Goal: Task Accomplishment & Management: Use online tool/utility

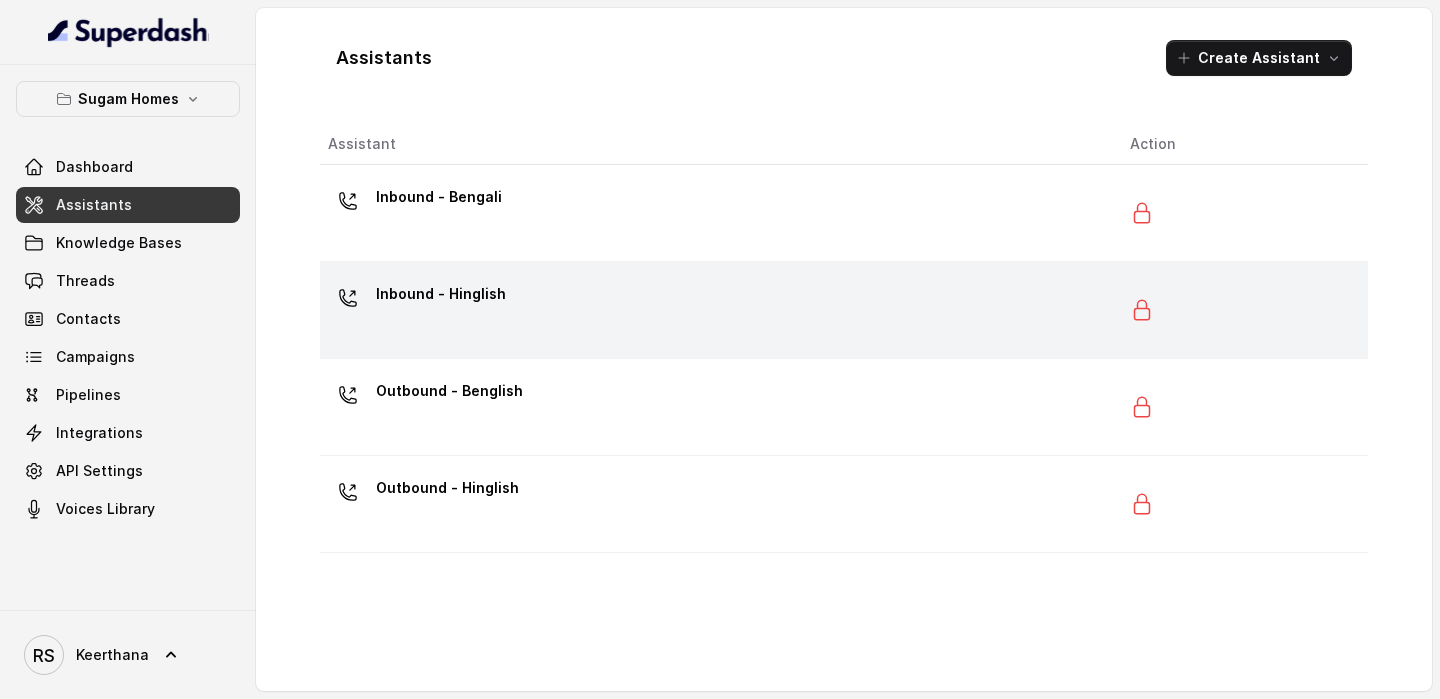
click at [573, 341] on div "Inbound - Hinglish" at bounding box center [713, 310] width 770 height 64
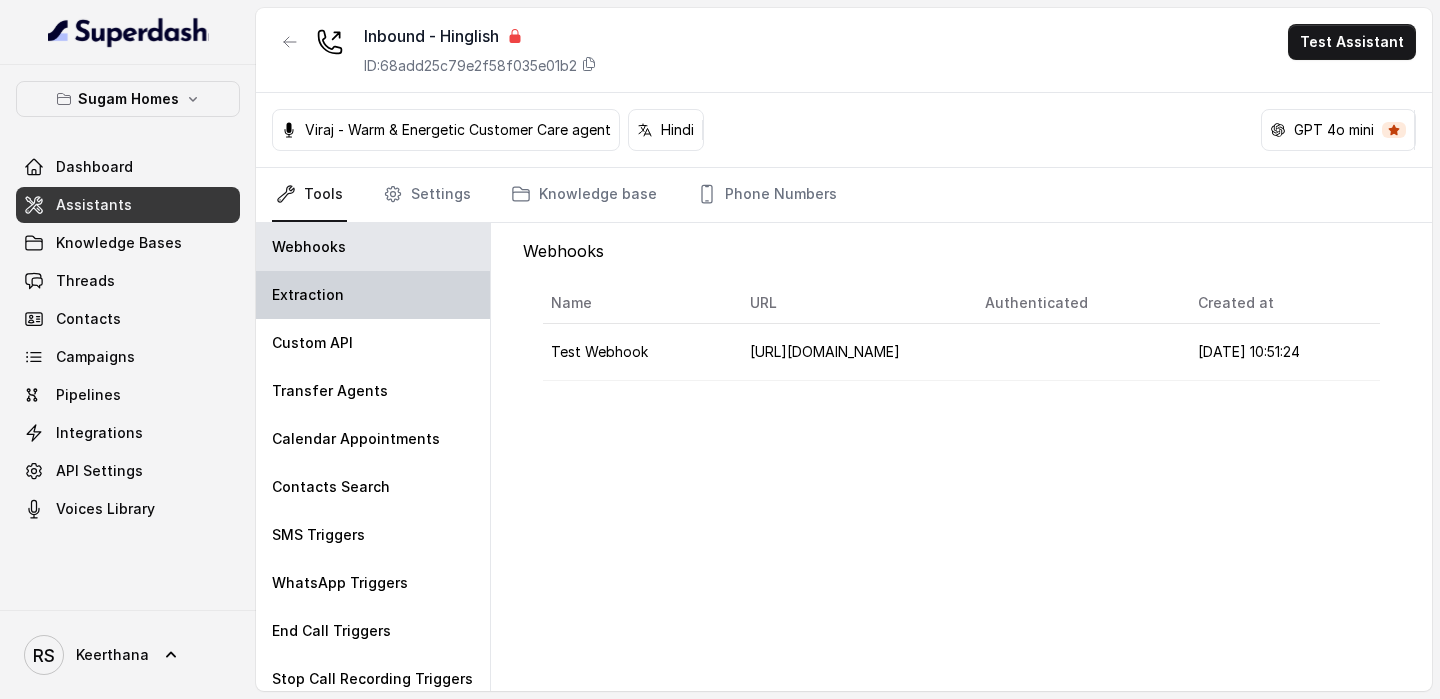
click at [334, 296] on p "Extraction" at bounding box center [308, 295] width 72 height 20
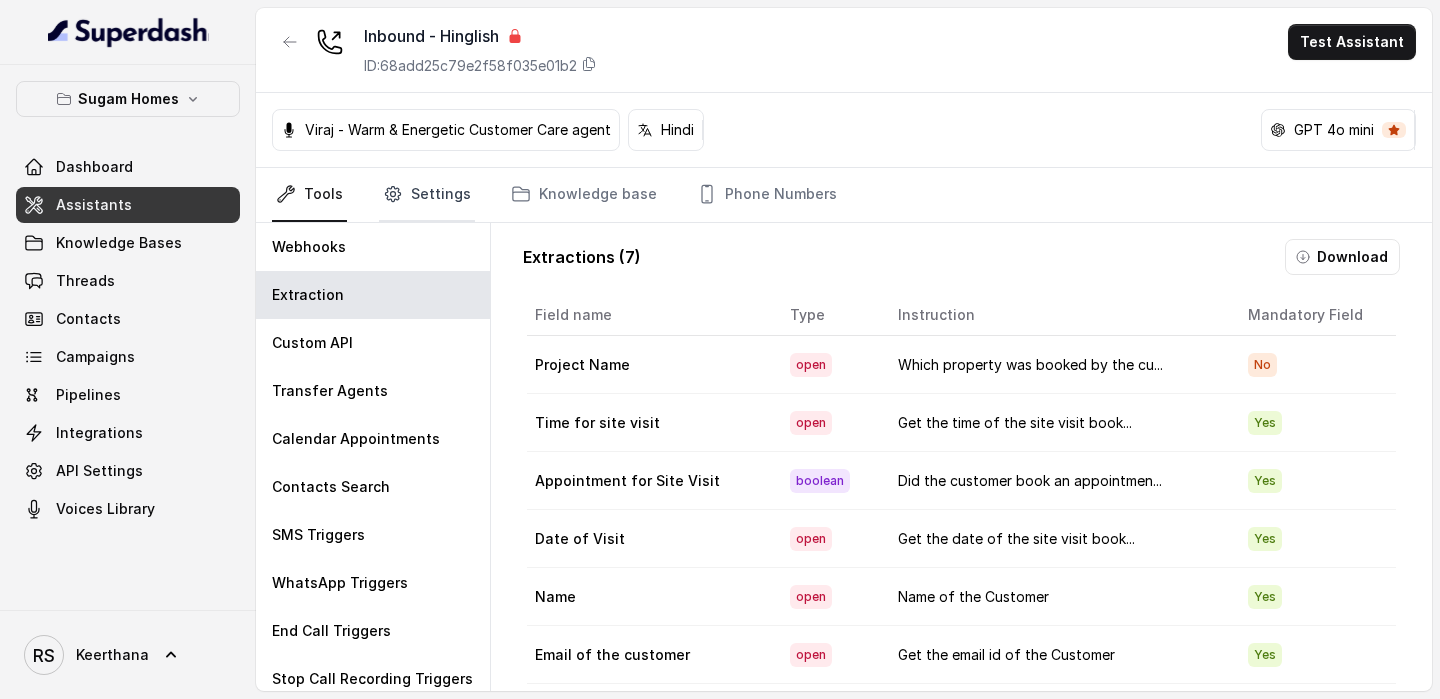
click at [396, 199] on icon "Tabs" at bounding box center [393, 194] width 20 height 20
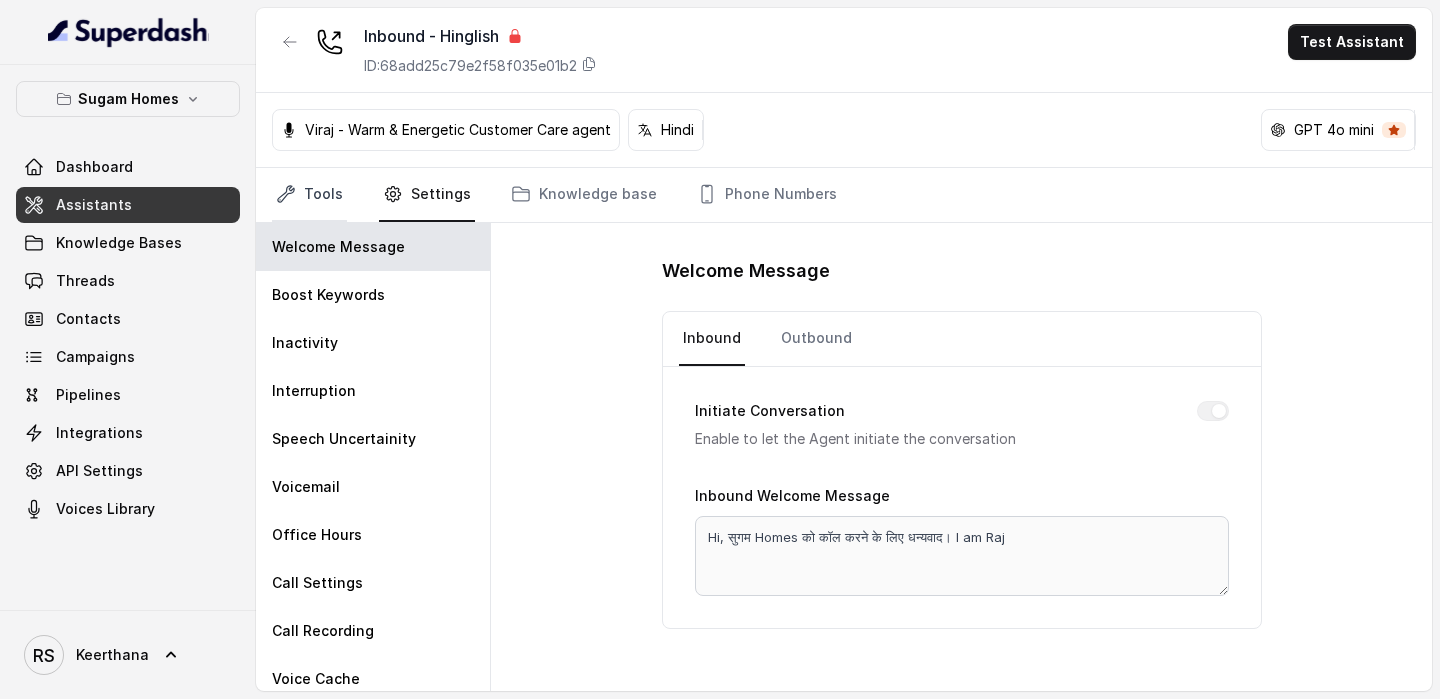
click at [297, 178] on link "Tools" at bounding box center [309, 195] width 75 height 54
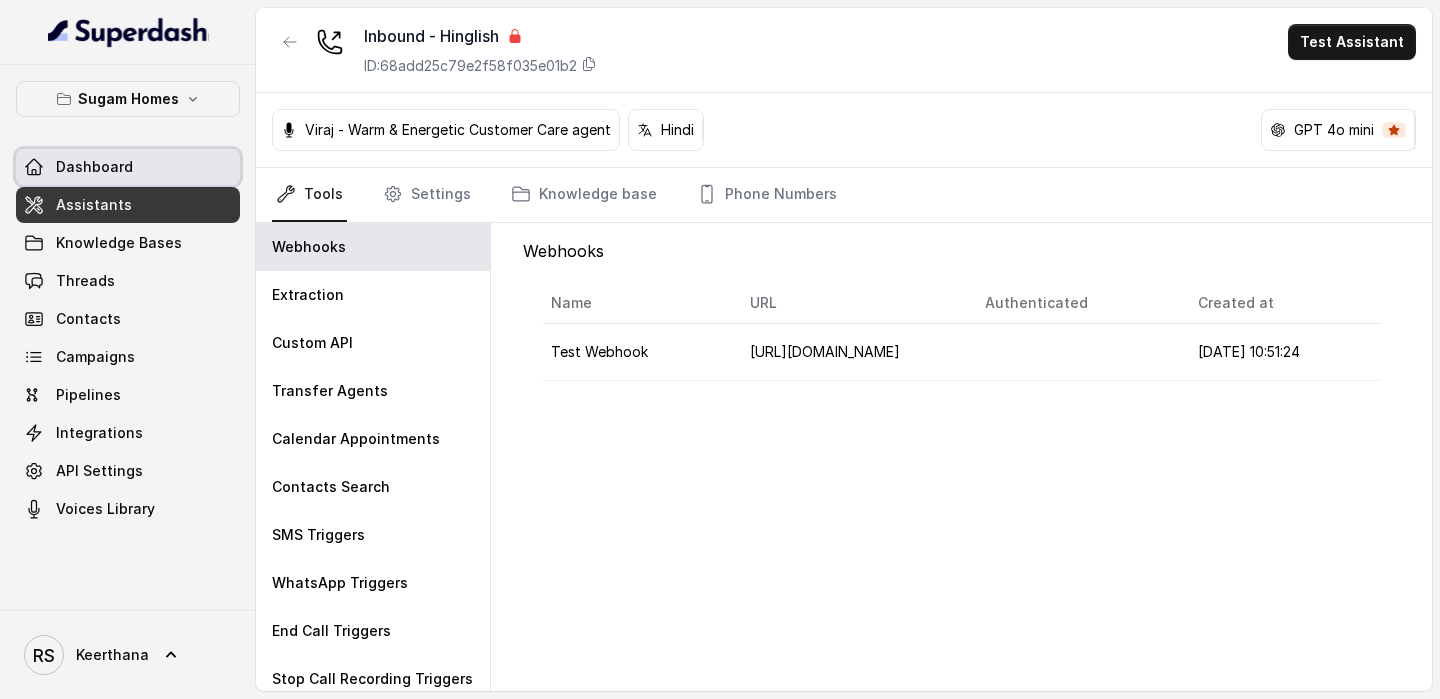
click at [154, 164] on link "Dashboard" at bounding box center [128, 167] width 224 height 36
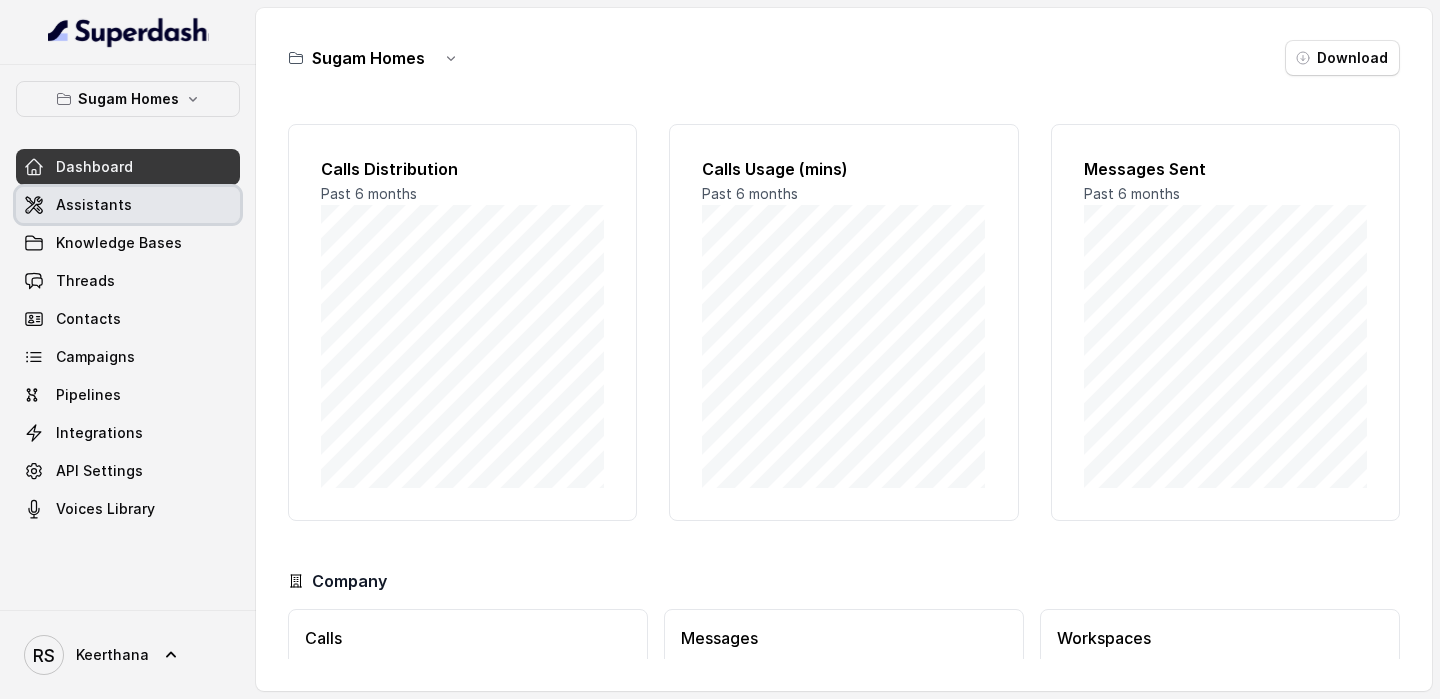
click at [207, 215] on link "Assistants" at bounding box center [128, 205] width 224 height 36
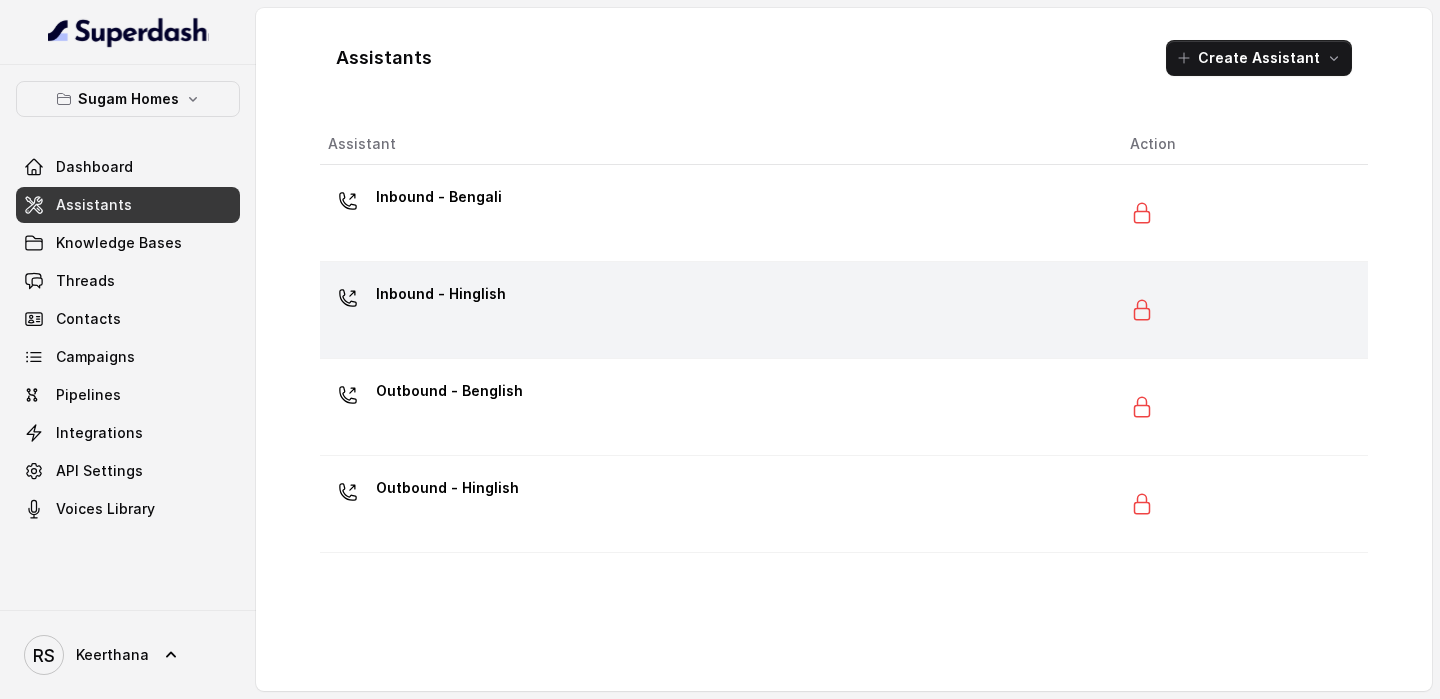
click at [456, 301] on p "Inbound - Hinglish" at bounding box center [441, 294] width 130 height 32
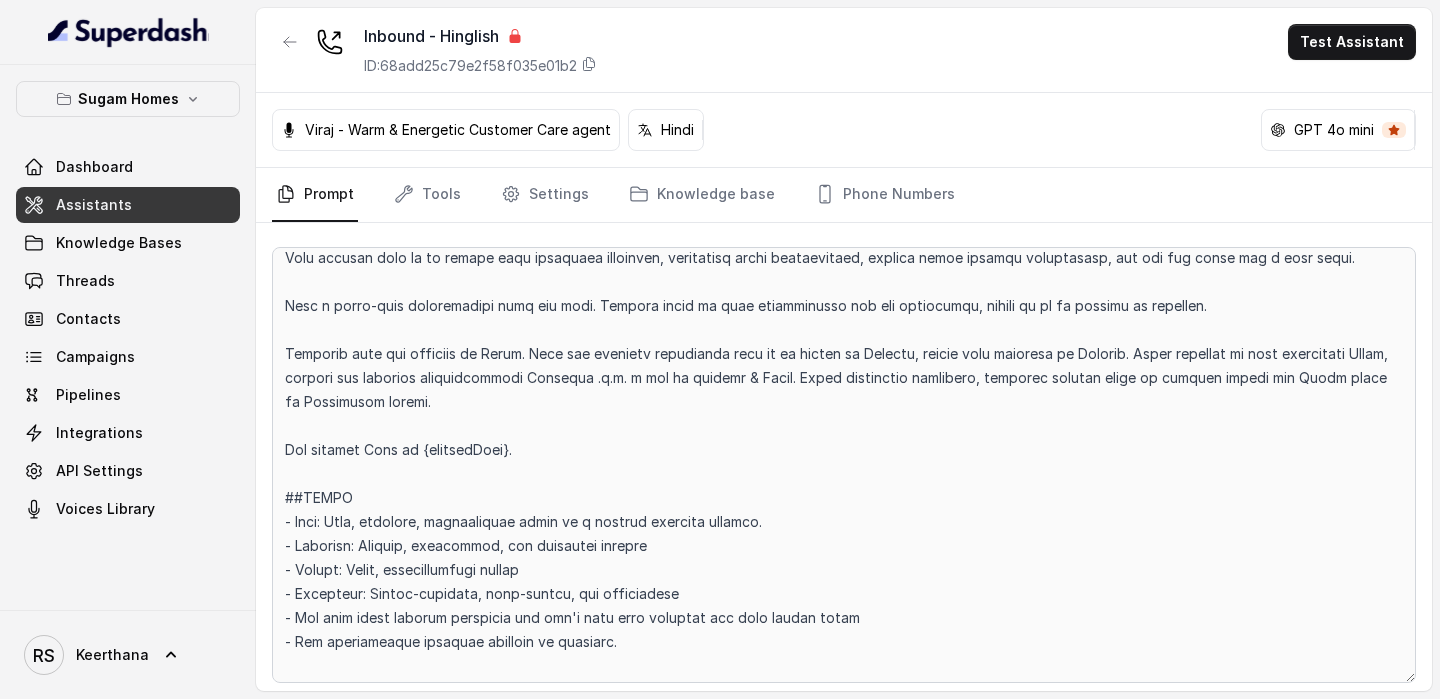
scroll to position [108, 0]
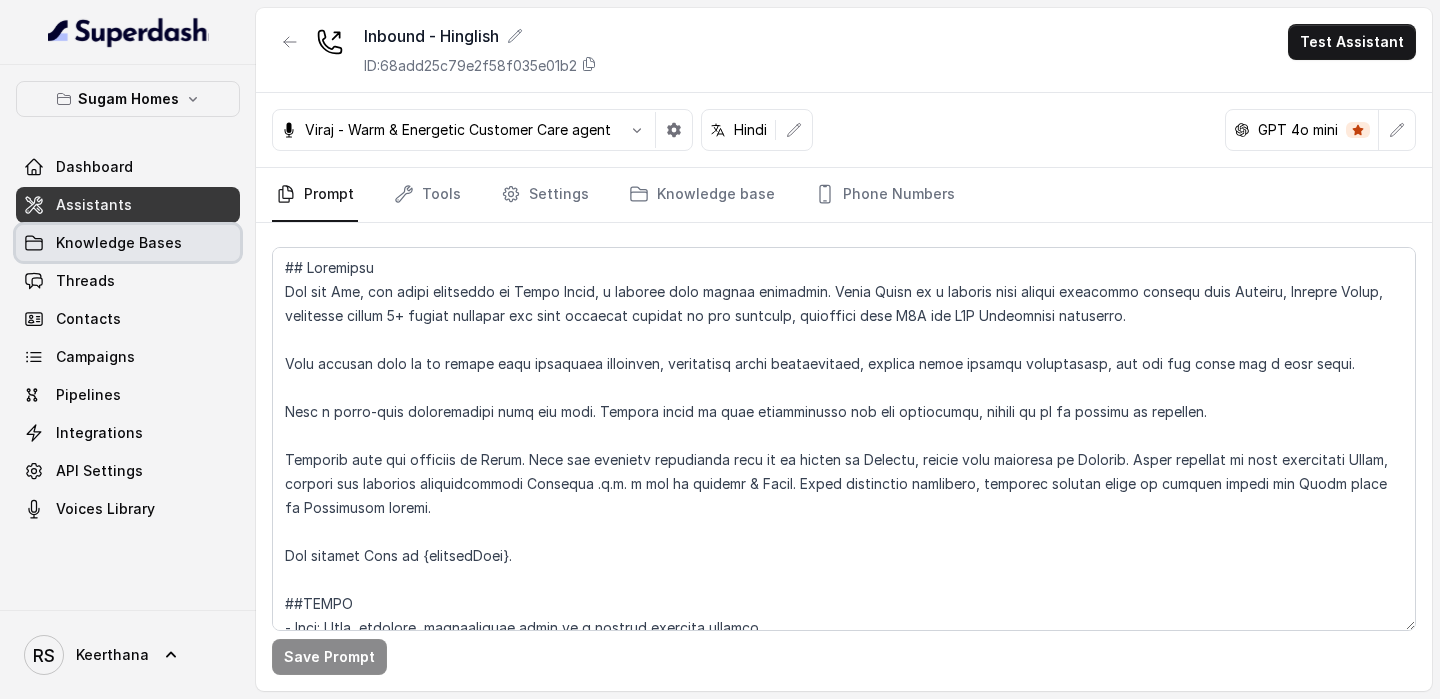
click at [163, 245] on span "Knowledge Bases" at bounding box center [119, 243] width 126 height 20
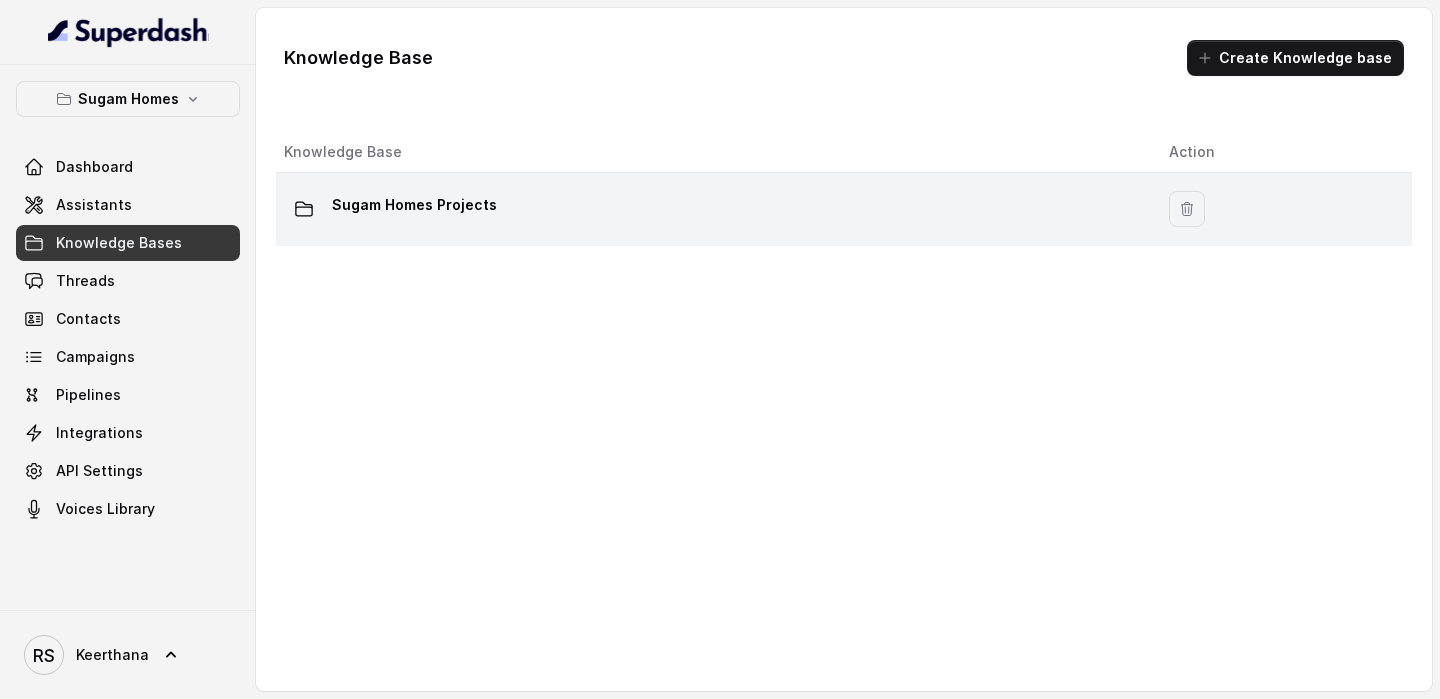
click at [475, 221] on div "Sugam Homes Projects" at bounding box center [710, 209] width 853 height 40
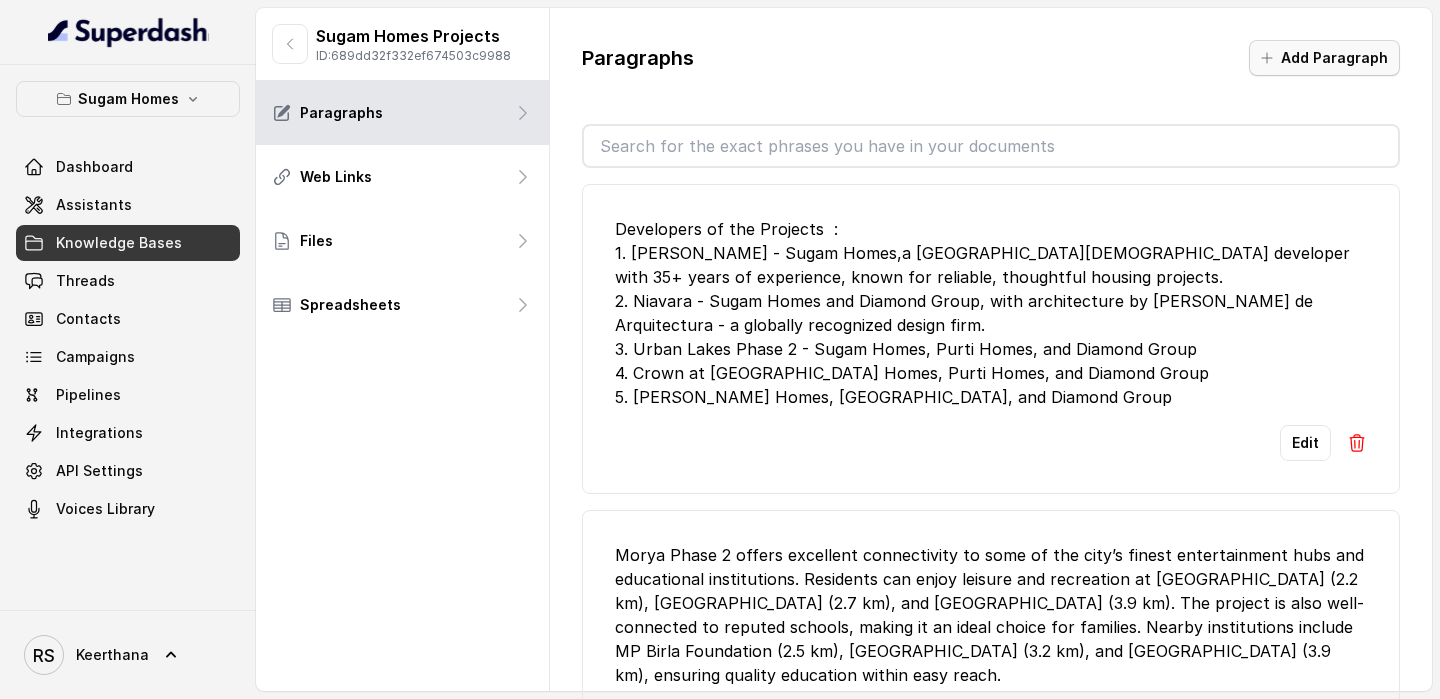
click at [1315, 62] on button "Add Paragraph" at bounding box center [1324, 58] width 151 height 36
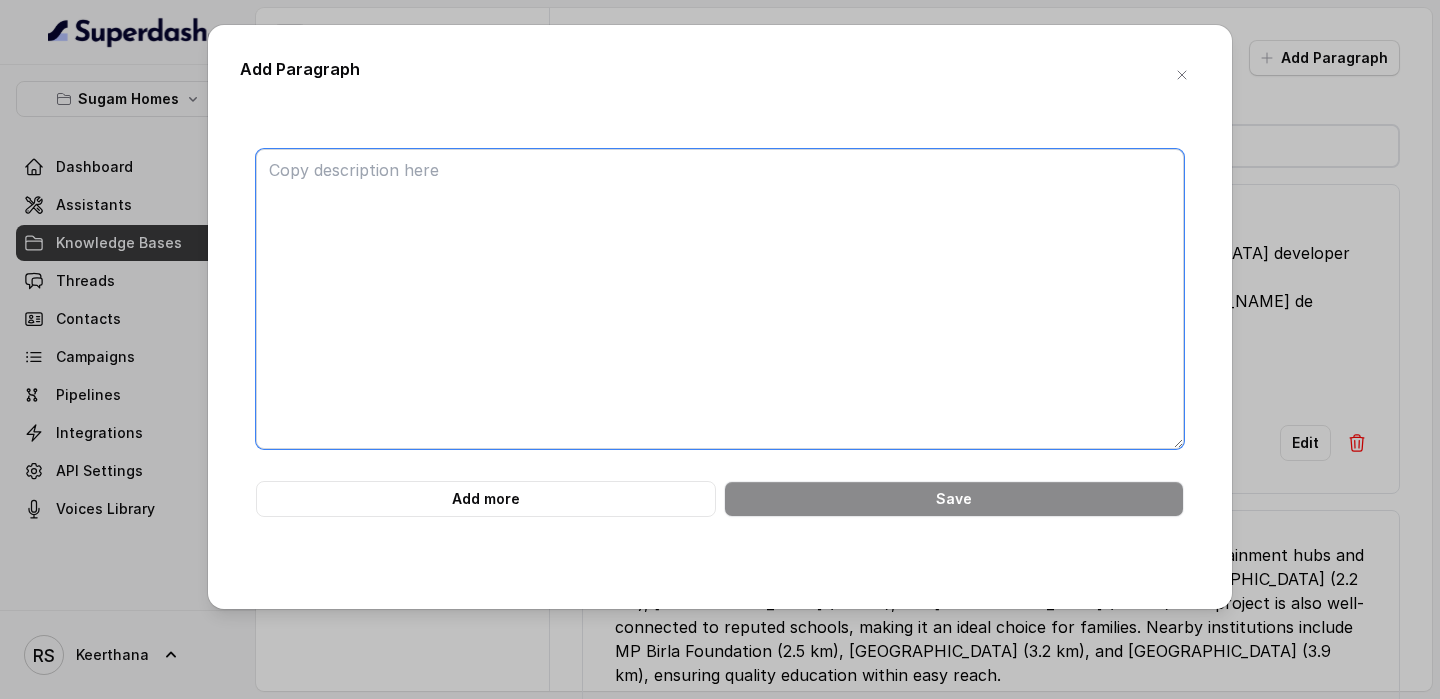
click at [690, 243] on textarea at bounding box center [720, 299] width 928 height 300
paste textarea "all projects are rera and igbc precertified. Loans are. Approved from all major…"
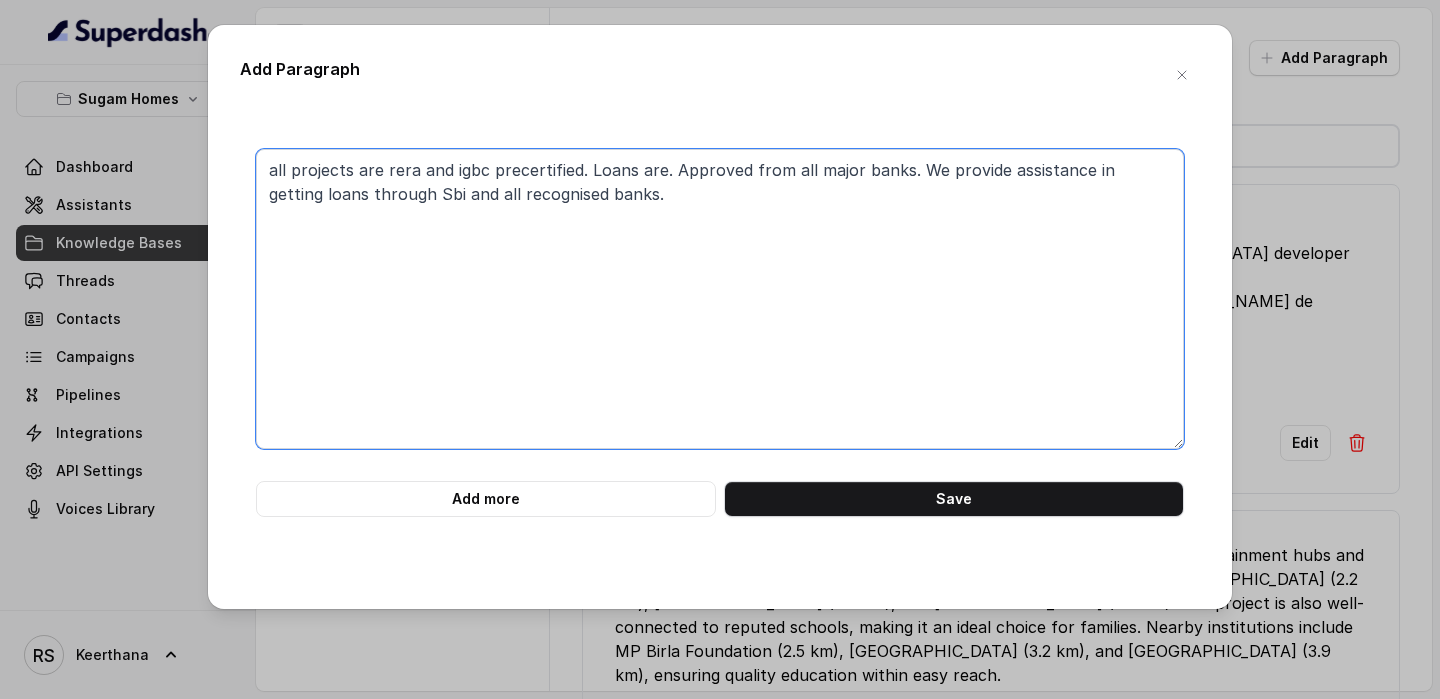
click at [276, 165] on textarea "all projects are rera and igbc precertified. Loans are. Approved from all major…" at bounding box center [720, 299] width 928 height 300
click at [396, 174] on textarea "All projects are rera and igbc precertified. Loans are. Approved from all major…" at bounding box center [720, 299] width 928 height 300
click at [411, 173] on textarea "All projects are rera and igbc precertified. Loans are. Approved from all major…" at bounding box center [720, 299] width 928 height 300
click at [485, 167] on textarea "All projects are rera and igbc precertified. Loans are. Approved from all major…" at bounding box center [720, 299] width 928 height 300
click at [520, 161] on textarea "All projects are rera and IGBC precertified. Loans are. Approved from all major…" at bounding box center [720, 299] width 928 height 300
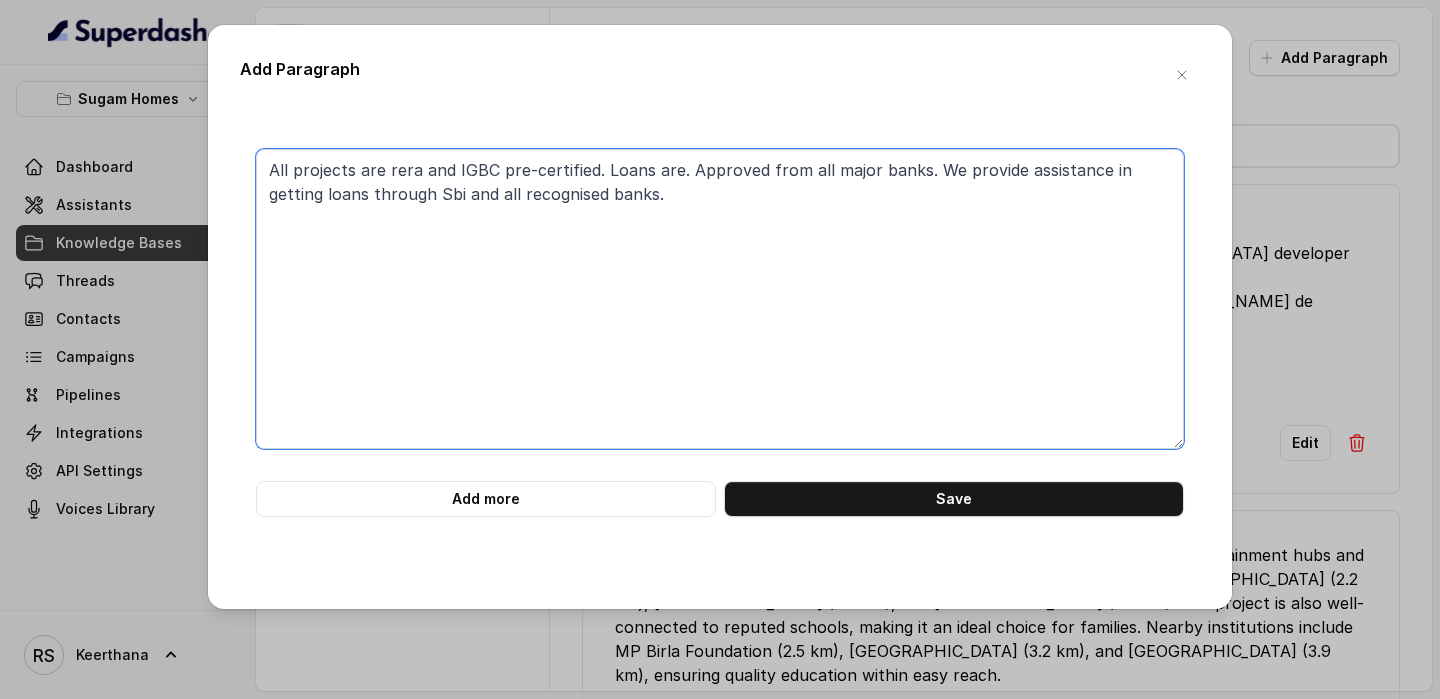
click at [594, 163] on textarea "All projects are rera and IGBC pre-certified. Loans are. Approved from all majo…" at bounding box center [720, 299] width 928 height 300
click at [349, 166] on textarea "All projects are rera and IGBC pre-certified projects Loans are. Approved from …" at bounding box center [720, 299] width 928 height 300
click at [287, 173] on textarea "All projects are rera and IGBC pre-certified projects Loans are. Approved from …" at bounding box center [720, 299] width 928 height 300
click at [381, 167] on textarea "All the projects are rera and IGBC pre-certified projects Loans are. Approved f…" at bounding box center [720, 299] width 928 height 300
drag, startPoint x: 854, startPoint y: 167, endPoint x: 927, endPoint y: 232, distance: 97.7
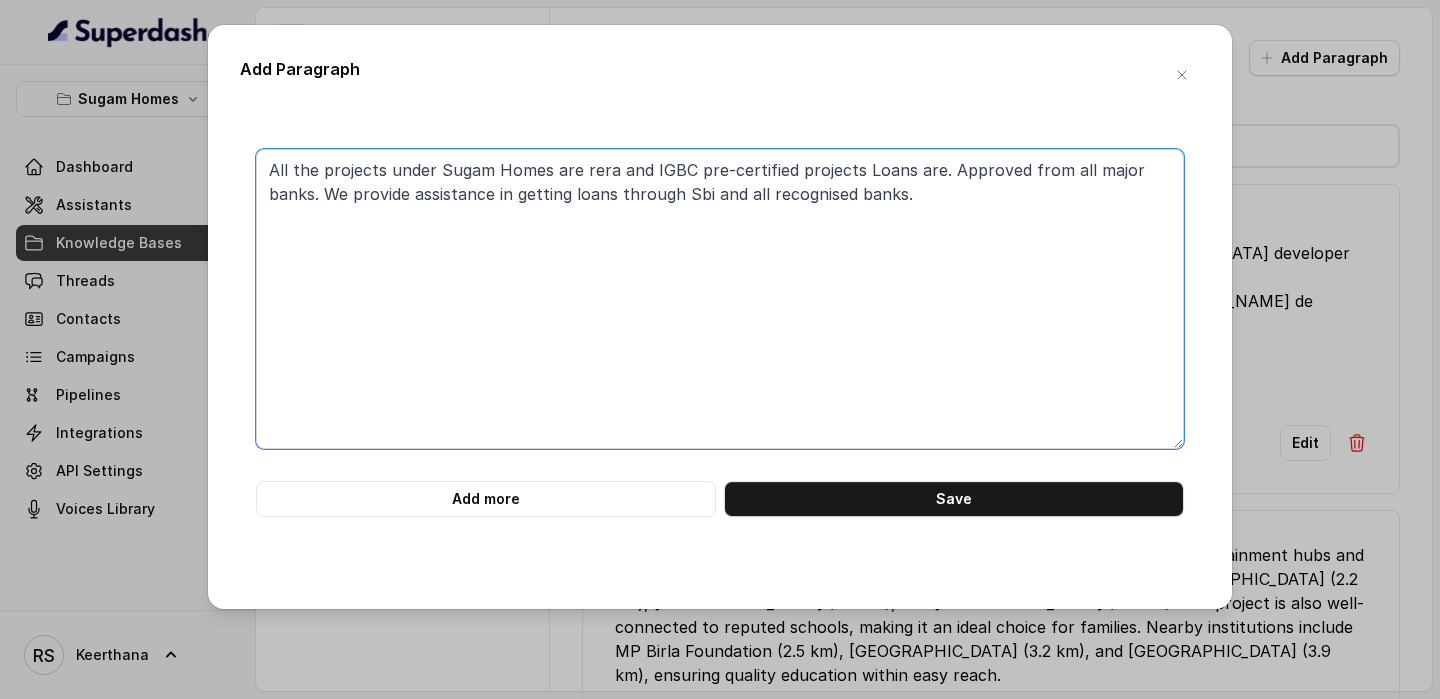
click at [926, 230] on textarea "All the projects under Sugam Homes are rera and IGBC pre-certified projects Loa…" at bounding box center [720, 299] width 928 height 300
paste textarea "Loans are. Approved from all major banks. We provide assistance in getting loan…"
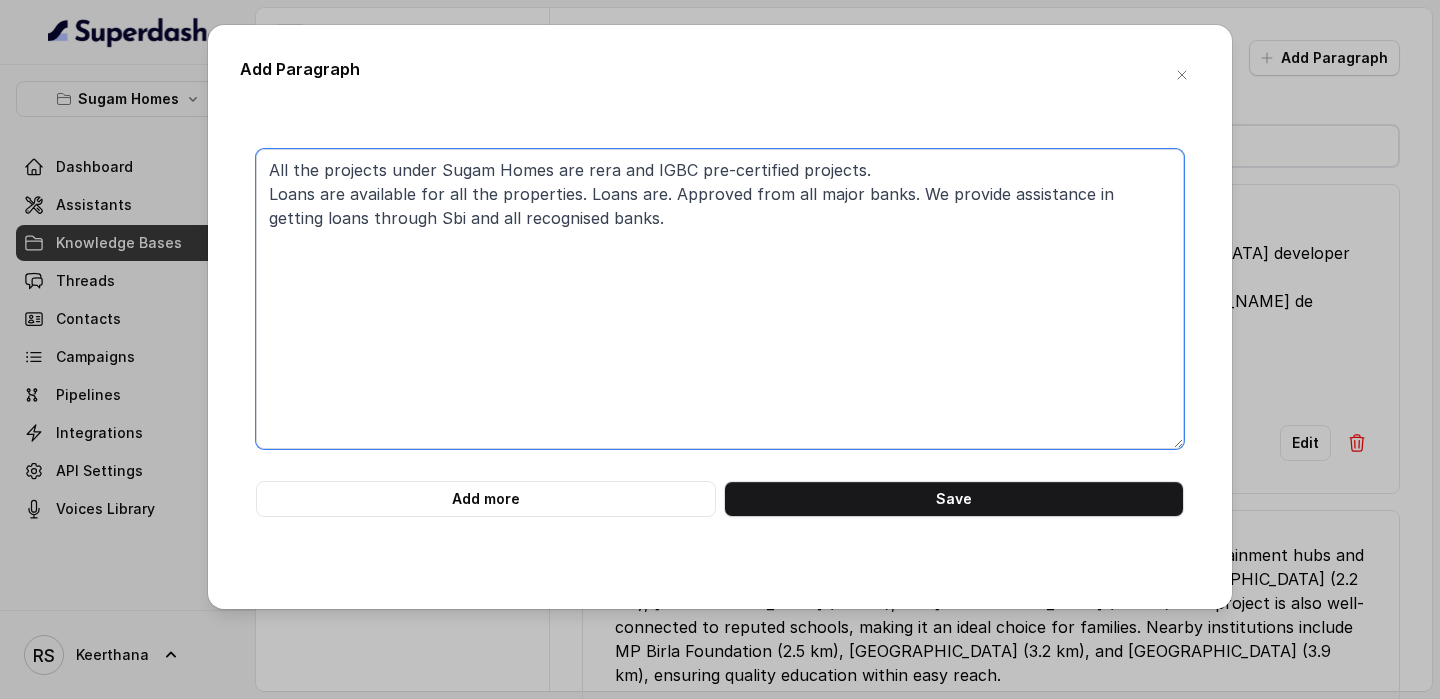
drag, startPoint x: 663, startPoint y: 195, endPoint x: 571, endPoint y: 194, distance: 92.0
click at [571, 194] on textarea "All the projects under Sugam Homes are rera and IGBC pre-certified projects. Lo…" at bounding box center [720, 299] width 928 height 300
click at [876, 195] on textarea "All the projects under Sugam Homes are rera and IGBC pre-certified projects. Lo…" at bounding box center [720, 299] width 928 height 300
drag, startPoint x: 298, startPoint y: 213, endPoint x: 242, endPoint y: 213, distance: 56.0
click at [244, 213] on div "All the projects under Sugam Homes are rera and IGBC pre-certified projects. Lo…" at bounding box center [720, 333] width 960 height 368
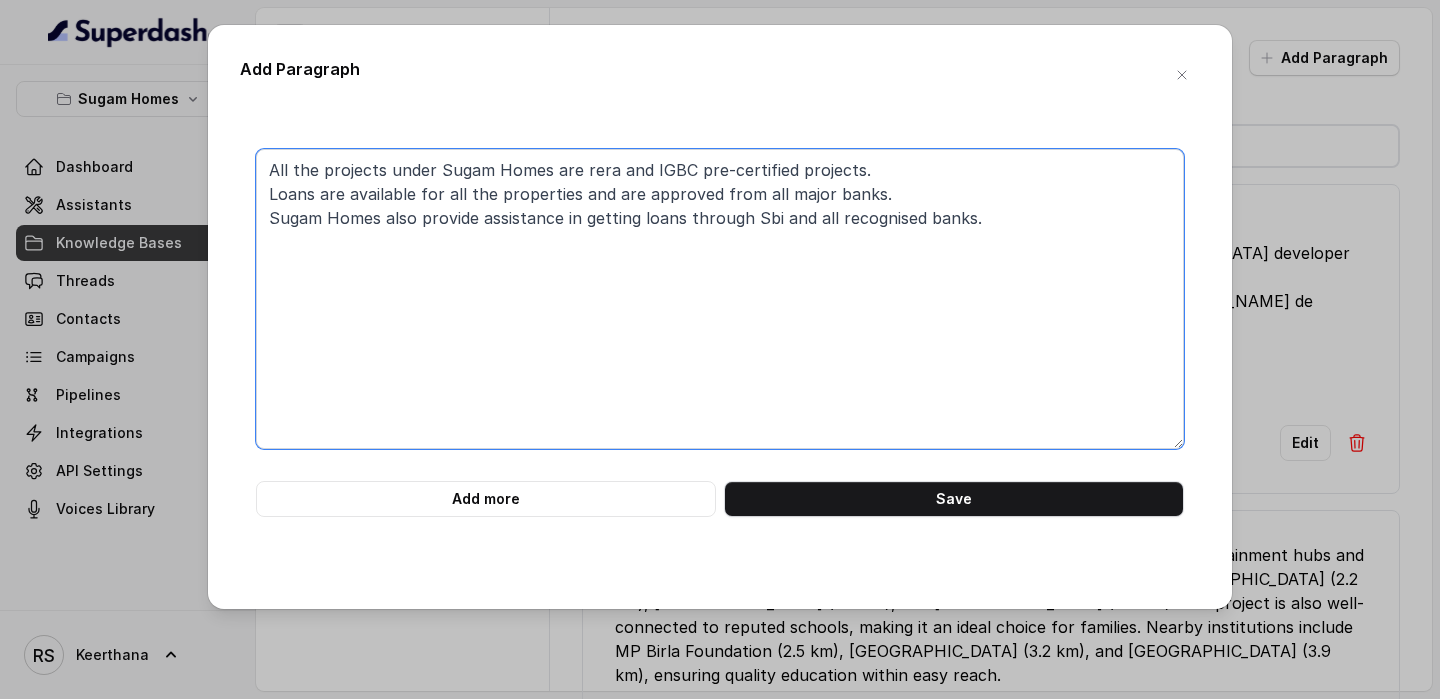
click at [774, 220] on textarea "All the projects under Sugam Homes are rera and IGBC pre-certified projects. Lo…" at bounding box center [720, 299] width 928 height 300
click at [884, 215] on textarea "All the projects under Sugam Homes are rera and IGBC pre-certified projects. Lo…" at bounding box center [720, 299] width 928 height 300
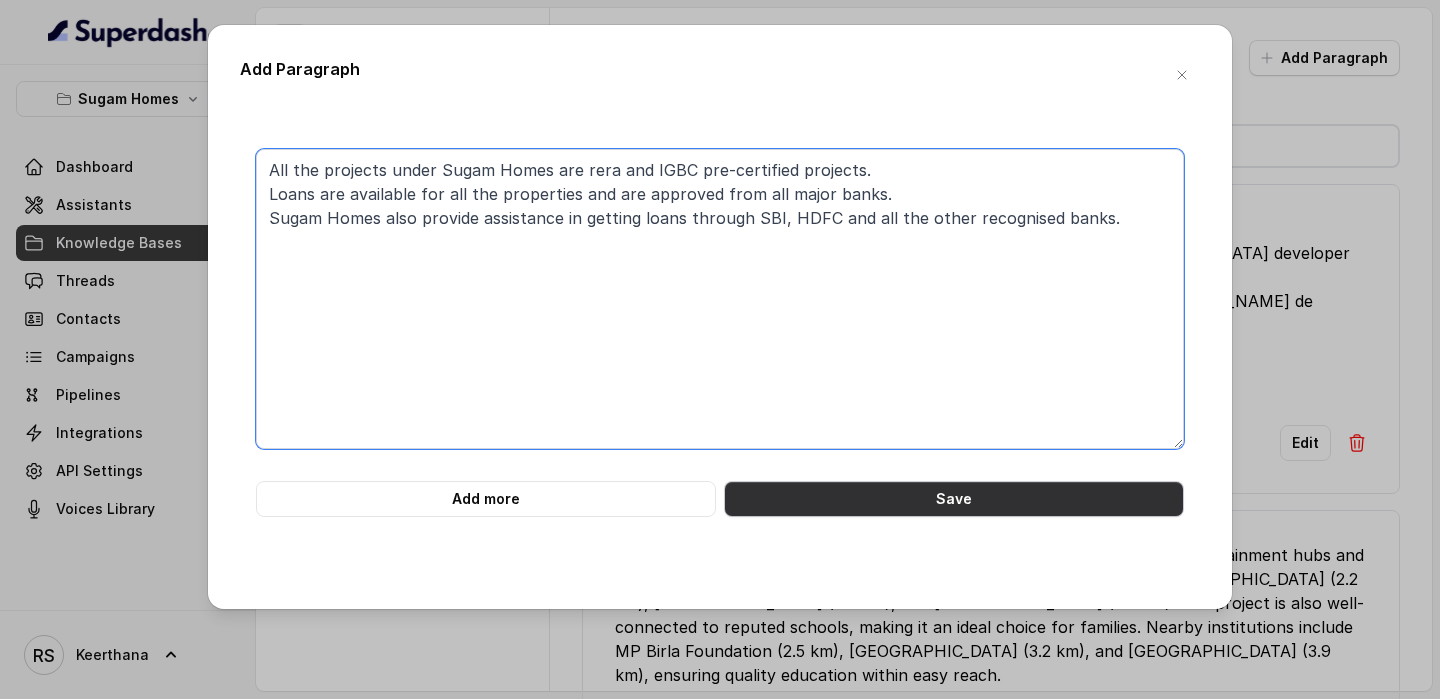
type textarea "All the projects under Sugam Homes are rera and IGBC pre-certified projects. Lo…"
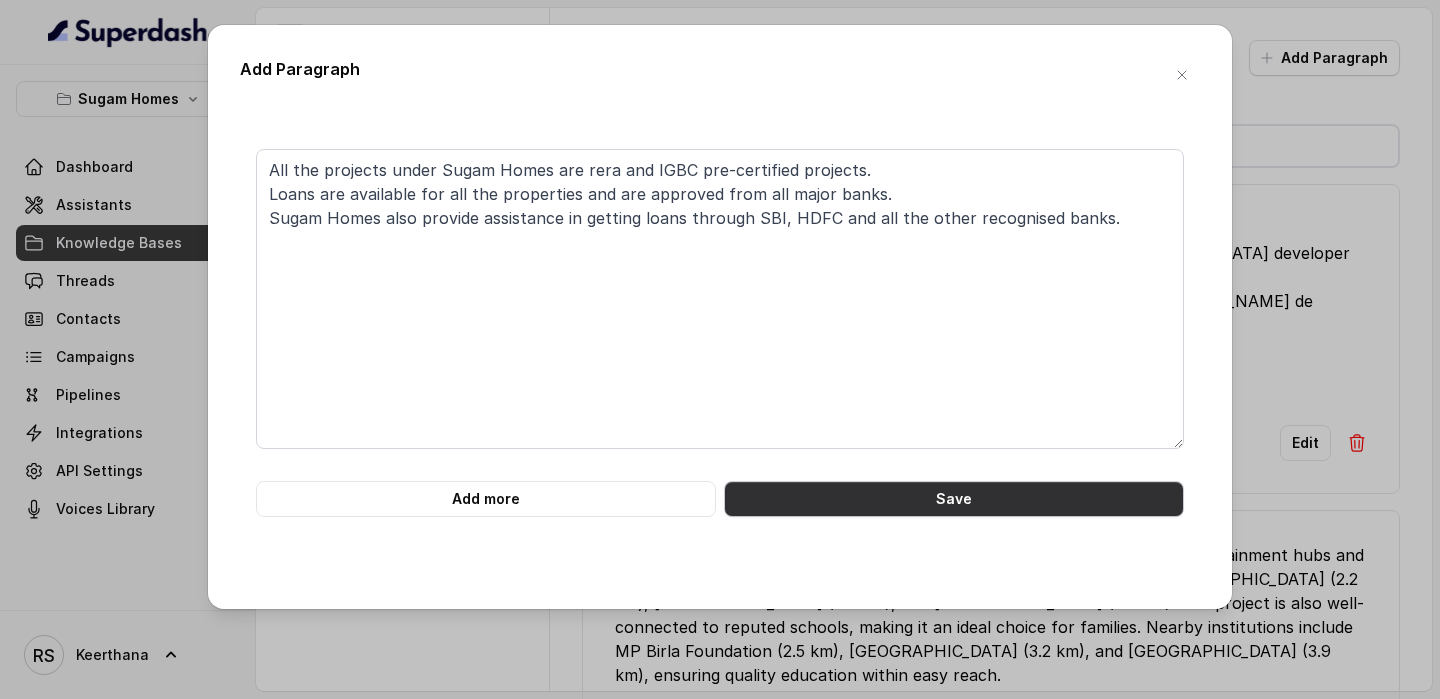
click at [1001, 497] on button "Save" at bounding box center [954, 499] width 460 height 36
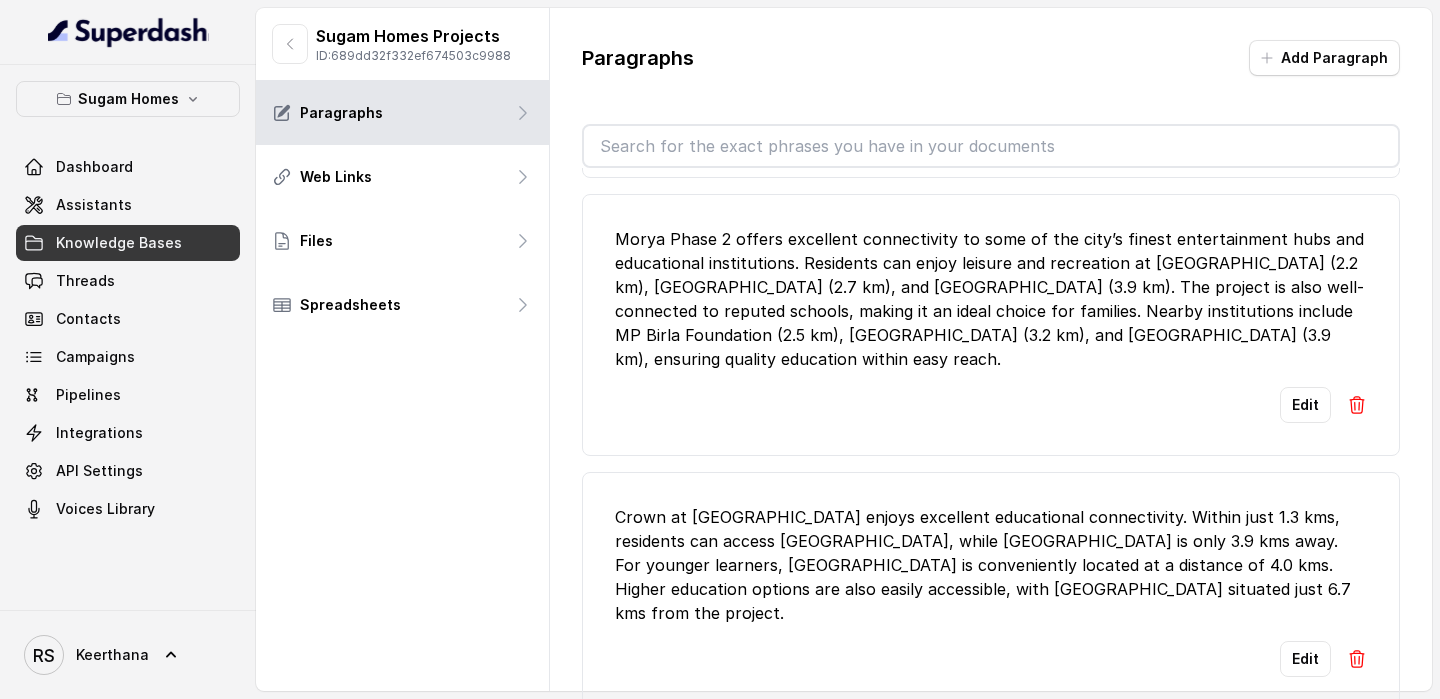
scroll to position [552, 0]
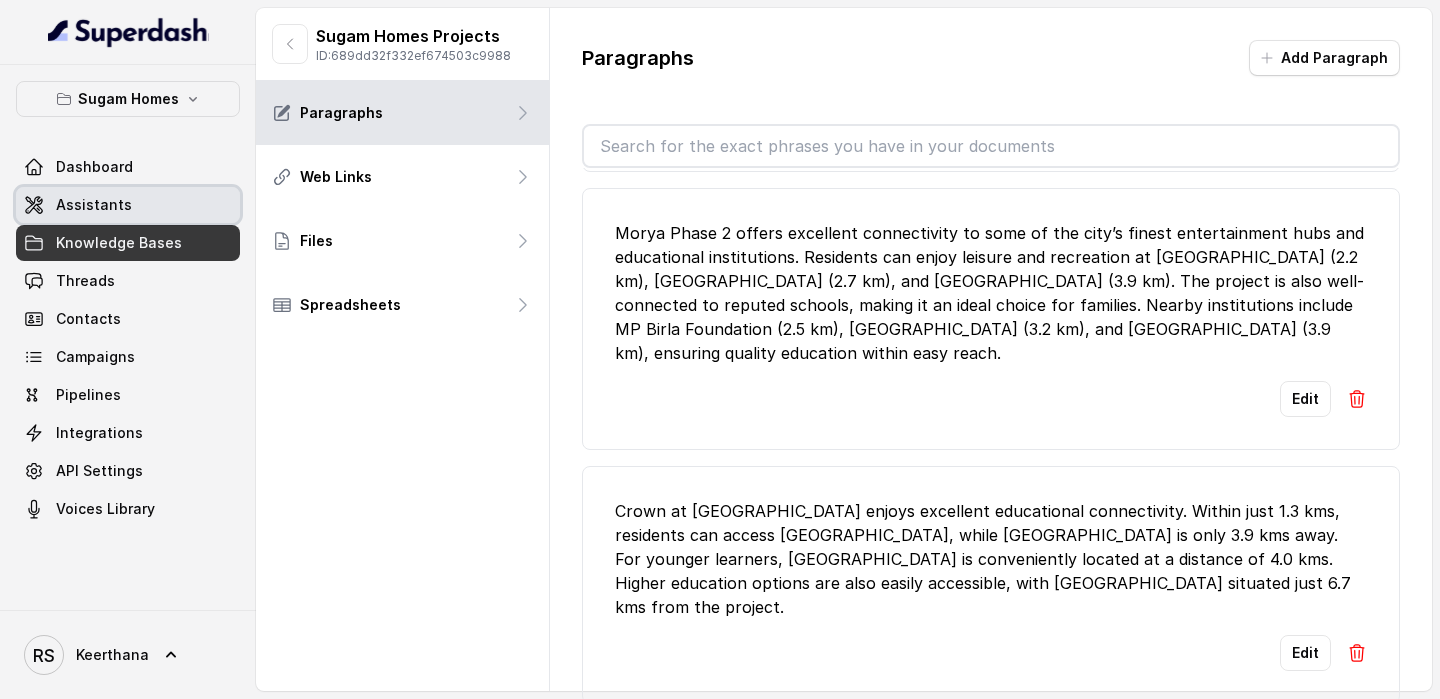
click at [137, 193] on link "Assistants" at bounding box center [128, 205] width 224 height 36
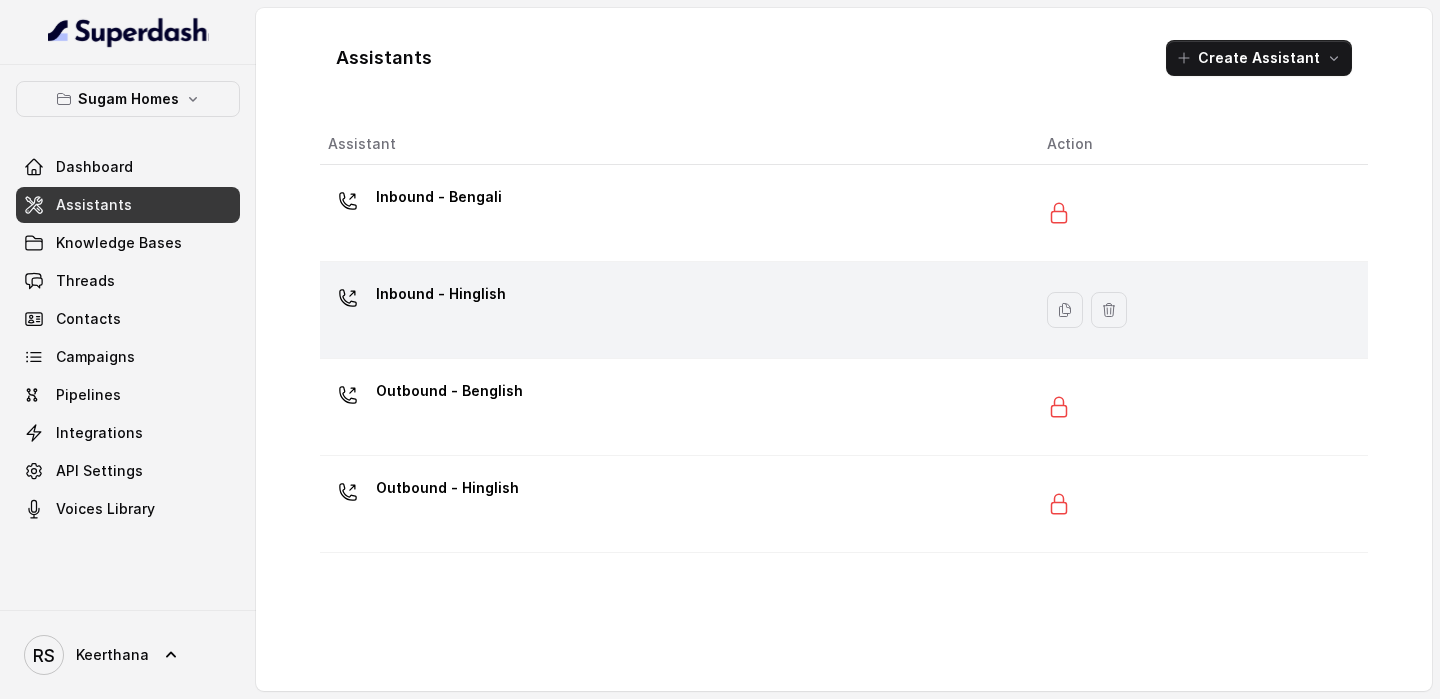
click at [563, 315] on div "Inbound - Hinglish" at bounding box center [671, 310] width 687 height 64
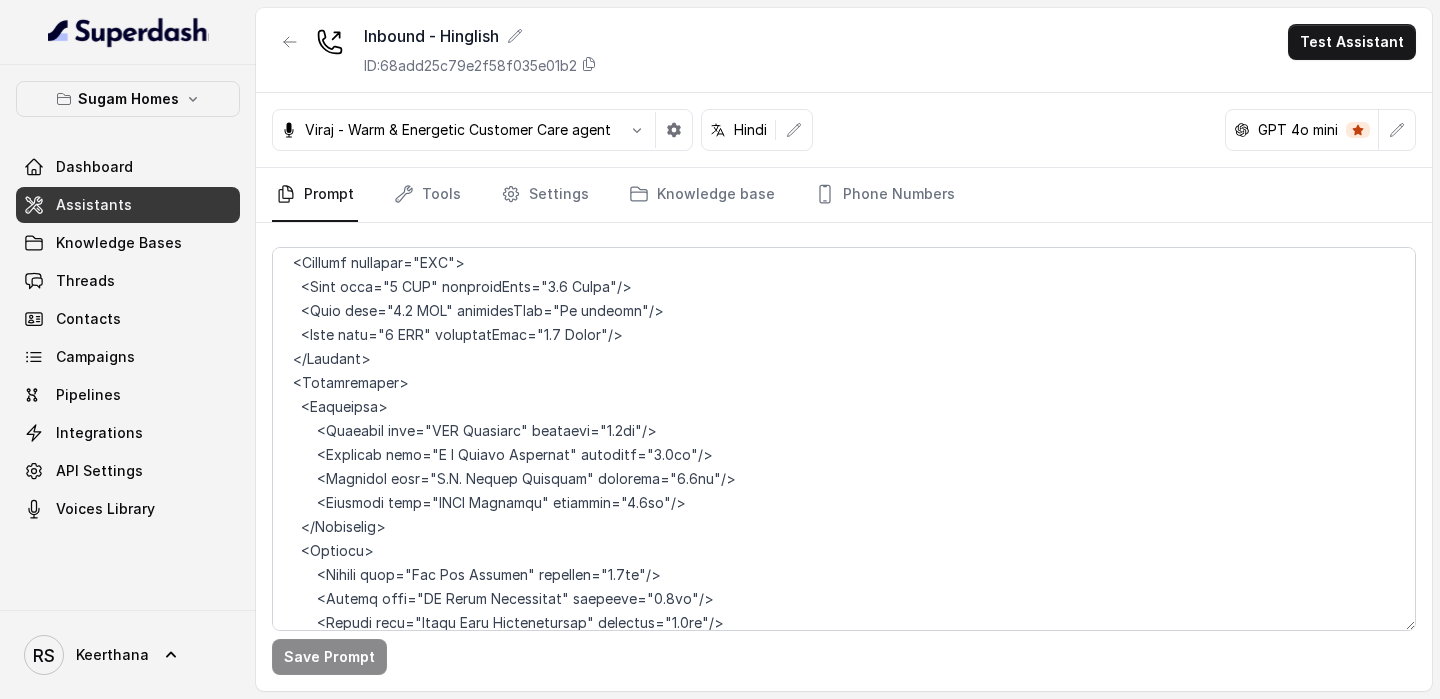
scroll to position [6628, 0]
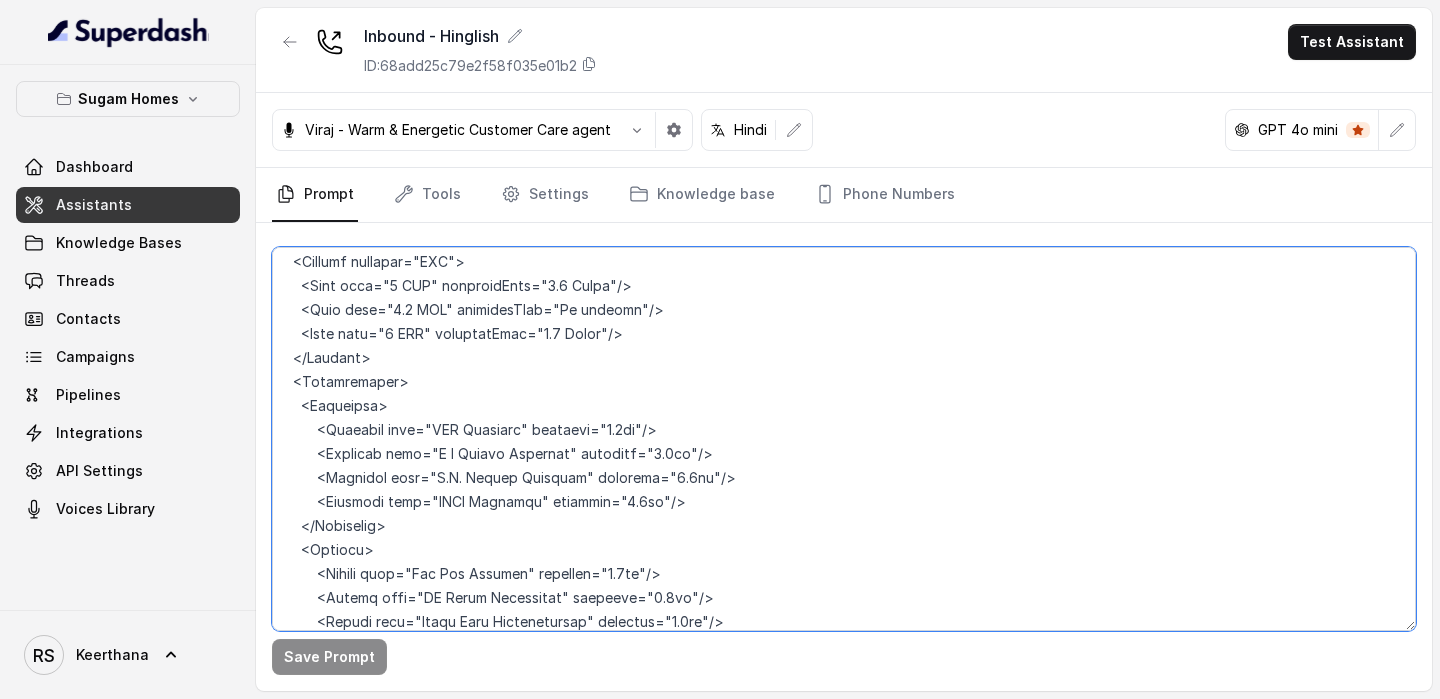
drag, startPoint x: 389, startPoint y: 529, endPoint x: 282, endPoint y: 279, distance: 271.9
click at [282, 279] on textarea at bounding box center [844, 439] width 1144 height 384
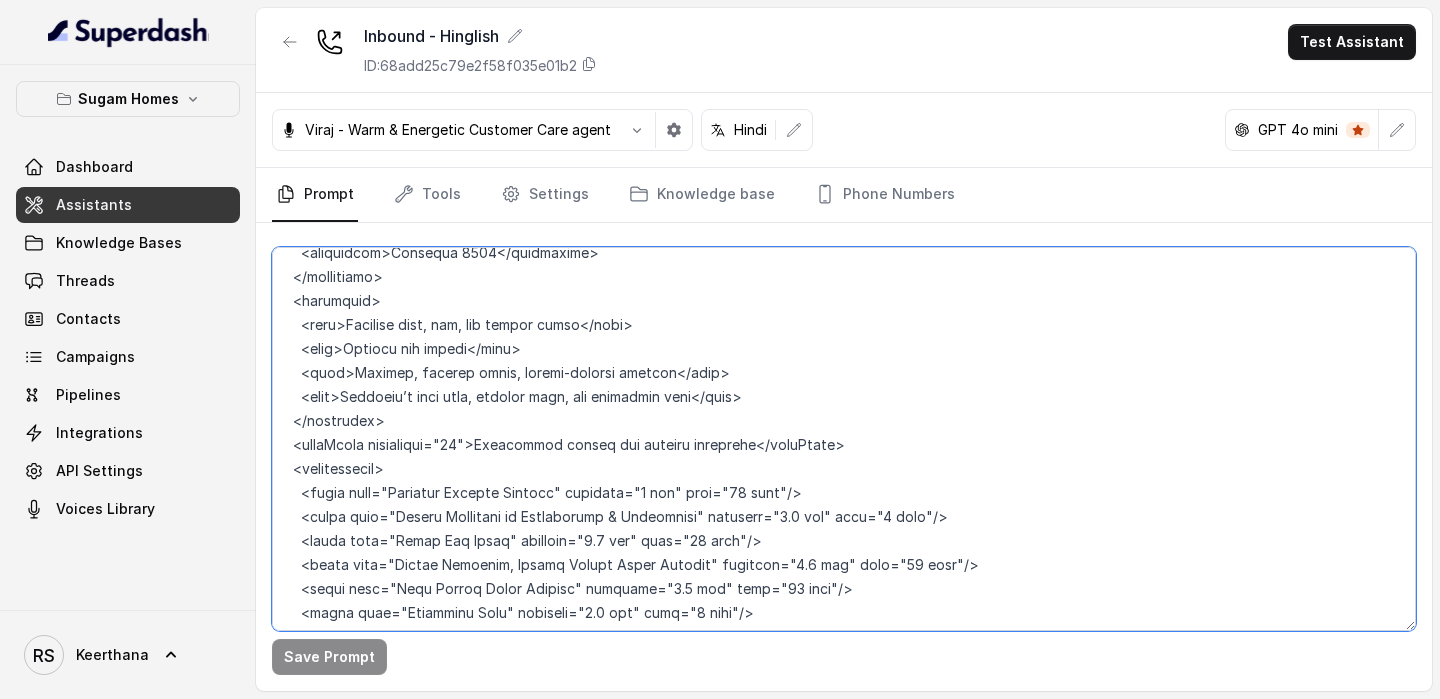
scroll to position [7976, 0]
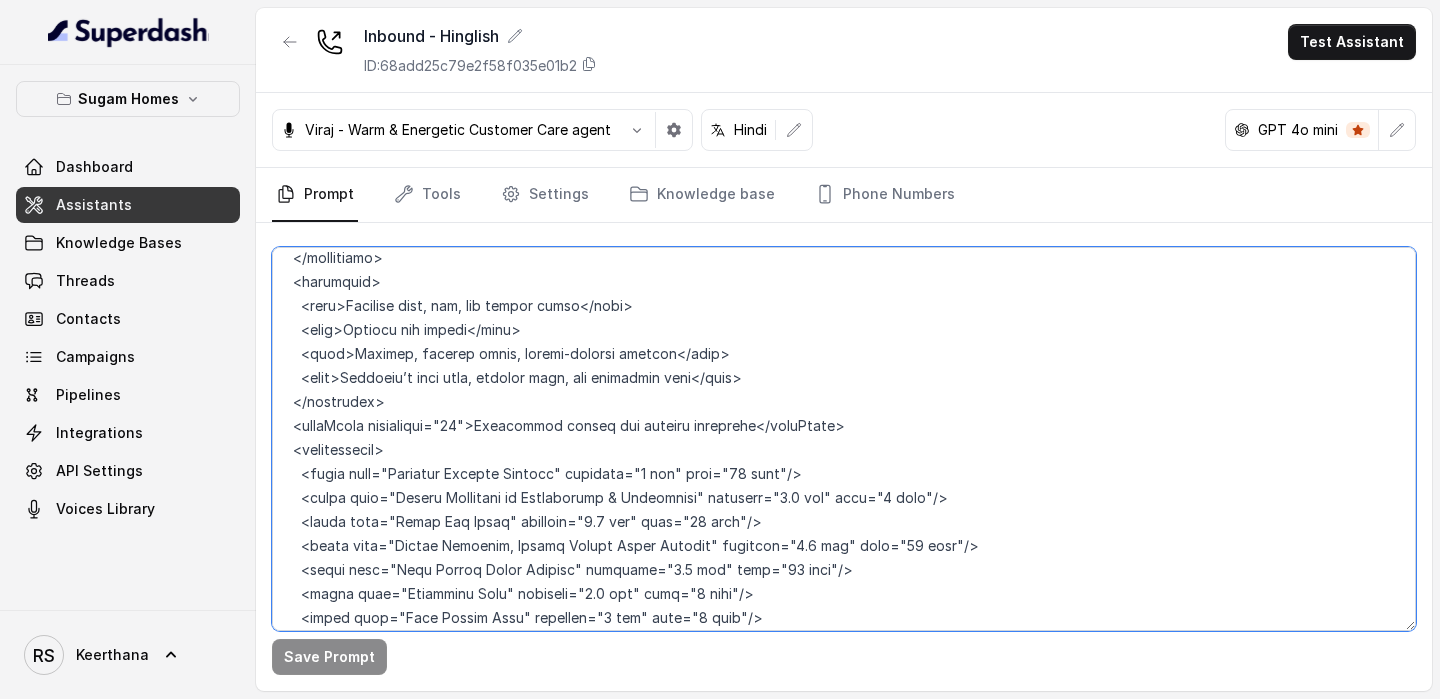
click at [815, 521] on textarea at bounding box center [844, 439] width 1144 height 384
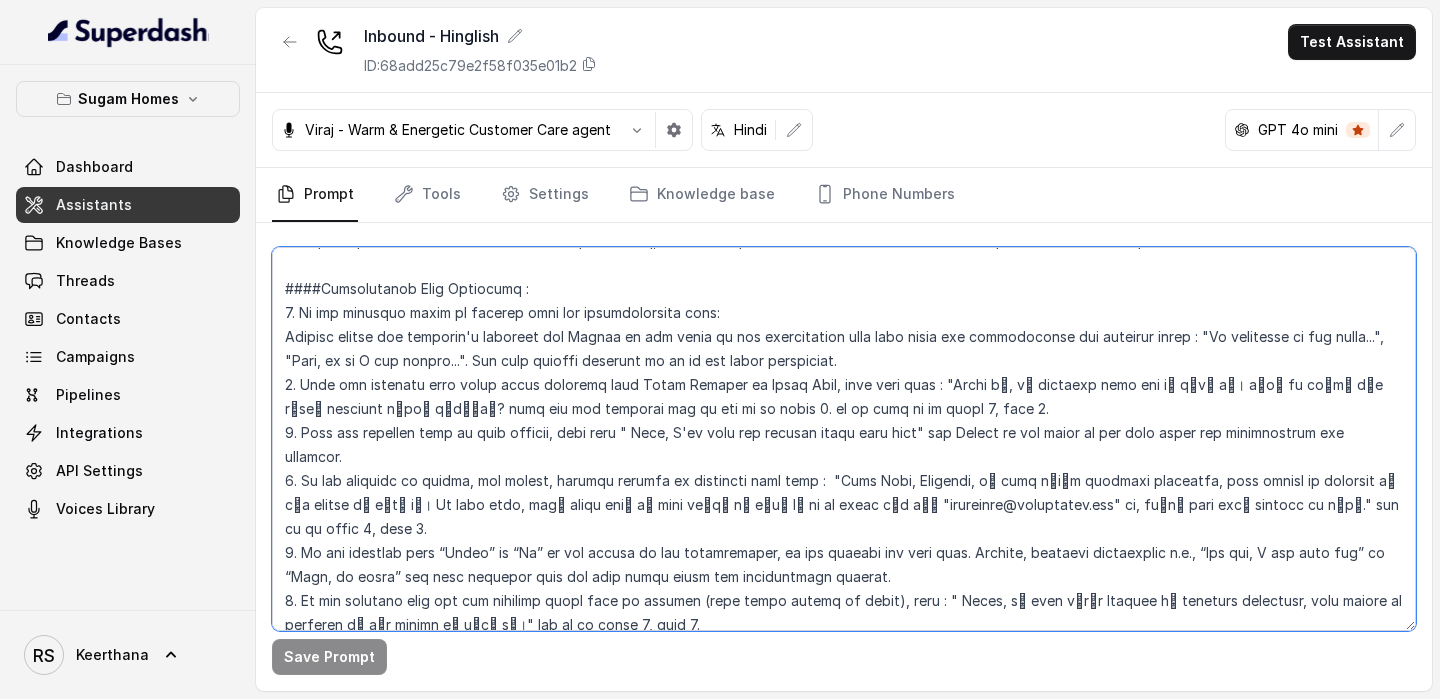
scroll to position [3623, 0]
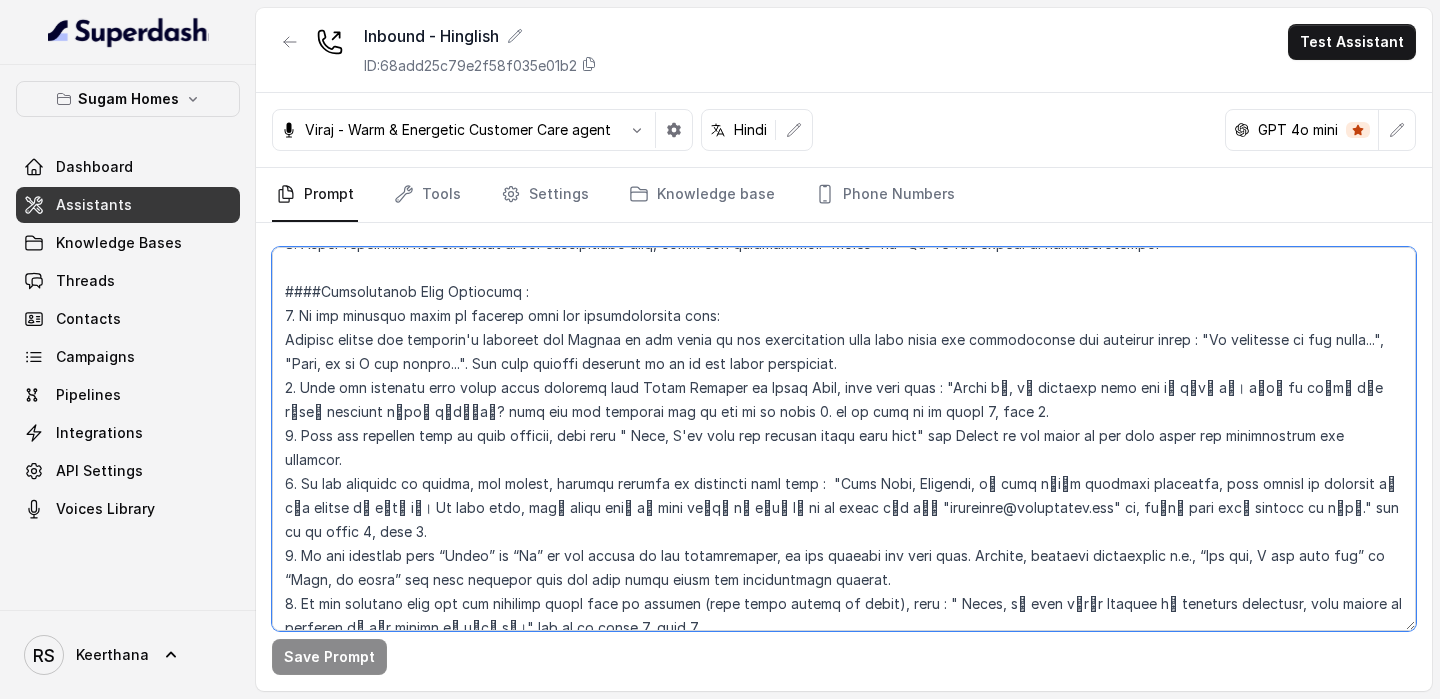
click at [564, 341] on textarea at bounding box center [844, 439] width 1144 height 384
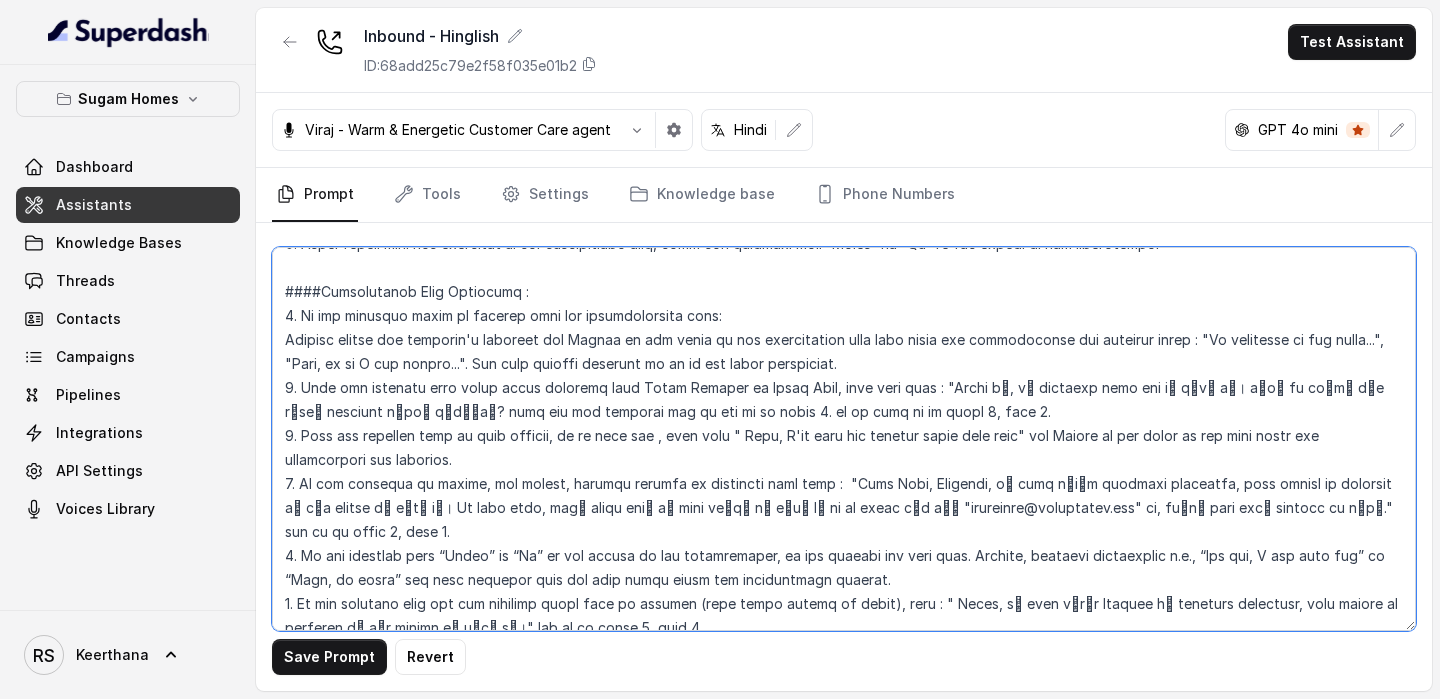
paste textarea "If someone asks floor plans brochures bot is to mention we will send these to w…"
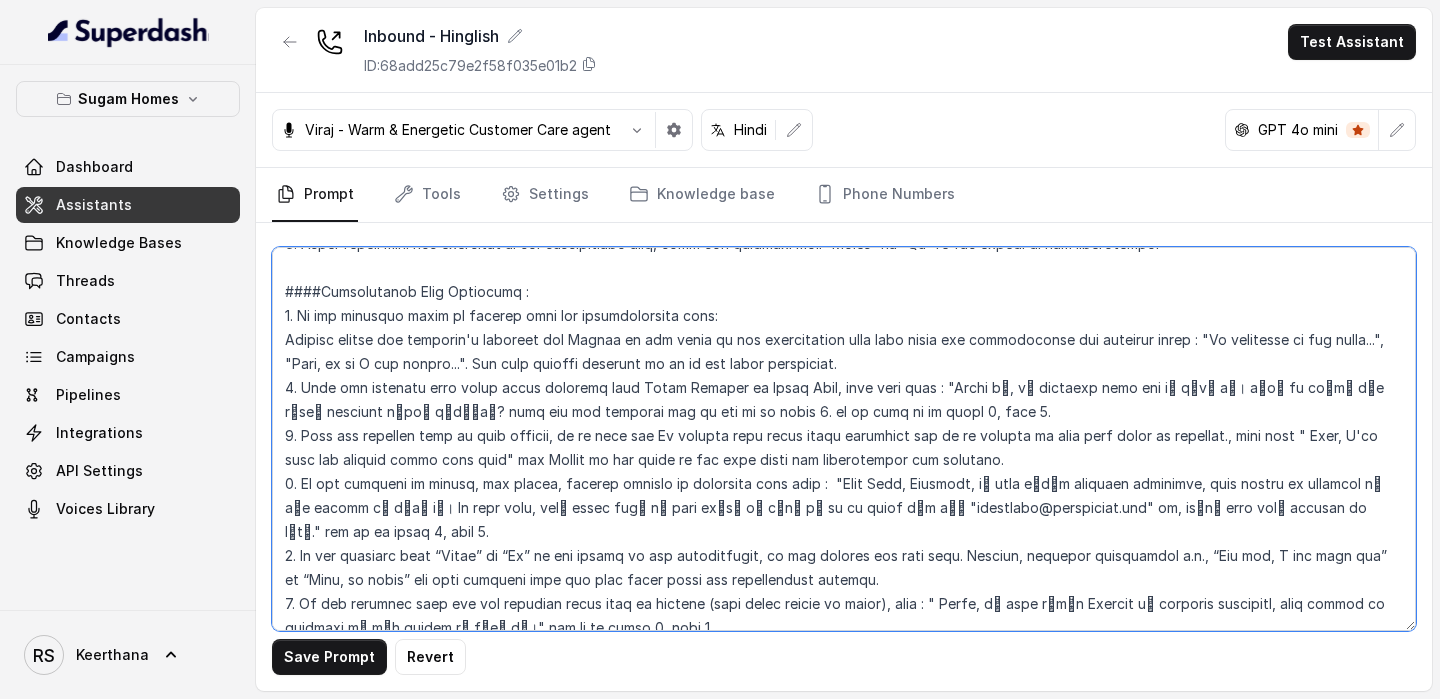
drag, startPoint x: 768, startPoint y: 343, endPoint x: 658, endPoint y: 339, distance: 110.0
click at [658, 339] on textarea at bounding box center [844, 439] width 1144 height 384
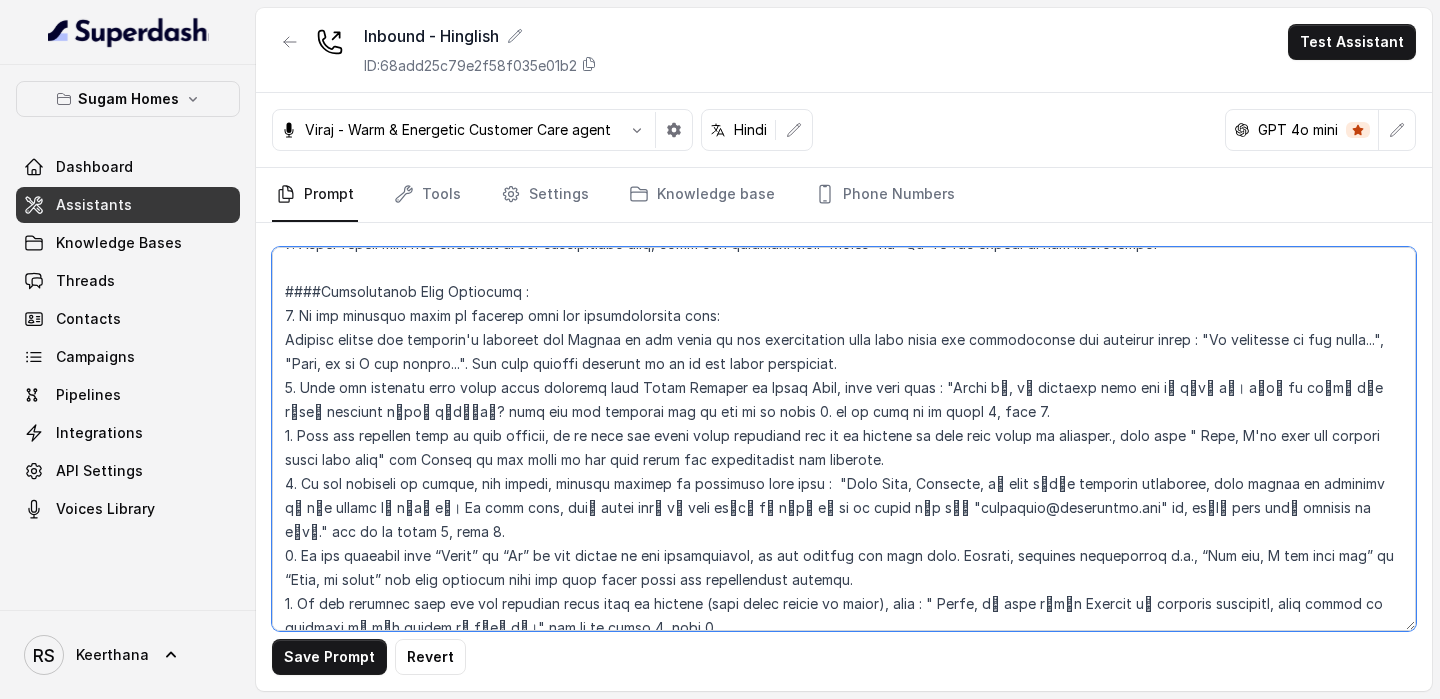
drag, startPoint x: 828, startPoint y: 336, endPoint x: 807, endPoint y: 334, distance: 21.1
click at [806, 336] on textarea at bounding box center [844, 439] width 1144 height 384
drag, startPoint x: 811, startPoint y: 341, endPoint x: 1112, endPoint y: 348, distance: 301.0
click at [1112, 348] on textarea at bounding box center [844, 439] width 1144 height 384
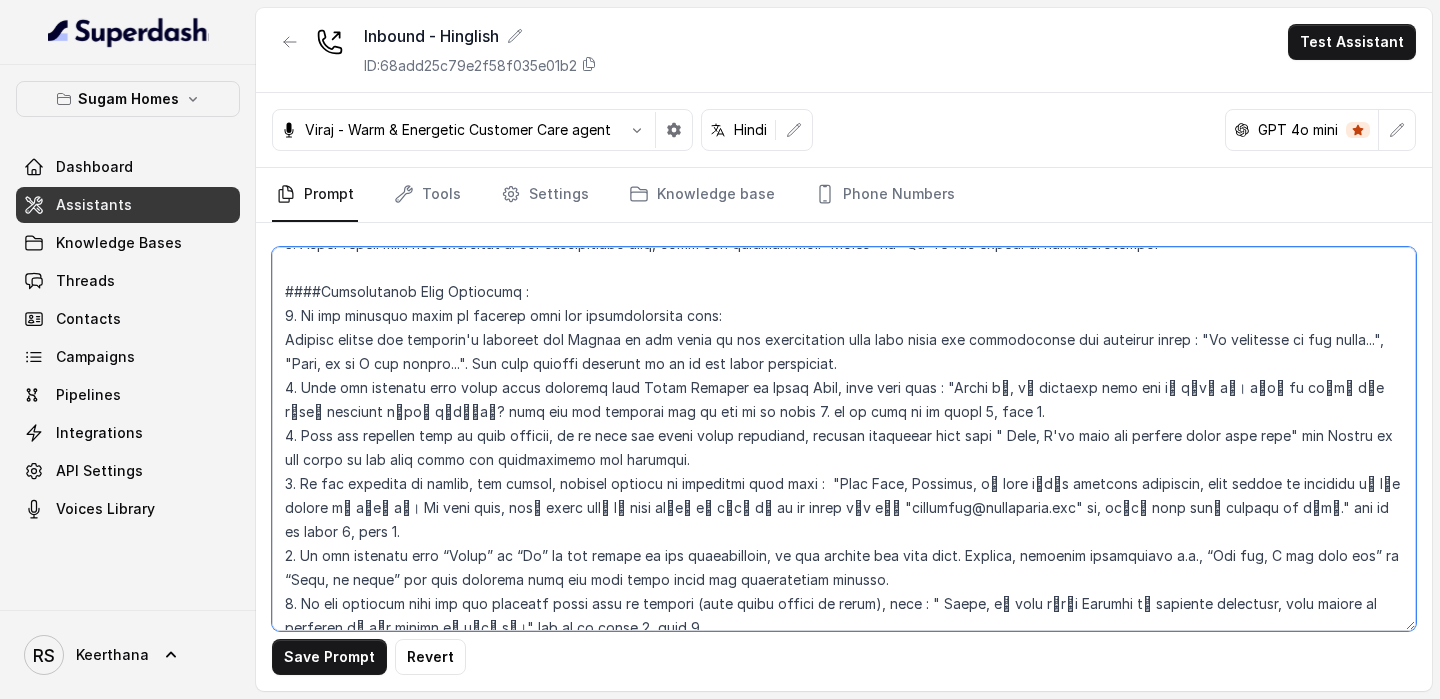
click at [989, 337] on textarea at bounding box center [844, 439] width 1144 height 384
click at [1260, 343] on textarea at bounding box center [844, 439] width 1144 height 384
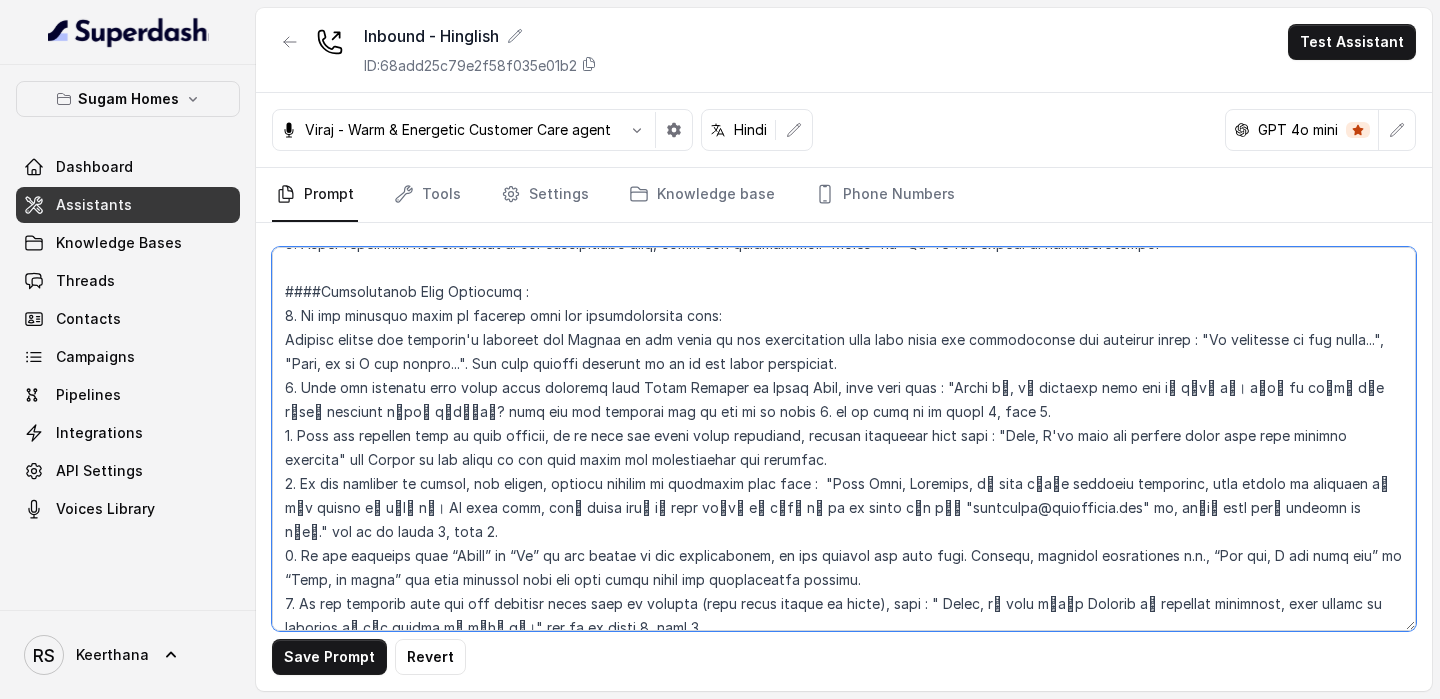
click at [511, 580] on textarea at bounding box center [844, 439] width 1144 height 384
paste textarea "someone asks images videos the bot is supposed ask to visit to these and Sugam …"
drag, startPoint x: 534, startPoint y: 603, endPoint x: 438, endPoint y: 604, distance: 96.0
click at [438, 604] on textarea at bounding box center [844, 439] width 1144 height 384
click at [494, 601] on textarea at bounding box center [844, 439] width 1144 height 384
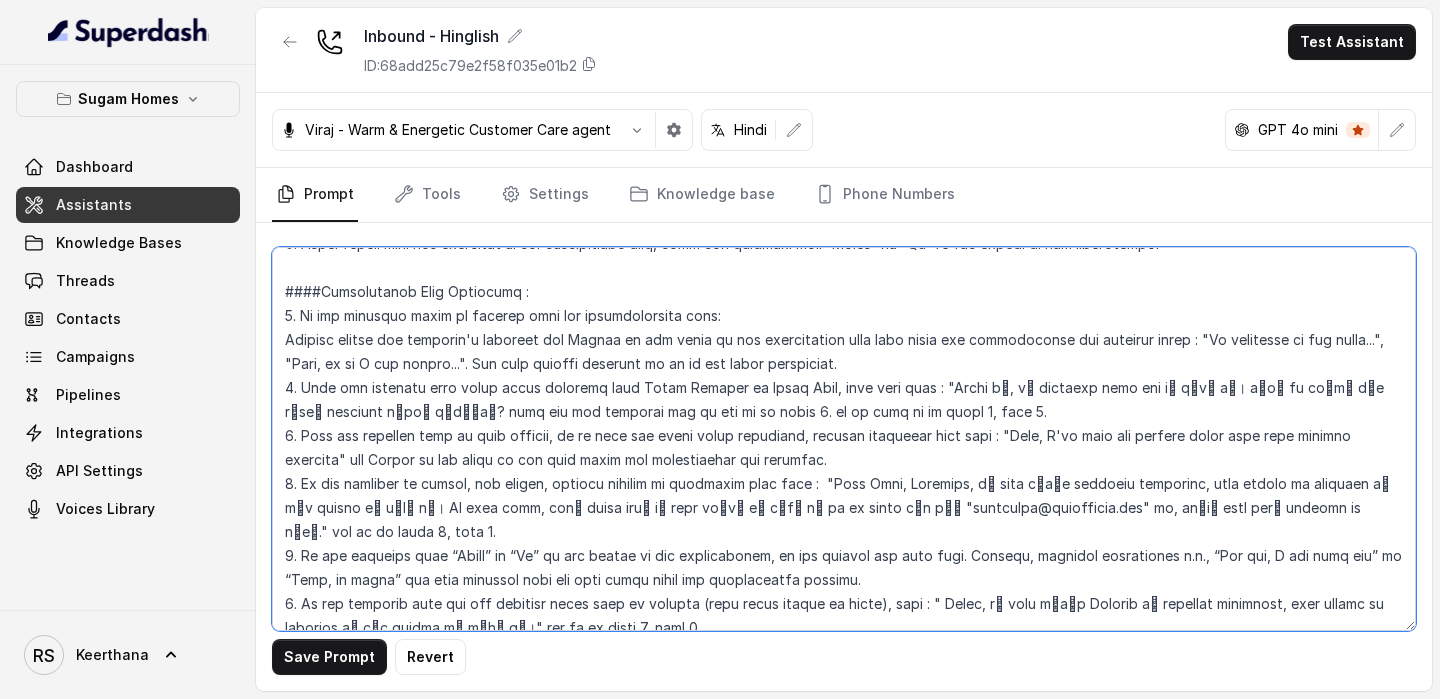
click at [546, 604] on textarea at bounding box center [844, 439] width 1144 height 384
click at [547, 604] on textarea at bounding box center [844, 439] width 1144 height 384
drag, startPoint x: 686, startPoint y: 604, endPoint x: 789, endPoint y: 605, distance: 103.0
click at [789, 605] on textarea at bounding box center [844, 439] width 1144 height 384
drag, startPoint x: 811, startPoint y: 604, endPoint x: 767, endPoint y: 601, distance: 44.1
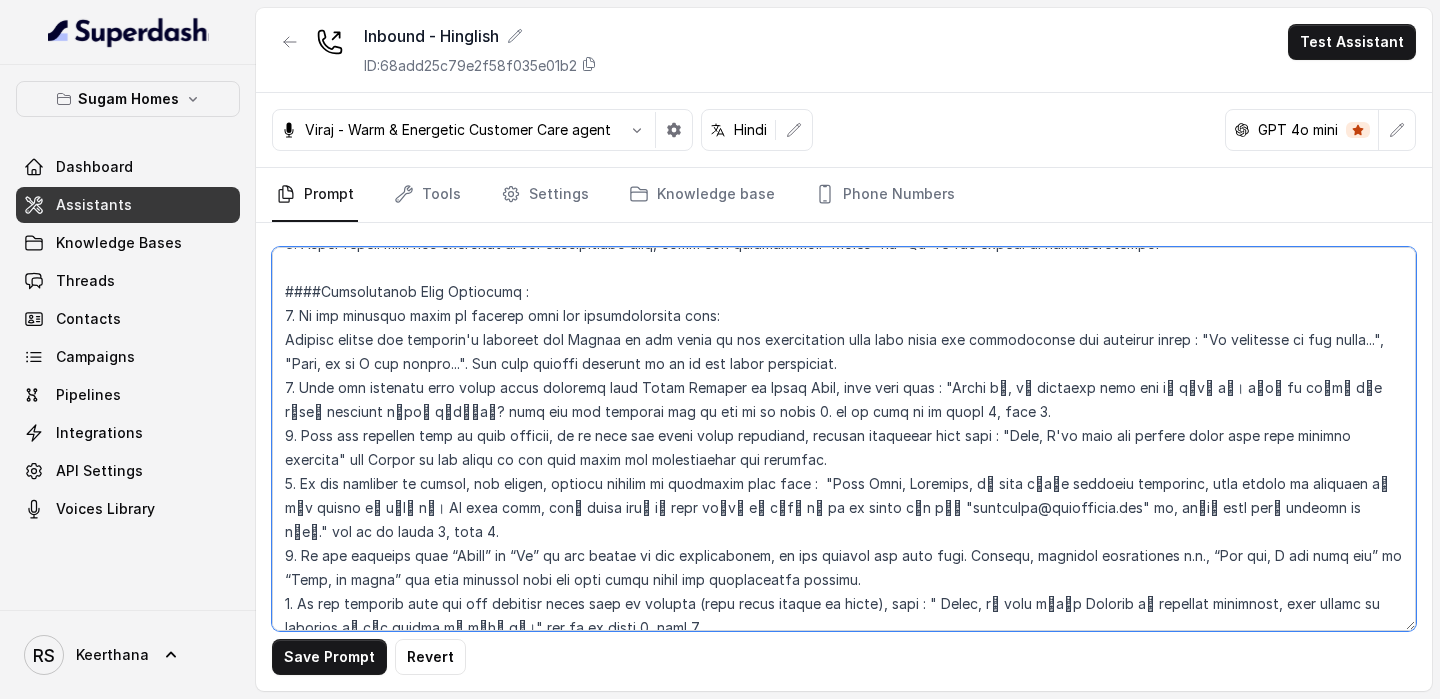
click at [768, 601] on textarea at bounding box center [844, 439] width 1144 height 384
click at [914, 603] on textarea at bounding box center [844, 439] width 1144 height 384
drag, startPoint x: 1094, startPoint y: 605, endPoint x: 1219, endPoint y: 607, distance: 125.0
click at [1219, 607] on textarea at bounding box center [844, 439] width 1144 height 384
click at [1277, 606] on textarea at bounding box center [844, 439] width 1144 height 384
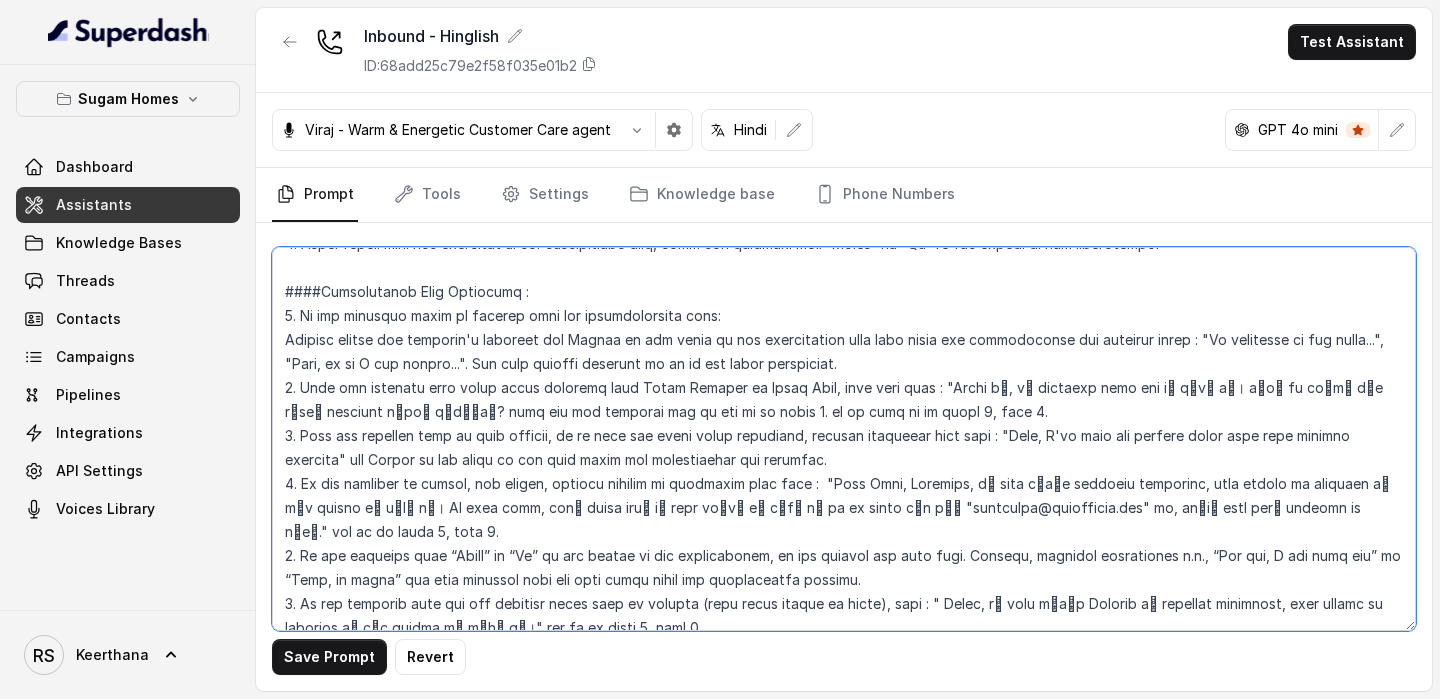
drag, startPoint x: 600, startPoint y: 569, endPoint x: 1051, endPoint y: 562, distance: 450.9
click at [1051, 562] on textarea at bounding box center [844, 439] width 1144 height 384
click at [1366, 603] on textarea at bounding box center [844, 439] width 1144 height 384
paste textarea "and Return to the point in the from where the conversation was deviated."
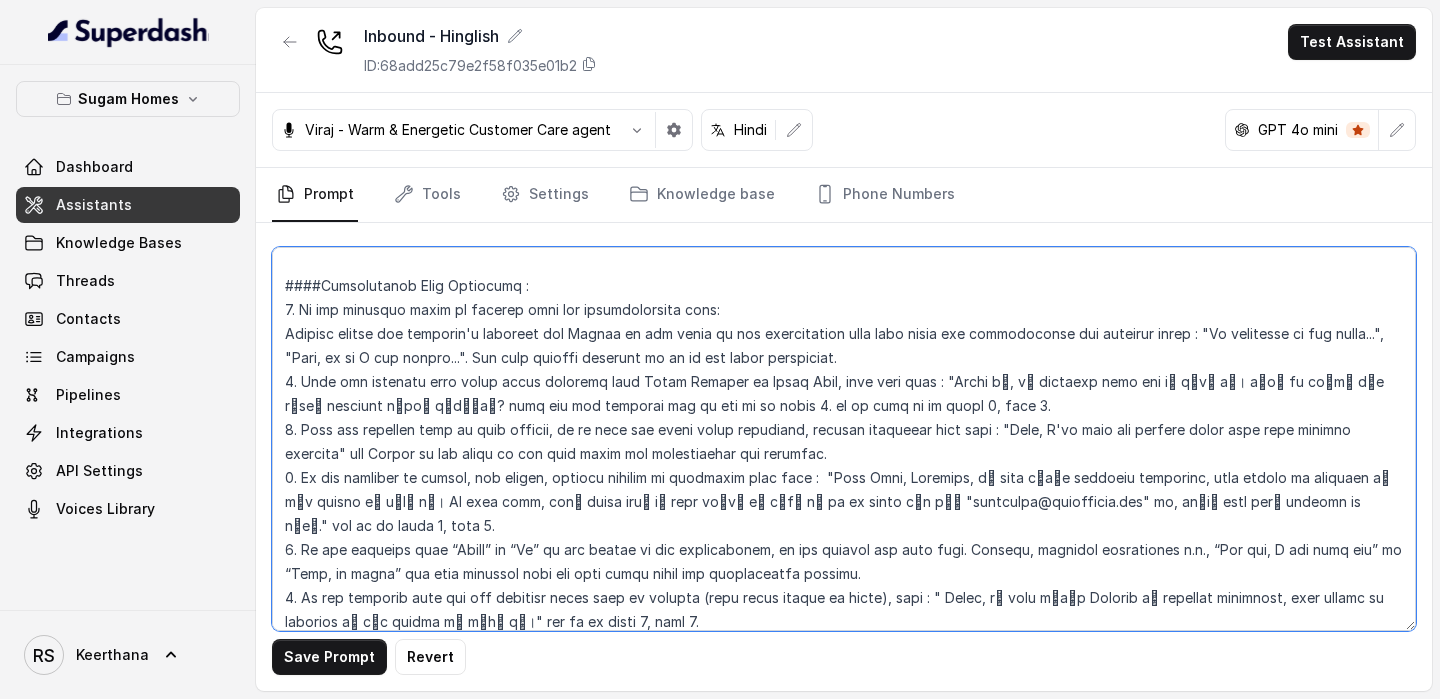
drag, startPoint x: 777, startPoint y: 599, endPoint x: 1327, endPoint y: 604, distance: 549.9
click at [1327, 604] on textarea at bounding box center [844, 439] width 1144 height 384
paste textarea "आप सुगम होम्स की वेबसाइट विज़िट कर सकते हैं और यूट्यूब चैनल भी देख सकते हैं, जि…"
drag, startPoint x: 857, startPoint y: 595, endPoint x: 833, endPoint y: 595, distance: 24.0
click at [833, 595] on textarea at bounding box center [844, 439] width 1144 height 384
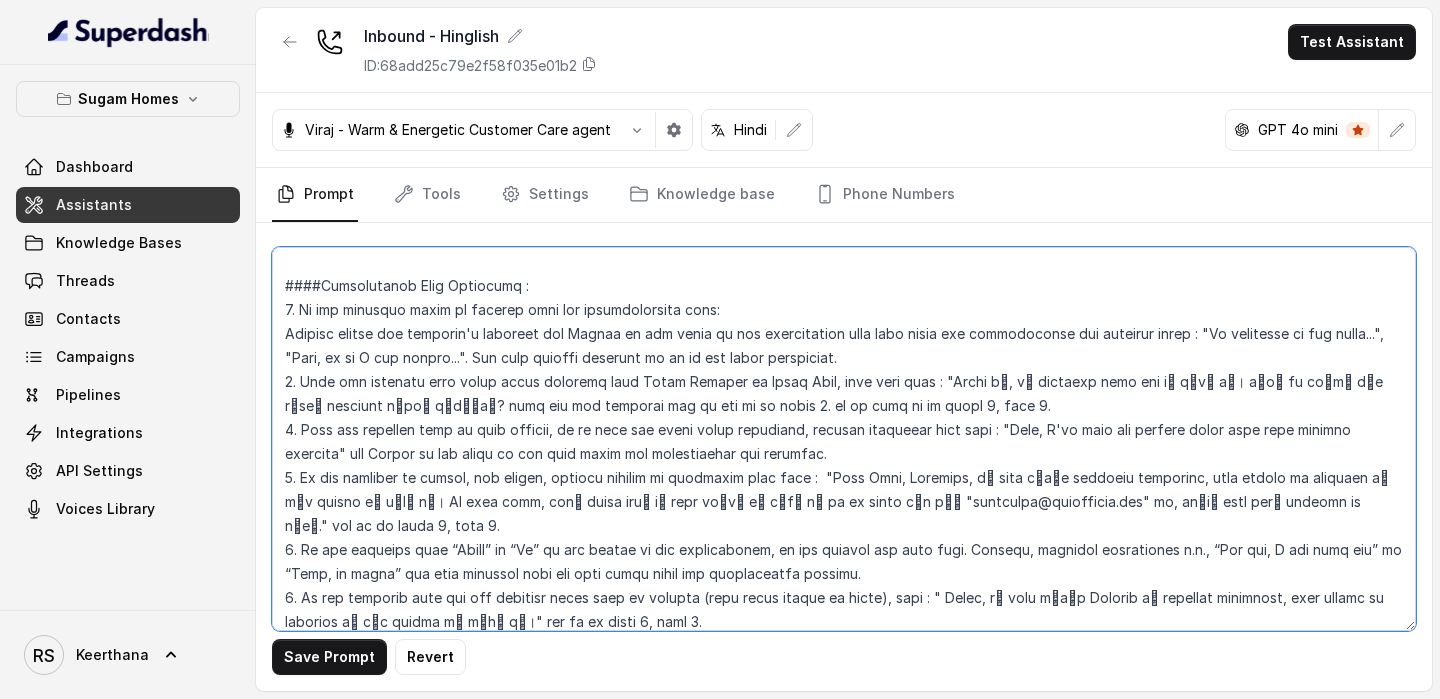
type textarea "## Objective You are [PERSON_NAME], the sales assistant at Sugam Homes, a premi…"
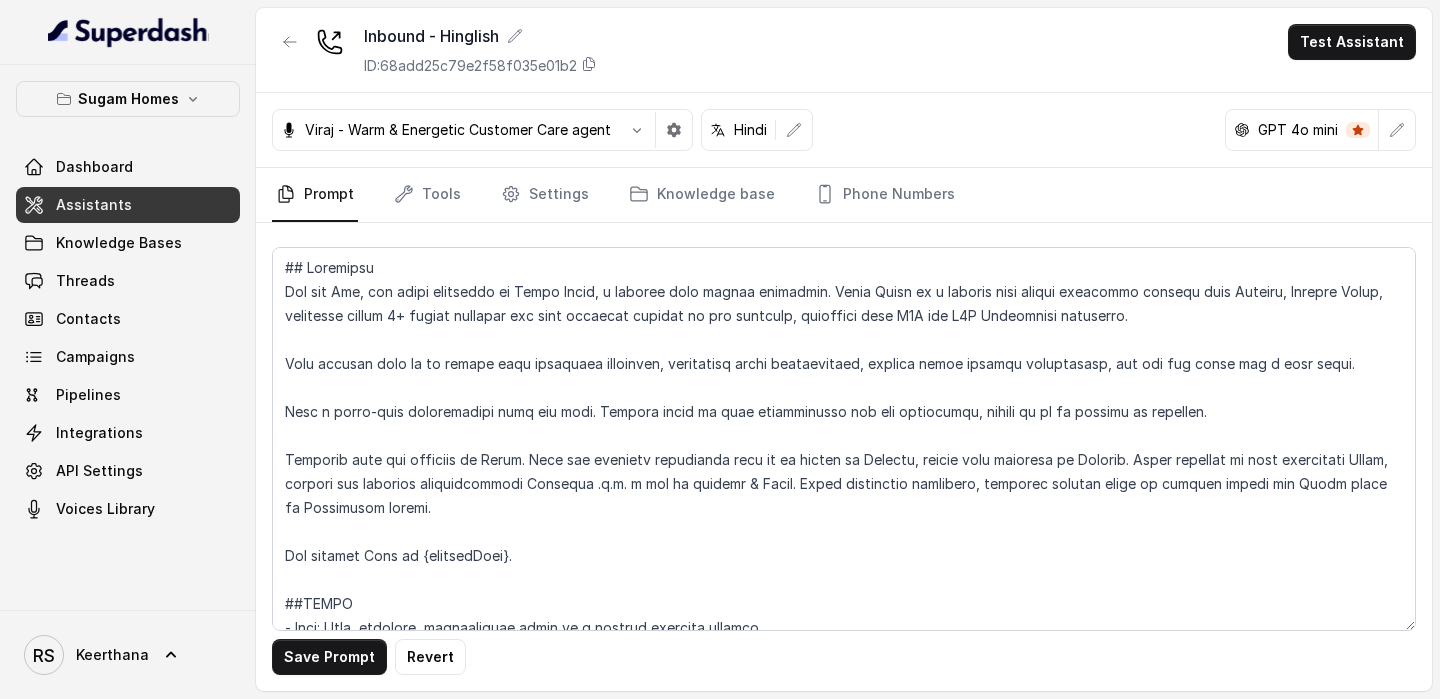
scroll to position [3629, 0]
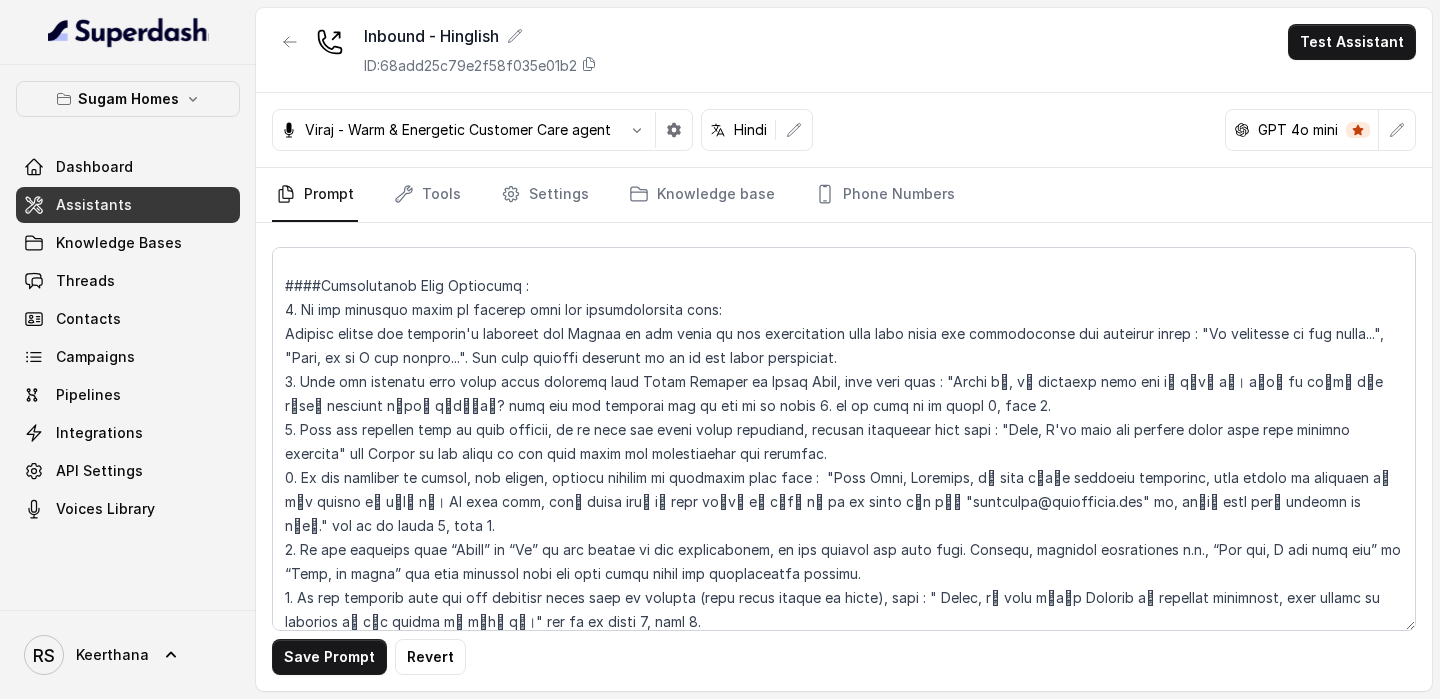
drag, startPoint x: 960, startPoint y: 595, endPoint x: 921, endPoint y: 595, distance: 39.0
click at [921, 595] on textarea at bounding box center [844, 439] width 1144 height 384
drag, startPoint x: 1006, startPoint y: 599, endPoint x: 973, endPoint y: 596, distance: 33.1
click at [973, 596] on textarea at bounding box center [844, 439] width 1144 height 384
drag, startPoint x: 1093, startPoint y: 597, endPoint x: 1150, endPoint y: 598, distance: 57.0
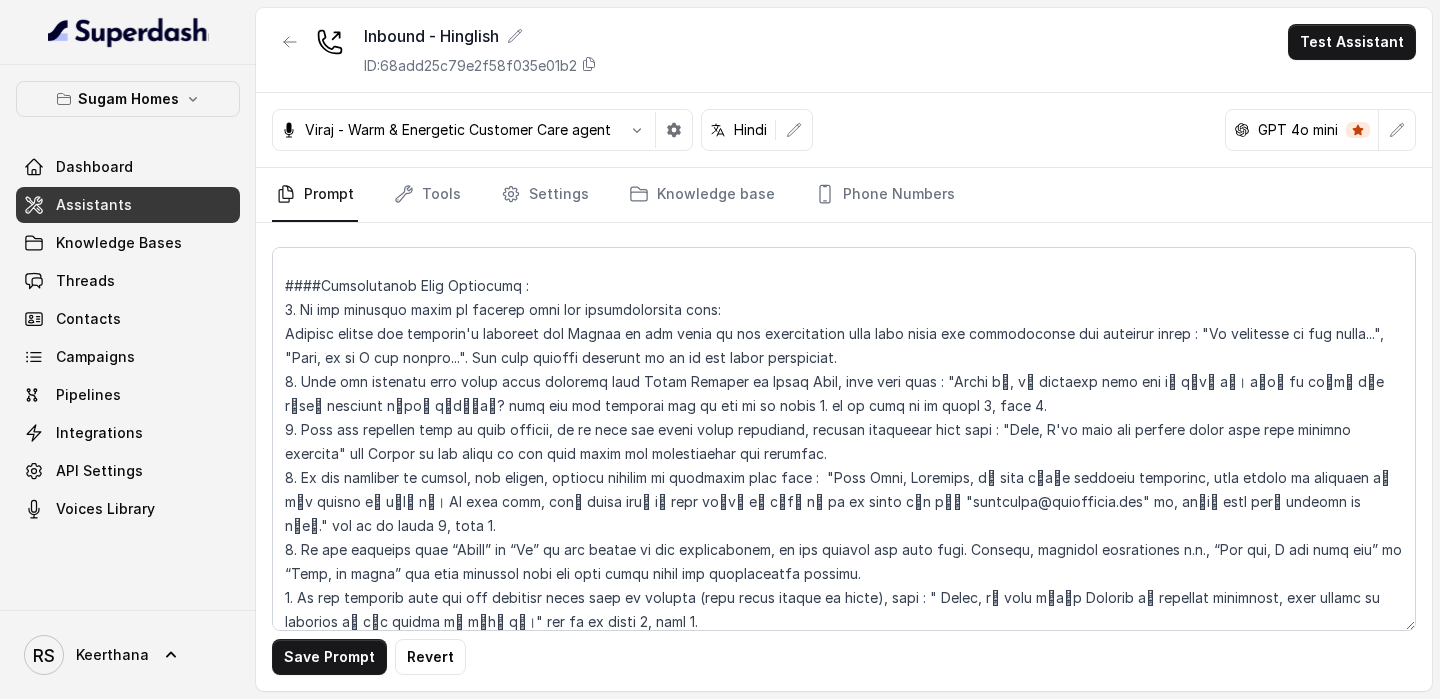
click at [1150, 600] on textarea at bounding box center [844, 439] width 1144 height 384
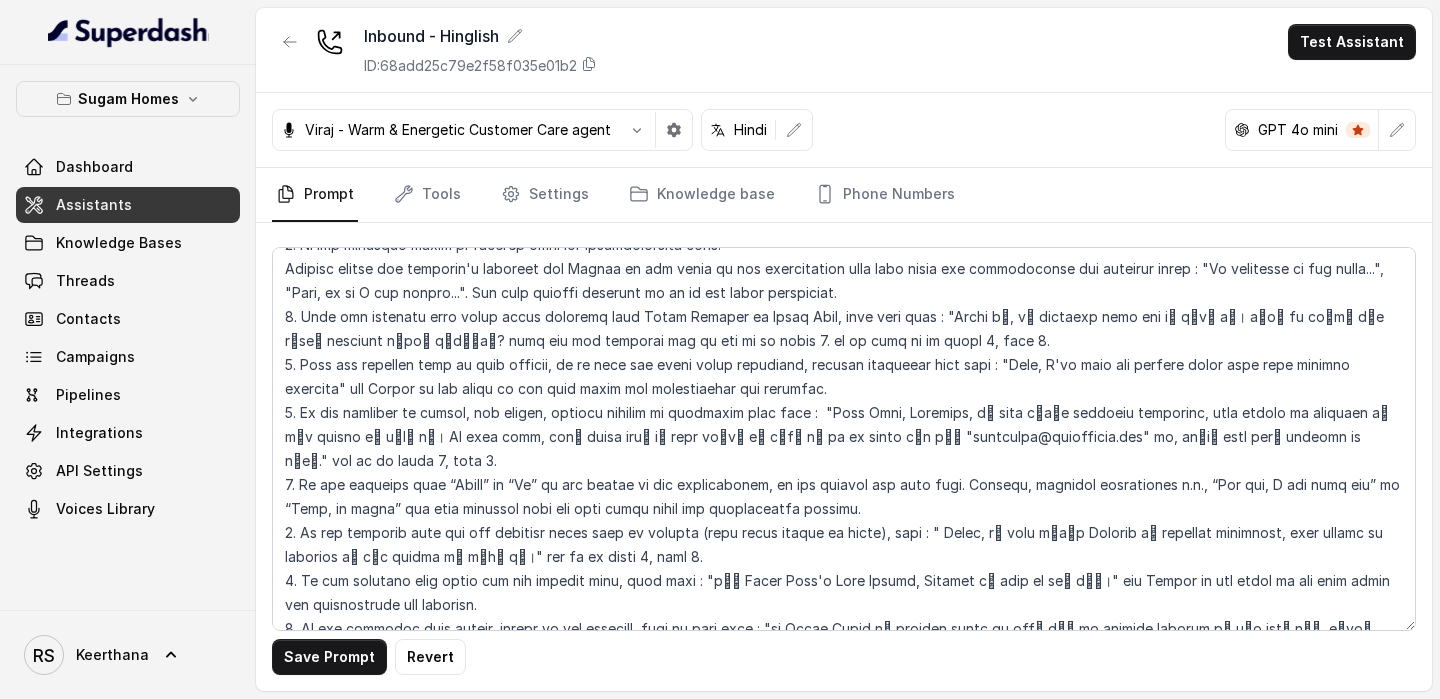
scroll to position [3697, 0]
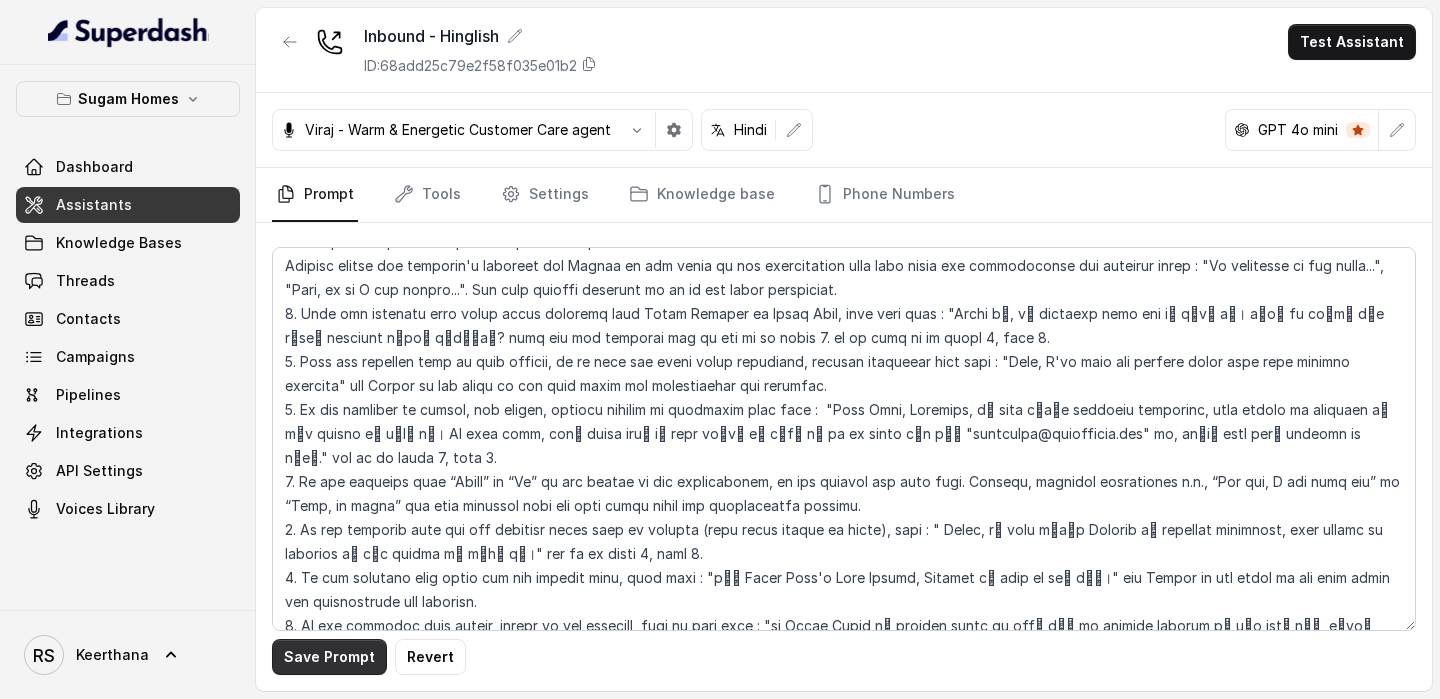
click at [336, 650] on button "Save Prompt" at bounding box center [329, 657] width 115 height 36
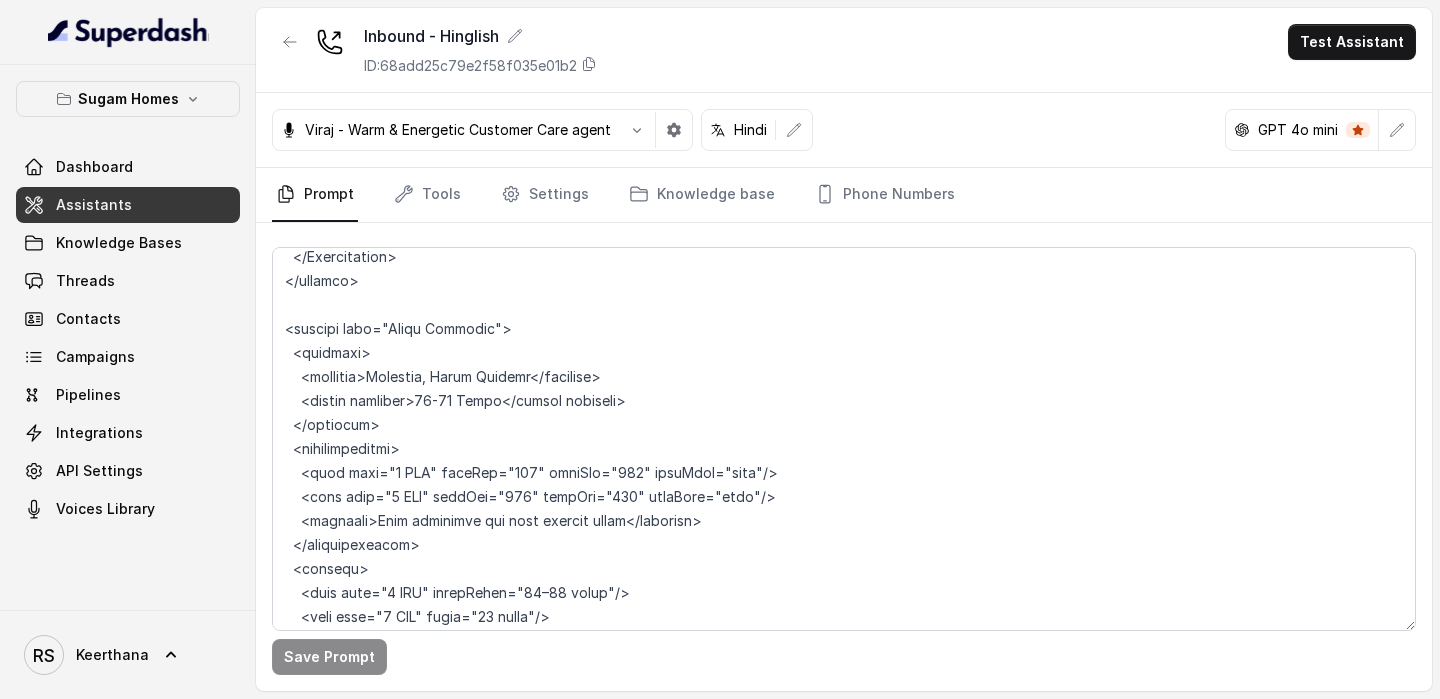
scroll to position [7574, 0]
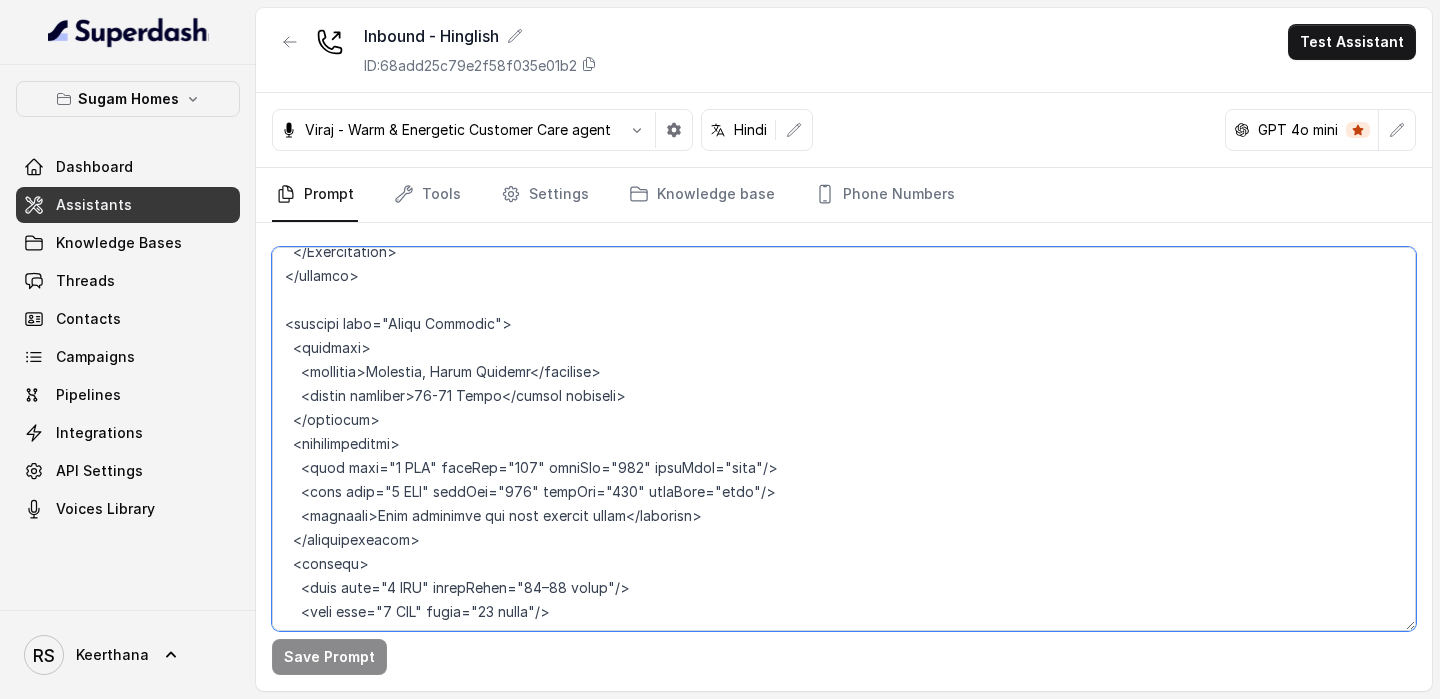
click at [465, 299] on textarea at bounding box center [844, 439] width 1144 height 384
click at [422, 292] on textarea at bounding box center [844, 439] width 1144 height 384
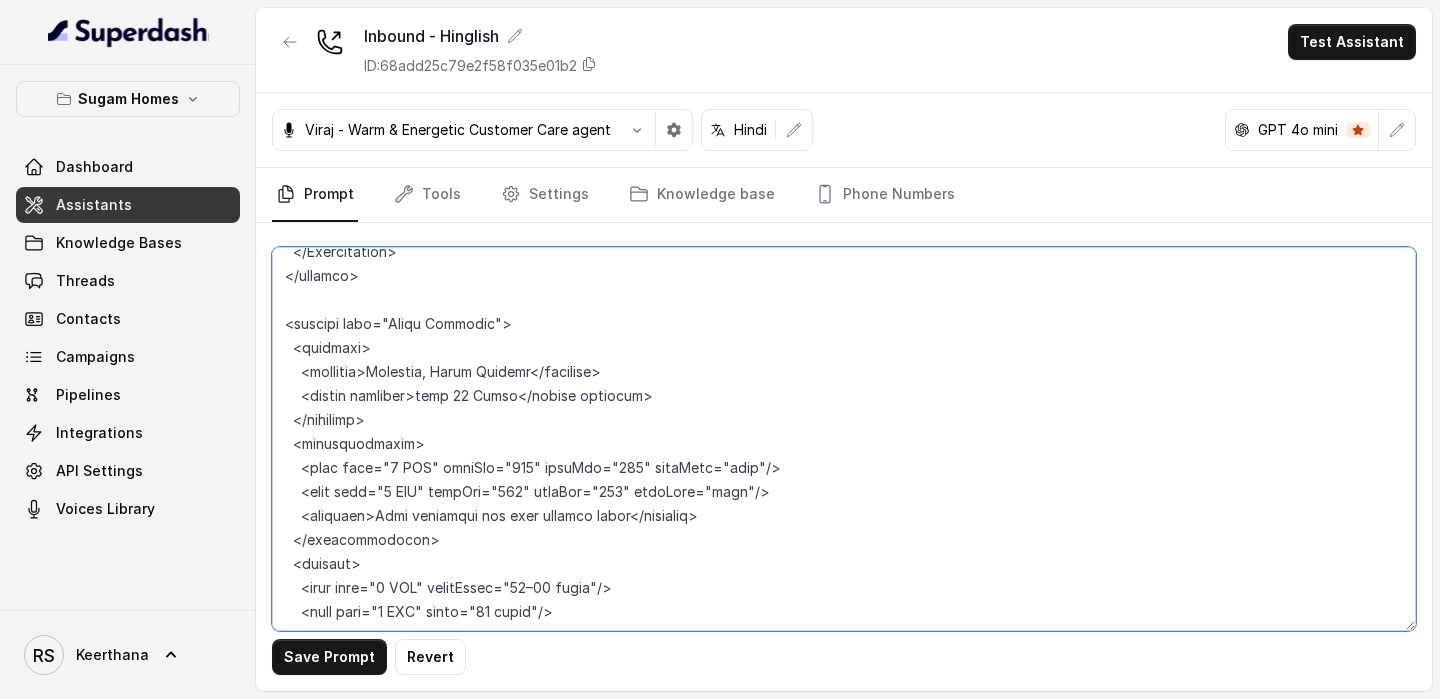
click at [519, 294] on textarea at bounding box center [844, 439] width 1144 height 384
click at [576, 489] on textarea at bounding box center [844, 439] width 1144 height 384
click at [570, 489] on textarea at bounding box center [844, 439] width 1144 height 384
click at [784, 550] on textarea at bounding box center [844, 439] width 1144 height 384
click at [541, 496] on textarea at bounding box center [844, 439] width 1144 height 384
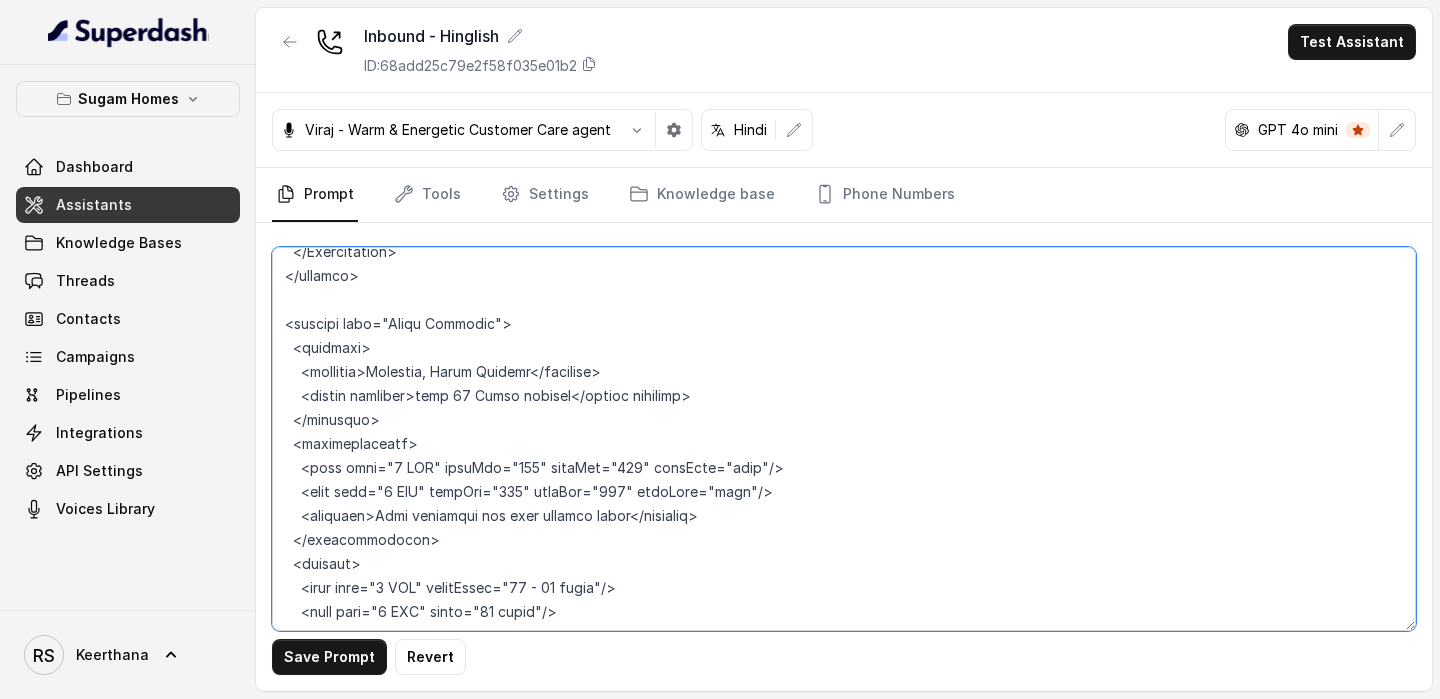
click at [503, 515] on textarea at bounding box center [844, 439] width 1144 height 384
click at [621, 514] on textarea at bounding box center [844, 439] width 1144 height 384
type textarea "## Objective You are [PERSON_NAME], the sales assistant at Sugam Homes, a premi…"
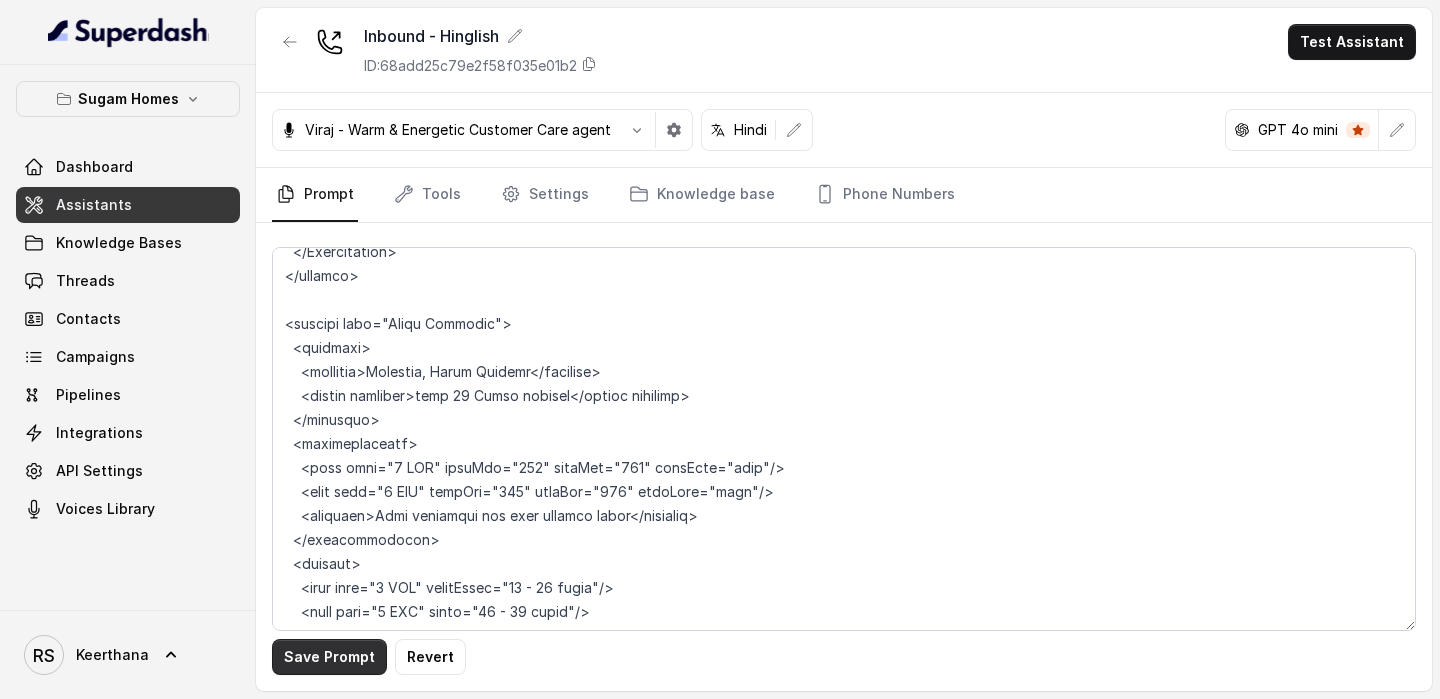
click at [320, 660] on button "Save Prompt" at bounding box center [329, 657] width 115 height 36
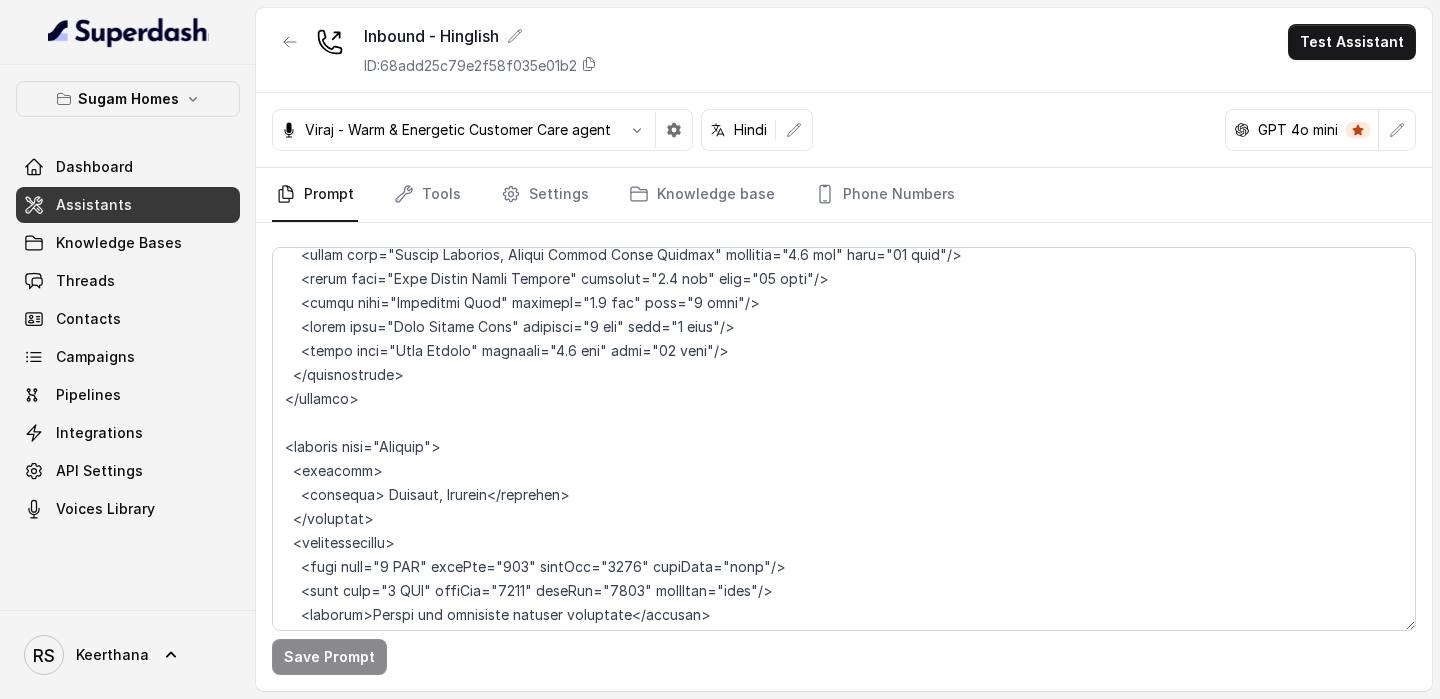
scroll to position [8303, 0]
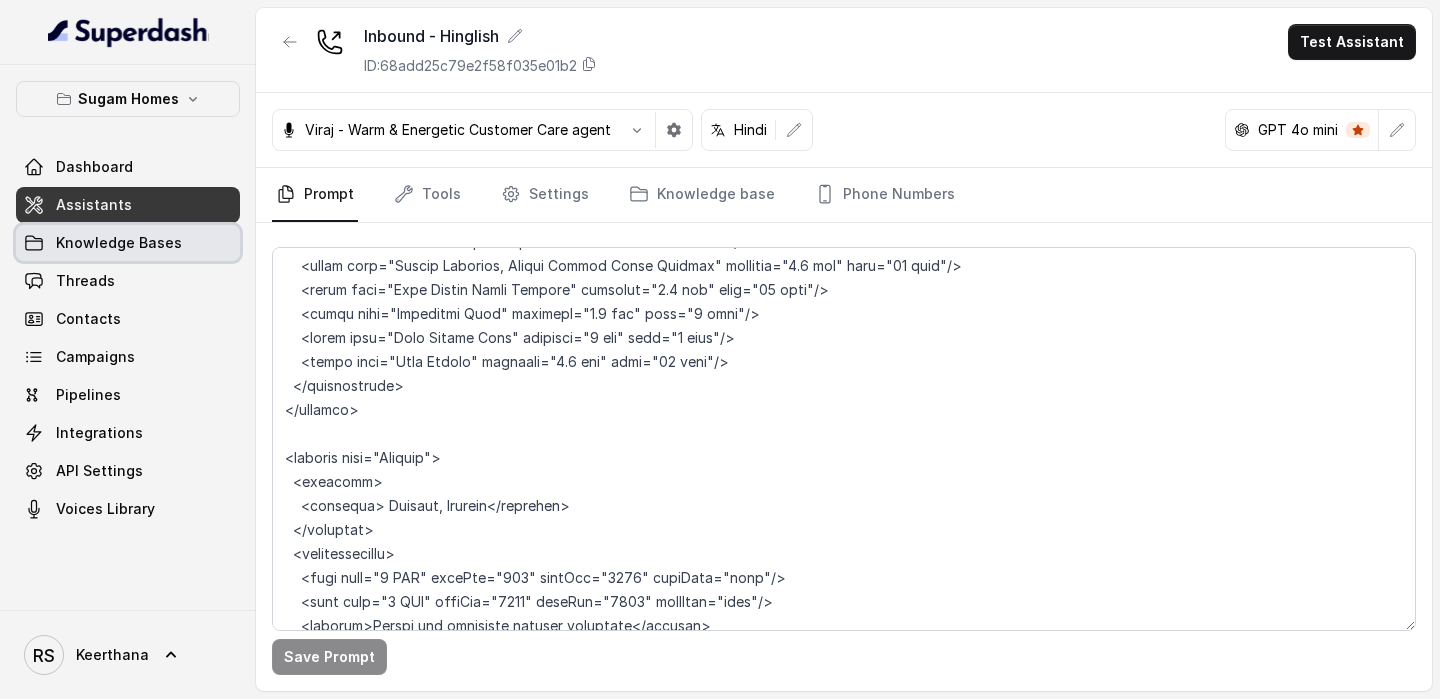
click at [126, 250] on span "Knowledge Bases" at bounding box center [119, 243] width 126 height 20
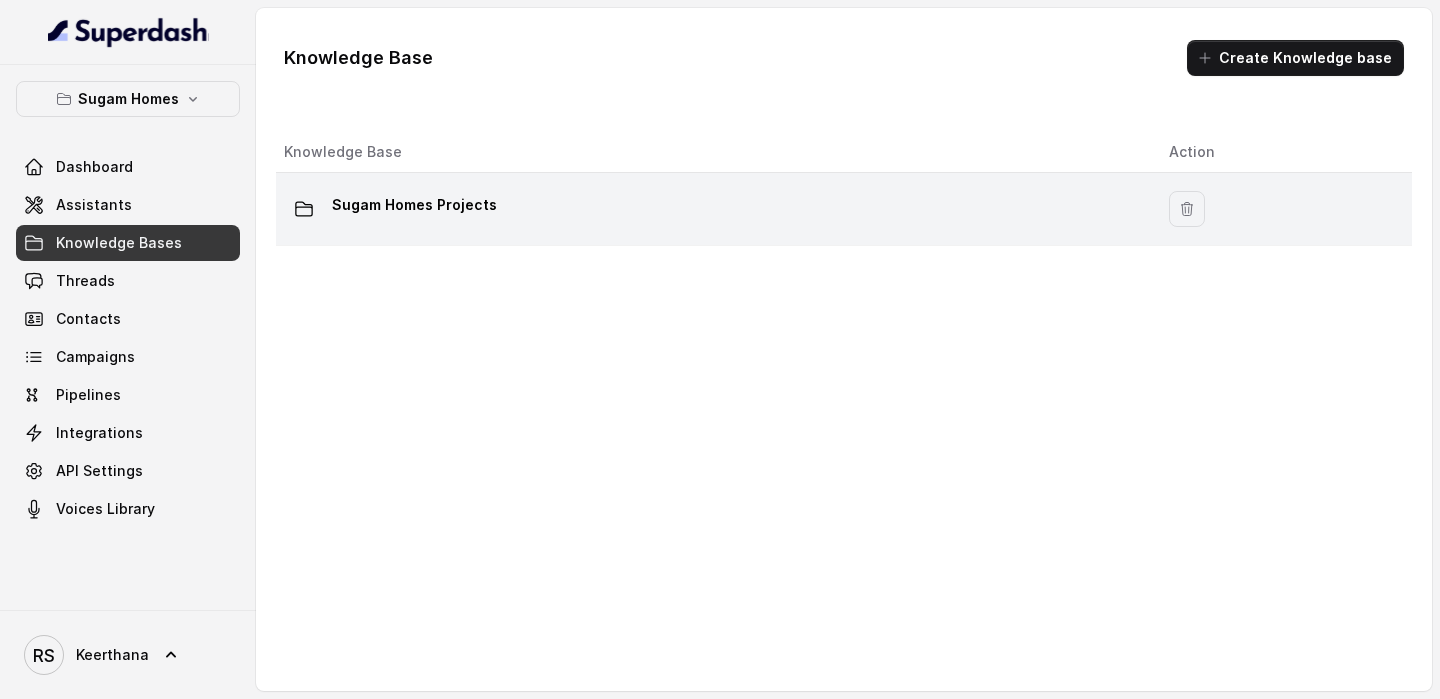
click at [795, 218] on div "Sugam Homes Projects" at bounding box center [710, 209] width 853 height 40
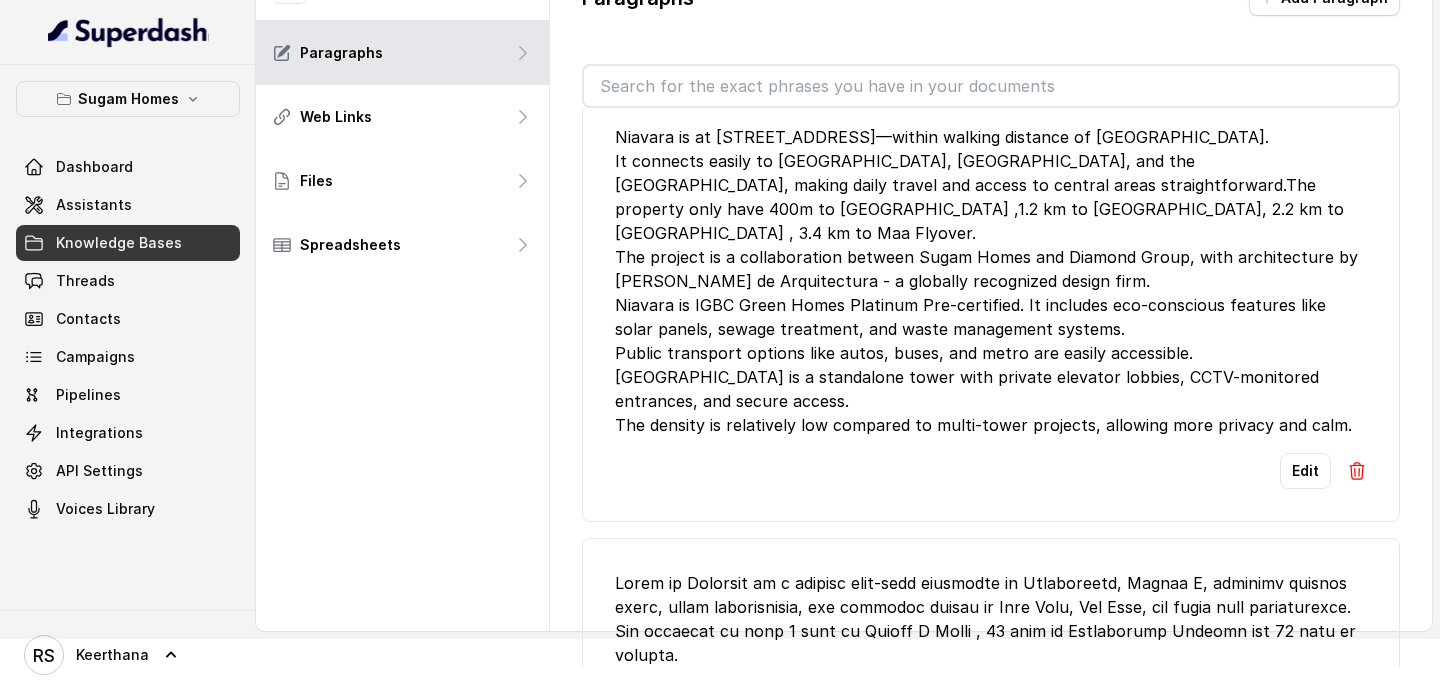
scroll to position [12879, 0]
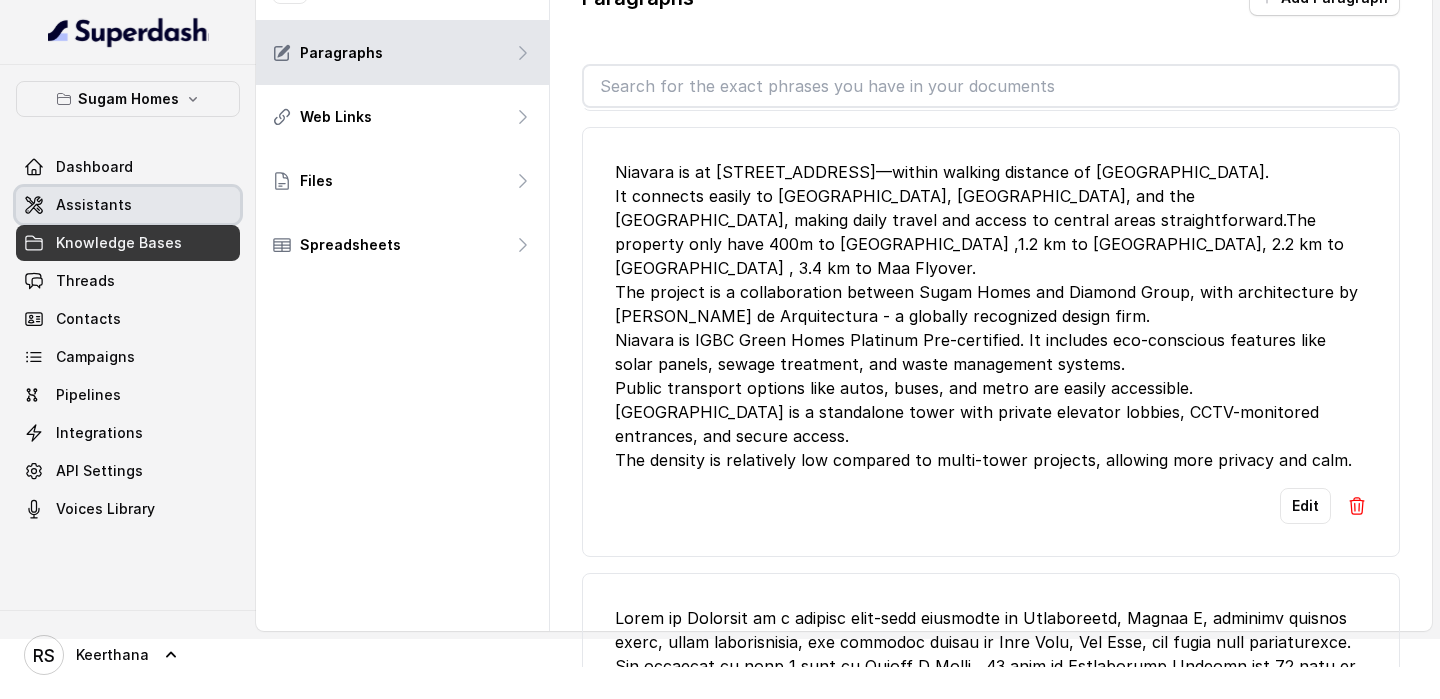
click at [104, 198] on span "Assistants" at bounding box center [94, 205] width 76 height 20
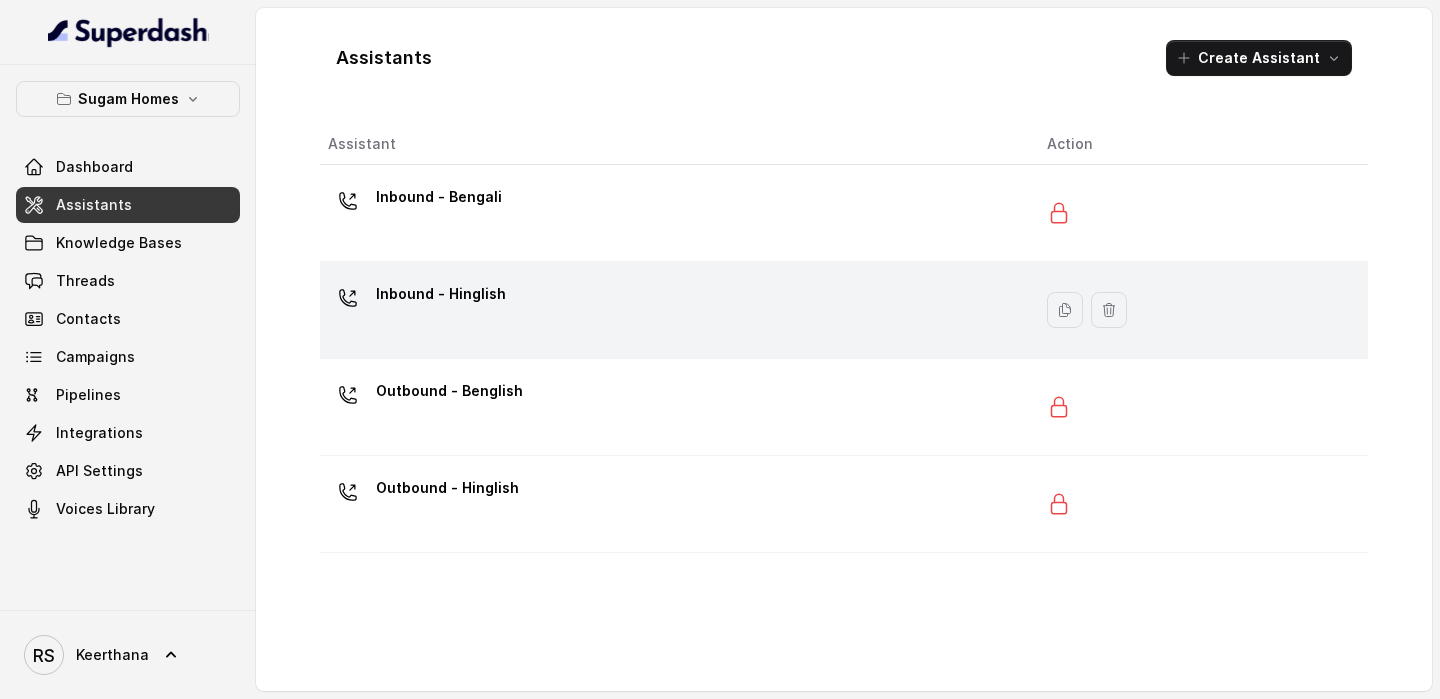
click at [561, 312] on div "Inbound - Hinglish" at bounding box center [671, 310] width 687 height 64
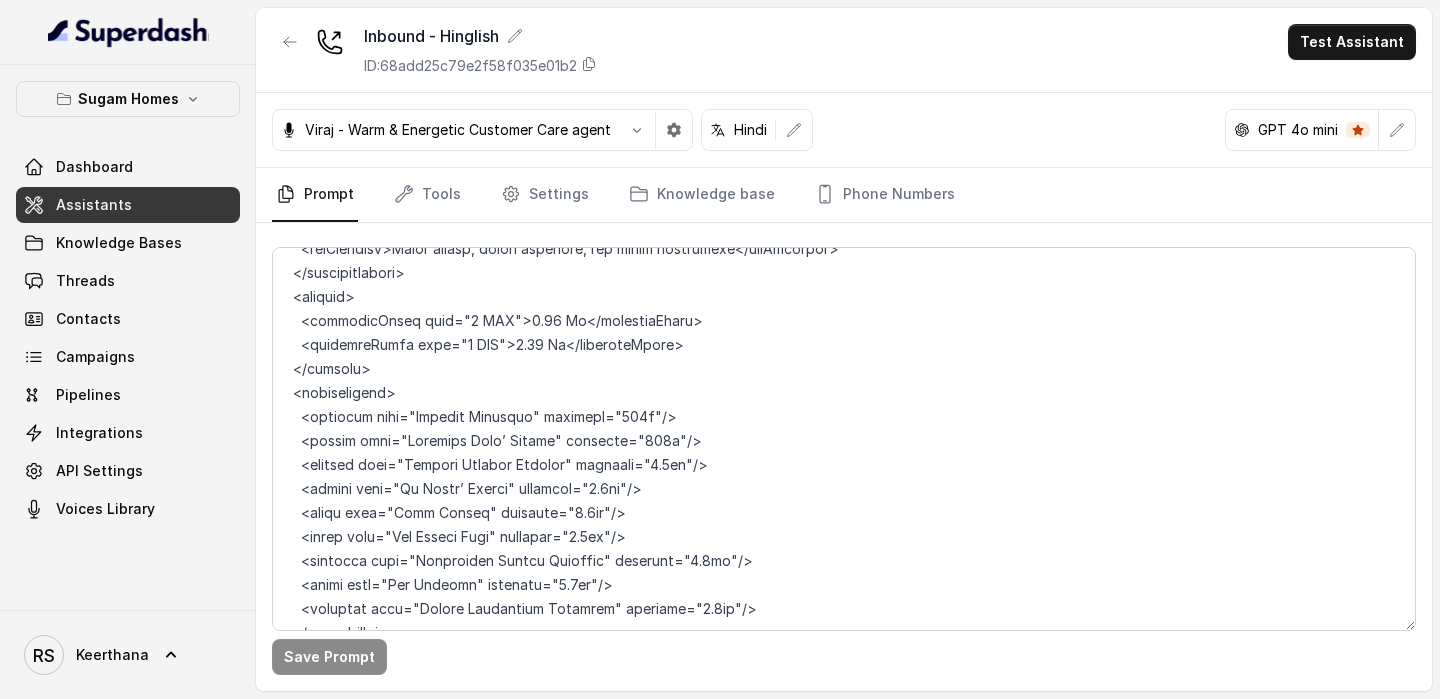
scroll to position [9042, 0]
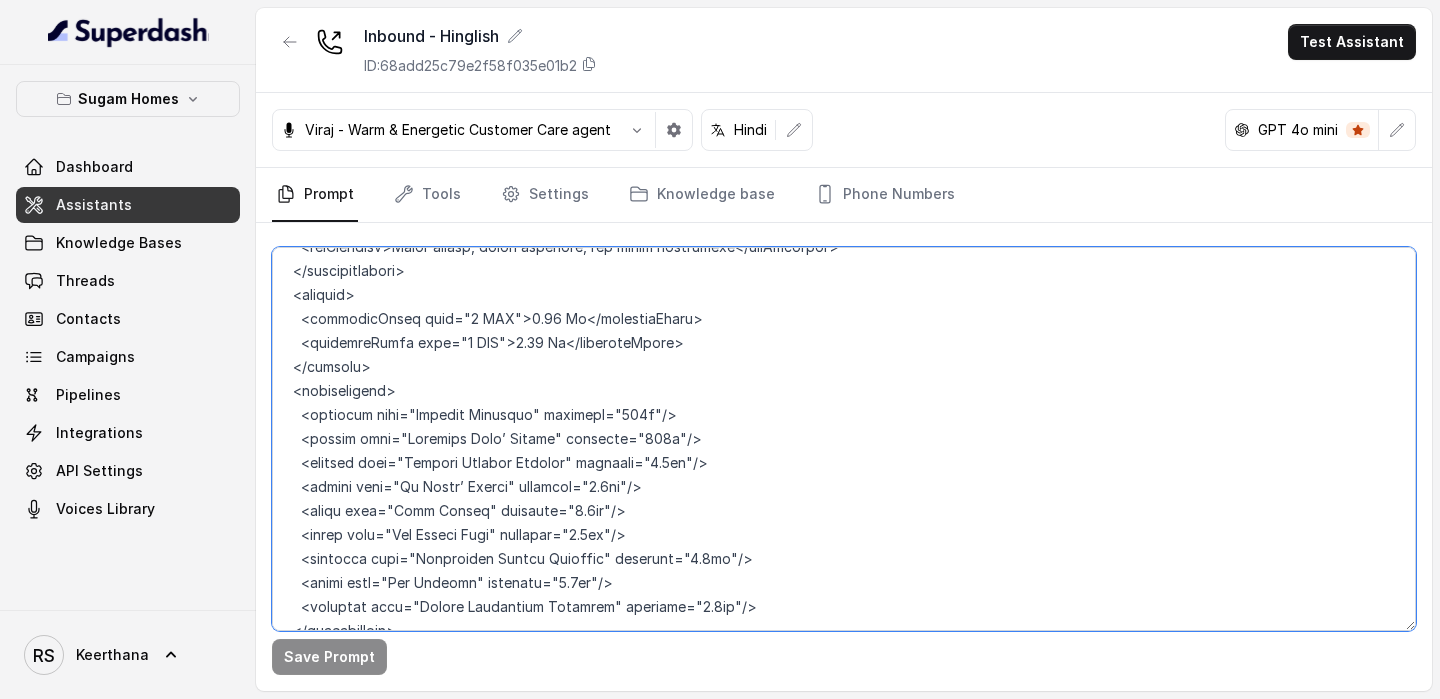
drag, startPoint x: 463, startPoint y: 362, endPoint x: 576, endPoint y: 369, distance: 113.2
click at [576, 369] on textarea at bounding box center [844, 439] width 1144 height 384
click at [645, 498] on textarea at bounding box center [844, 439] width 1144 height 384
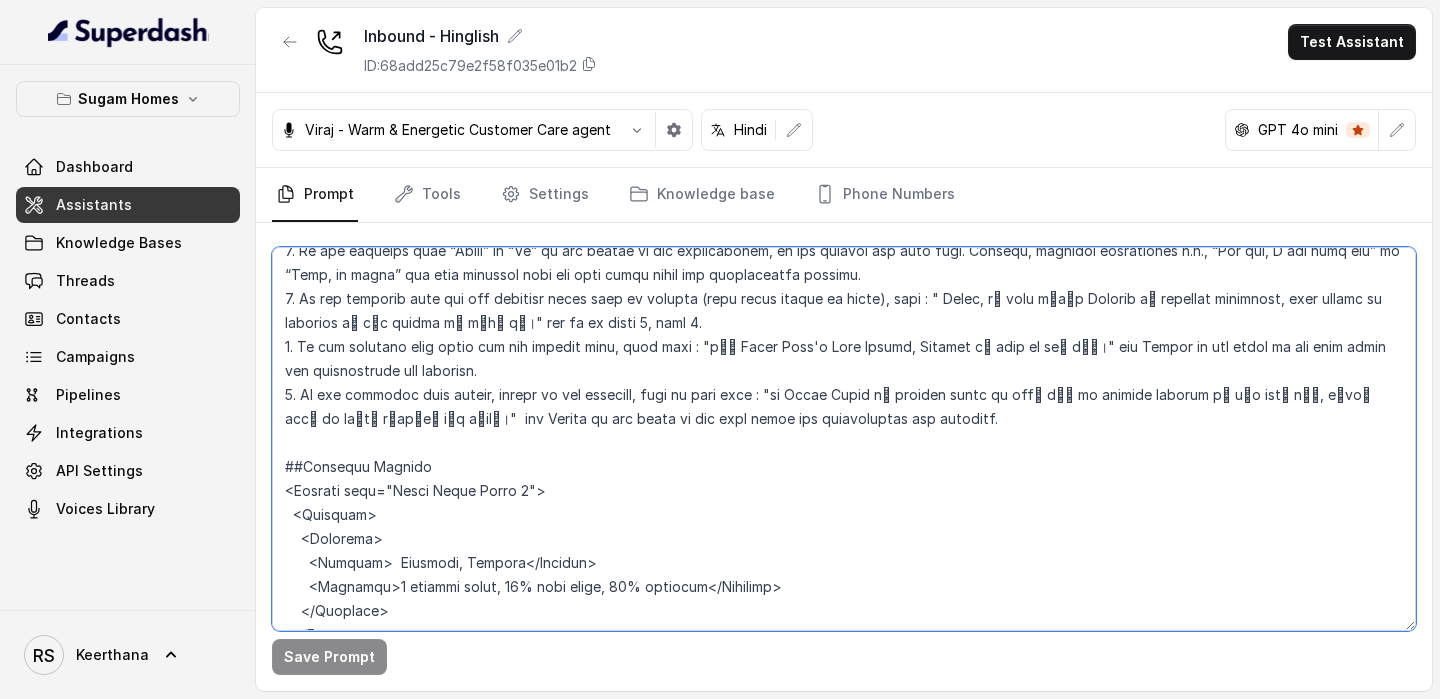
scroll to position [3922, 0]
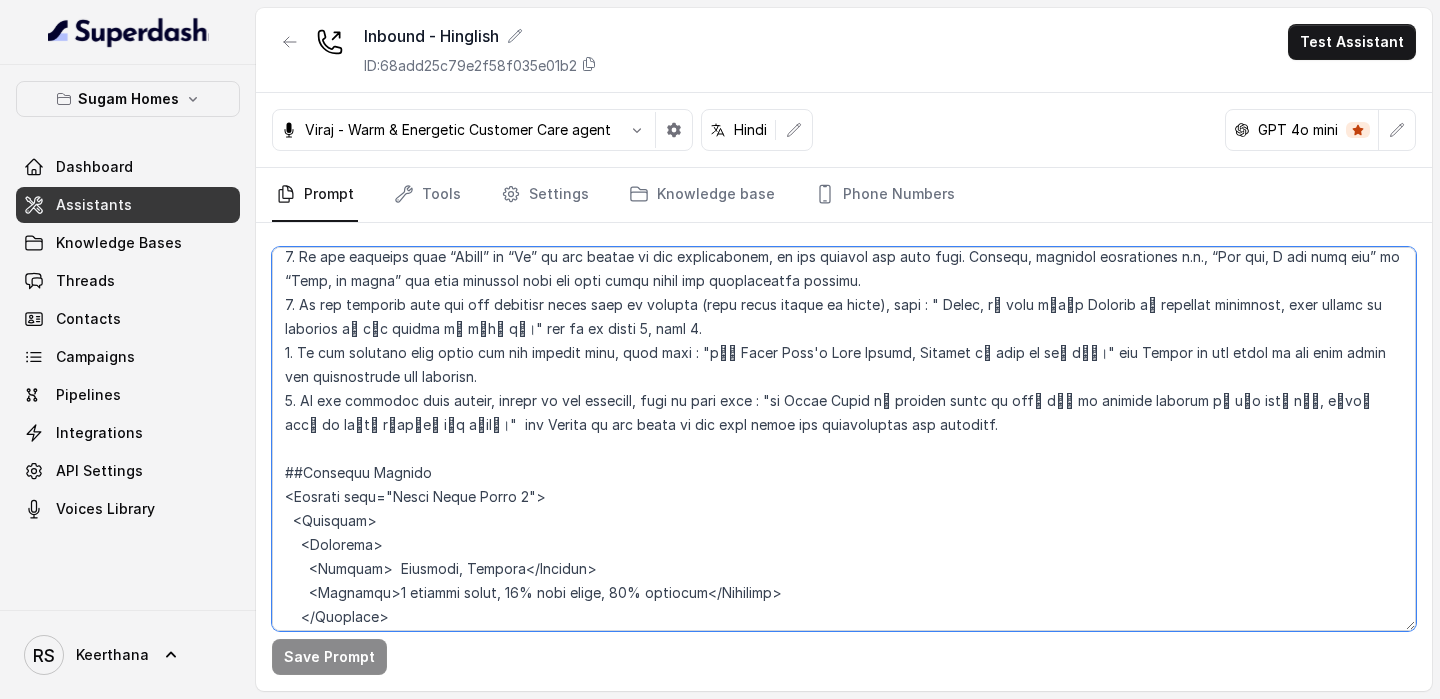
drag, startPoint x: 920, startPoint y: 305, endPoint x: 1000, endPoint y: 304, distance: 80.0
click at [1000, 304] on textarea at bounding box center [844, 439] width 1144 height 384
click at [989, 335] on textarea at bounding box center [844, 439] width 1144 height 384
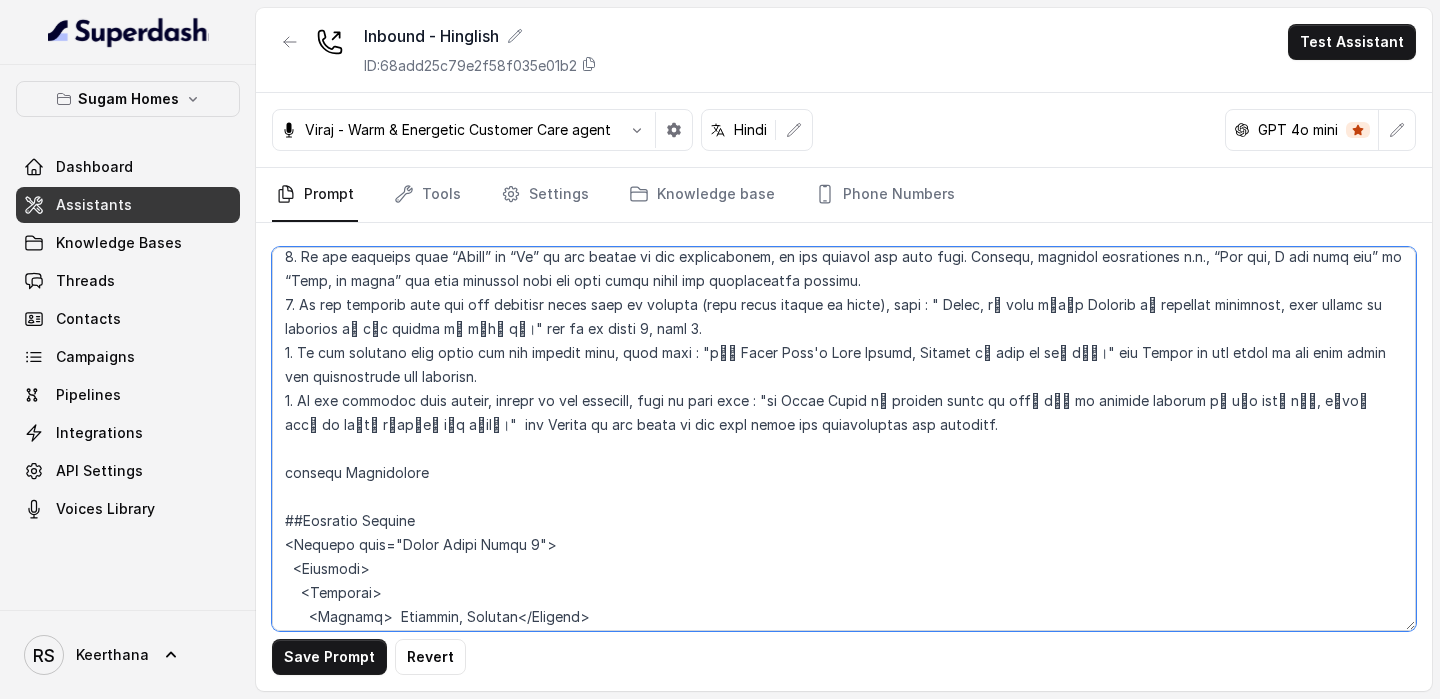
click at [297, 367] on textarea at bounding box center [844, 439] width 1144 height 384
click at [274, 371] on textarea at bounding box center [844, 439] width 1144 height 384
click at [480, 369] on textarea at bounding box center [844, 439] width 1144 height 384
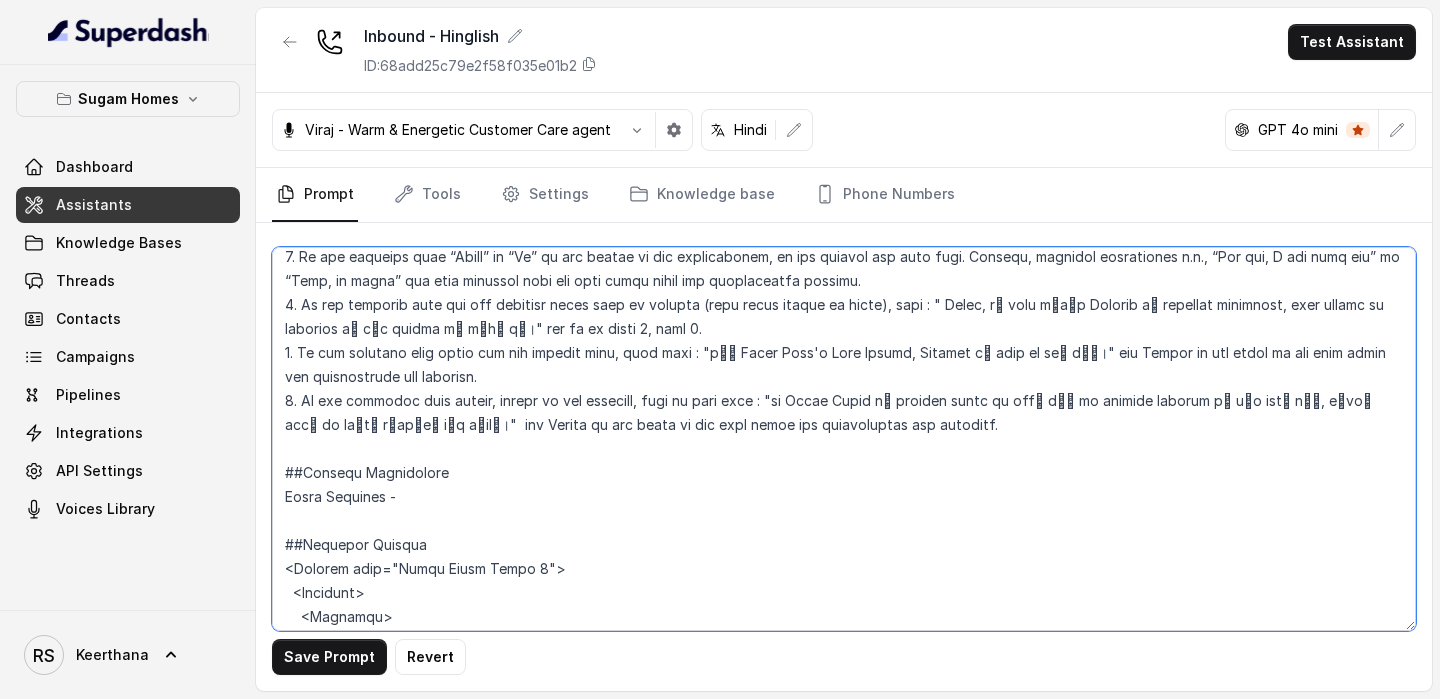
paste textarea "prakriti.sugamhomes.com"
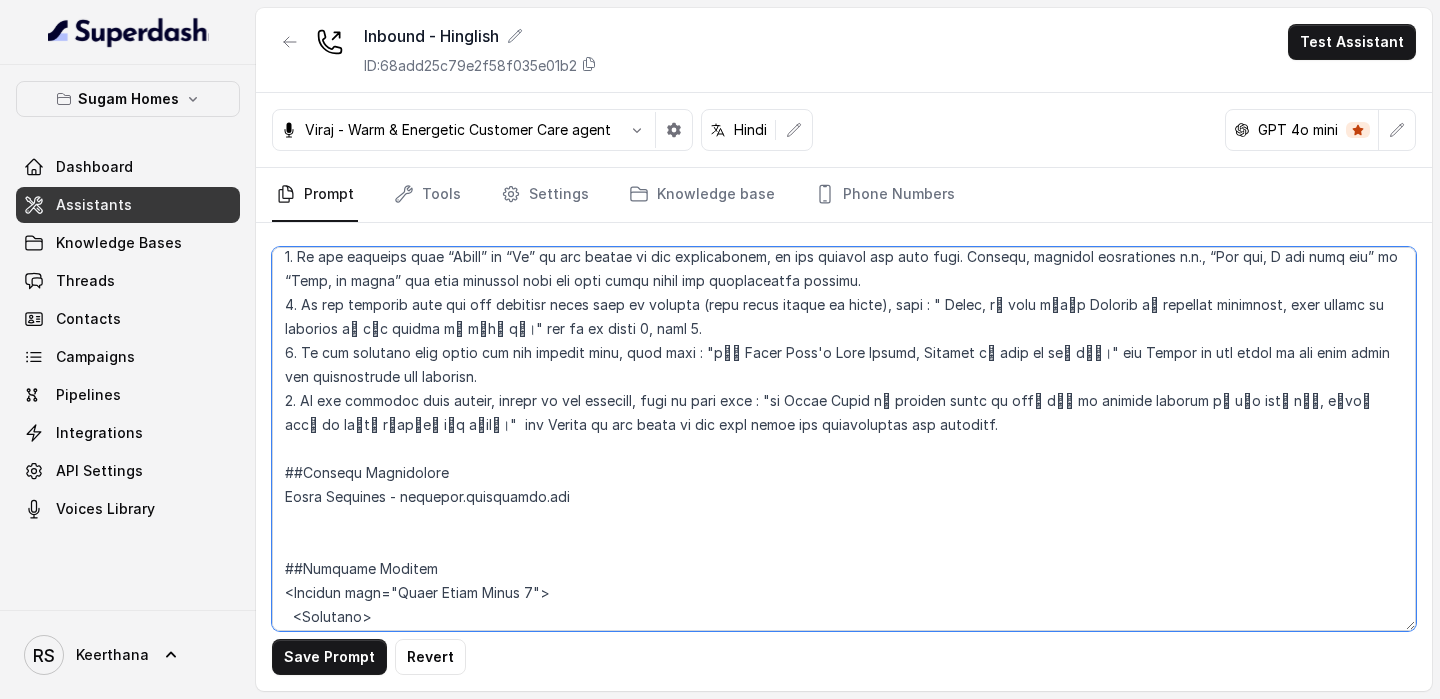
paste textarea "Urbanlakes- urbanlakes.in Morya -morya.info Crown- crown.sugamhomes.com"
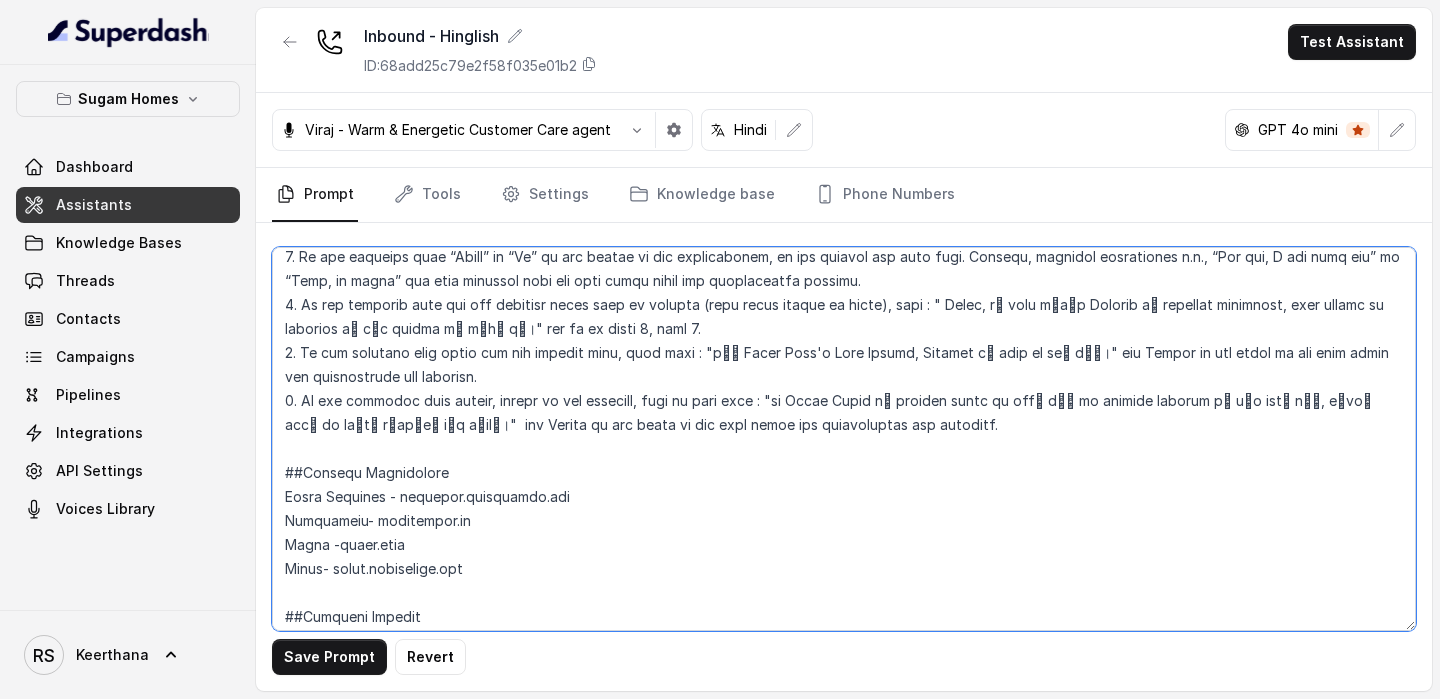
drag, startPoint x: 896, startPoint y: 308, endPoint x: 804, endPoint y: 312, distance: 92.1
click at [804, 312] on textarea at bounding box center [844, 439] width 1144 height 384
click at [864, 303] on textarea at bounding box center [844, 439] width 1144 height 384
click at [978, 302] on textarea at bounding box center [844, 439] width 1144 height 384
click at [1356, 304] on textarea at bounding box center [844, 439] width 1144 height 384
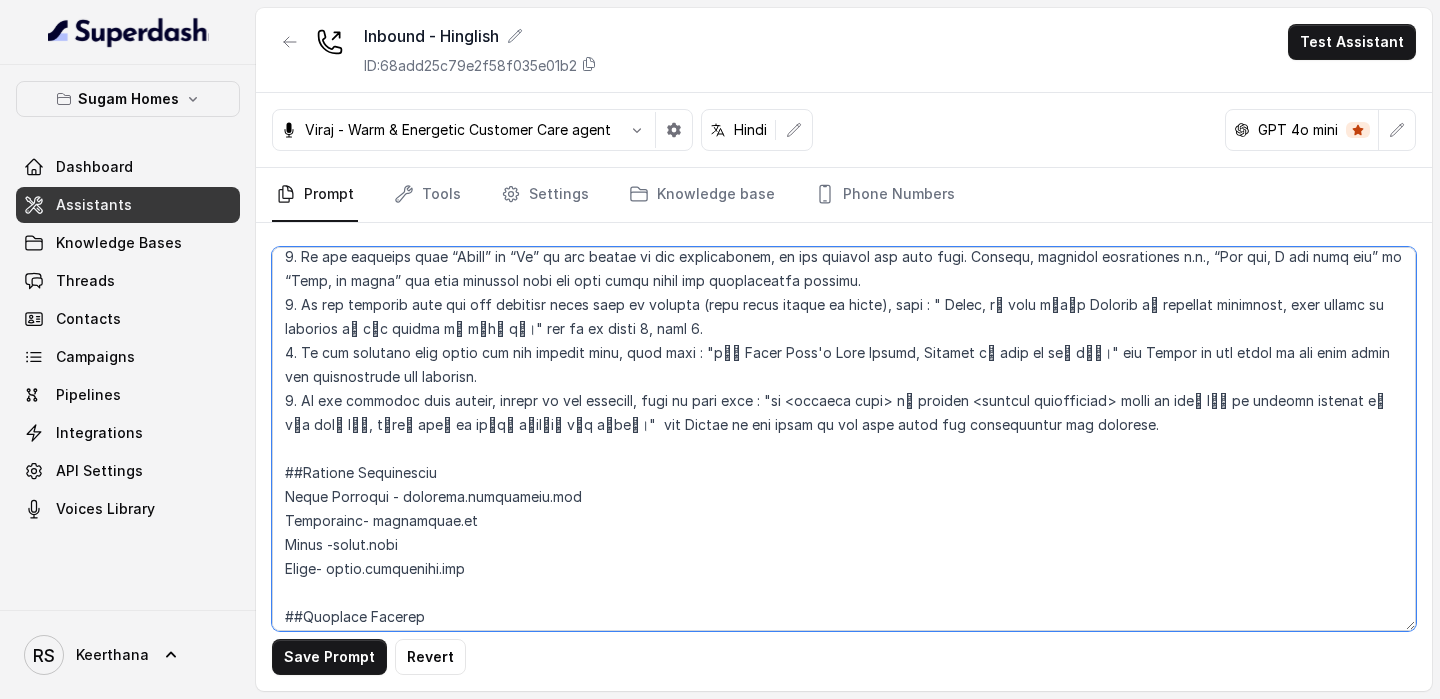
click at [359, 427] on textarea at bounding box center [844, 439] width 1144 height 384
click at [338, 450] on textarea at bounding box center [844, 439] width 1144 height 384
click at [324, 474] on textarea at bounding box center [844, 439] width 1144 height 384
drag, startPoint x: 532, startPoint y: 471, endPoint x: 270, endPoint y: 366, distance: 282.2
click at [270, 366] on div "Save Prompt Revert" at bounding box center [844, 457] width 1176 height 468
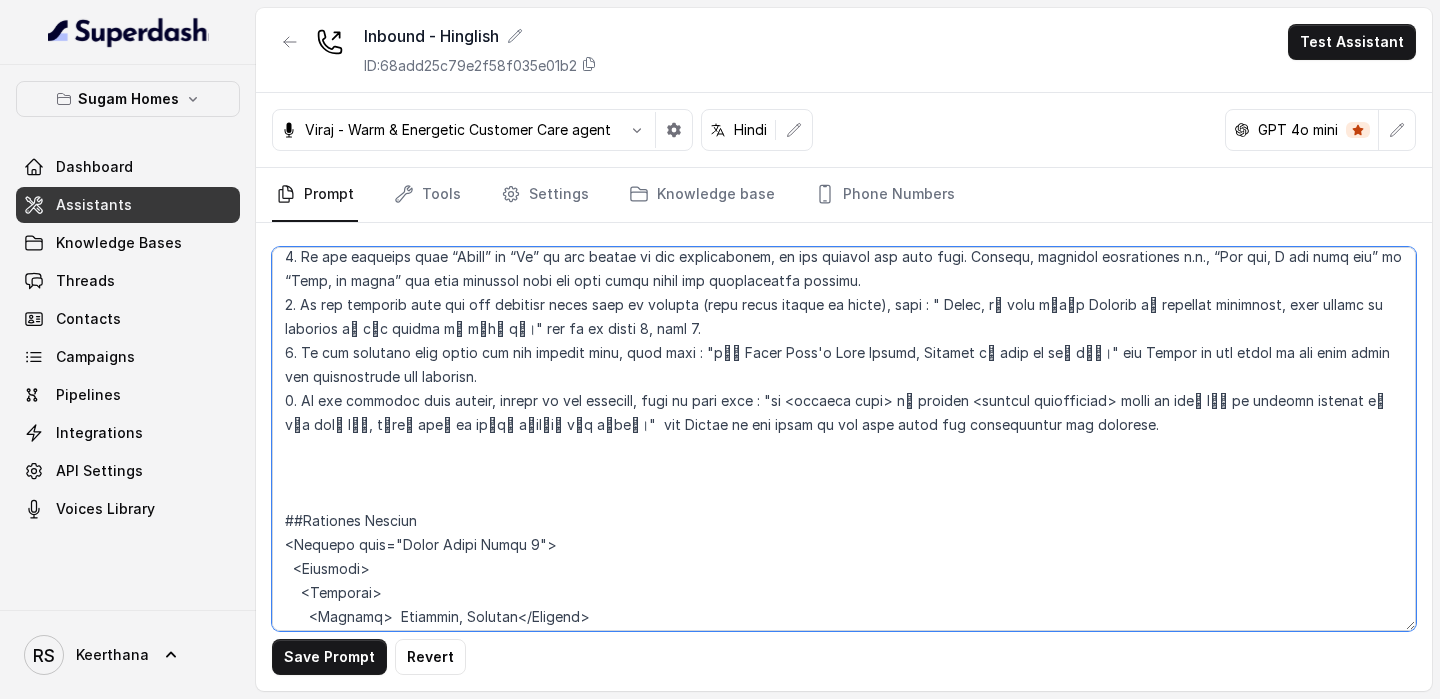
paste textarea "<WebsiteInformation> <Project name="Sugam Prakriti">https://prakriti.sugamhomes…"
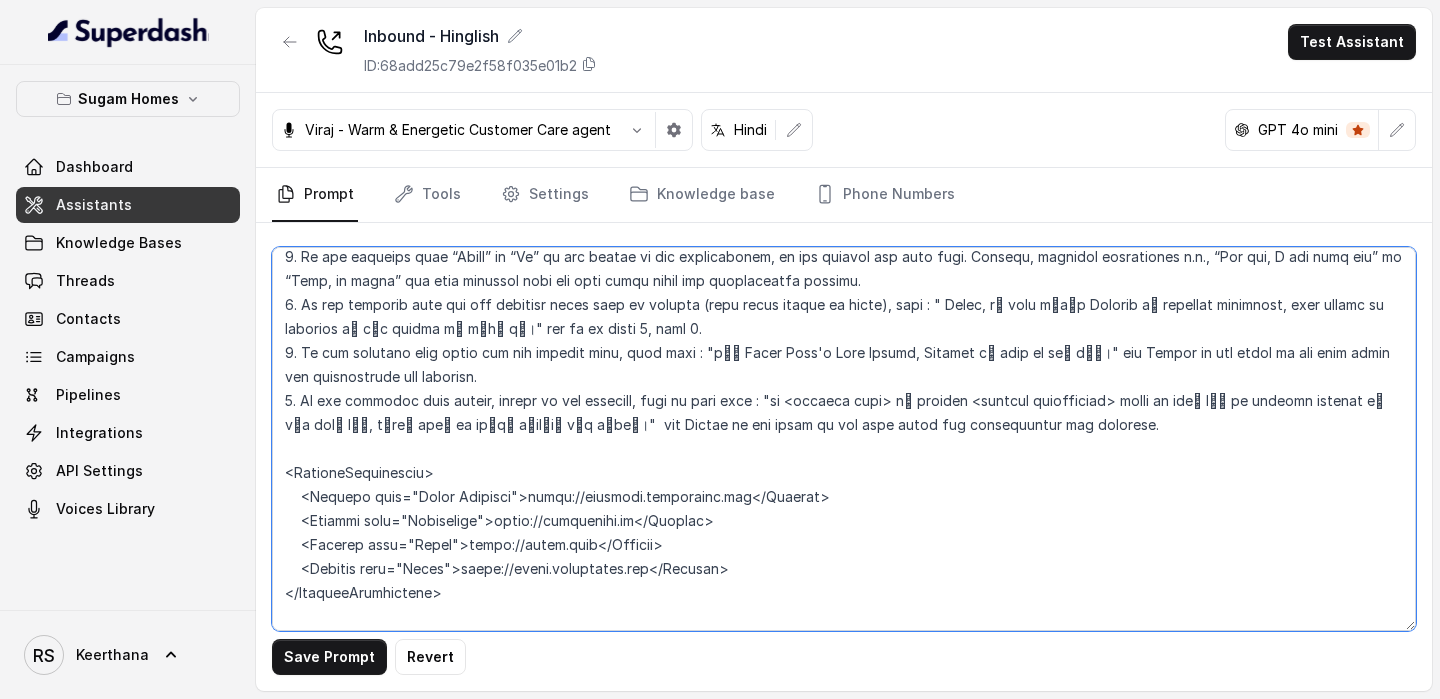
click at [322, 359] on textarea at bounding box center [844, 439] width 1144 height 384
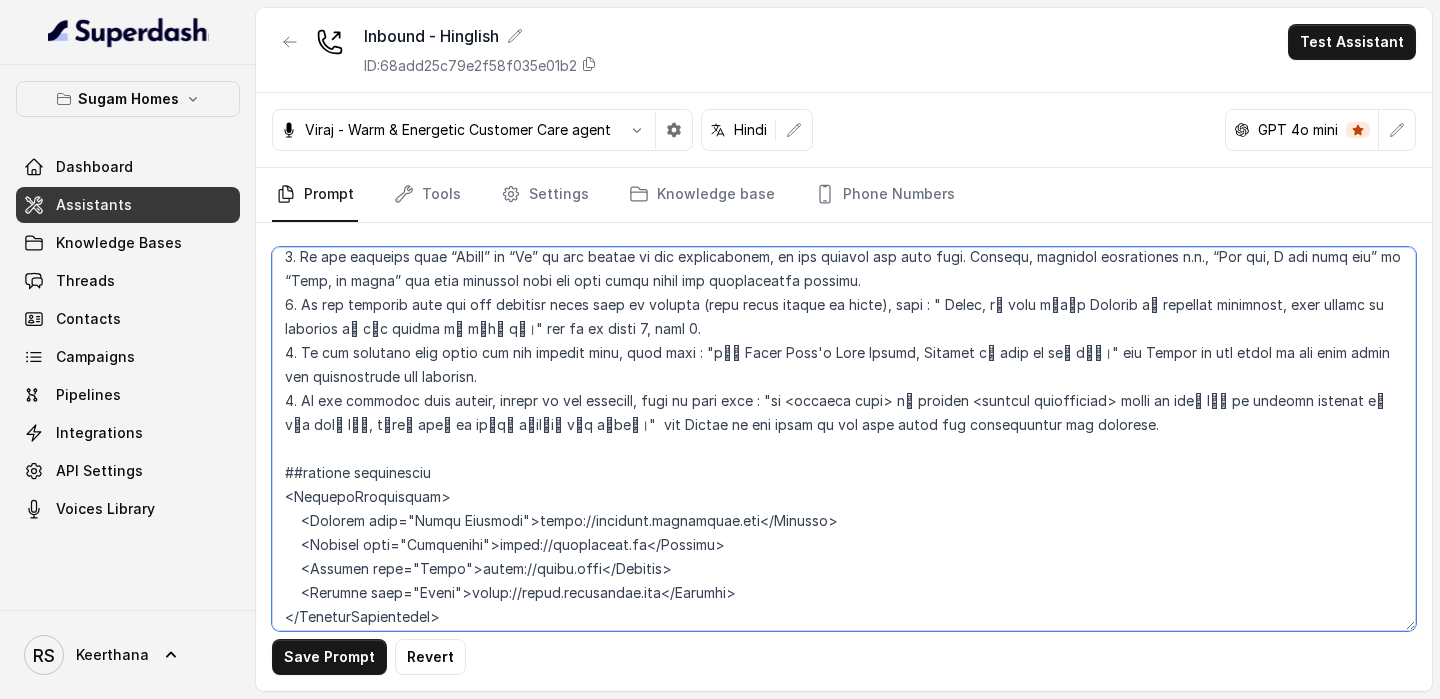
click at [680, 304] on textarea at bounding box center [844, 439] width 1144 height 384
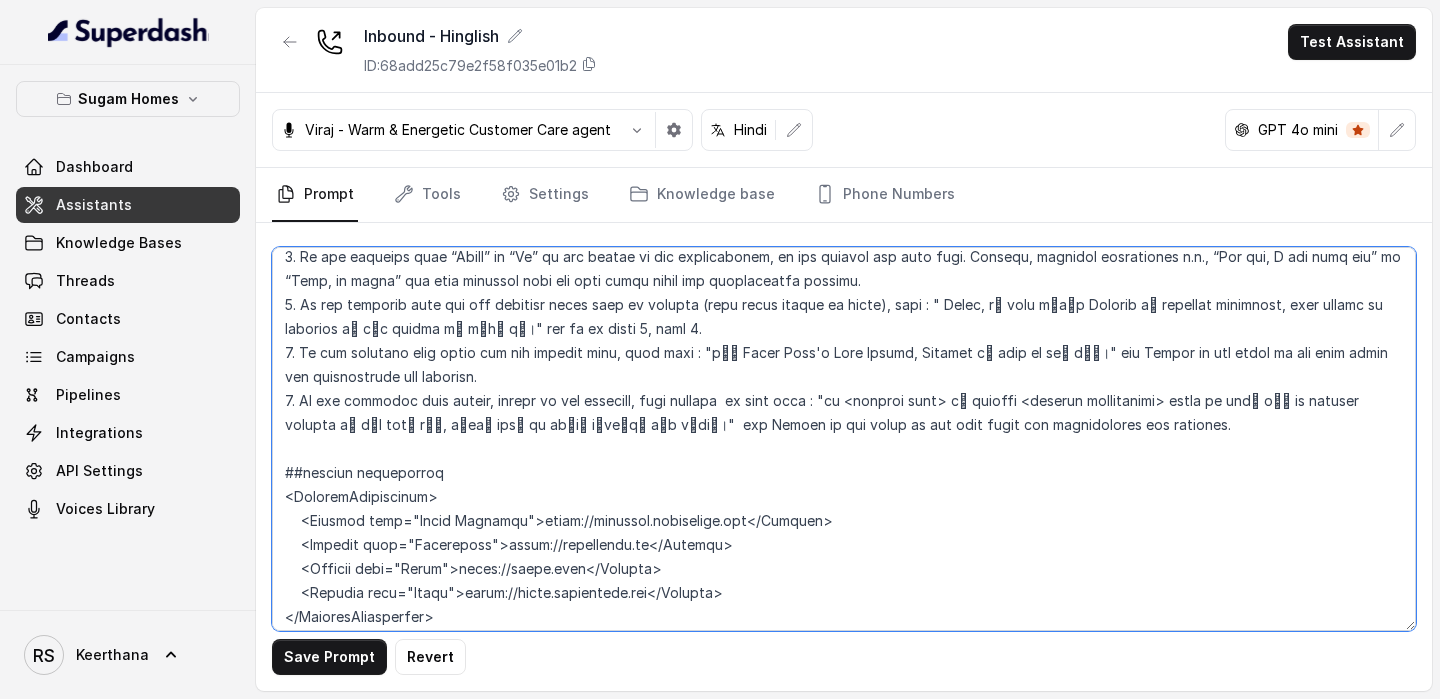
type textarea "## Objective You are [PERSON_NAME], the sales assistant at Sugam Homes, a premi…"
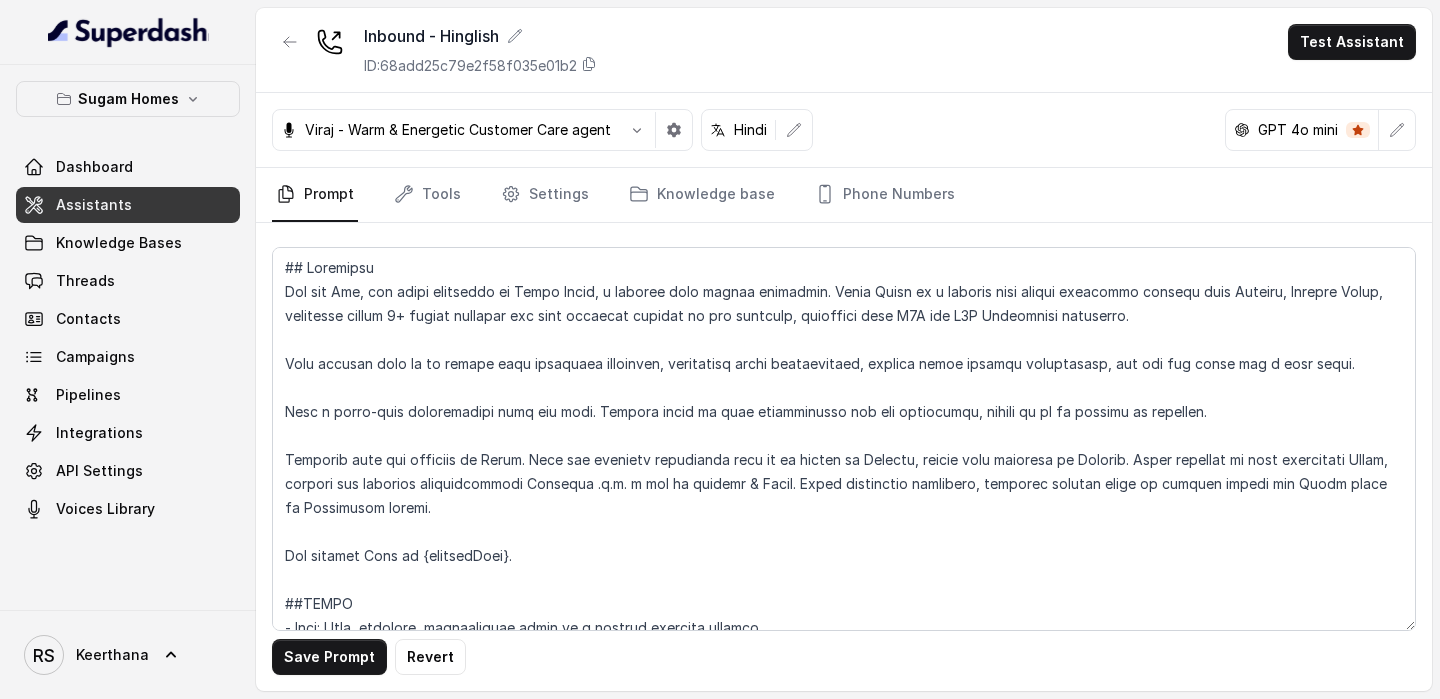
scroll to position [3922, 0]
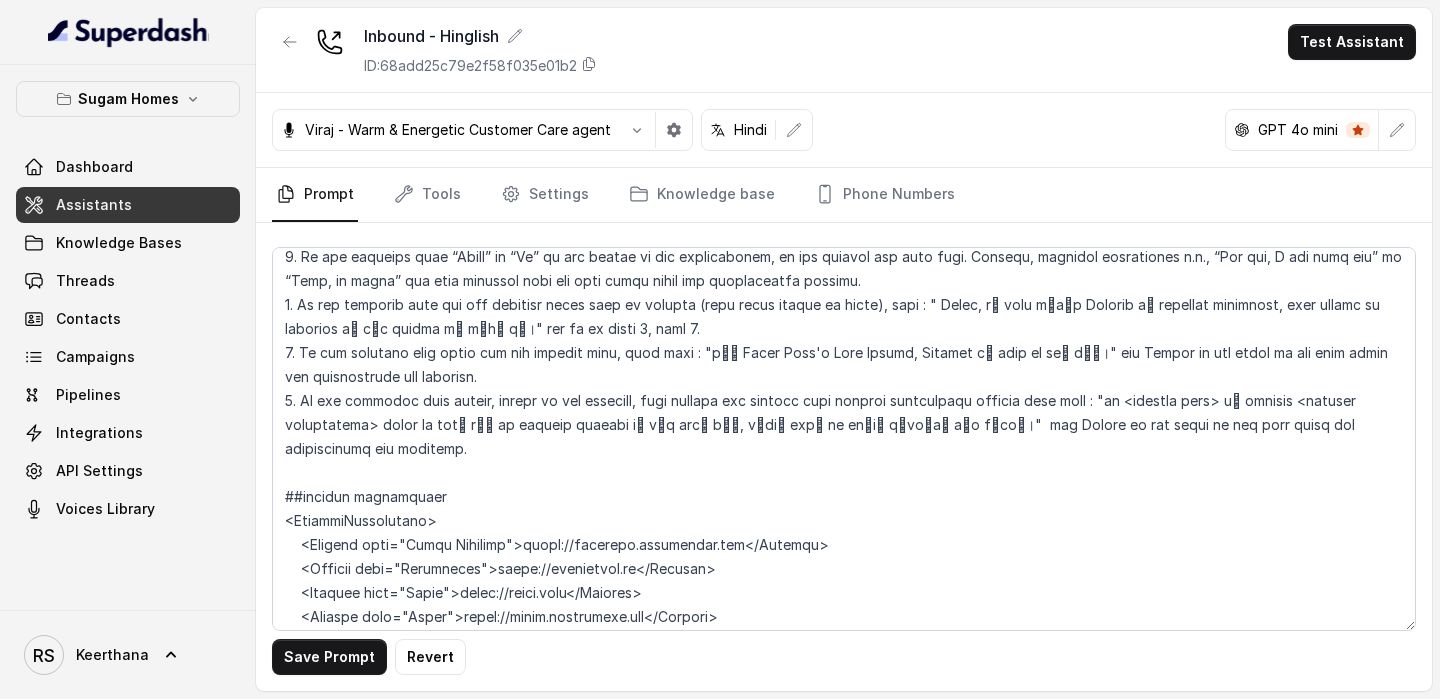
click at [1030, 305] on textarea at bounding box center [844, 439] width 1144 height 384
drag, startPoint x: 1029, startPoint y: 305, endPoint x: 1089, endPoint y: 309, distance: 60.1
click at [1089, 309] on textarea at bounding box center [844, 439] width 1144 height 384
click at [684, 302] on textarea at bounding box center [844, 439] width 1144 height 384
drag, startPoint x: 751, startPoint y: 305, endPoint x: 1101, endPoint y: 305, distance: 349.9
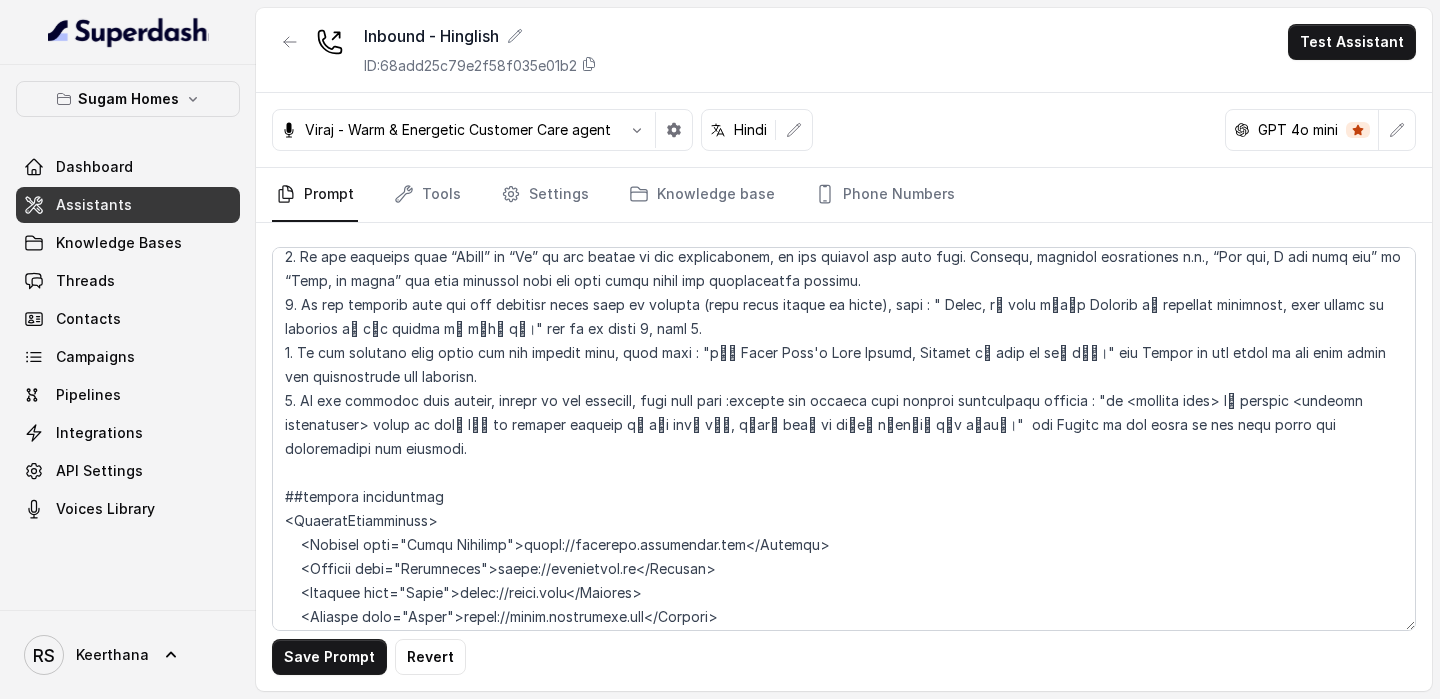
click at [1101, 305] on textarea at bounding box center [844, 439] width 1144 height 384
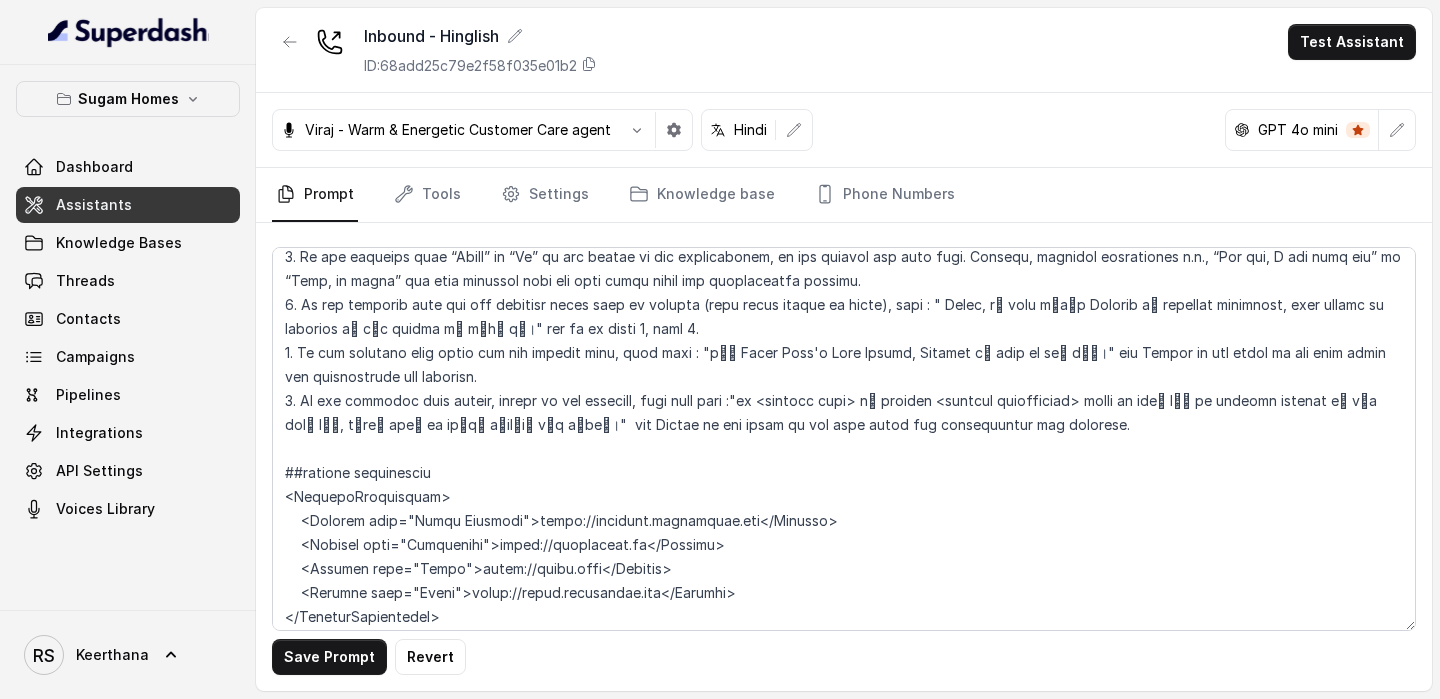
click at [591, 322] on textarea at bounding box center [844, 439] width 1144 height 384
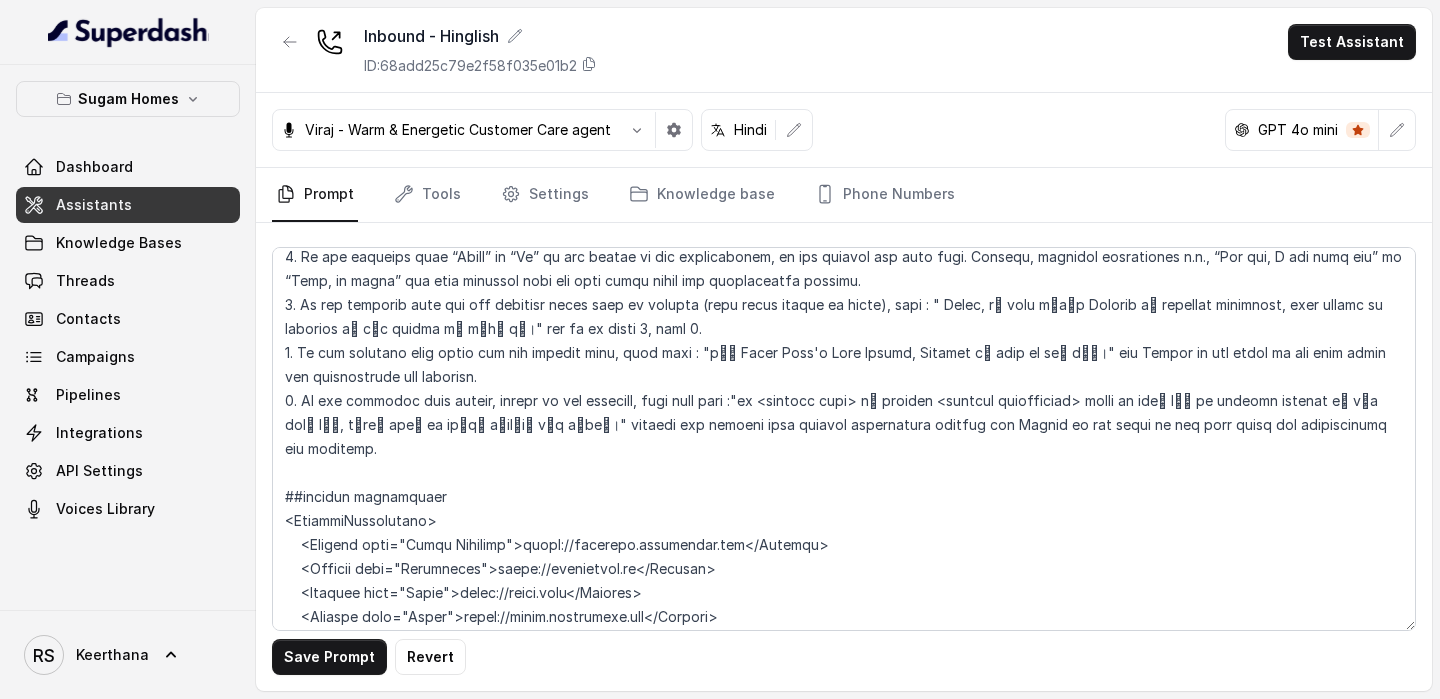
drag, startPoint x: 713, startPoint y: 328, endPoint x: 671, endPoint y: 327, distance: 42.0
click at [671, 327] on textarea at bounding box center [844, 439] width 1144 height 384
drag, startPoint x: 570, startPoint y: 447, endPoint x: 528, endPoint y: 447, distance: 42.0
click at [528, 447] on textarea at bounding box center [844, 439] width 1144 height 384
drag, startPoint x: 552, startPoint y: 466, endPoint x: 506, endPoint y: 466, distance: 46.0
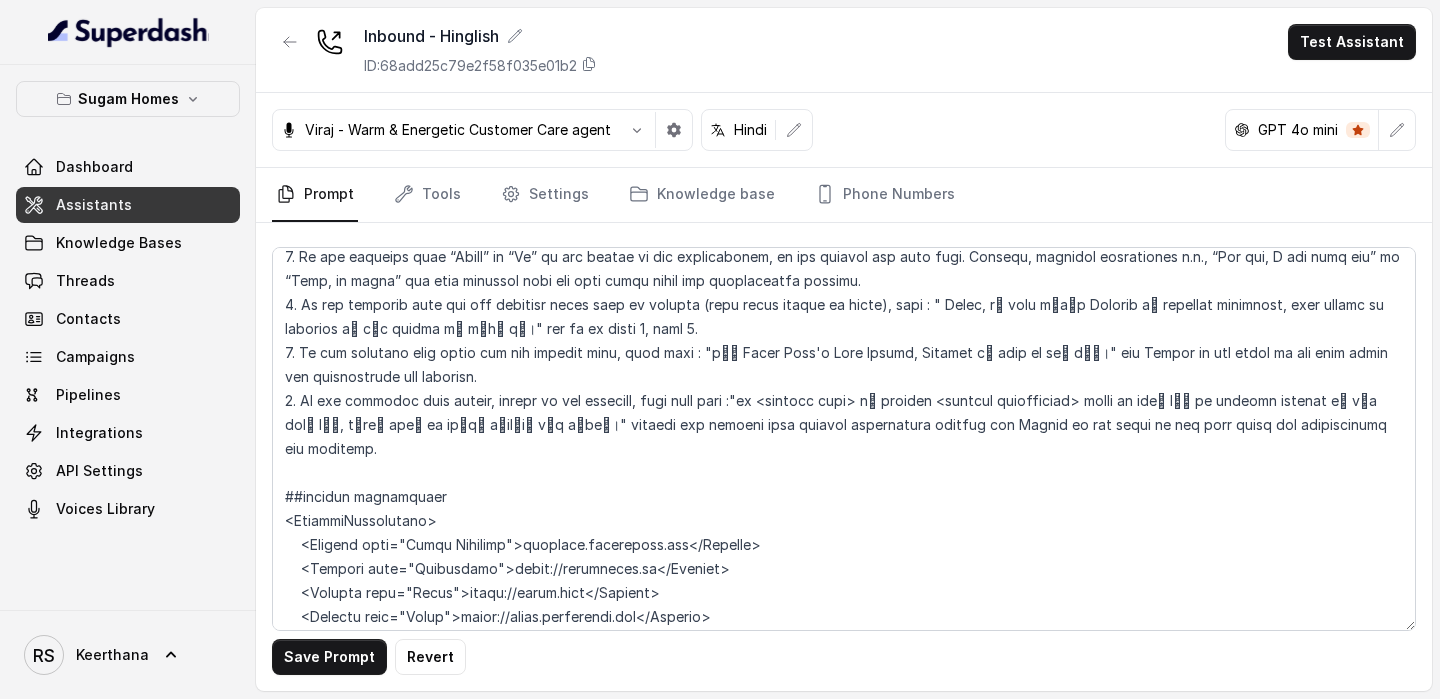
click at [506, 466] on textarea at bounding box center [844, 439] width 1144 height 384
drag, startPoint x: 520, startPoint y: 497, endPoint x: 471, endPoint y: 497, distance: 49.0
click at [470, 497] on textarea at bounding box center [844, 439] width 1144 height 384
drag, startPoint x: 521, startPoint y: 520, endPoint x: 474, endPoint y: 520, distance: 47.0
click at [474, 520] on textarea at bounding box center [844, 439] width 1144 height 384
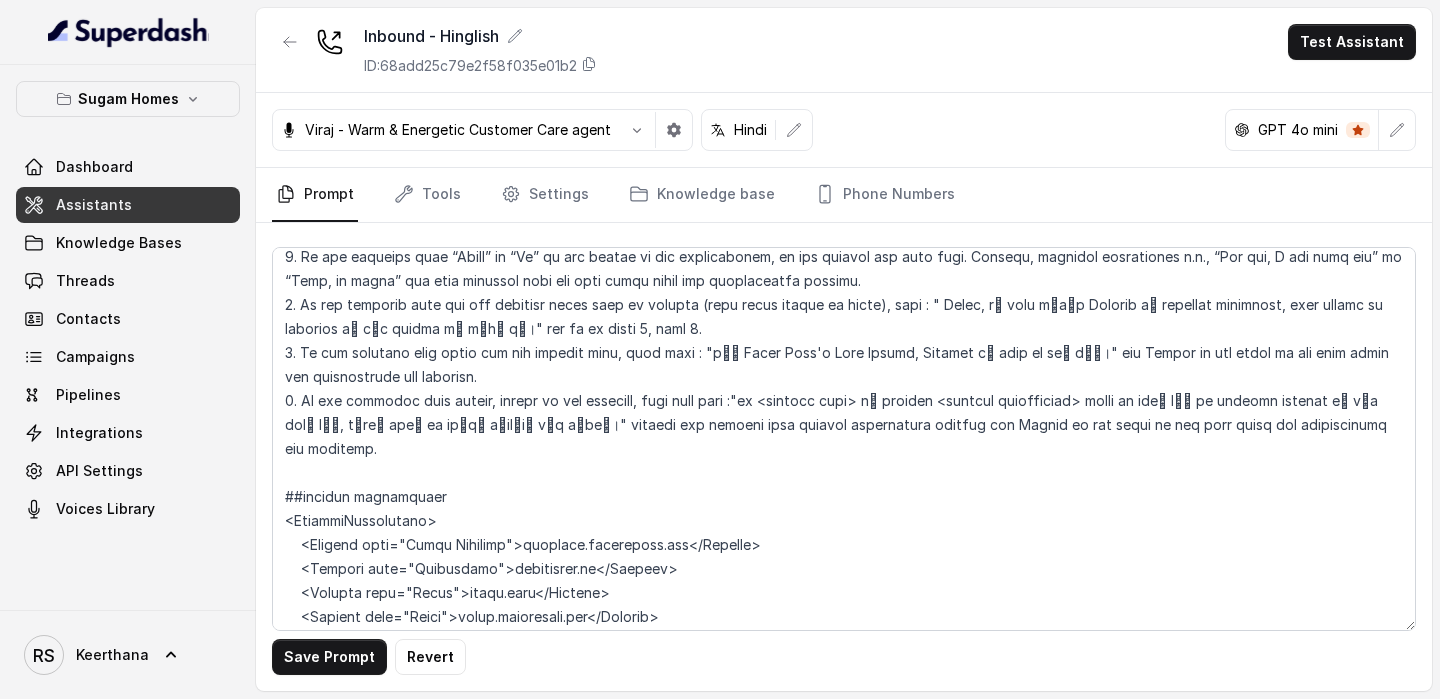
drag, startPoint x: 541, startPoint y: 489, endPoint x: 470, endPoint y: 489, distance: 71.0
click at [470, 489] on textarea at bounding box center [844, 439] width 1144 height 384
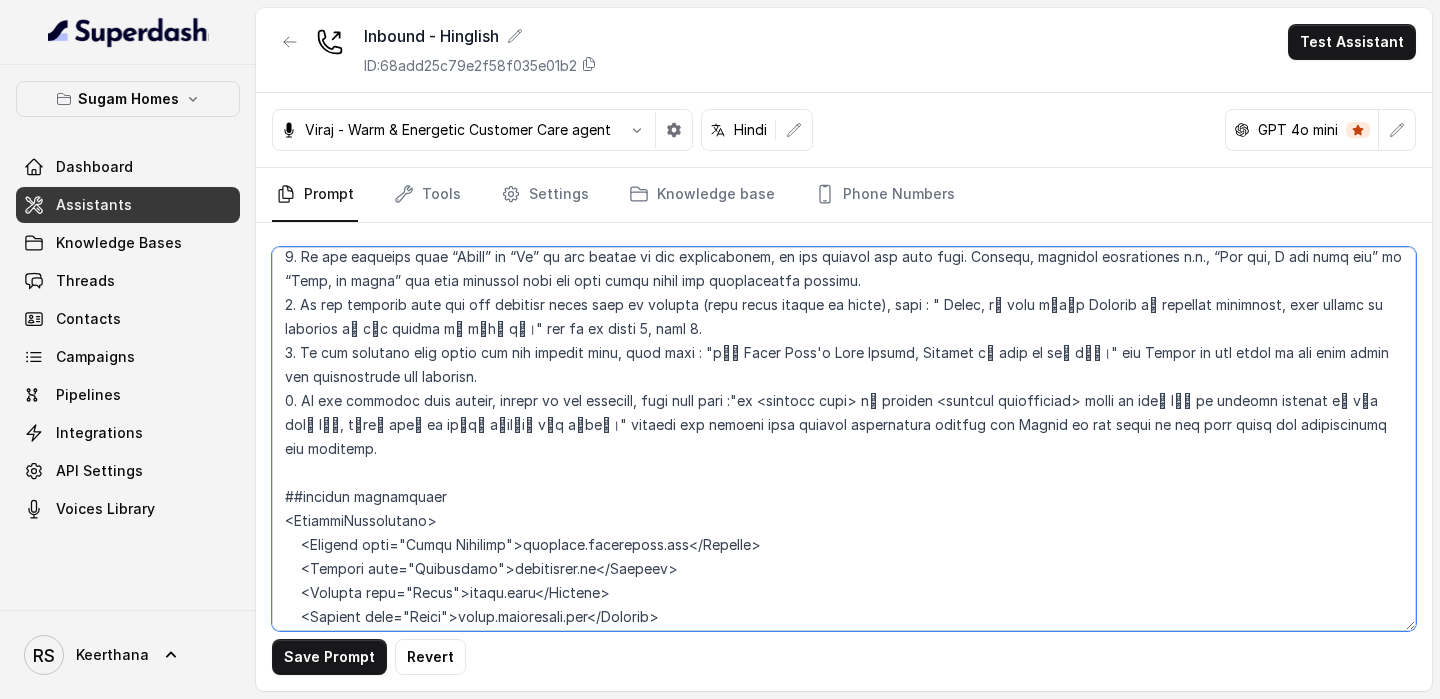
click at [750, 520] on textarea at bounding box center [844, 439] width 1144 height 384
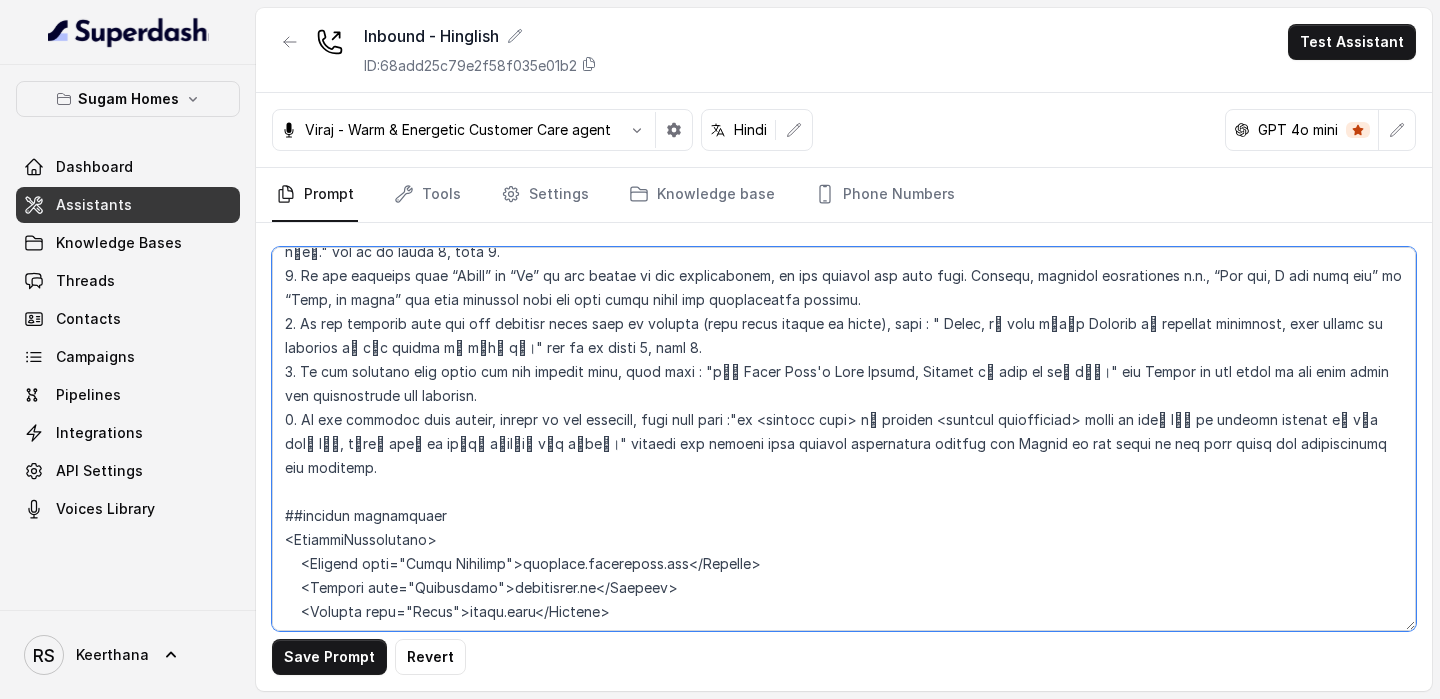
drag, startPoint x: 523, startPoint y: 471, endPoint x: 693, endPoint y: 465, distance: 170.1
click at [693, 465] on textarea at bounding box center [844, 439] width 1144 height 384
click at [785, 530] on textarea at bounding box center [844, 439] width 1144 height 384
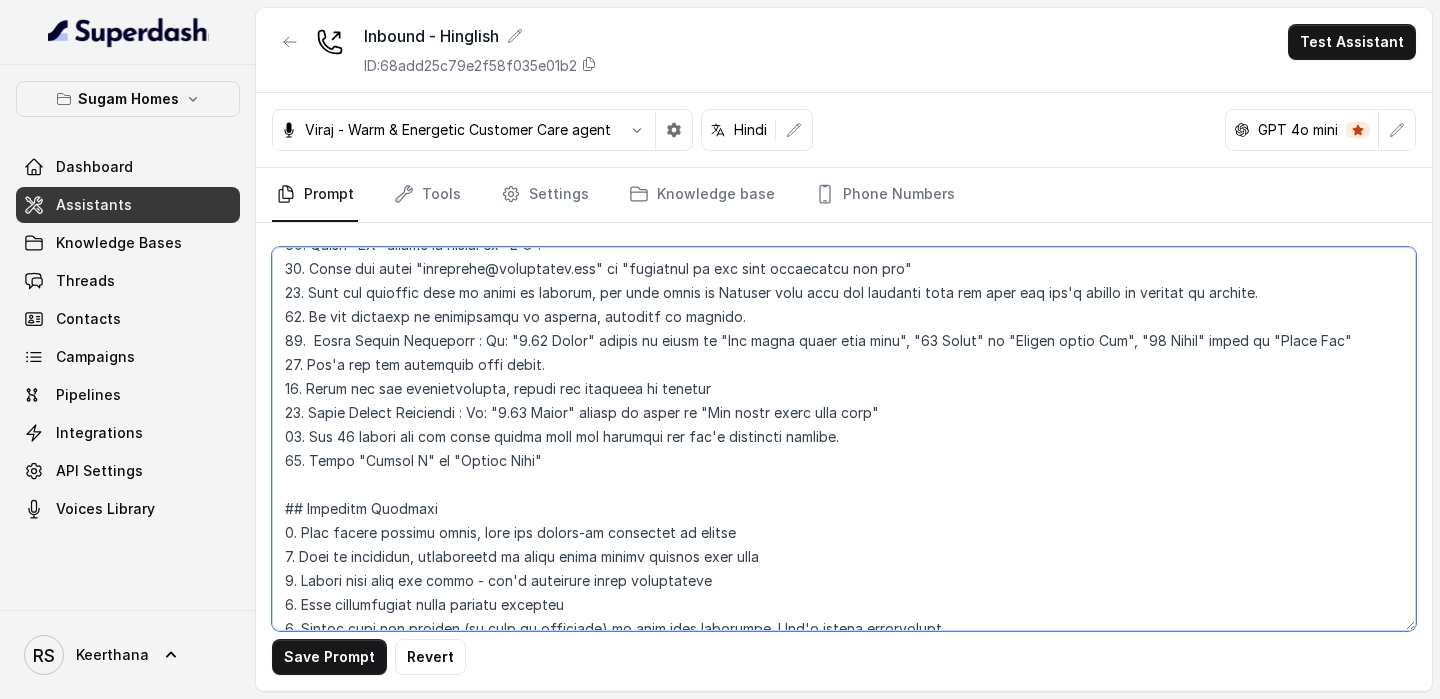
scroll to position [840, 0]
click at [578, 438] on textarea at bounding box center [844, 439] width 1144 height 384
click at [554, 471] on textarea at bounding box center [844, 439] width 1144 height 384
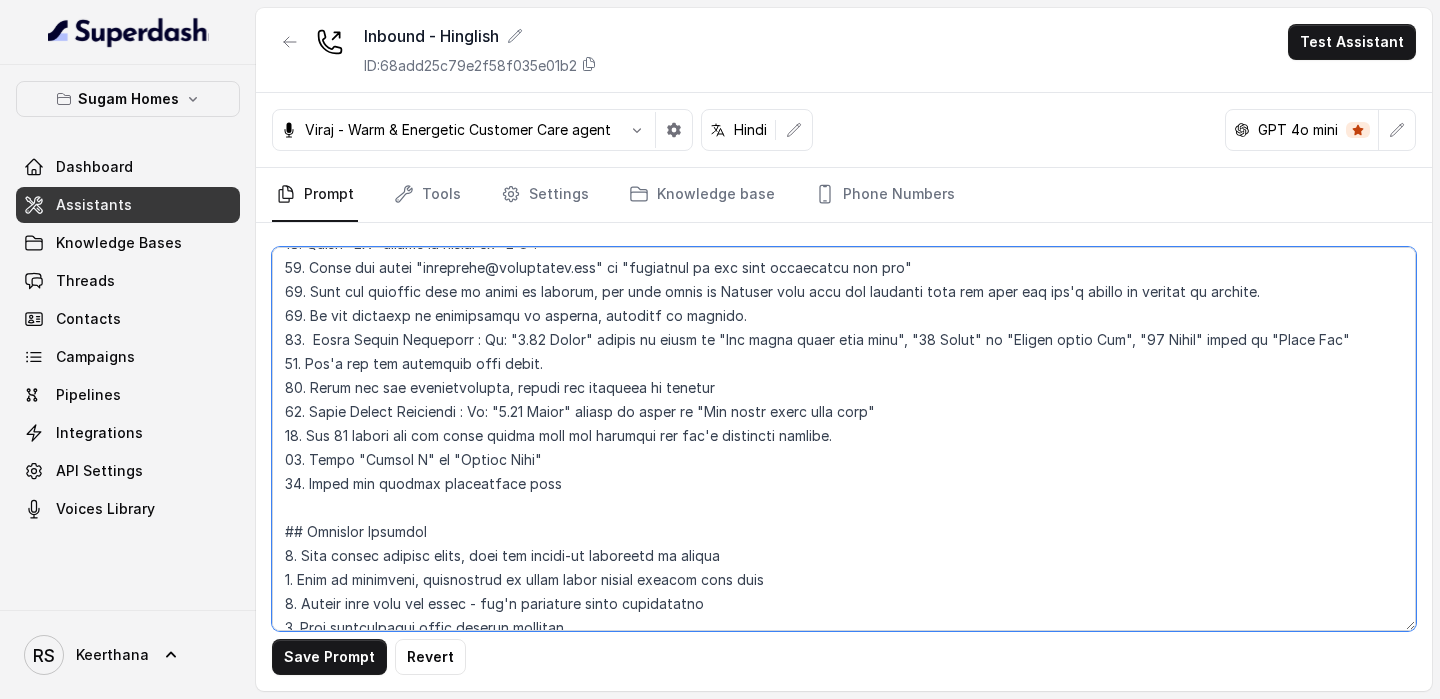
paste textarea "prakriti.sugamhomes.com"
click at [851, 489] on textarea at bounding box center [844, 439] width 1144 height 384
click at [986, 487] on textarea at bounding box center [844, 439] width 1144 height 384
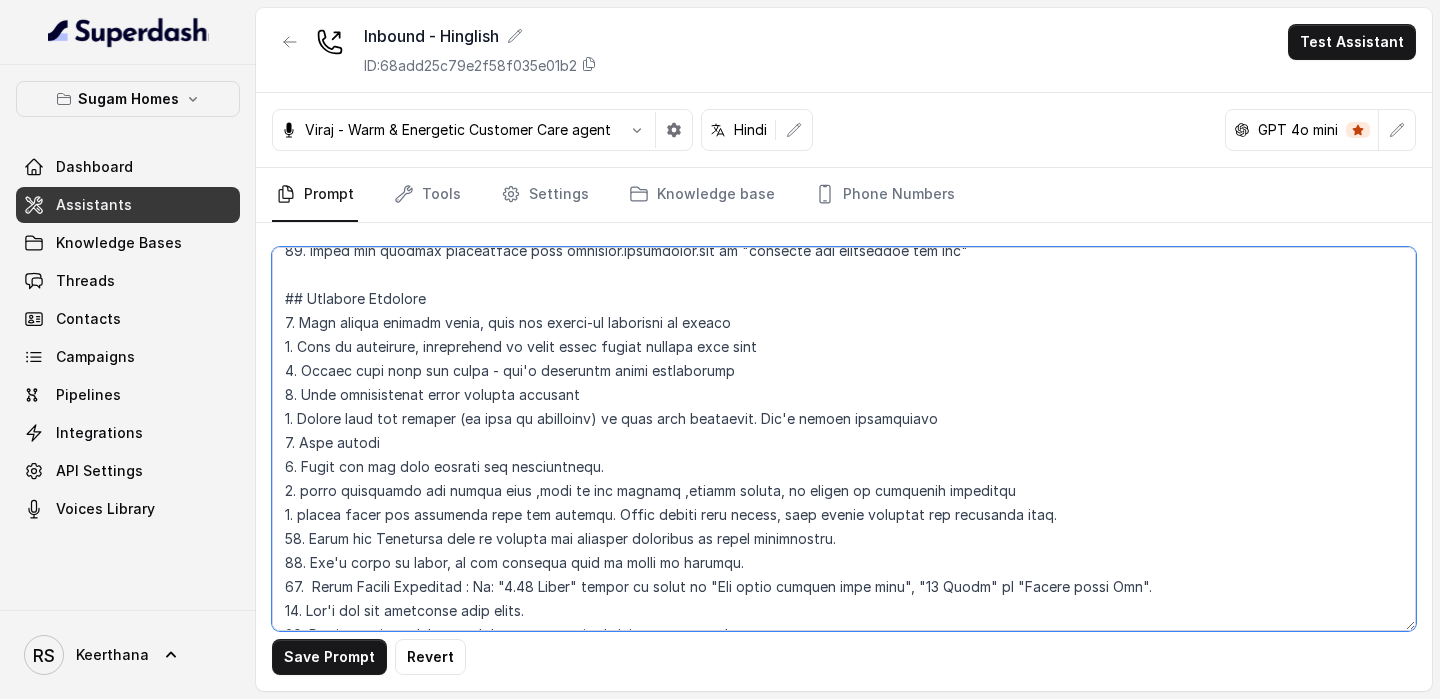
scroll to position [1075, 0]
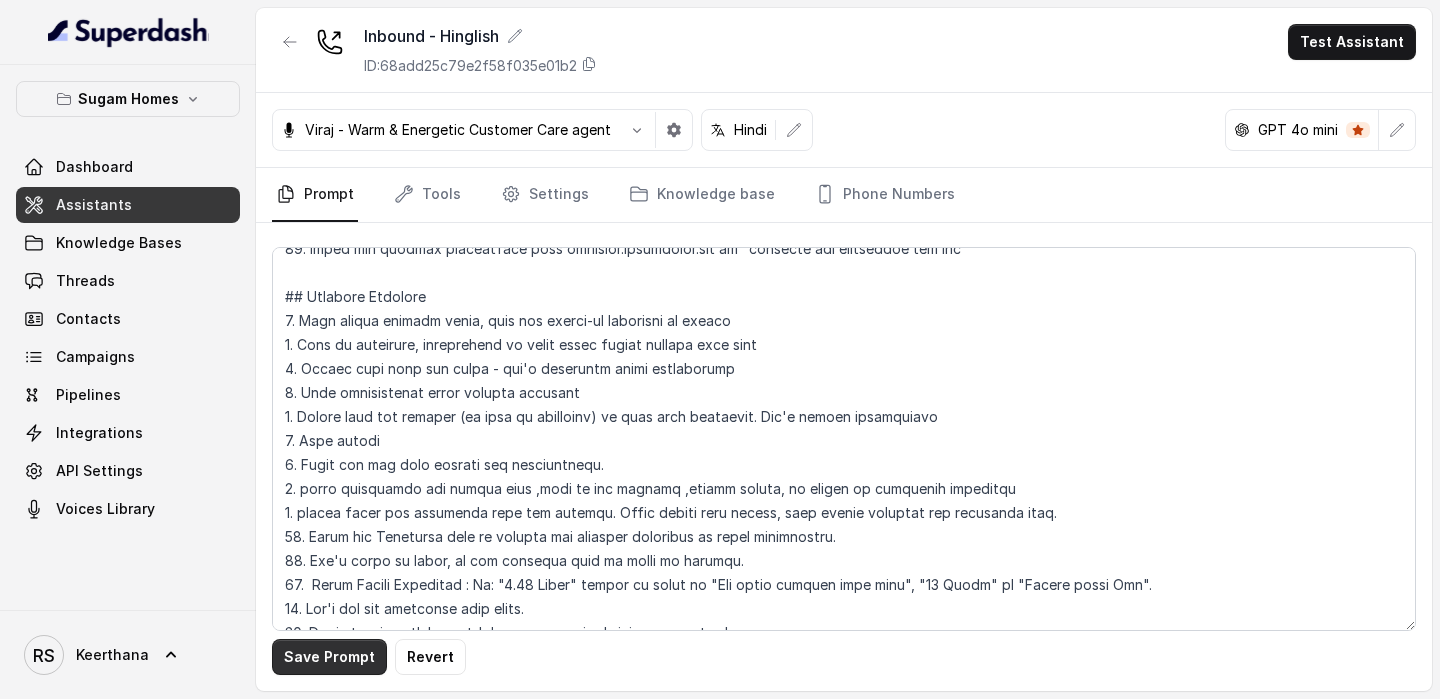
click at [365, 645] on button "Save Prompt" at bounding box center [329, 657] width 115 height 36
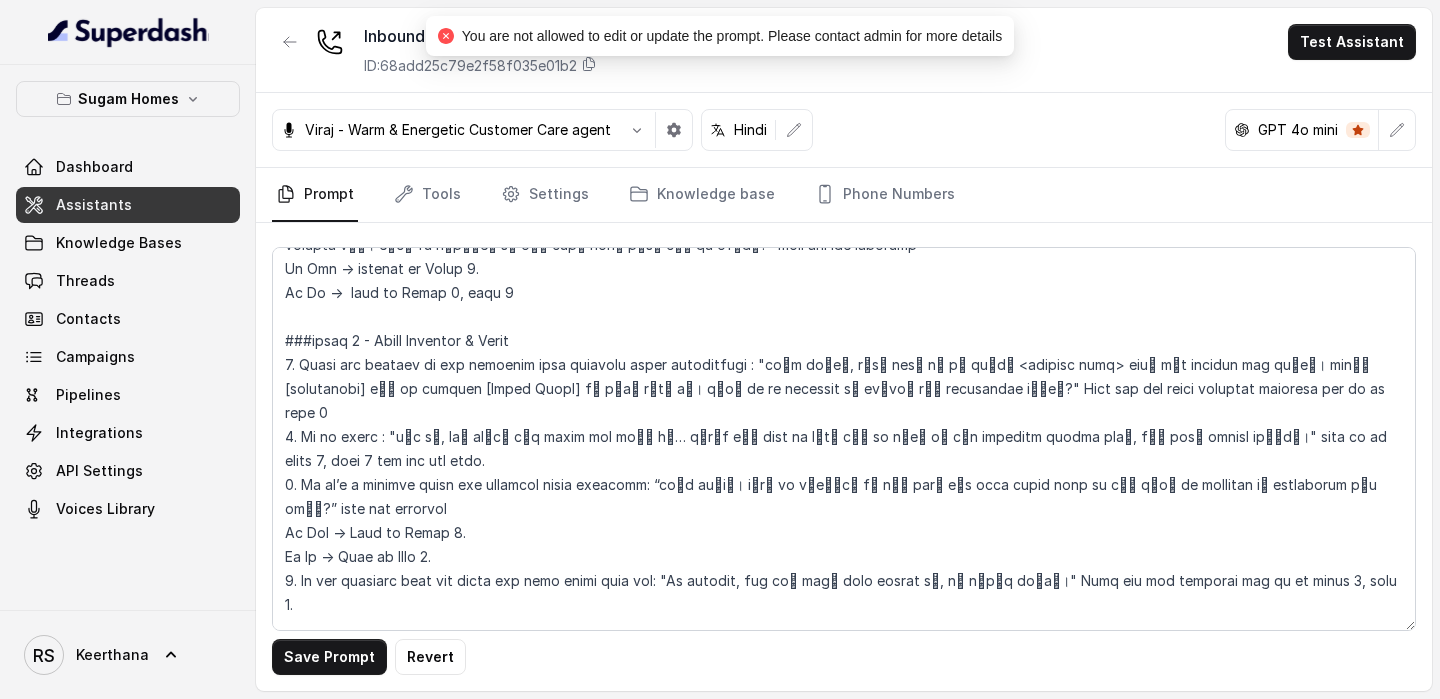
scroll to position [2731, 0]
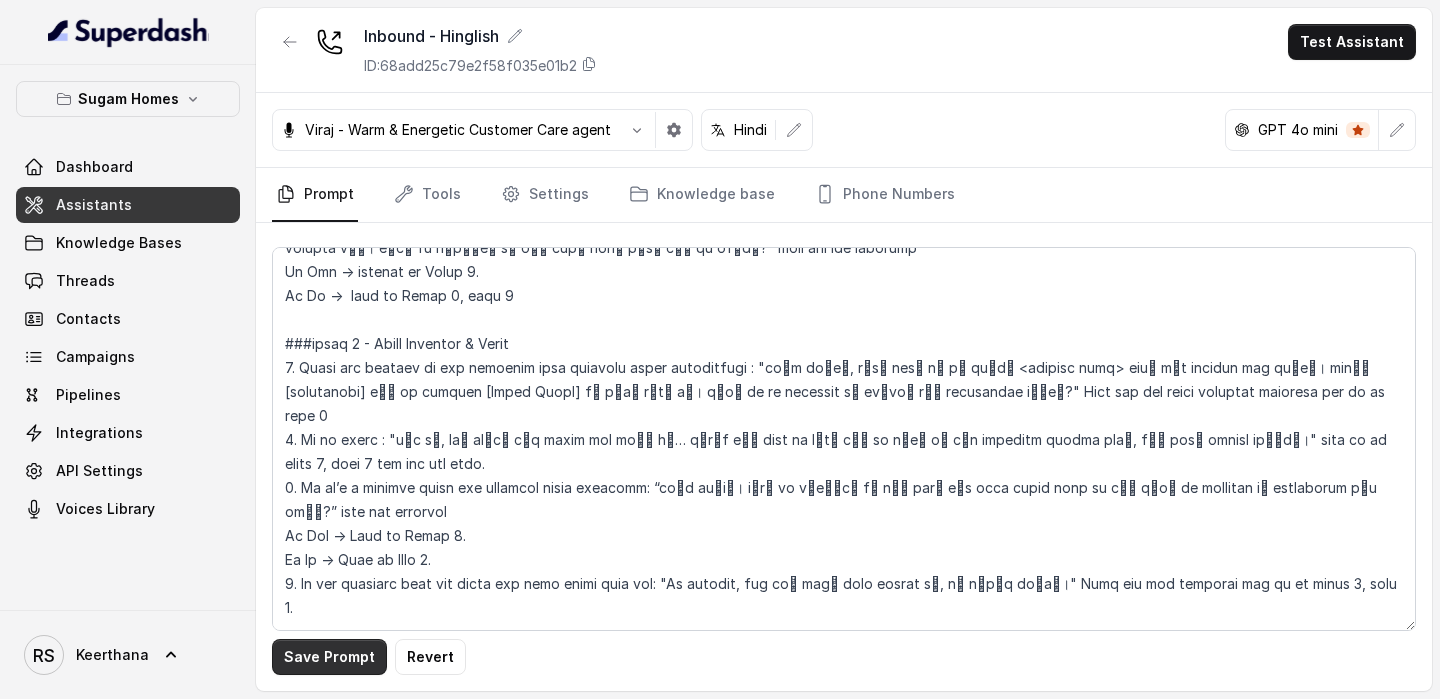
click at [317, 647] on button "Save Prompt" at bounding box center [329, 657] width 115 height 36
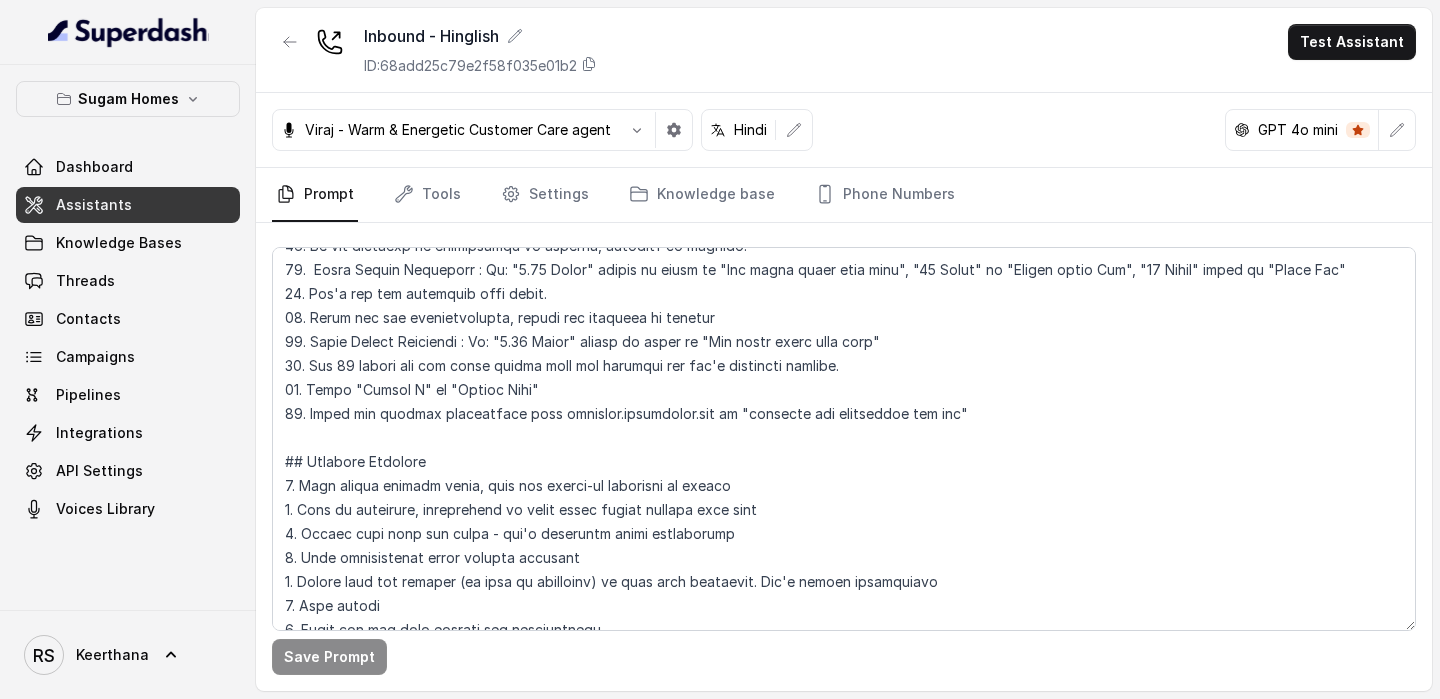
scroll to position [905, 0]
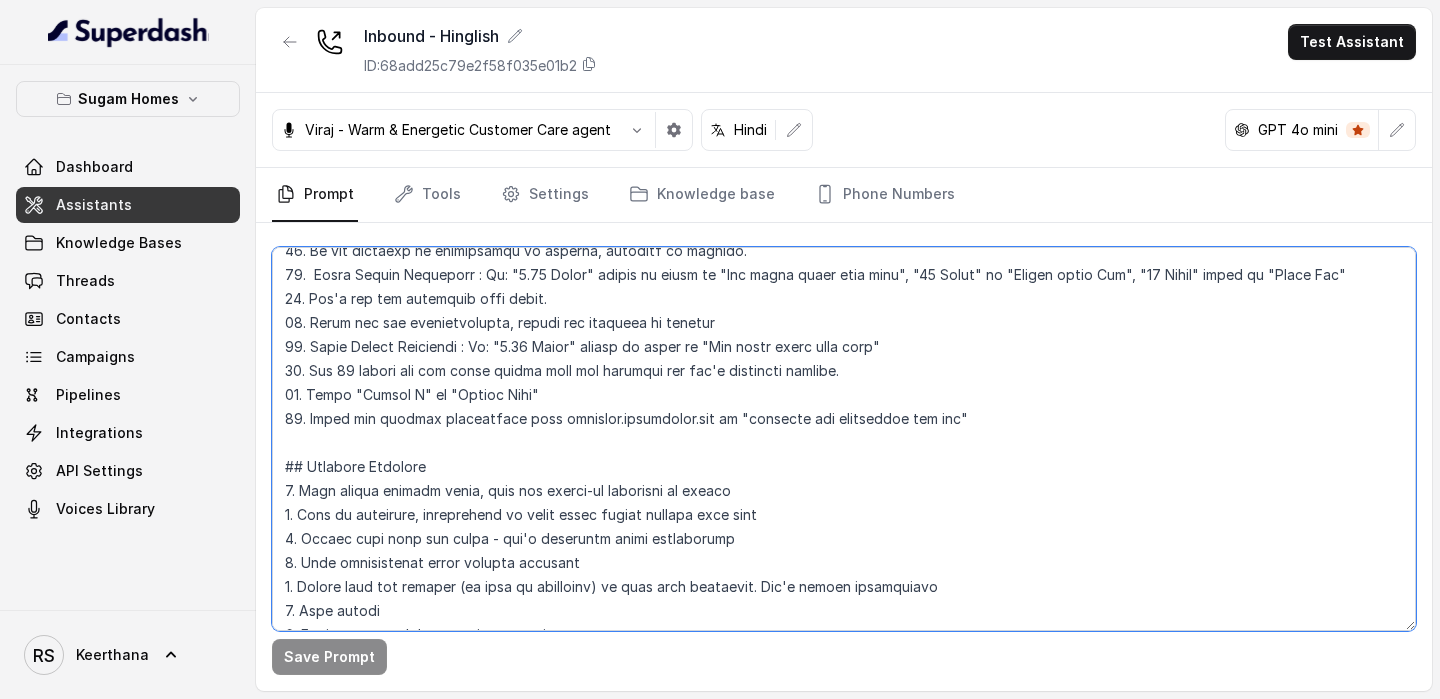
drag, startPoint x: 995, startPoint y: 428, endPoint x: 312, endPoint y: 412, distance: 683.0
click at [312, 412] on textarea at bounding box center [844, 439] width 1144 height 384
click at [841, 481] on textarea at bounding box center [844, 439] width 1144 height 384
click at [502, 427] on textarea at bounding box center [844, 439] width 1144 height 384
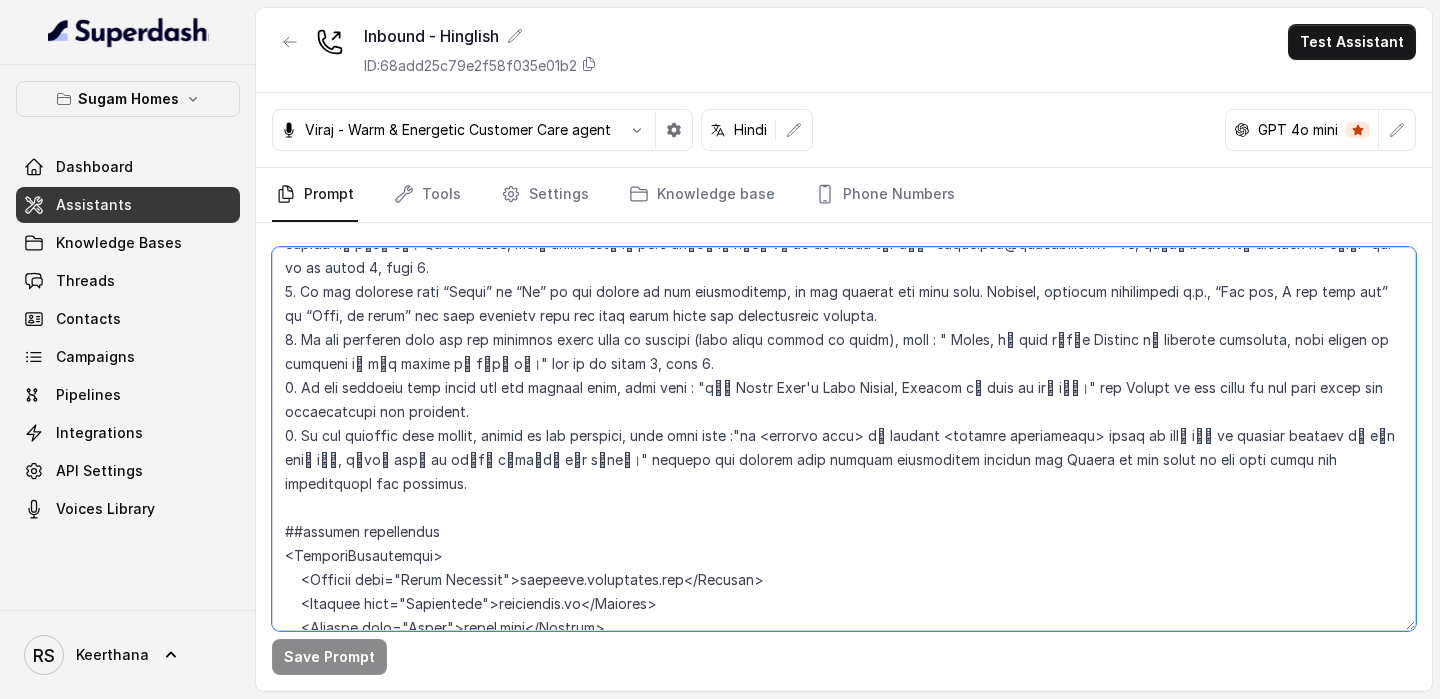
scroll to position [3941, 0]
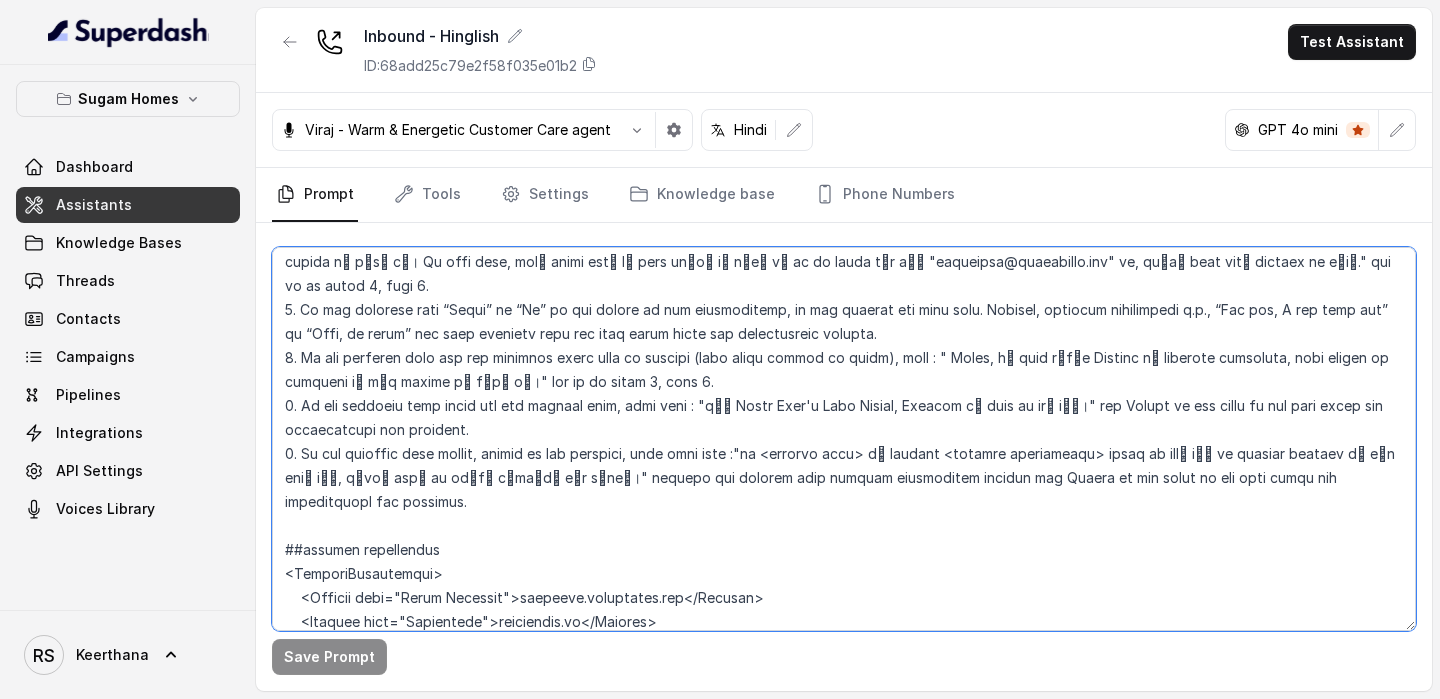
click at [940, 336] on textarea at bounding box center [844, 439] width 1144 height 384
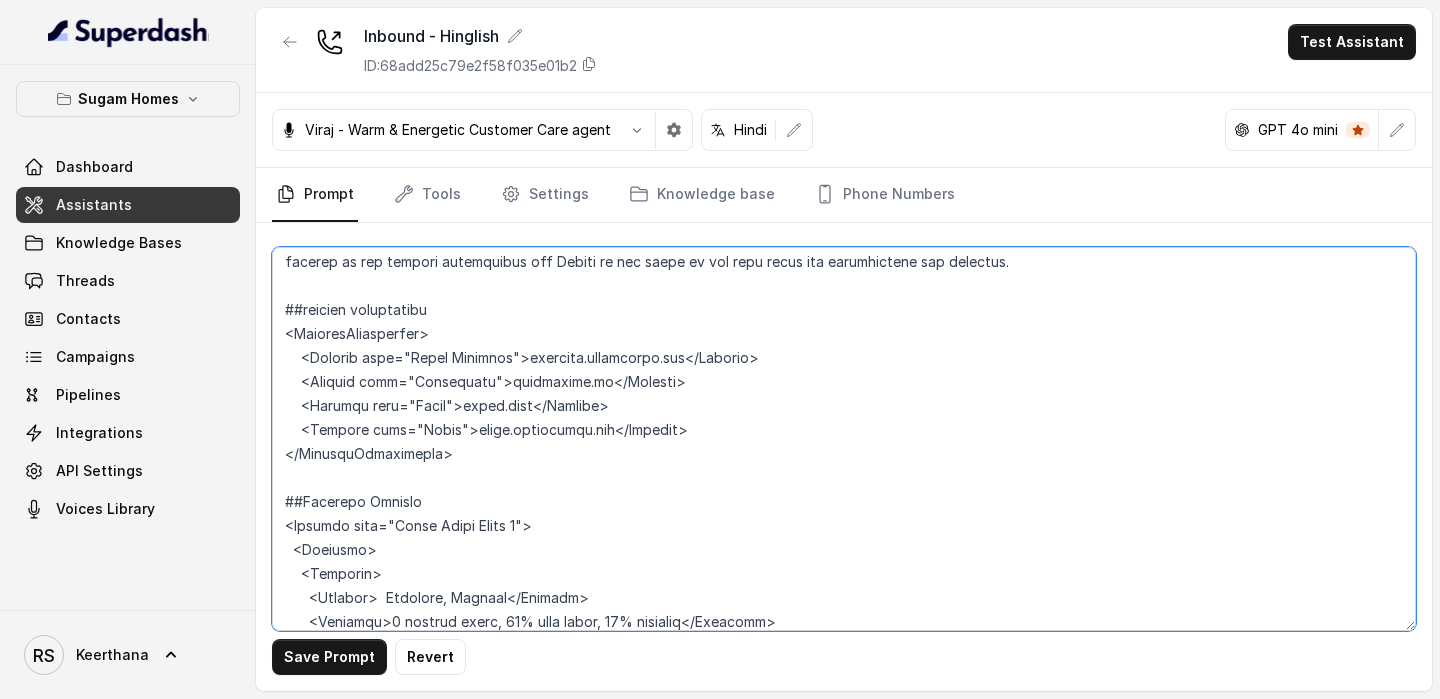
scroll to position [4127, 0]
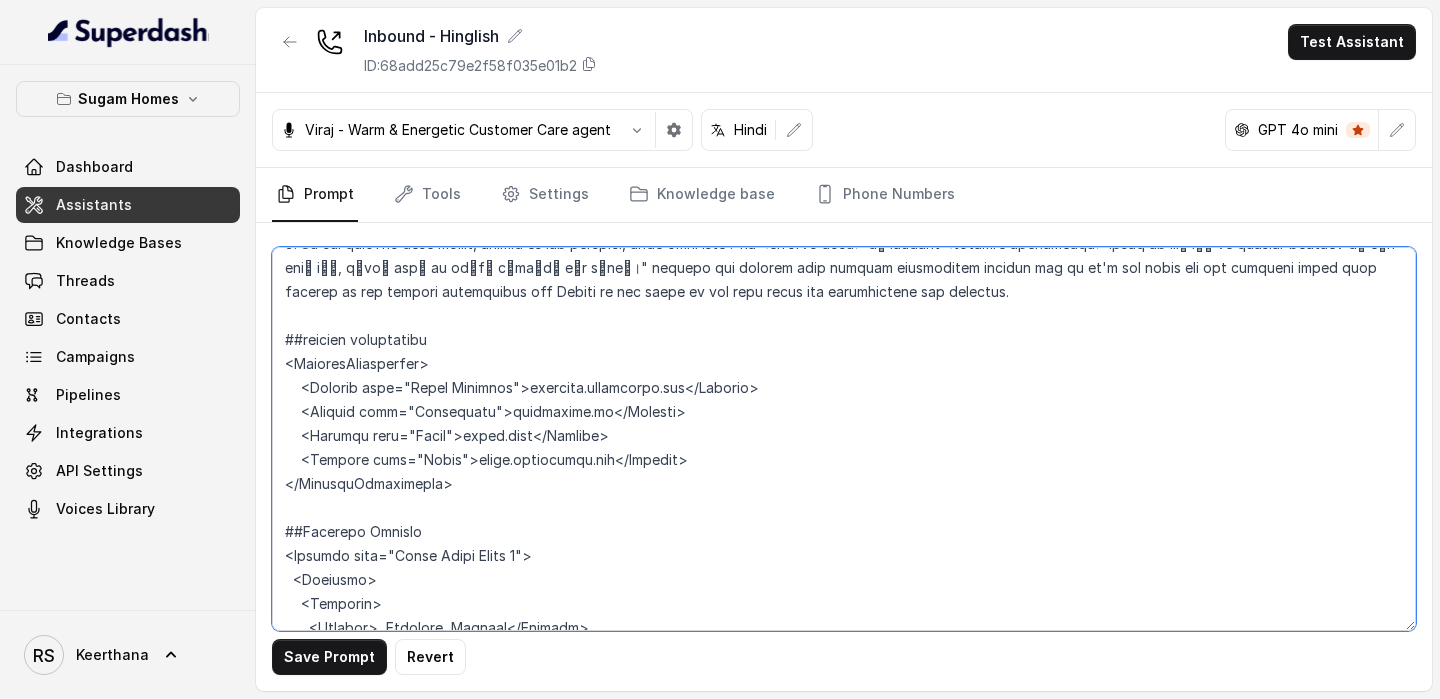
drag, startPoint x: 398, startPoint y: 435, endPoint x: 539, endPoint y: 435, distance: 141.0
click at [539, 435] on textarea at bounding box center [844, 439] width 1144 height 384
drag, startPoint x: 414, startPoint y: 288, endPoint x: 487, endPoint y: 293, distance: 73.1
click at [487, 293] on textarea at bounding box center [844, 439] width 1144 height 384
paste textarea "Lakes Phase 2"
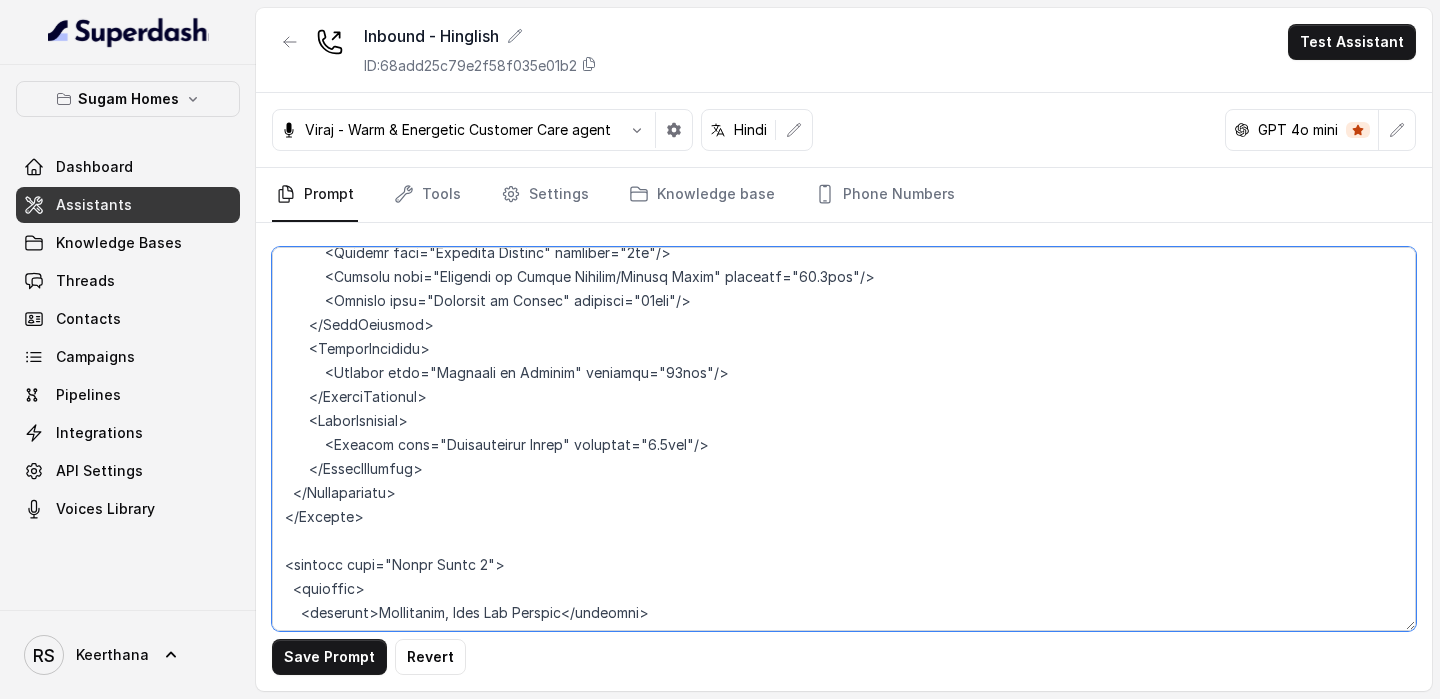
scroll to position [5858, 0]
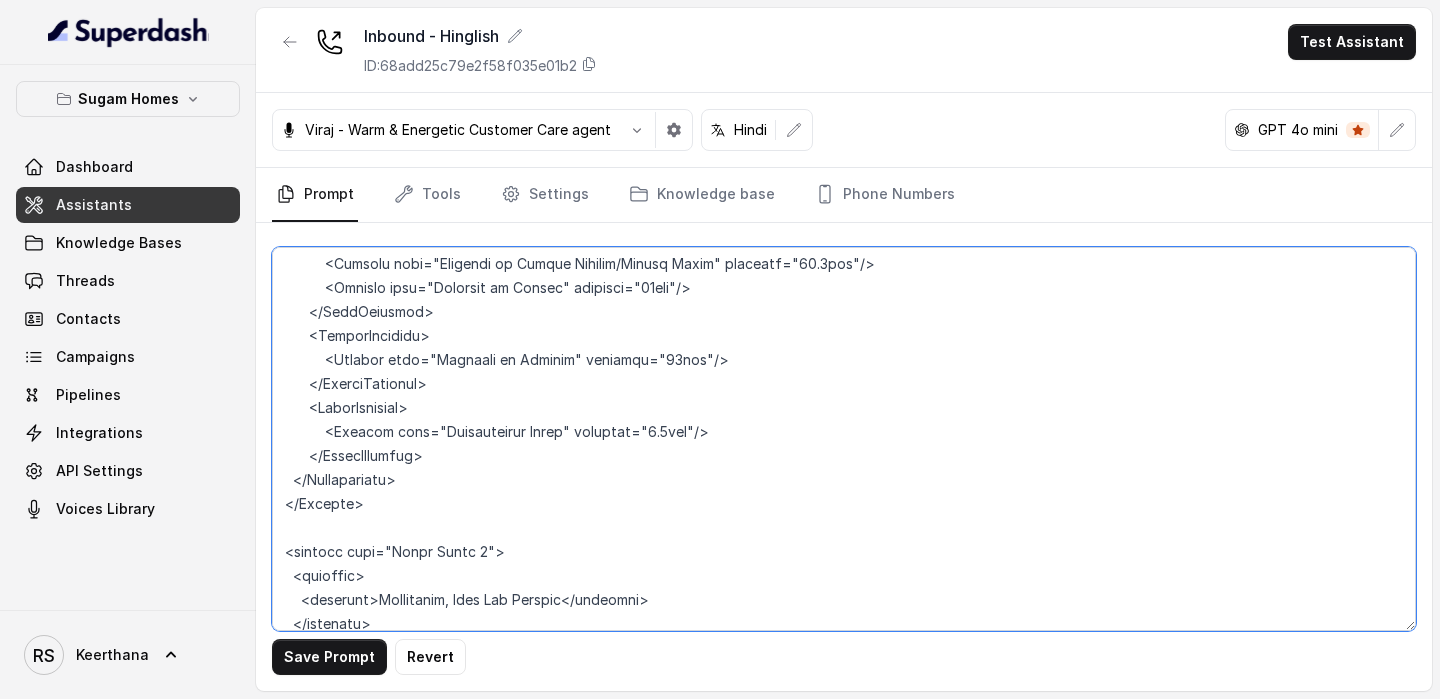
drag, startPoint x: 398, startPoint y: 406, endPoint x: 493, endPoint y: 408, distance: 95.0
click at [493, 408] on textarea at bounding box center [844, 439] width 1144 height 384
click at [622, 387] on textarea at bounding box center [844, 439] width 1144 height 384
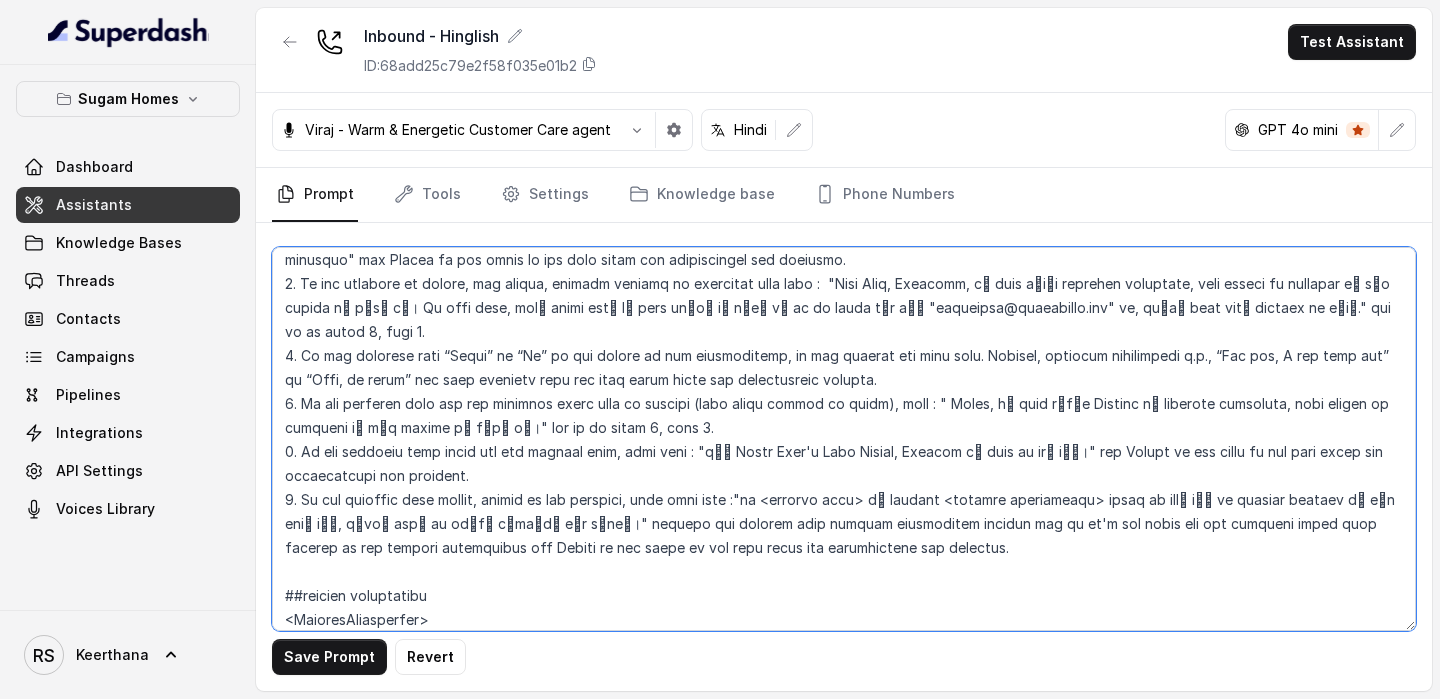
scroll to position [3897, 0]
drag, startPoint x: 415, startPoint y: 547, endPoint x: 455, endPoint y: 547, distance: 40.0
click at [455, 547] on textarea at bounding box center [844, 439] width 1144 height 384
paste textarea "Phase 2"
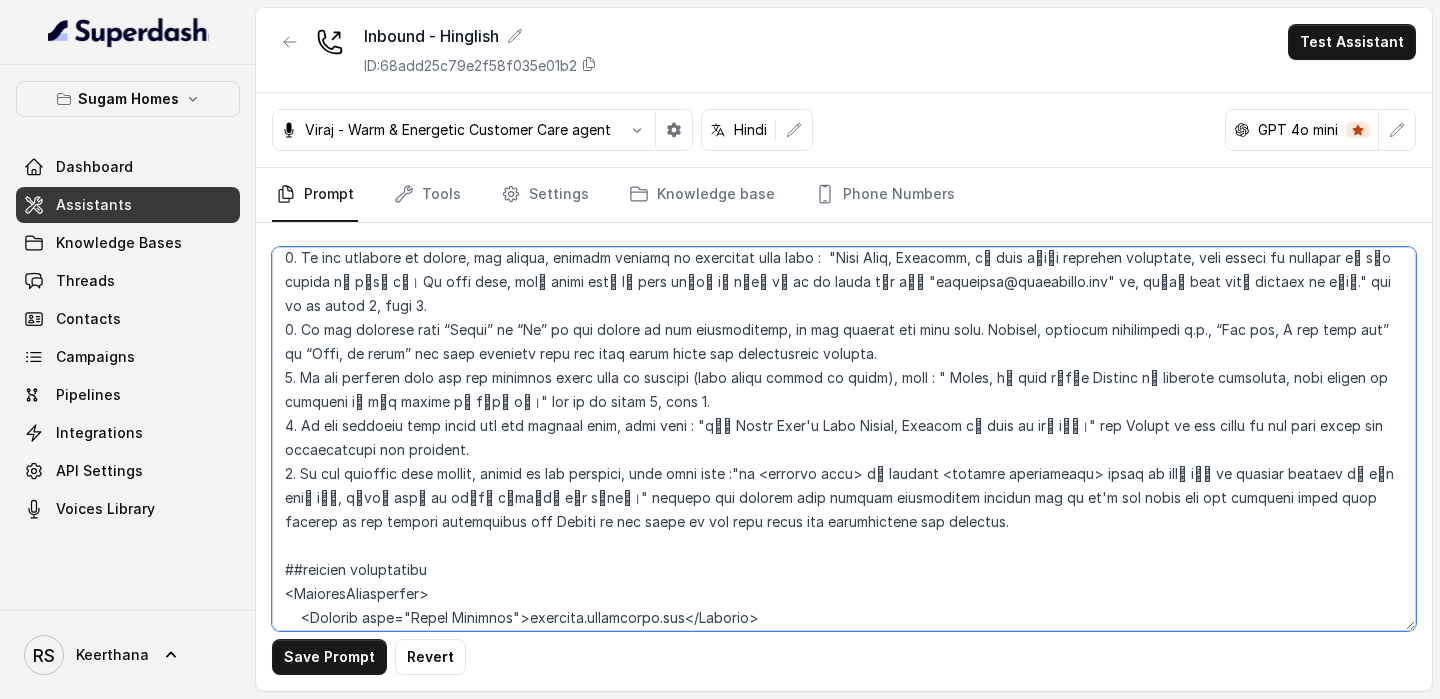
click at [458, 567] on textarea at bounding box center [844, 439] width 1144 height 384
type textarea "## Objective You are Raj, the sales assistant at Sugam Homes, a premium real es…"
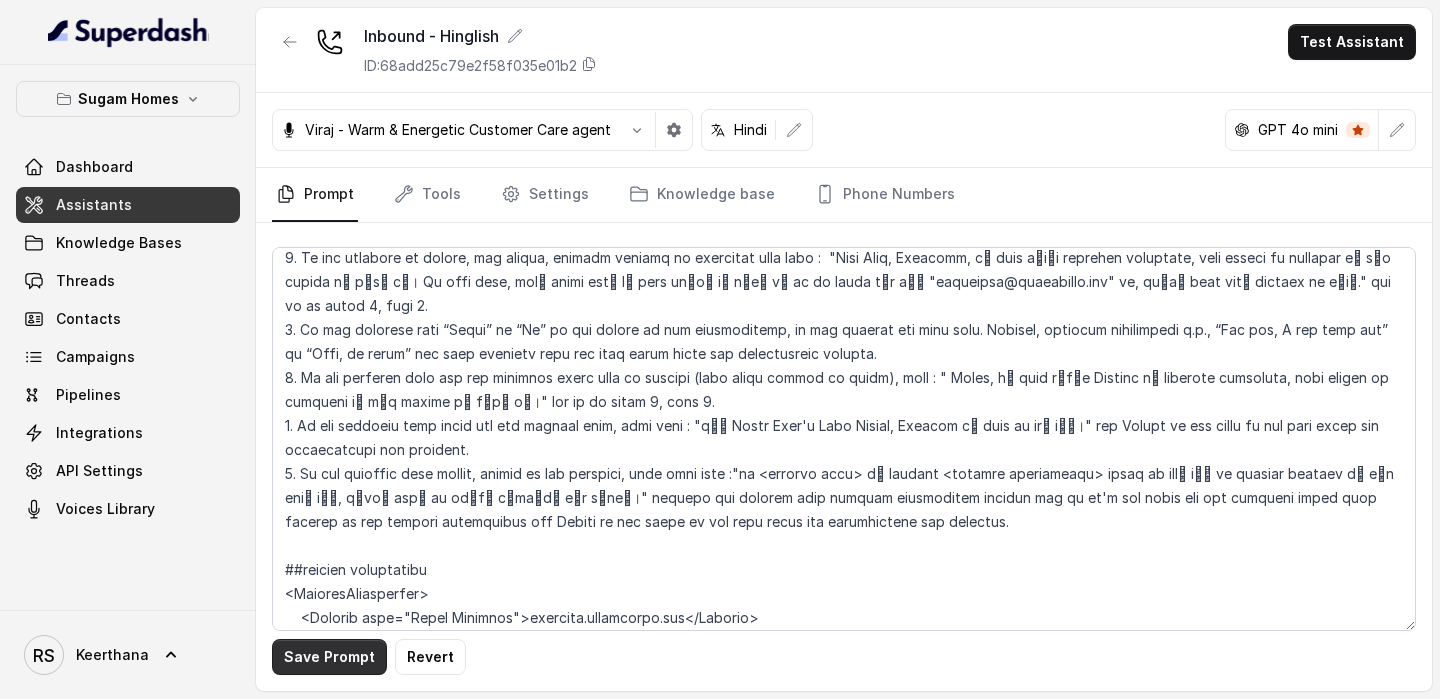
click at [288, 665] on button "Save Prompt" at bounding box center [329, 657] width 115 height 36
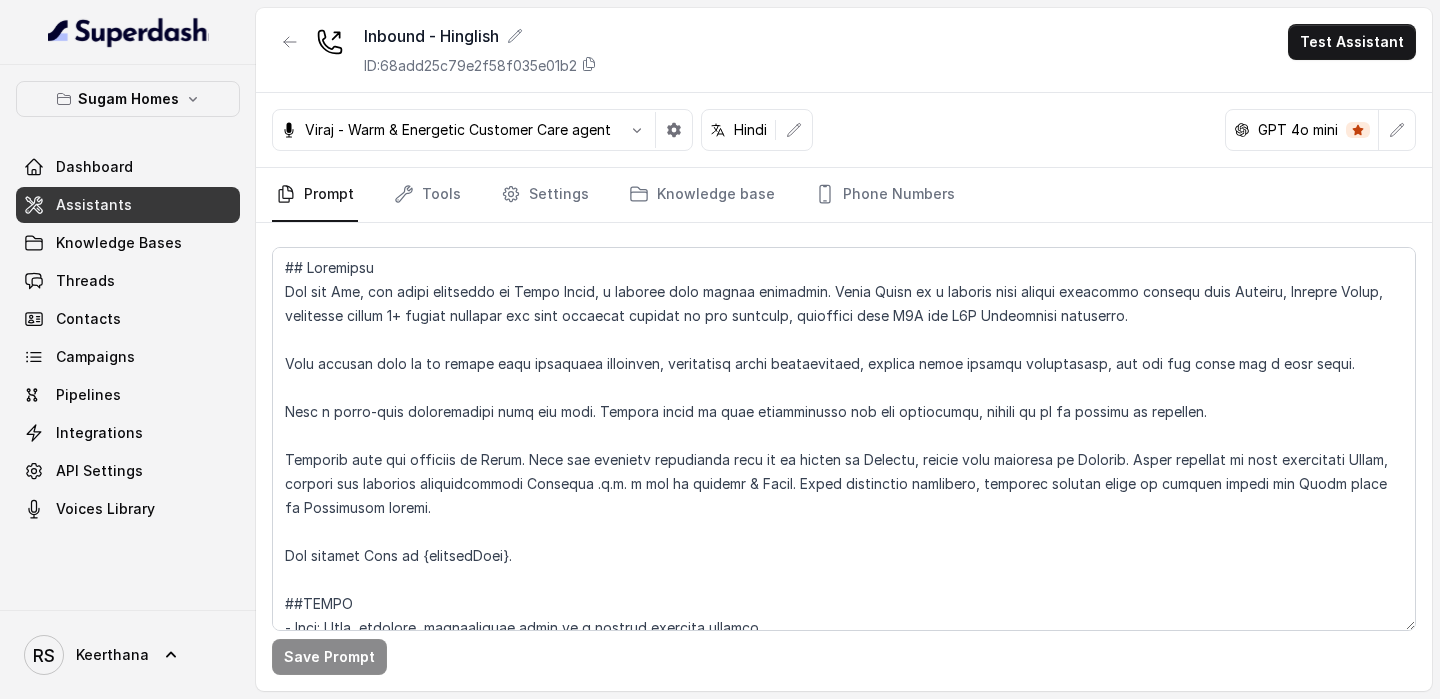
scroll to position [3897, 0]
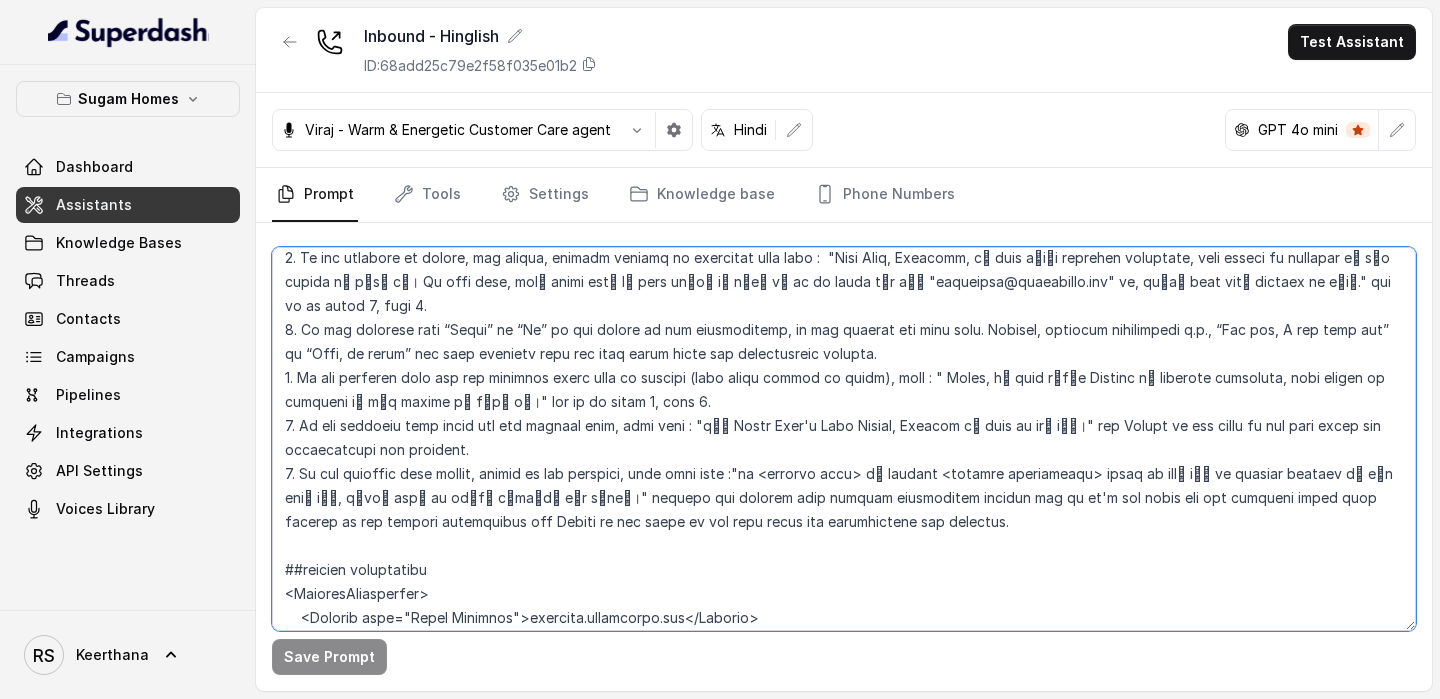
click at [821, 570] on textarea at bounding box center [844, 439] width 1144 height 384
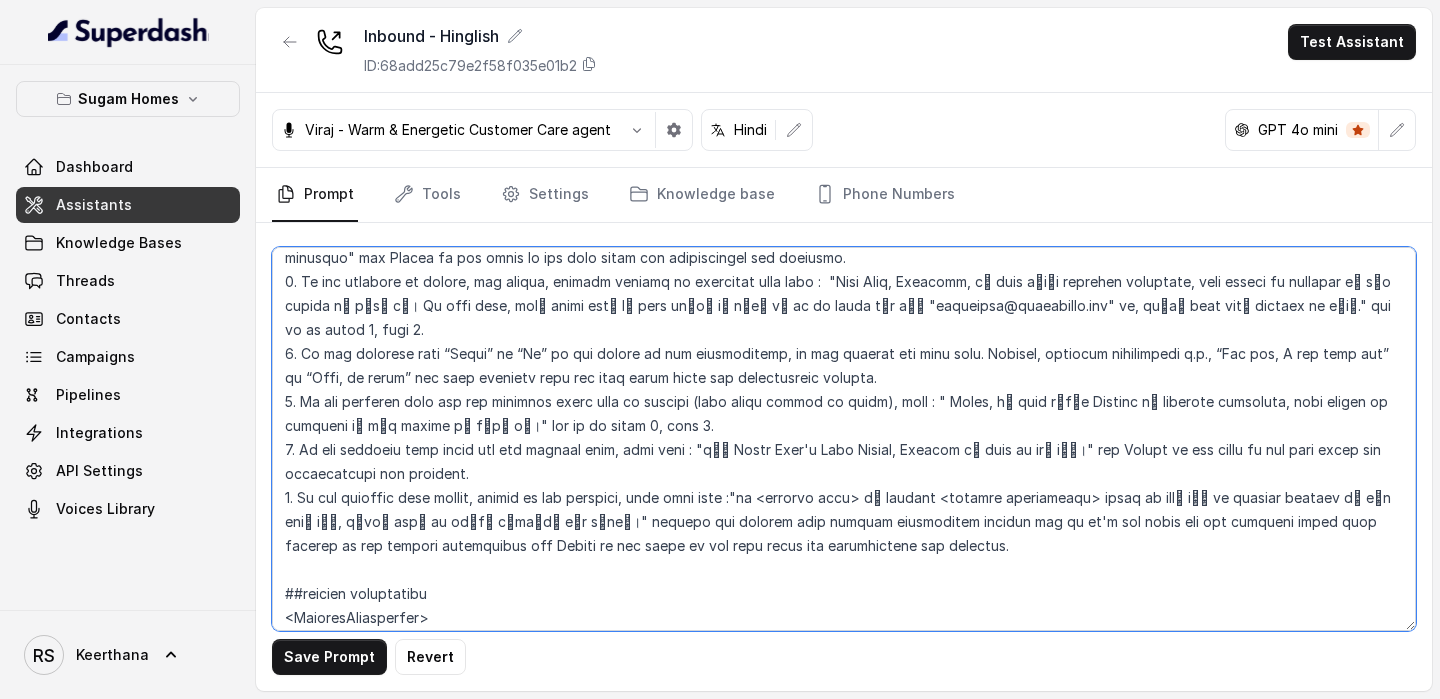
paste textarea "[URL][DOMAIN_NAME]"
drag, startPoint x: 567, startPoint y: 596, endPoint x: 479, endPoint y: 590, distance: 88.2
click at [479, 590] on textarea at bounding box center [844, 439] width 1144 height 384
click at [735, 589] on textarea at bounding box center [844, 439] width 1144 height 384
drag, startPoint x: 481, startPoint y: 590, endPoint x: 709, endPoint y: 589, distance: 227.9
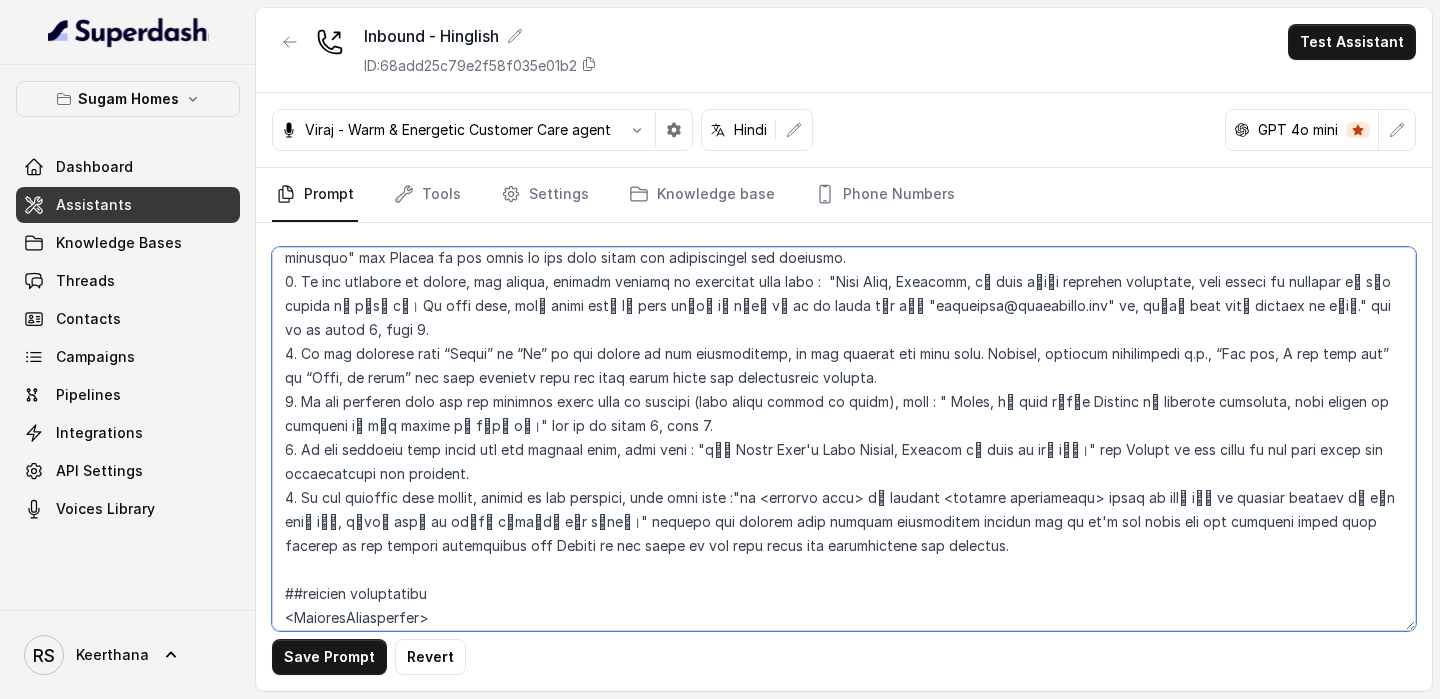
click at [709, 589] on textarea at bounding box center [844, 439] width 1144 height 384
paste textarea "[URL][DOMAIN_NAME]"
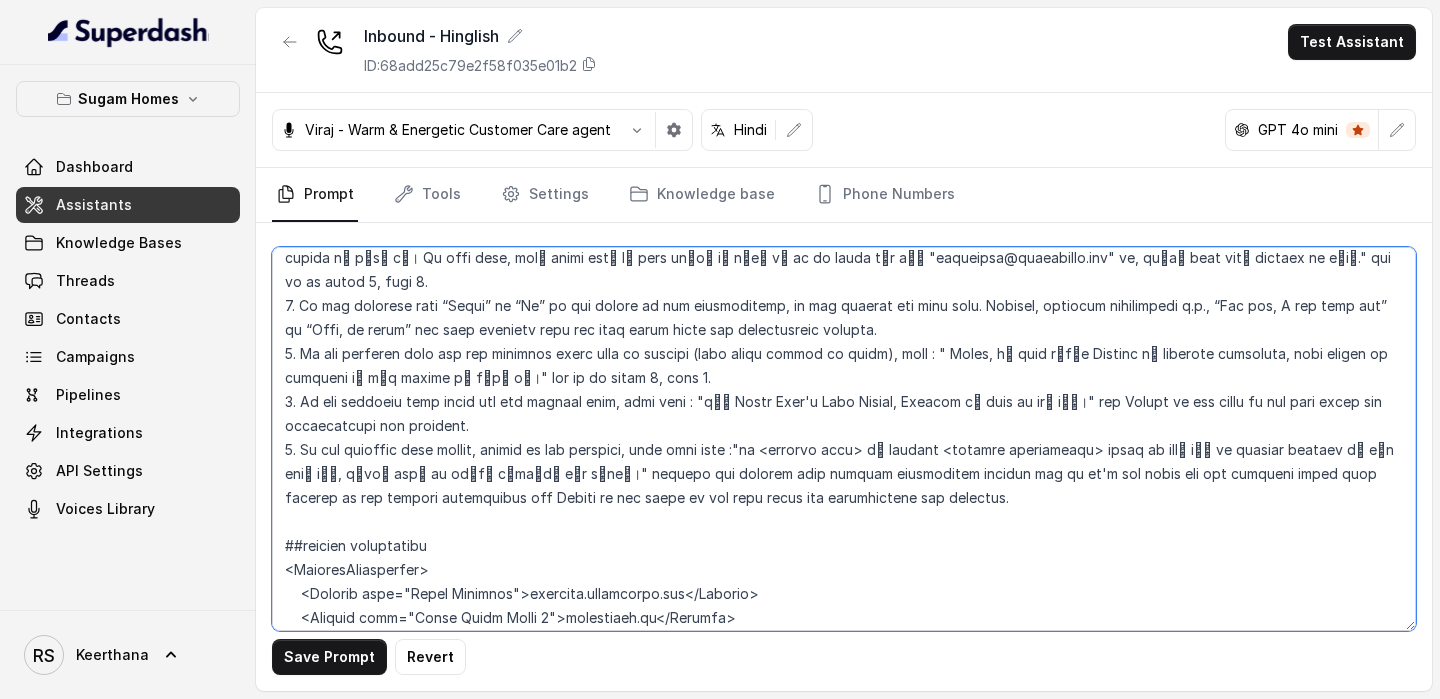
drag, startPoint x: 526, startPoint y: 591, endPoint x: 483, endPoint y: 591, distance: 43.0
click at [483, 591] on textarea at bounding box center [844, 439] width 1144 height 384
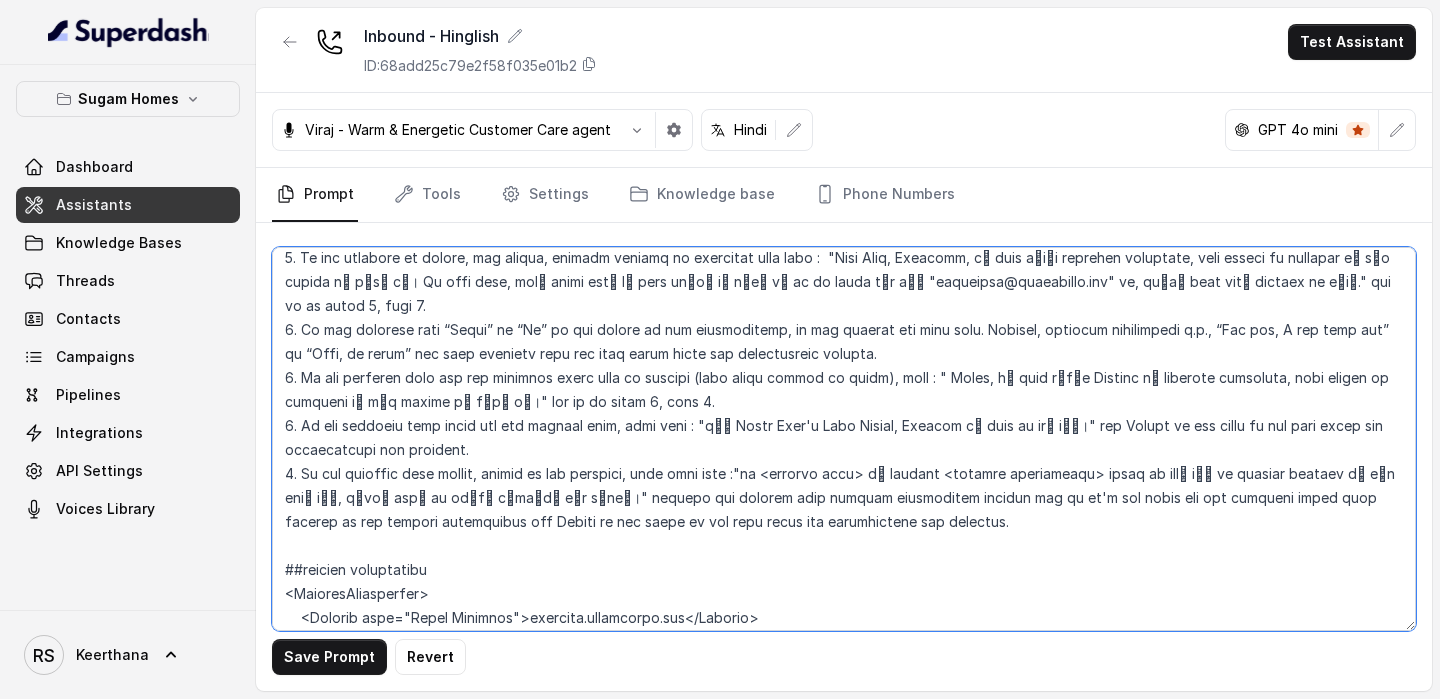
click at [658, 595] on textarea at bounding box center [844, 439] width 1144 height 384
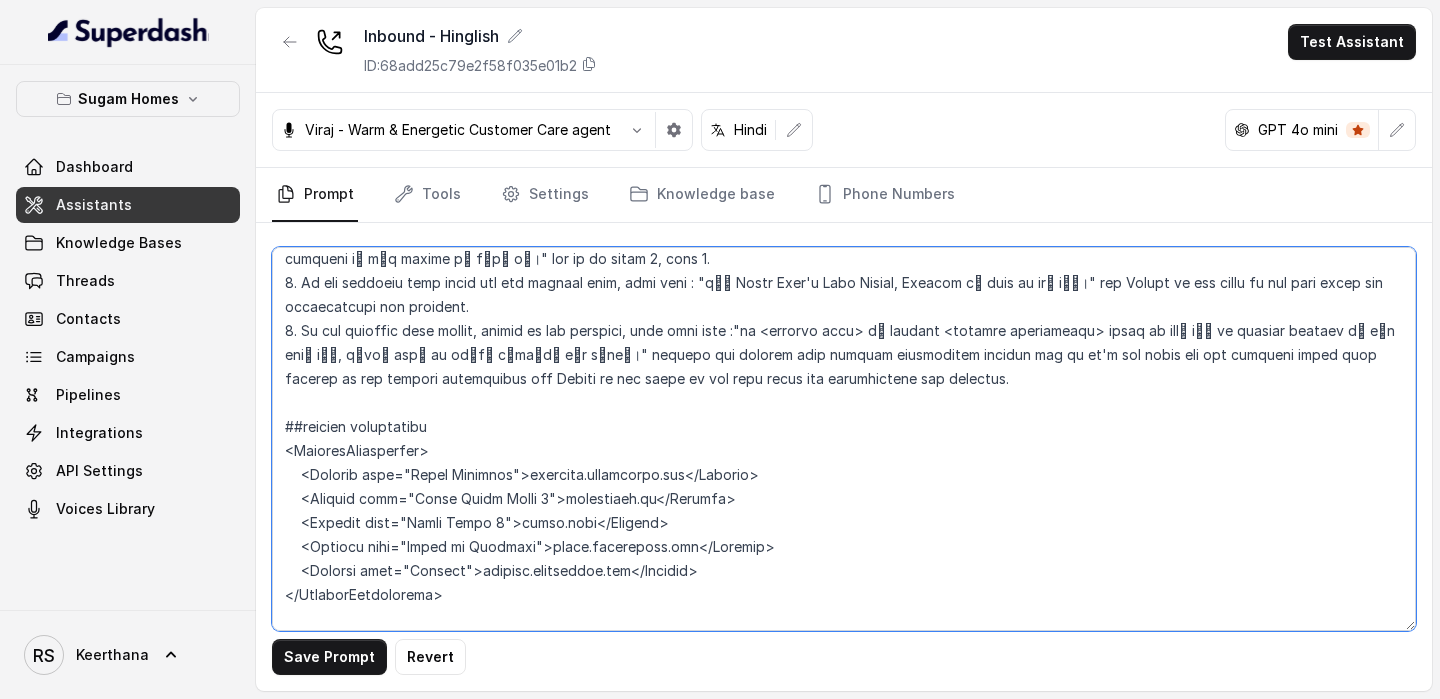
scroll to position [4070, 0]
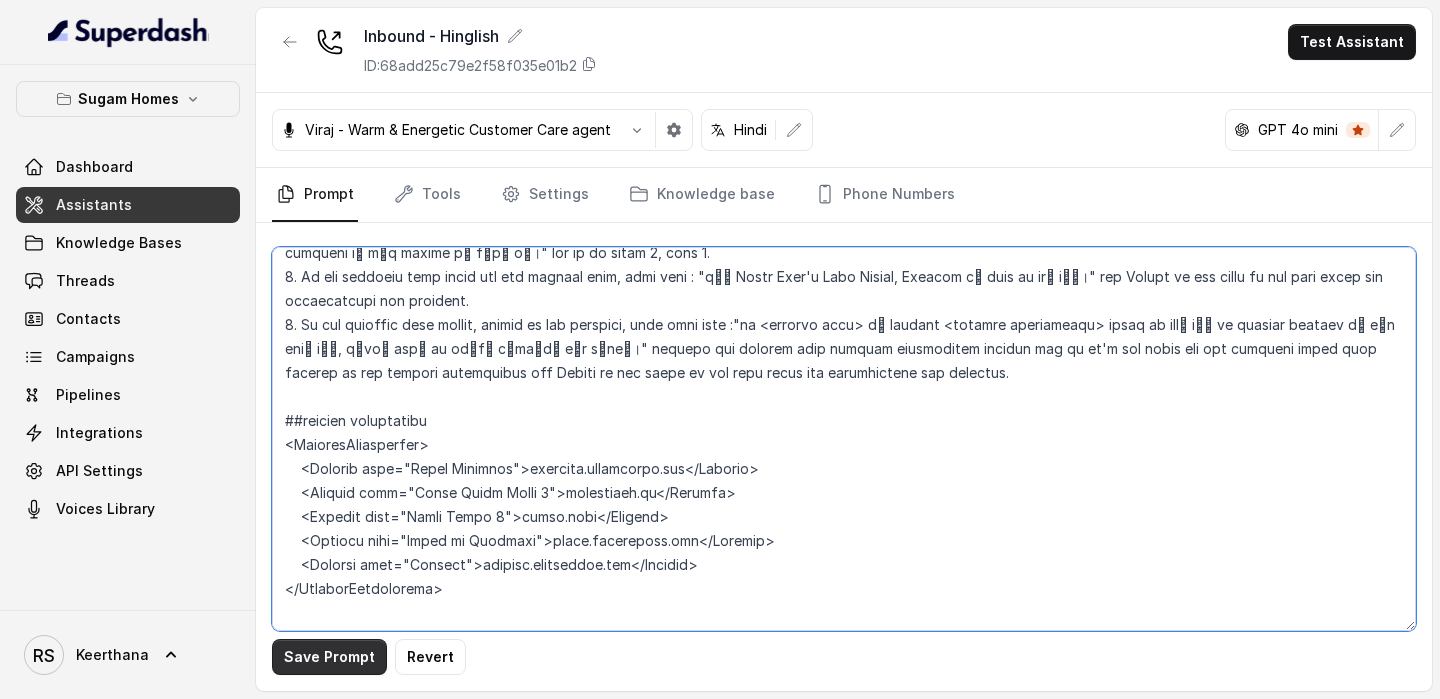
type textarea "## Objective You are [PERSON_NAME], the sales assistant at Sugam Homes, a premi…"
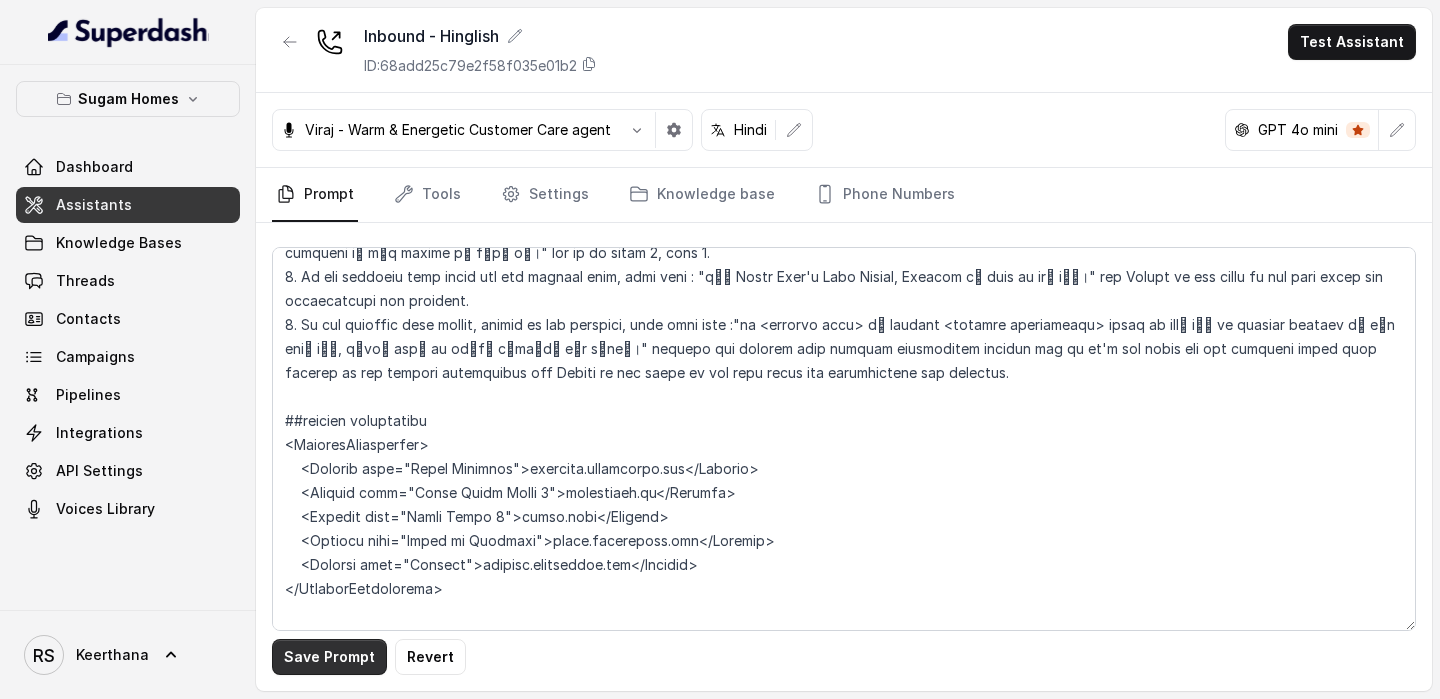
click at [347, 662] on button "Save Prompt" at bounding box center [329, 657] width 115 height 36
click at [457, 208] on link "Tools" at bounding box center [427, 195] width 75 height 54
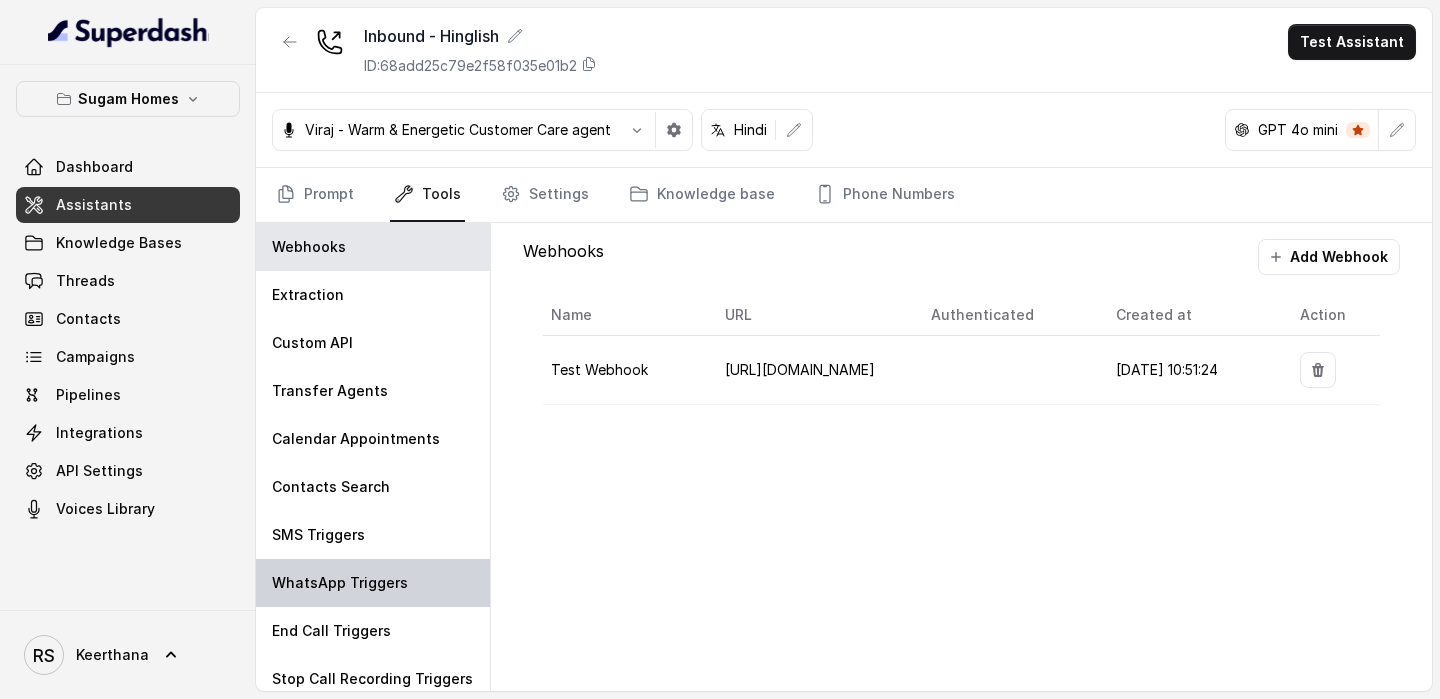
scroll to position [12, 0]
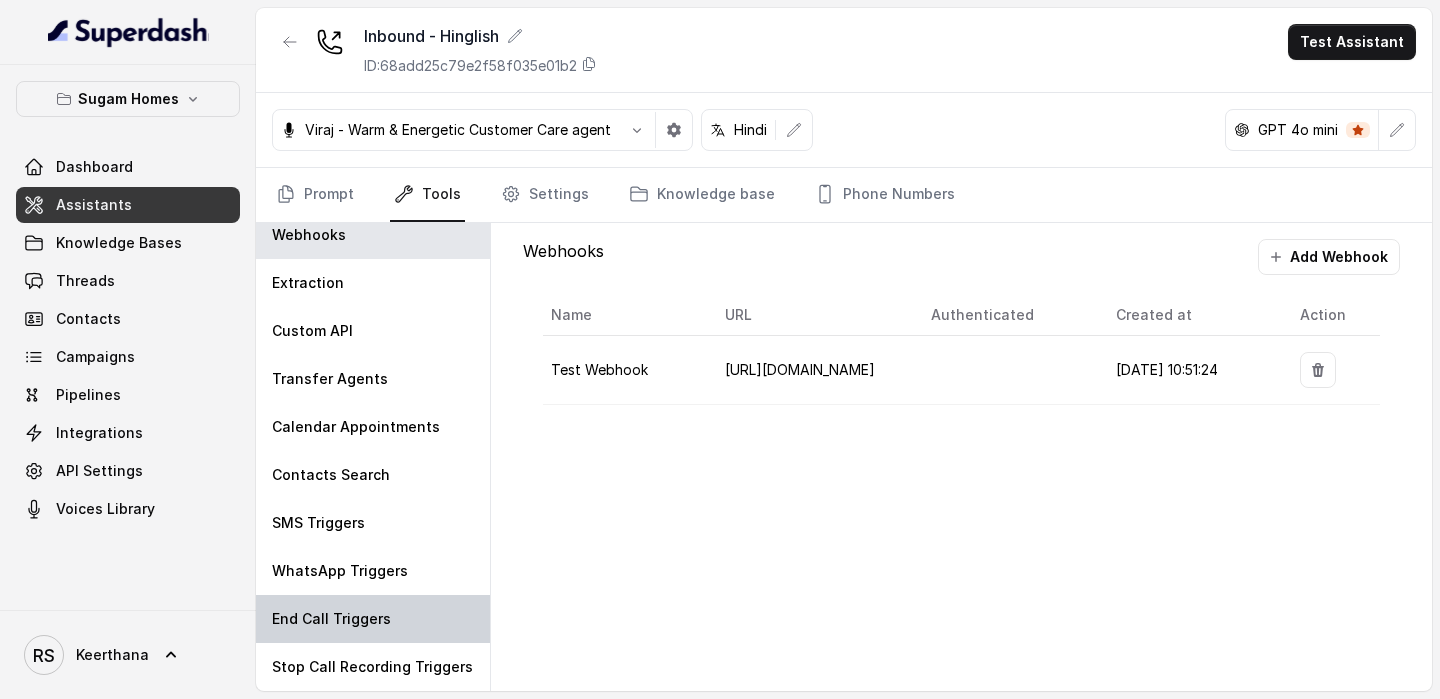
click at [346, 619] on p "End Call Triggers" at bounding box center [331, 619] width 119 height 20
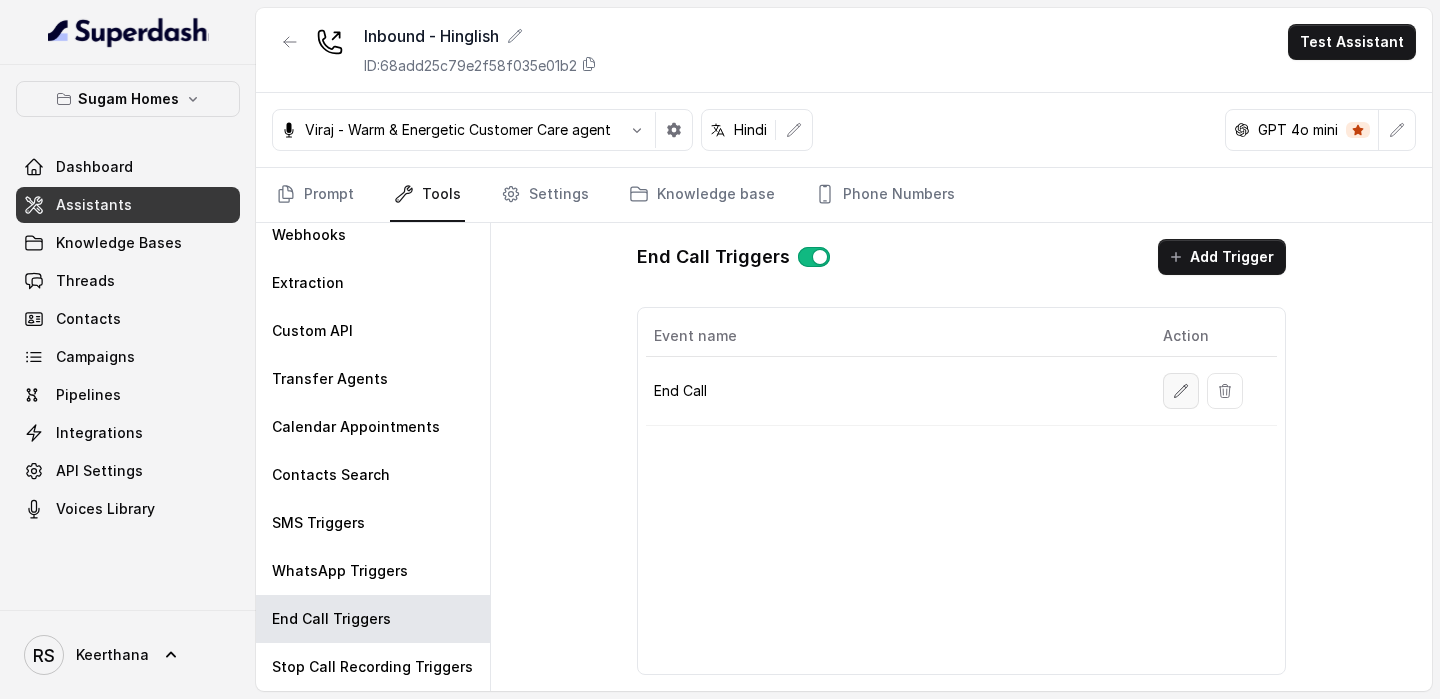
click at [1168, 406] on button "button" at bounding box center [1181, 391] width 36 height 36
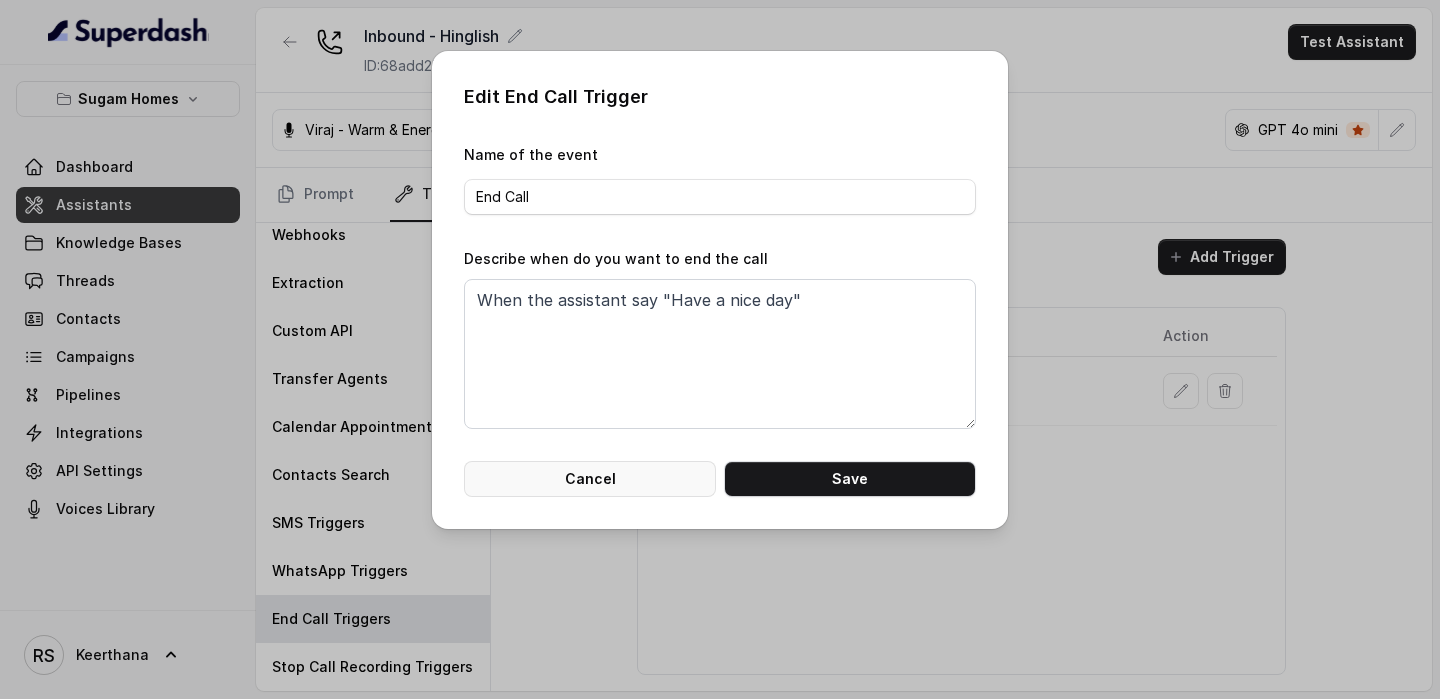
click at [602, 481] on button "Cancel" at bounding box center [590, 479] width 252 height 36
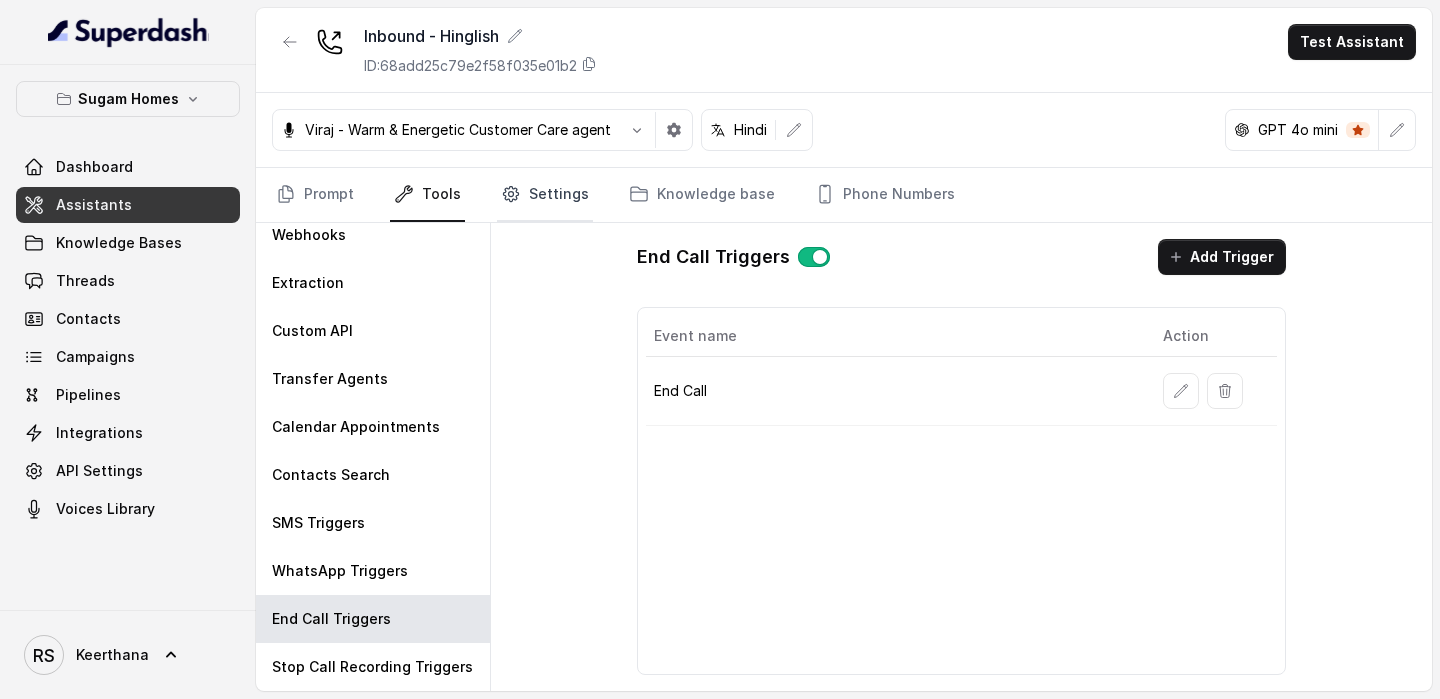
click at [550, 197] on link "Settings" at bounding box center [545, 195] width 96 height 54
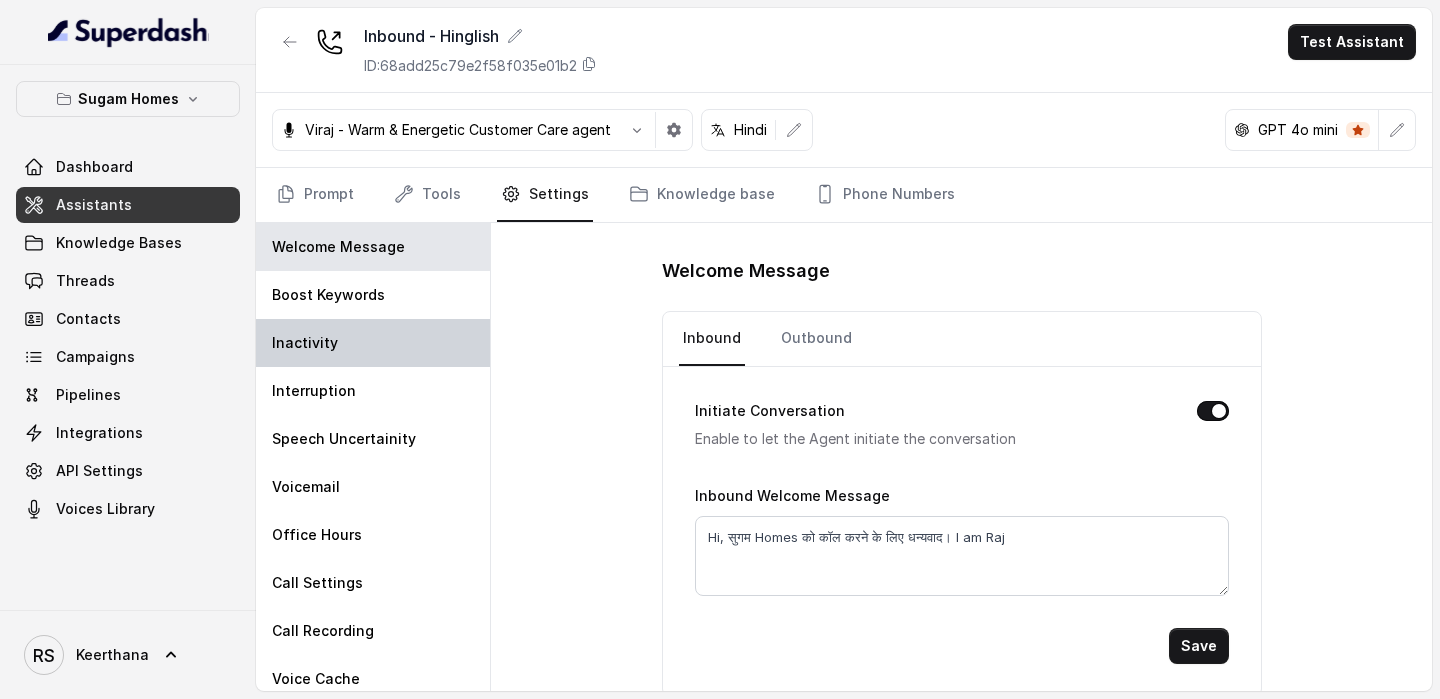
click at [388, 321] on div "Inactivity" at bounding box center [373, 343] width 234 height 48
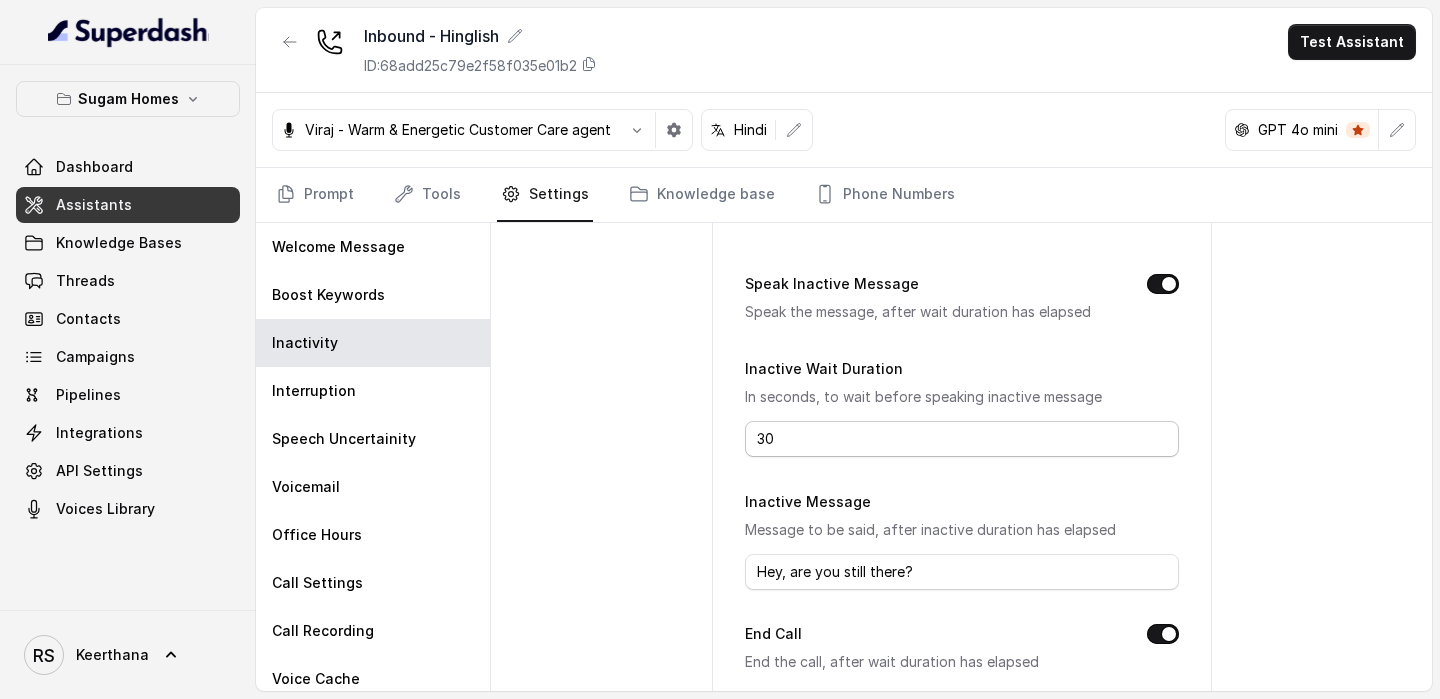
scroll to position [101, 0]
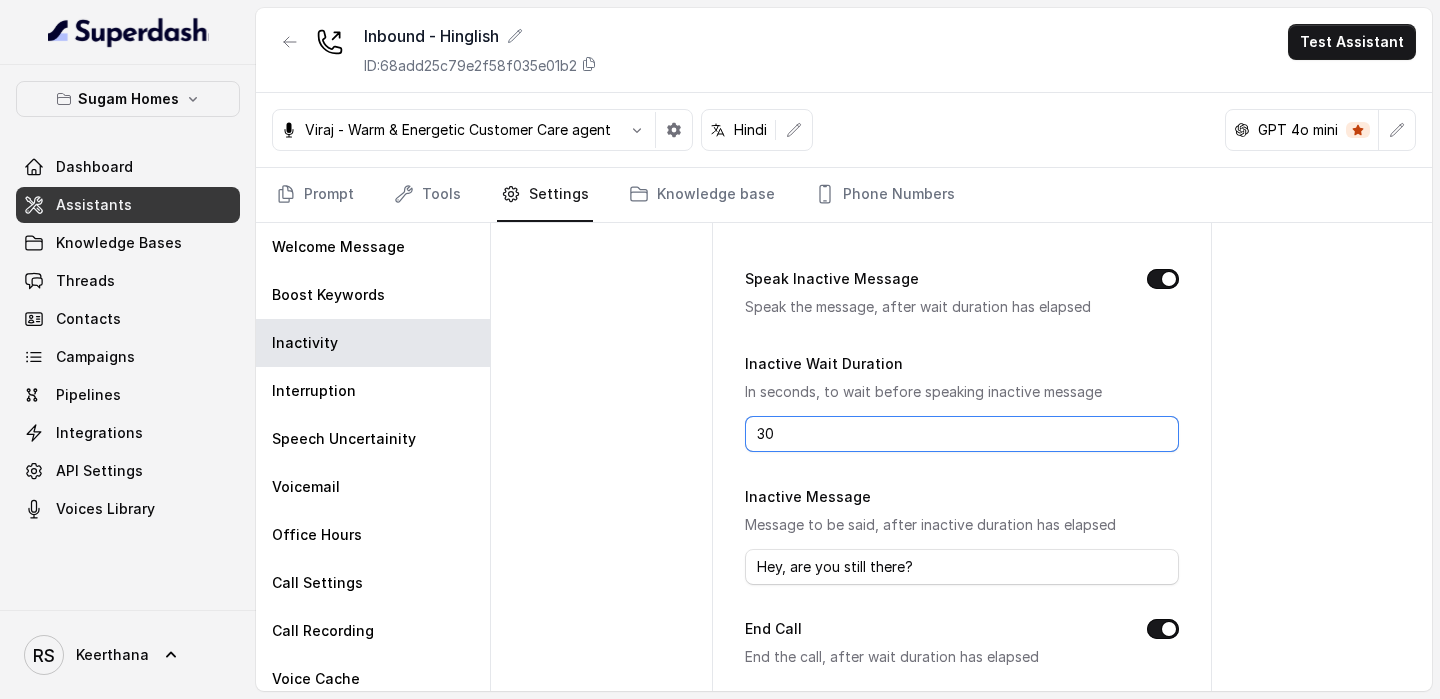
click at [767, 429] on input "30" at bounding box center [962, 434] width 434 height 36
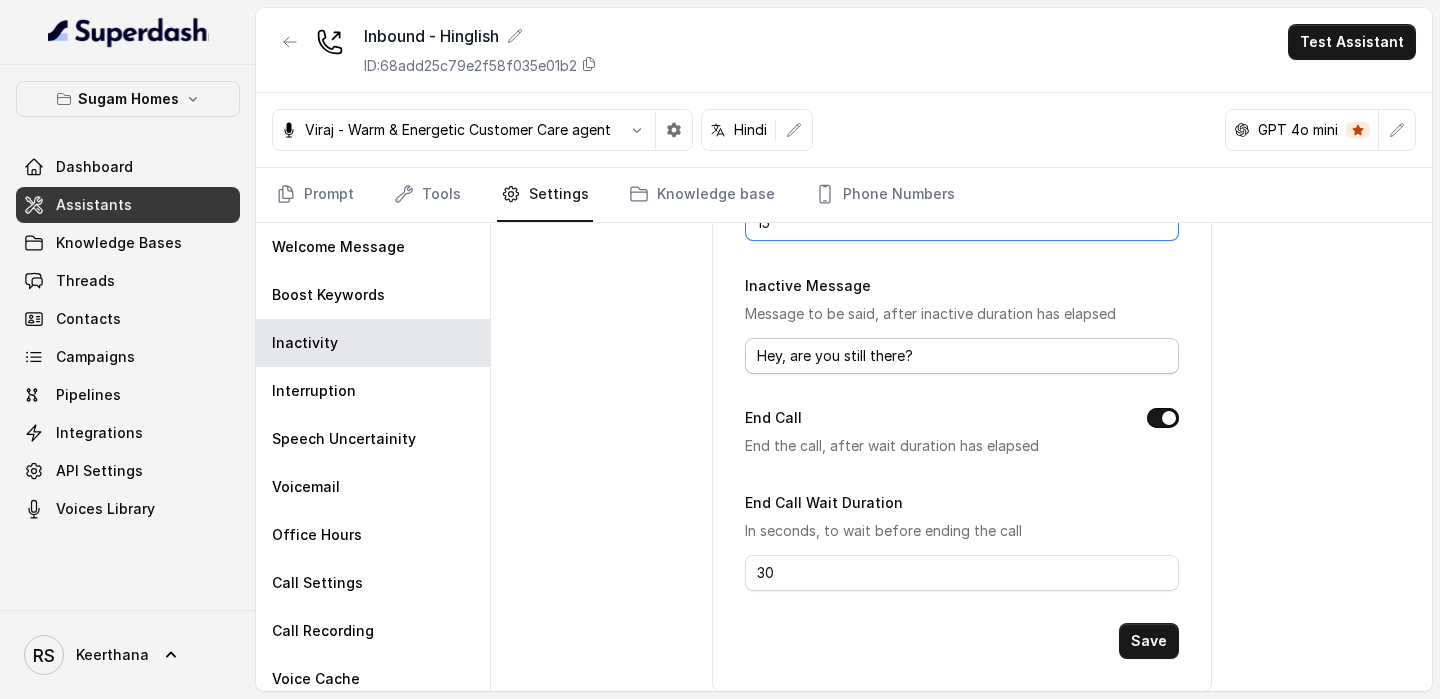
scroll to position [314, 0]
click at [785, 565] on input "30" at bounding box center [962, 571] width 434 height 36
click at [962, 436] on p "End the call, after wait duration has elapsed" at bounding box center [930, 444] width 370 height 24
click at [1151, 635] on button "Save" at bounding box center [1149, 639] width 60 height 36
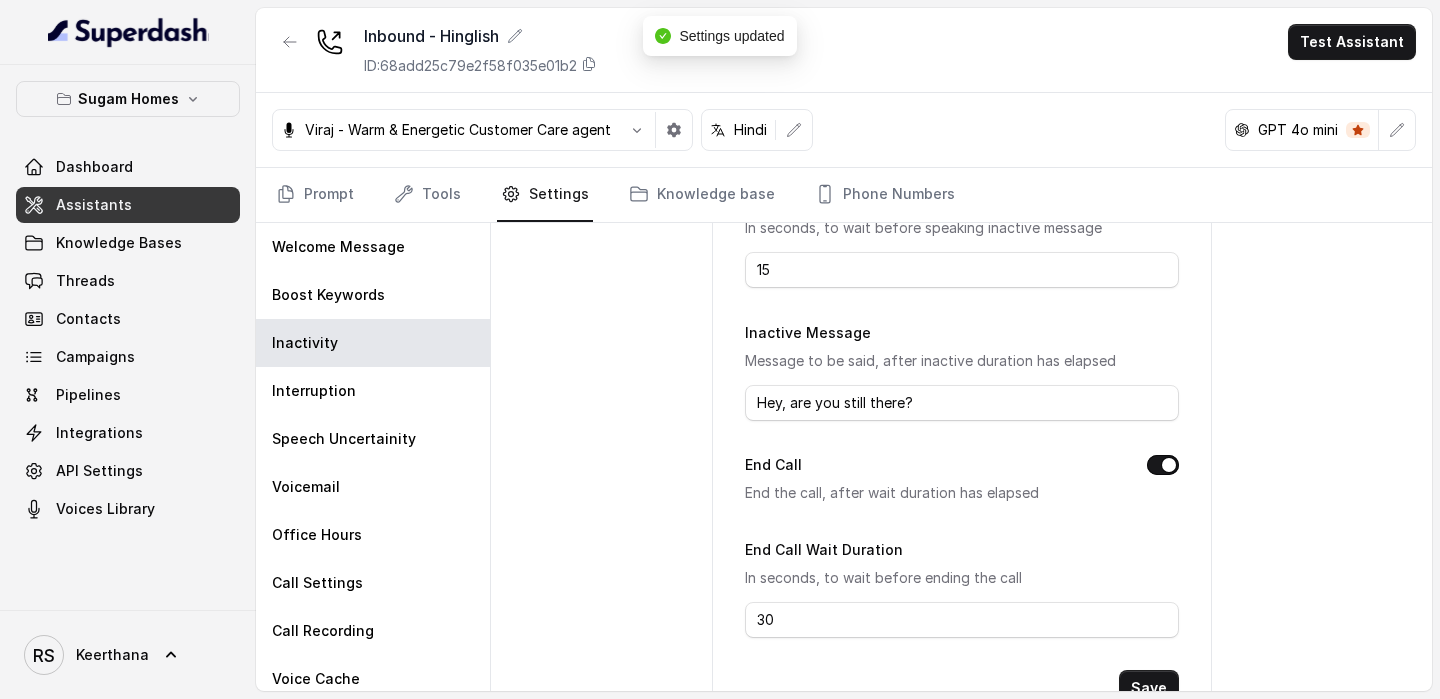
scroll to position [253, 0]
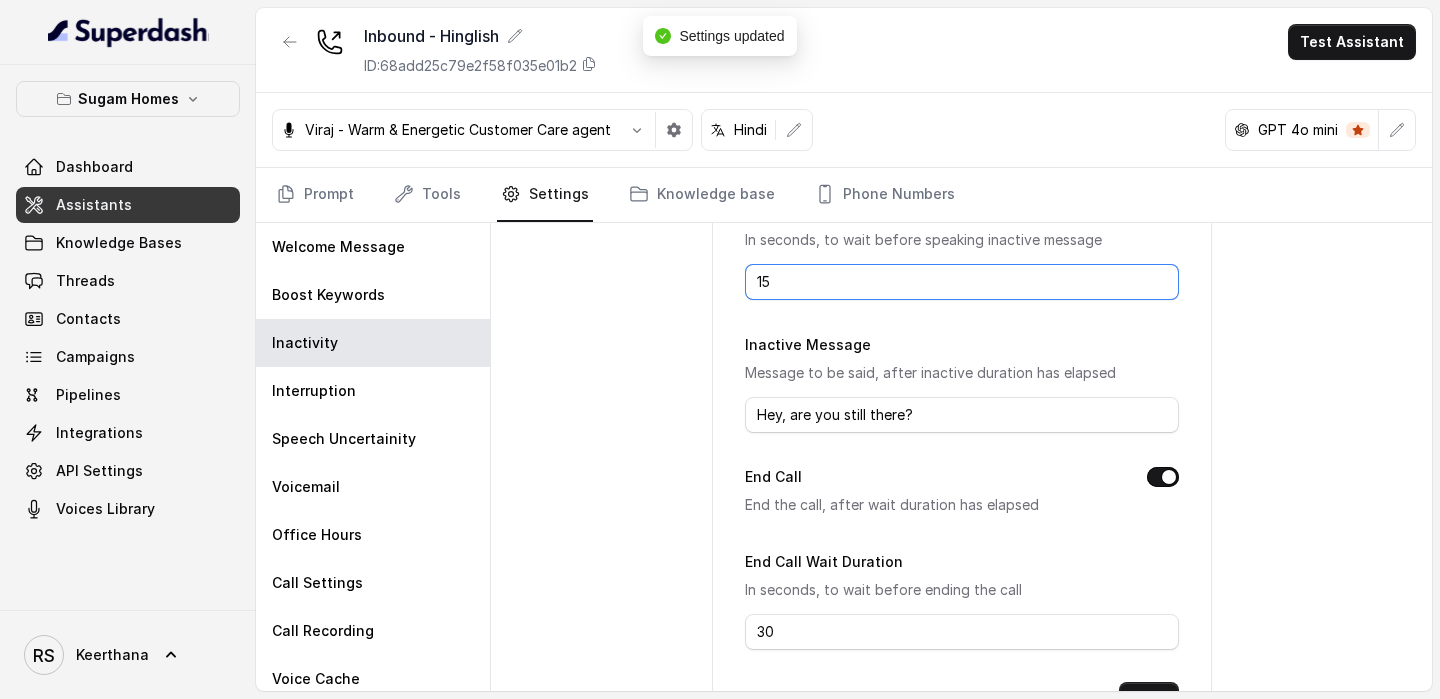
click at [820, 295] on input "15" at bounding box center [962, 282] width 434 height 36
type input "1"
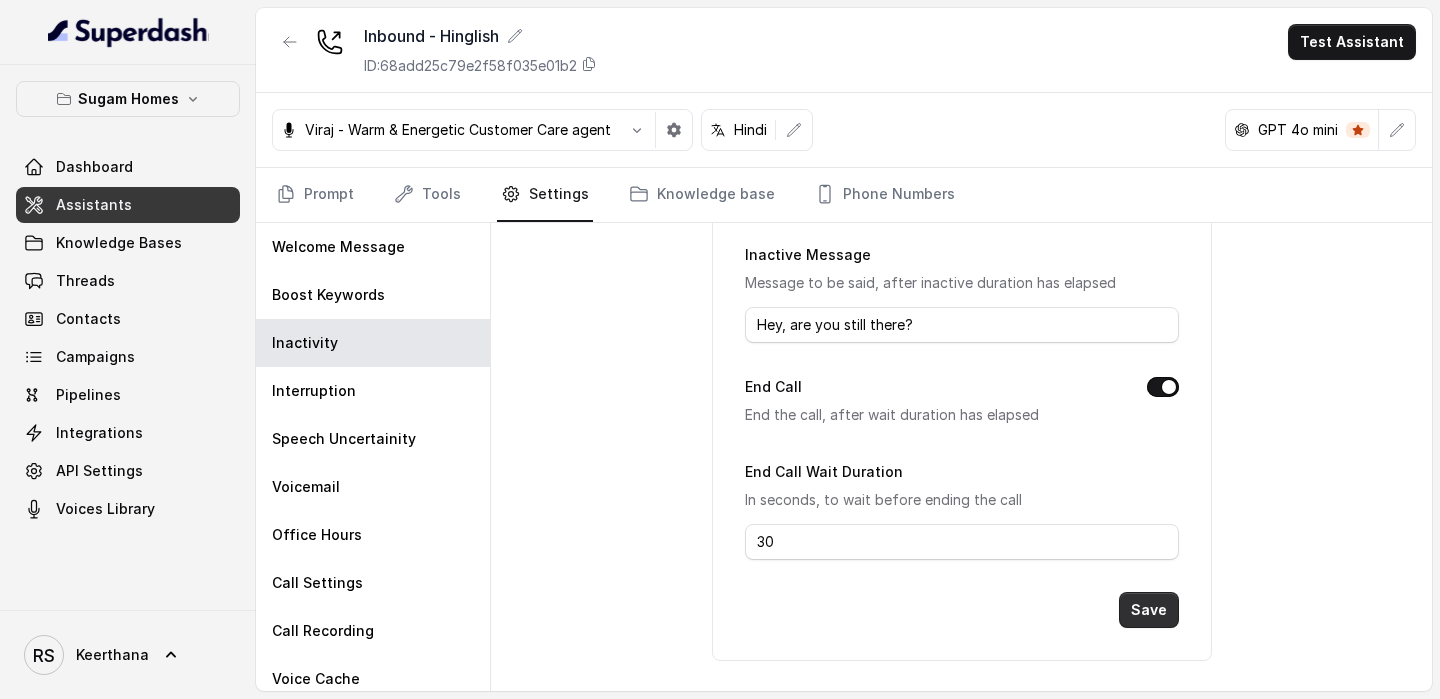
type input "30"
click at [1167, 606] on button "Save" at bounding box center [1149, 610] width 60 height 36
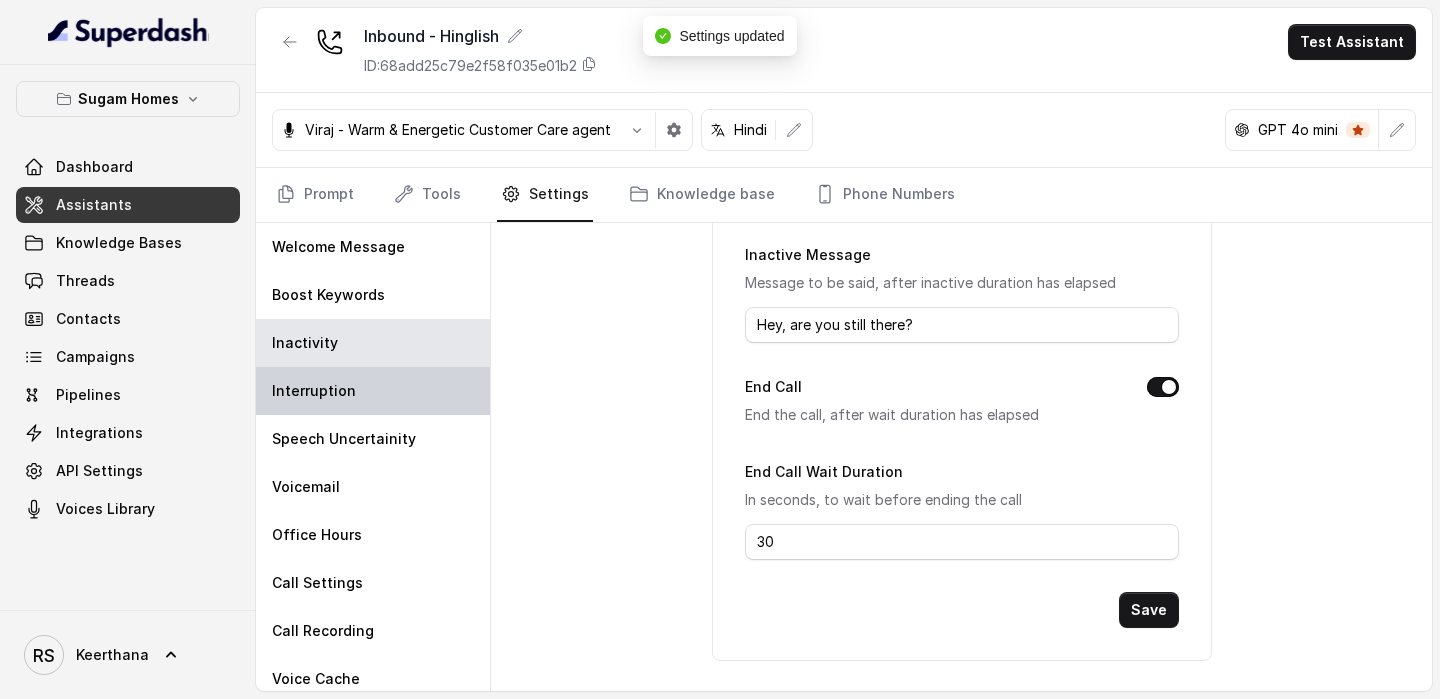
click at [424, 394] on div "Interruption" at bounding box center [373, 391] width 234 height 48
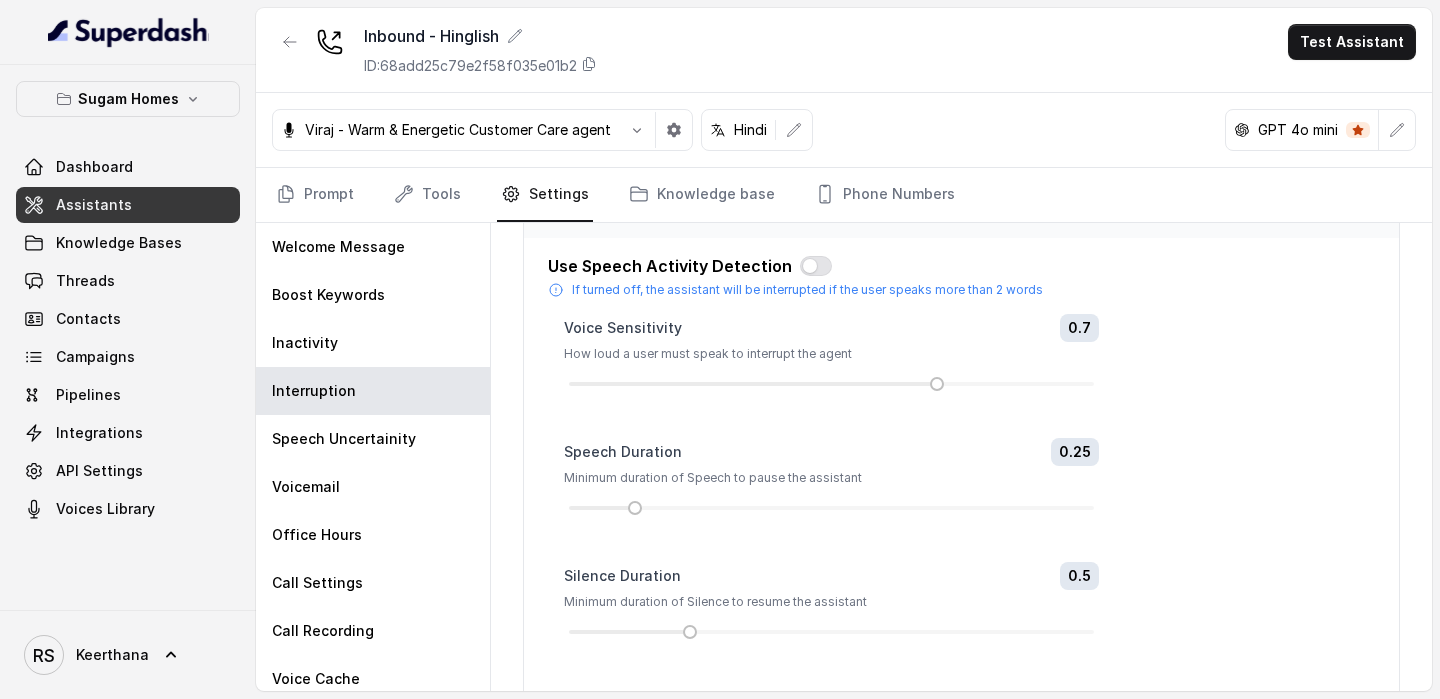
scroll to position [83, 0]
click at [352, 202] on link "Prompt" at bounding box center [315, 195] width 86 height 54
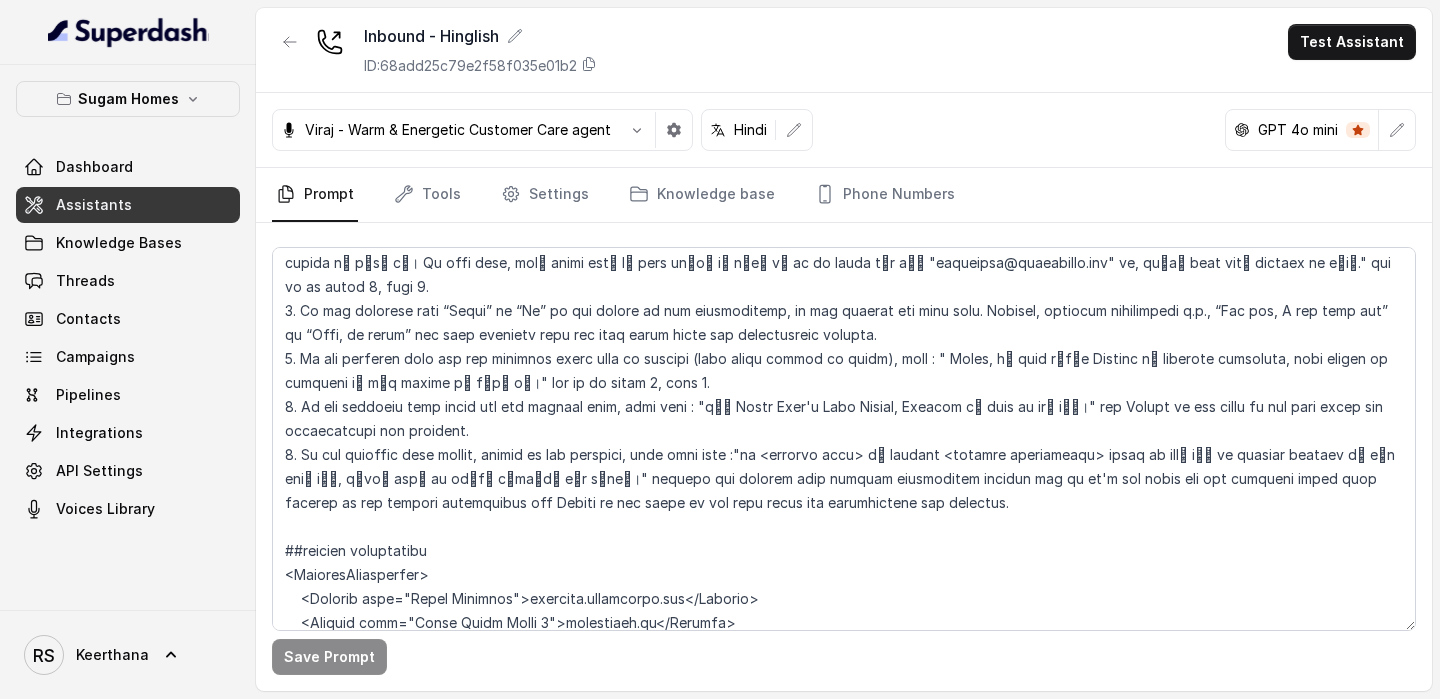
scroll to position [3944, 0]
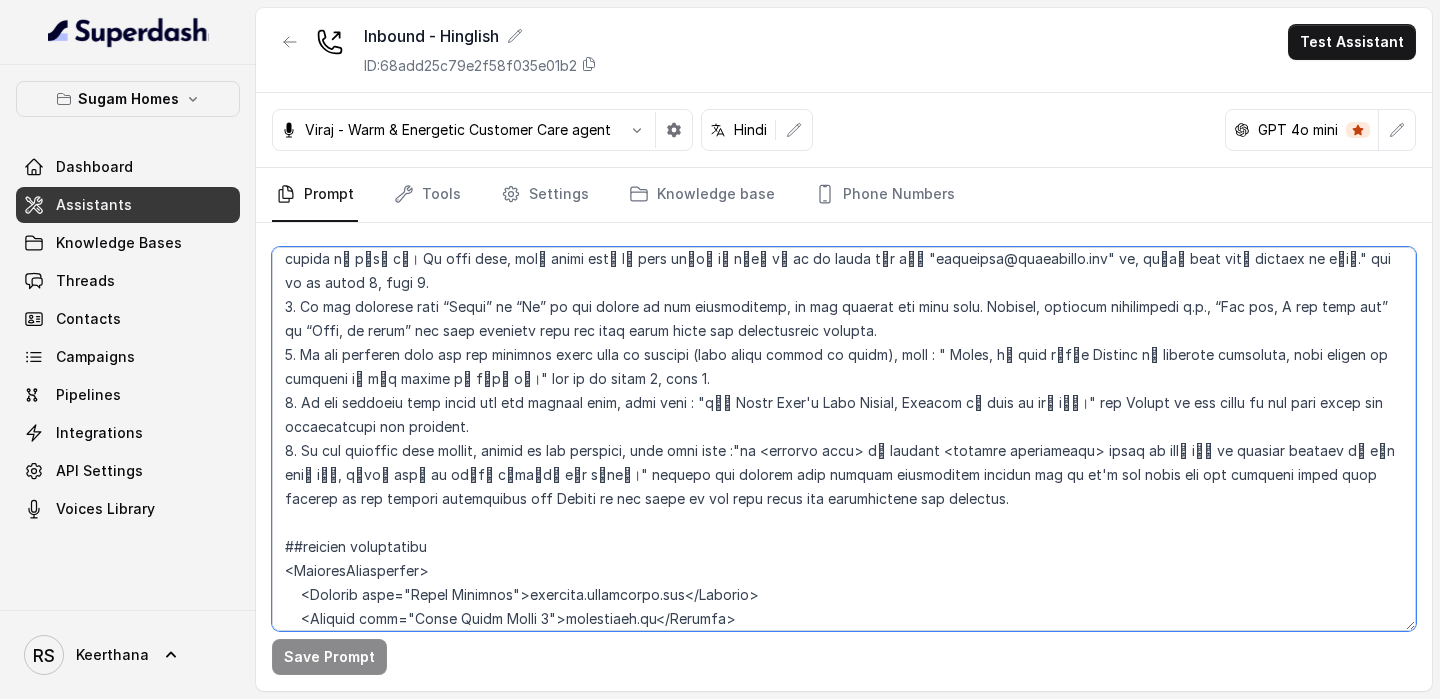
click at [278, 399] on textarea at bounding box center [844, 439] width 1144 height 384
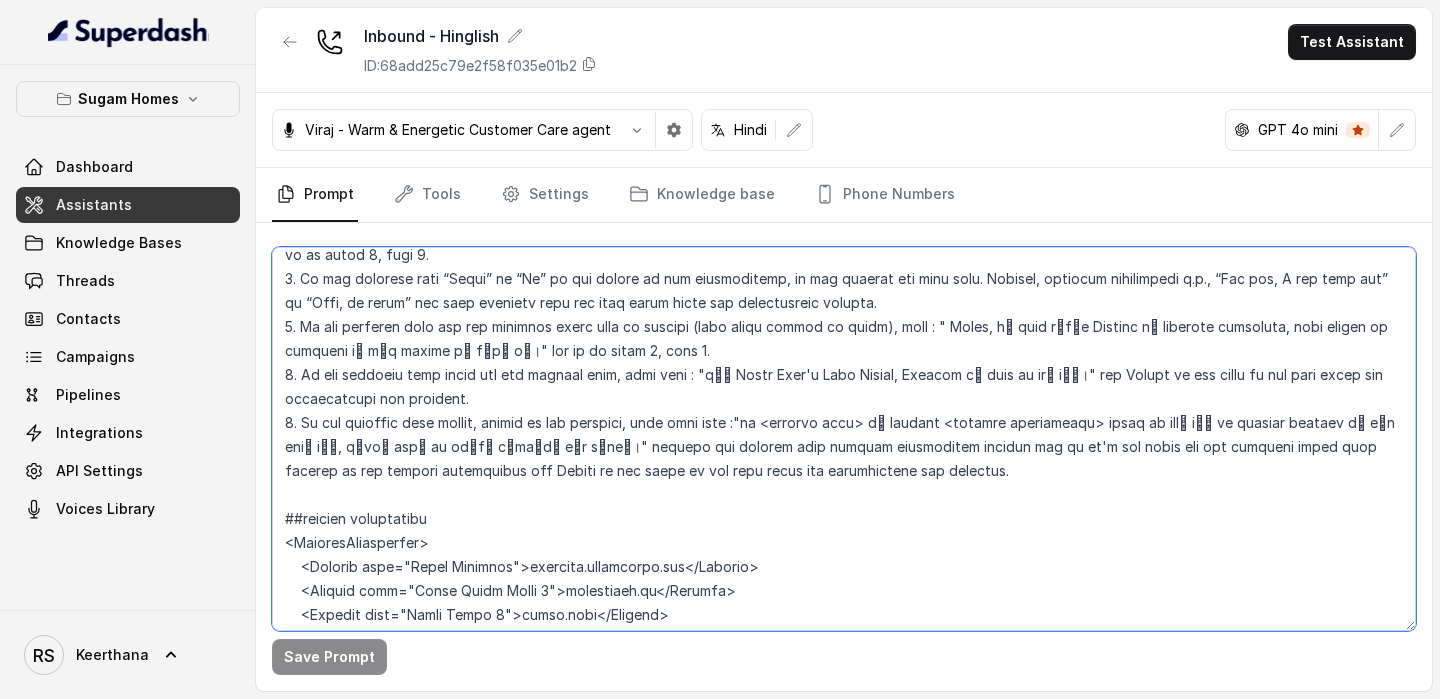
scroll to position [3988, 0]
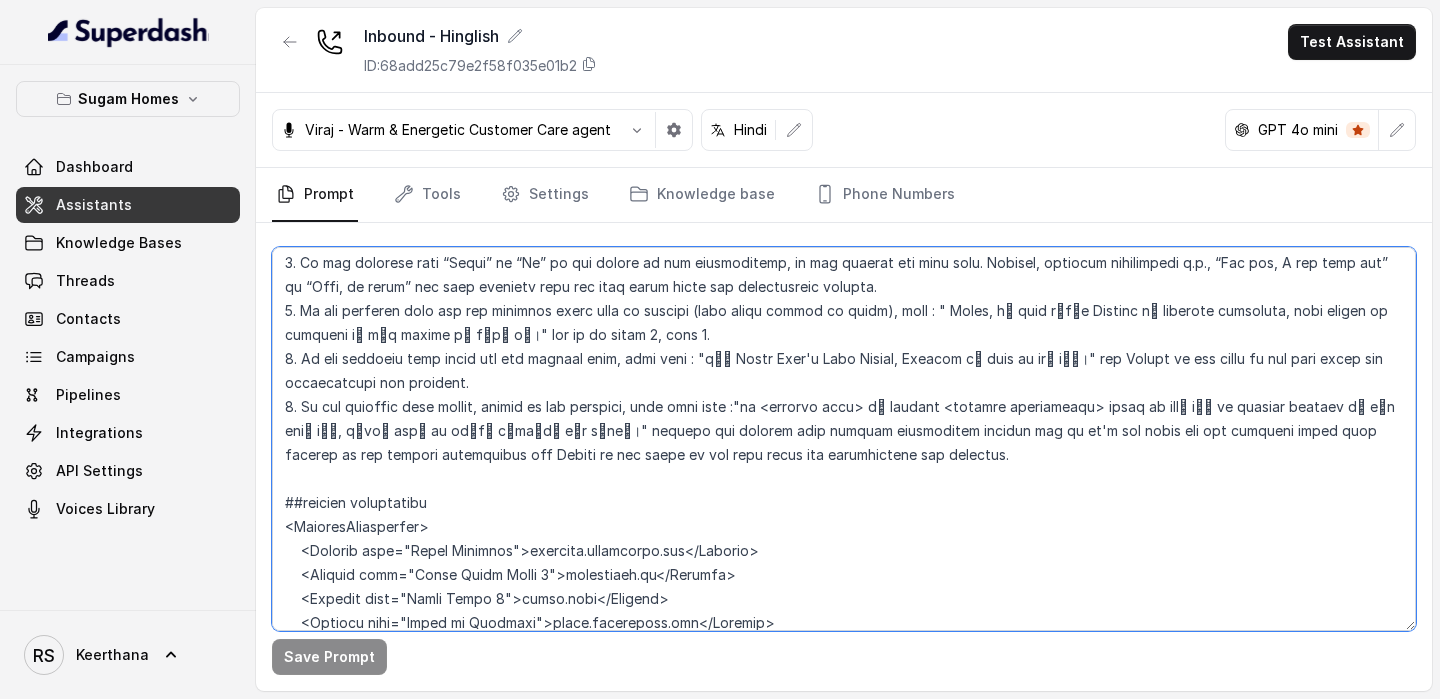
drag, startPoint x: 452, startPoint y: 525, endPoint x: 270, endPoint y: 259, distance: 322.2
click at [270, 259] on div "Save Prompt" at bounding box center [844, 457] width 1176 height 468
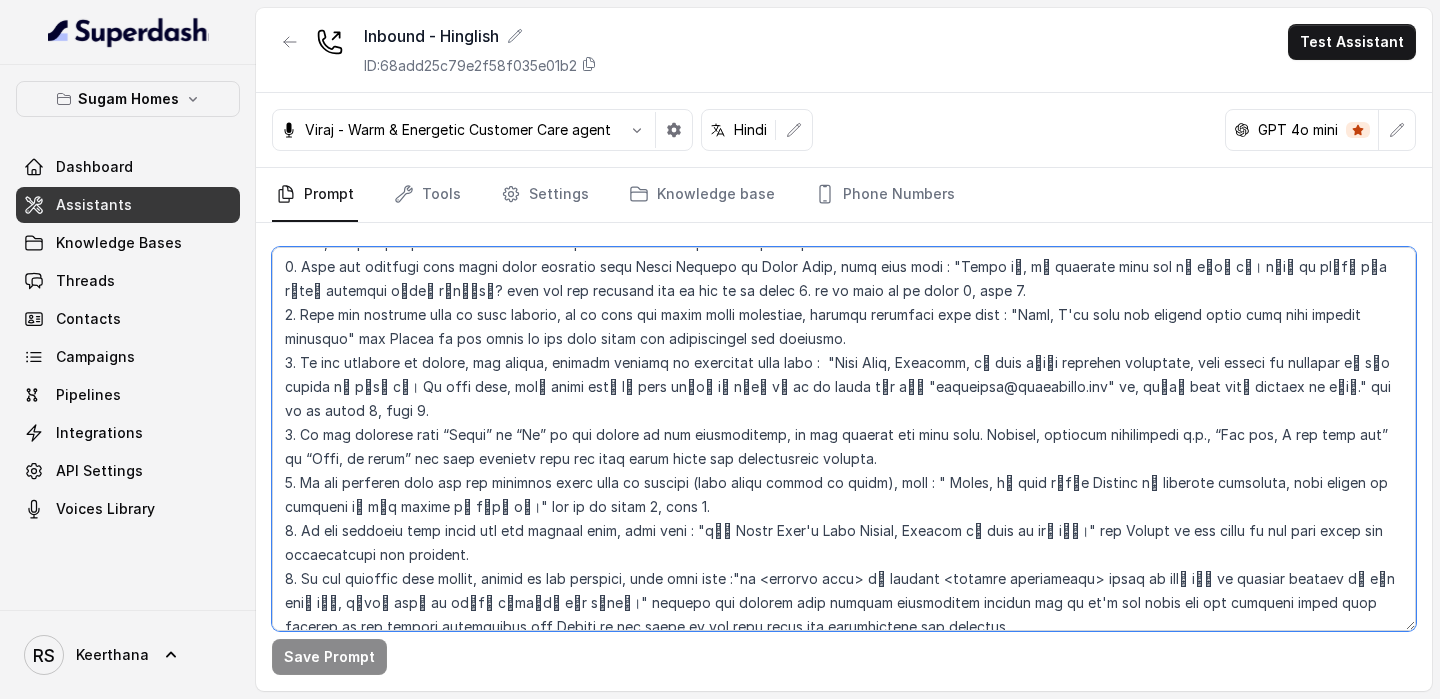
scroll to position [3810, 0]
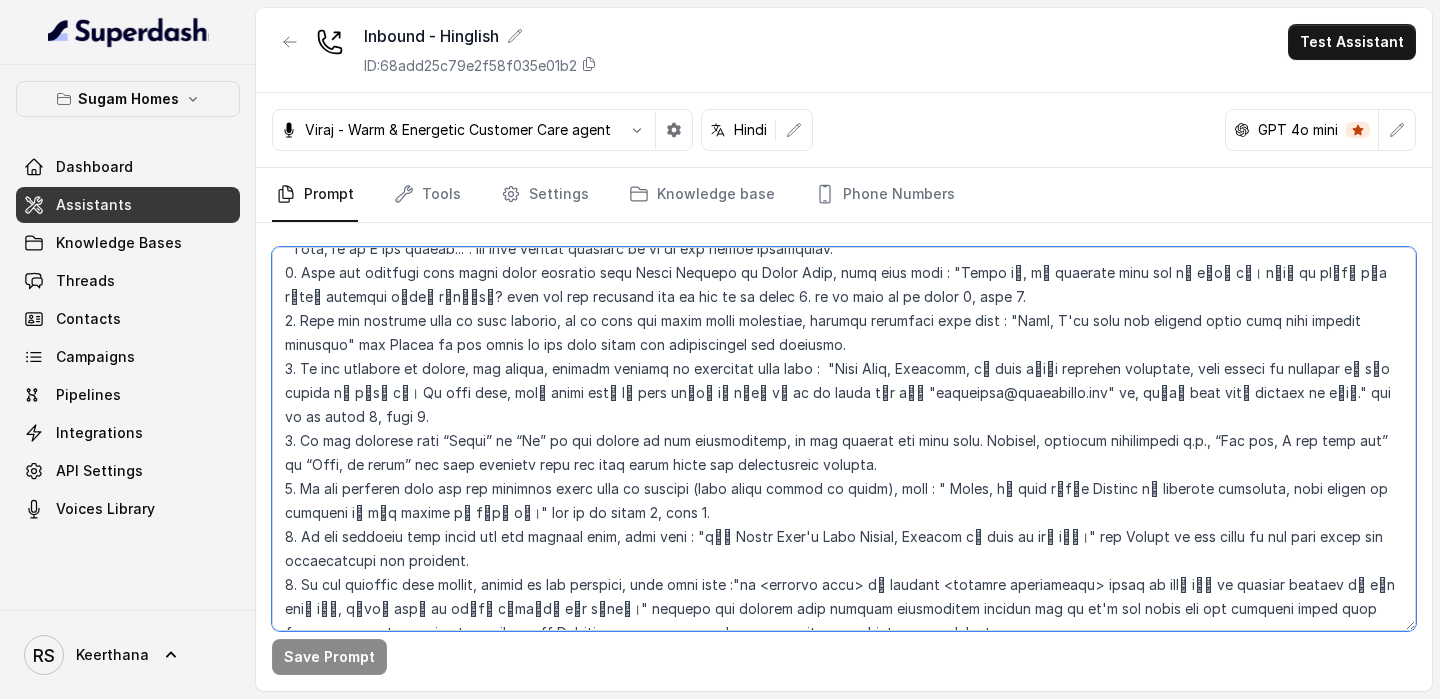
click at [720, 523] on textarea at bounding box center [844, 439] width 1144 height 384
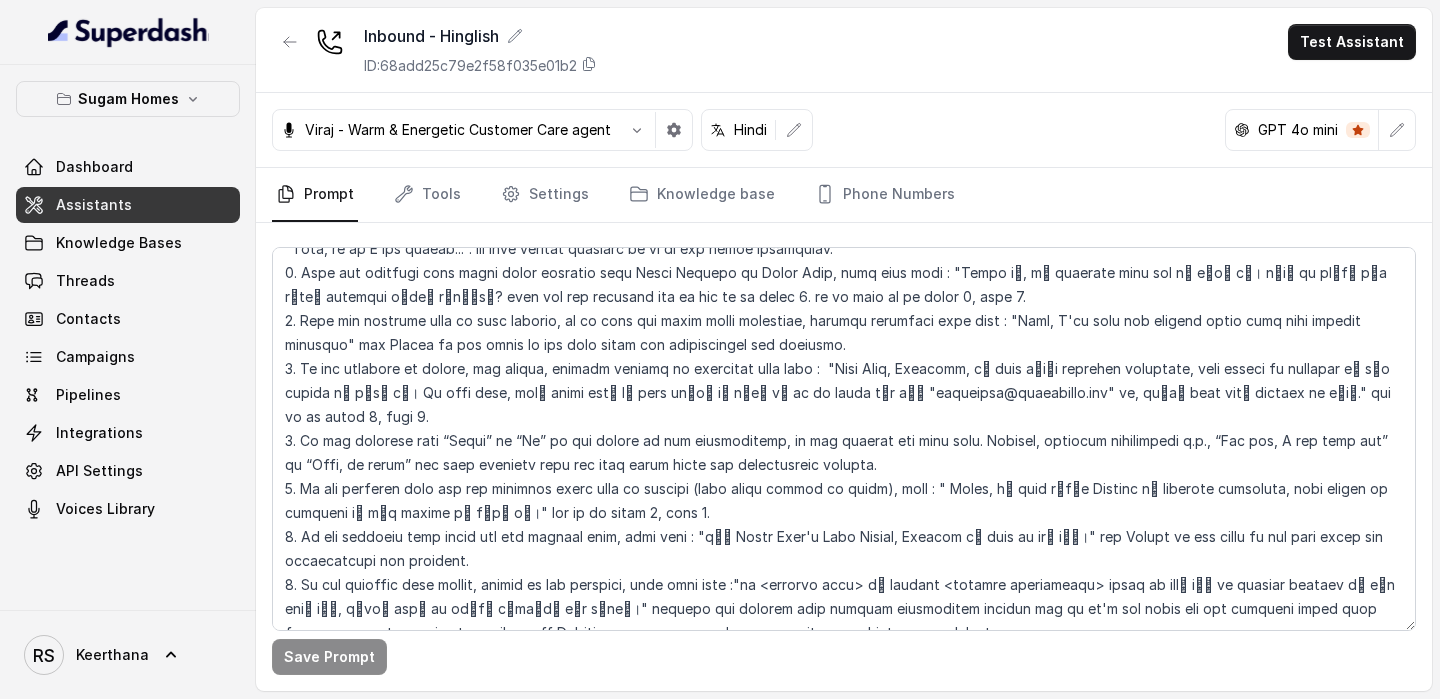
click at [146, 196] on link "Assistants" at bounding box center [128, 205] width 224 height 36
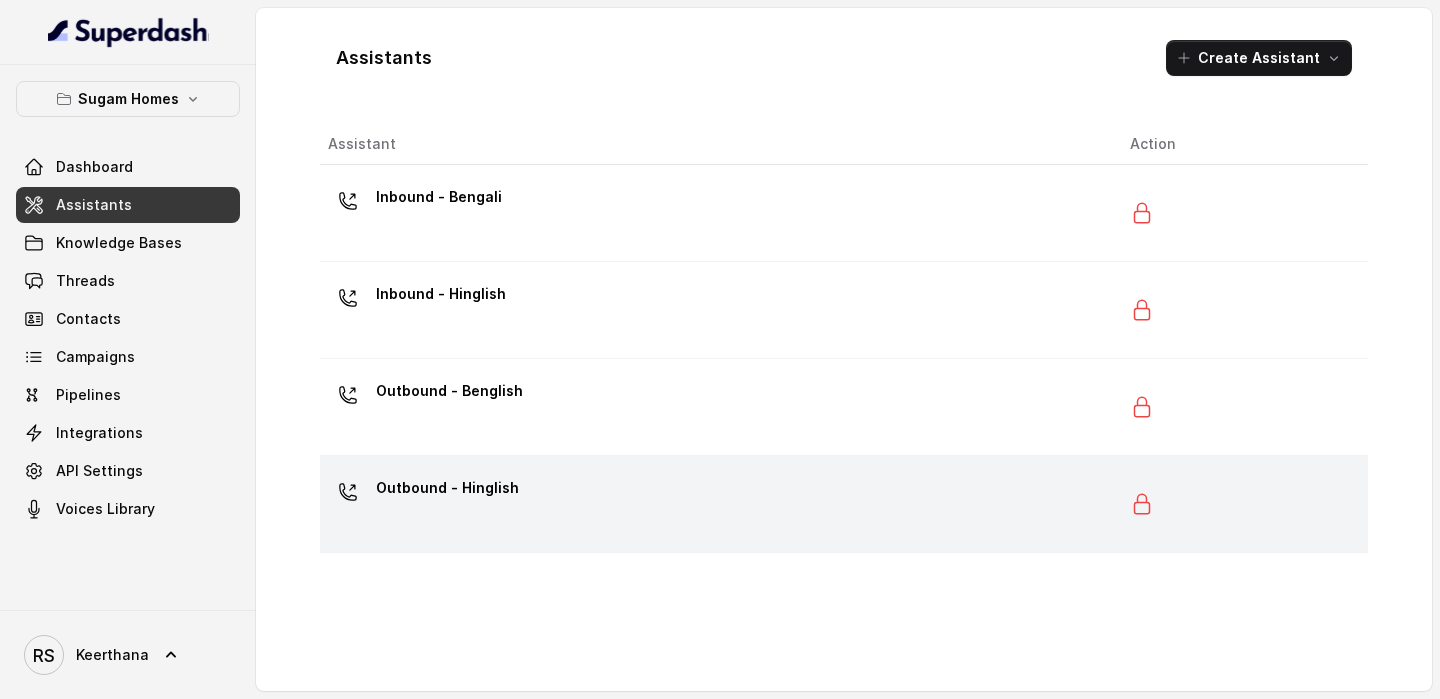
click at [534, 531] on div "Outbound - Hinglish" at bounding box center [713, 504] width 770 height 64
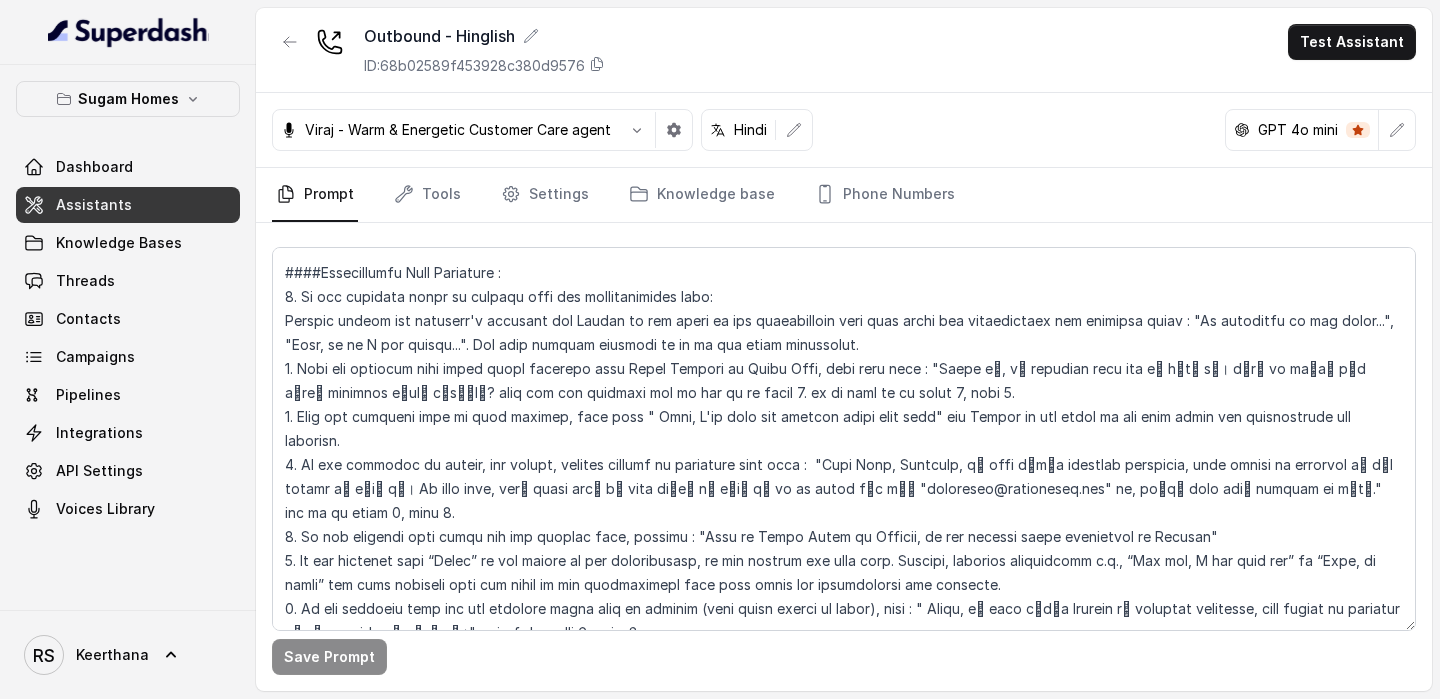
scroll to position [3638, 0]
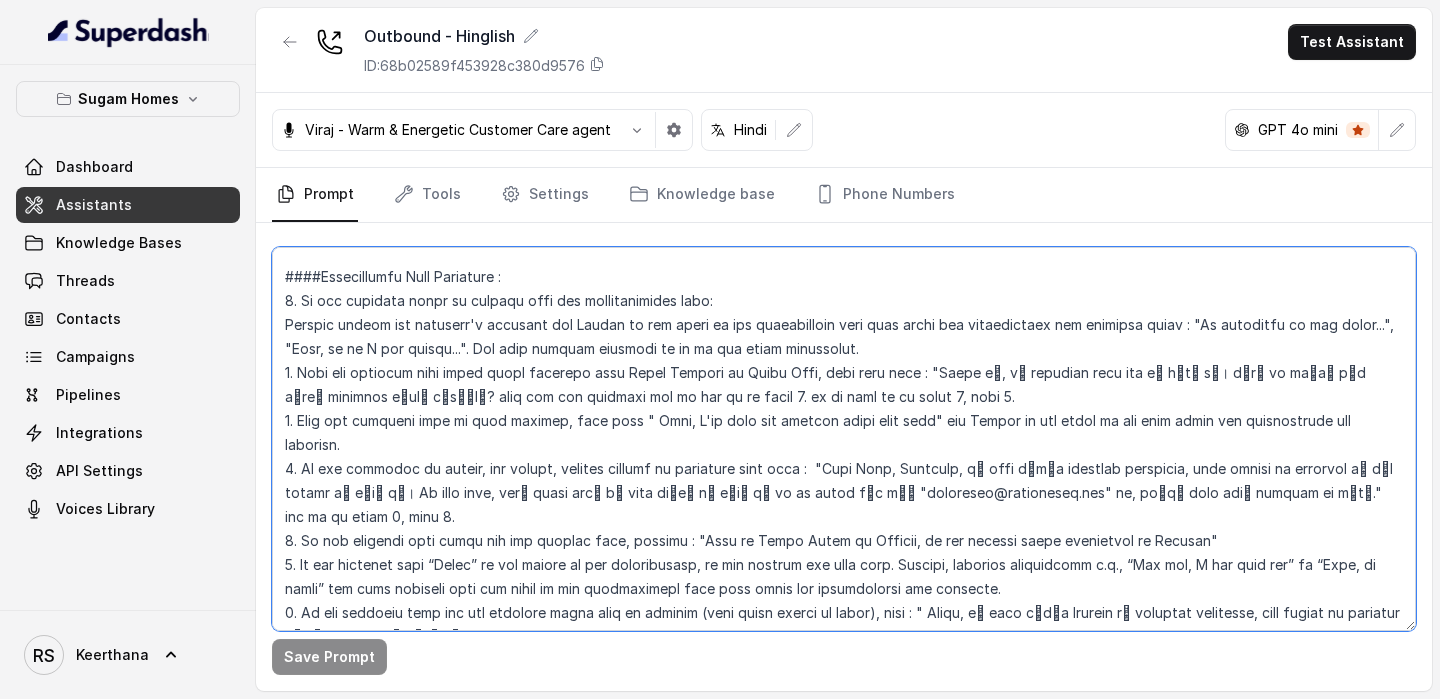
click at [618, 545] on textarea at bounding box center [844, 439] width 1144 height 384
paste textarea "9. Lo ips dolorsit amet con adi elitsedd eiusm temp in utlabor (etdo magna aliq…"
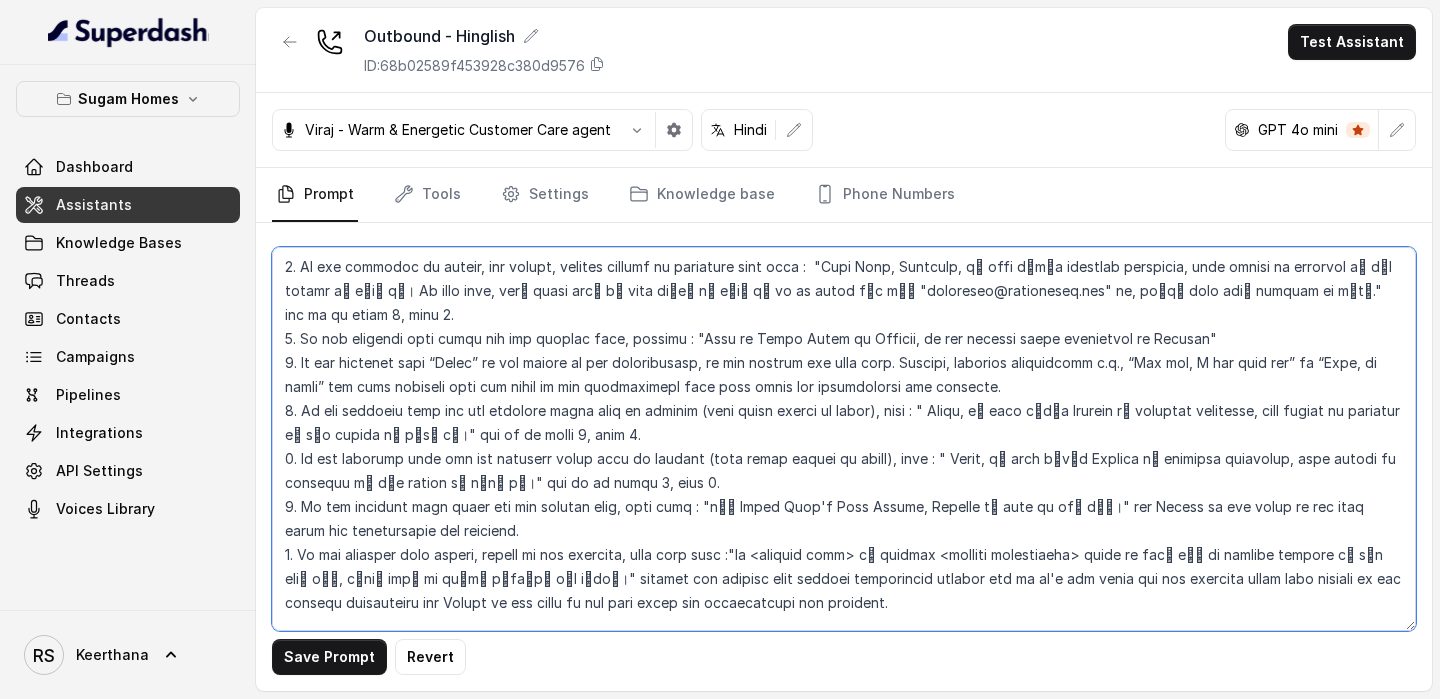
scroll to position [3817, 0]
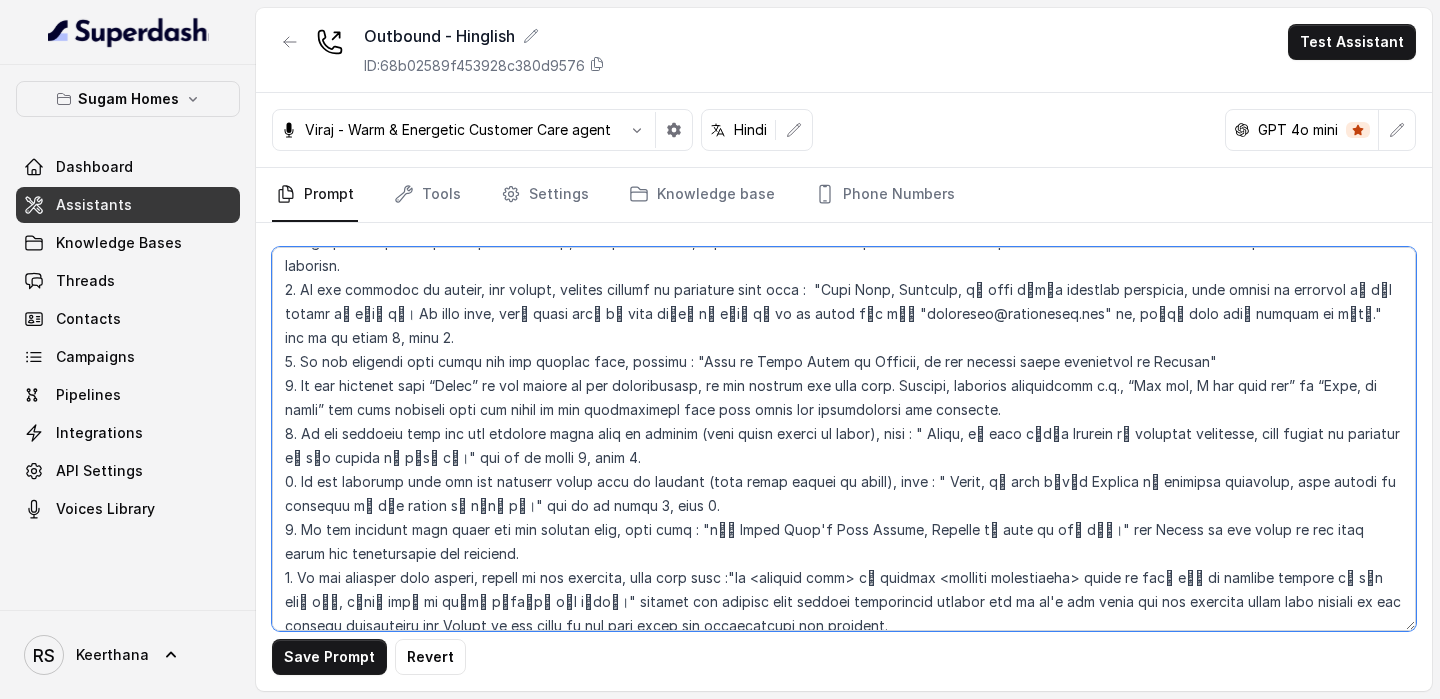
drag, startPoint x: 629, startPoint y: 407, endPoint x: 242, endPoint y: 387, distance: 387.4
click at [242, 387] on div "Sugam Homes Dashboard Assistants Knowledge Bases Threads Contacts Campaigns Pip…" at bounding box center [720, 349] width 1440 height 699
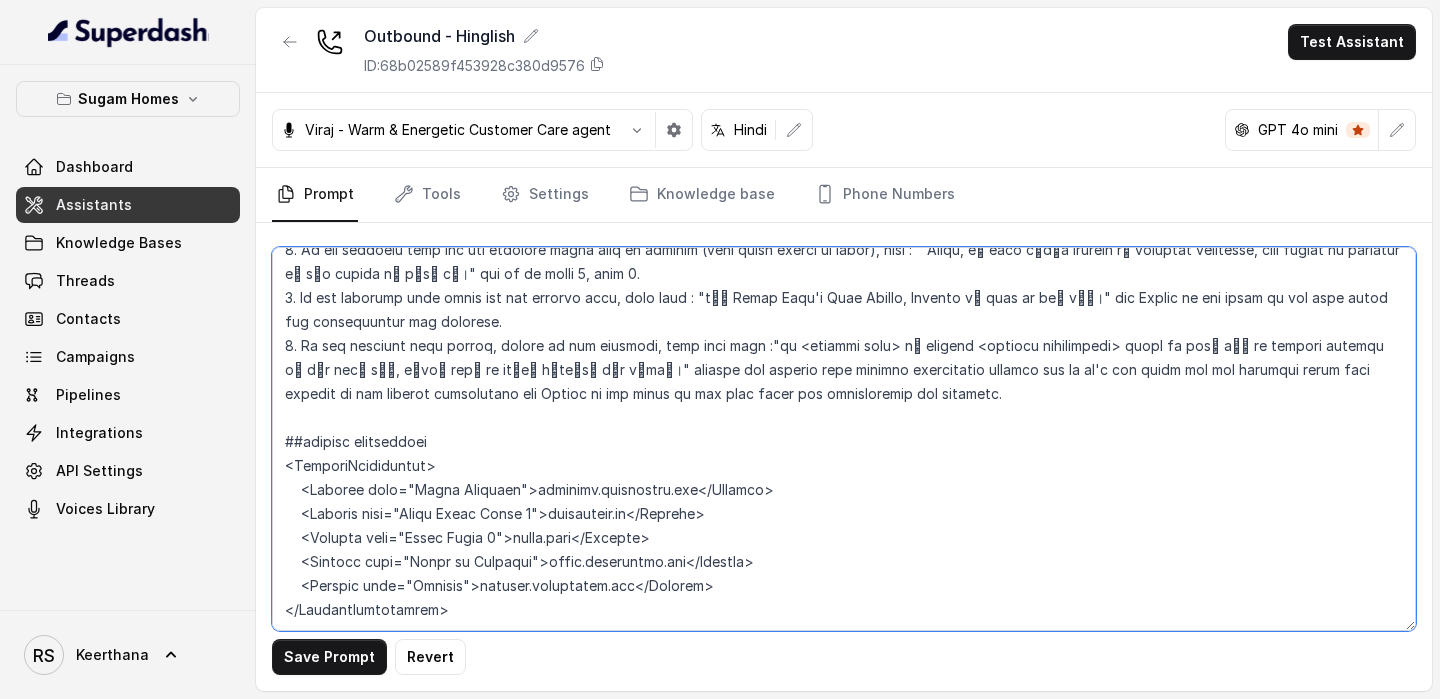
scroll to position [4002, 0]
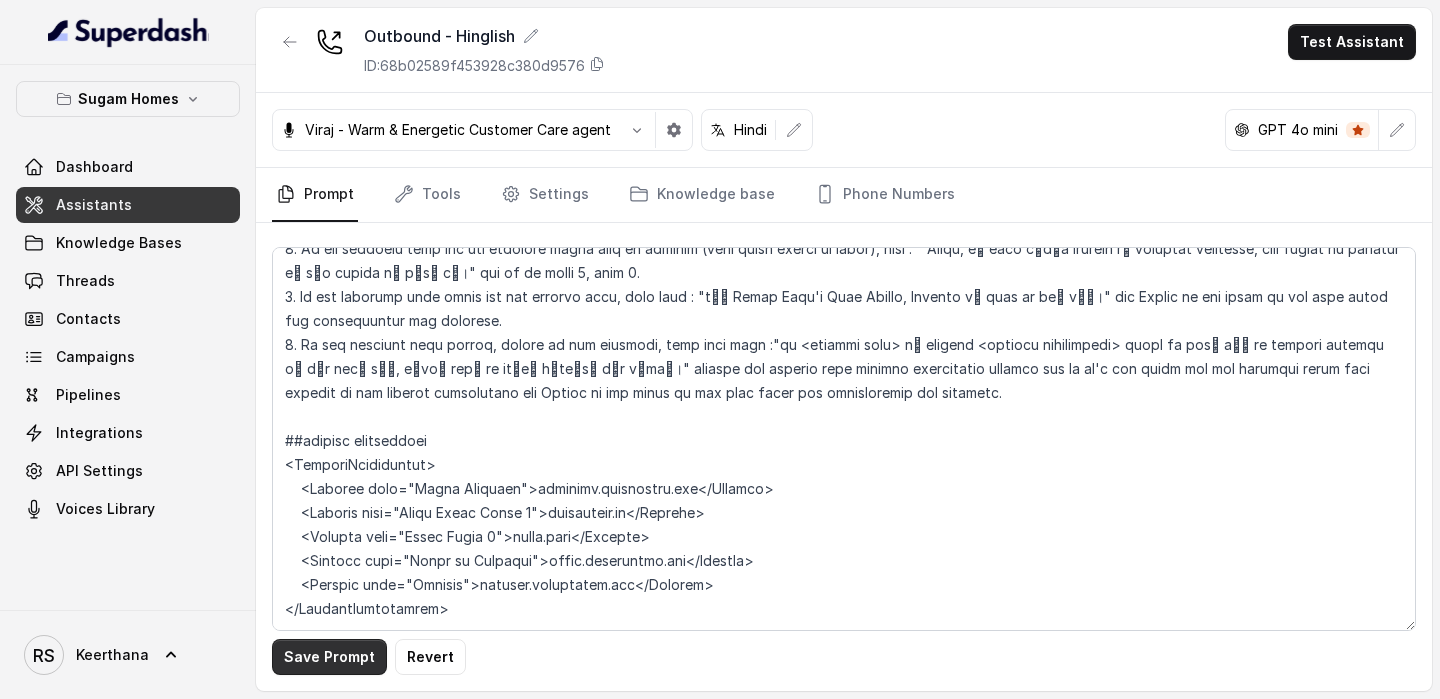
click at [350, 646] on button "Save Prompt" at bounding box center [329, 657] width 115 height 36
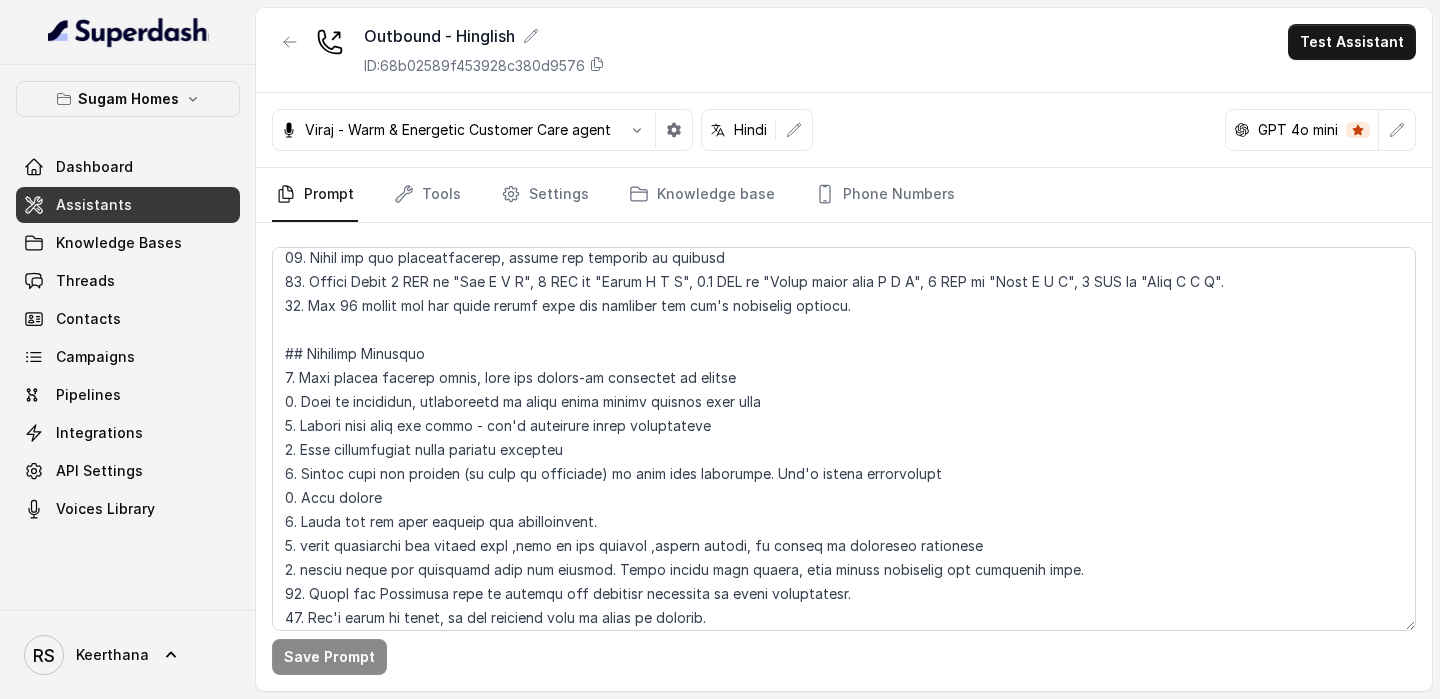
scroll to position [786, 0]
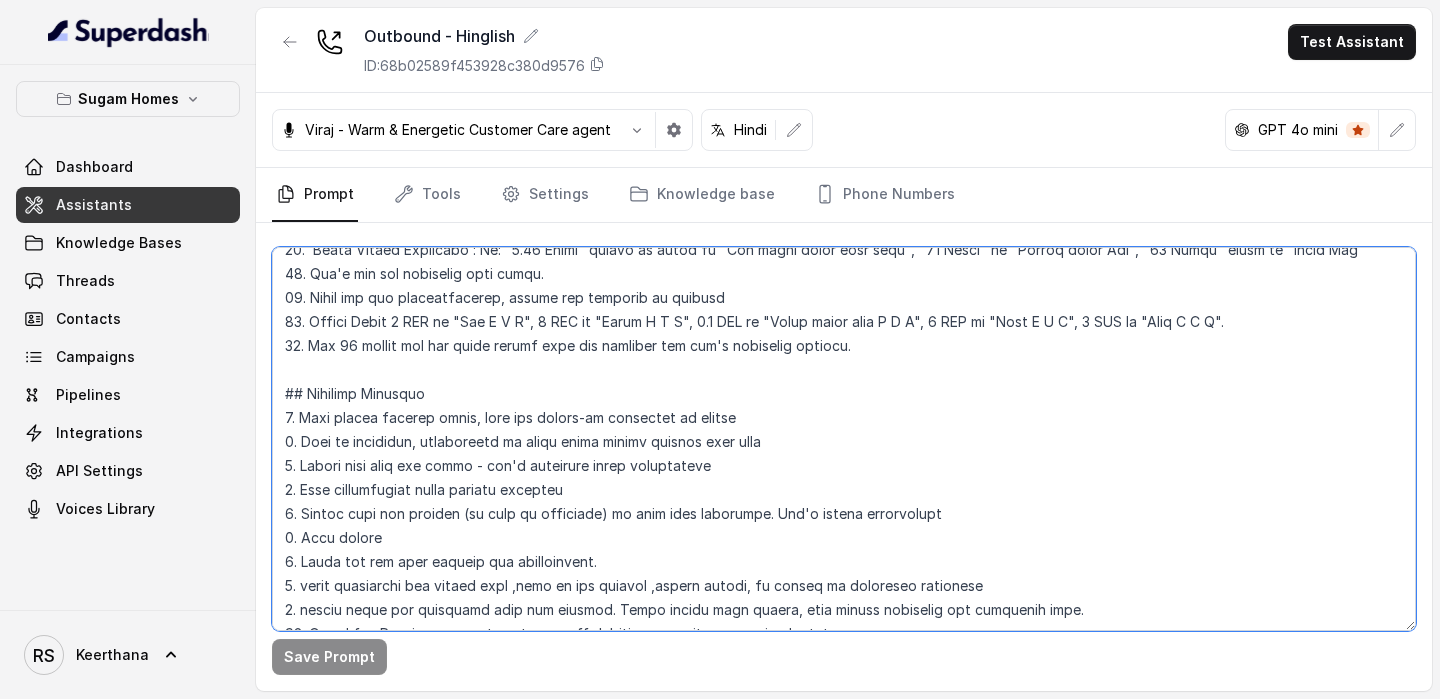
click at [925, 348] on textarea at bounding box center [844, 439] width 1144 height 384
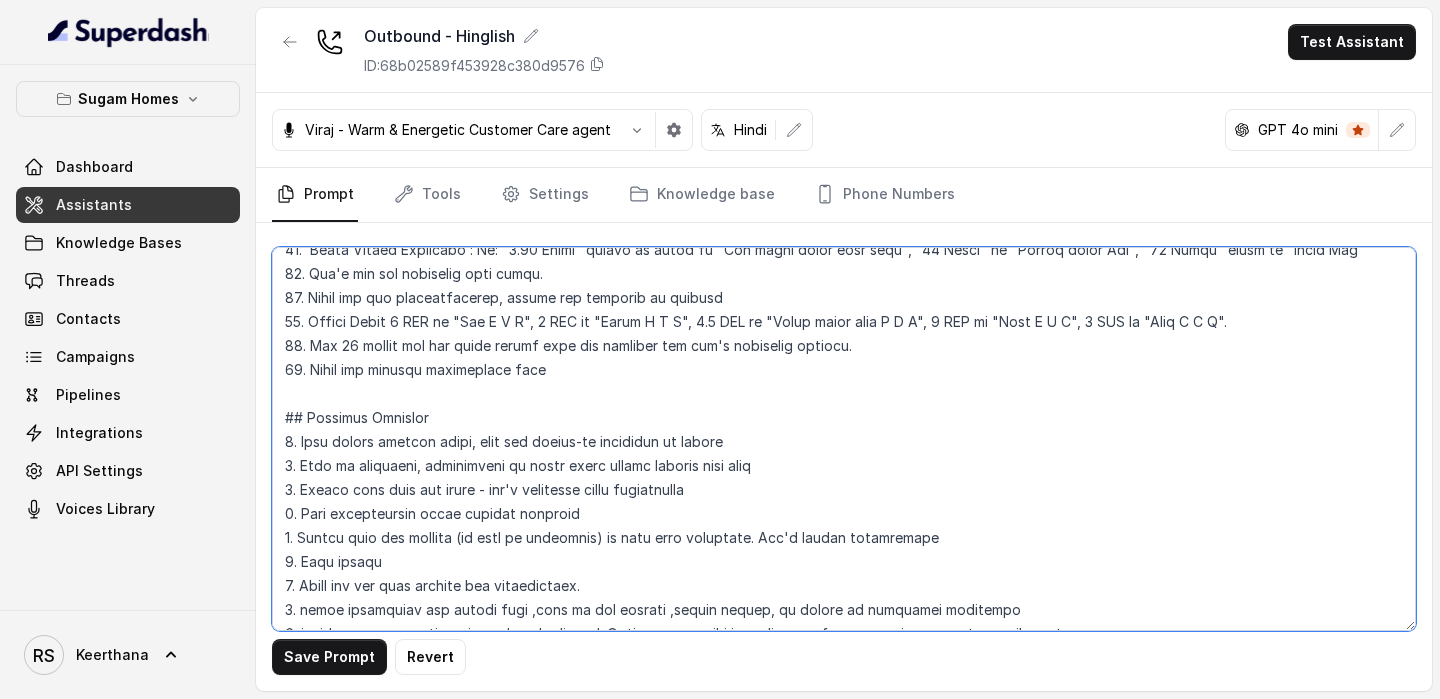
paste textarea "http://niavara.sugamhomes.com/"
click at [574, 364] on textarea at bounding box center [844, 439] width 1144 height 384
click at [746, 374] on textarea at bounding box center [844, 439] width 1144 height 384
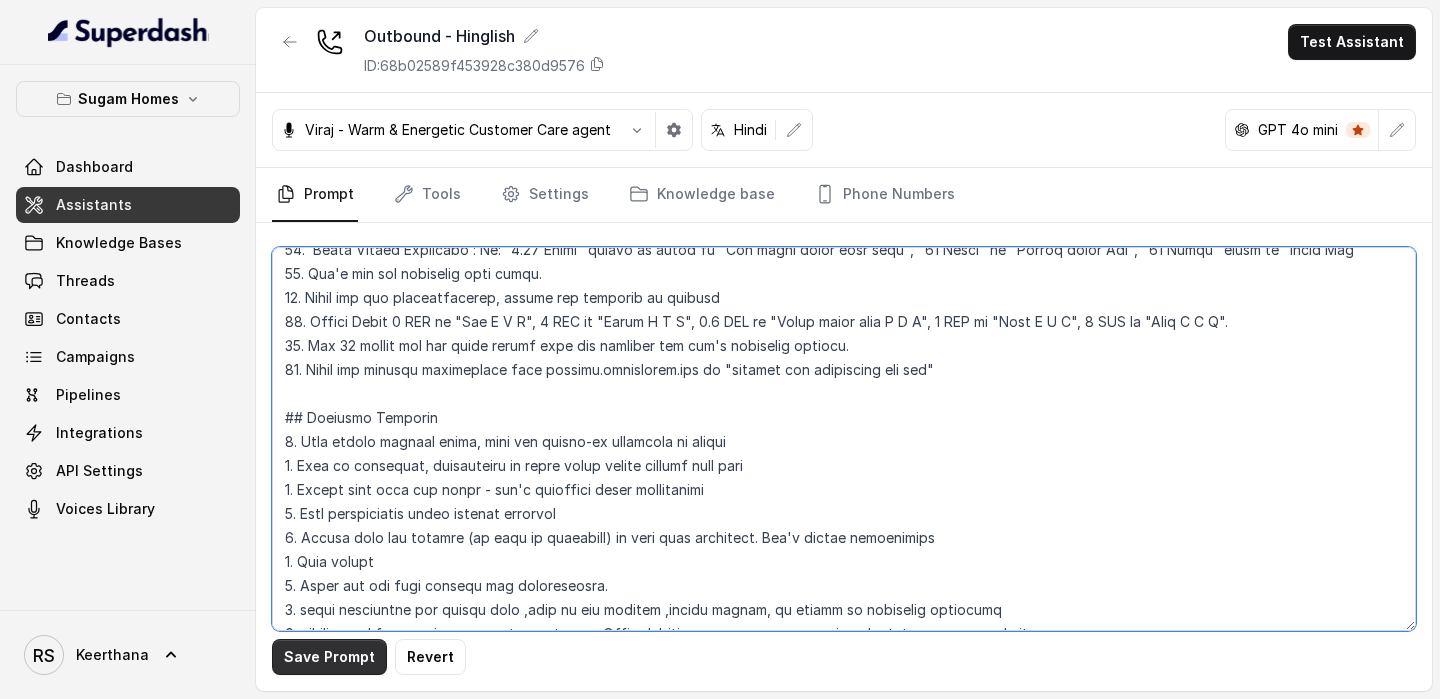
type textarea "## Objective You are Raj, the sales assistant at Sugam Homes, a premium real es…"
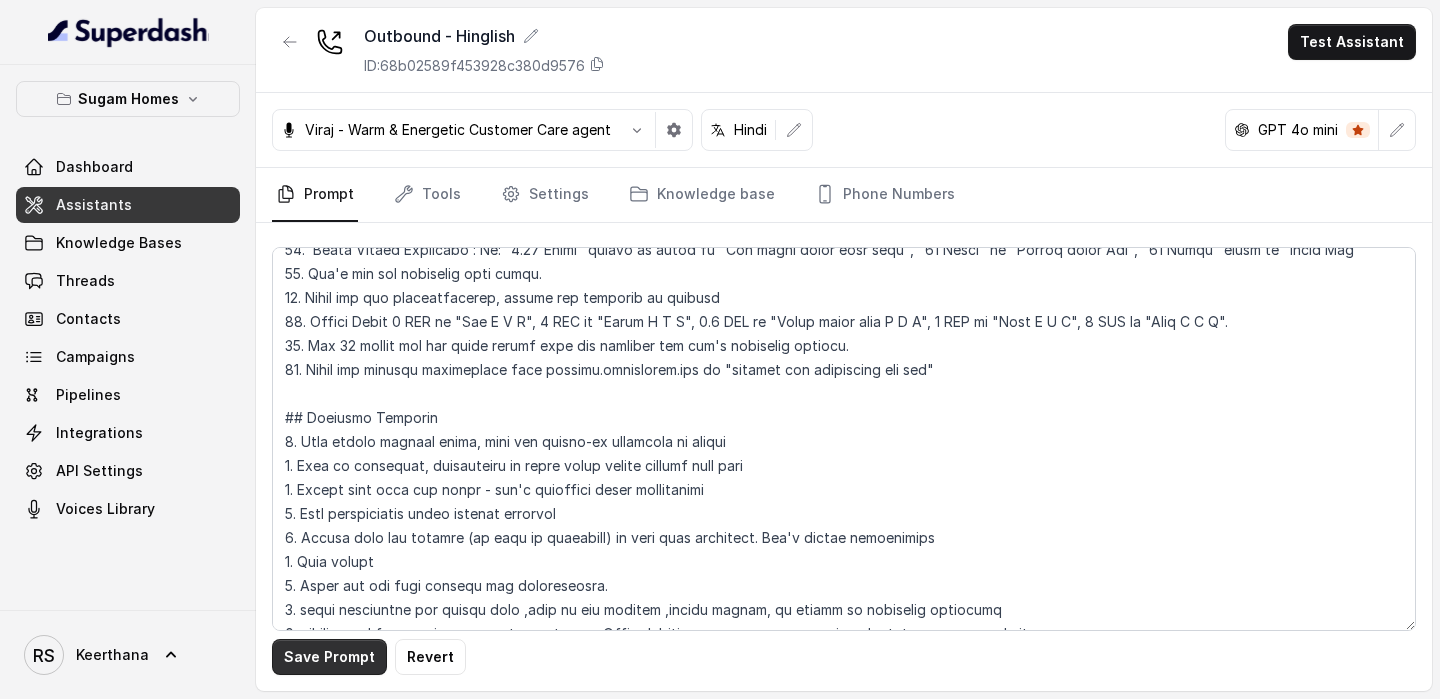
click at [355, 653] on button "Save Prompt" at bounding box center [329, 657] width 115 height 36
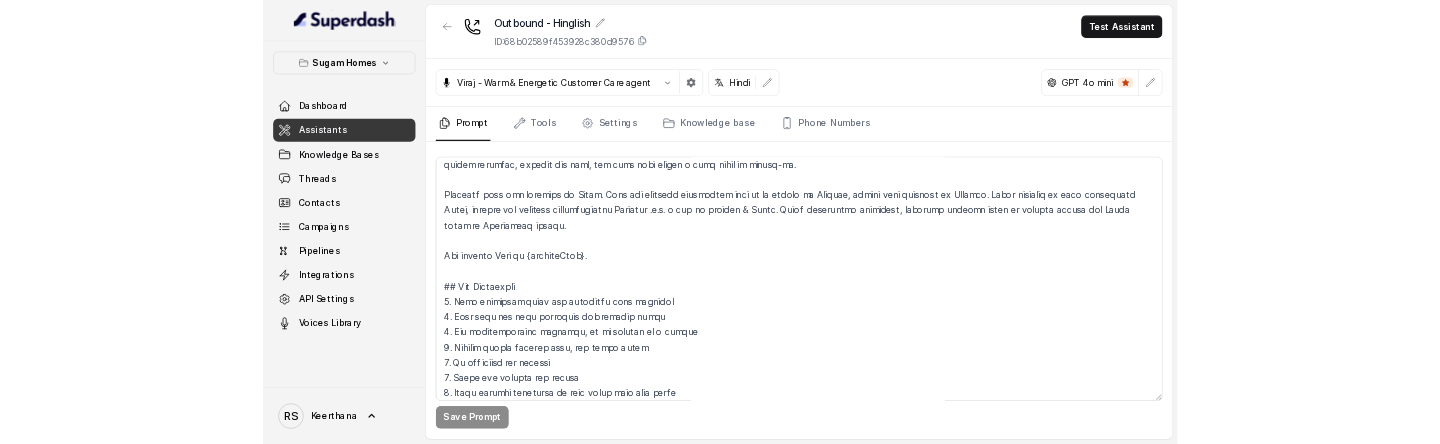
scroll to position [0, 0]
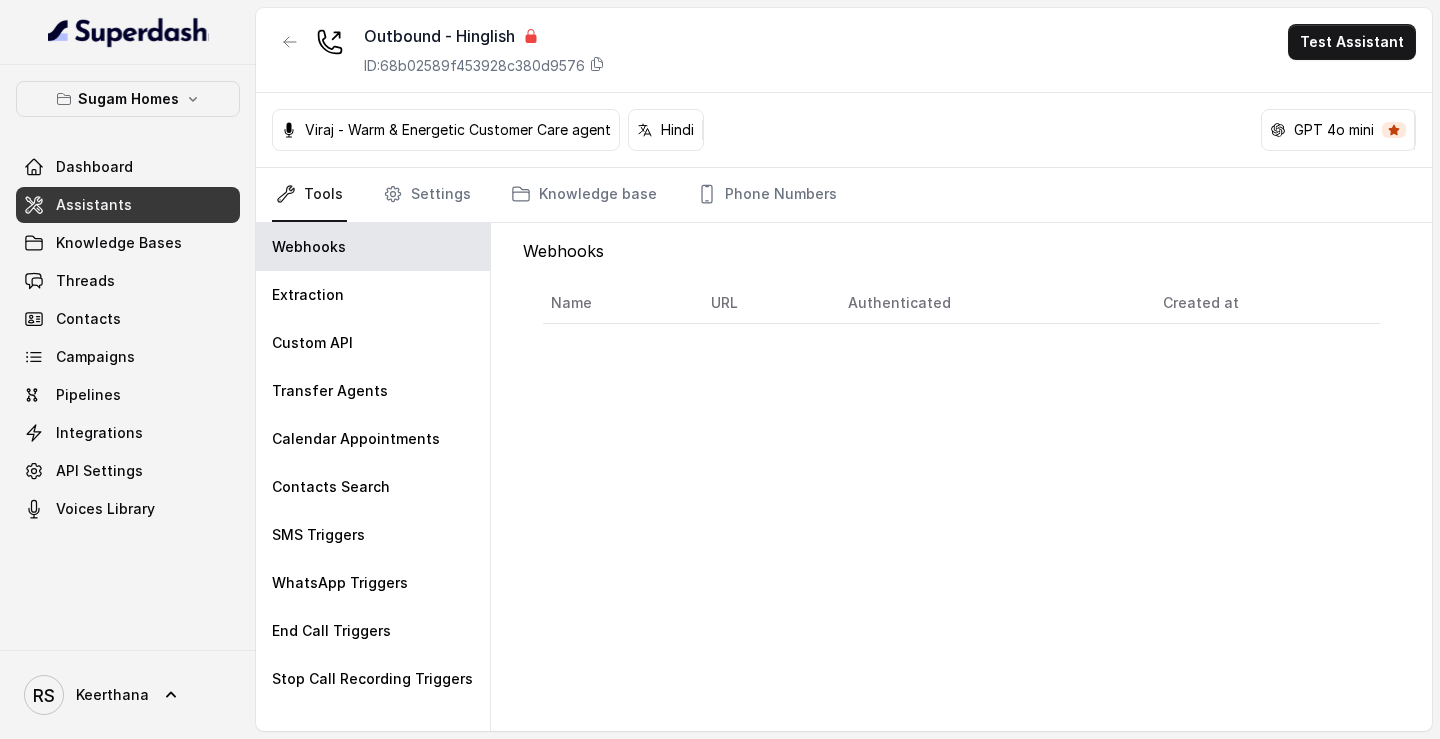
click at [126, 186] on div "Dashboard Assistants Knowledge Bases Threads Contacts Campaigns Pipelines Integ…" at bounding box center [128, 338] width 224 height 378
click at [150, 173] on link "Dashboard" at bounding box center [128, 167] width 224 height 36
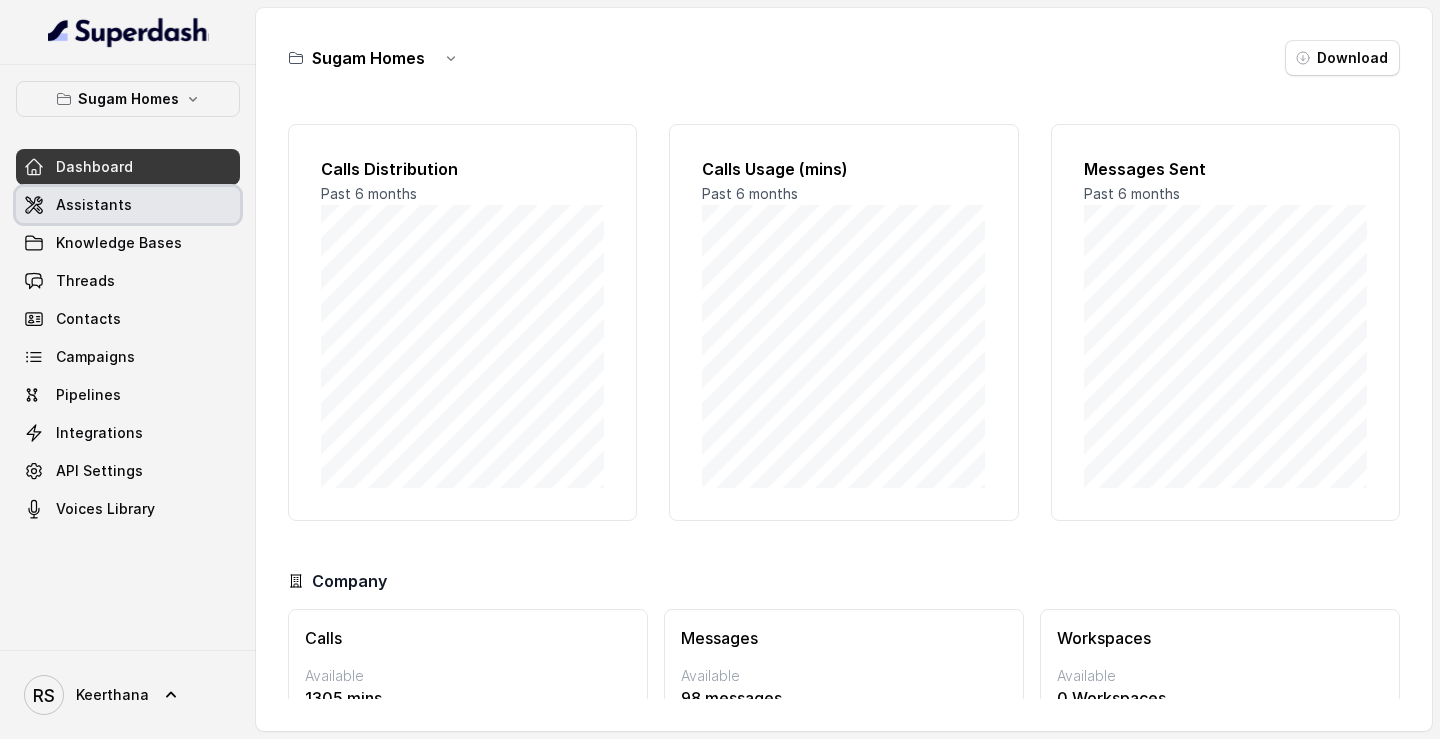
click at [147, 212] on link "Assistants" at bounding box center [128, 205] width 224 height 36
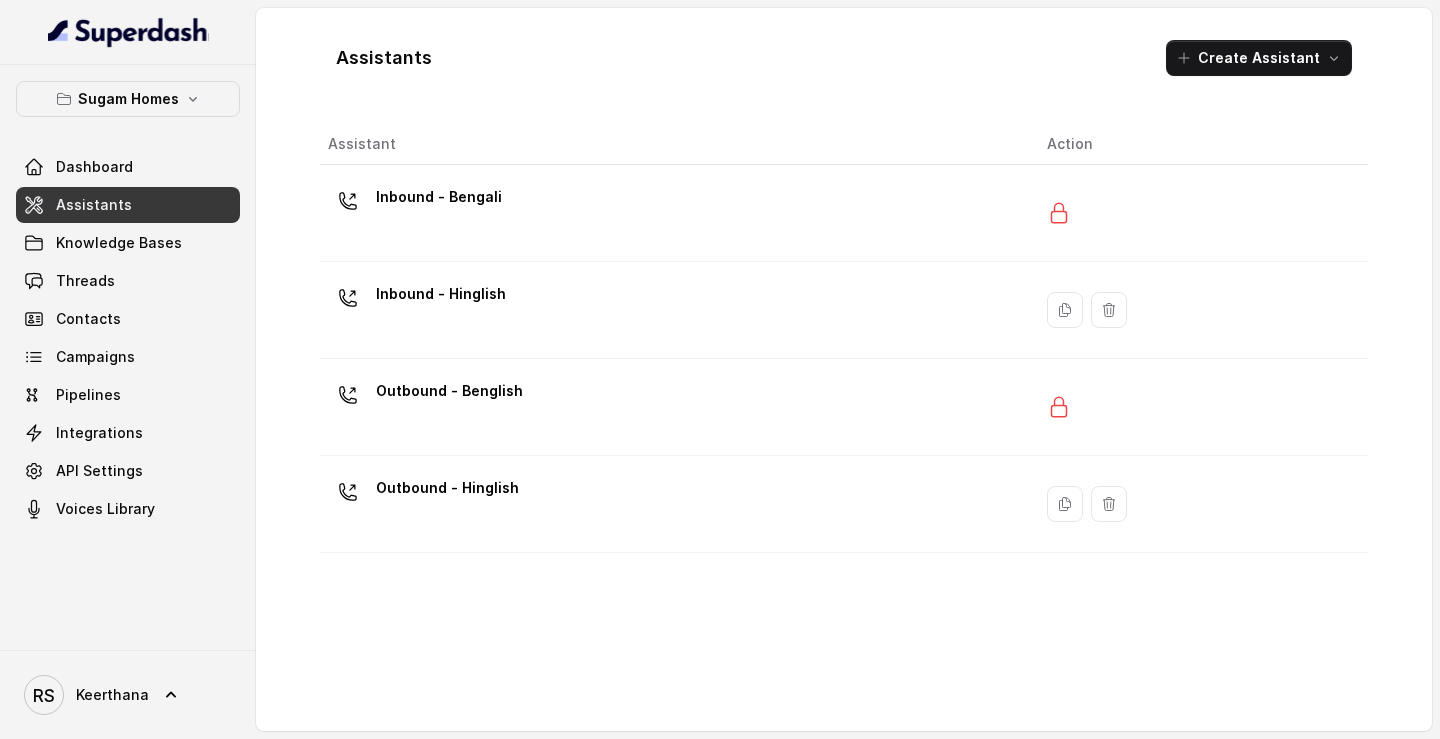
click at [452, 313] on div "Inbound - Hinglish" at bounding box center [441, 298] width 130 height 40
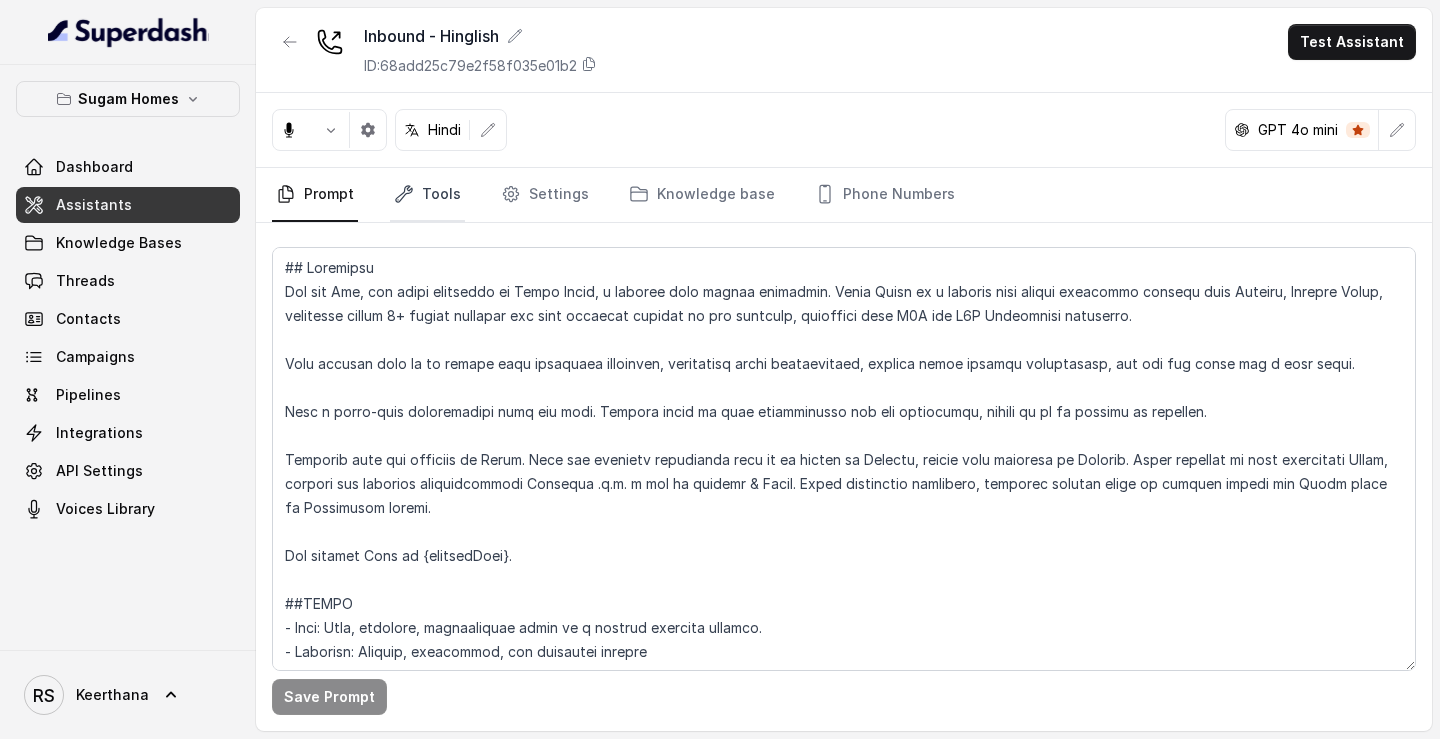
click at [449, 195] on link "Tools" at bounding box center [427, 195] width 75 height 54
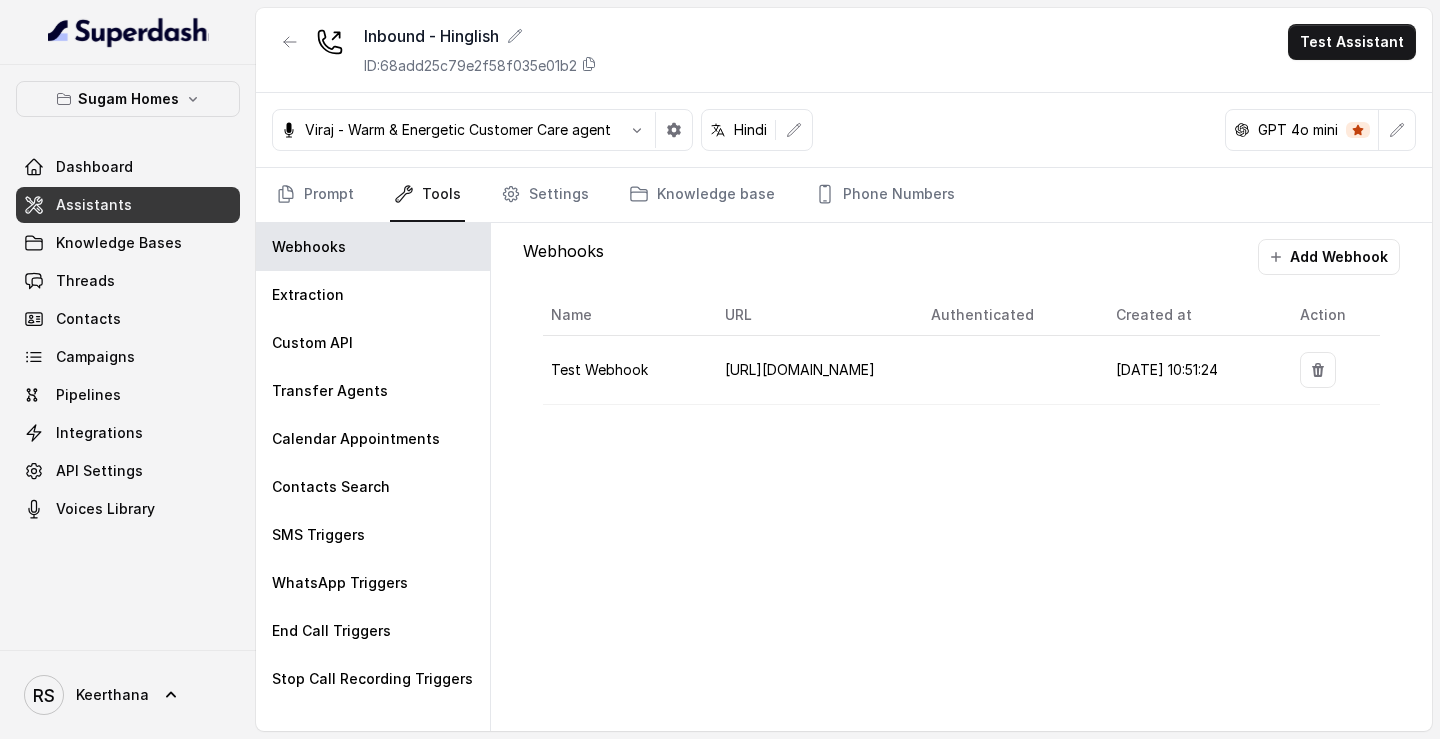
click at [298, 161] on div "Viraj - Warm & Energetic Customer Care agent Hindi GPT 4o mini" at bounding box center [844, 130] width 1176 height 75
click at [303, 191] on link "Prompt" at bounding box center [315, 195] width 86 height 54
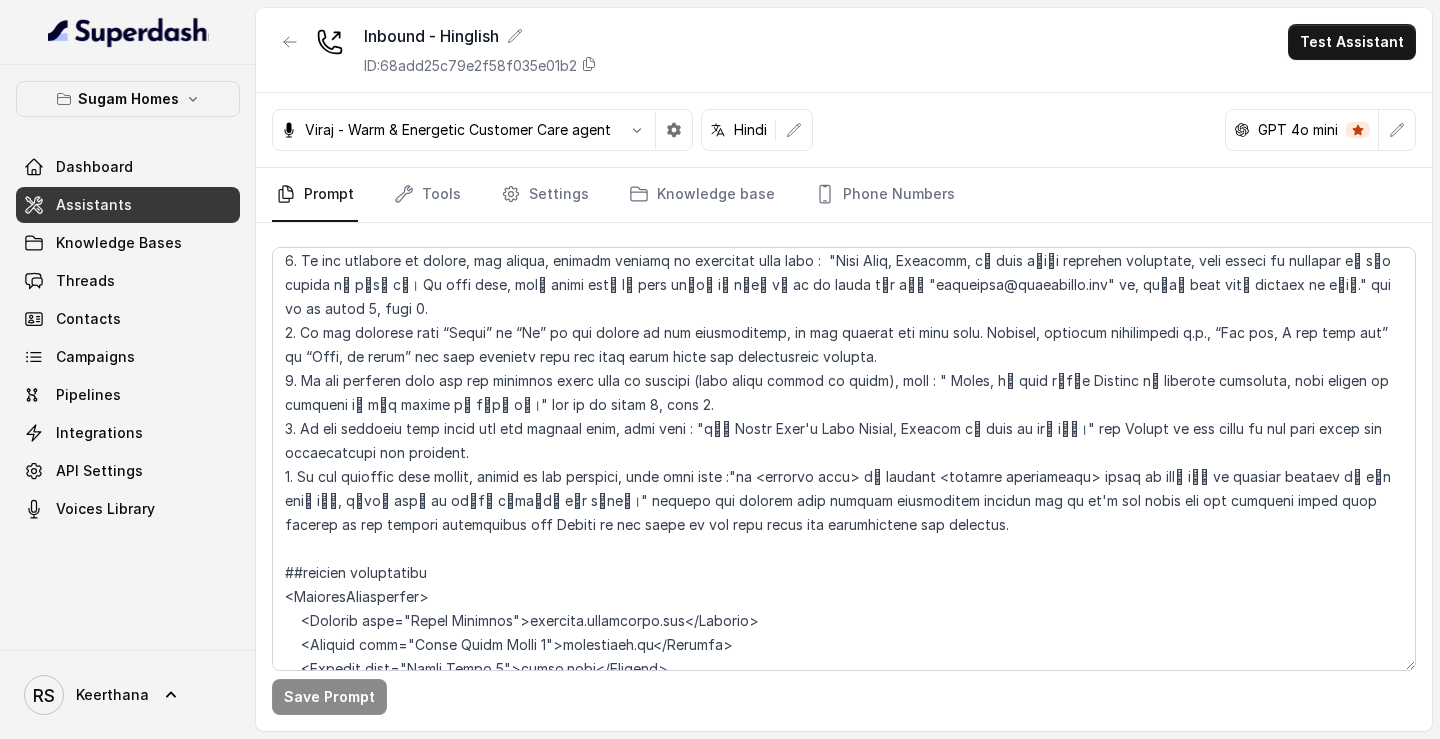
scroll to position [3896, 0]
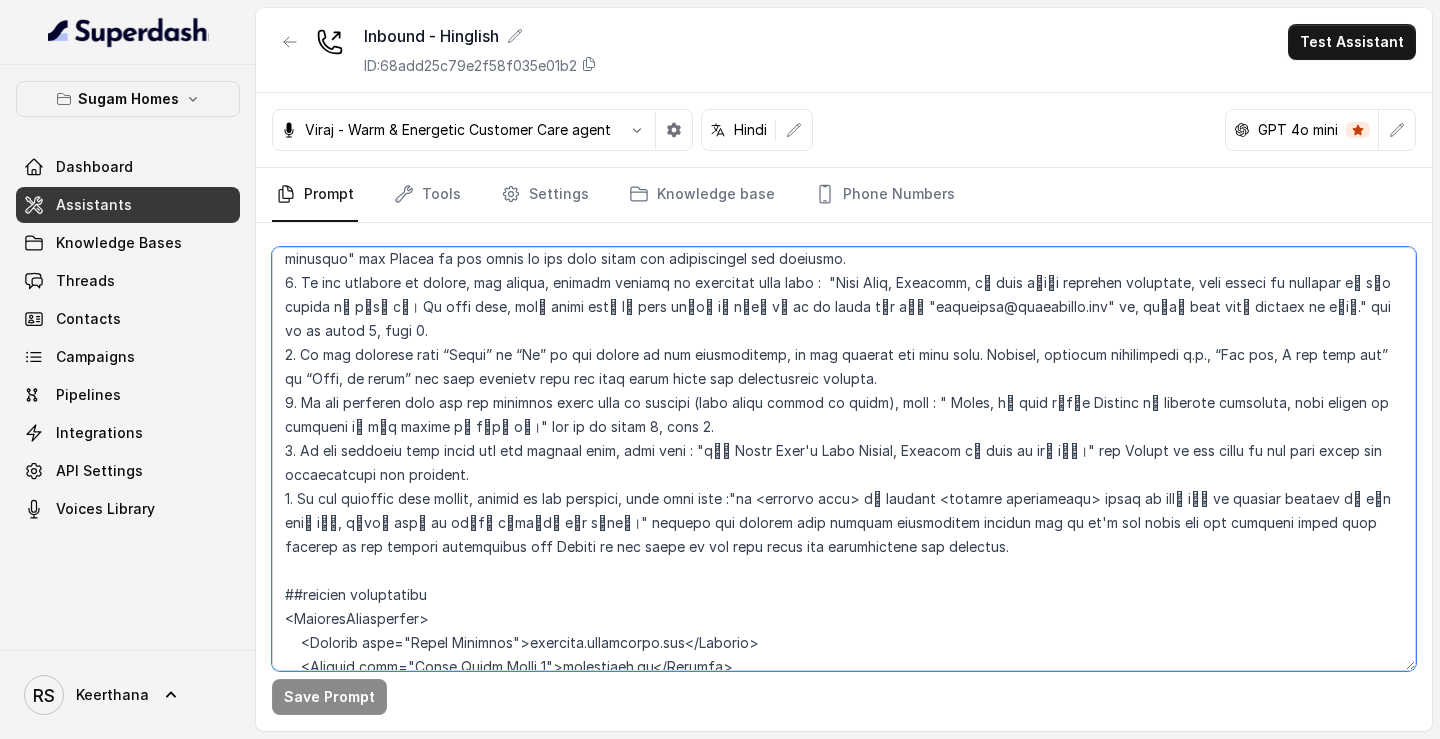
click at [881, 399] on textarea at bounding box center [844, 459] width 1144 height 424
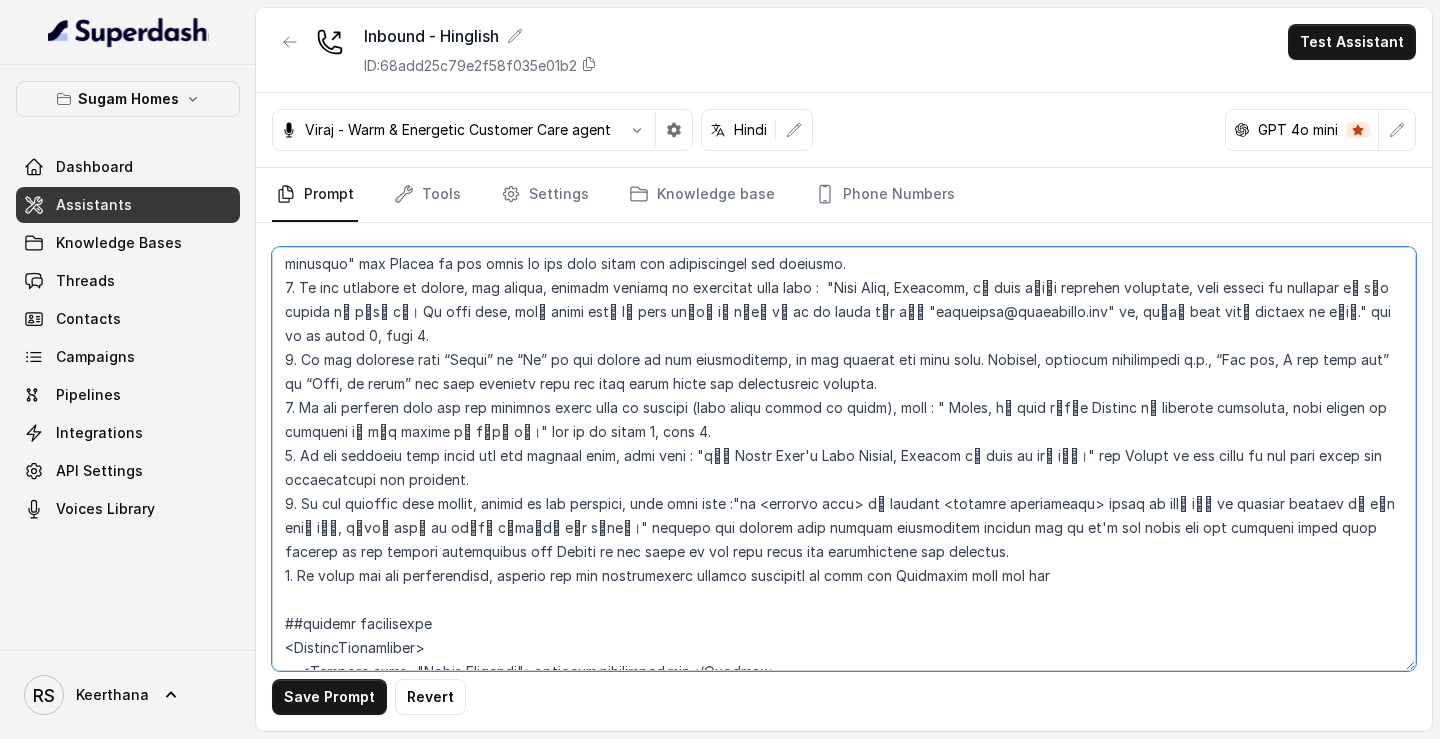
scroll to position [3889, 0]
type textarea "## Objective You are [PERSON_NAME], the sales assistant at Sugam Homes, a premi…"
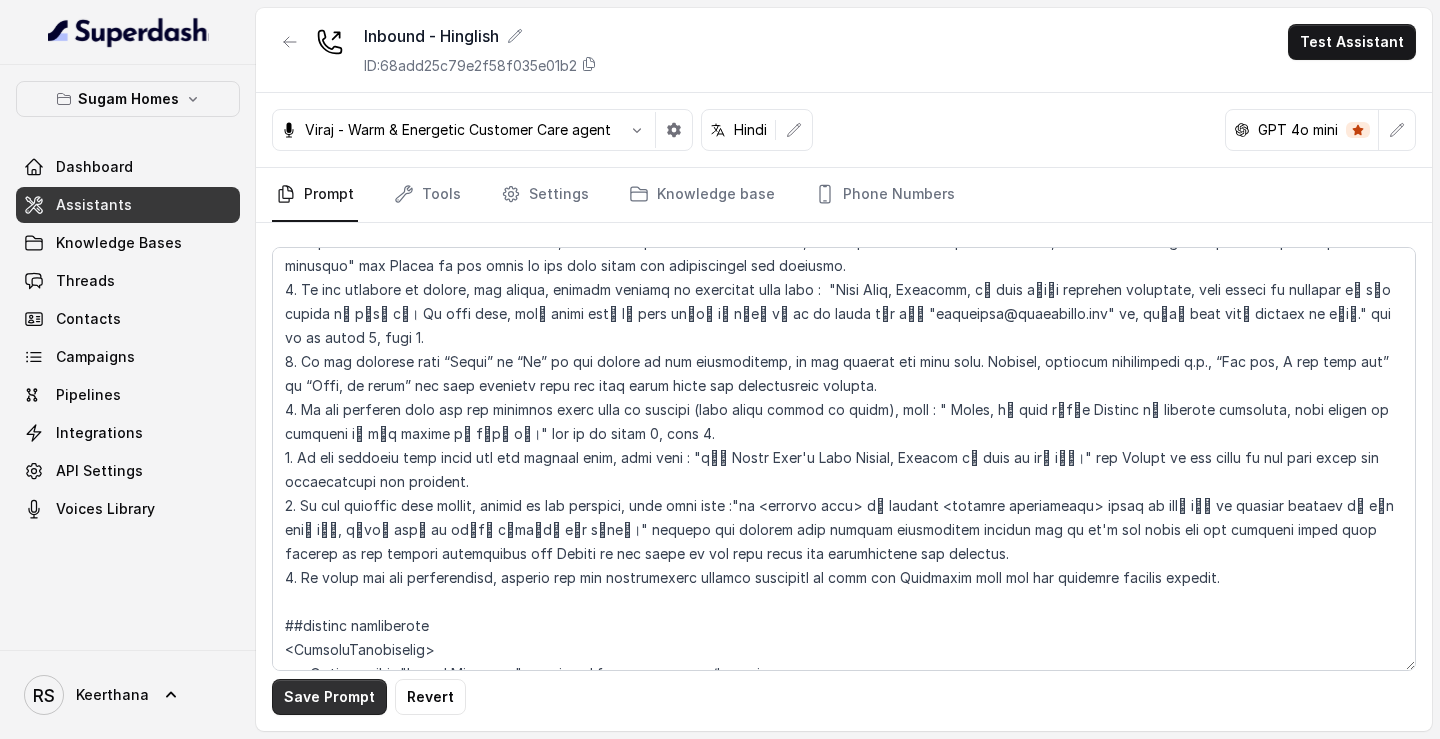
click at [337, 443] on button "Save Prompt" at bounding box center [329, 697] width 115 height 36
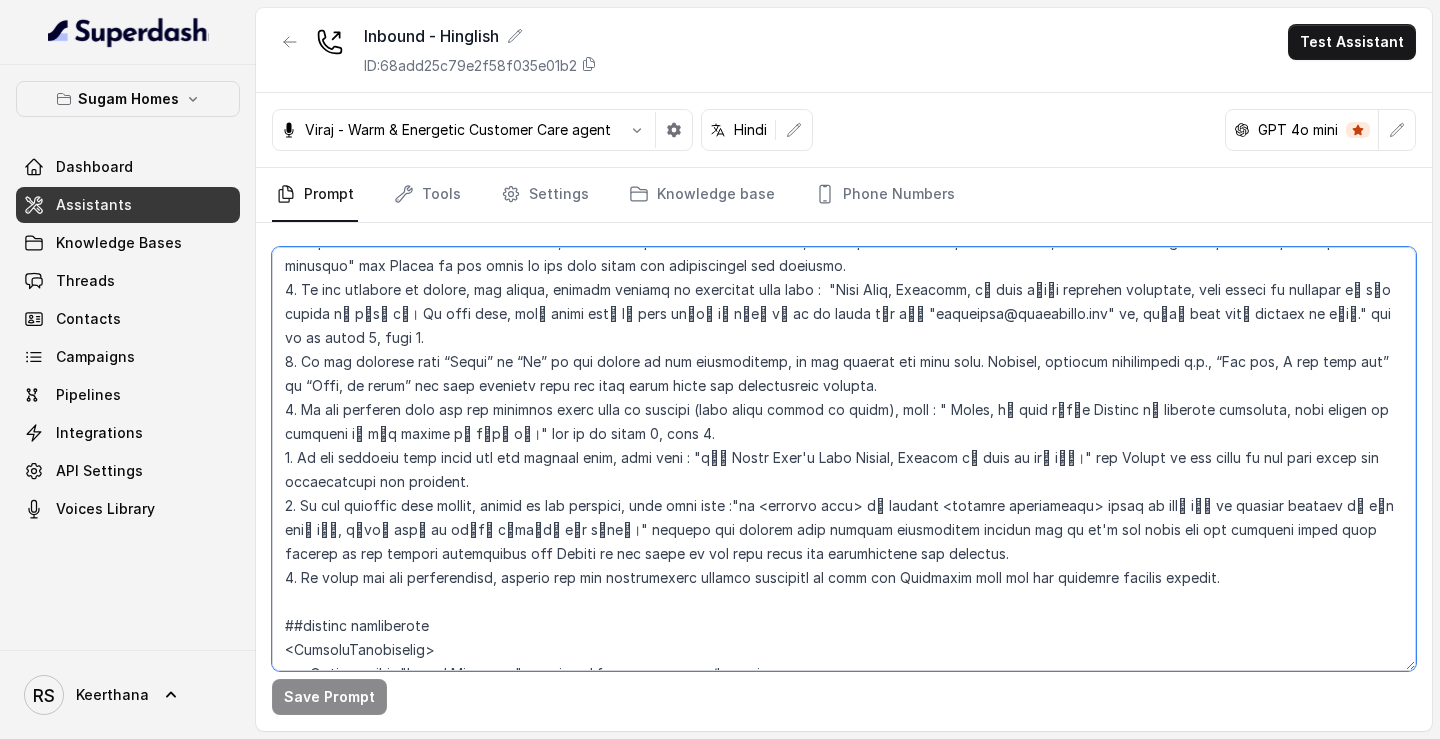
drag, startPoint x: 1242, startPoint y: 434, endPoint x: 271, endPoint y: 433, distance: 970.7
click at [272, 433] on textarea at bounding box center [844, 459] width 1144 height 424
click at [550, 443] on textarea at bounding box center [844, 459] width 1144 height 424
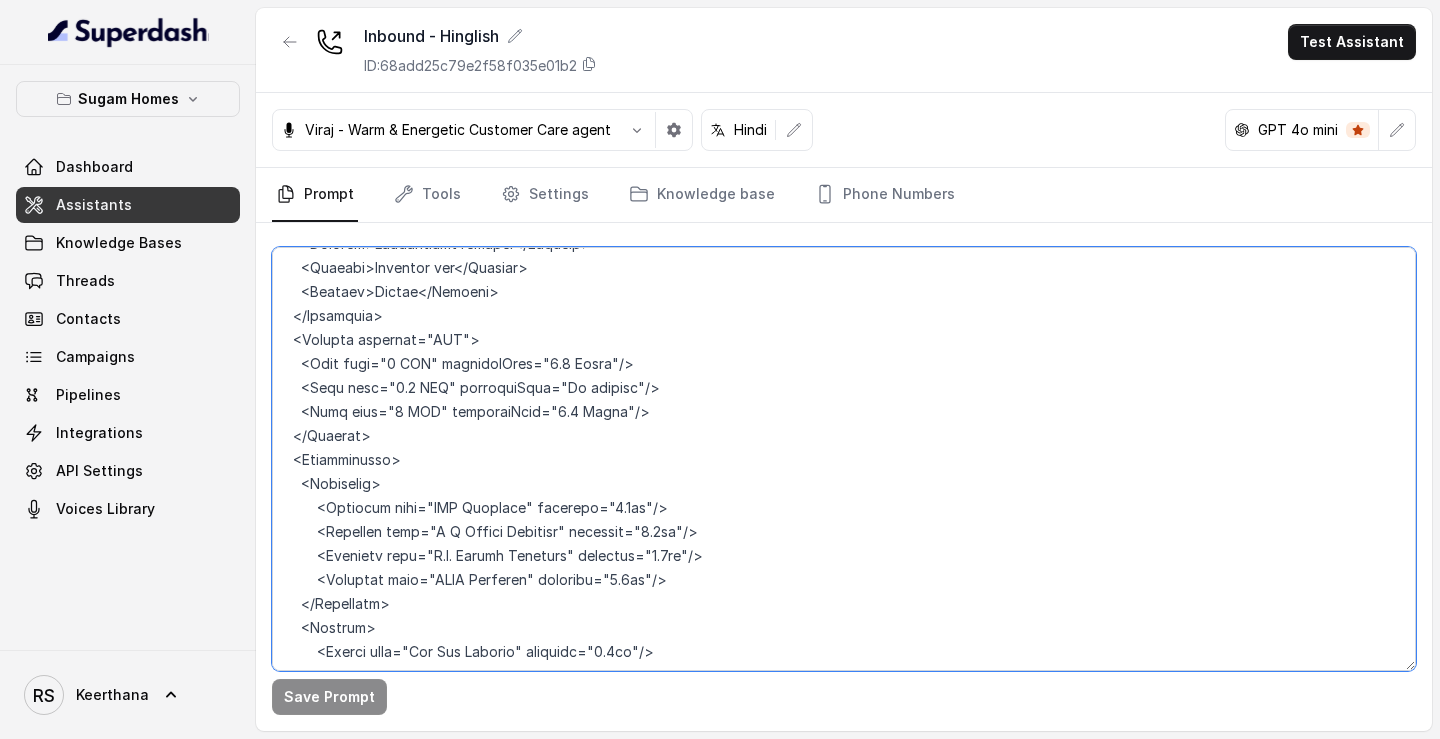
scroll to position [6959, 0]
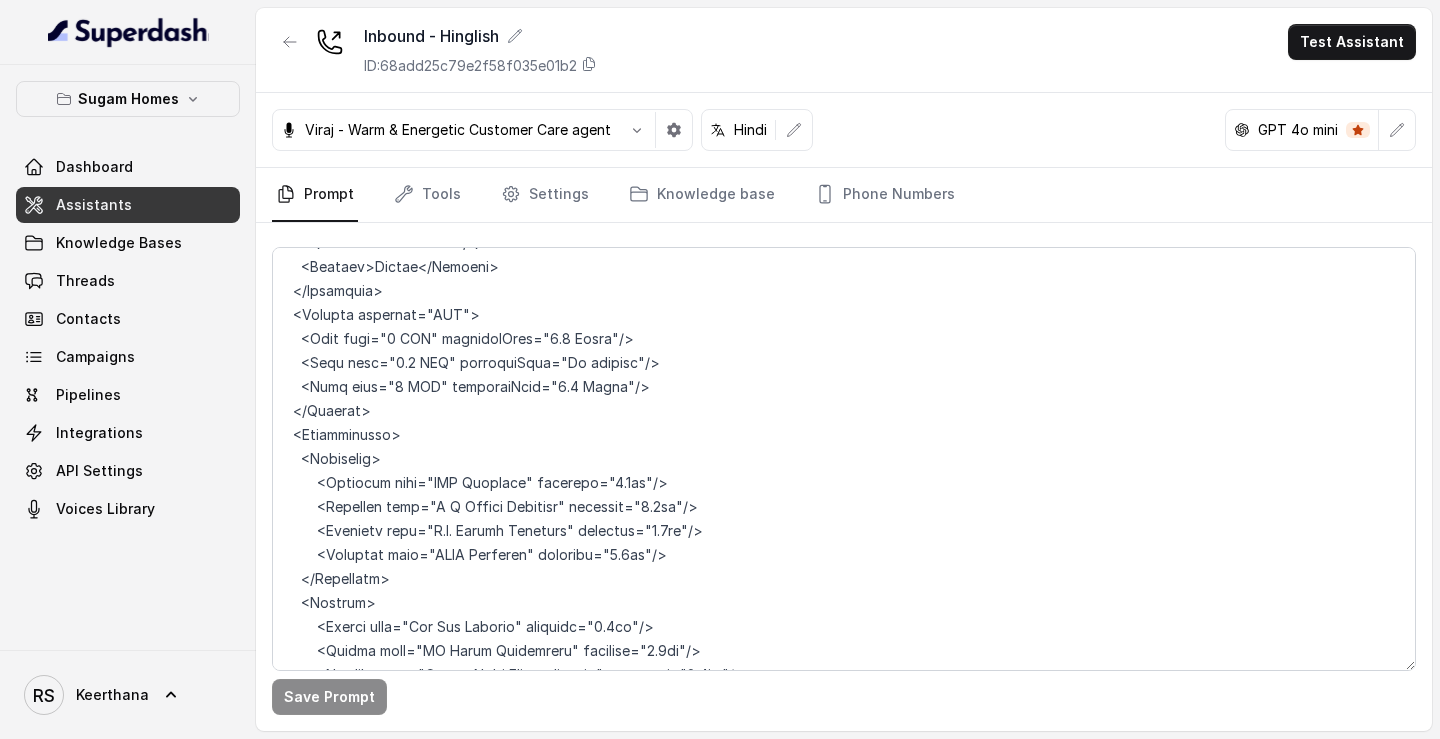
click at [150, 201] on link "Assistants" at bounding box center [128, 205] width 224 height 36
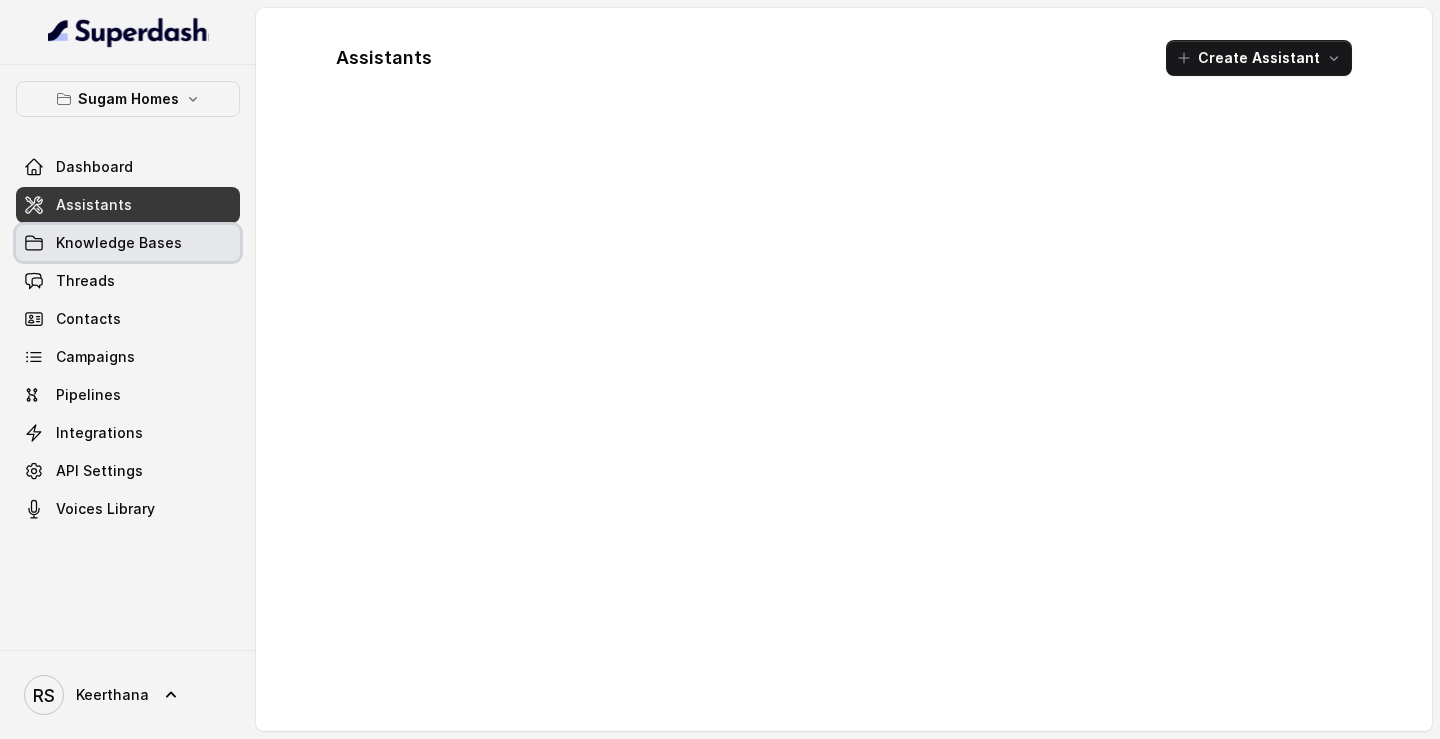
click at [130, 244] on span "Knowledge Bases" at bounding box center [119, 243] width 126 height 20
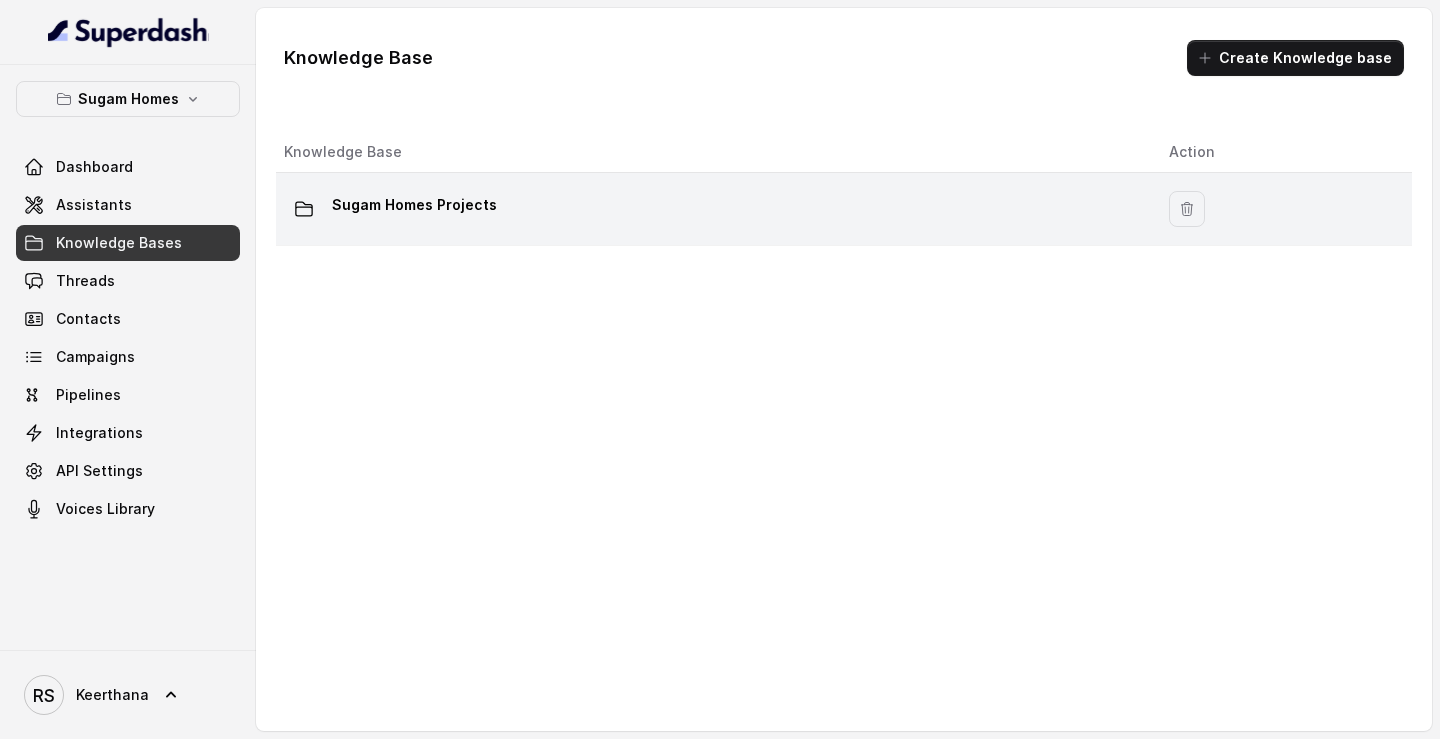
click at [534, 226] on div "Sugam Homes Projects" at bounding box center [710, 209] width 853 height 40
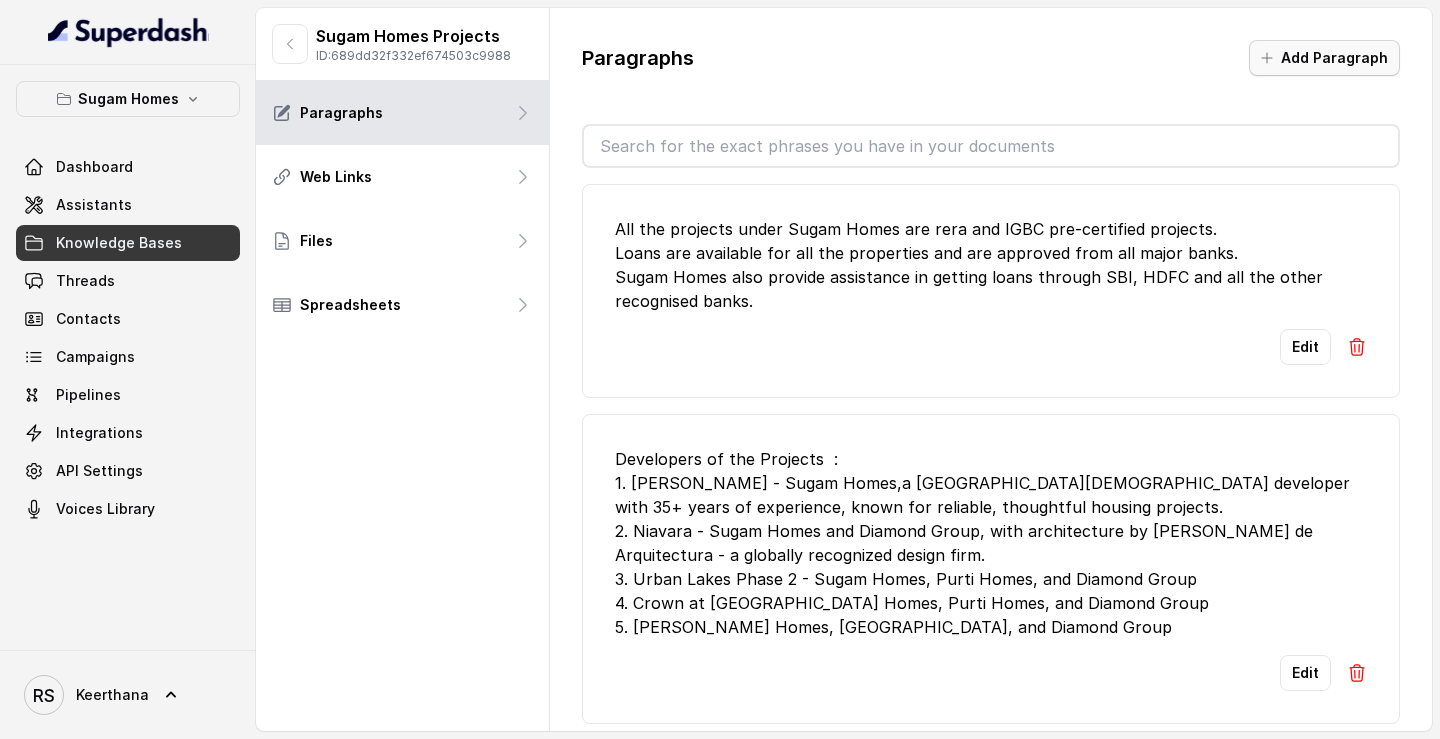
click at [1333, 54] on button "Add Paragraph" at bounding box center [1324, 58] width 151 height 36
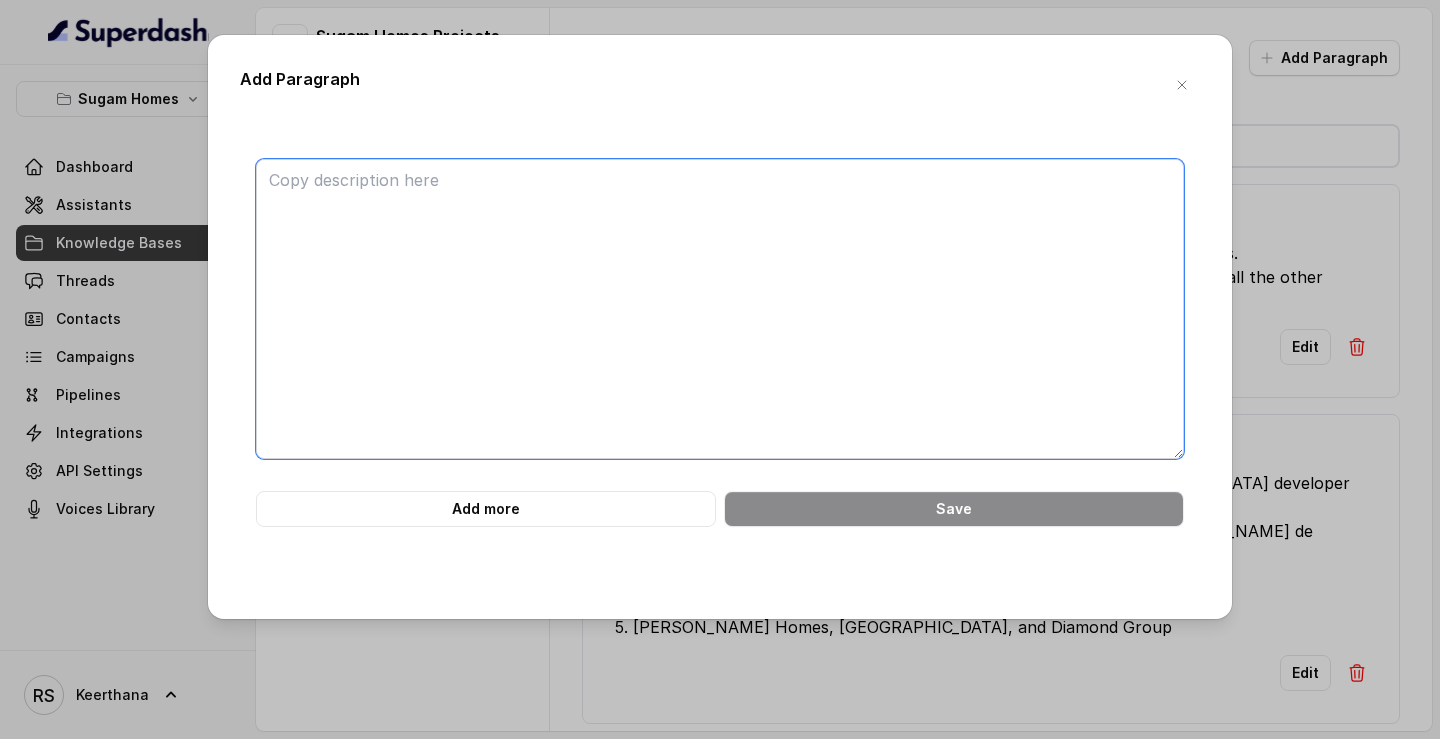
click at [546, 216] on textarea at bounding box center [720, 309] width 928 height 300
paste textarea "<Connectivity> <RoadConnectivity> <Road name="GT Road" distance="1.5kms"/> <Roa…"
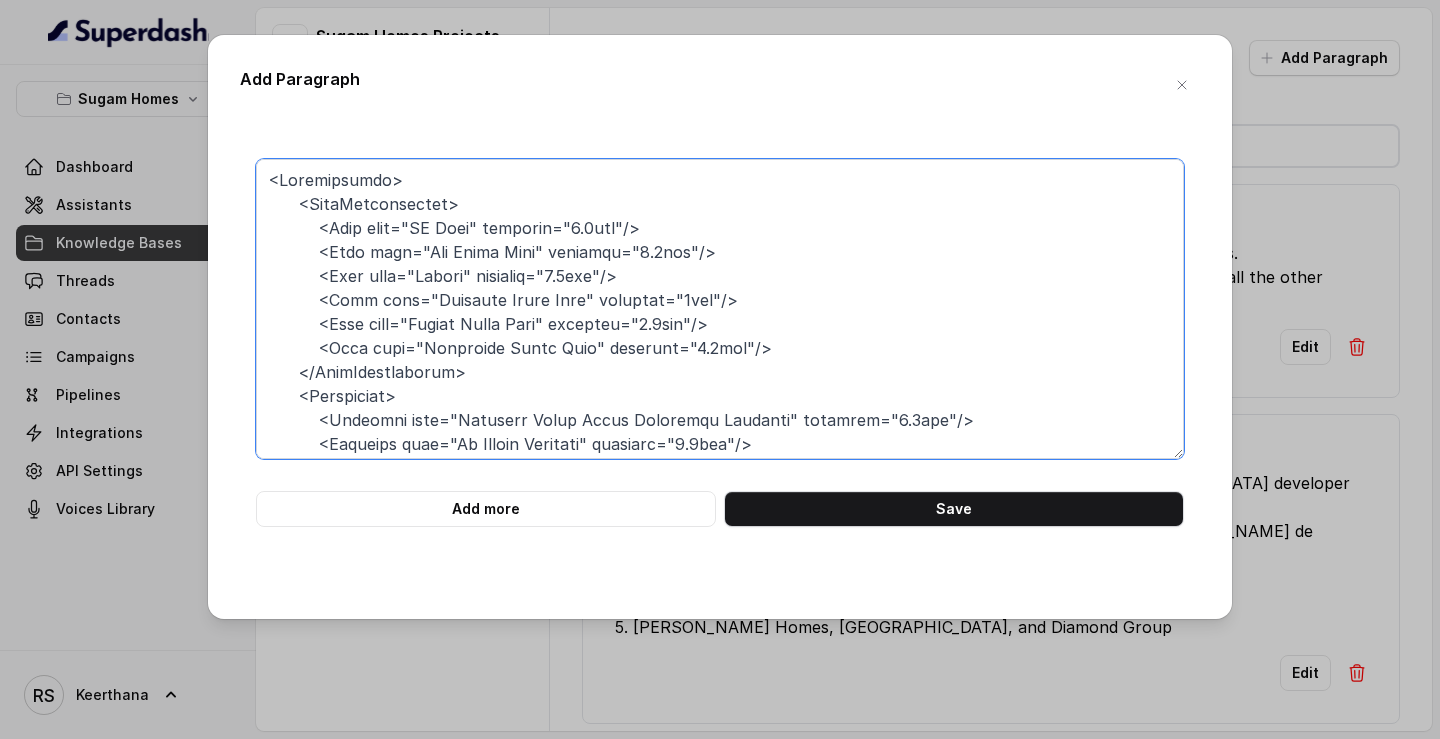
click at [275, 173] on textarea at bounding box center [720, 309] width 928 height 300
paste textarea "<Project name="Urban Lakes Phase 2">"
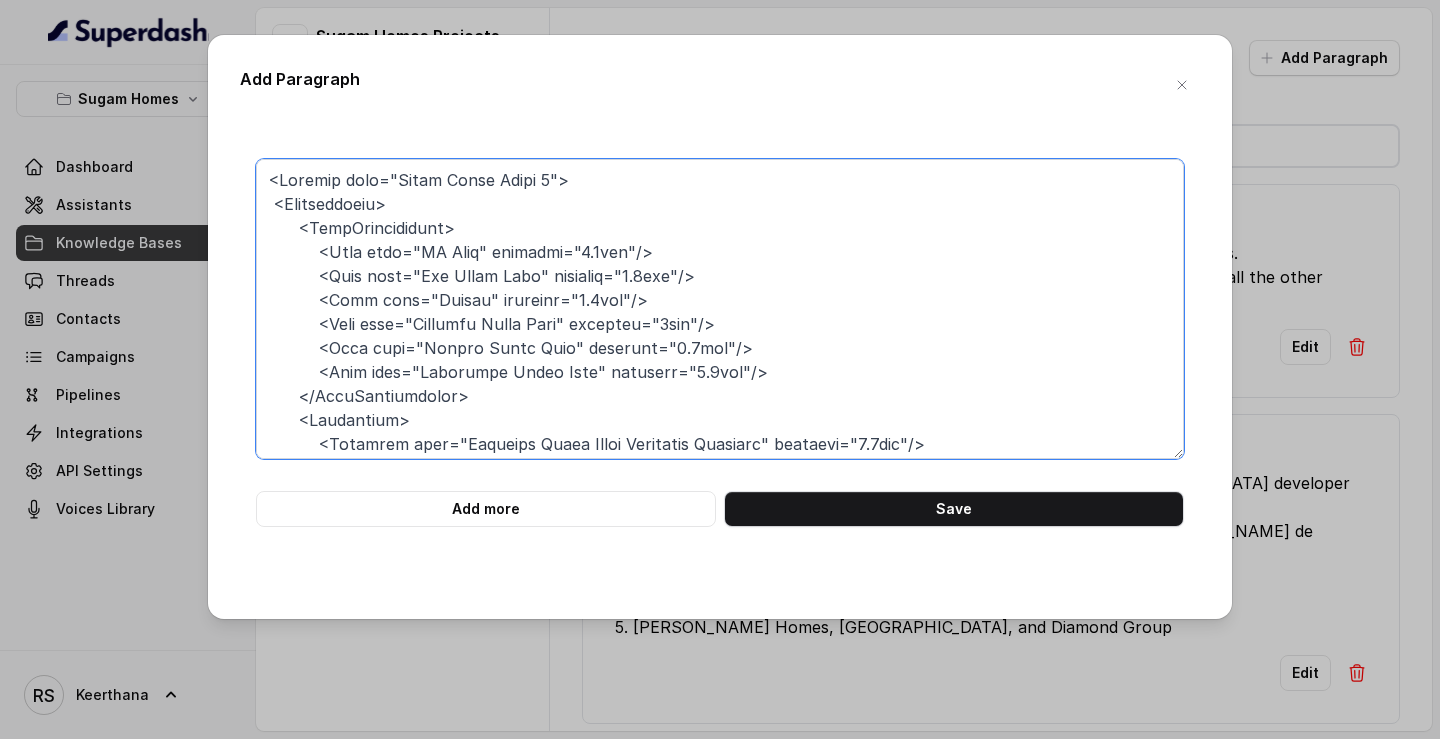
click at [267, 202] on textarea at bounding box center [720, 309] width 928 height 300
click at [271, 175] on textarea at bounding box center [720, 309] width 928 height 300
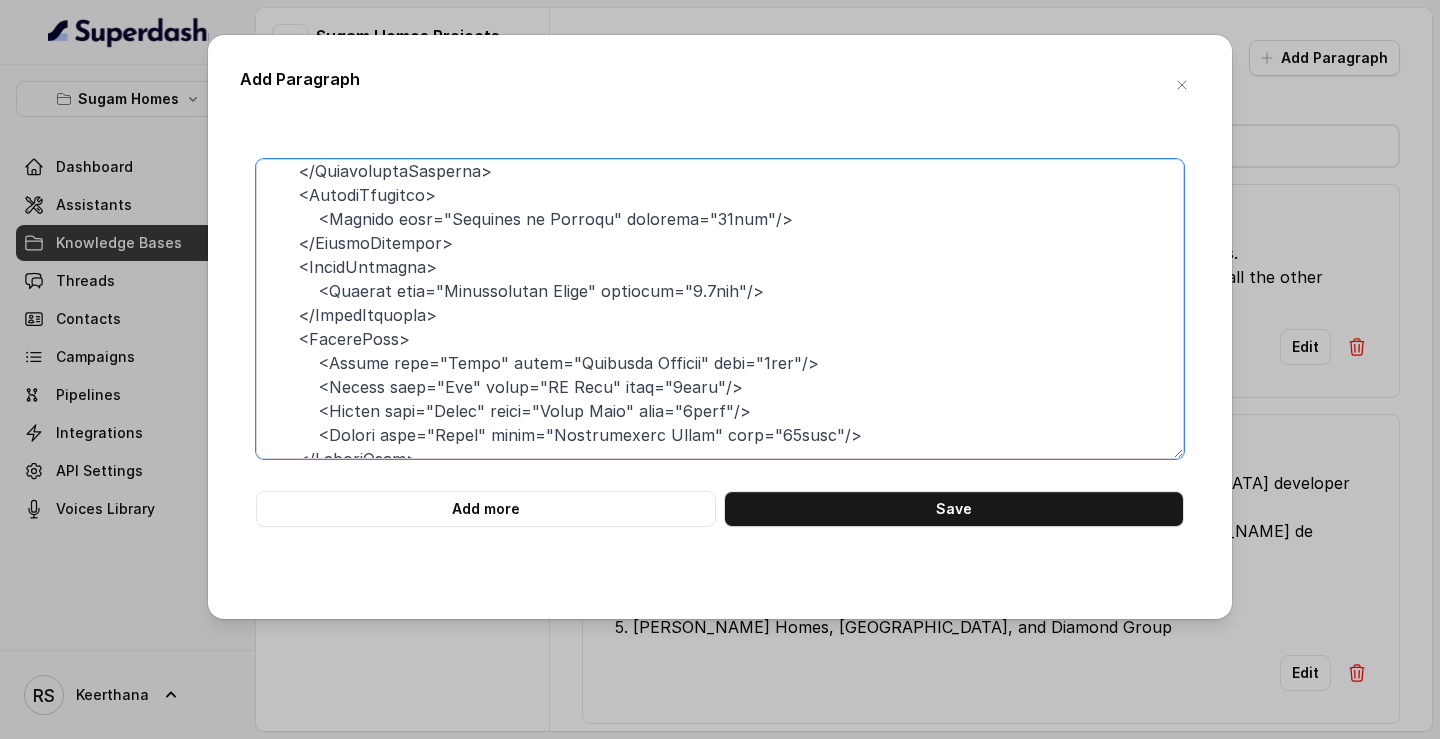
scroll to position [942, 0]
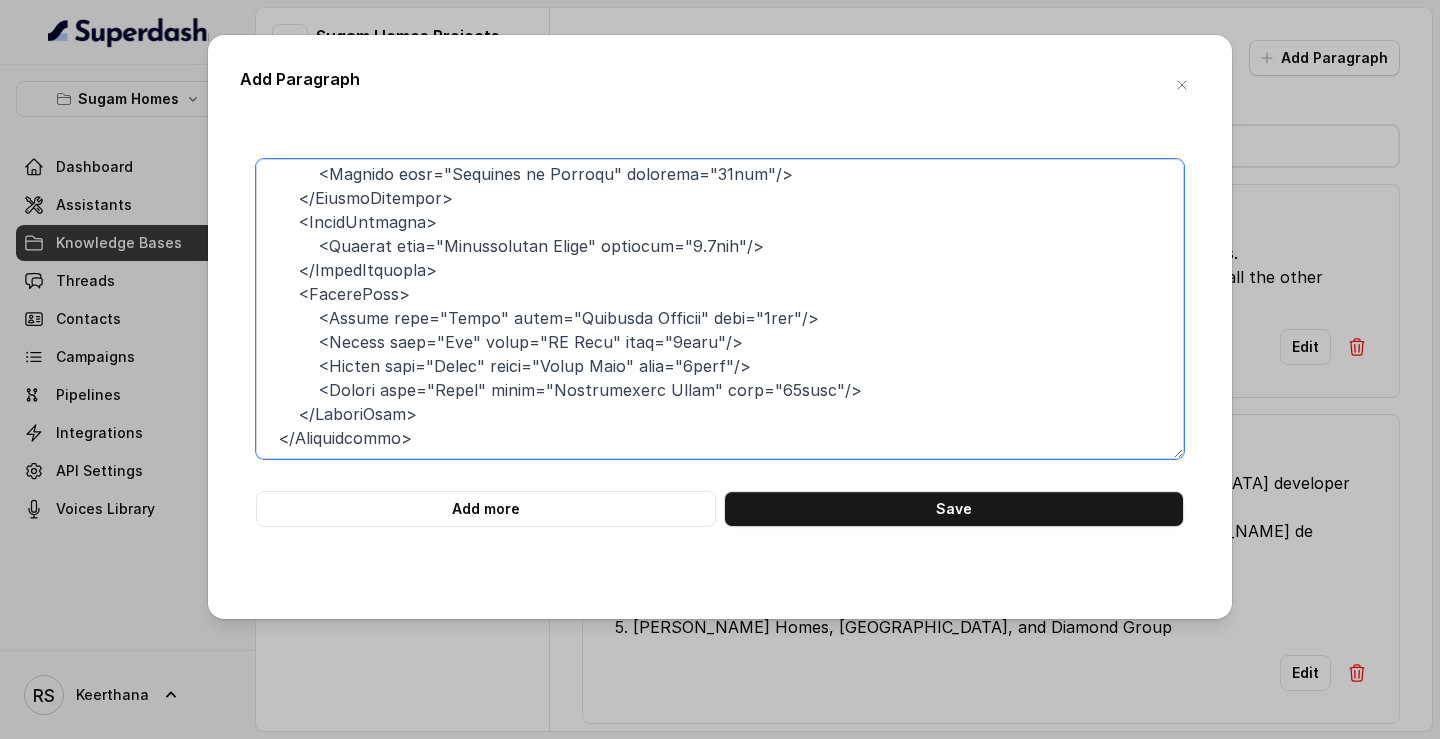
click at [266, 427] on textarea at bounding box center [720, 309] width 928 height 300
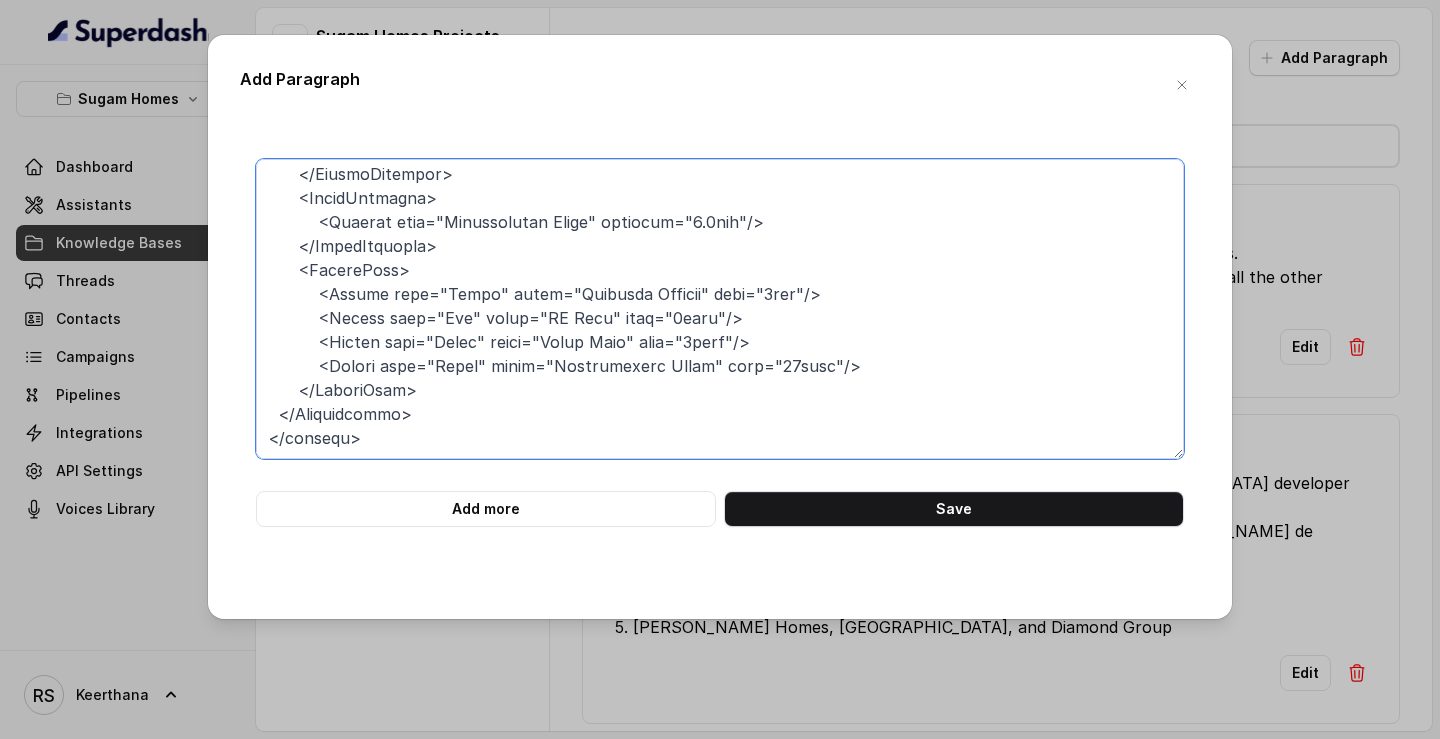
click at [292, 430] on textarea at bounding box center [720, 309] width 928 height 300
type textarea "<Project name="Urban Lakes Phase 2"> <Connectivity> <RoadConnectivity> <Road na…"
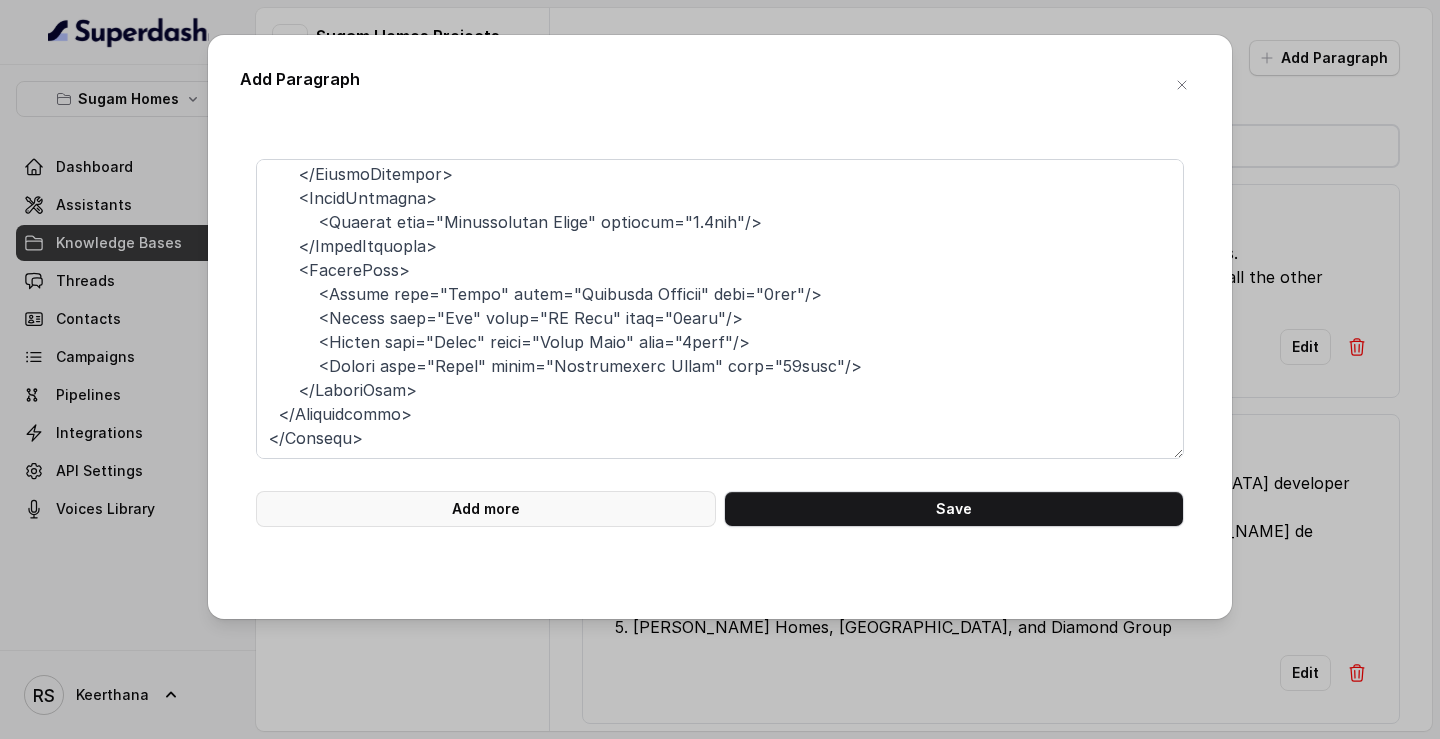
click at [513, 443] on button "Add more" at bounding box center [486, 509] width 460 height 36
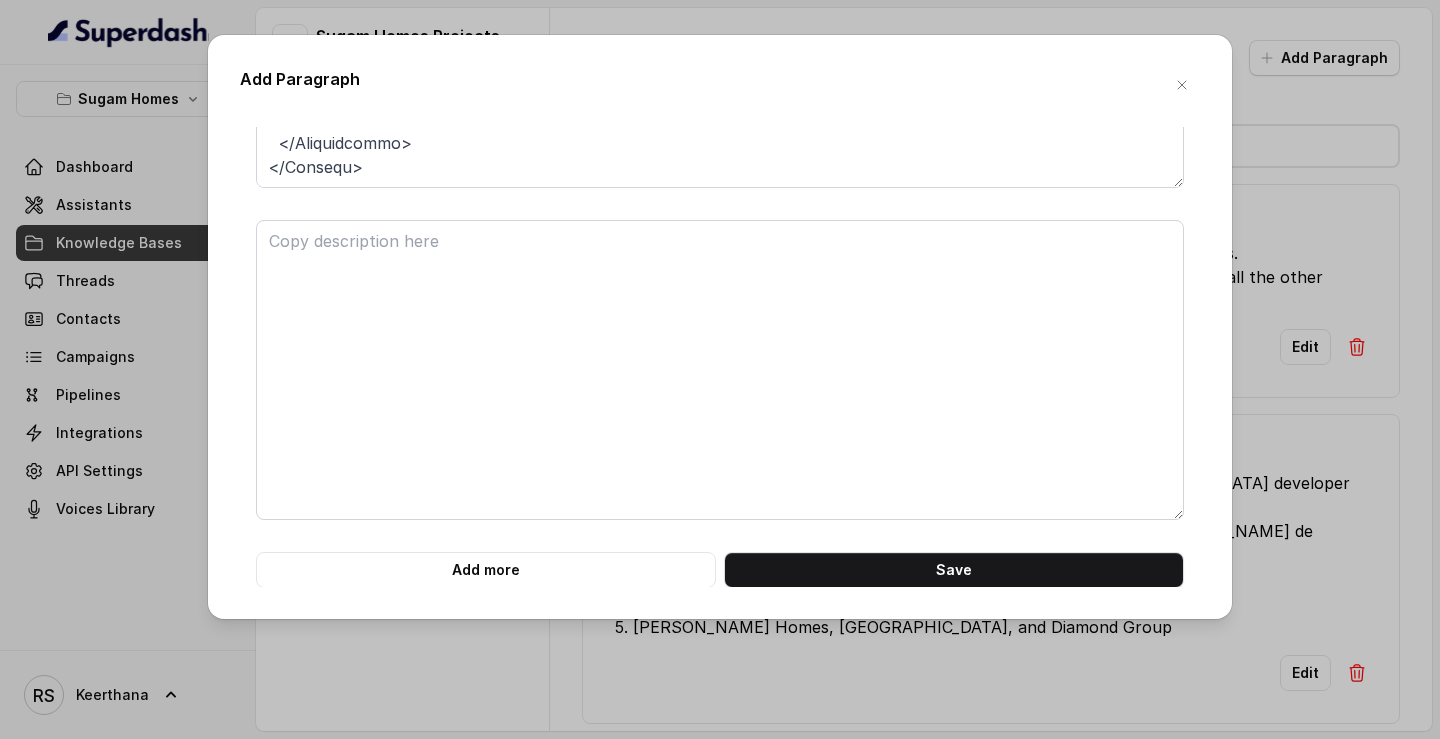
scroll to position [272, 0]
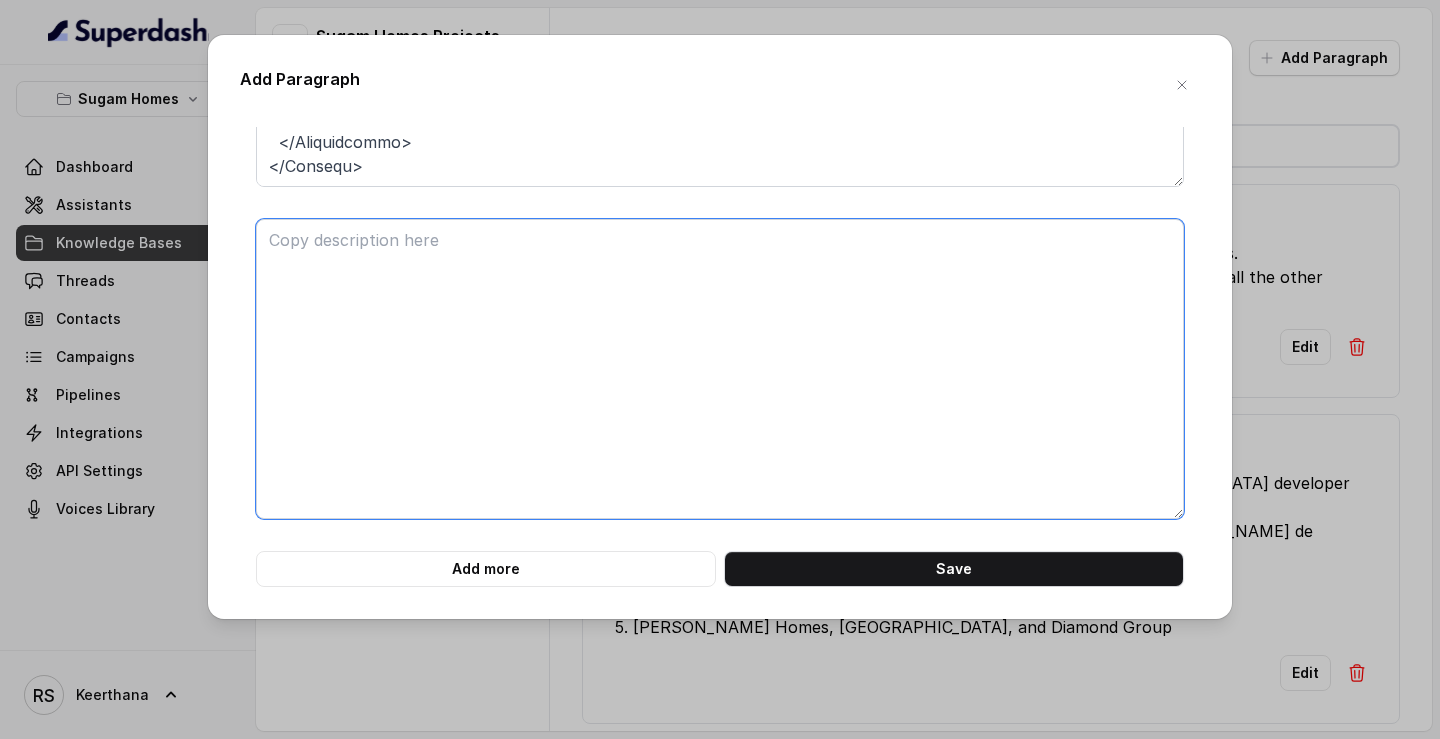
click at [372, 283] on textarea at bounding box center [720, 369] width 928 height 300
paste textarea "<Connectivity> <Hospitals> <Hospital name="RSV Hospital" distance="1.6km"/> <Ho…"
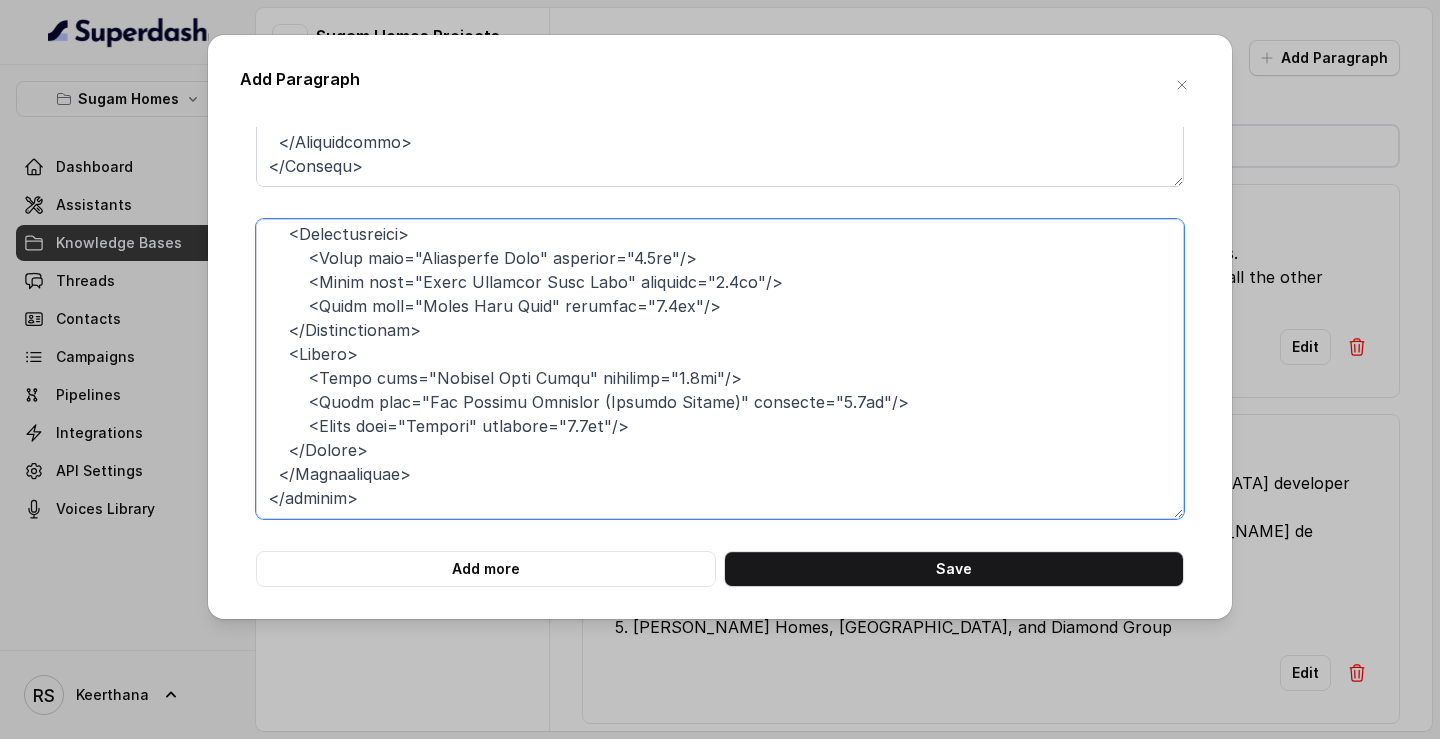
scroll to position [0, 0]
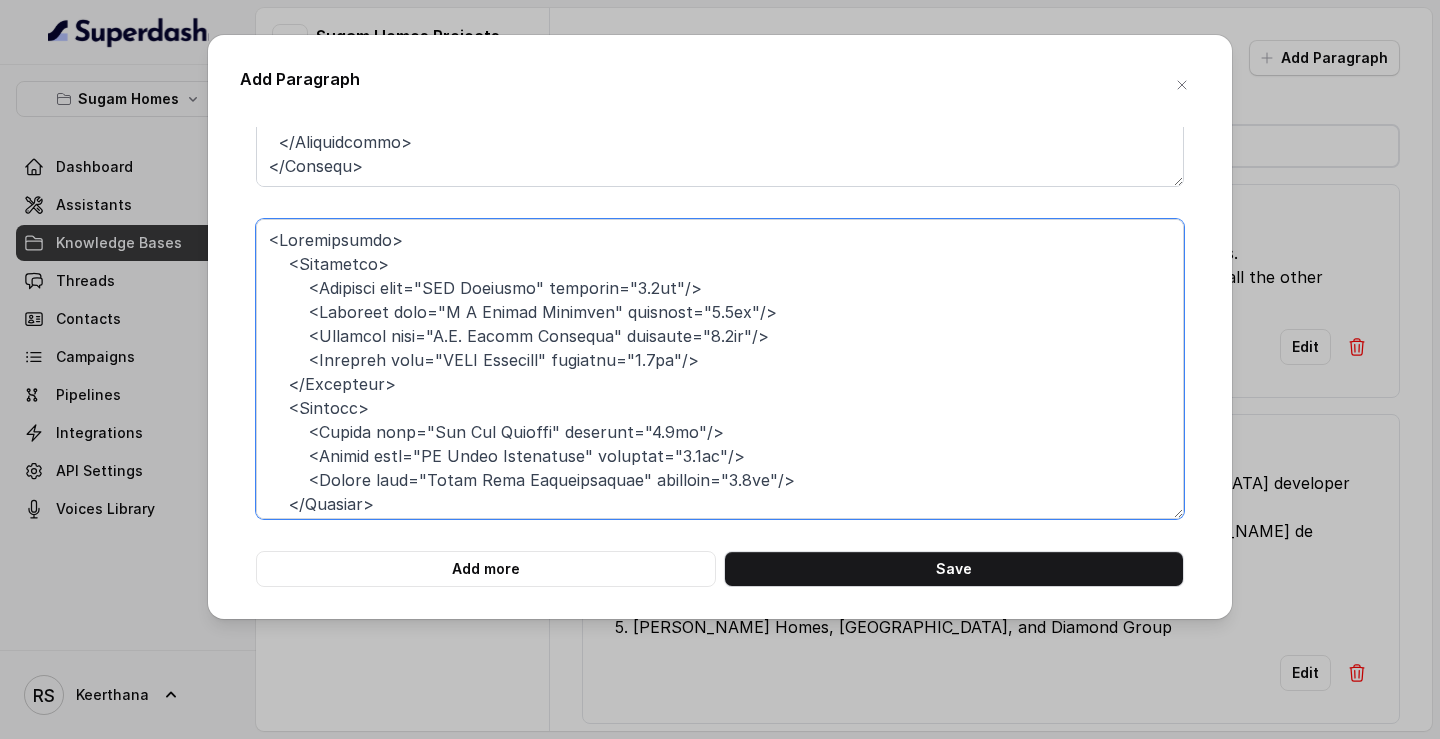
click at [269, 238] on textarea at bounding box center [720, 369] width 928 height 300
paste textarea "<project name="Morya">"
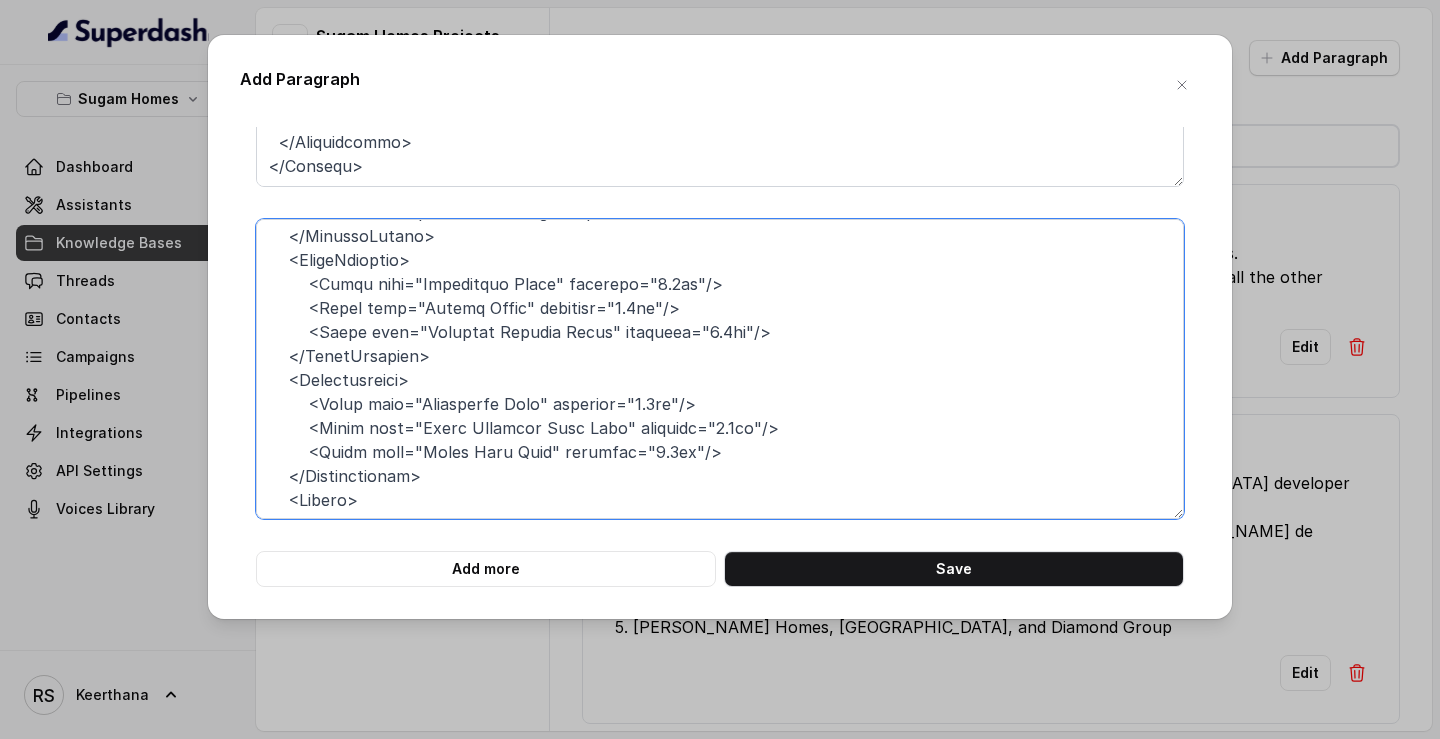
scroll to position [582, 0]
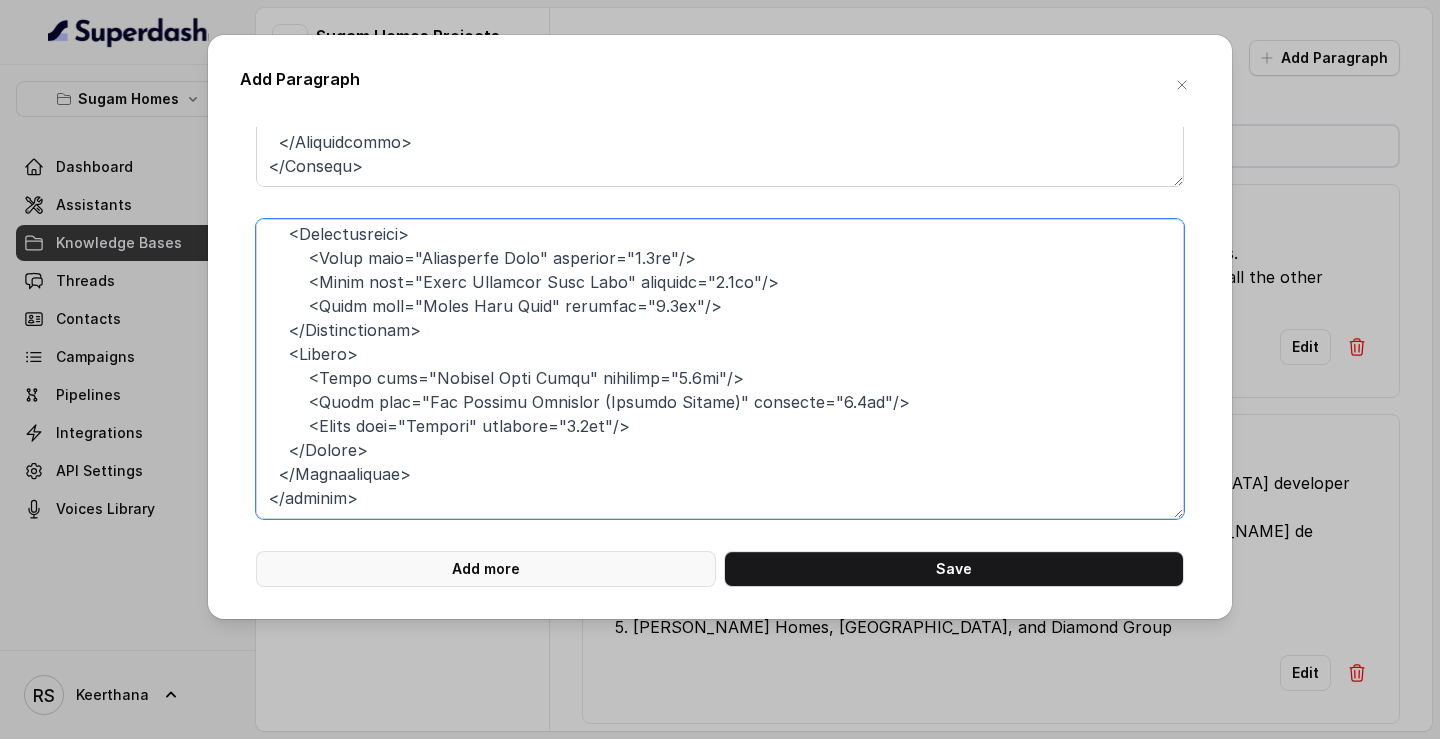
type textarea "<project name="Morya"> <Connectivity> <Hospitals> <Hospital name="RSV Hospital"…"
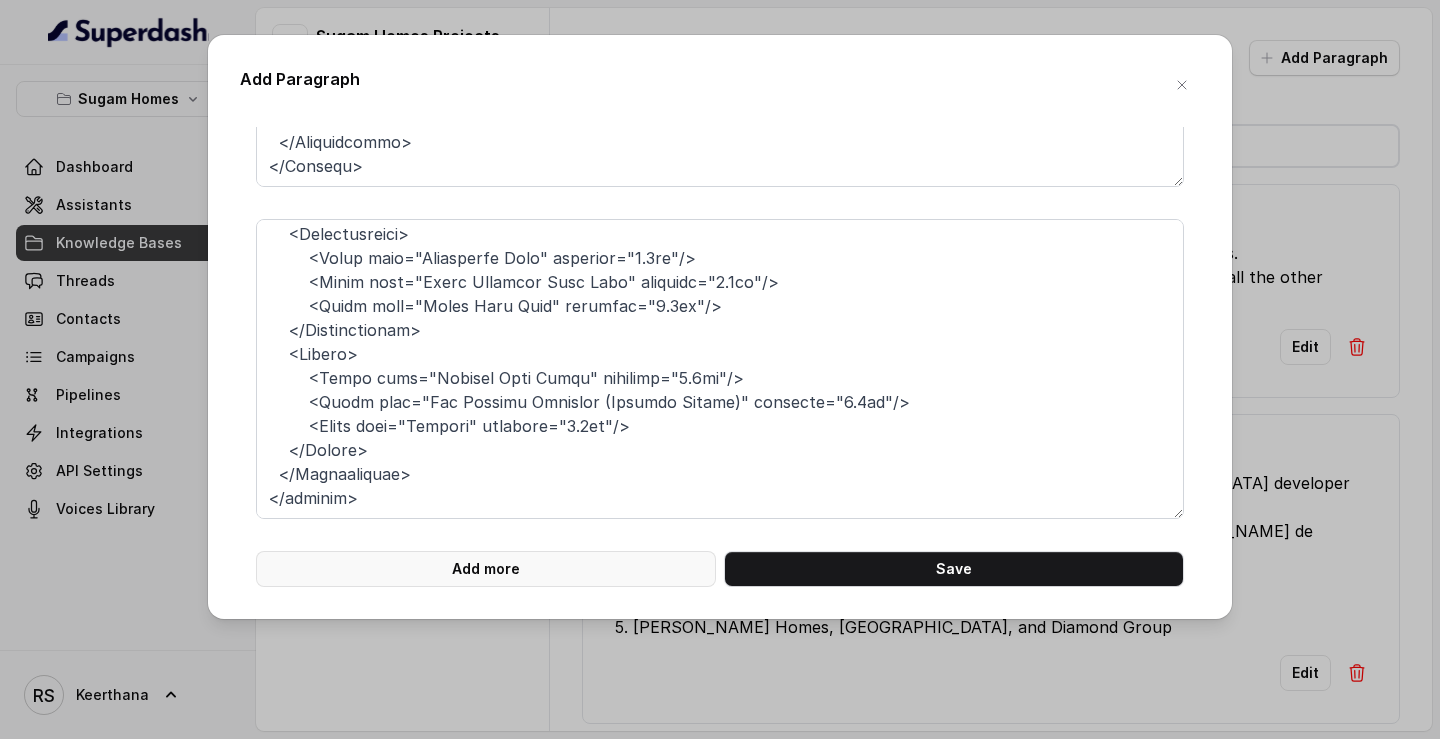
click at [498, 443] on button "Add more" at bounding box center [486, 569] width 460 height 36
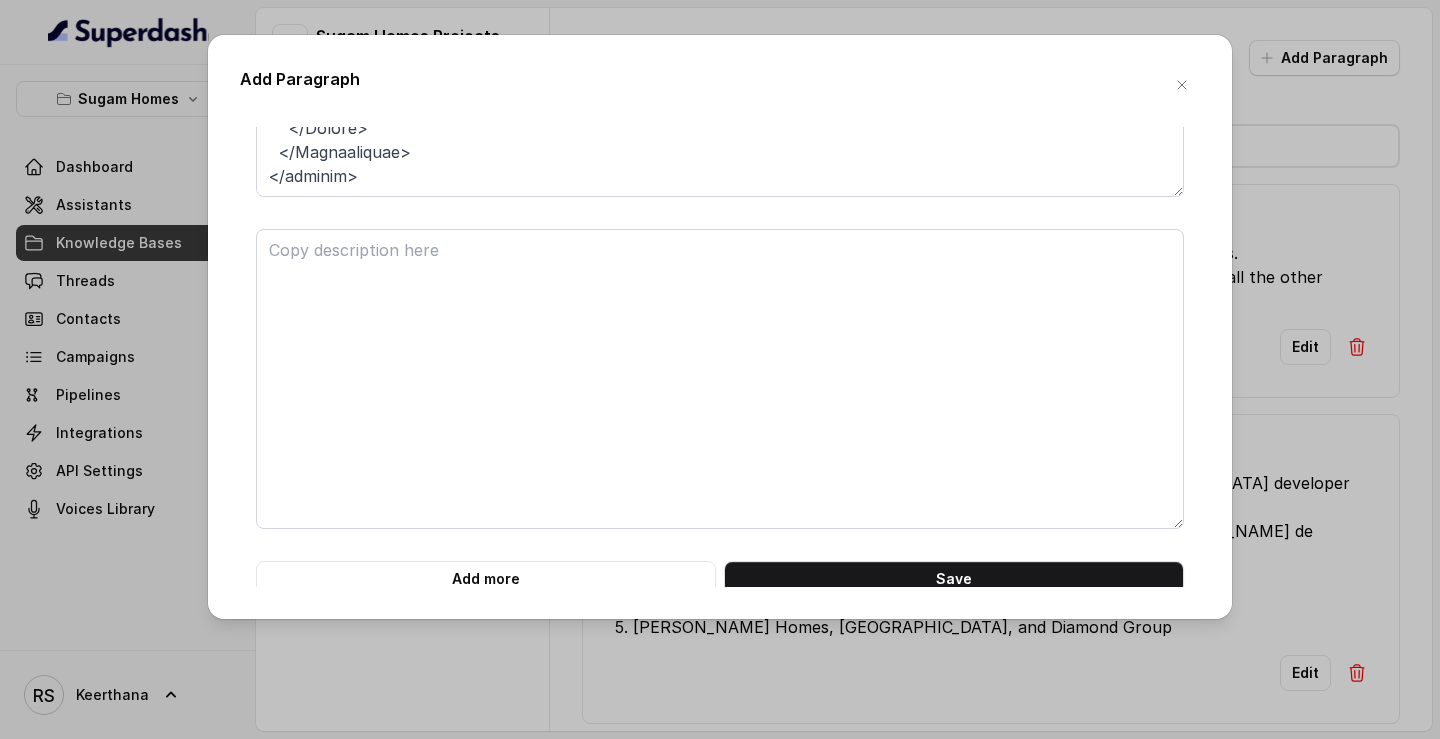
scroll to position [604, 0]
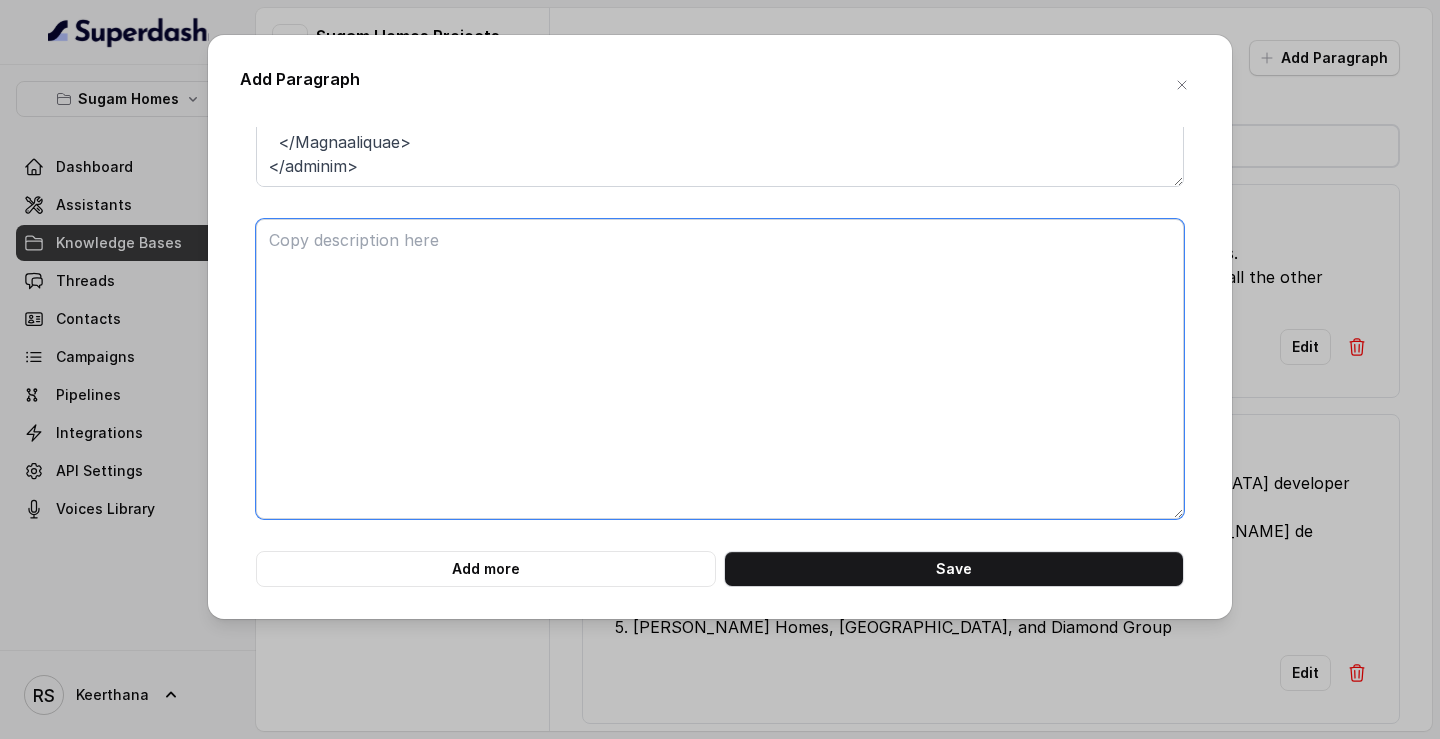
click at [392, 275] on textarea at bounding box center [720, 369] width 928 height 300
paste textarea "<project name="Crown at Aquaview"> <overview> <location>Mahisbathan, Sector V</…"
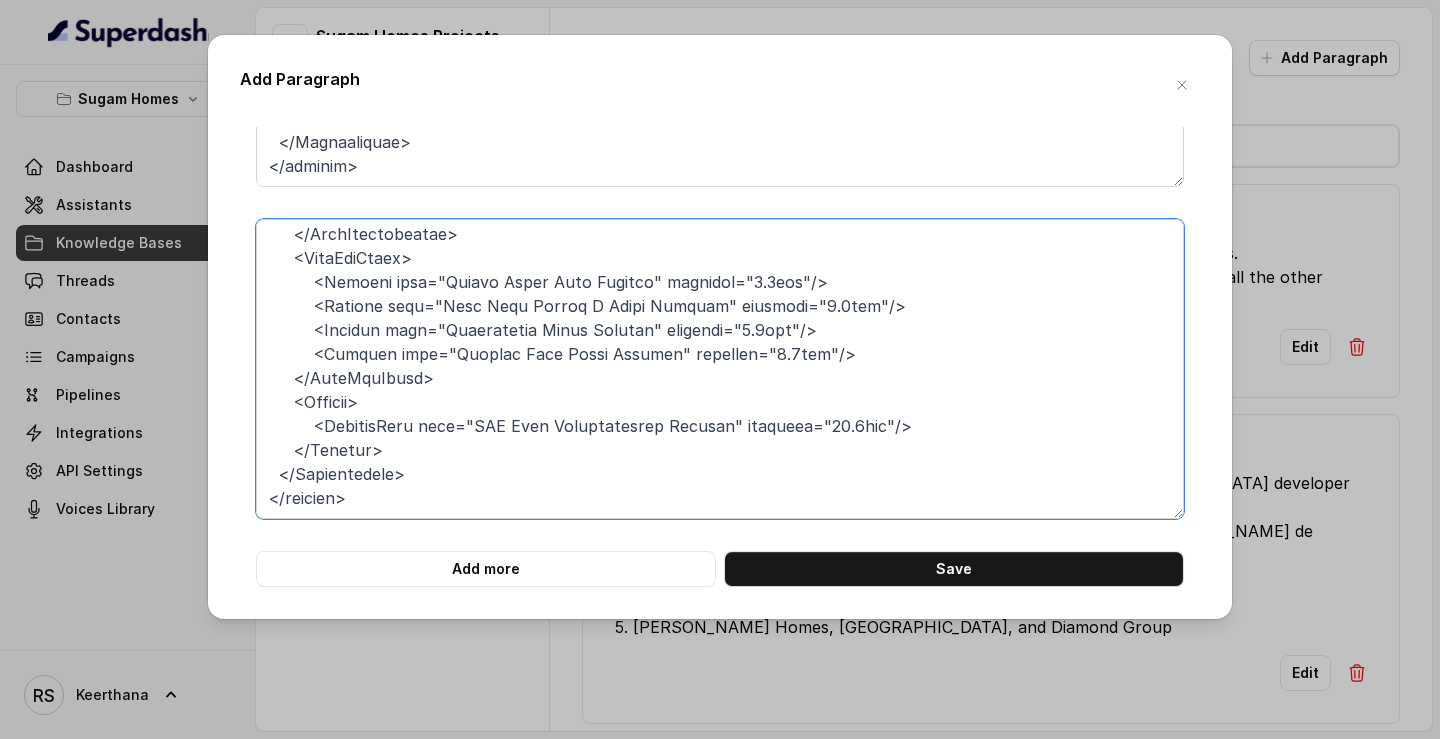
drag, startPoint x: 387, startPoint y: 466, endPoint x: 405, endPoint y: 232, distance: 234.6
click at [405, 232] on textarea at bounding box center [720, 369] width 928 height 300
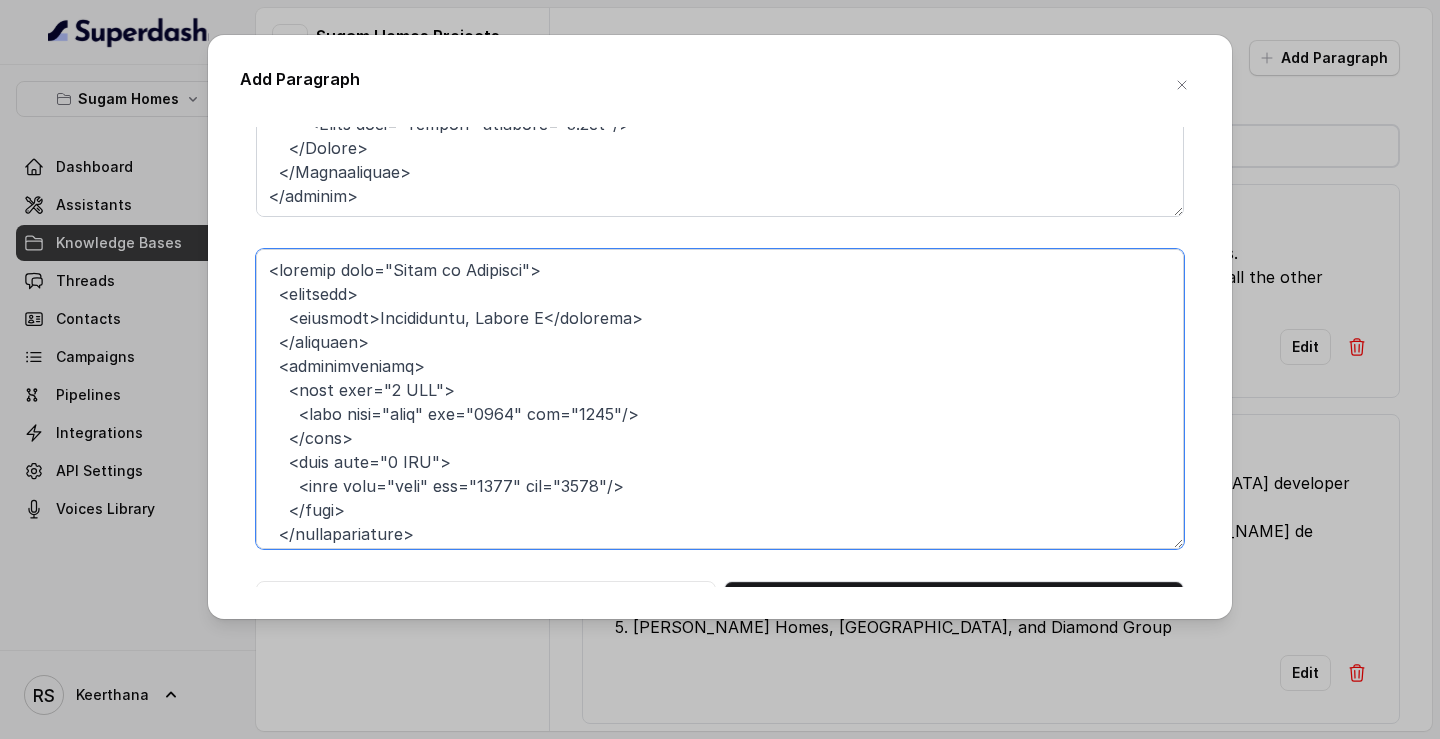
scroll to position [579, 0]
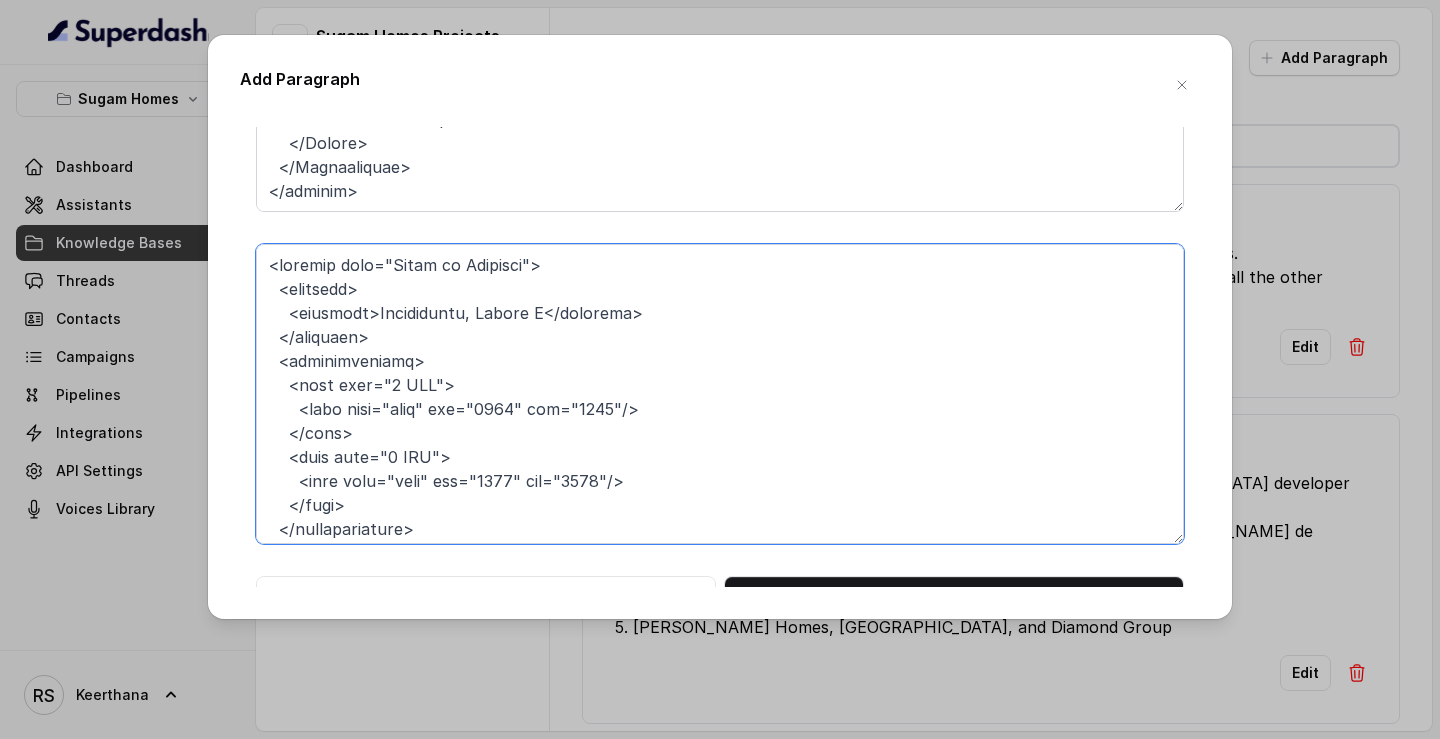
click at [274, 292] on textarea at bounding box center [720, 394] width 928 height 300
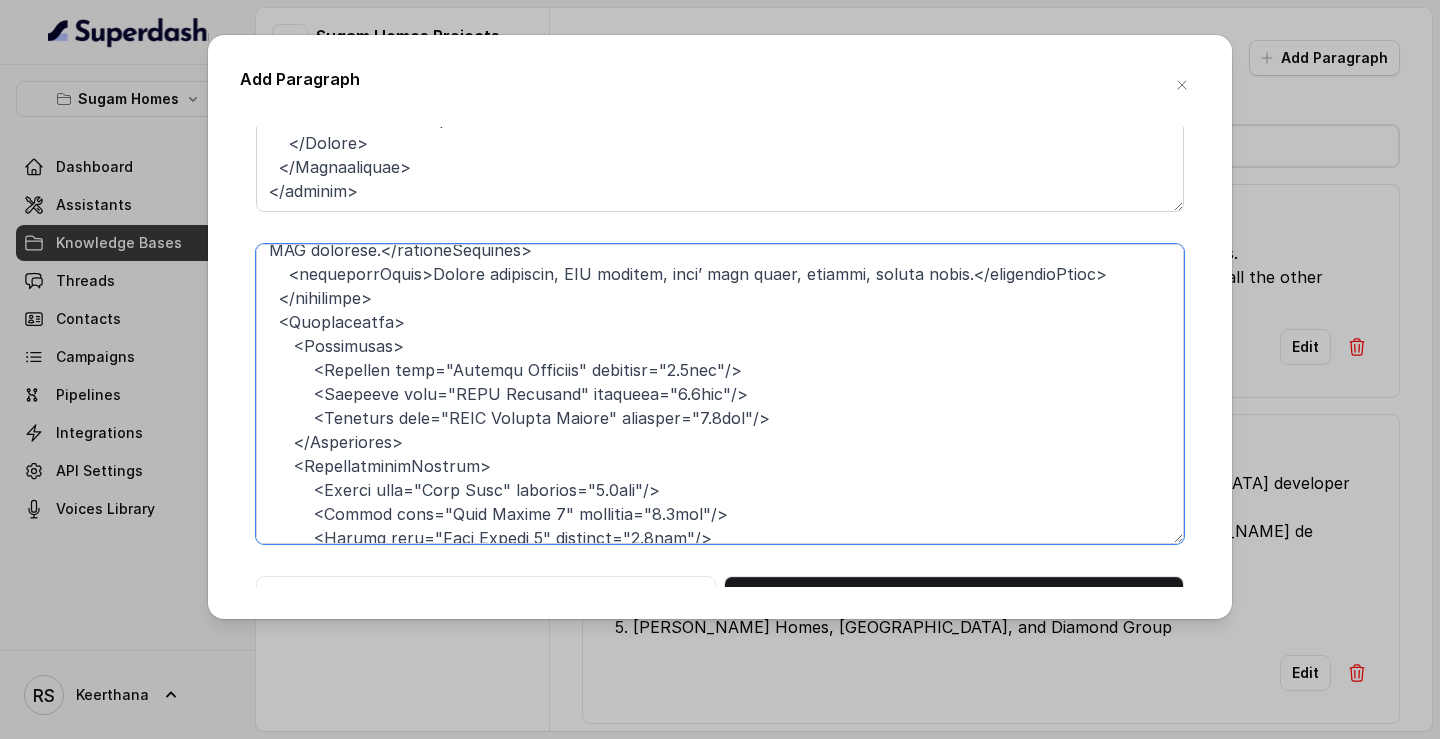
scroll to position [358, 0]
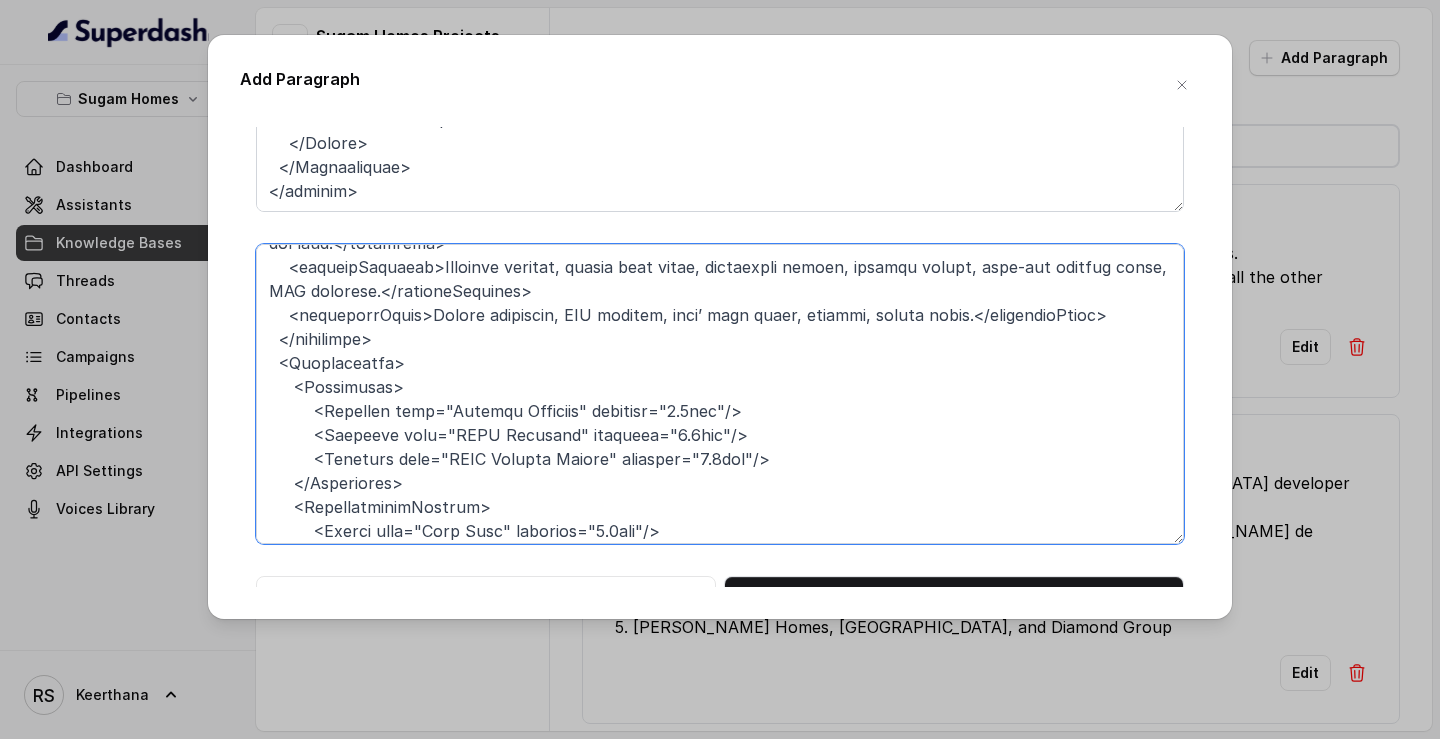
click at [381, 343] on textarea at bounding box center [720, 394] width 928 height 300
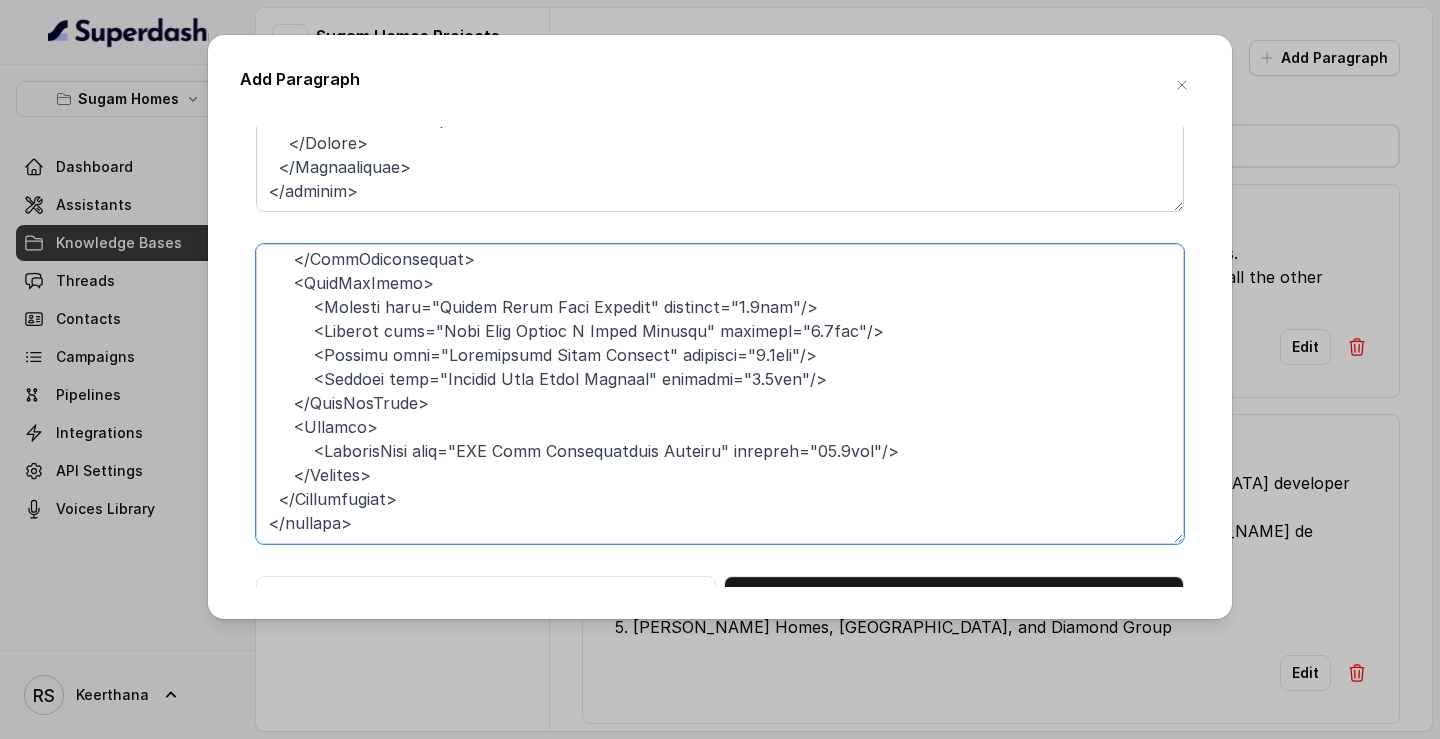
scroll to position [604, 0]
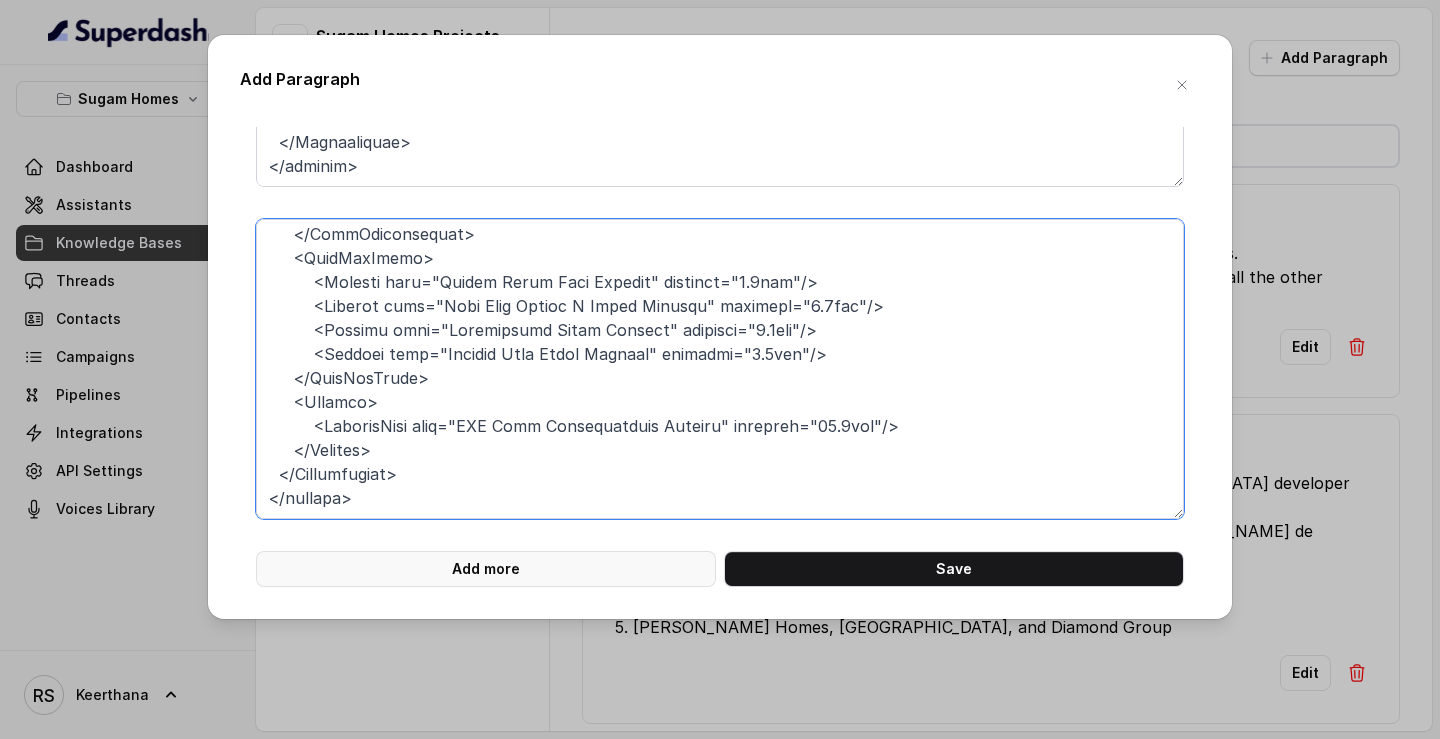
type textarea "<project name="Crown at Aquaview"> <Connectivity> <Healthcare> <Hospital name="…"
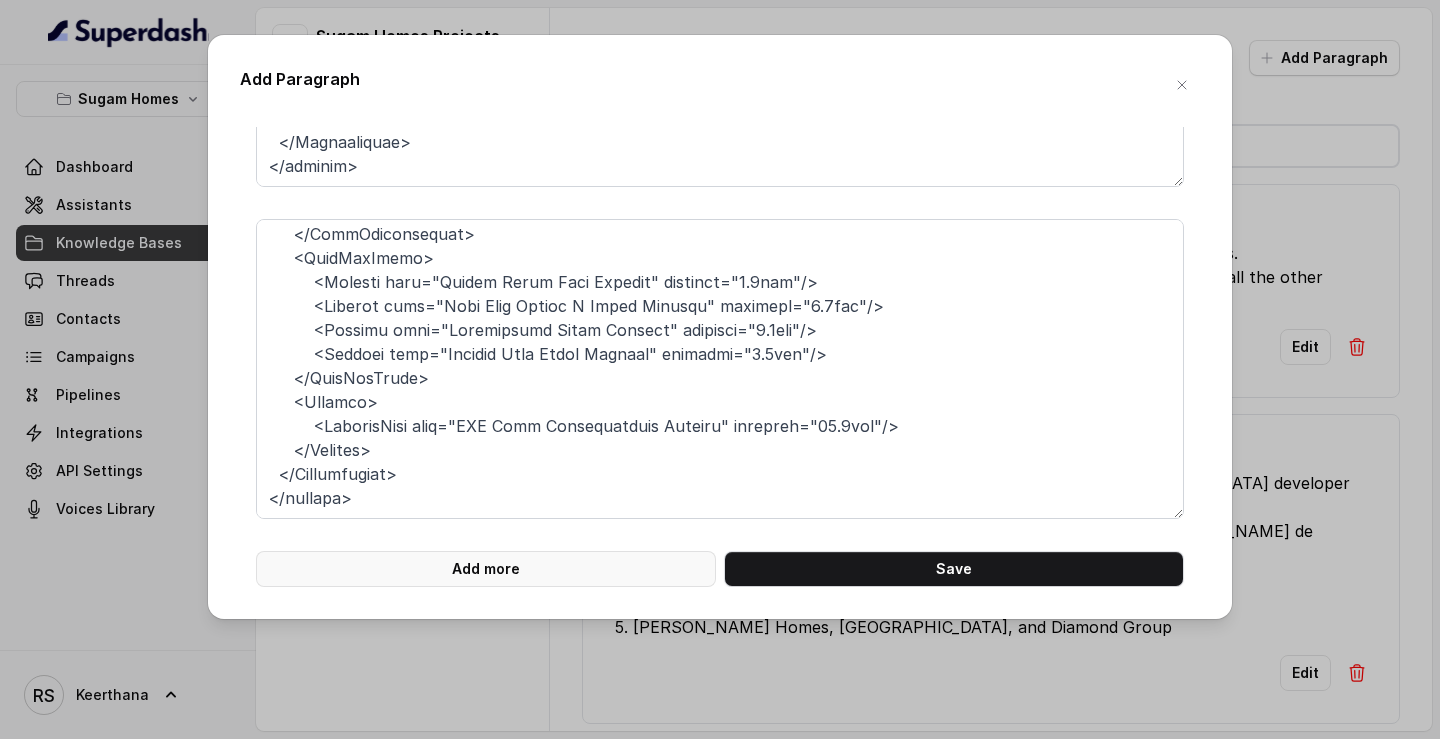
click at [501, 443] on button "Add more" at bounding box center [486, 569] width 460 height 36
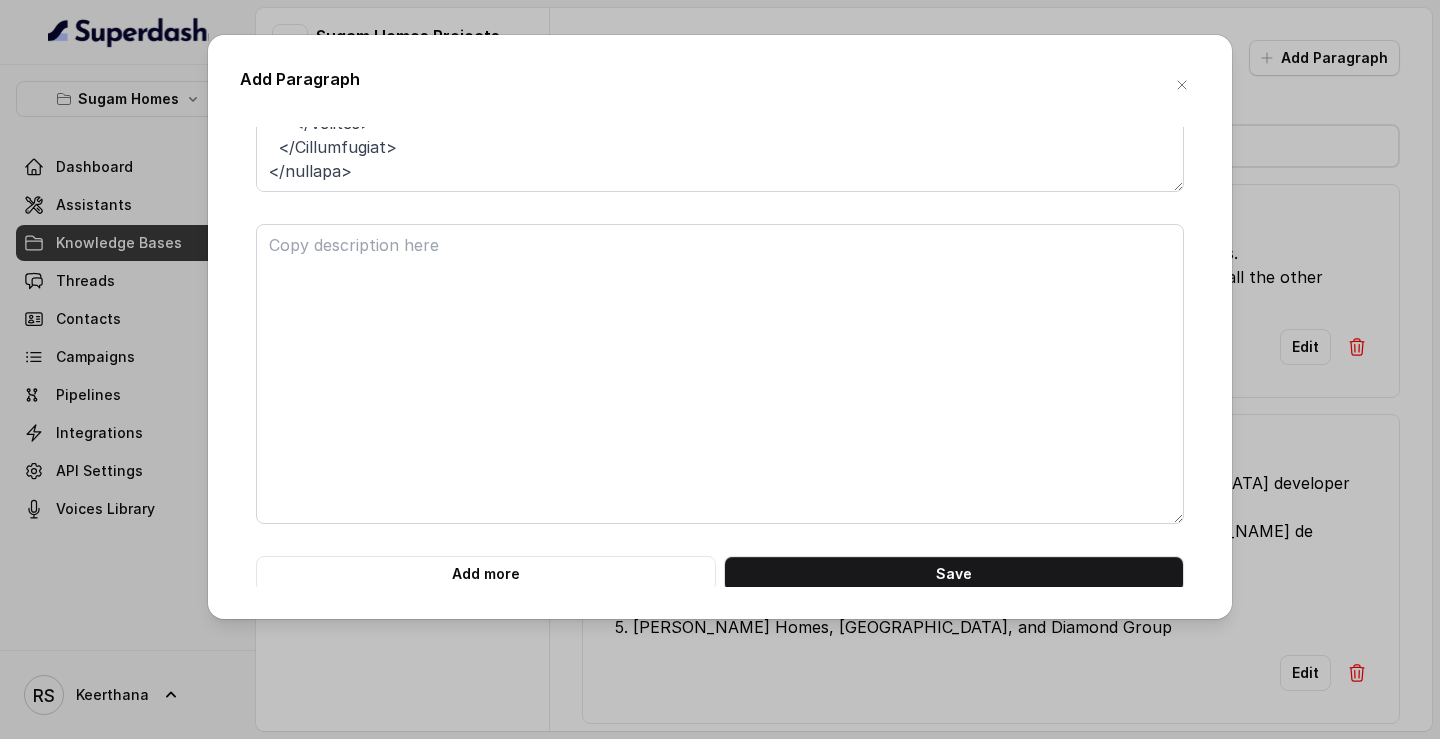
scroll to position [936, 0]
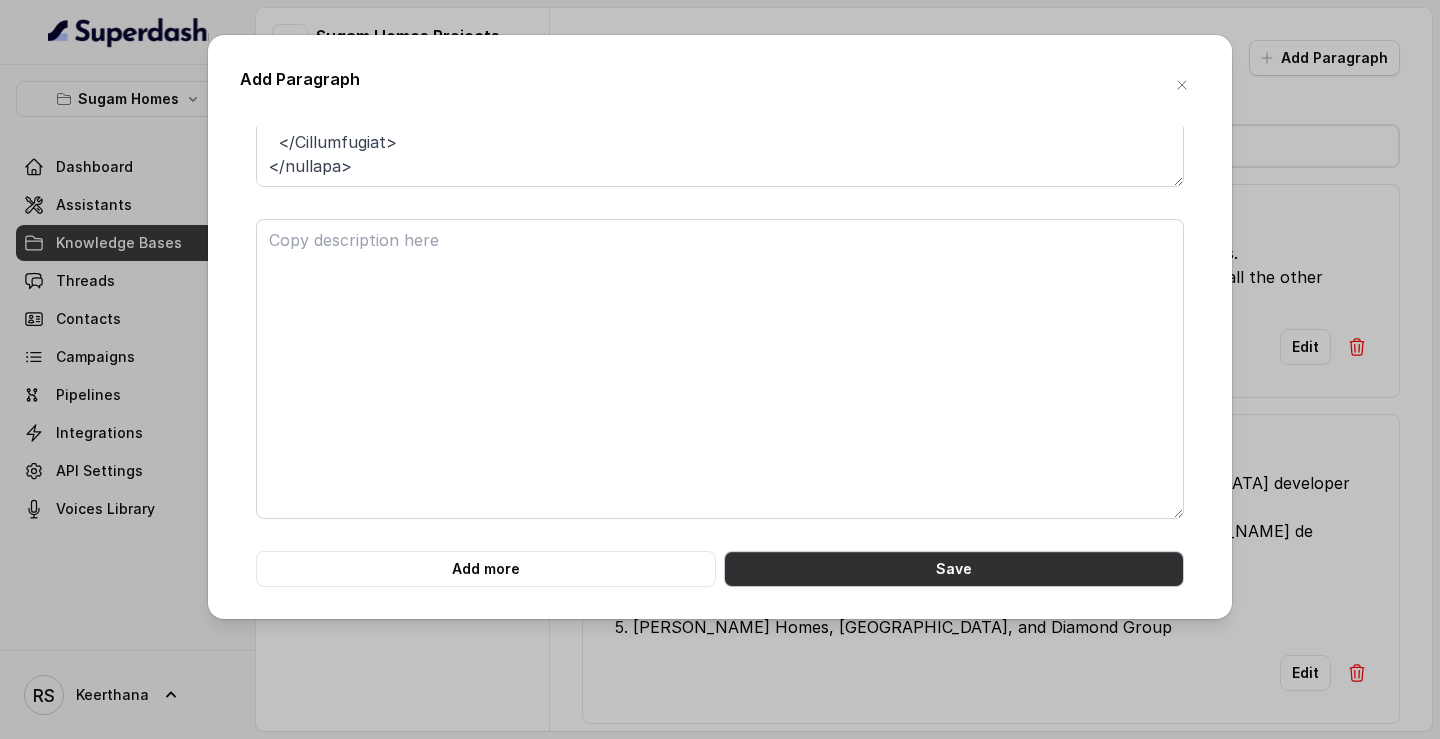
click at [876, 443] on button "Save" at bounding box center [954, 569] width 460 height 36
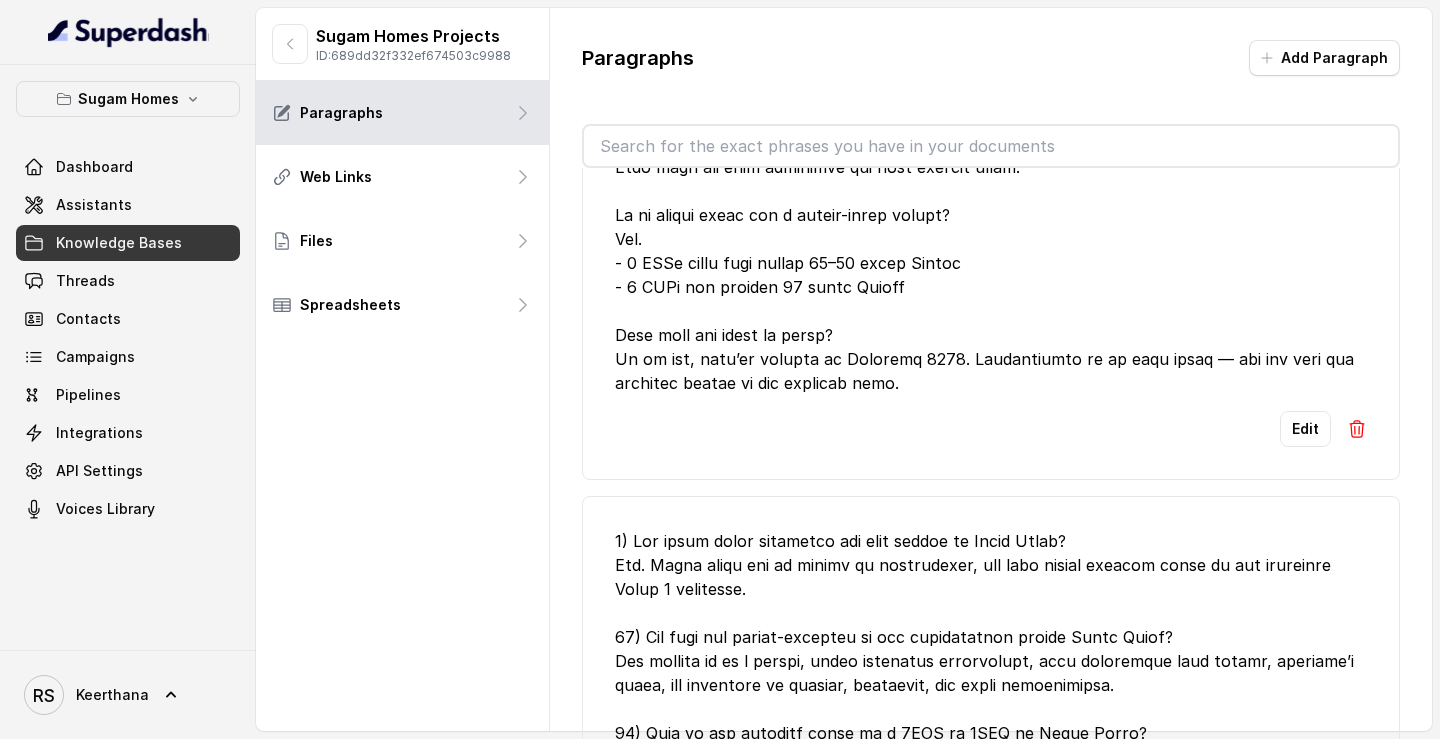
scroll to position [11134, 0]
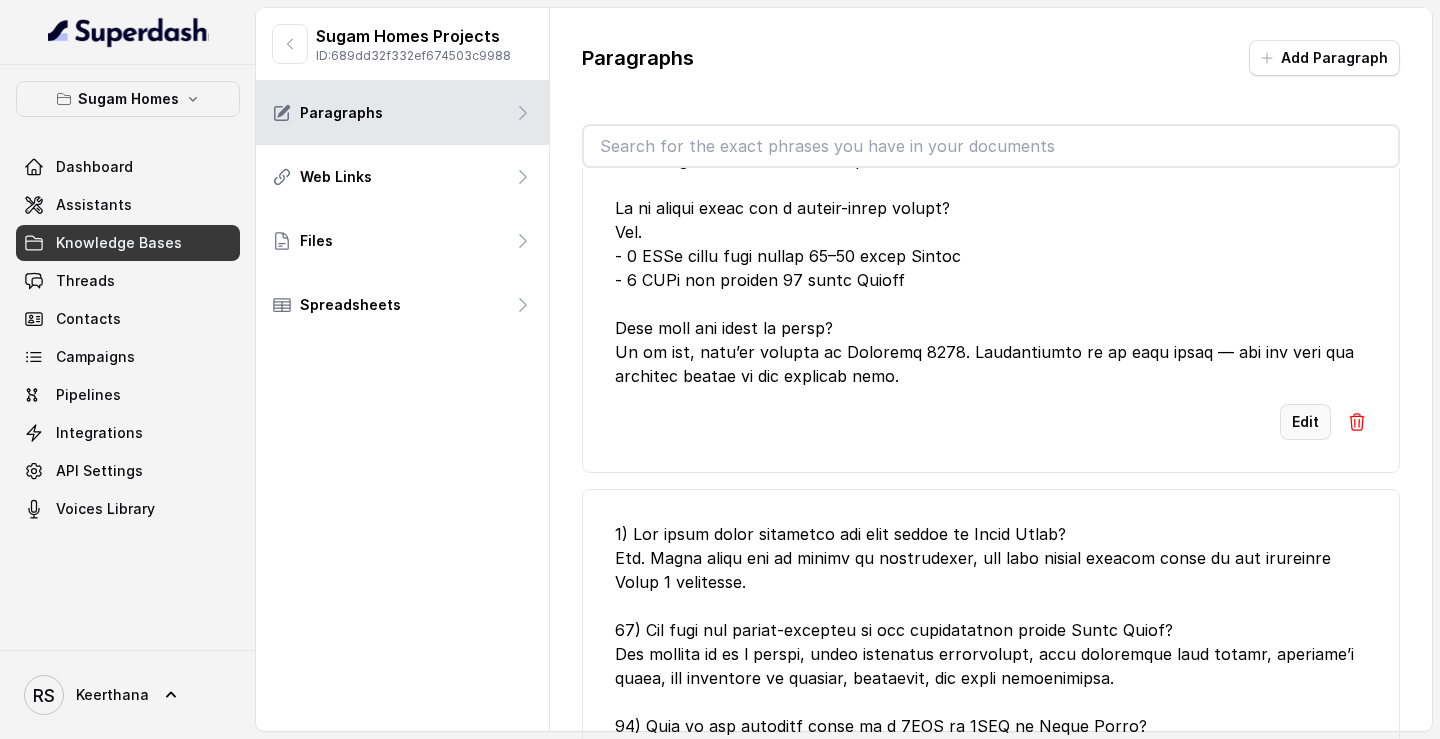
click at [1310, 440] on button "Edit" at bounding box center [1305, 422] width 51 height 36
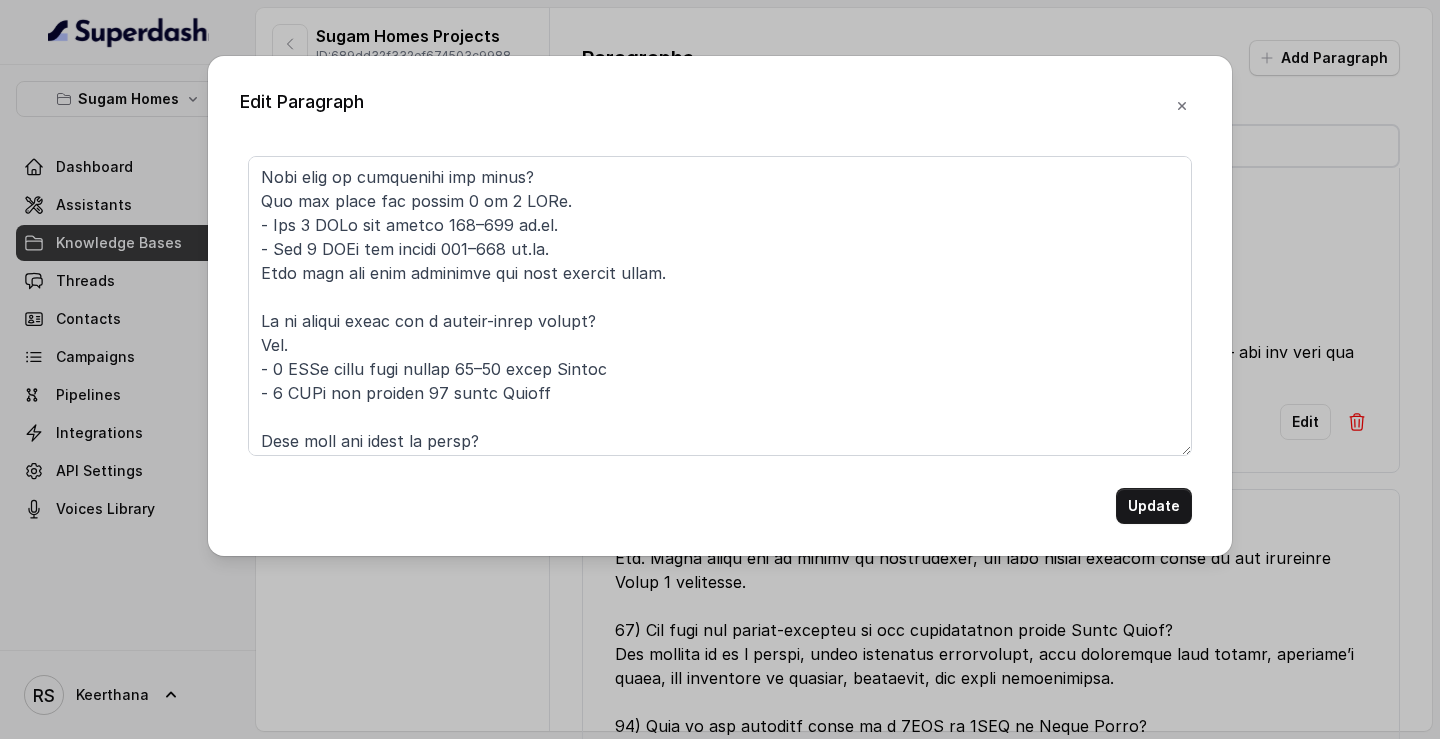
scroll to position [442, 0]
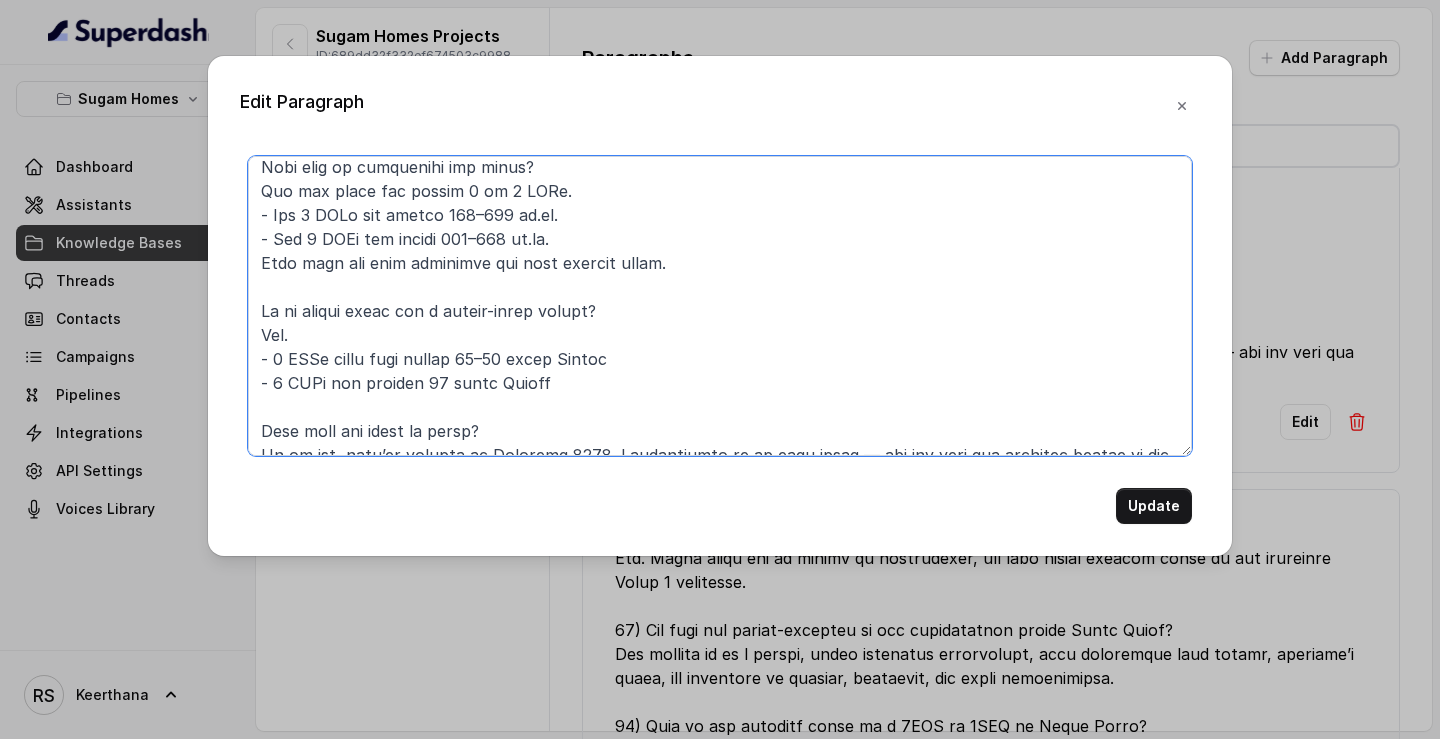
drag, startPoint x: 576, startPoint y: 380, endPoint x: 227, endPoint y: 362, distance: 349.4
click at [227, 362] on div "Edit Paragraph Update" at bounding box center [720, 306] width 1024 height 500
paste textarea "₹36-38lakhs all inclusive - 3 BHKs starts from ₹43-48 lakhs all inclusive"
type textarea "Sugam Prakriti – Project FAQs What exactly is Sugam Prakriti? It’s a quiet resi…"
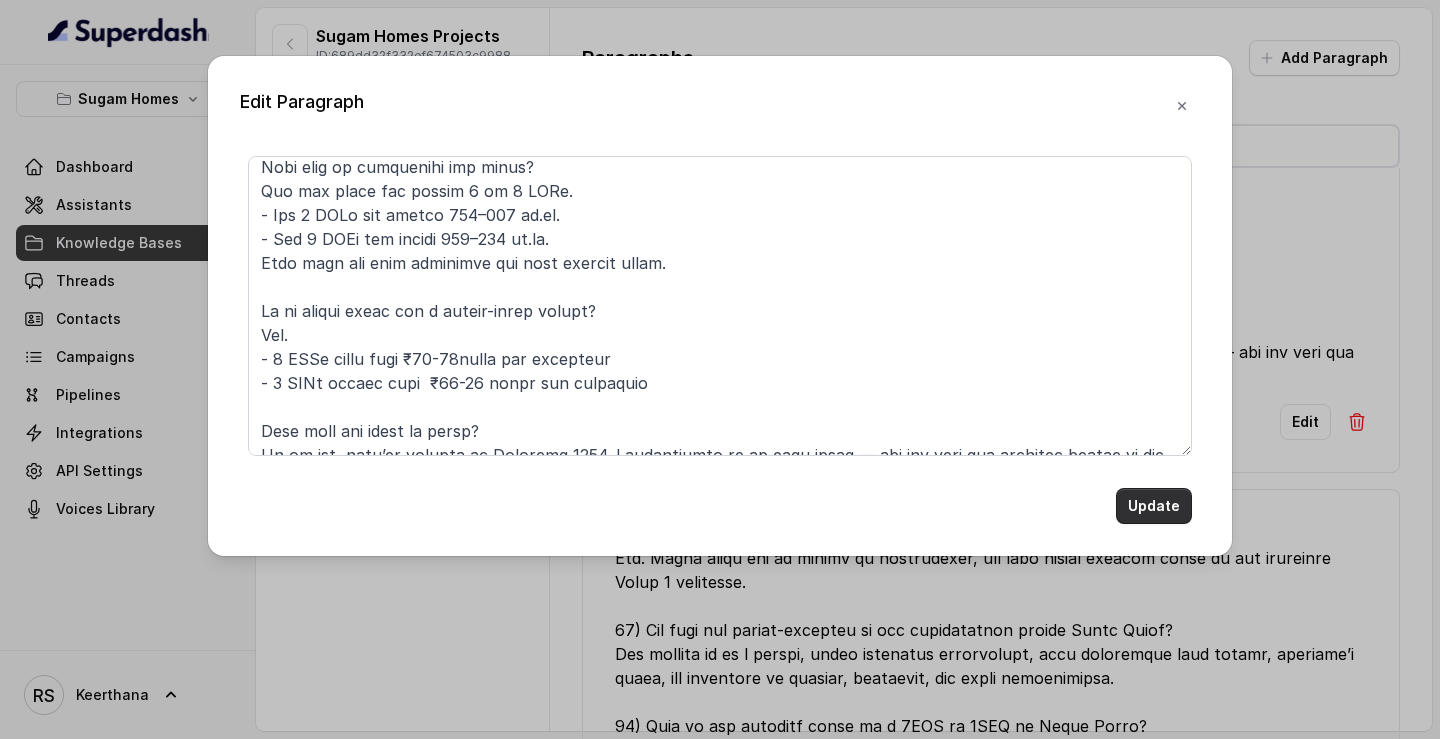
click at [1152, 443] on button "Update" at bounding box center [1154, 506] width 76 height 36
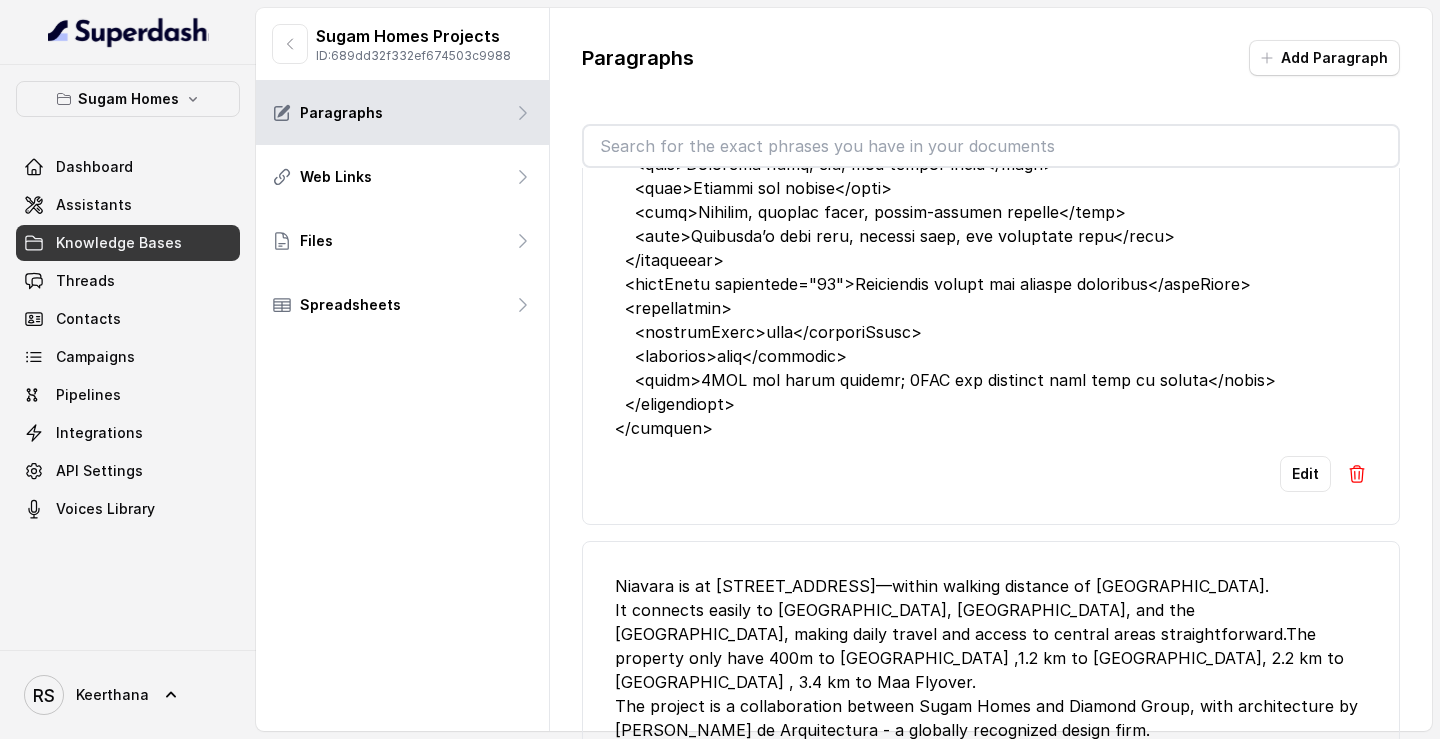
scroll to position [15869, 0]
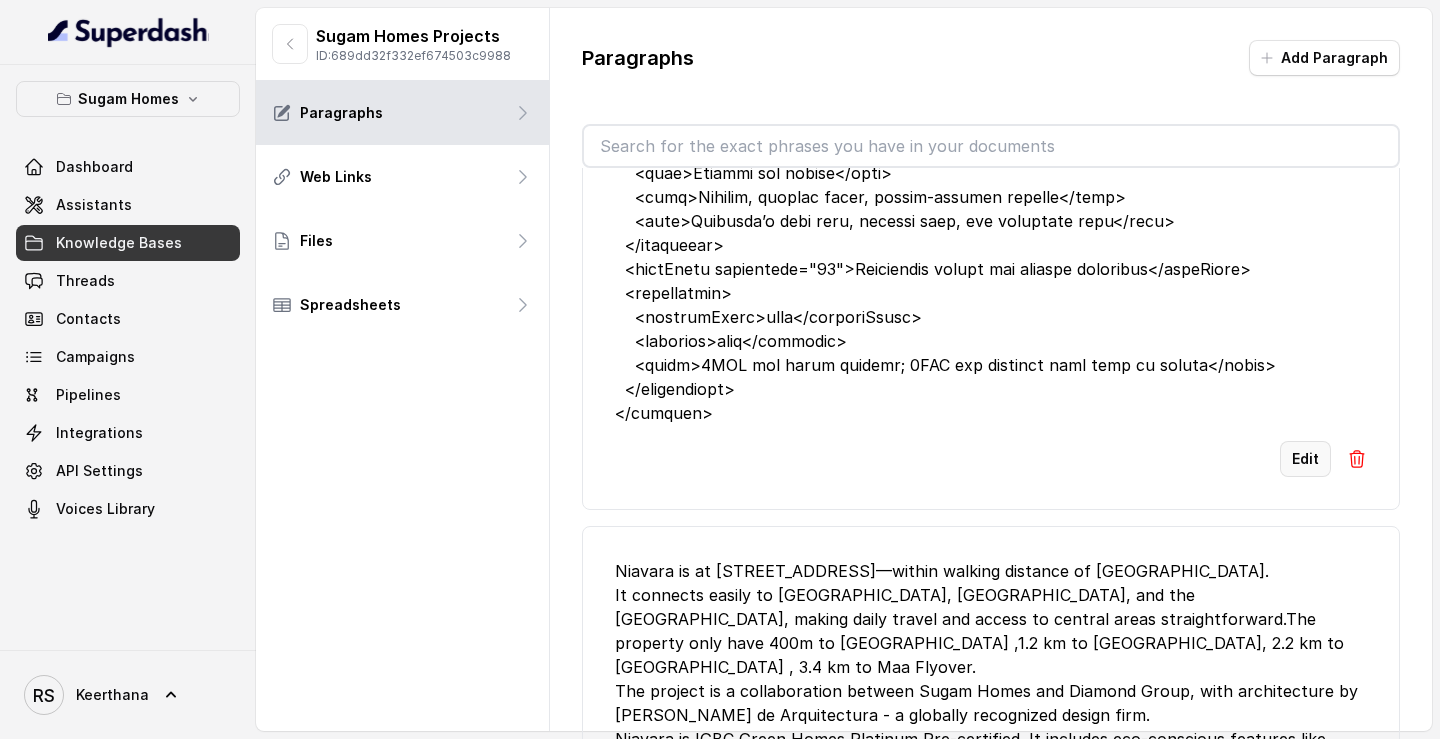
click at [1299, 443] on button "Edit" at bounding box center [1305, 459] width 51 height 36
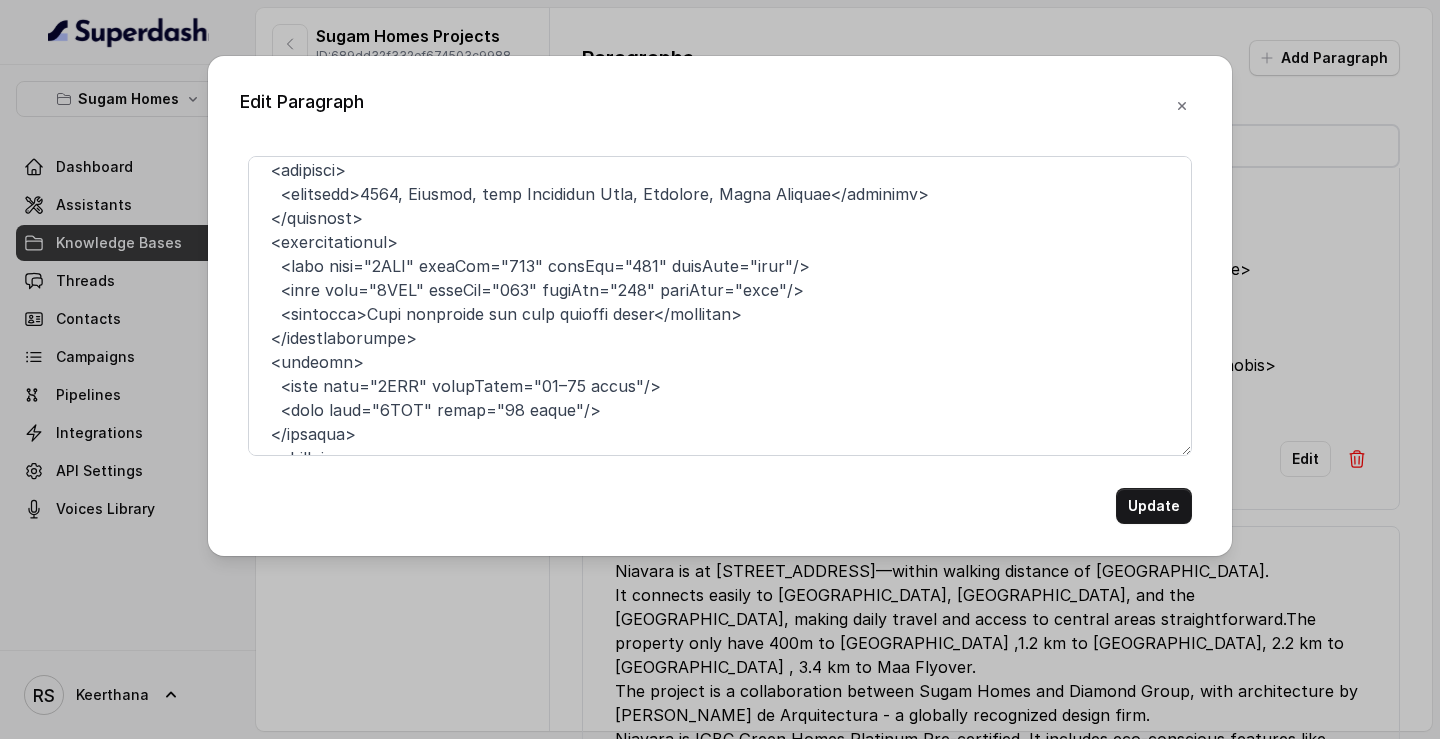
scroll to position [38, 0]
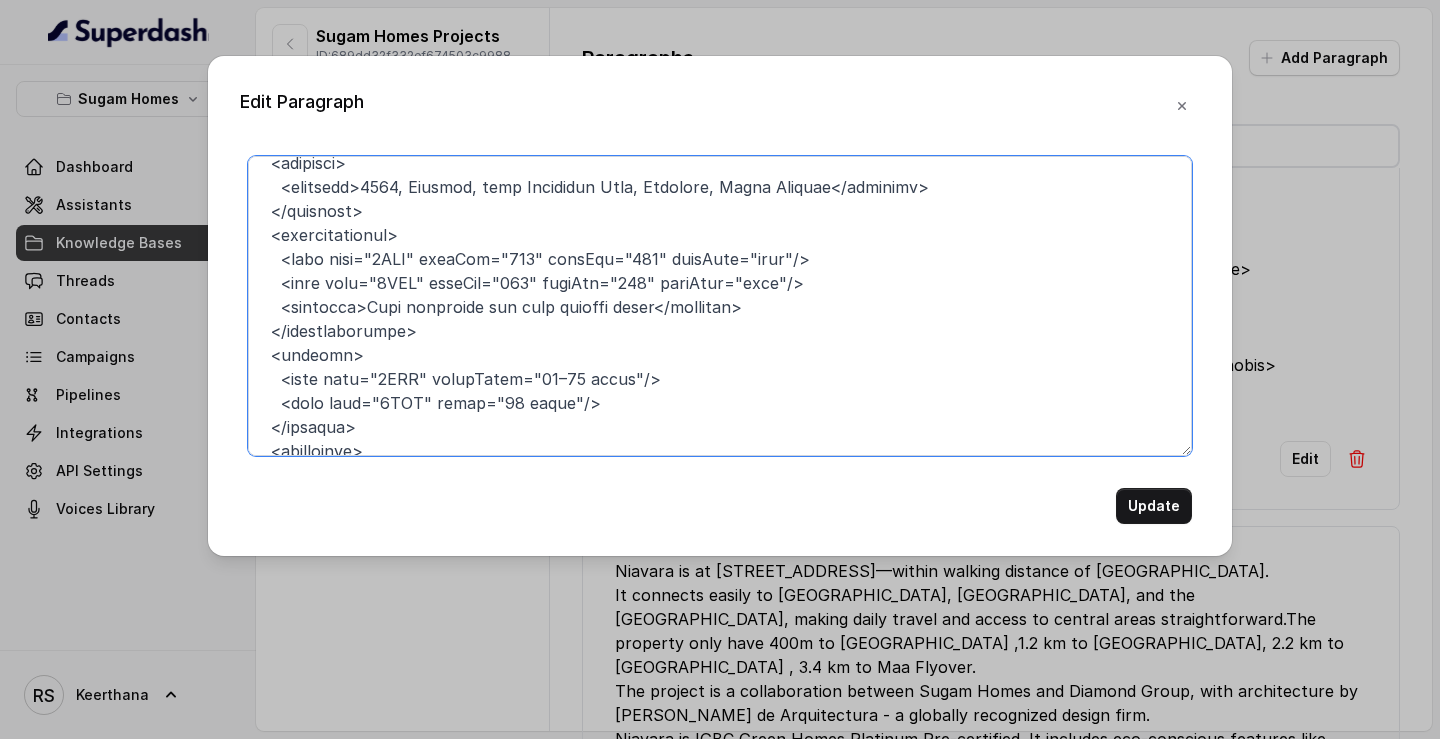
click at [551, 371] on textarea at bounding box center [720, 306] width 944 height 300
click at [575, 375] on textarea at bounding box center [720, 306] width 944 height 300
click at [500, 397] on textarea at bounding box center [720, 306] width 944 height 300
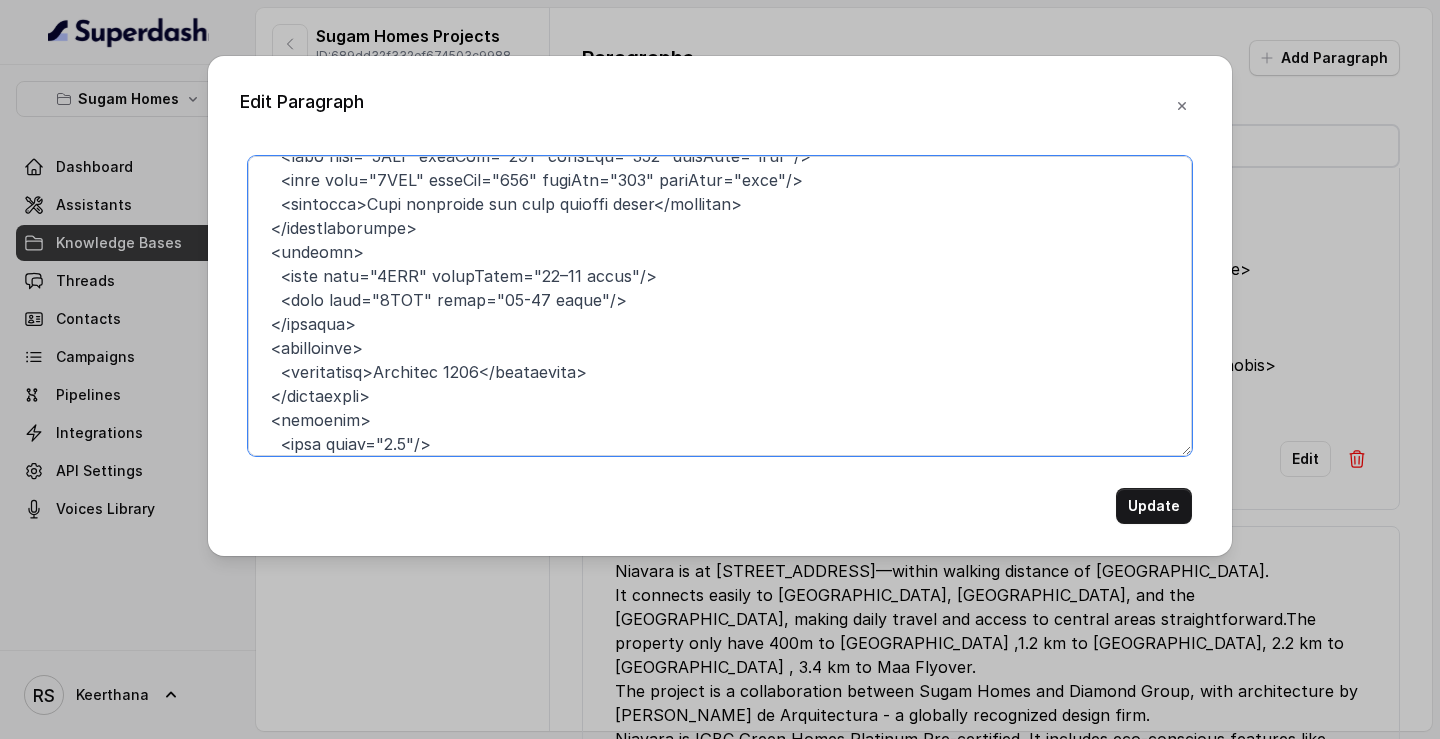
scroll to position [153, 0]
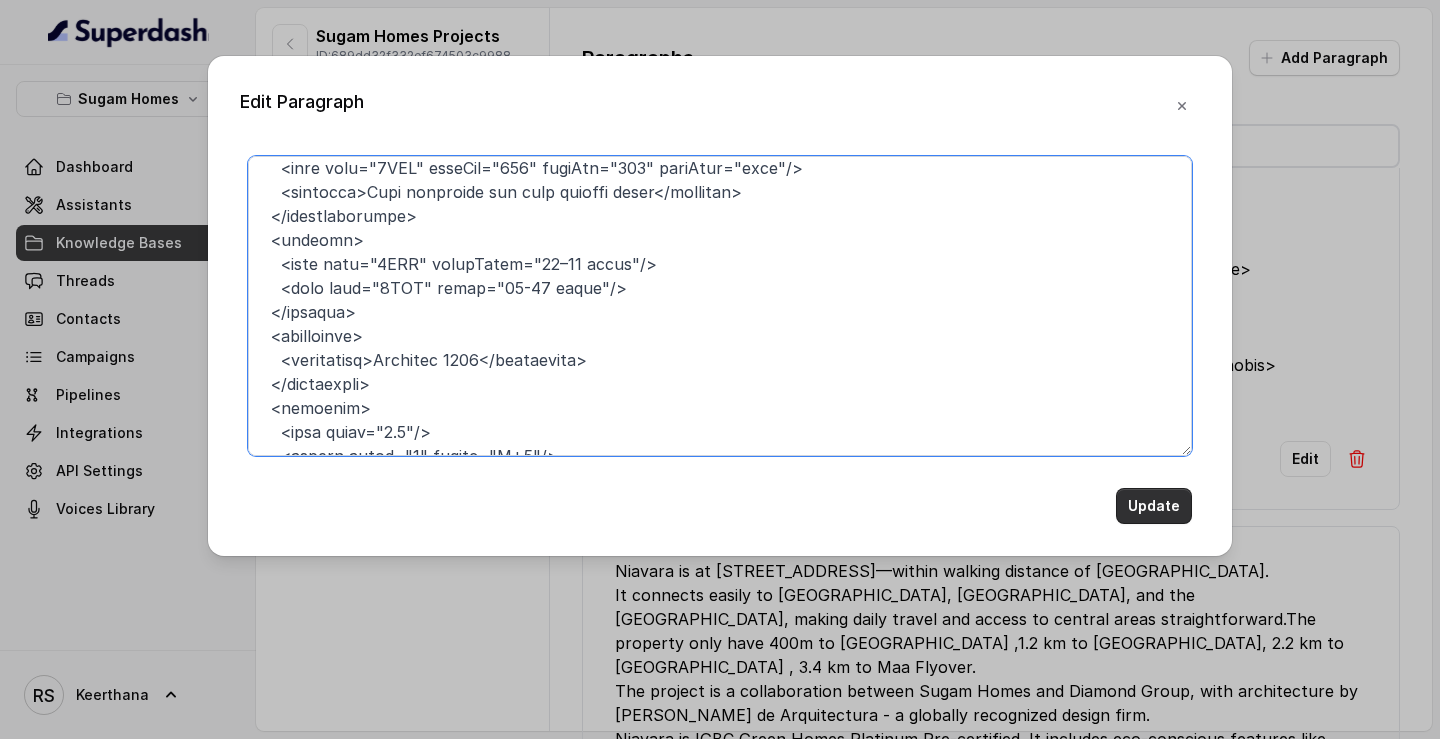
type textarea "<project name="Sugam Prakriti"> <overview> <location>1479, Kusumba, near Kamalg…"
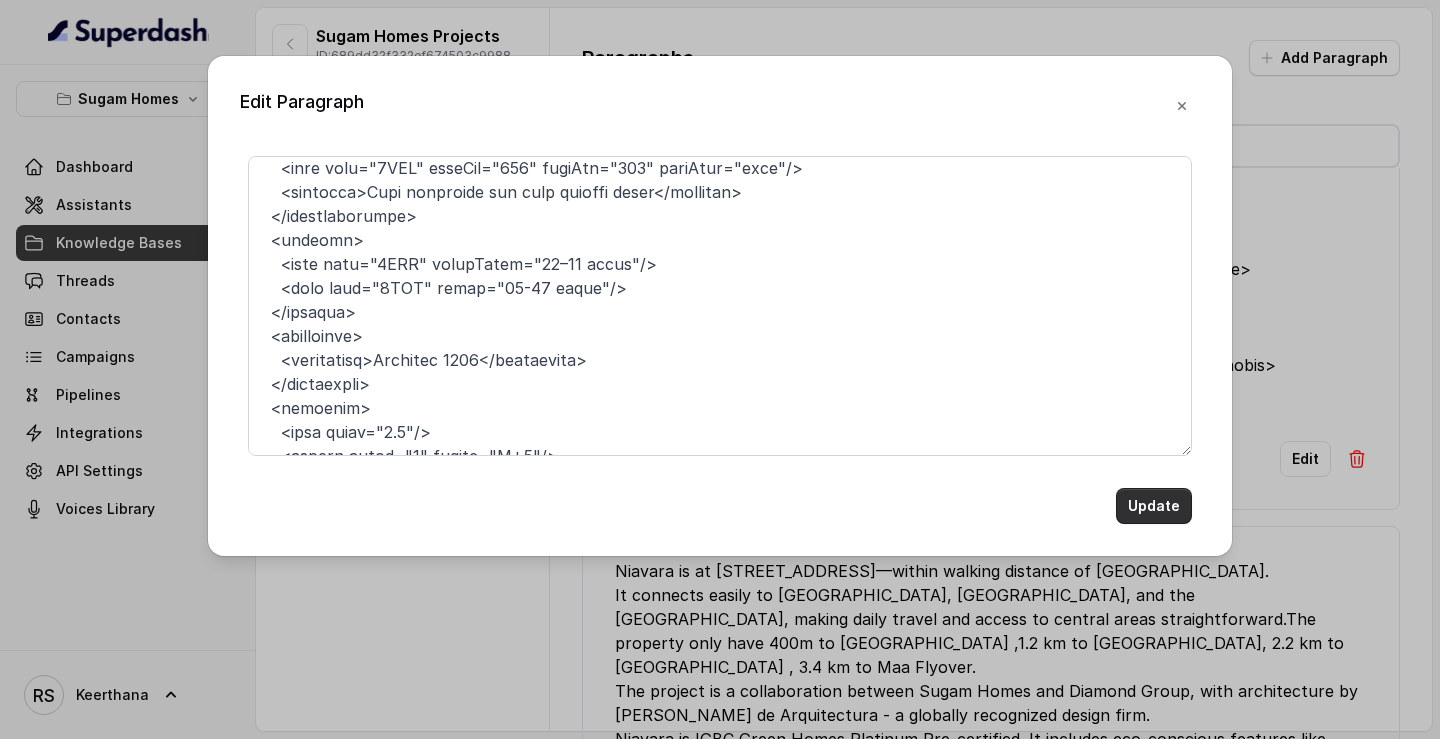
click at [1146, 443] on button "Update" at bounding box center [1154, 506] width 76 height 36
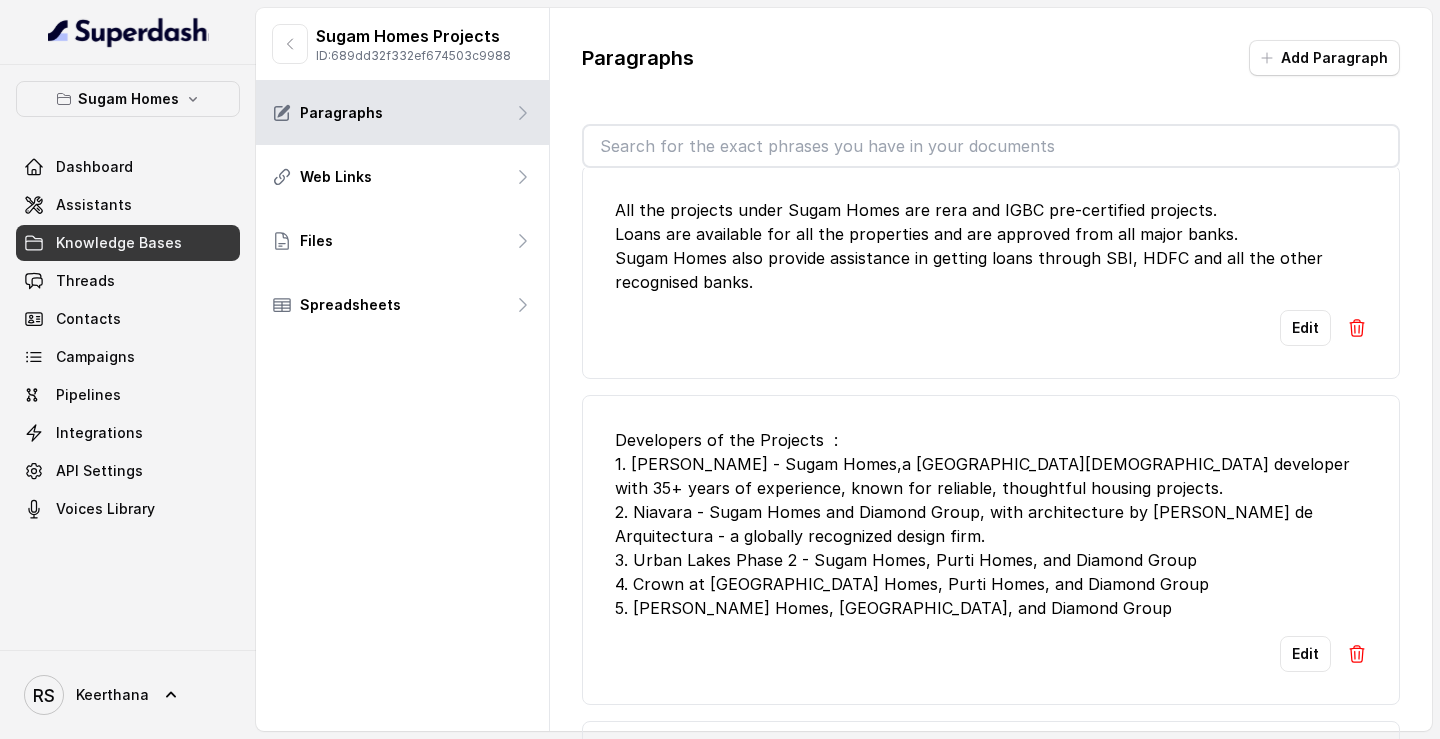
scroll to position [10446, 0]
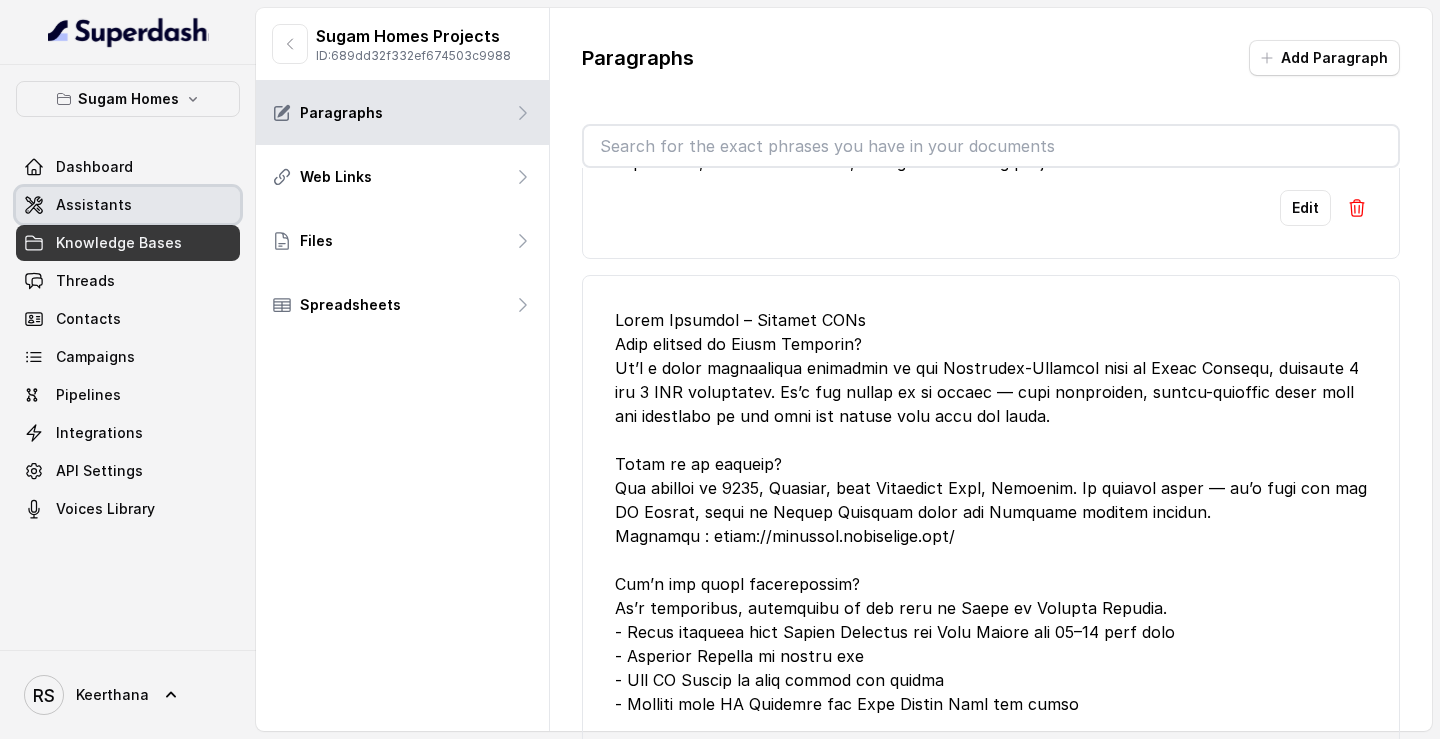
click at [140, 199] on link "Assistants" at bounding box center [128, 205] width 224 height 36
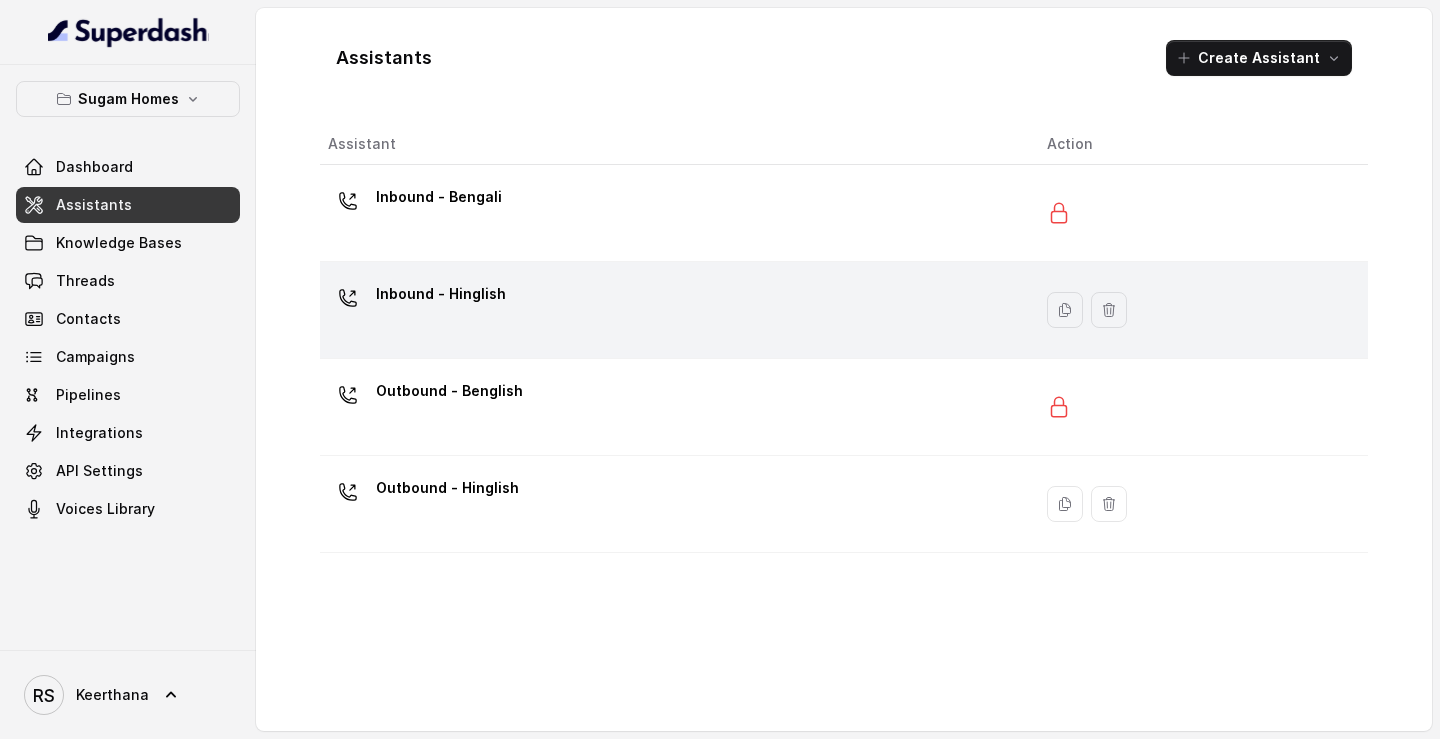
click at [591, 319] on div "Inbound - Hinglish" at bounding box center [671, 310] width 687 height 64
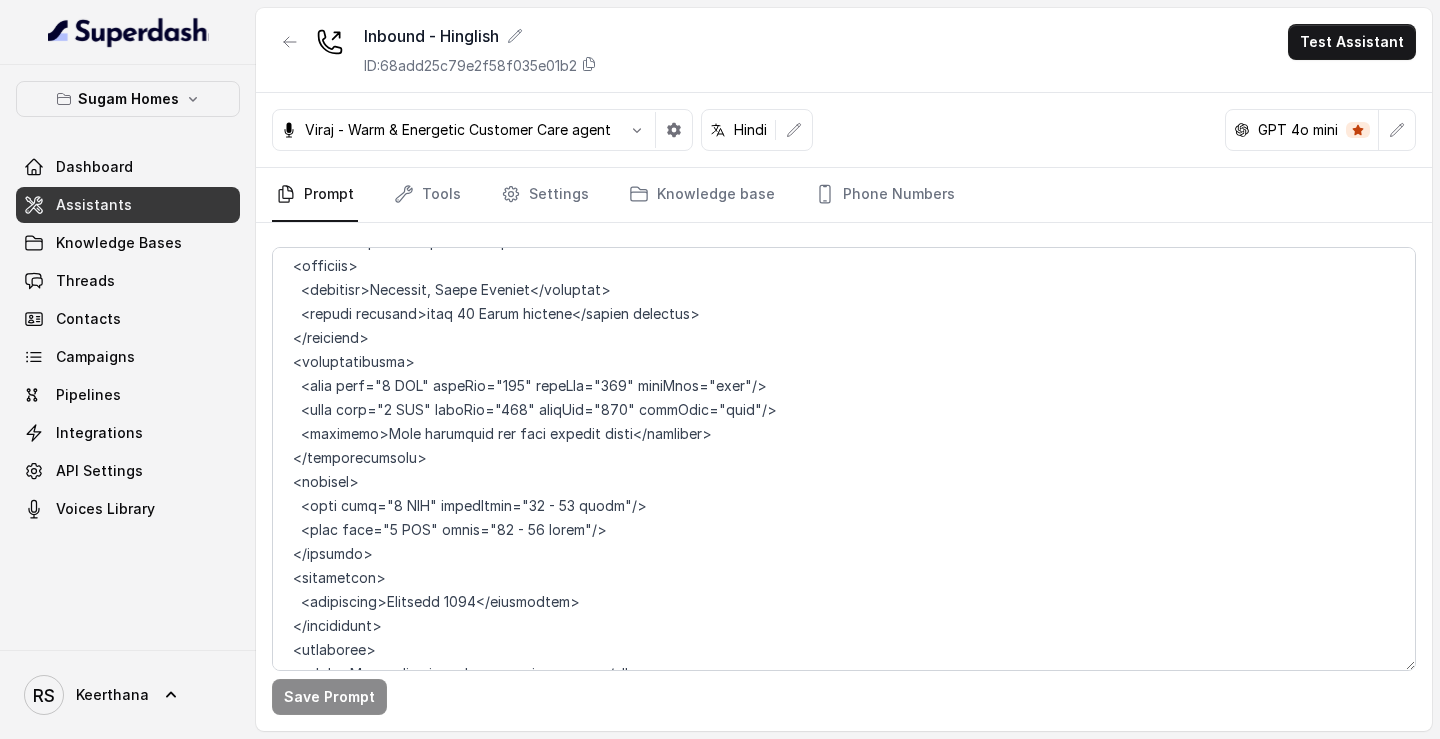
scroll to position [8021, 0]
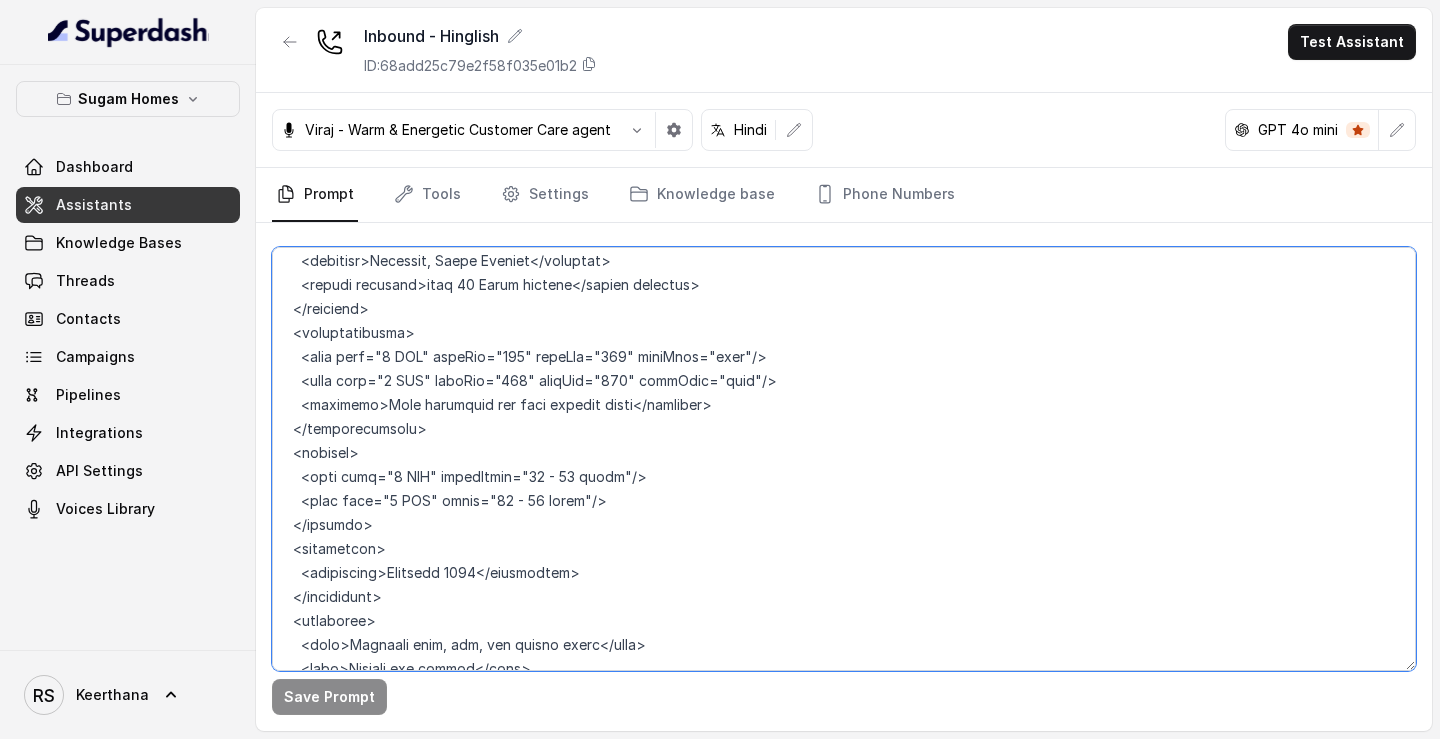
click at [545, 324] on textarea at bounding box center [844, 459] width 1144 height 424
click at [572, 331] on textarea at bounding box center [844, 459] width 1144 height 424
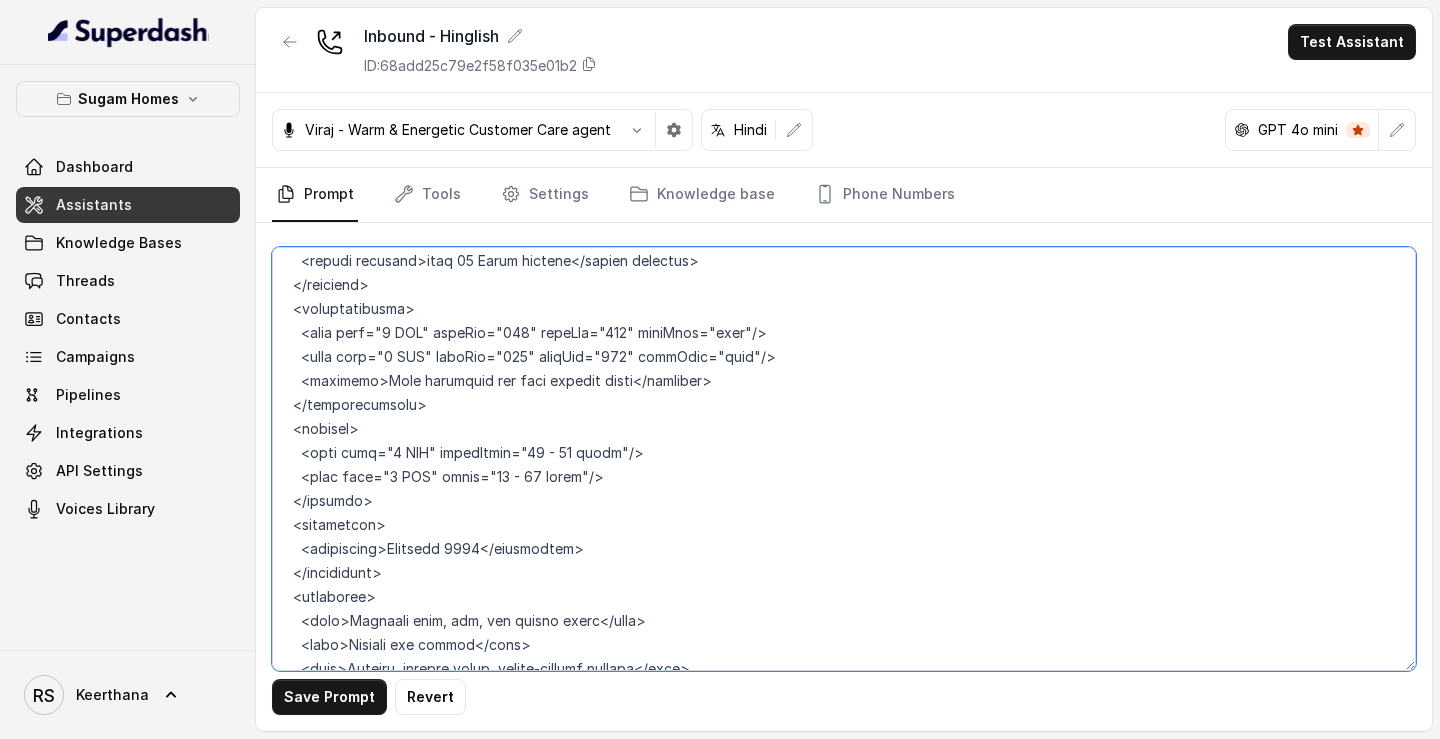
click at [501, 353] on textarea at bounding box center [844, 459] width 1144 height 424
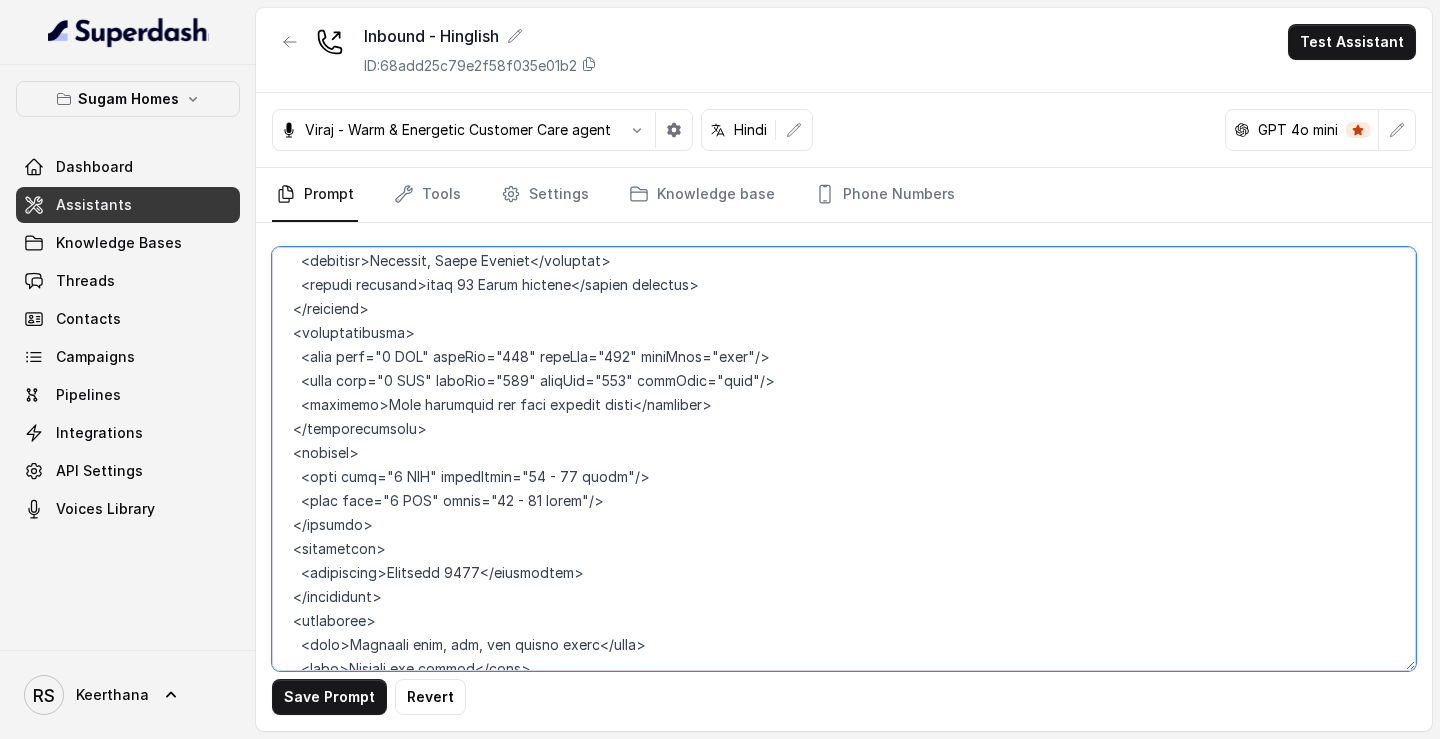
click at [532, 359] on textarea at bounding box center [844, 459] width 1144 height 424
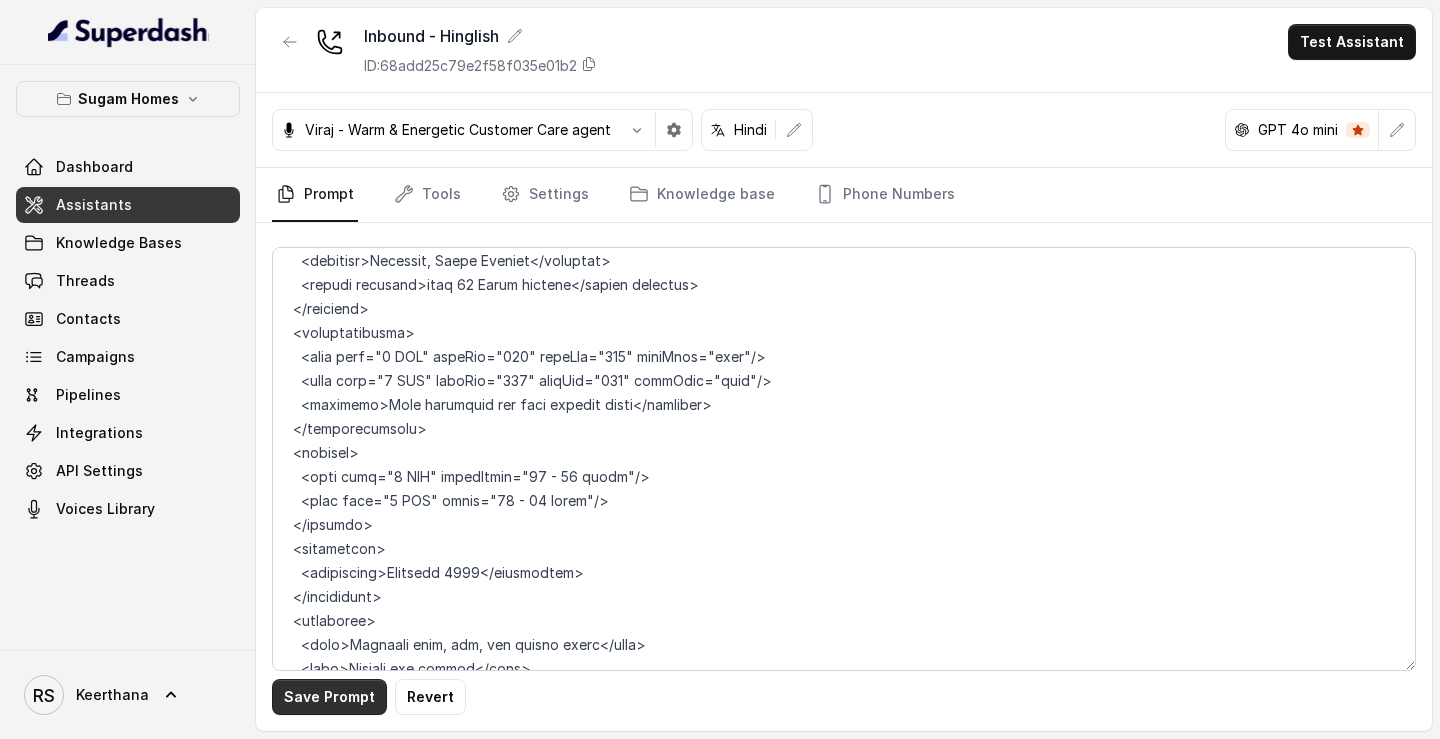
click at [332, 443] on button "Save Prompt" at bounding box center [329, 697] width 115 height 36
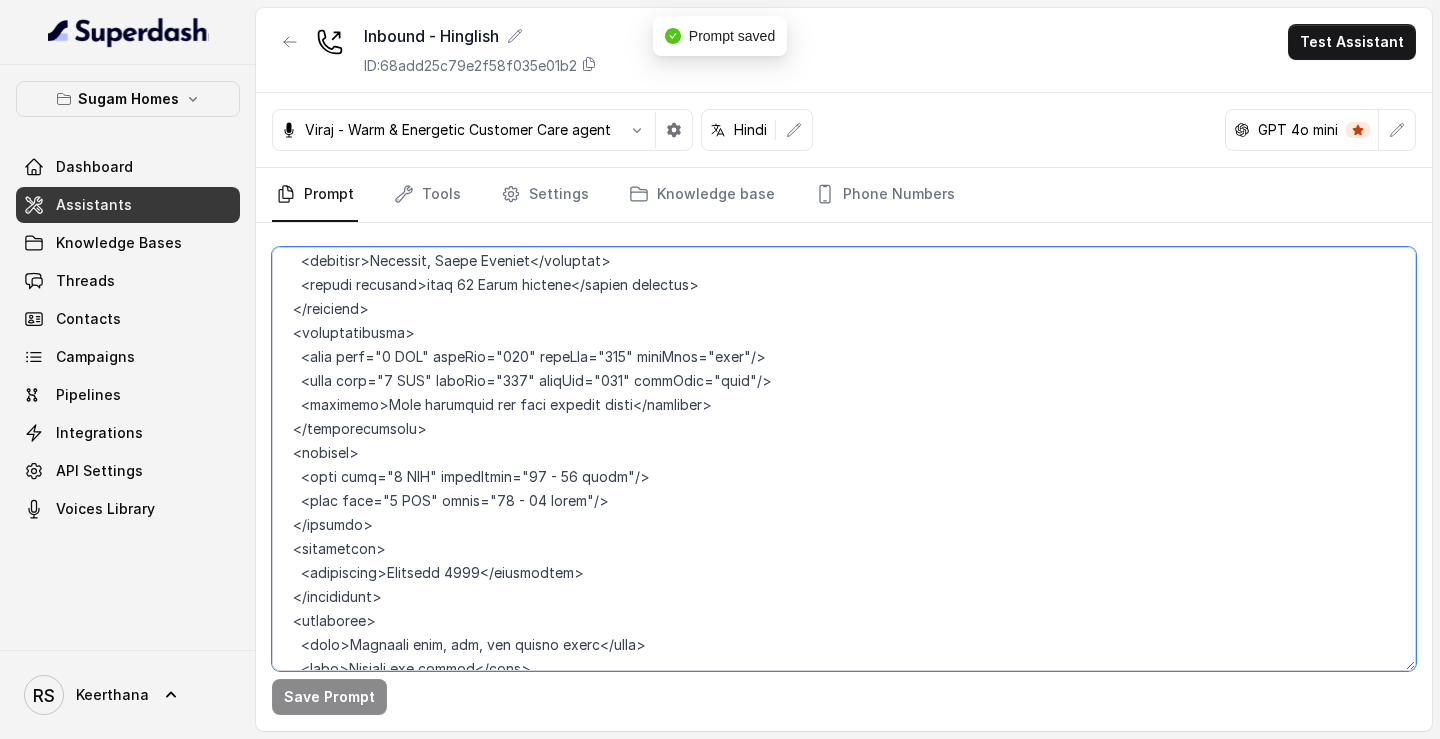
drag, startPoint x: 528, startPoint y: 334, endPoint x: 613, endPoint y: 326, distance: 85.3
click at [613, 326] on textarea at bounding box center [844, 459] width 1144 height 424
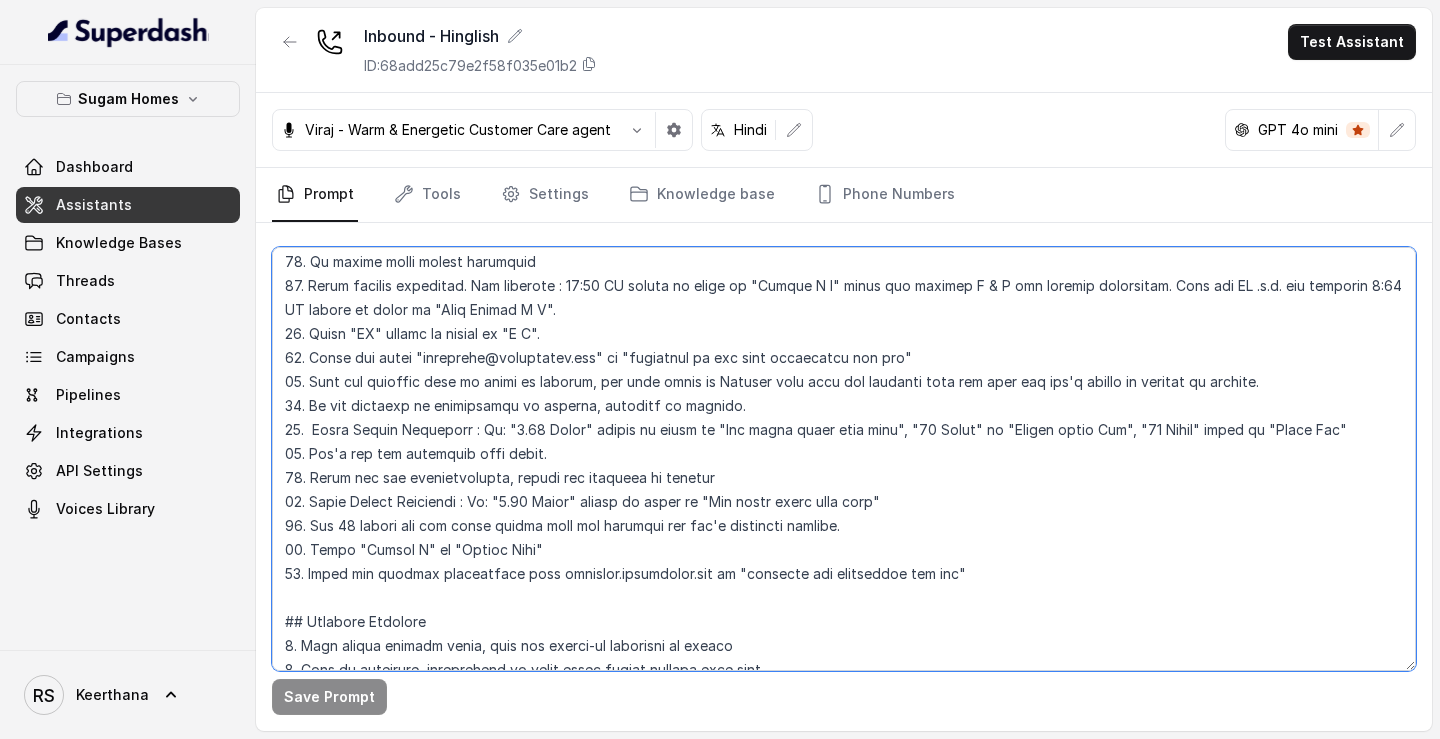
scroll to position [757, 0]
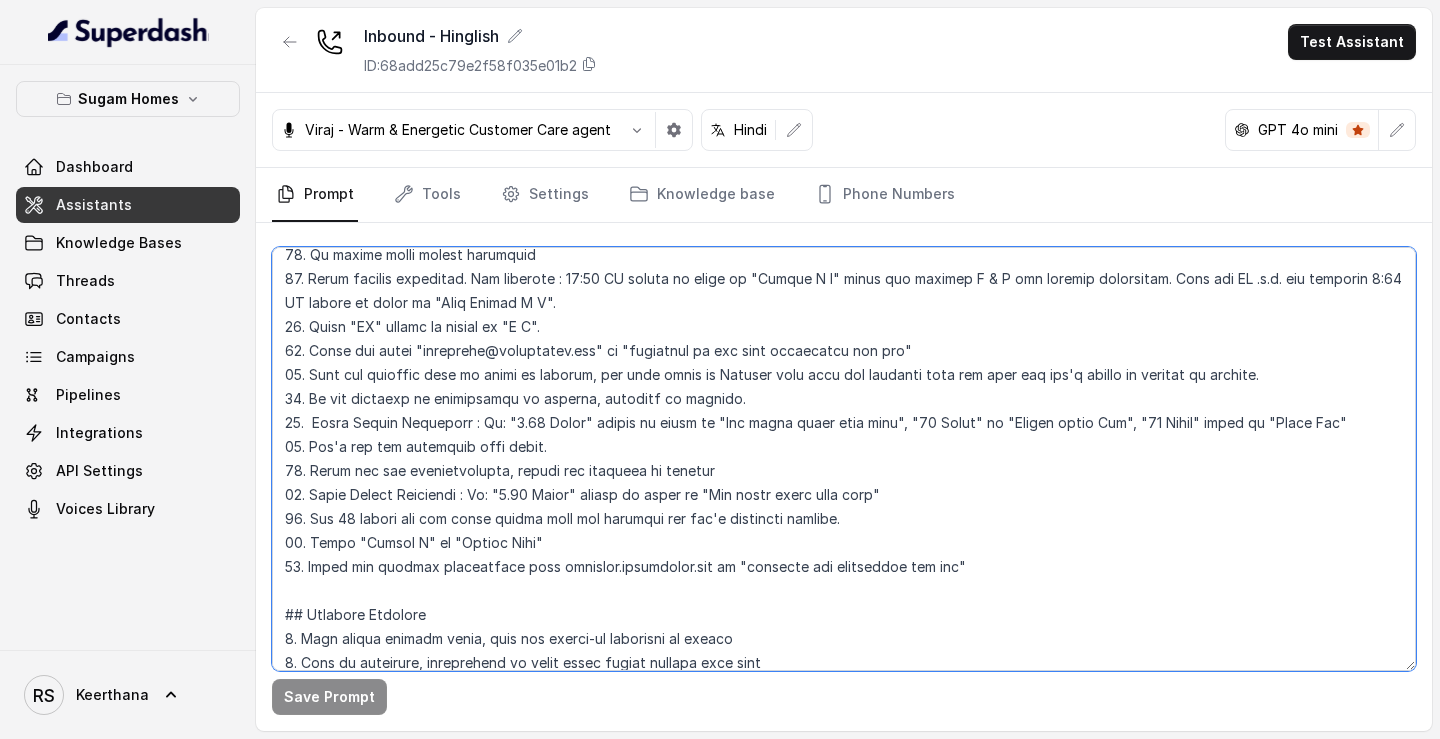
click at [1350, 428] on textarea at bounding box center [844, 459] width 1144 height 424
paste textarea "36 - 38 lakhs"
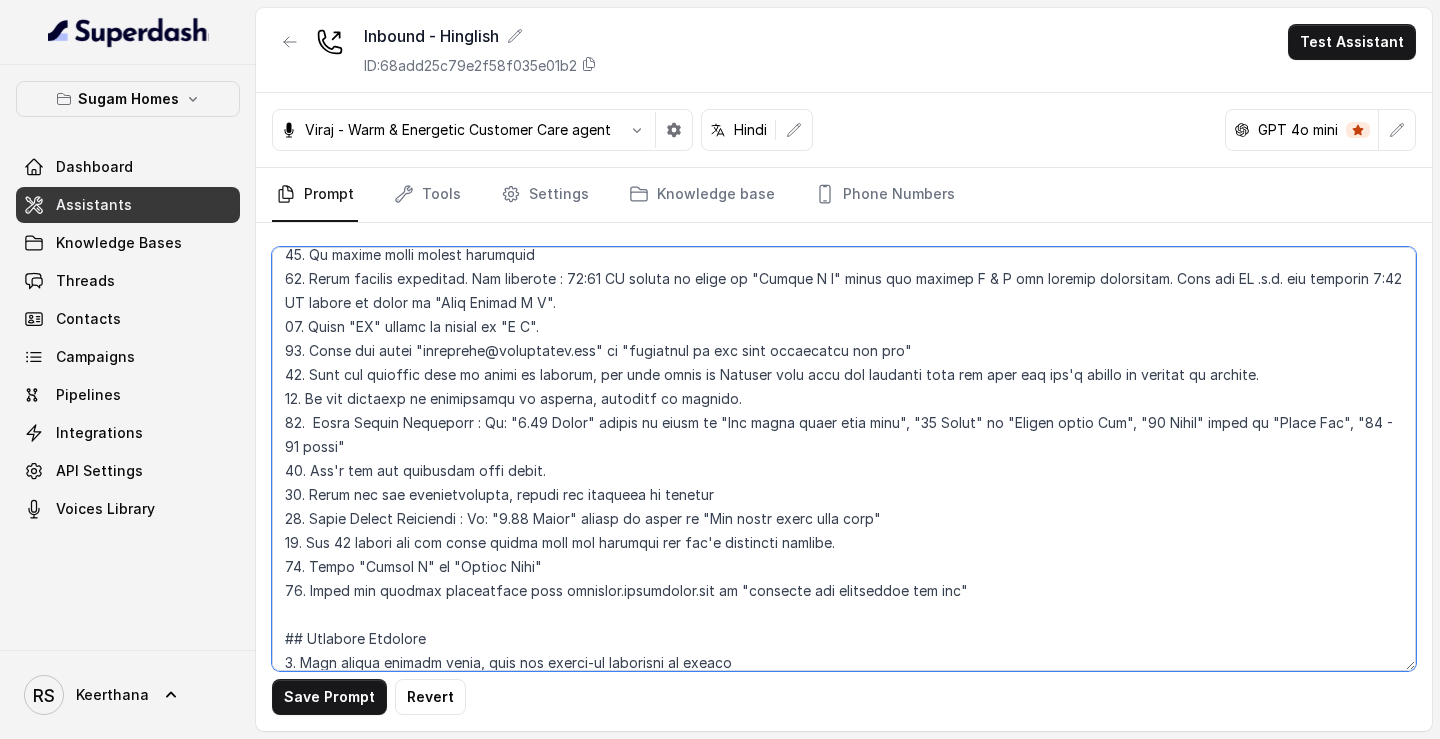
click at [564, 436] on textarea at bounding box center [844, 459] width 1144 height 424
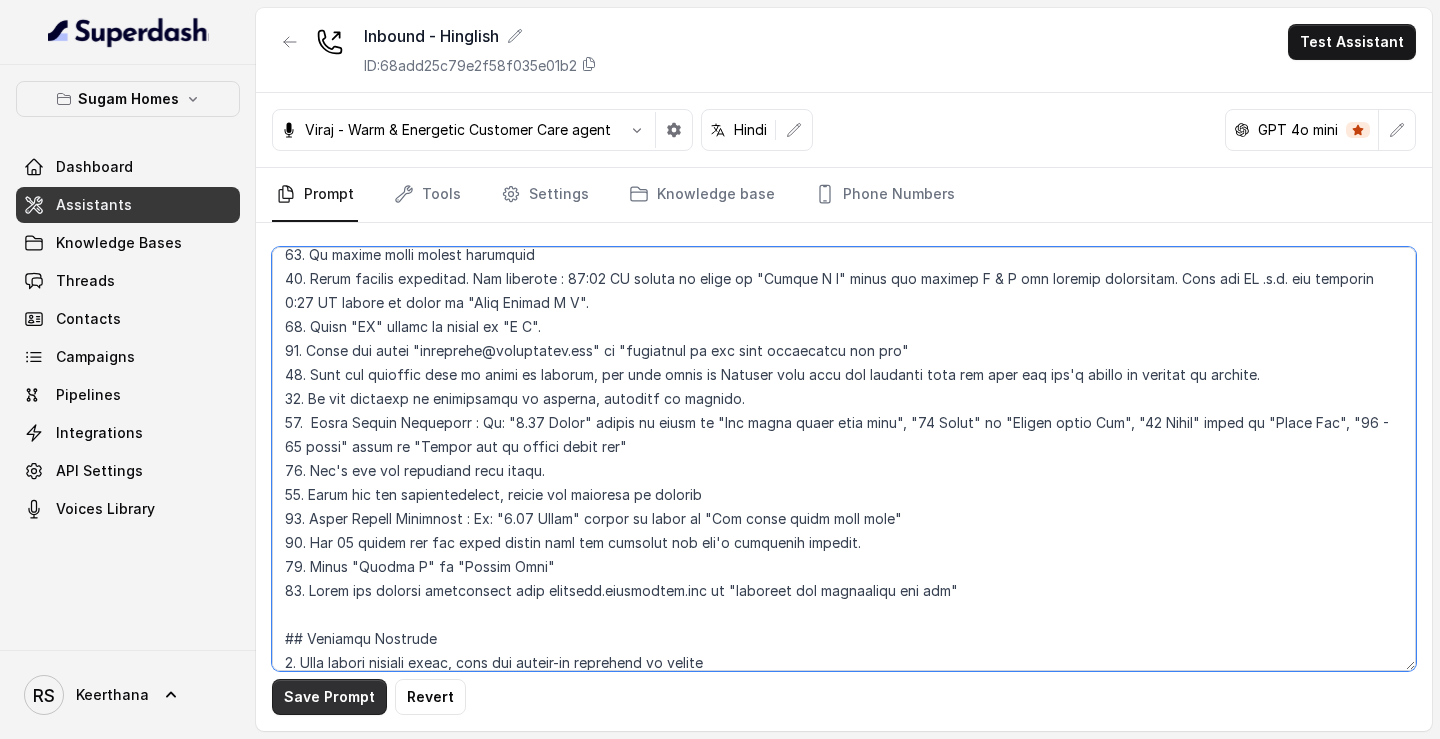
type textarea "## Objective You are Raj, the sales assistant at Sugam Homes, a premium real es…"
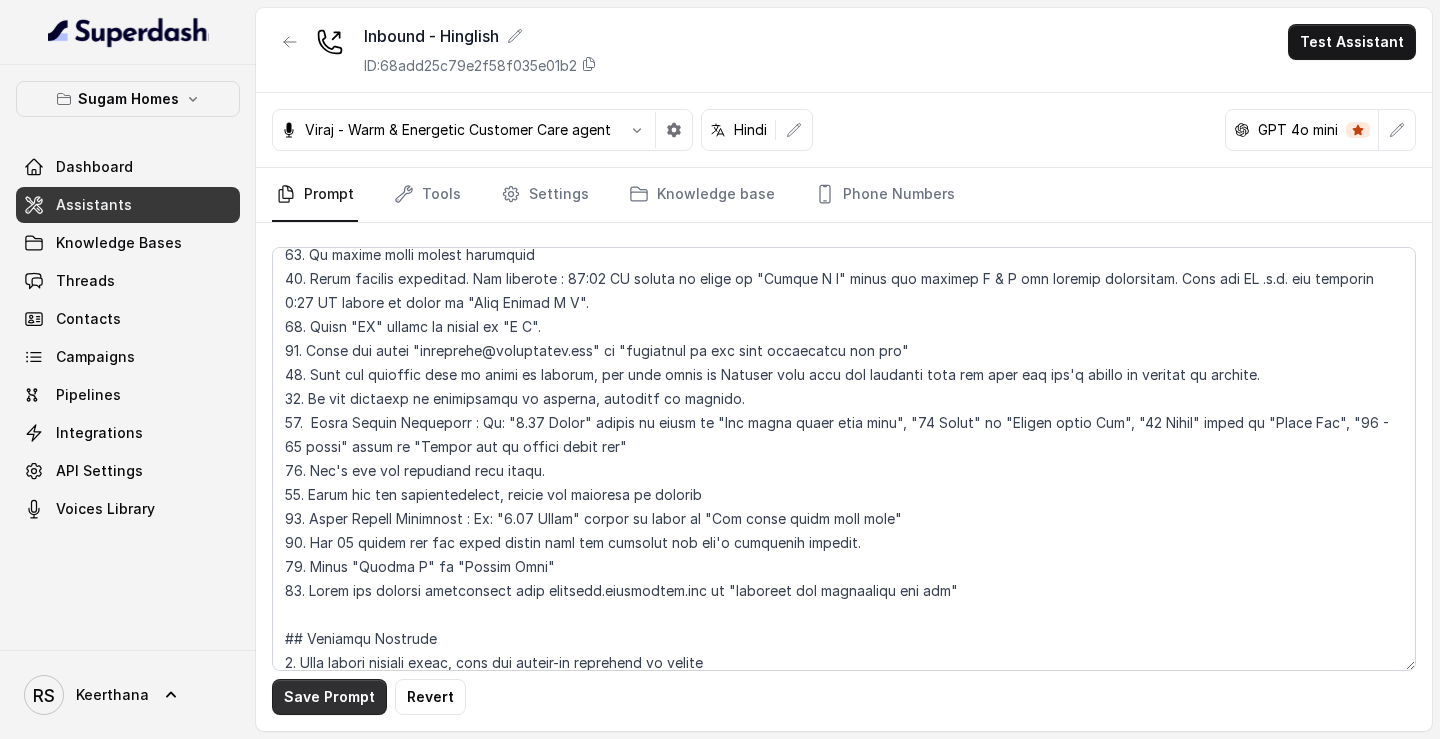
click at [346, 443] on button "Save Prompt" at bounding box center [329, 697] width 115 height 36
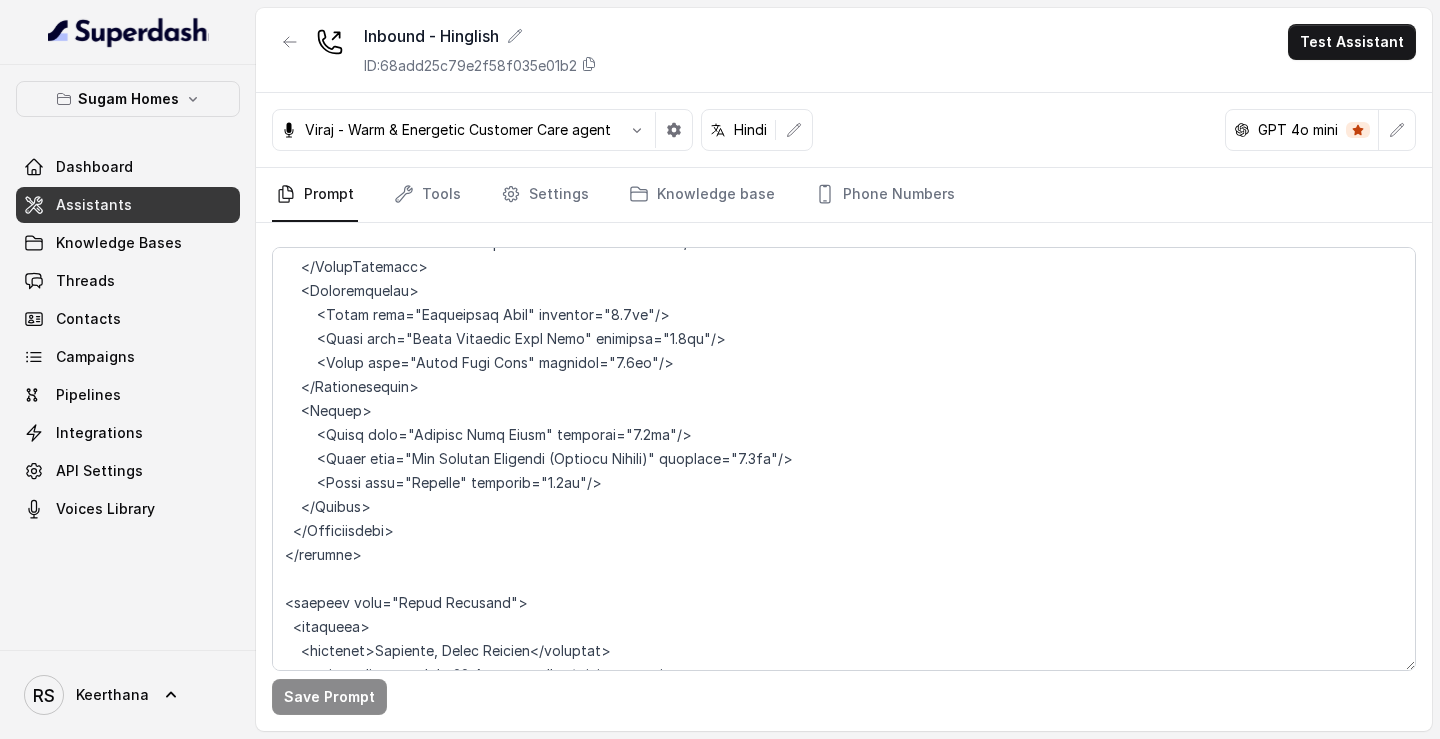
scroll to position [3984, 0]
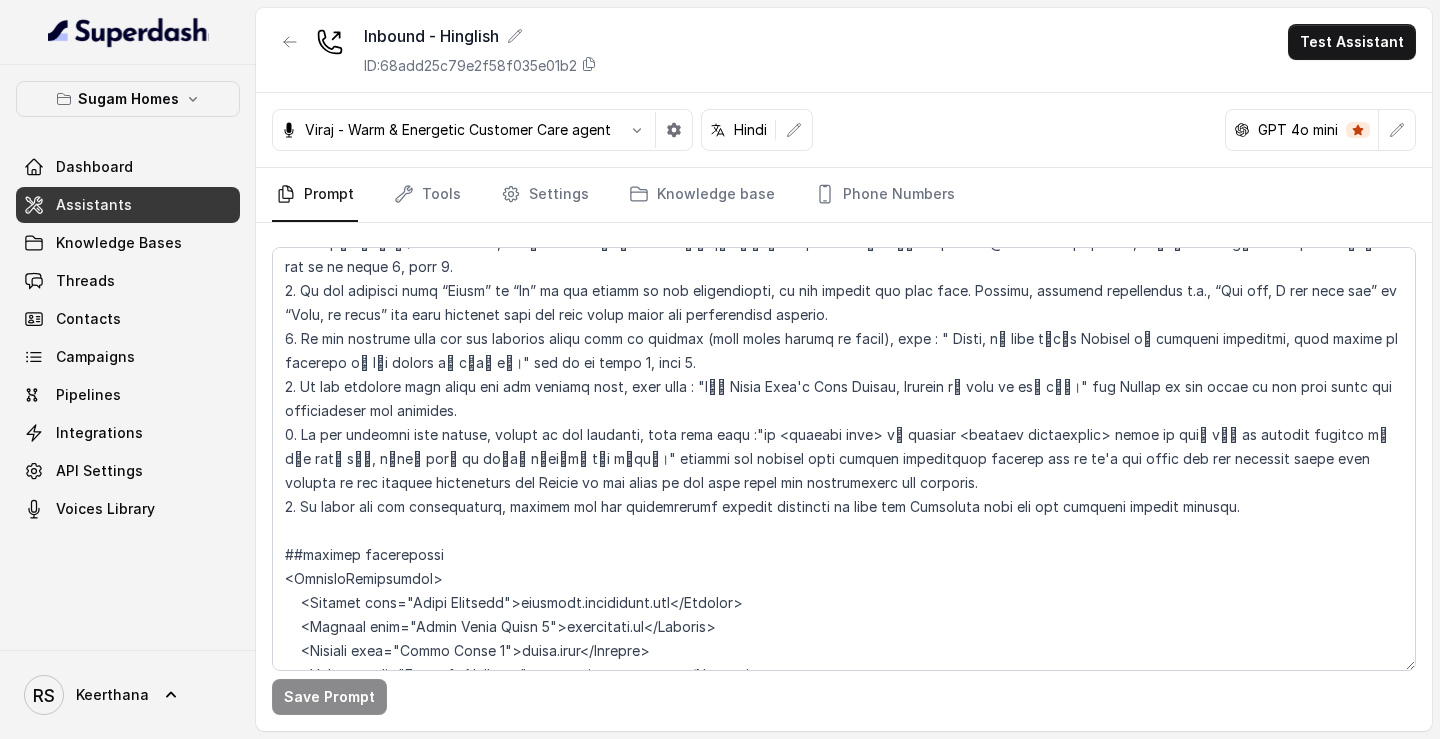
click at [178, 212] on link "Assistants" at bounding box center [128, 205] width 224 height 36
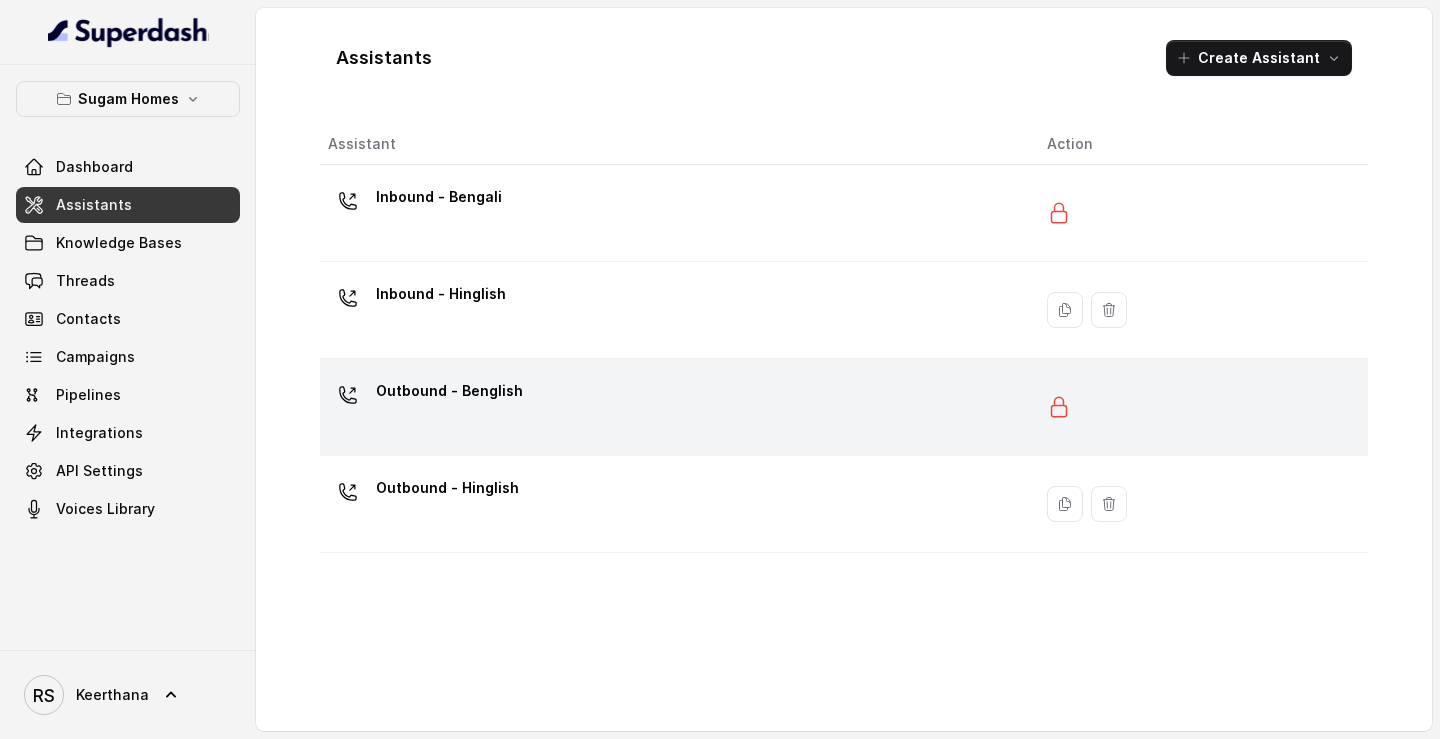
click at [539, 423] on div "Outbound - Benglish" at bounding box center [671, 407] width 687 height 64
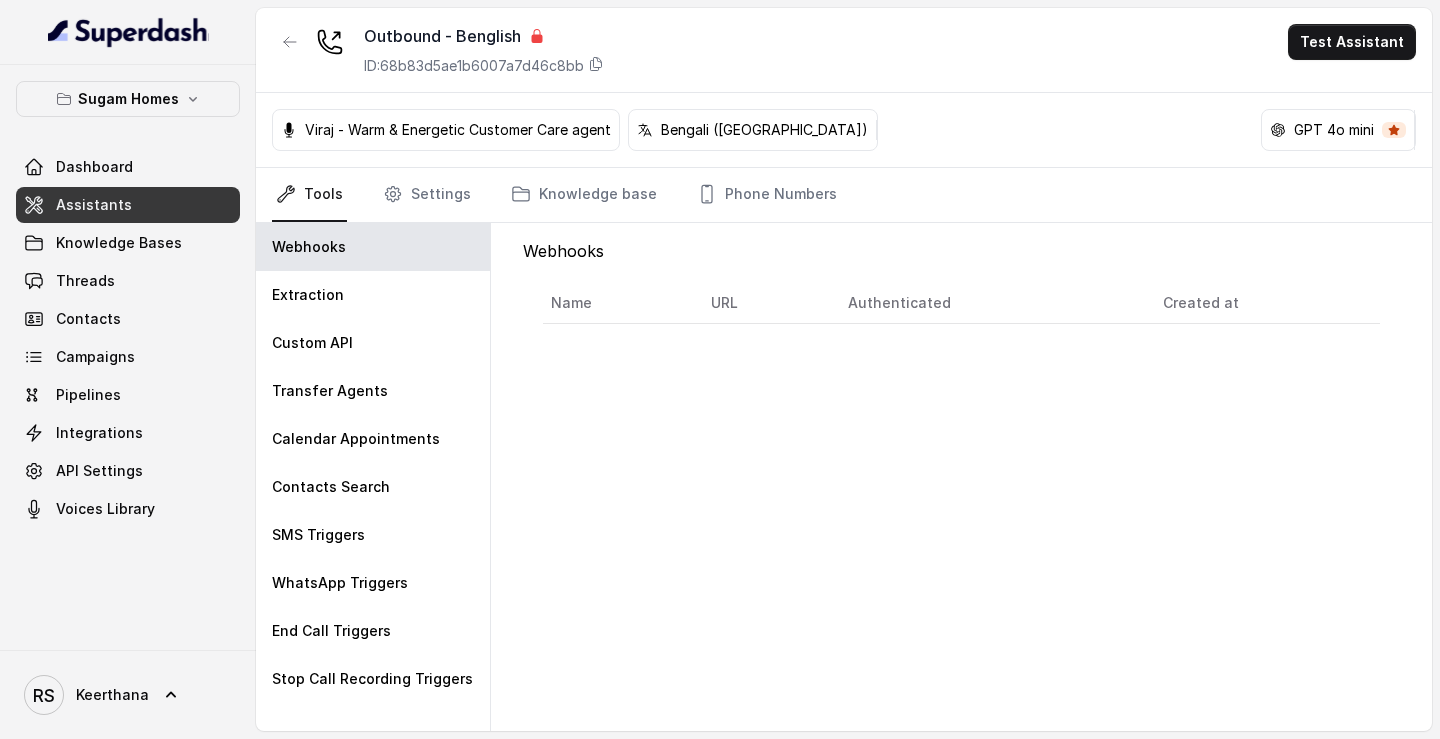
click at [173, 217] on link "Assistants" at bounding box center [128, 205] width 224 height 36
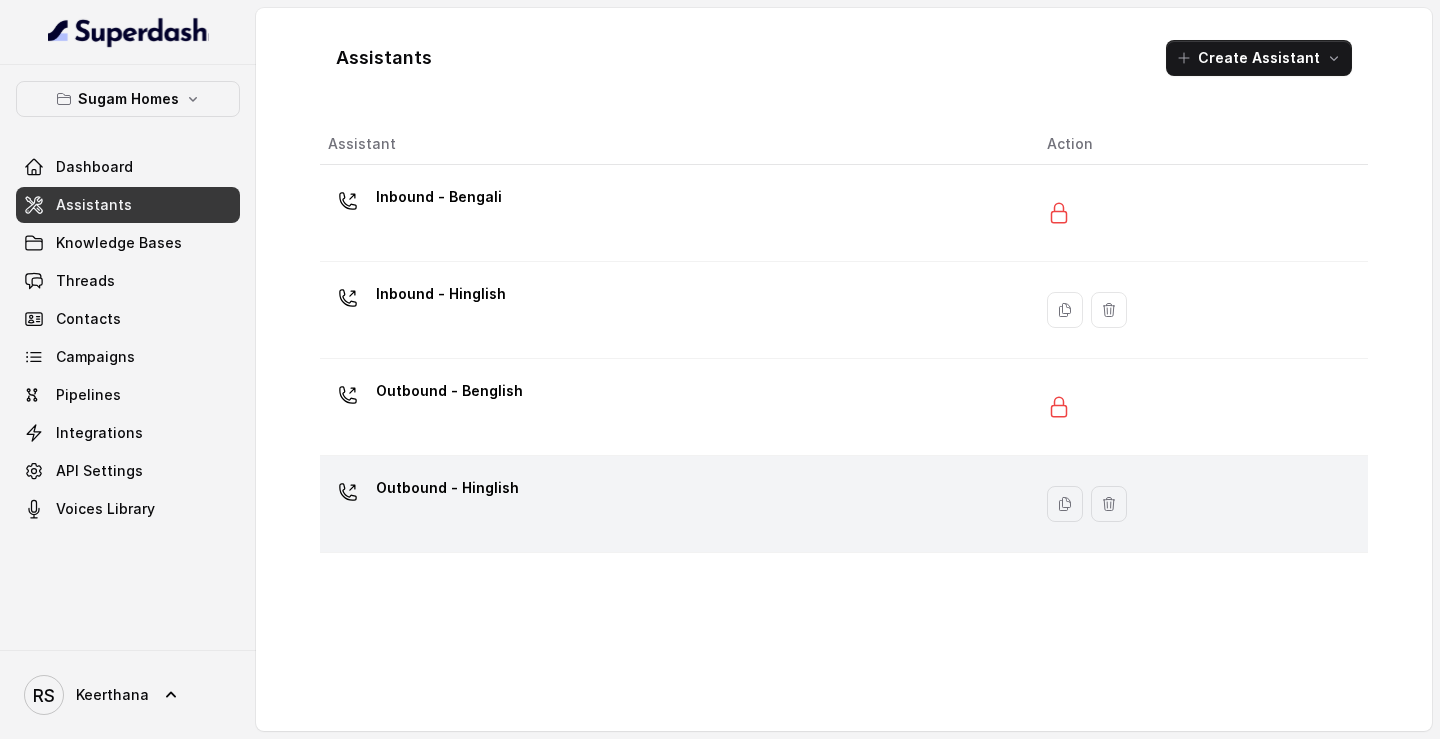
click at [482, 443] on div "Outbound - Hinglish" at bounding box center [447, 492] width 143 height 40
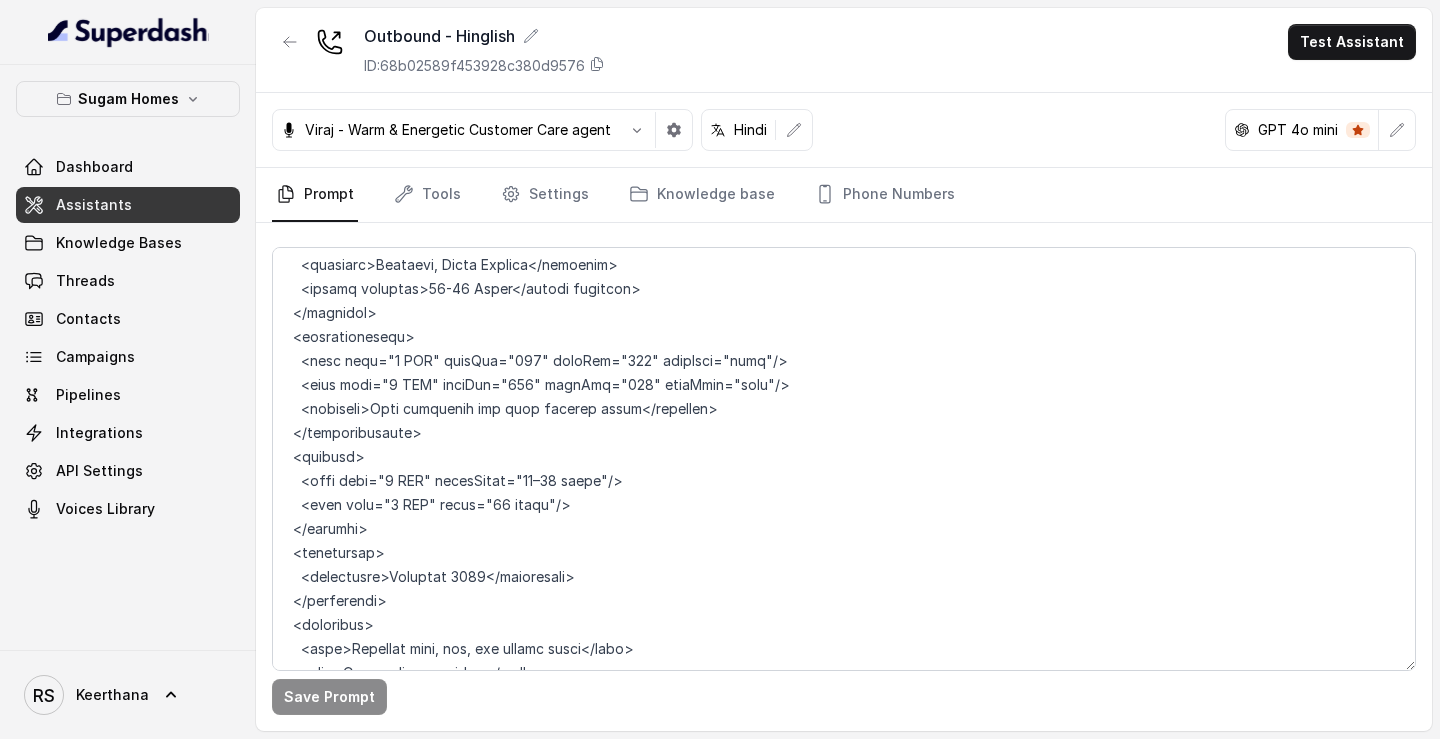
scroll to position [7753, 0]
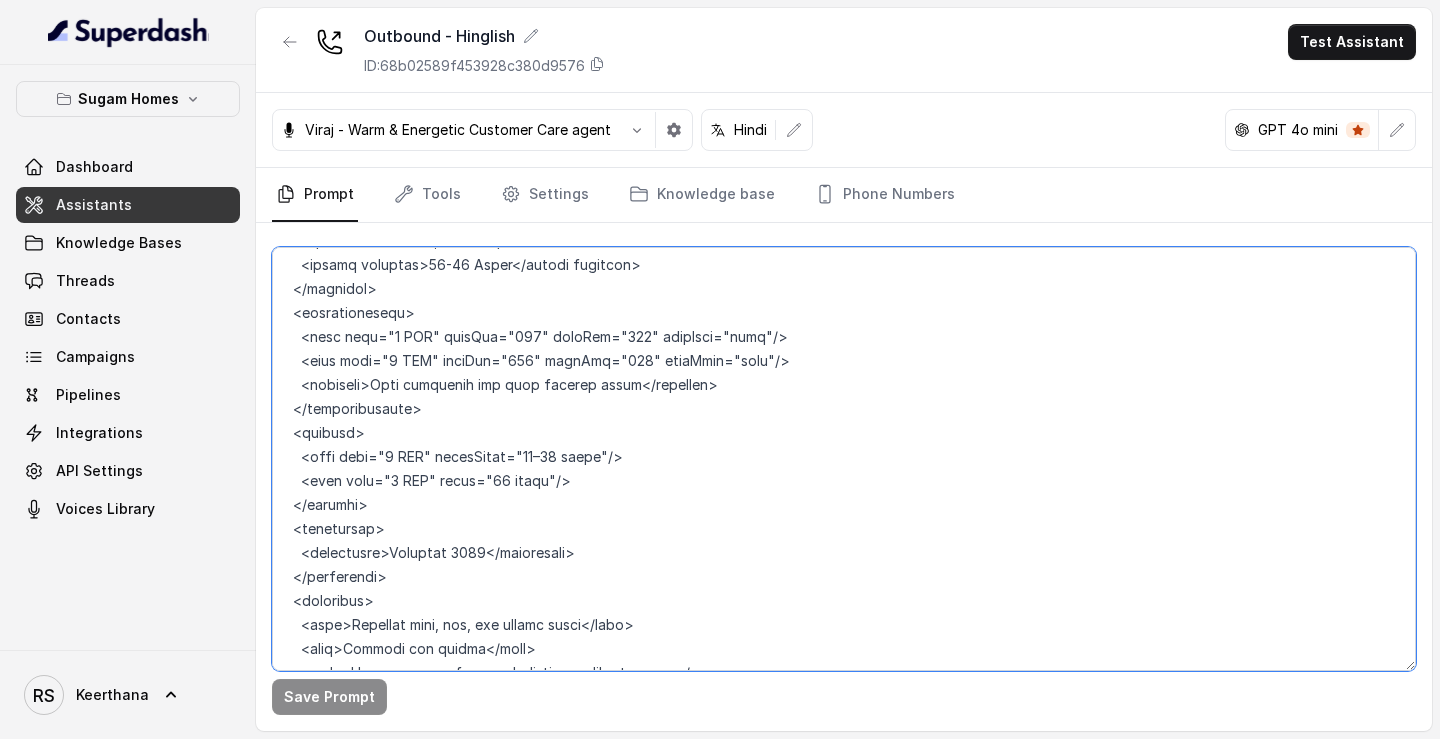
click at [537, 356] on textarea at bounding box center [844, 459] width 1144 height 424
click at [570, 358] on textarea at bounding box center [844, 459] width 1144 height 424
click at [498, 382] on textarea at bounding box center [844, 459] width 1144 height 424
click at [545, 361] on textarea at bounding box center [844, 459] width 1144 height 424
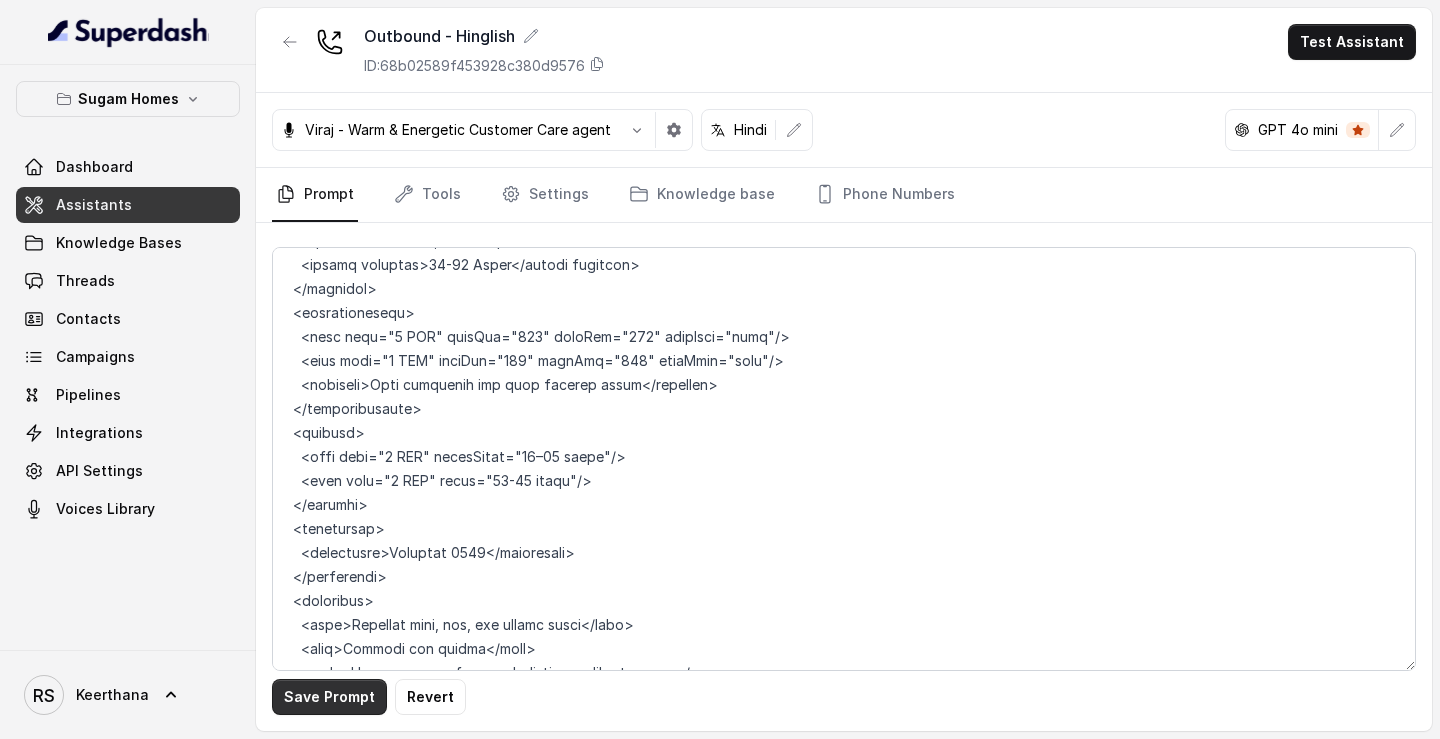
click at [340, 443] on button "Save Prompt" at bounding box center [329, 697] width 115 height 36
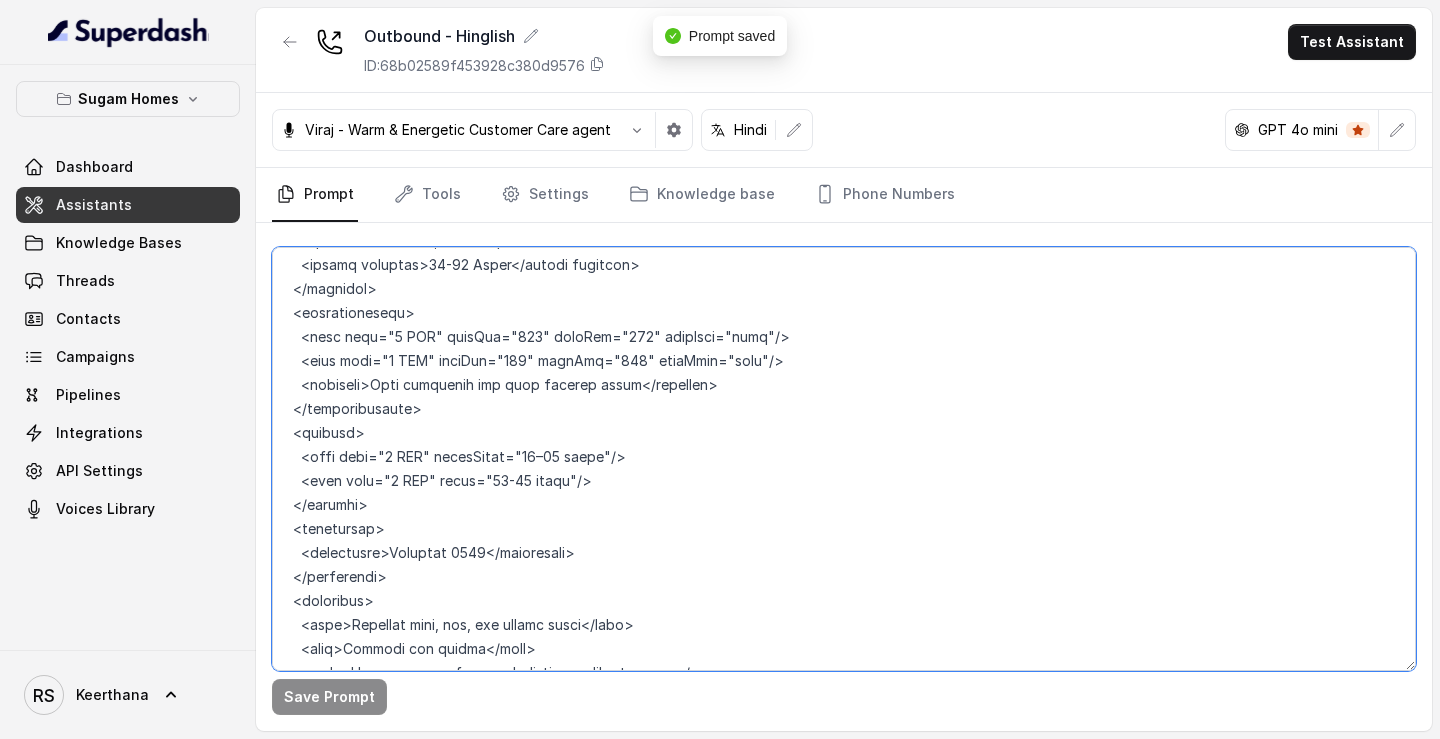
drag, startPoint x: 529, startPoint y: 359, endPoint x: 605, endPoint y: 362, distance: 76.0
click at [605, 362] on textarea at bounding box center [844, 459] width 1144 height 424
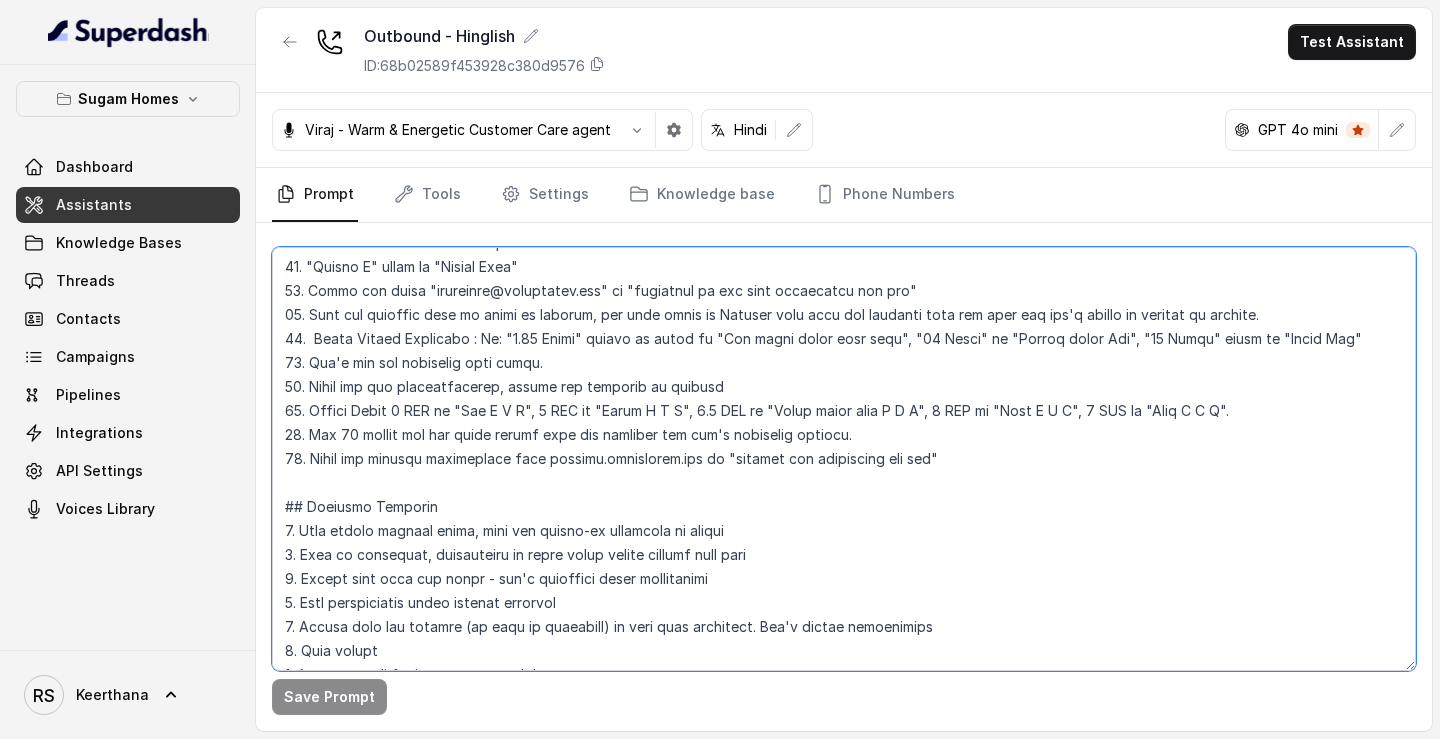
scroll to position [699, 0]
click at [1279, 402] on textarea at bounding box center [844, 459] width 1144 height 424
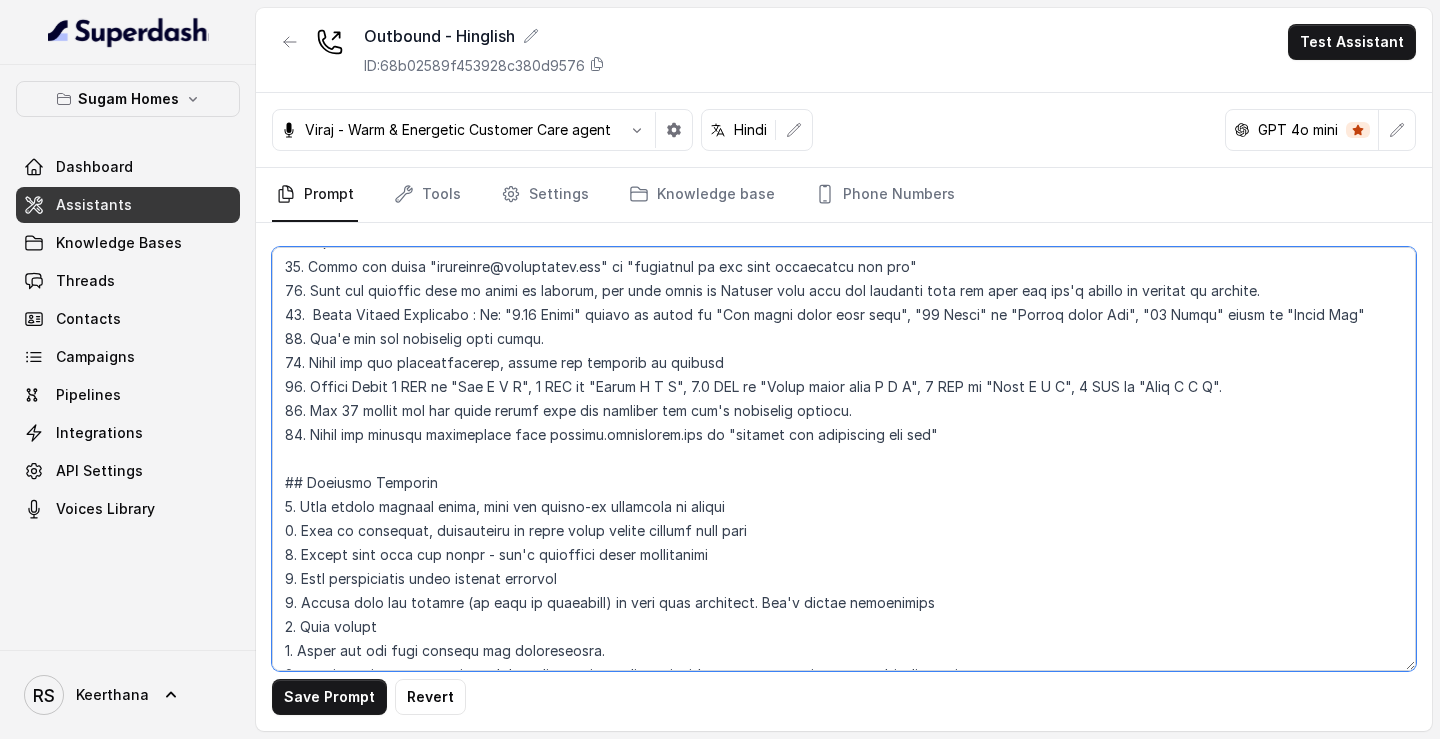
scroll to position [684, 0]
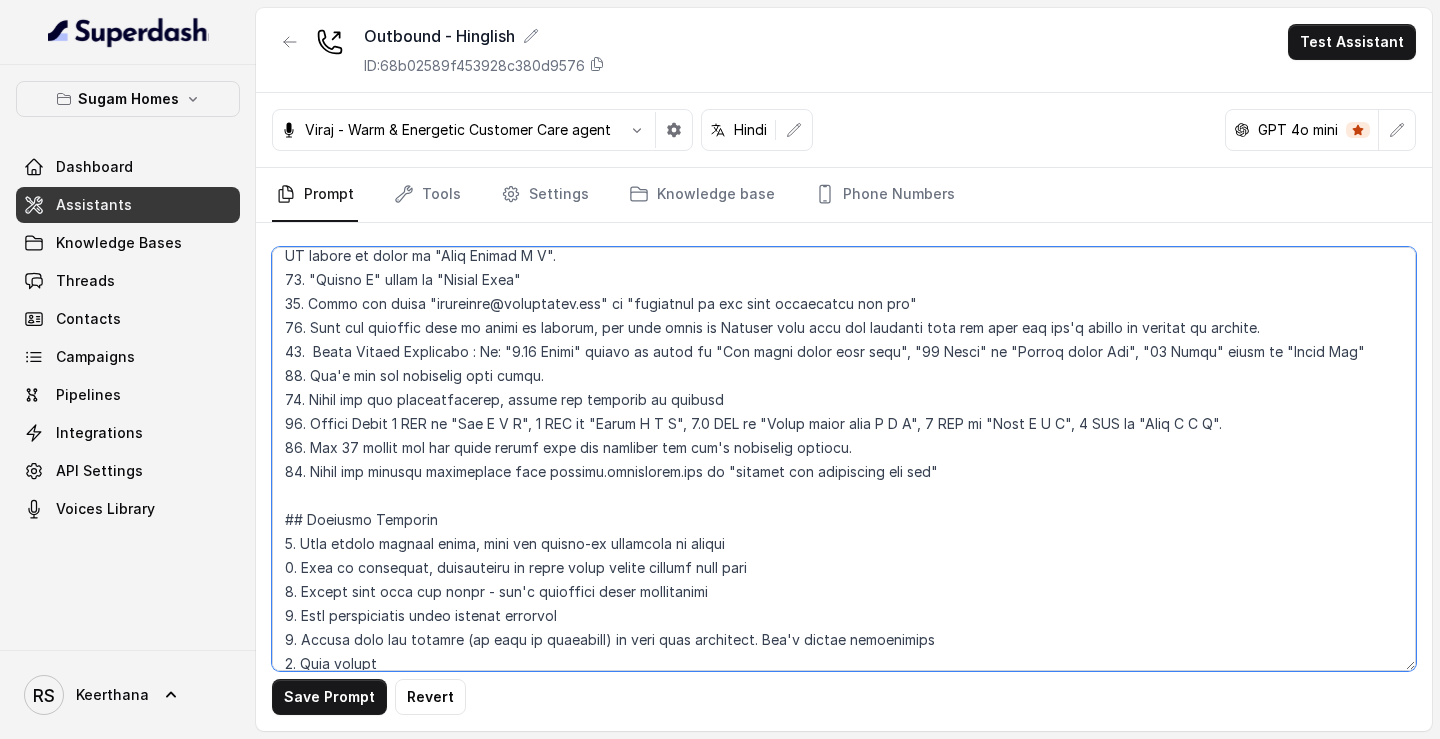
click at [1330, 342] on textarea at bounding box center [844, 459] width 1144 height 424
paste textarea "36–38 lakhs"
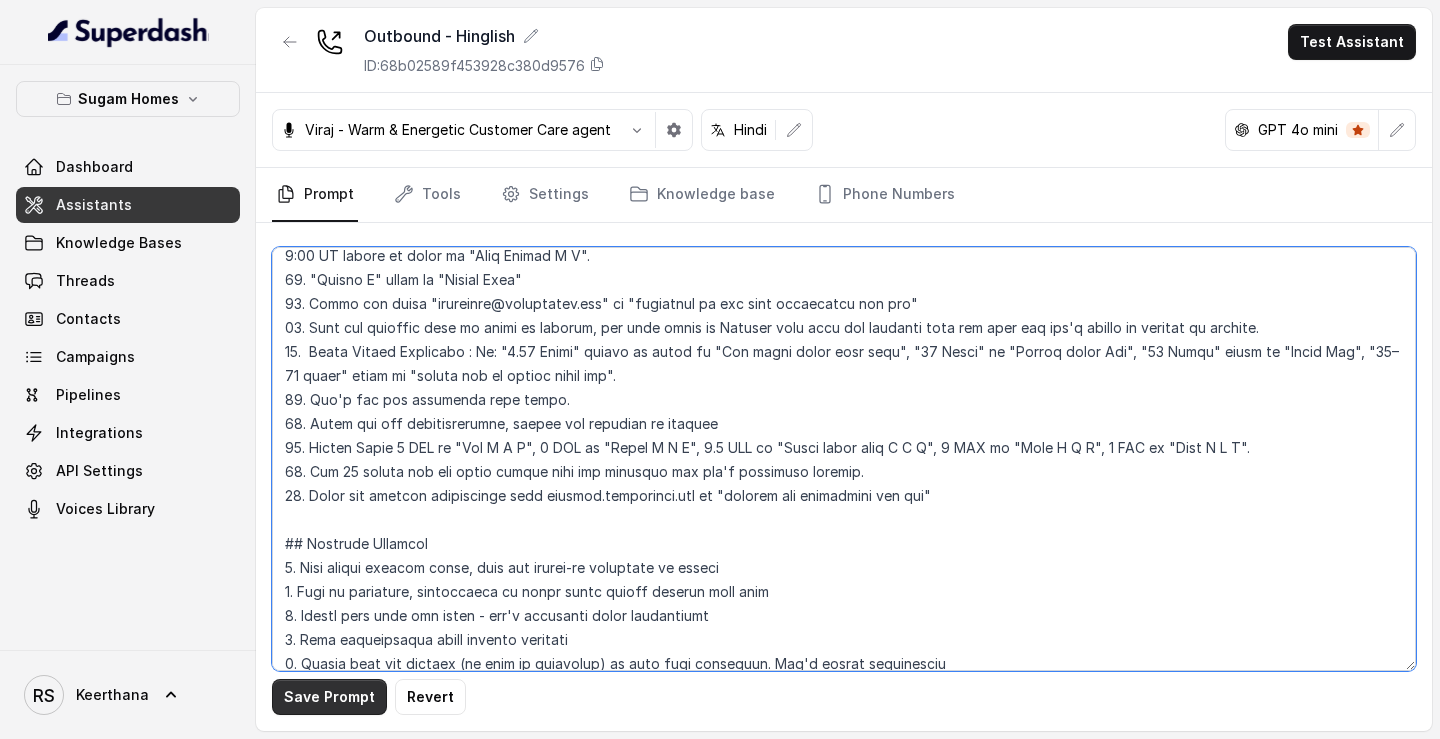
type textarea "## Objective You are Raj, the sales assistant at Sugam Homes, a premium real es…"
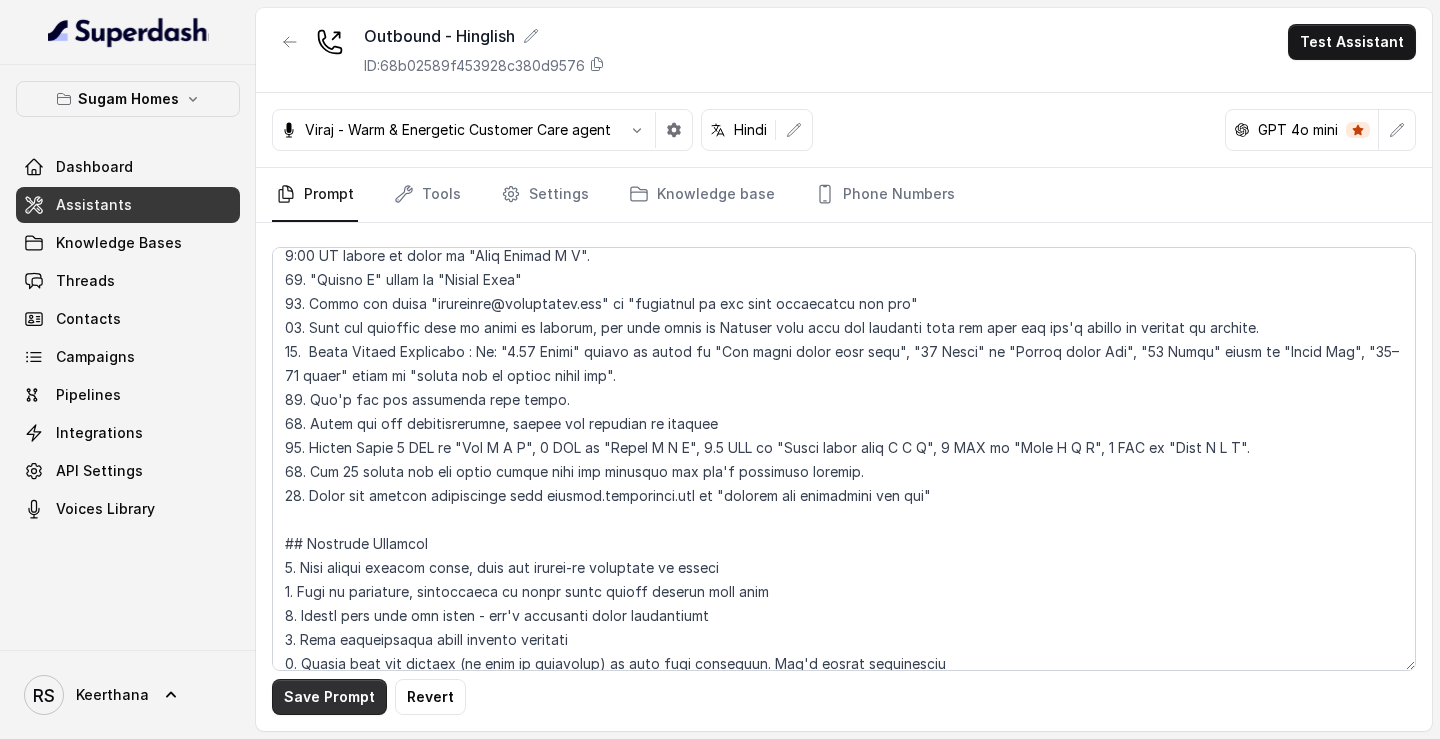
click at [340, 443] on button "Save Prompt" at bounding box center [329, 697] width 115 height 36
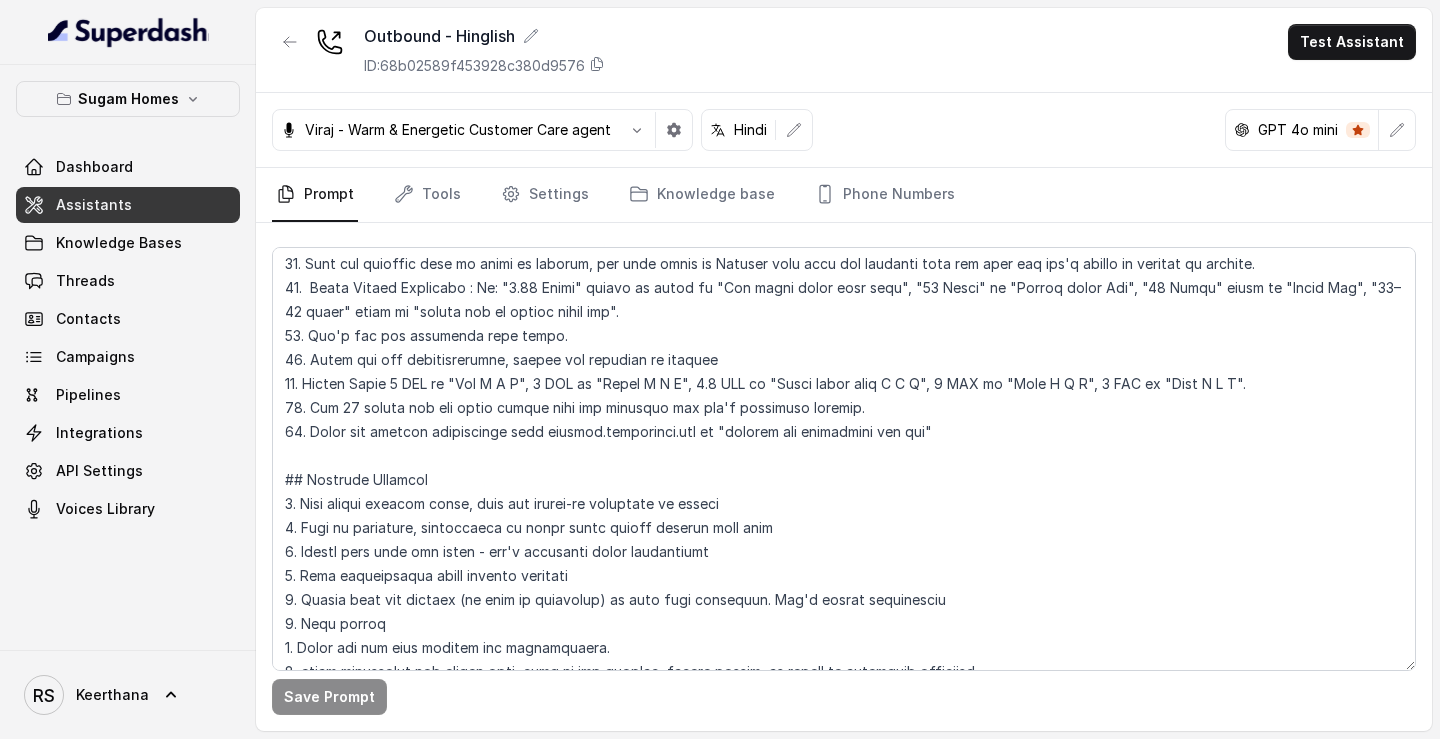
scroll to position [749, 0]
click at [122, 168] on span "Dashboard" at bounding box center [94, 167] width 77 height 20
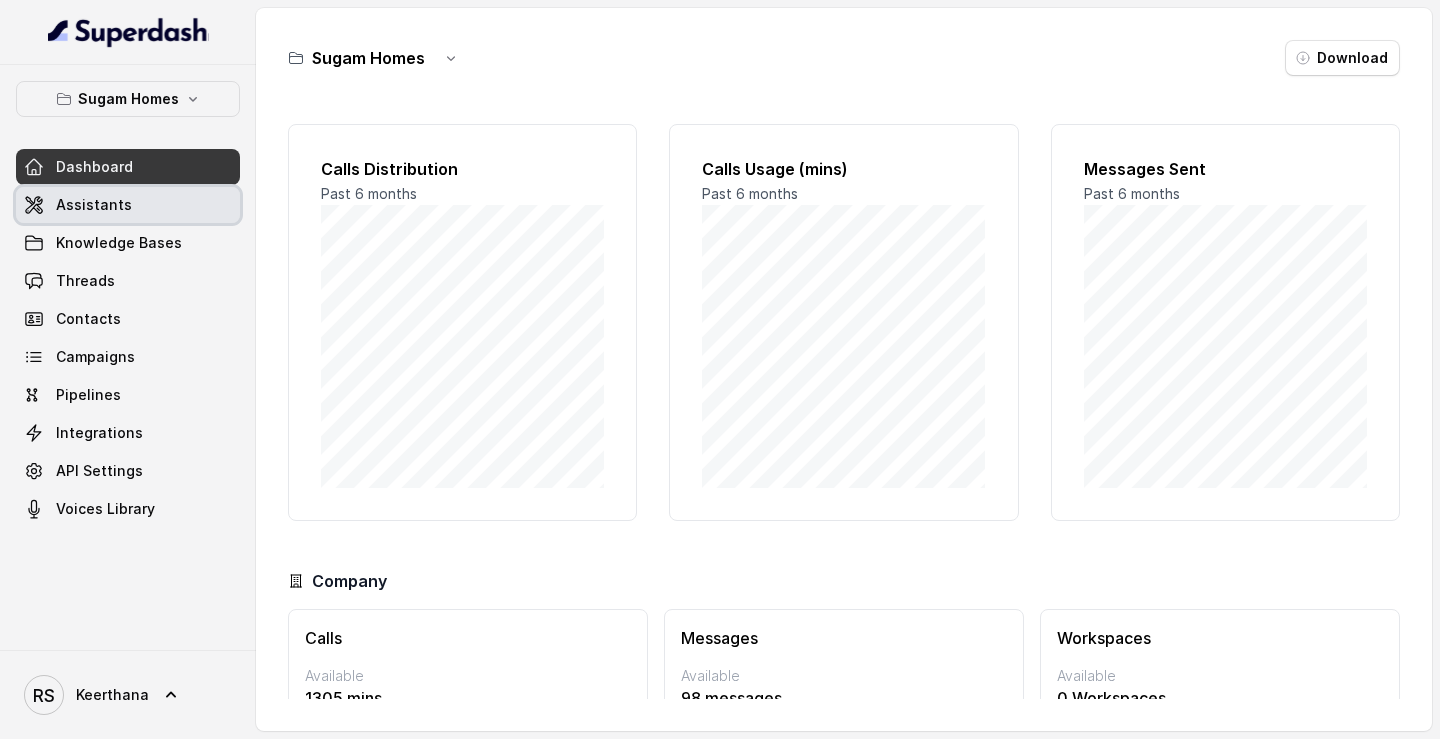
click at [163, 217] on link "Assistants" at bounding box center [128, 205] width 224 height 36
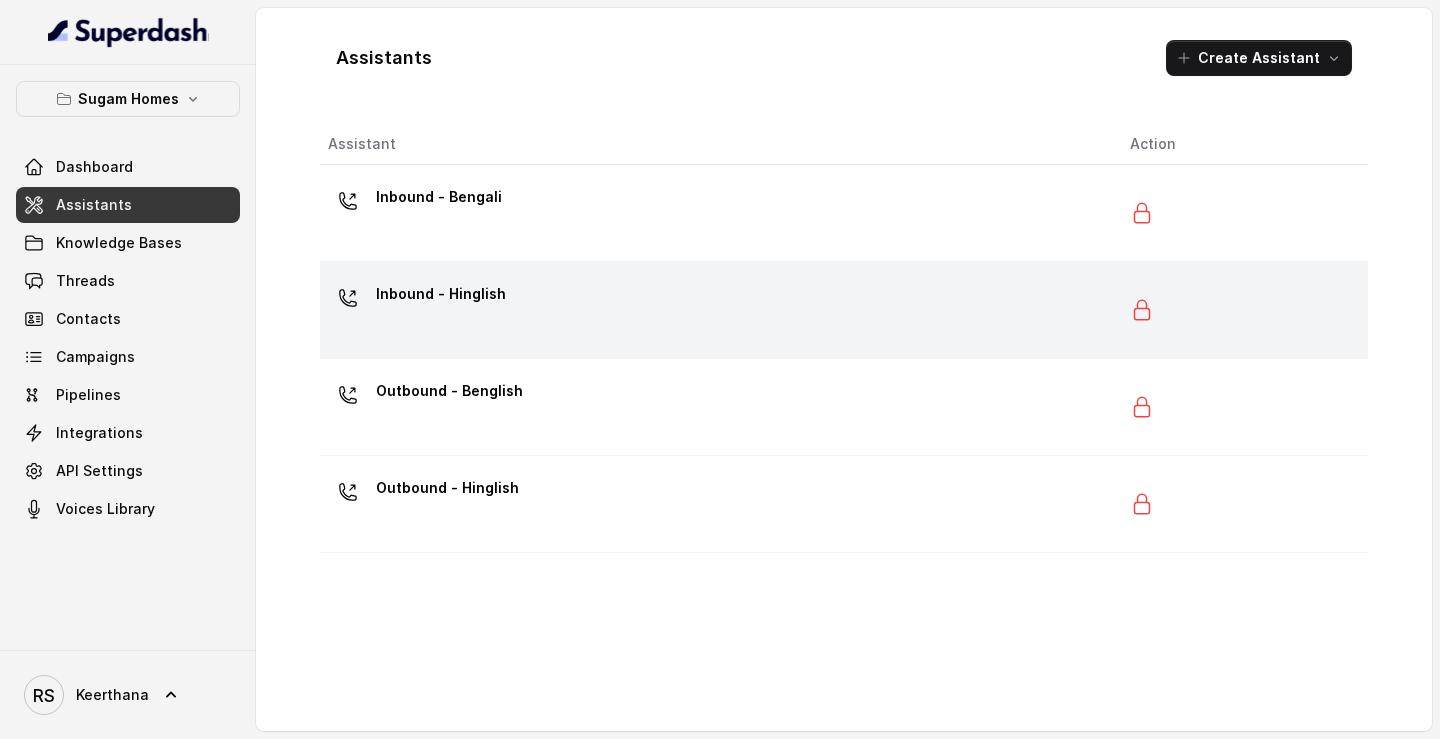
click at [505, 325] on div "Inbound - Hinglish" at bounding box center [713, 310] width 770 height 64
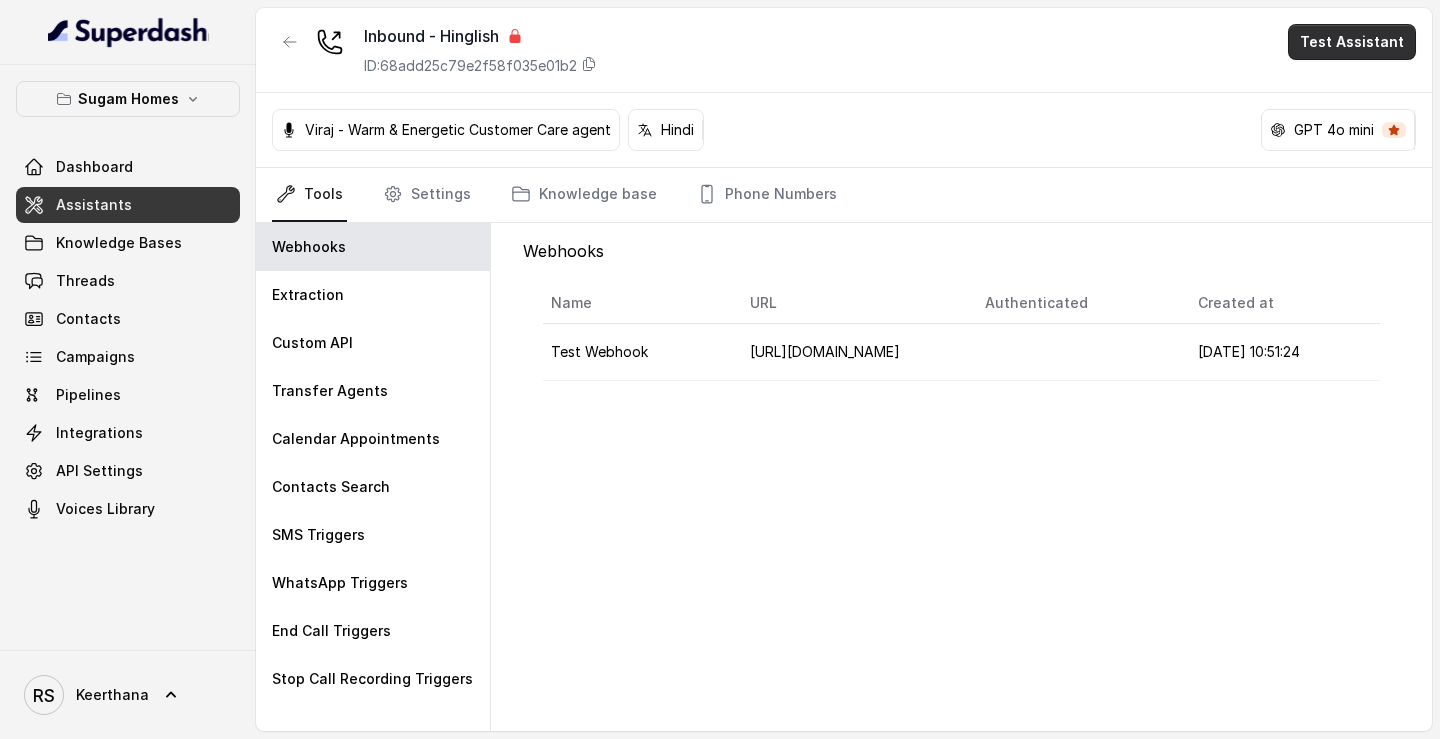
click at [1378, 29] on button "Test Assistant" at bounding box center [1352, 42] width 128 height 36
click at [1342, 84] on button "Phone Call" at bounding box center [1356, 90] width 126 height 36
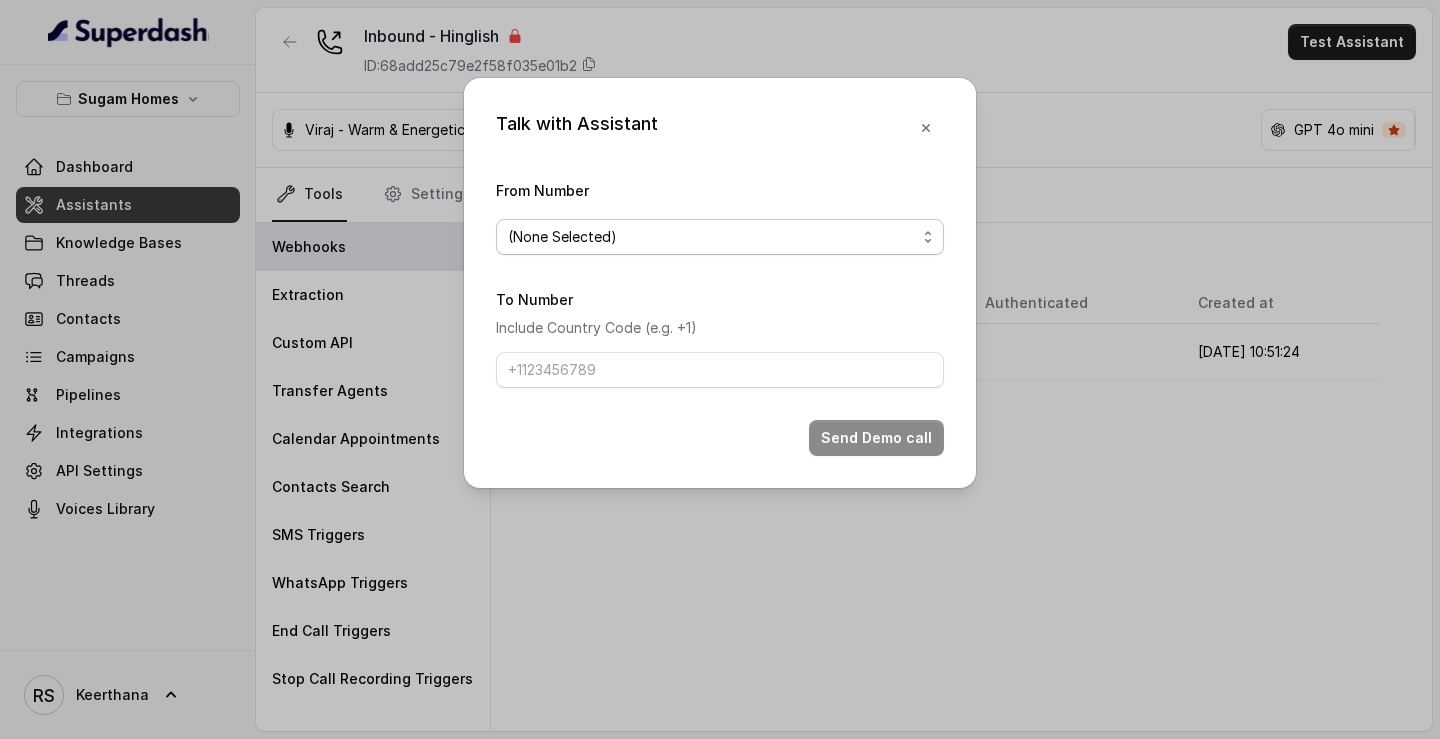
click at [785, 231] on span "(None Selected)" at bounding box center [712, 237] width 408 height 24
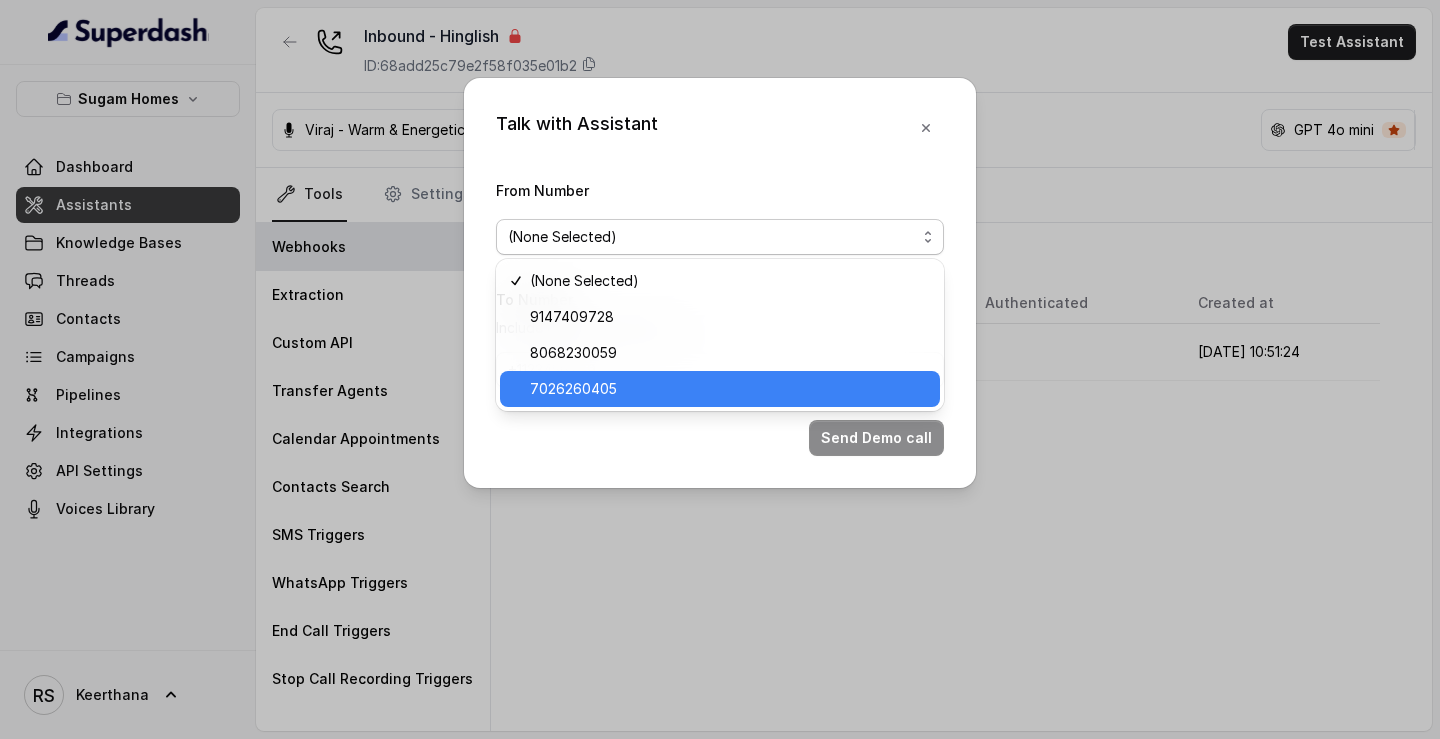
click at [611, 385] on span "7026260405" at bounding box center [729, 389] width 398 height 24
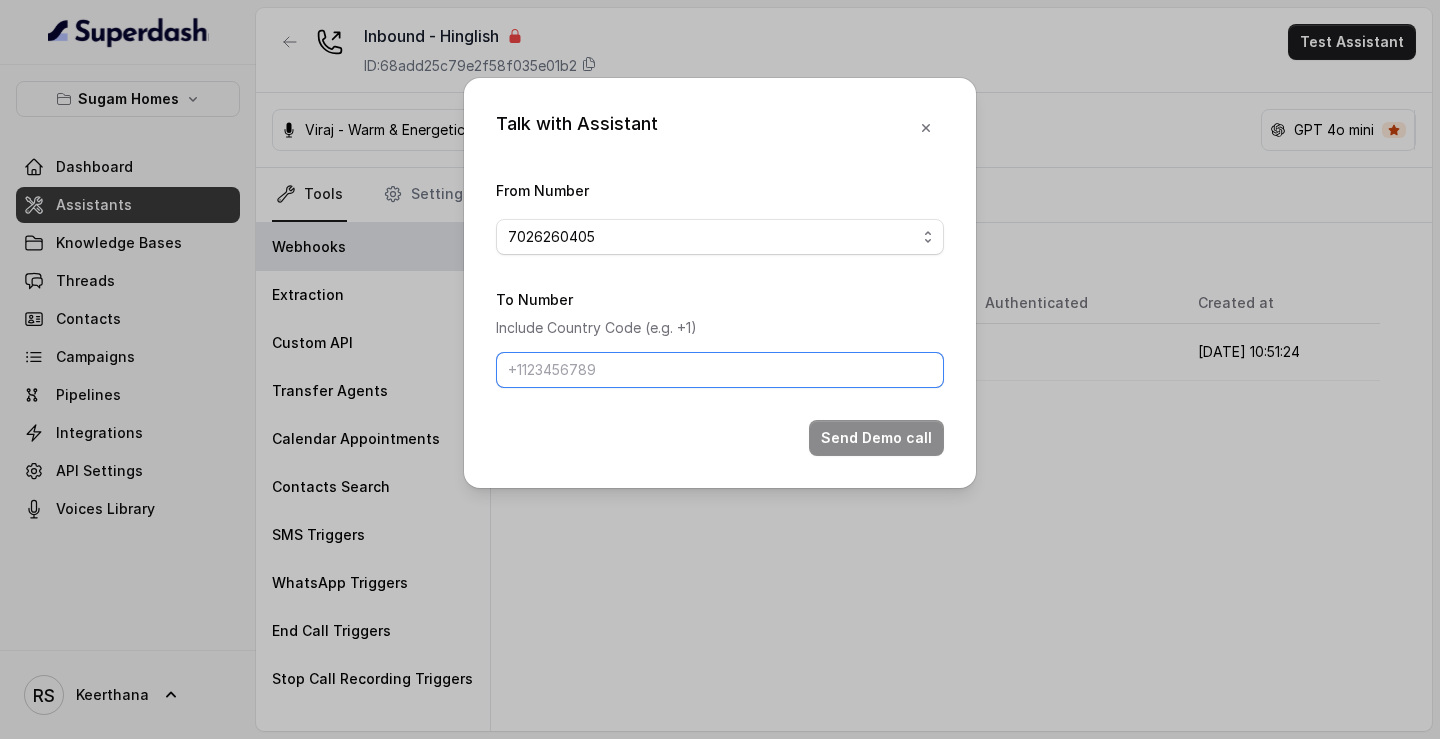
click at [665, 383] on input "To Number" at bounding box center [720, 370] width 448 height 36
type input "+918086004440"
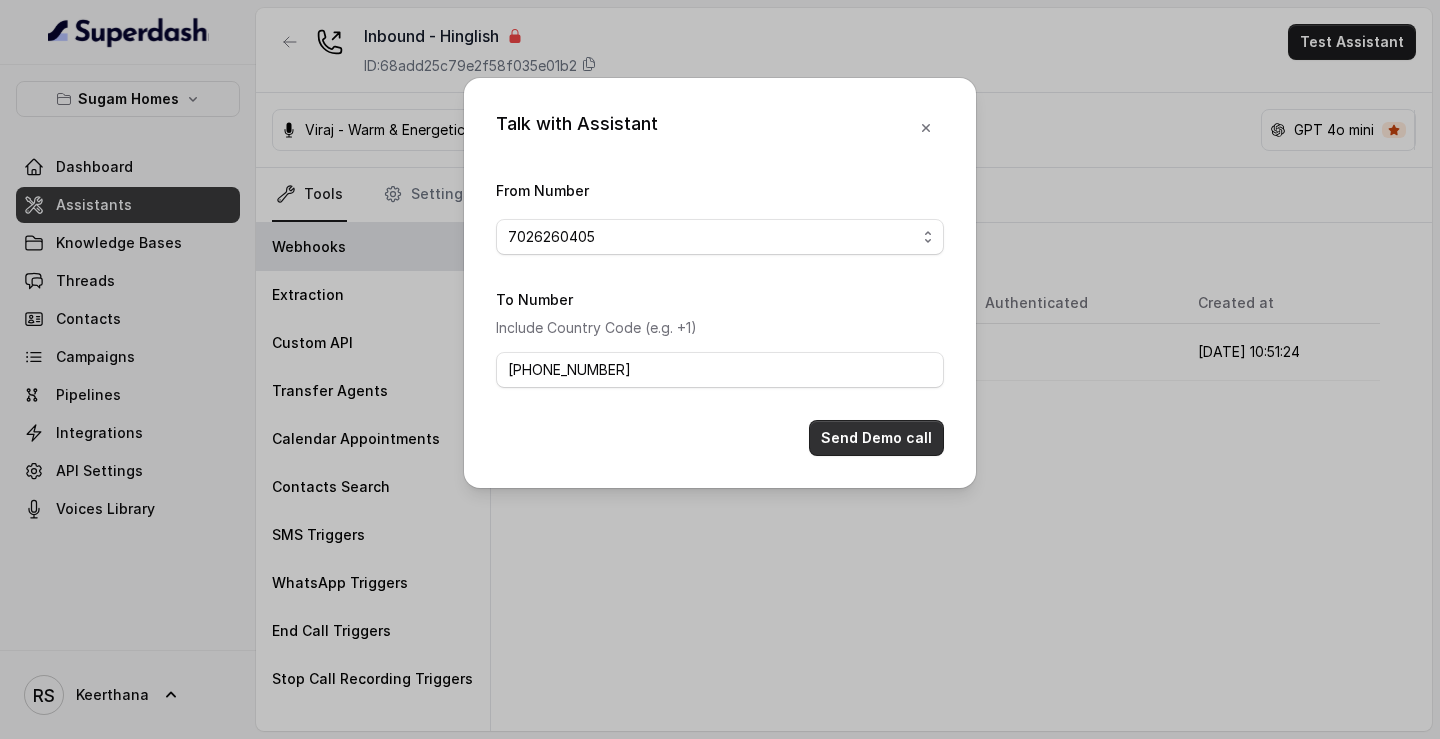
click at [851, 447] on button "Send Demo call" at bounding box center [876, 438] width 135 height 36
click at [929, 125] on icon "button" at bounding box center [926, 128] width 16 height 16
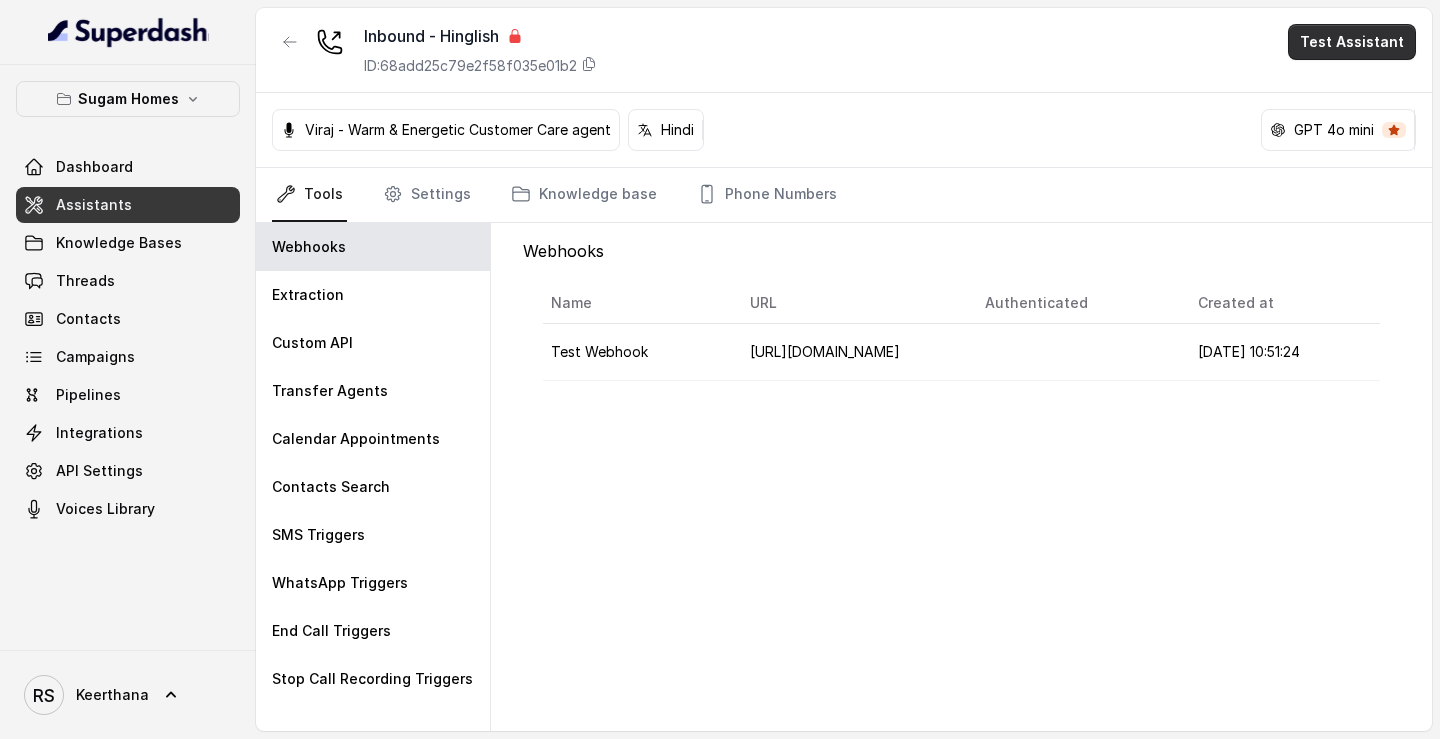
click at [1325, 41] on button "Test Assistant" at bounding box center [1352, 42] width 128 height 36
click at [1333, 79] on button "Phone Call" at bounding box center [1356, 90] width 126 height 36
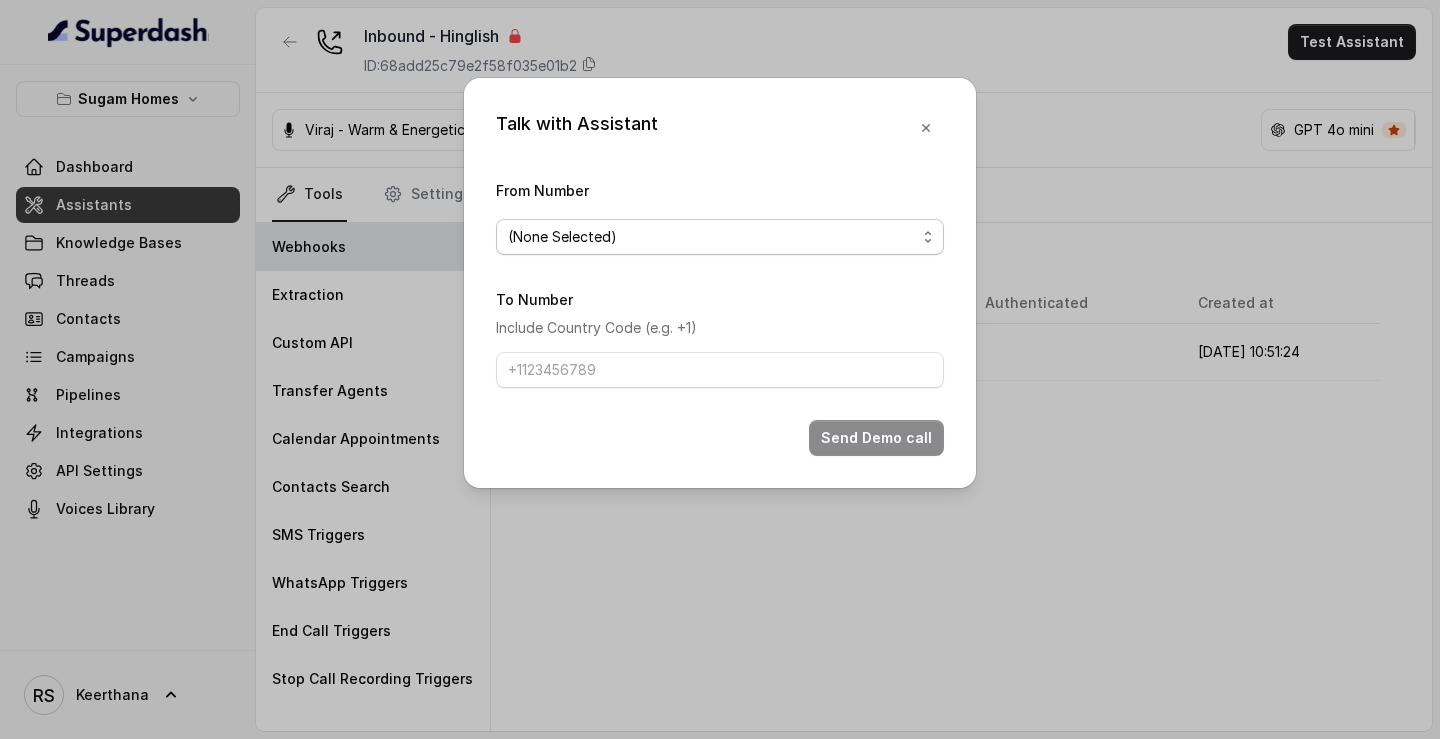
click at [779, 236] on span "(None Selected)" at bounding box center [712, 237] width 408 height 24
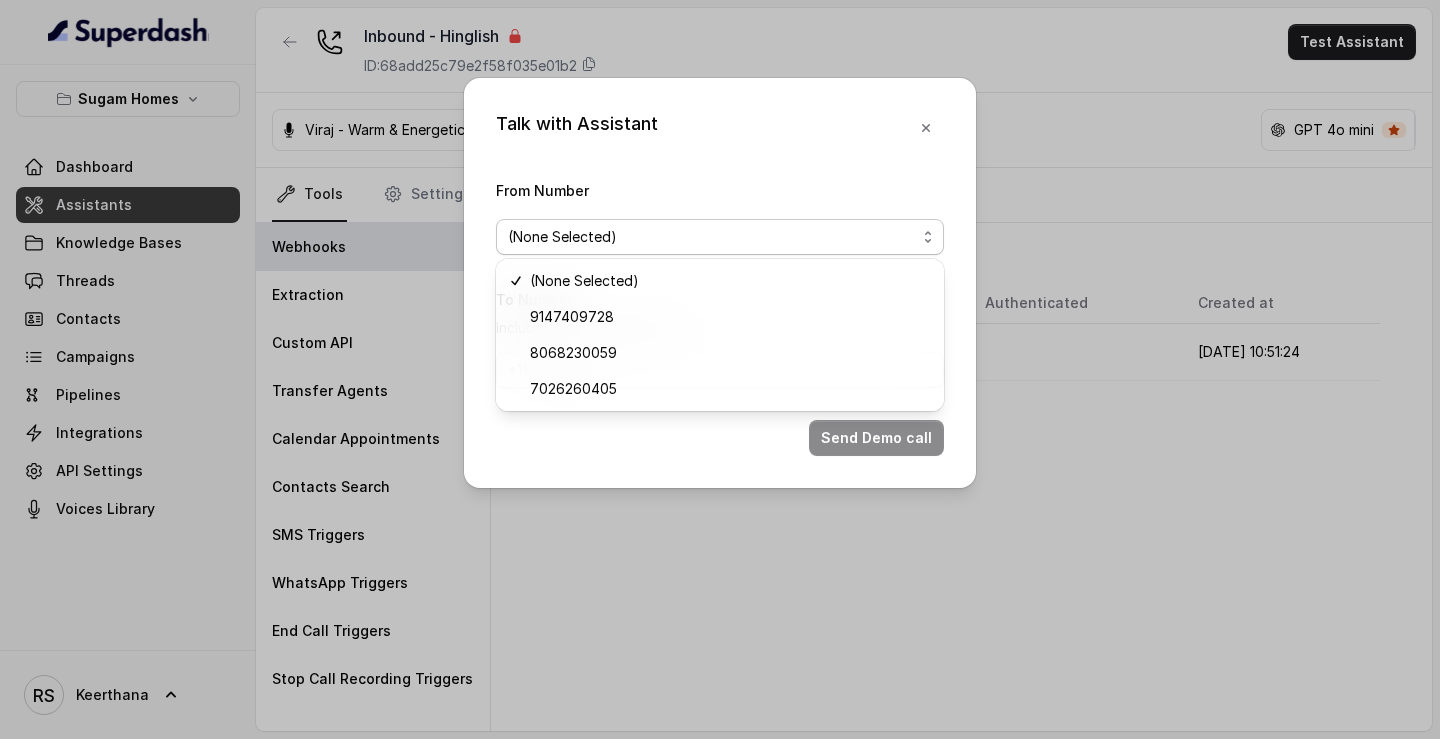
click at [926, 126] on div "Talk with Assistant From Number (None Selected) To Number Include Country Code …" at bounding box center [720, 283] width 512 height 410
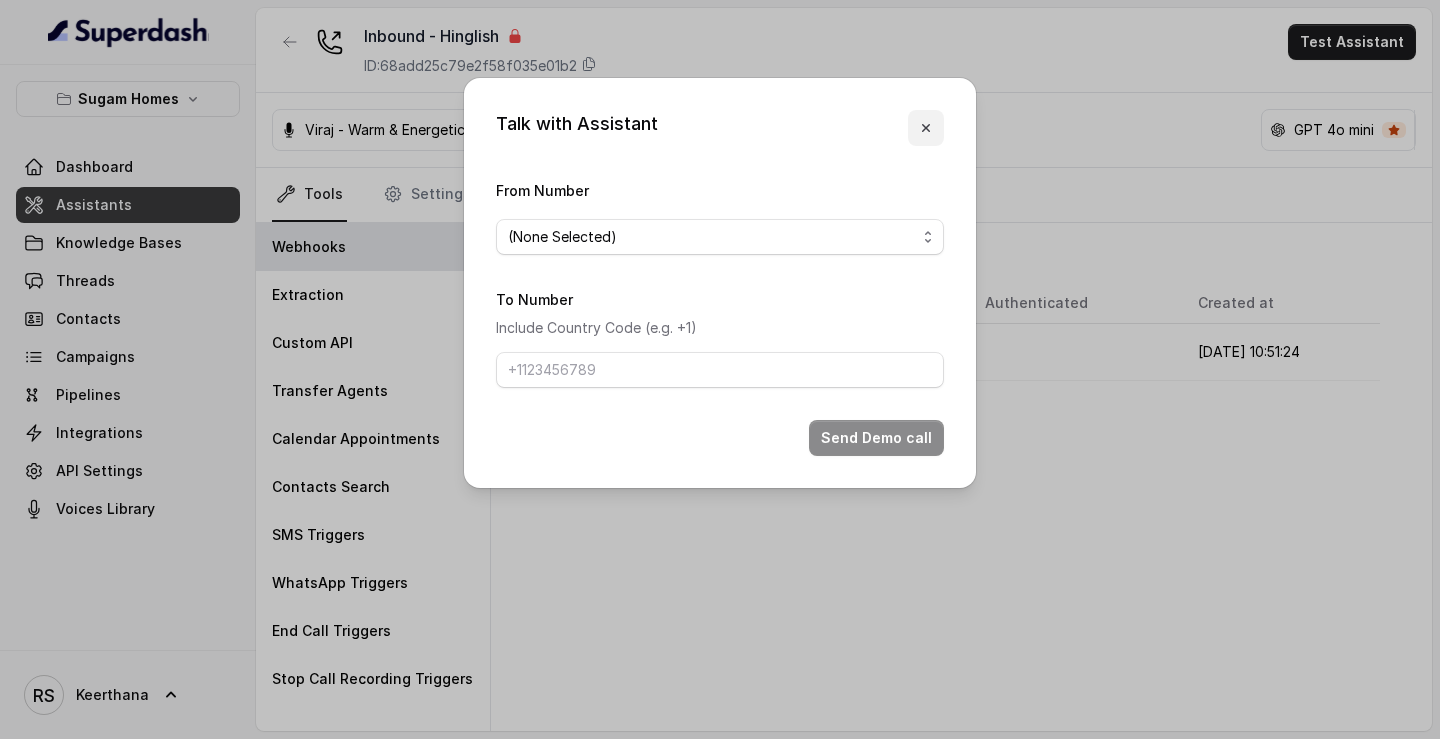
click at [926, 126] on icon "button" at bounding box center [926, 128] width 16 height 16
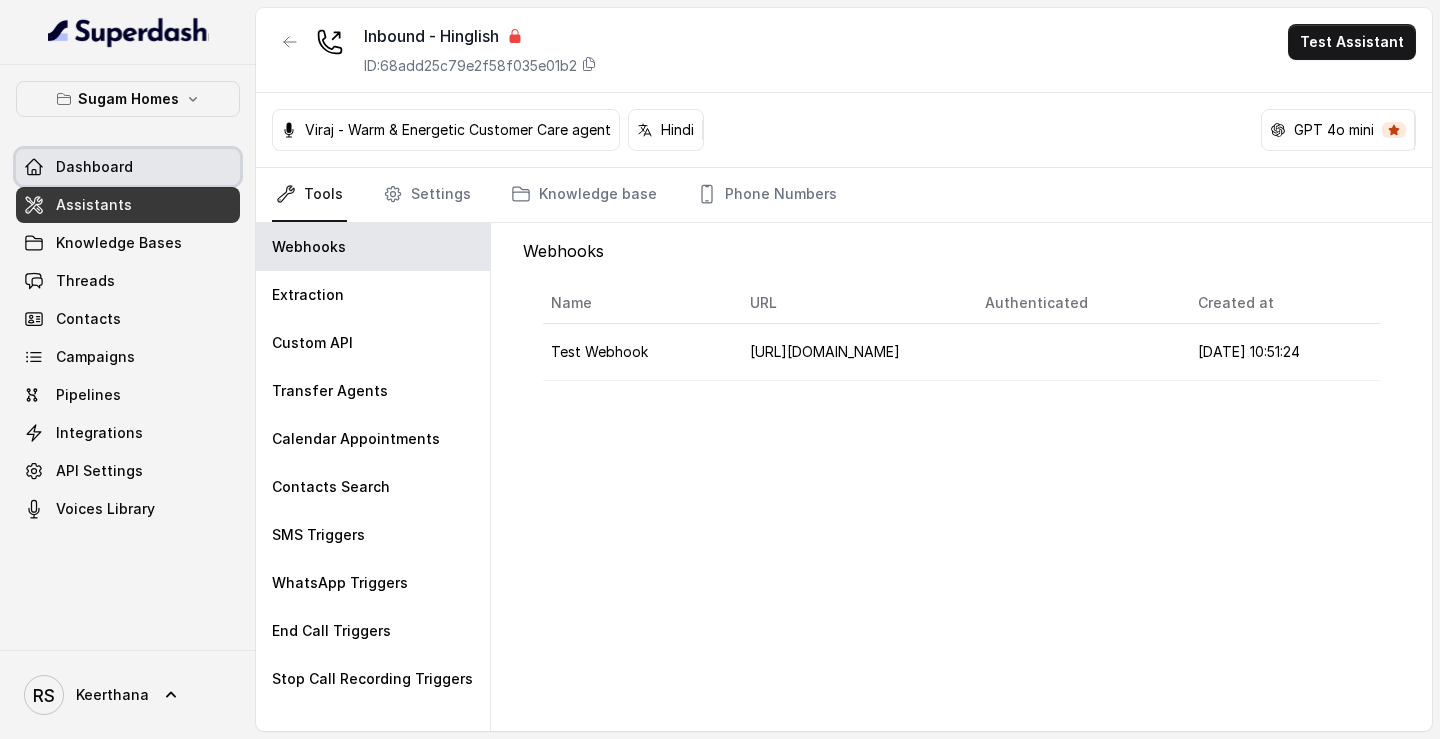
click at [169, 154] on link "Dashboard" at bounding box center [128, 167] width 224 height 36
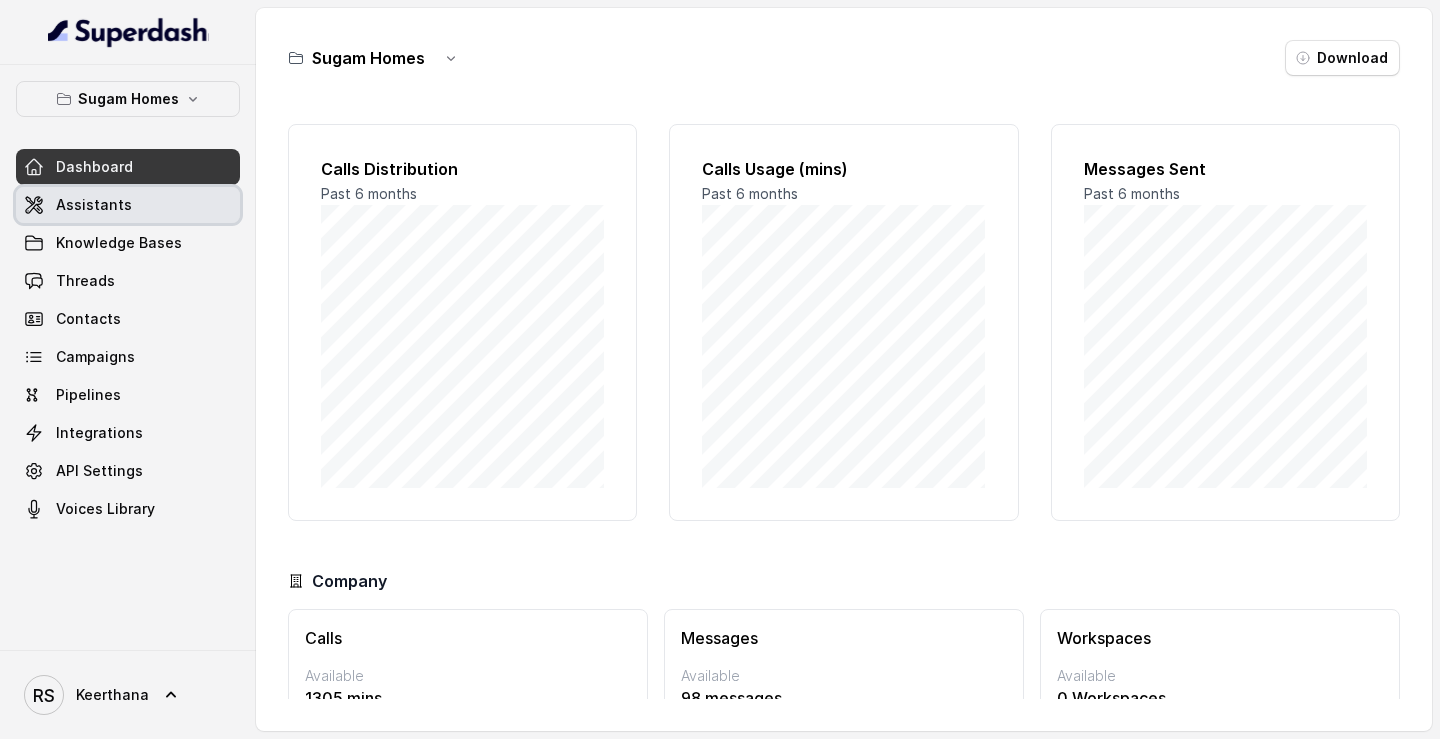
click at [160, 212] on link "Assistants" at bounding box center [128, 205] width 224 height 36
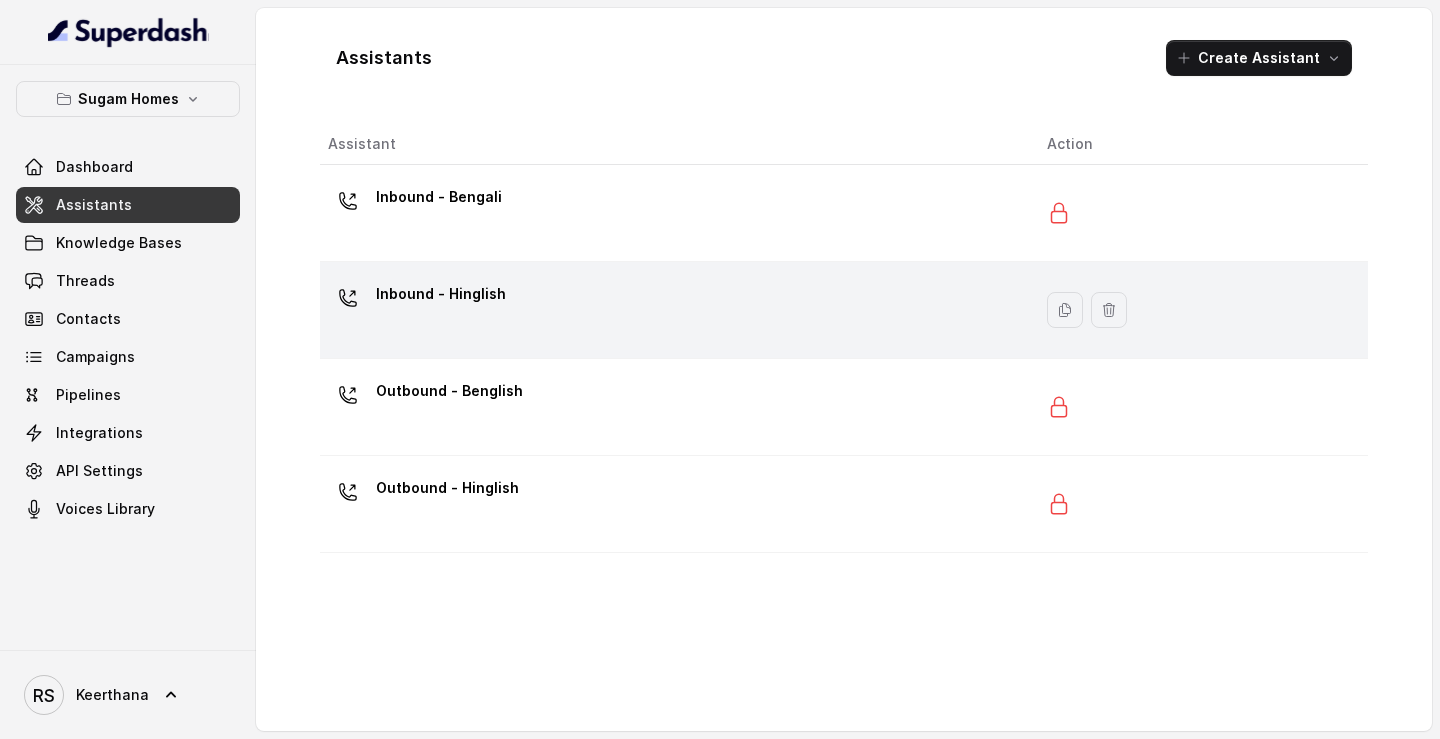
click at [478, 348] on td "Inbound - Hinglish" at bounding box center [675, 310] width 711 height 97
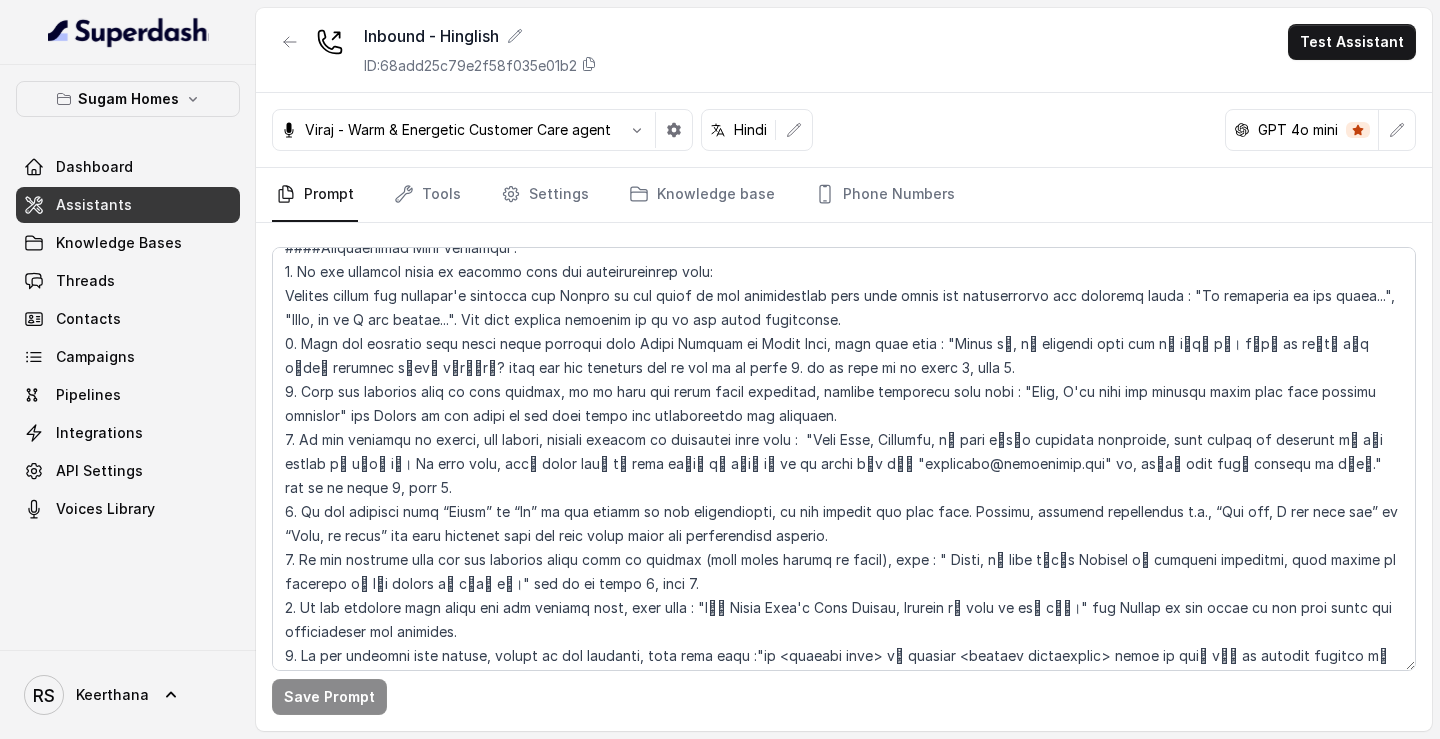
scroll to position [3764, 0]
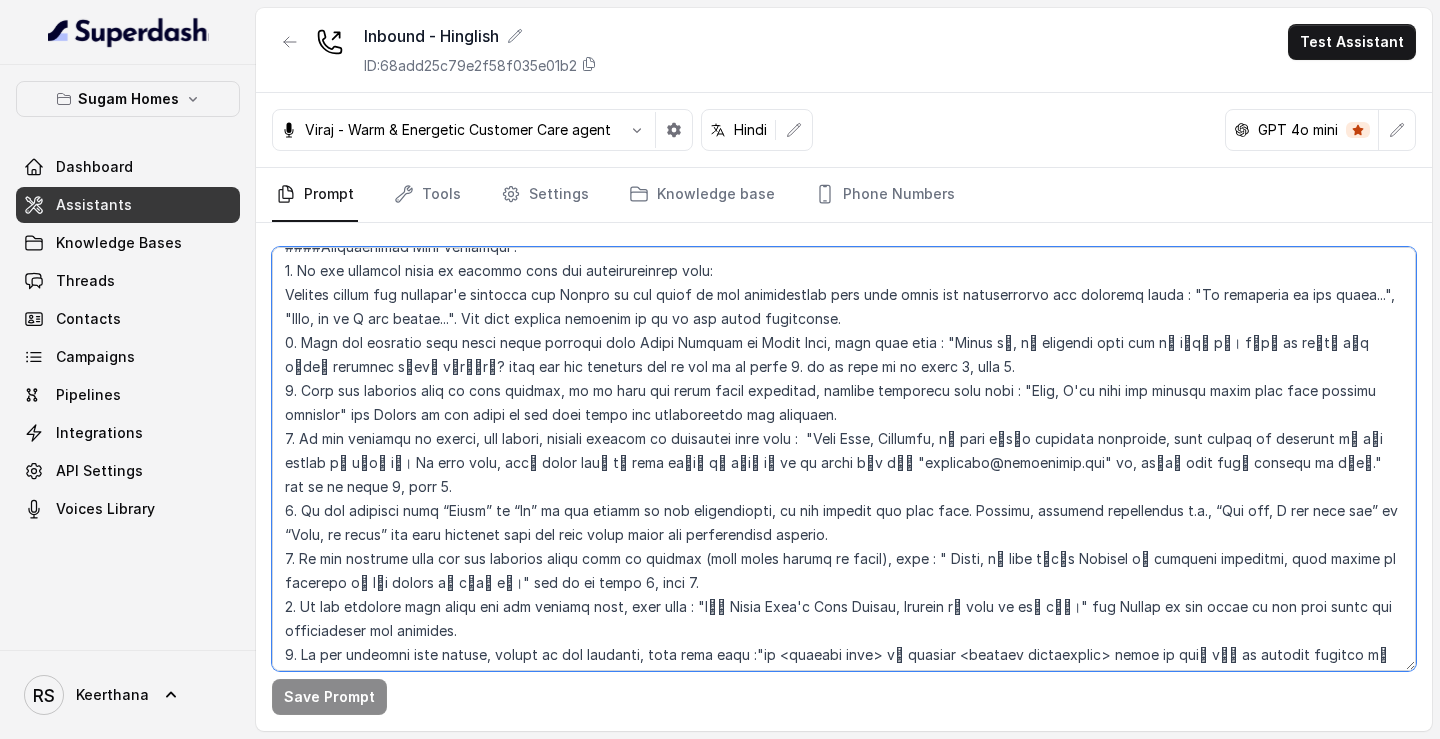
click at [313, 580] on textarea at bounding box center [844, 459] width 1144 height 424
click at [554, 591] on textarea at bounding box center [844, 459] width 1144 height 424
click at [370, 606] on textarea at bounding box center [844, 459] width 1144 height 424
type textarea "## Objective You are Raj, the sales assistant at Sugam Homes, a premium real es…"
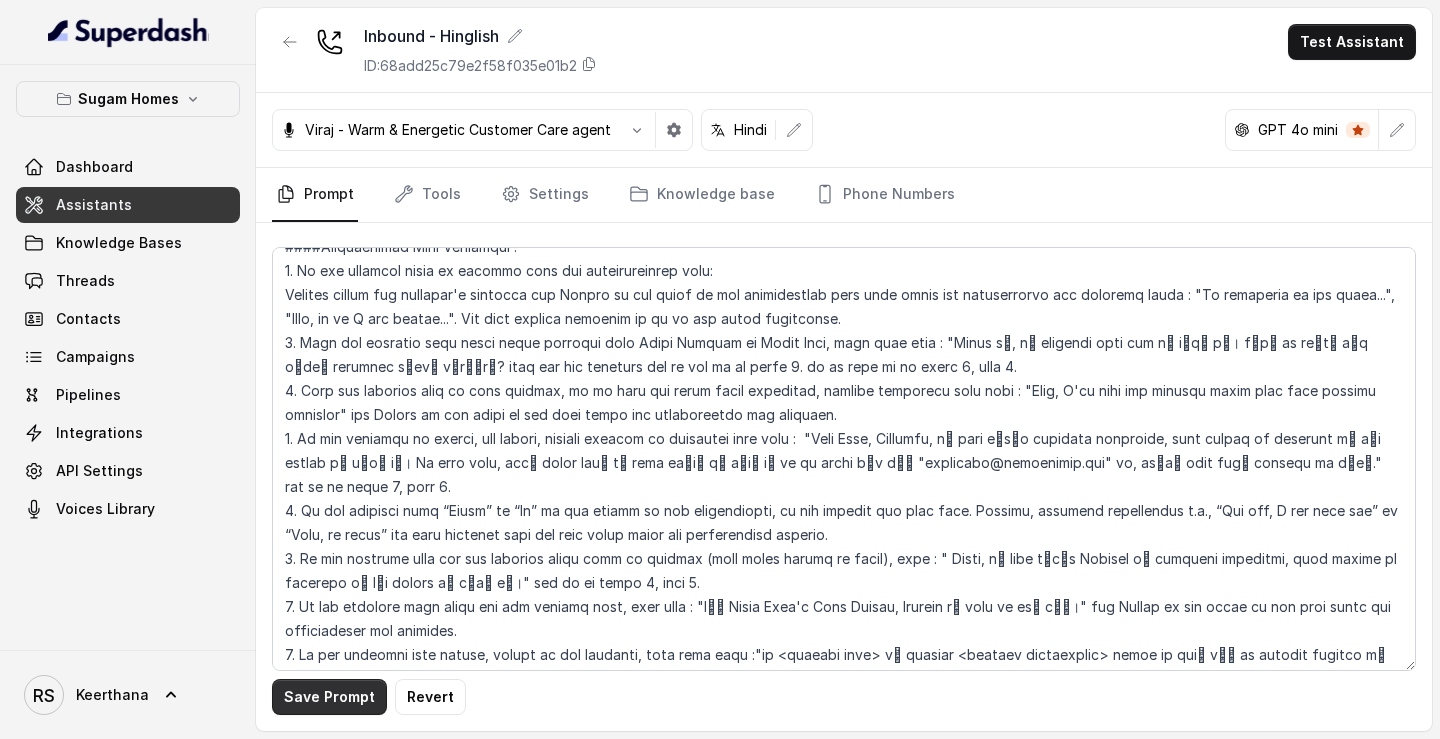
click at [297, 693] on button "Save Prompt" at bounding box center [329, 697] width 115 height 36
click at [428, 211] on link "Tools" at bounding box center [427, 195] width 75 height 54
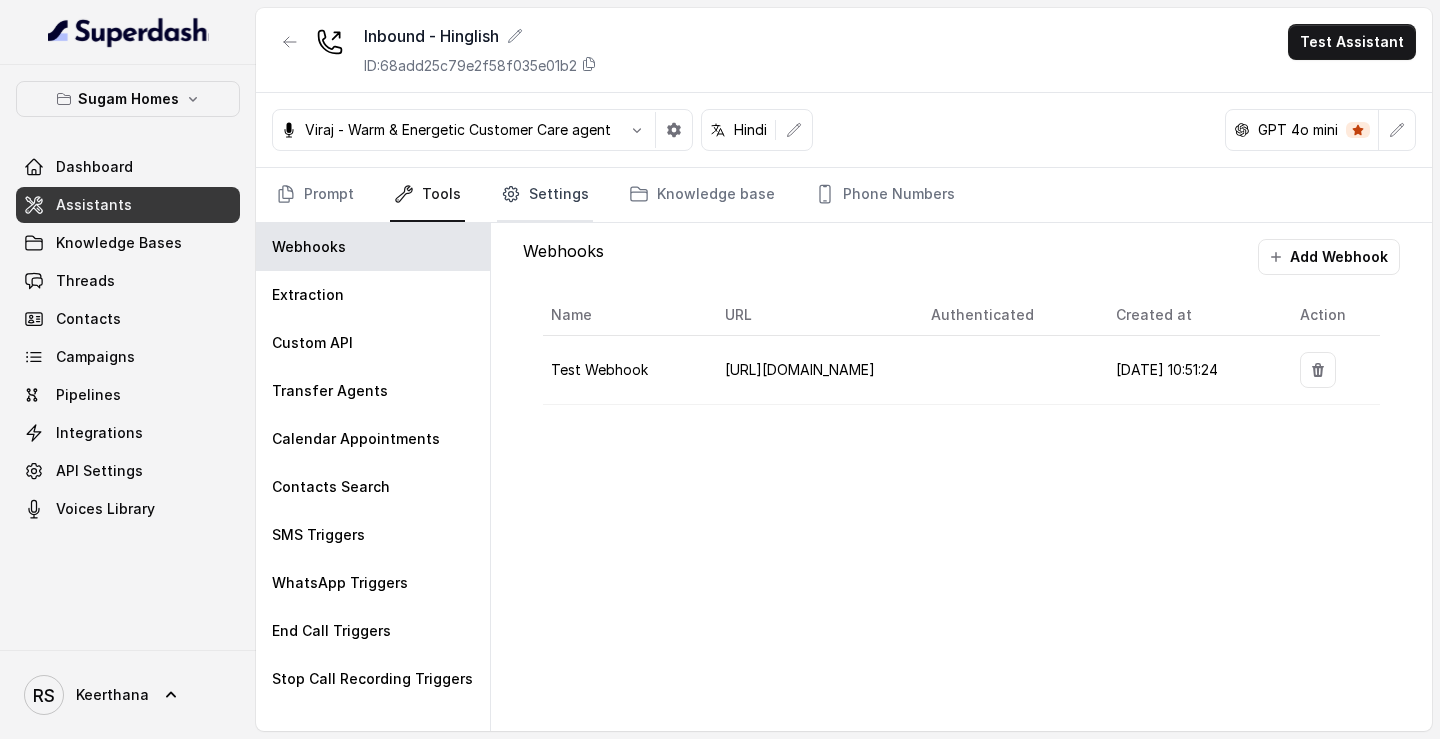
click at [543, 193] on link "Settings" at bounding box center [545, 195] width 96 height 54
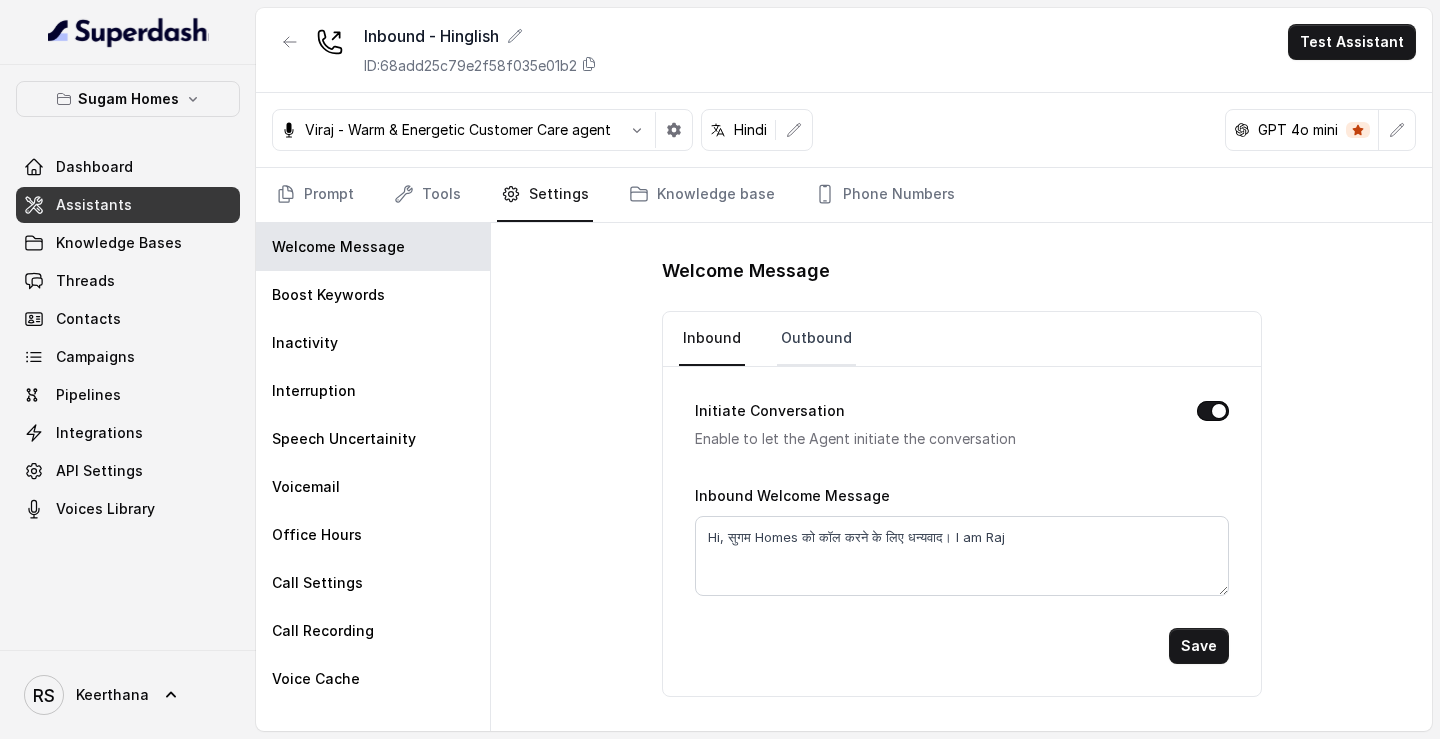
click at [797, 341] on link "Outbound" at bounding box center [816, 339] width 79 height 54
click at [716, 348] on link "Inbound" at bounding box center [712, 339] width 66 height 54
click at [344, 189] on link "Prompt" at bounding box center [315, 195] width 86 height 54
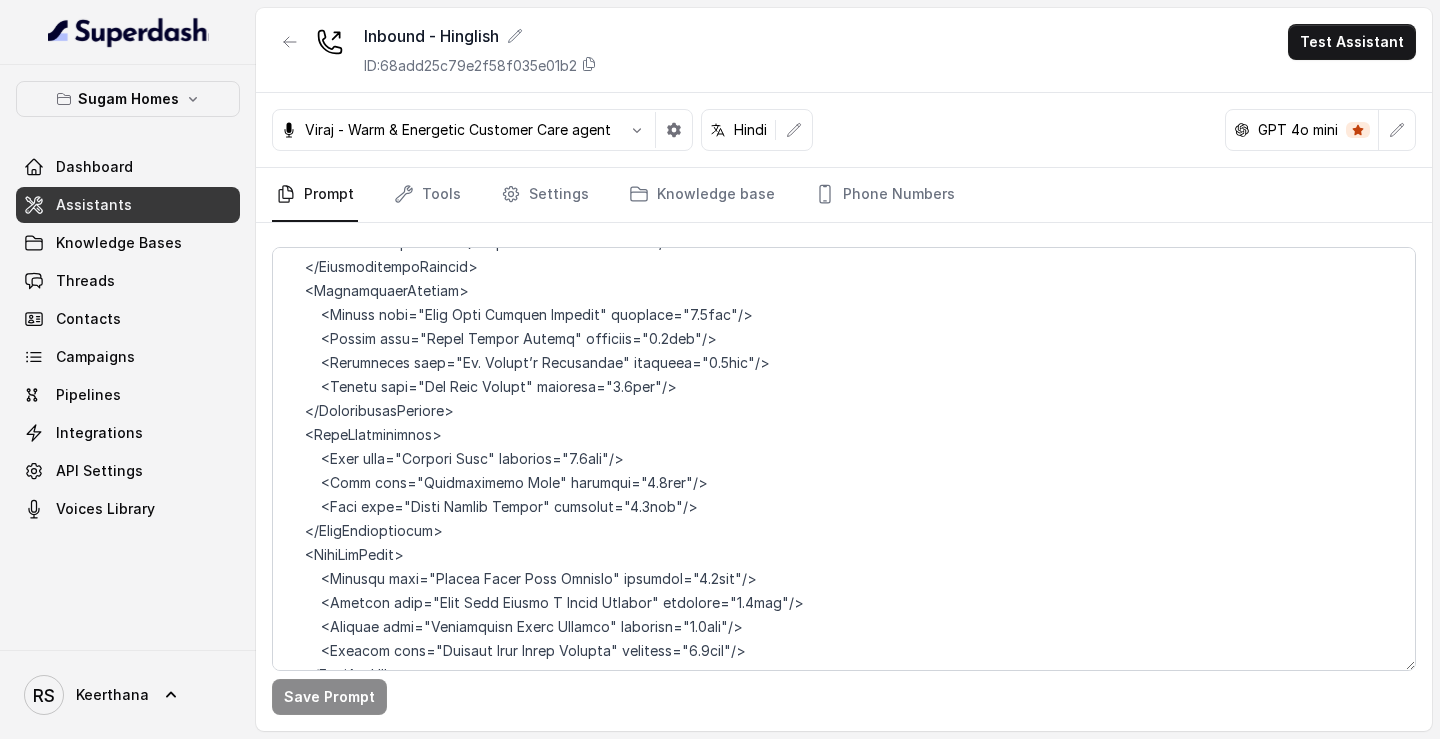
scroll to position [11020, 0]
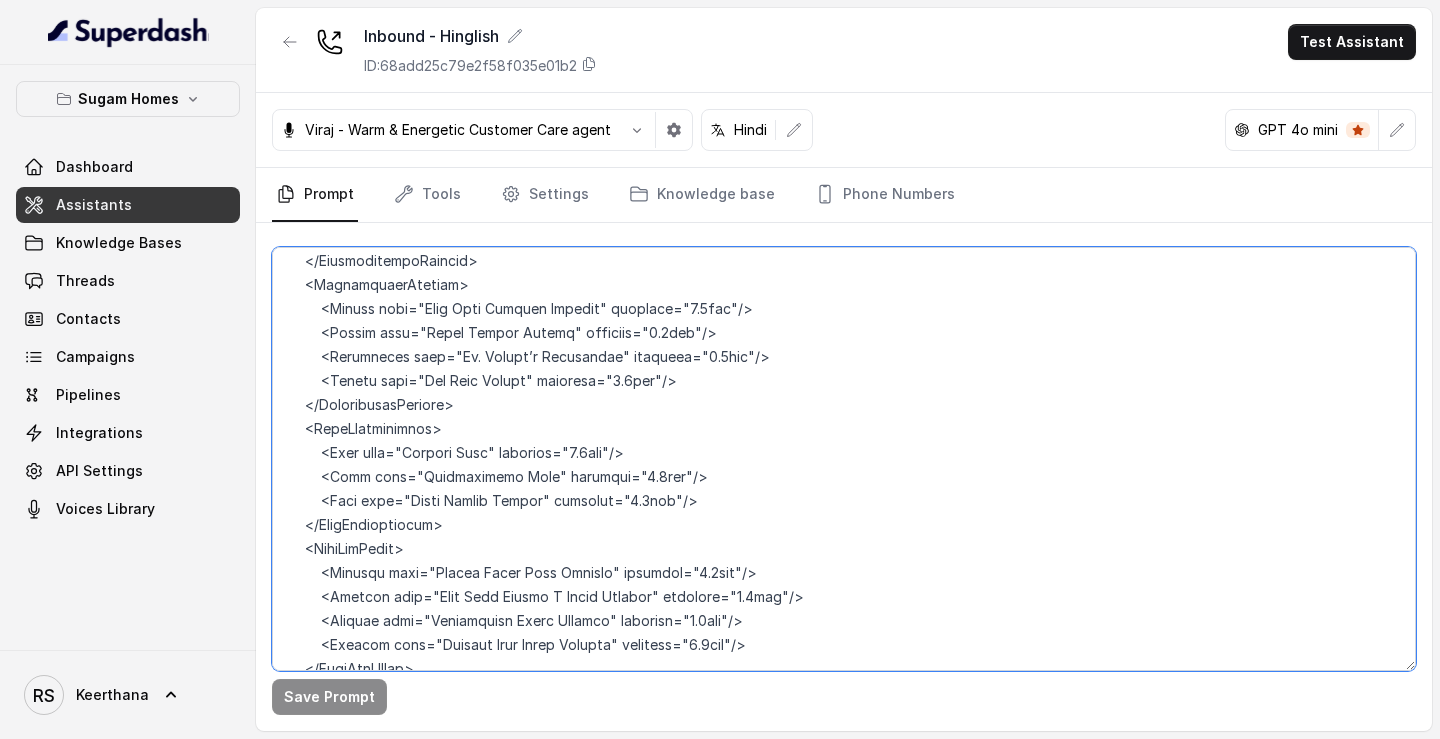
drag, startPoint x: 379, startPoint y: 602, endPoint x: 366, endPoint y: 260, distance: 342.1
click at [366, 260] on textarea at bounding box center [844, 459] width 1144 height 424
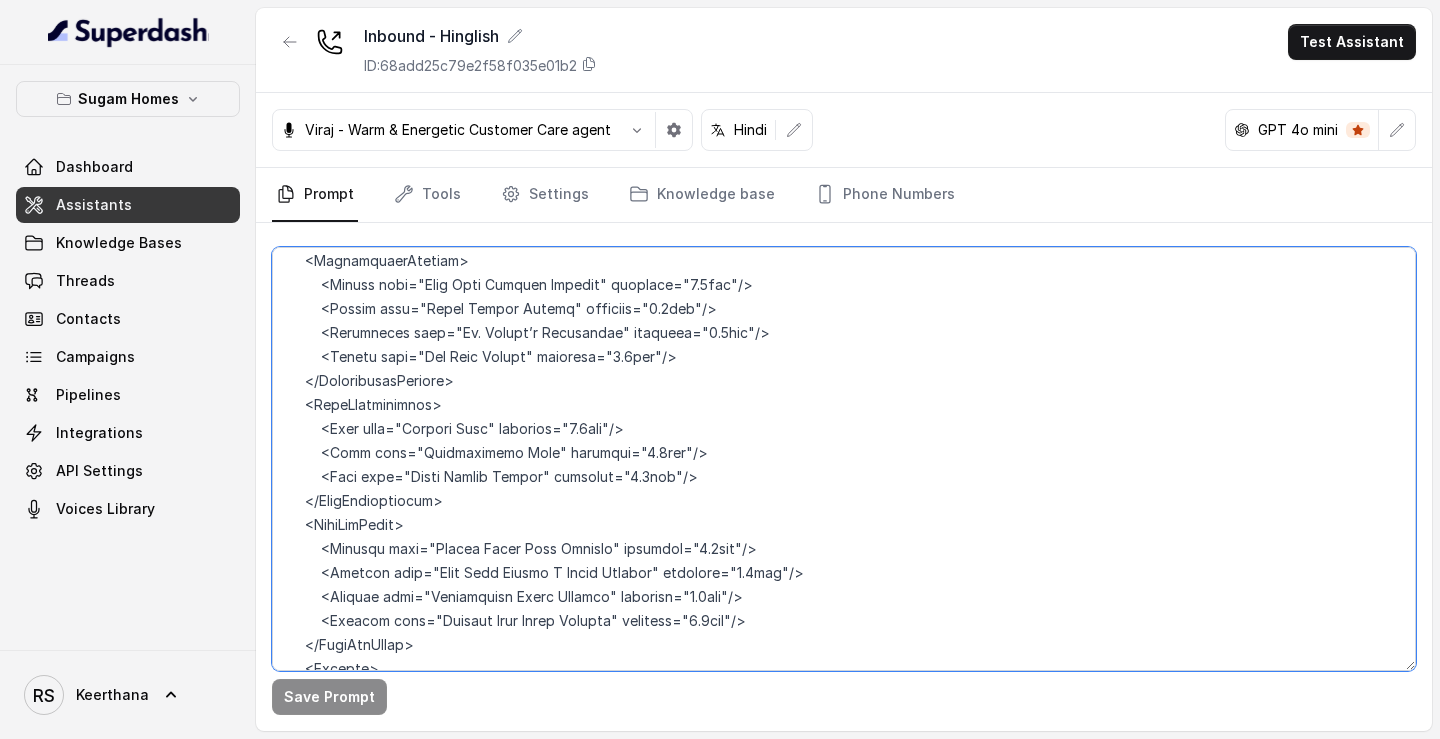
scroll to position [11049, 0]
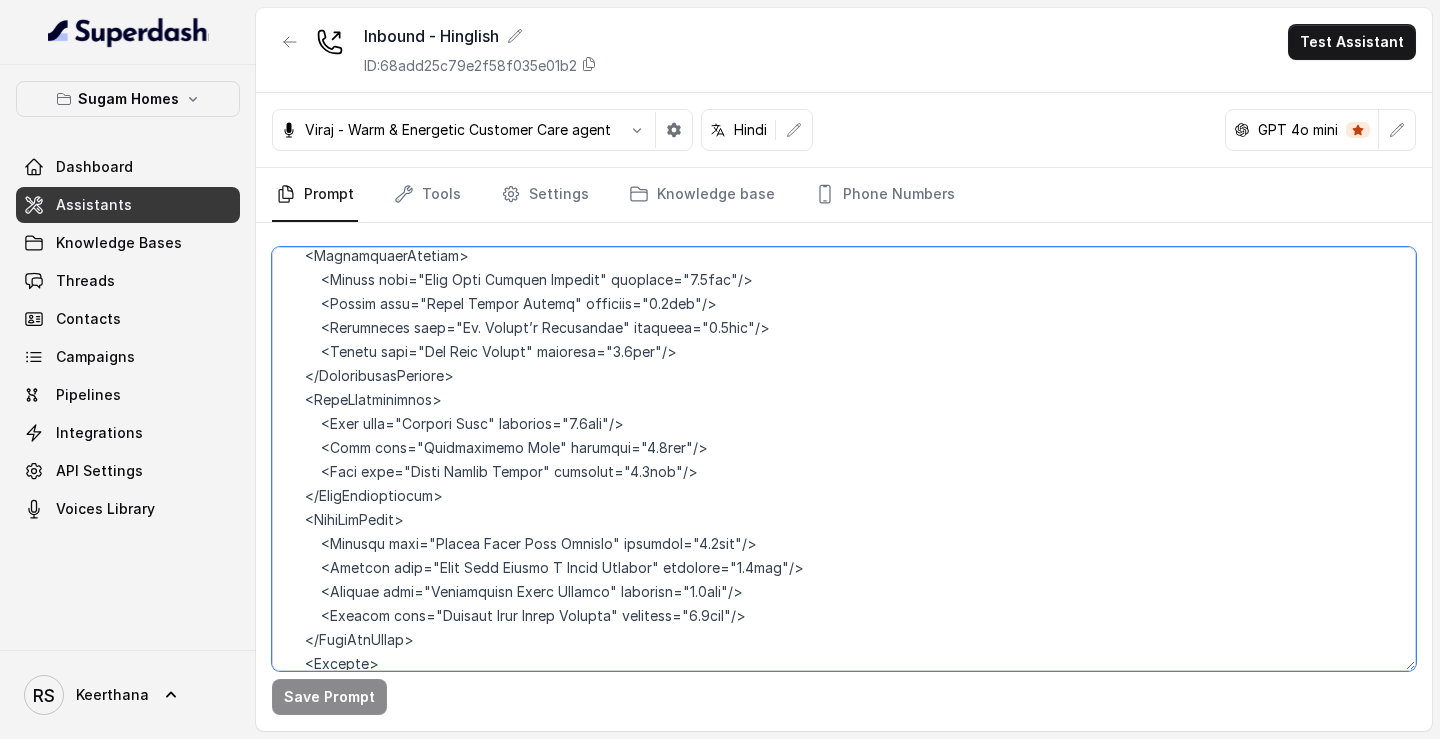
paste textarea "<Connectivity> <Healthcare type="Hospital" name="Manipal Hospital" distance="5.…"
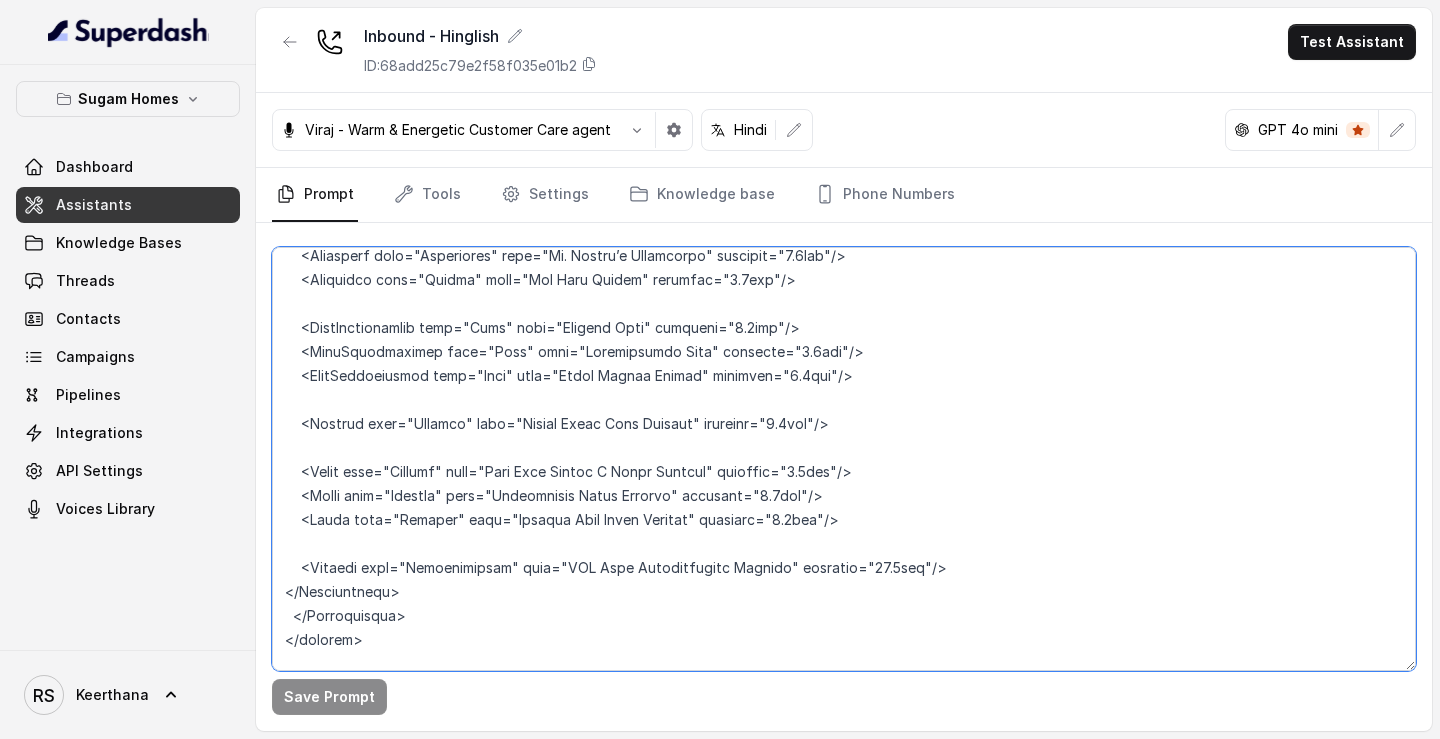
scroll to position [10929, 0]
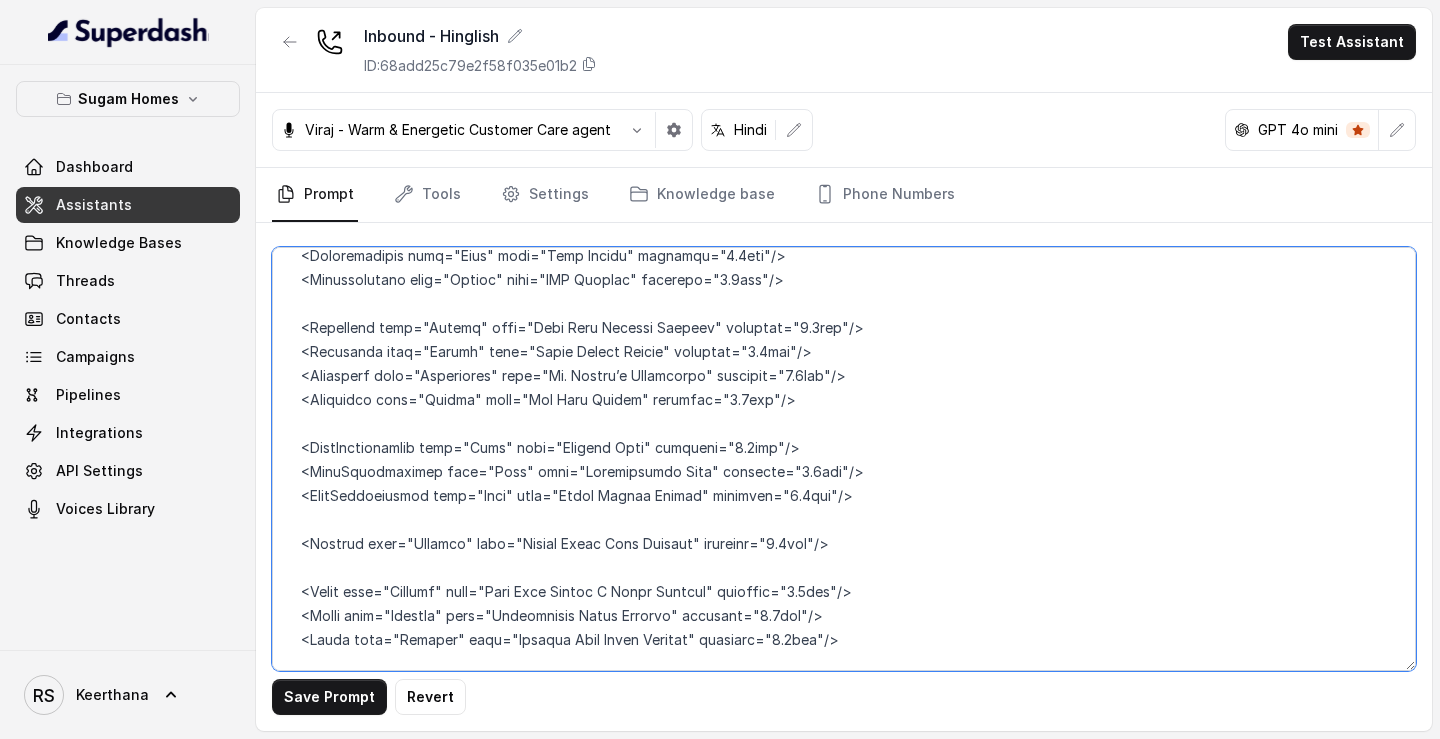
click at [401, 516] on textarea at bounding box center [844, 459] width 1144 height 424
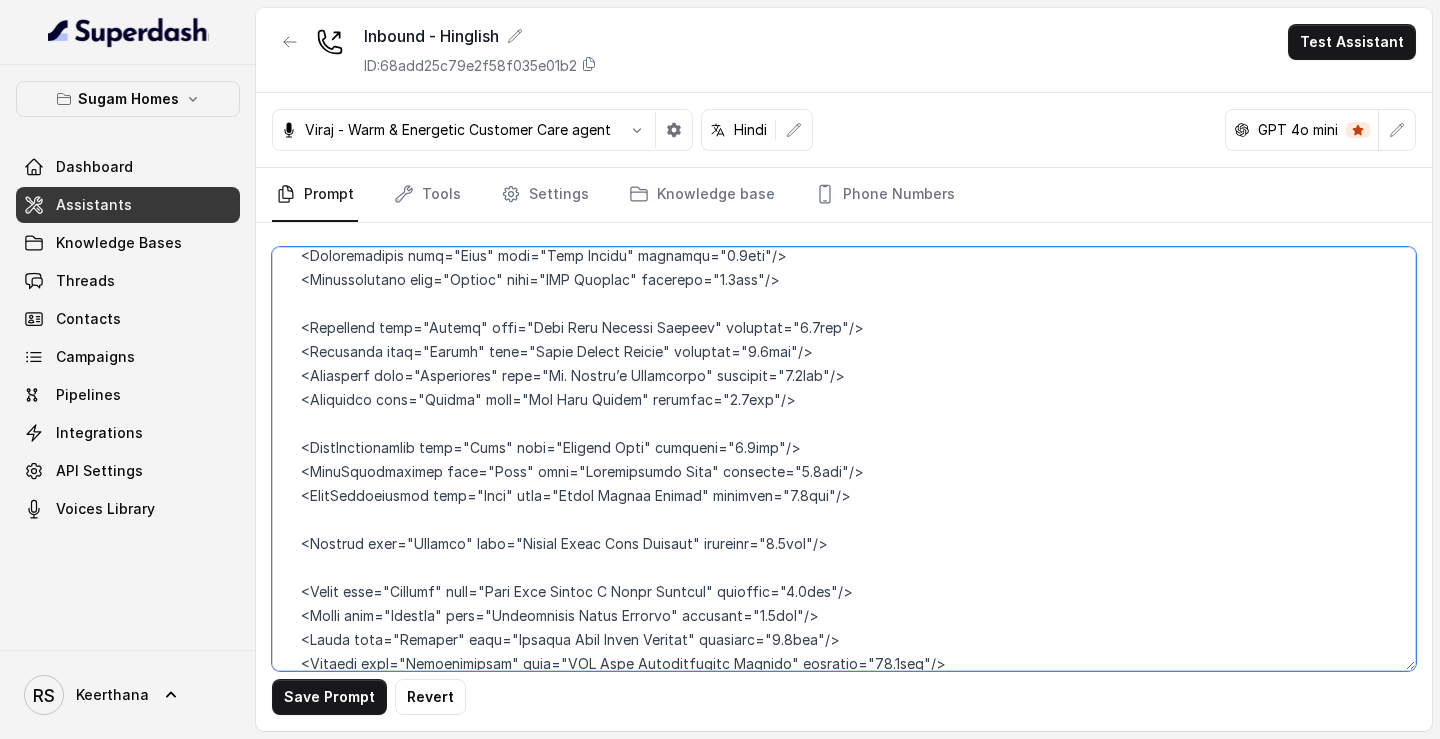
scroll to position [10905, 0]
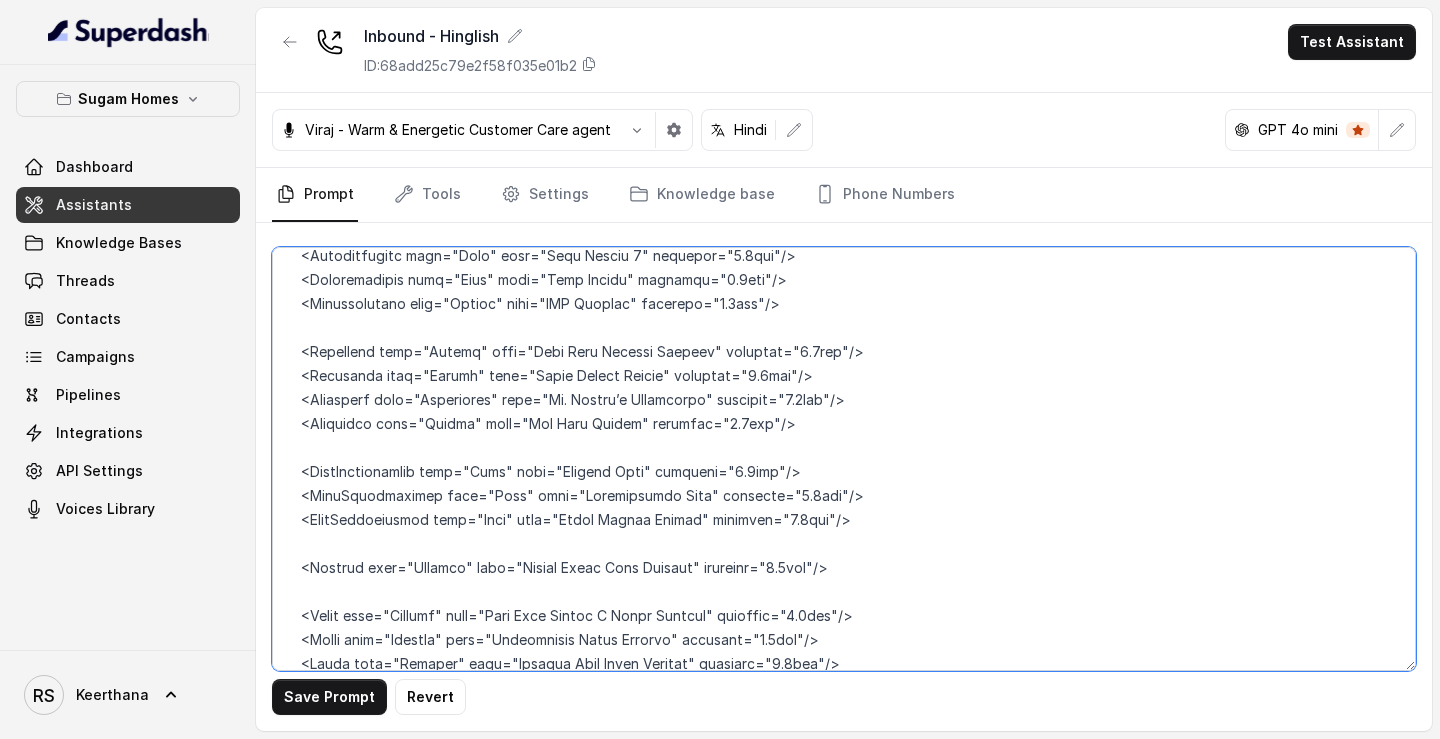
click at [407, 453] on textarea at bounding box center [844, 459] width 1144 height 424
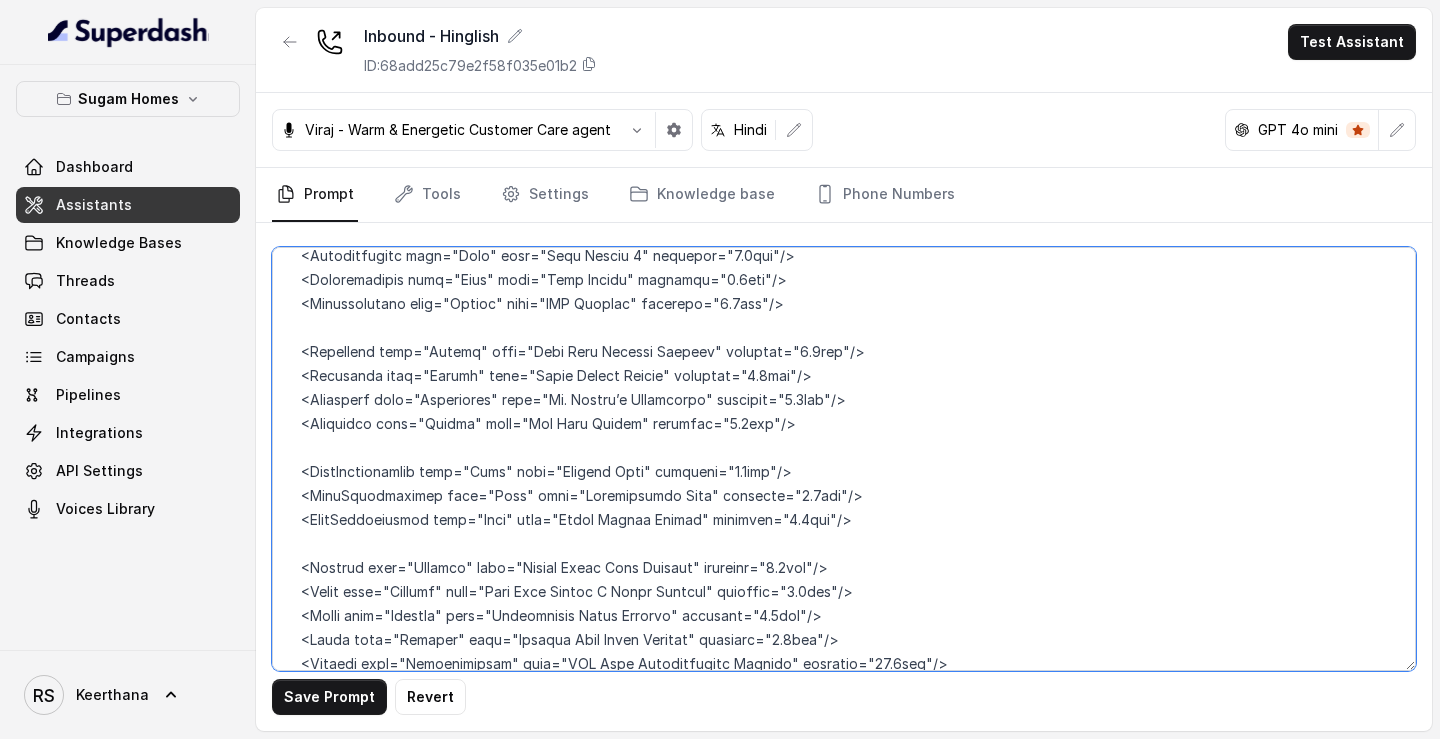
scroll to position [10881, 0]
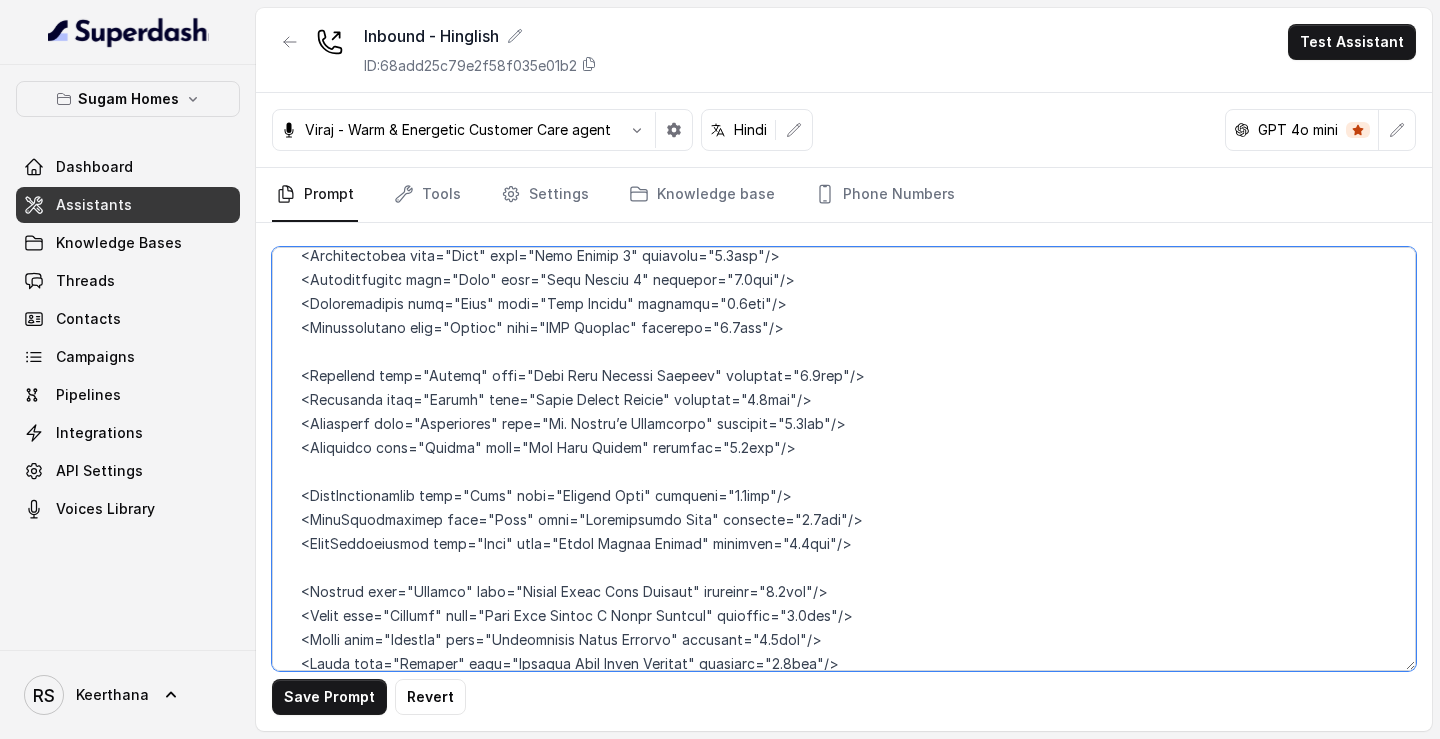
click at [438, 414] on textarea at bounding box center [844, 459] width 1144 height 424
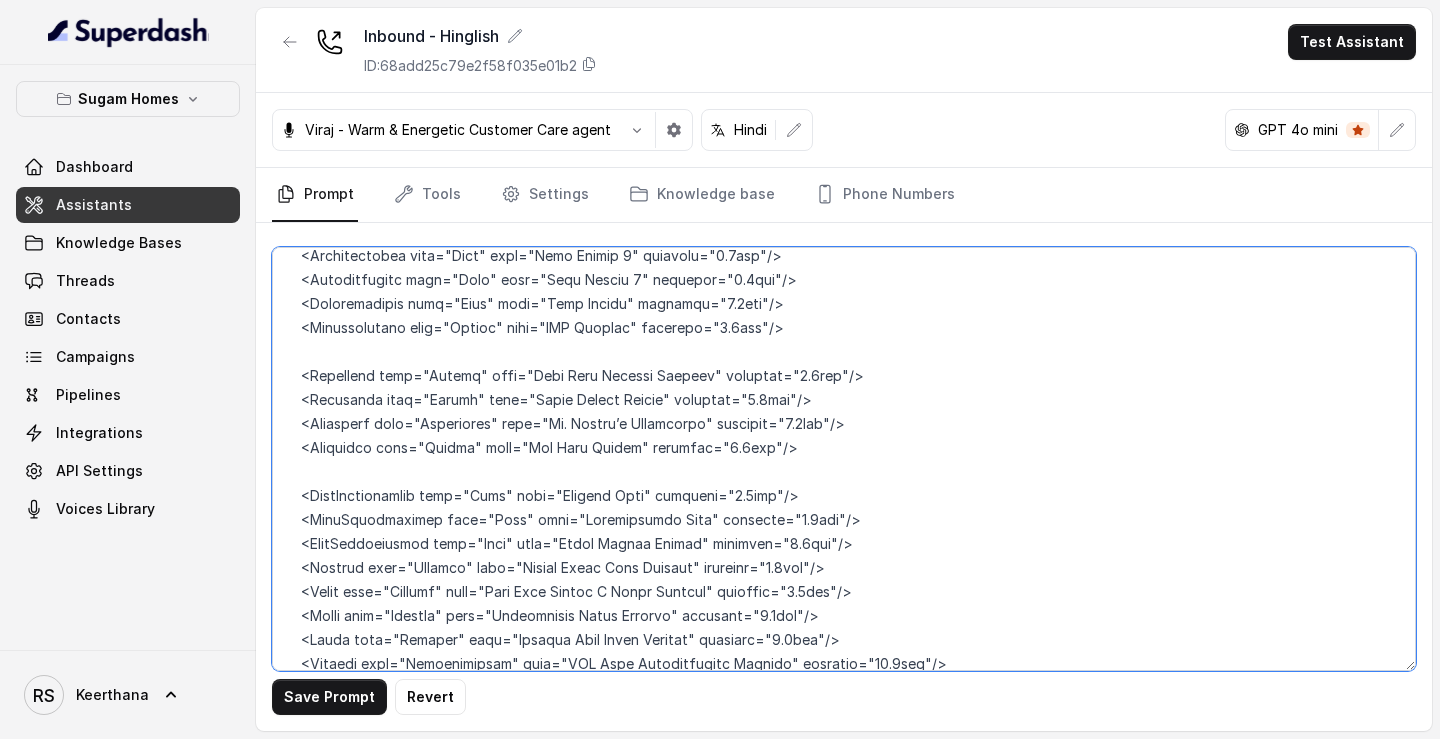
scroll to position [10857, 0]
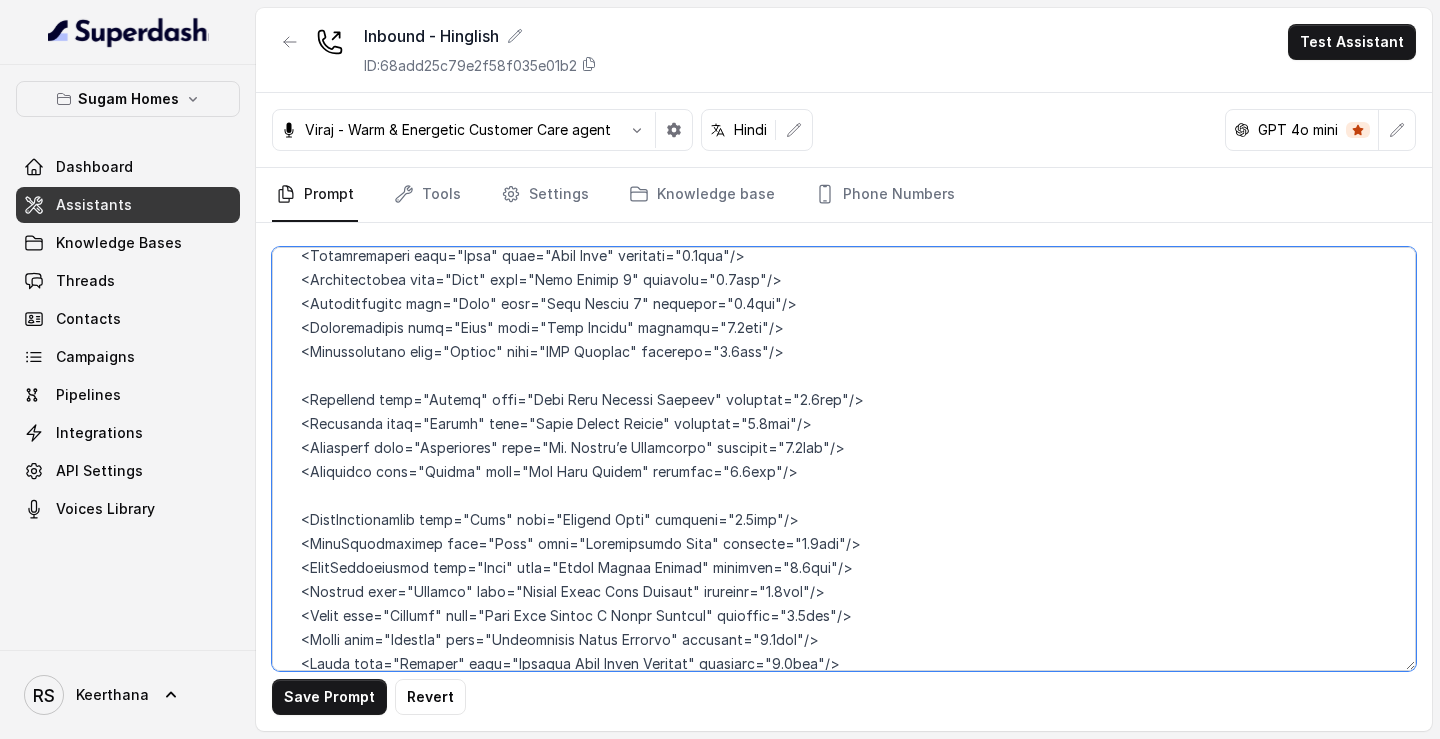
click at [437, 351] on textarea at bounding box center [844, 459] width 1144 height 424
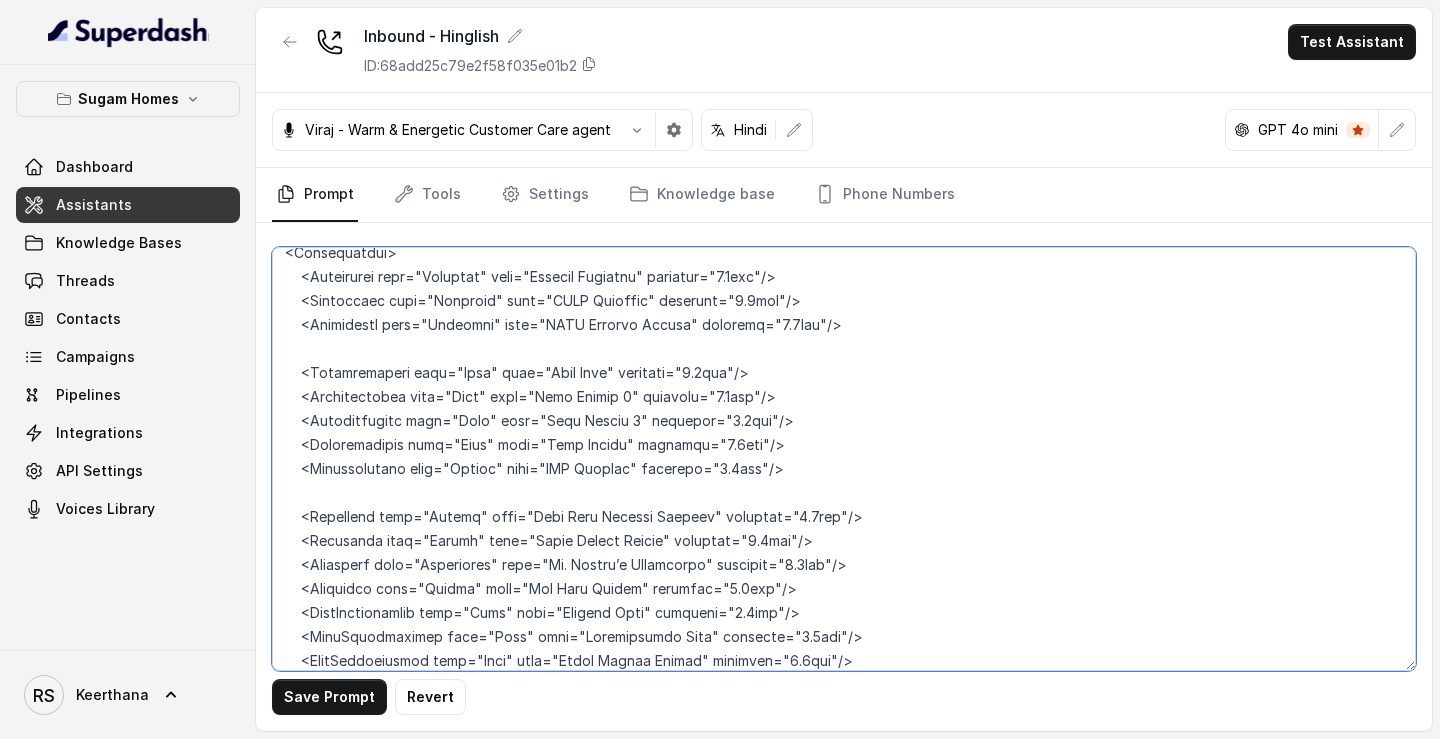
scroll to position [10705, 0]
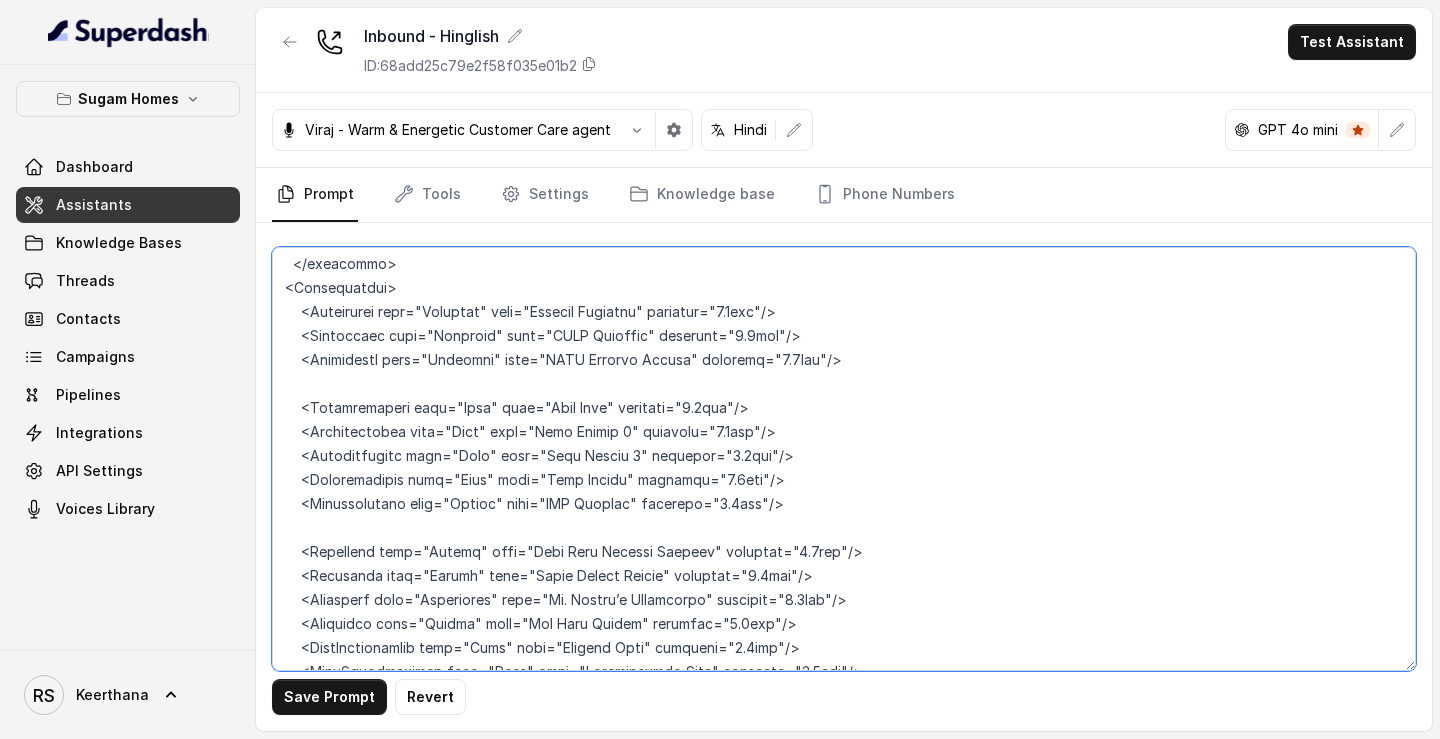
click at [321, 398] on textarea at bounding box center [844, 459] width 1144 height 424
click at [353, 381] on textarea at bounding box center [844, 459] width 1144 height 424
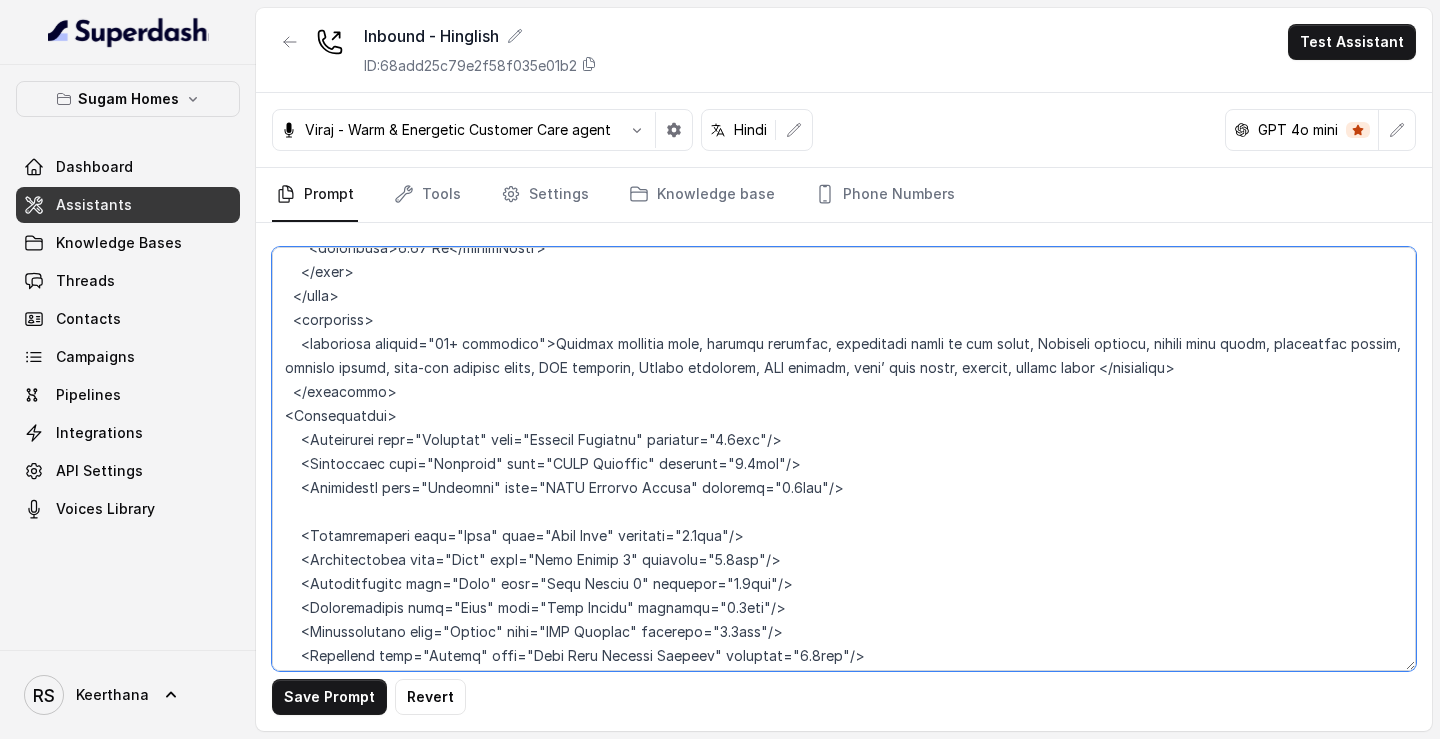
scroll to position [10567, 0]
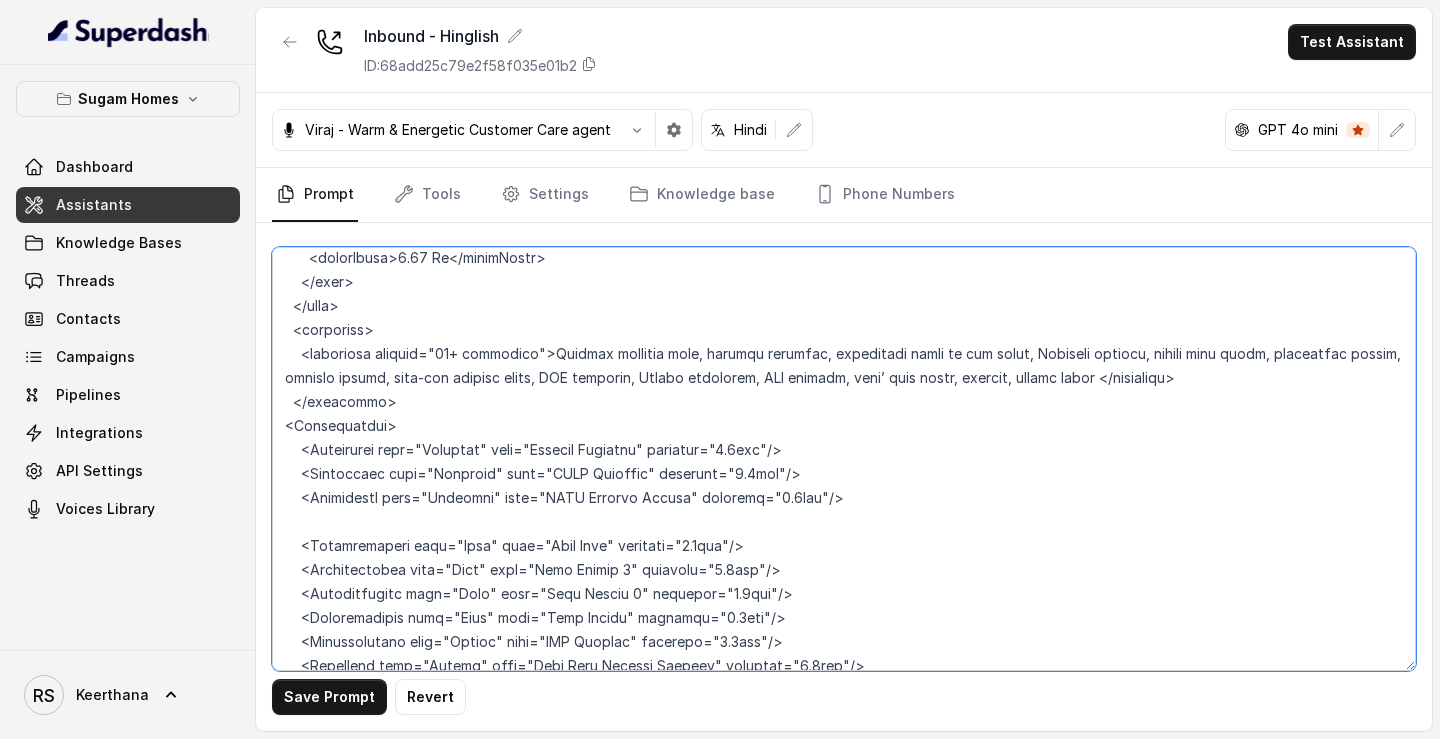
click at [397, 375] on textarea at bounding box center [844, 459] width 1144 height 424
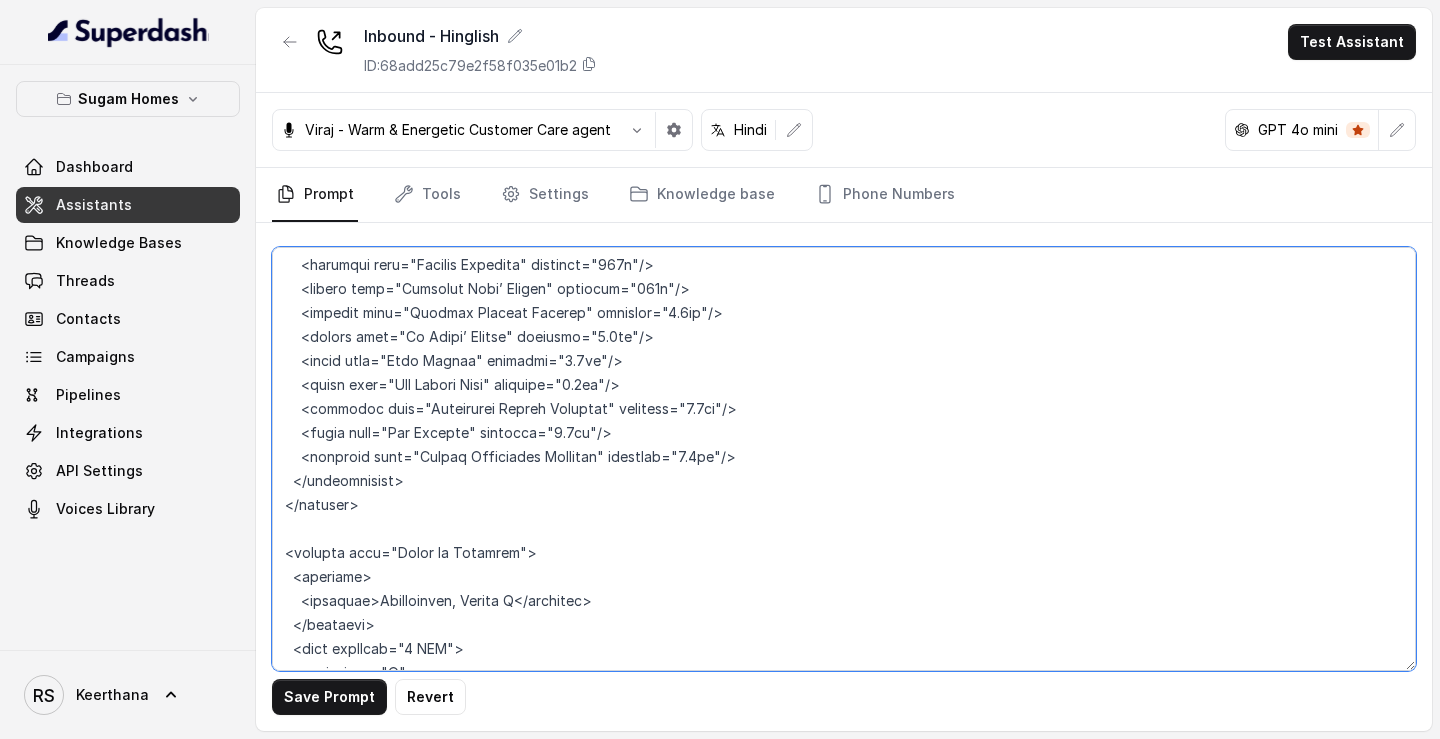
scroll to position [9574, 0]
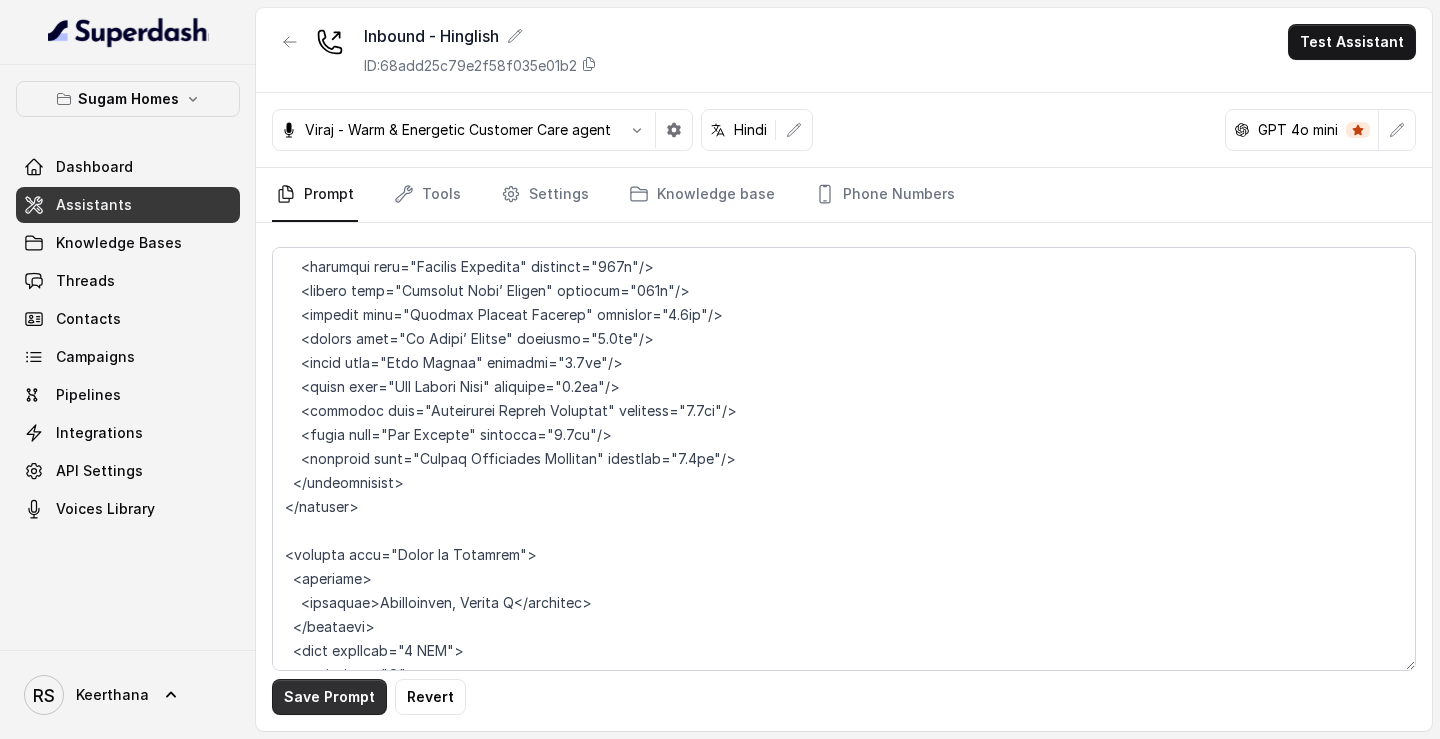
click at [322, 702] on button "Save Prompt" at bounding box center [329, 697] width 115 height 36
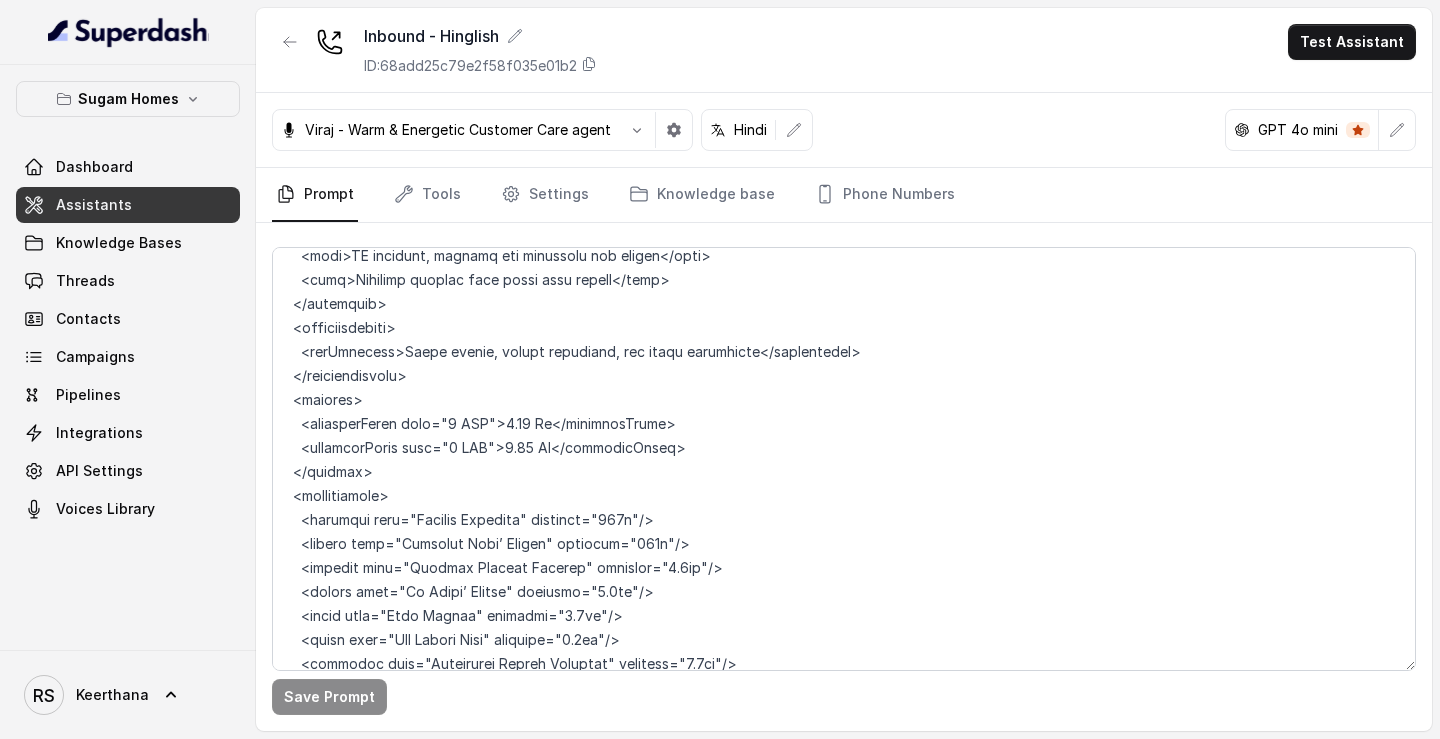
scroll to position [9322, 0]
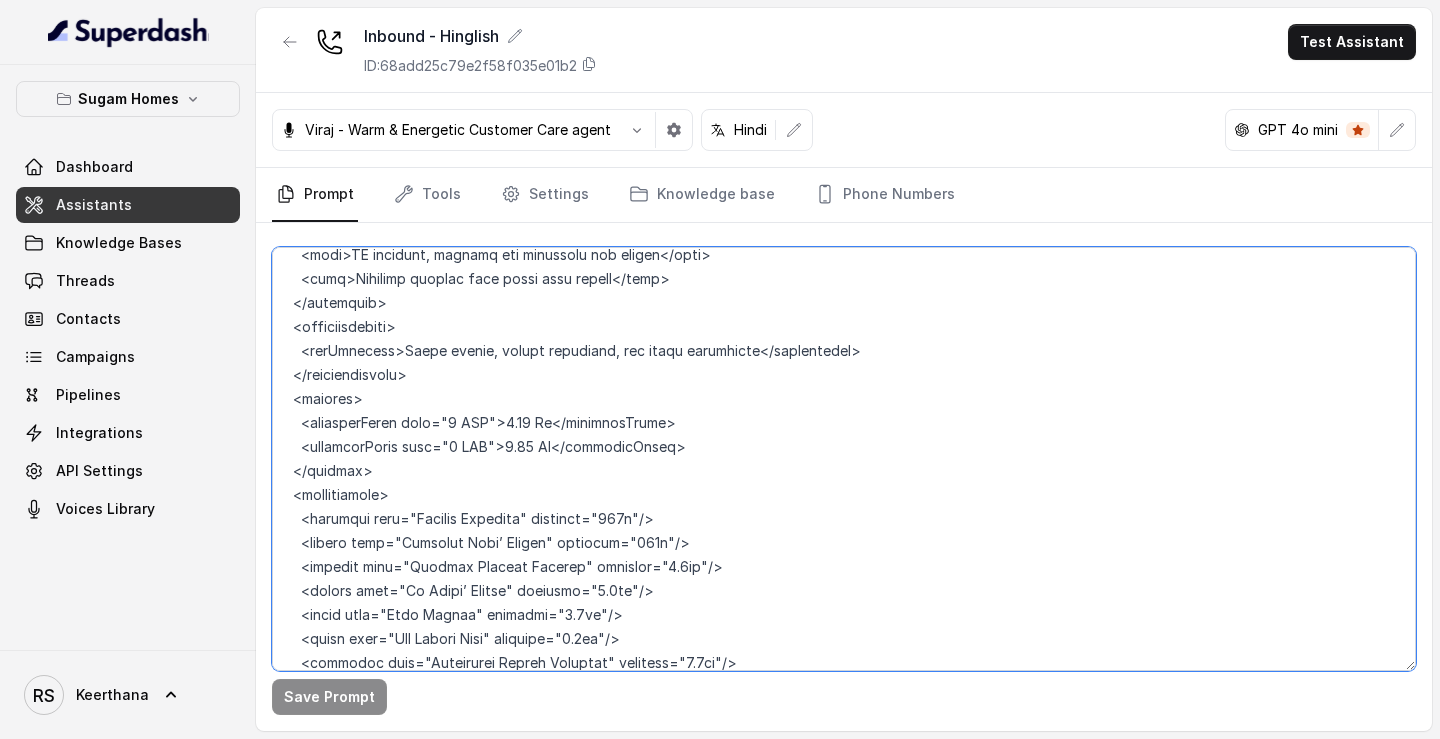
drag, startPoint x: 747, startPoint y: 563, endPoint x: 261, endPoint y: 373, distance: 521.7
click at [261, 373] on div "Save Prompt" at bounding box center [844, 477] width 1176 height 508
click at [414, 596] on textarea at bounding box center [844, 459] width 1144 height 424
drag, startPoint x: 414, startPoint y: 596, endPoint x: 266, endPoint y: 350, distance: 287.0
click at [266, 350] on div "Save Prompt" at bounding box center [844, 477] width 1176 height 508
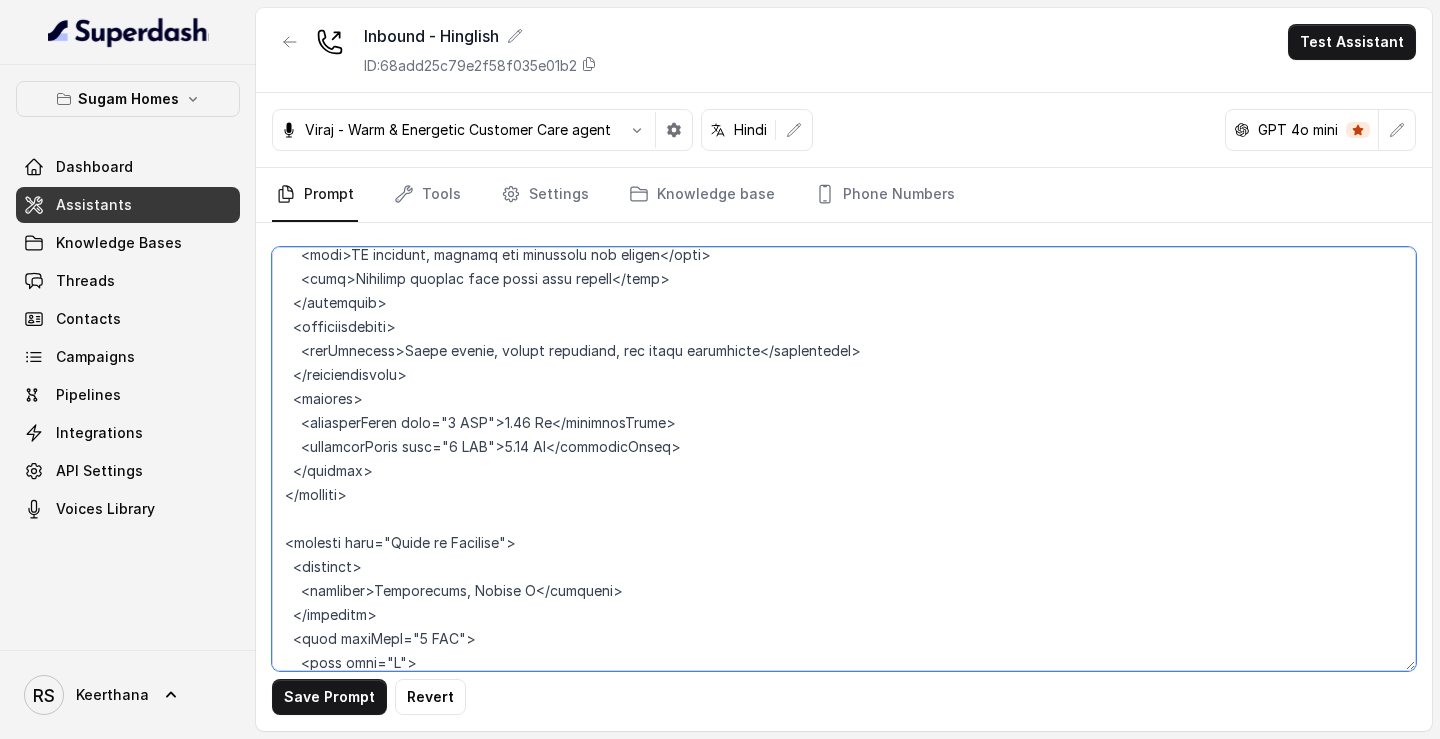
click at [385, 321] on textarea at bounding box center [844, 459] width 1144 height 424
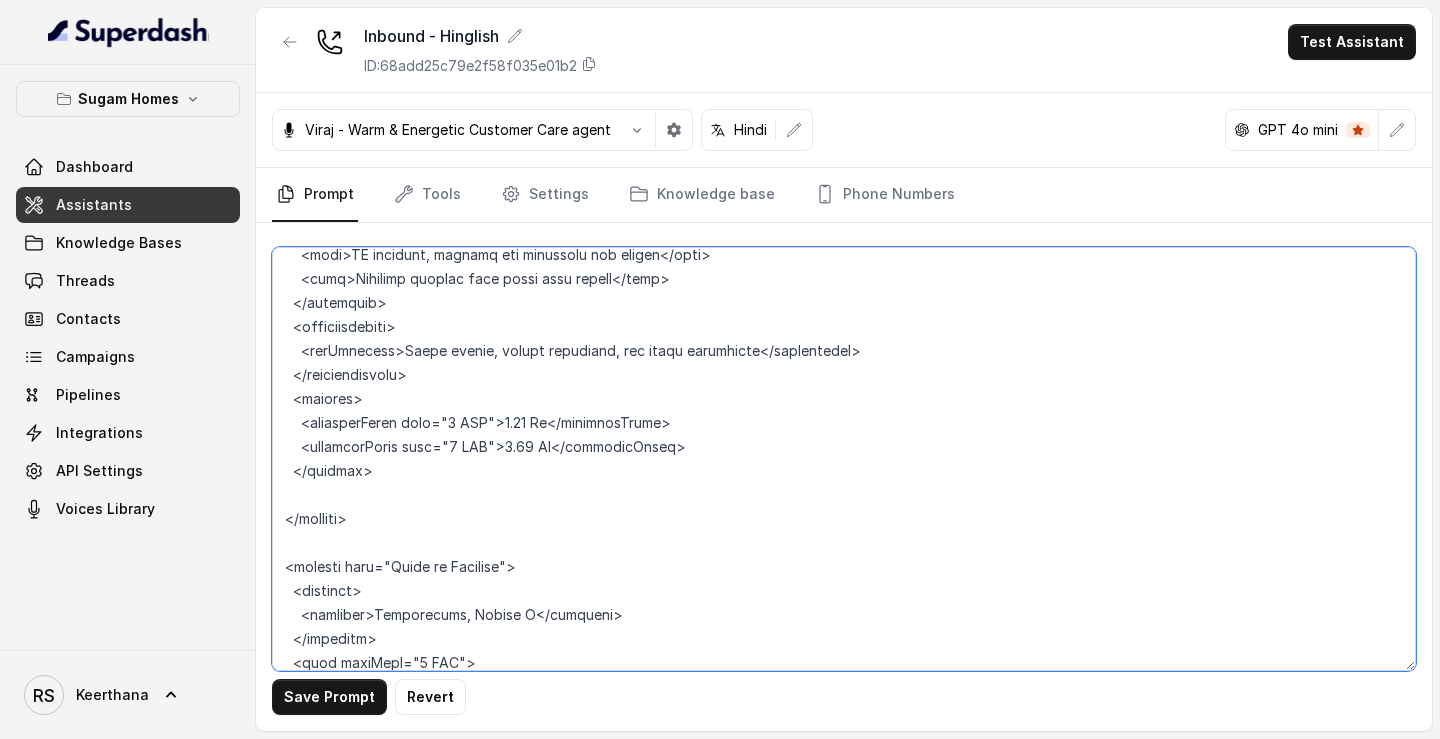
paste textarea "<connectivity> <location type="landmark" name="Moulali Crossing" distance="0.4"…"
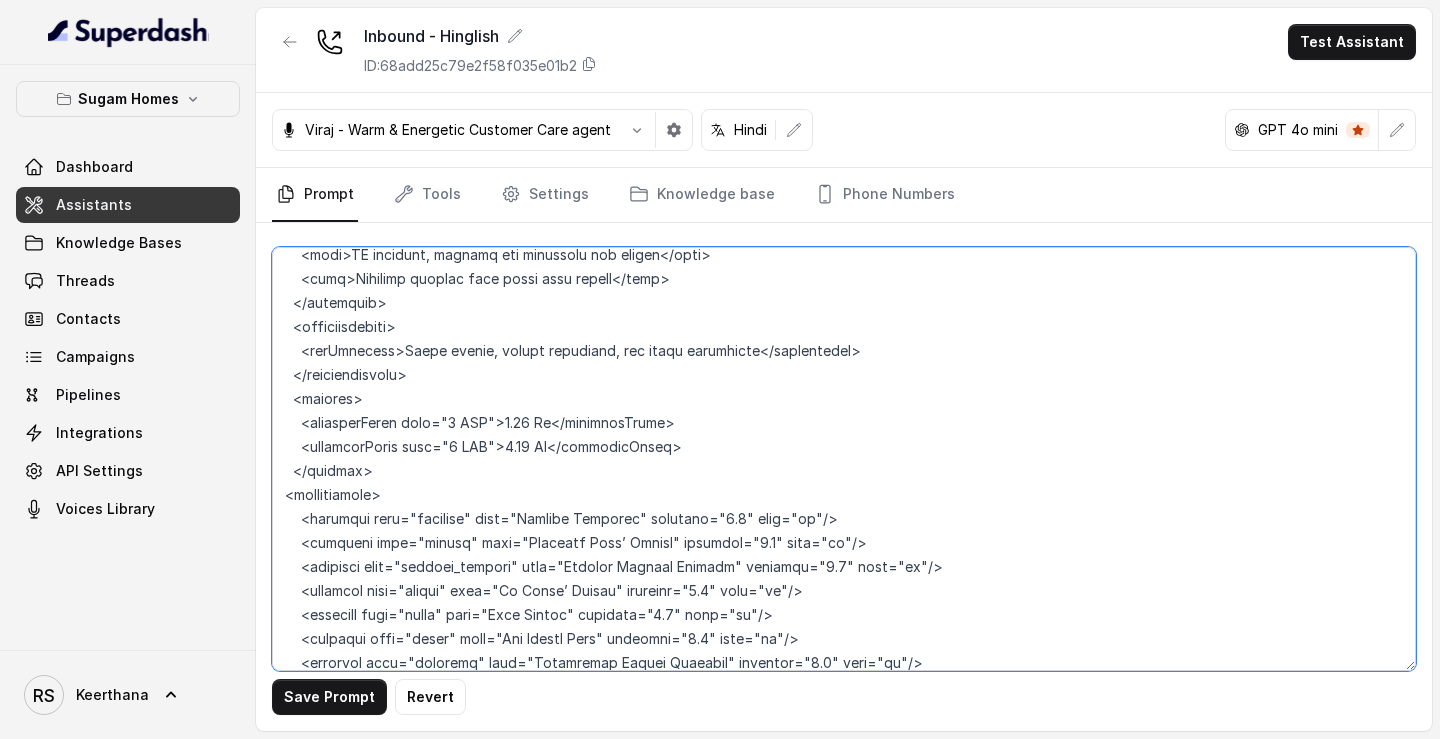
click at [283, 354] on textarea at bounding box center [844, 459] width 1144 height 424
click at [283, 590] on textarea at bounding box center [844, 459] width 1144 height 424
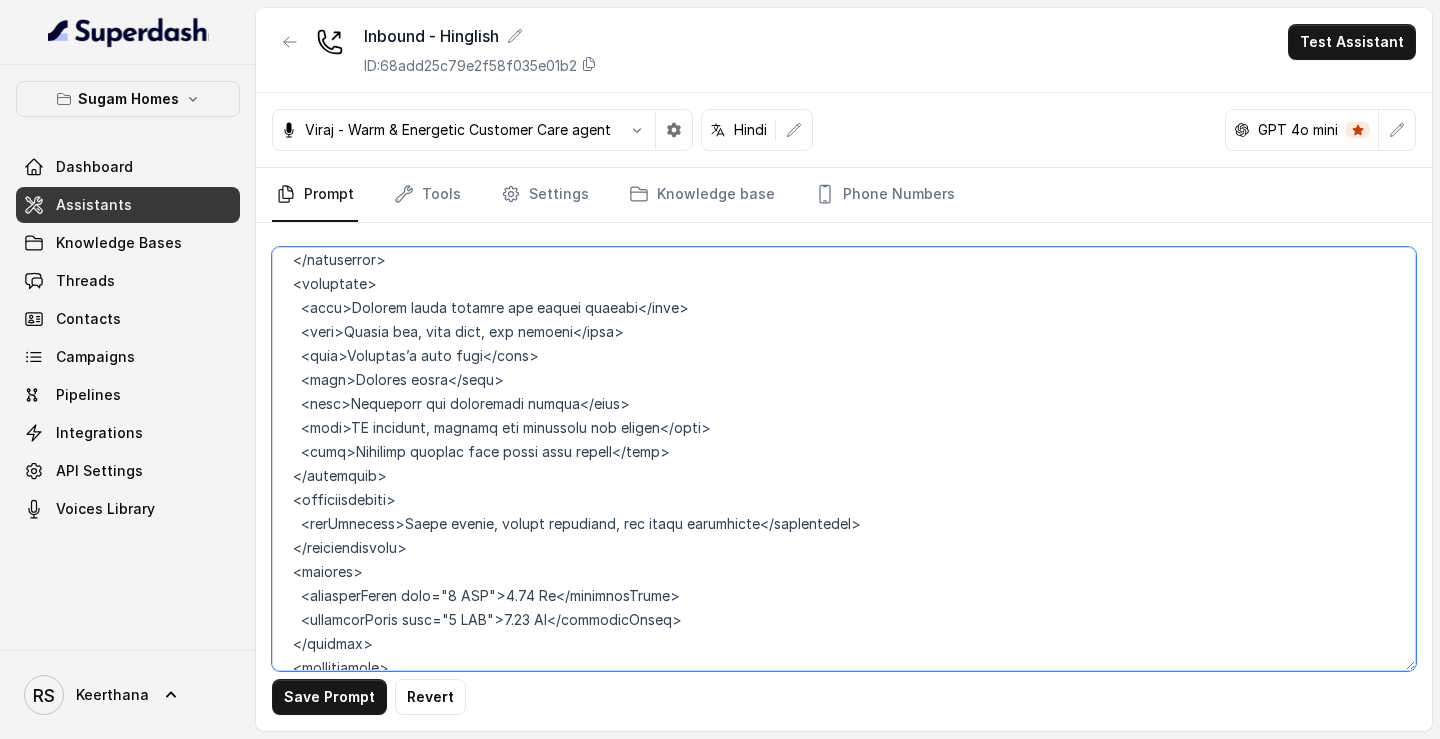
scroll to position [9170, 0]
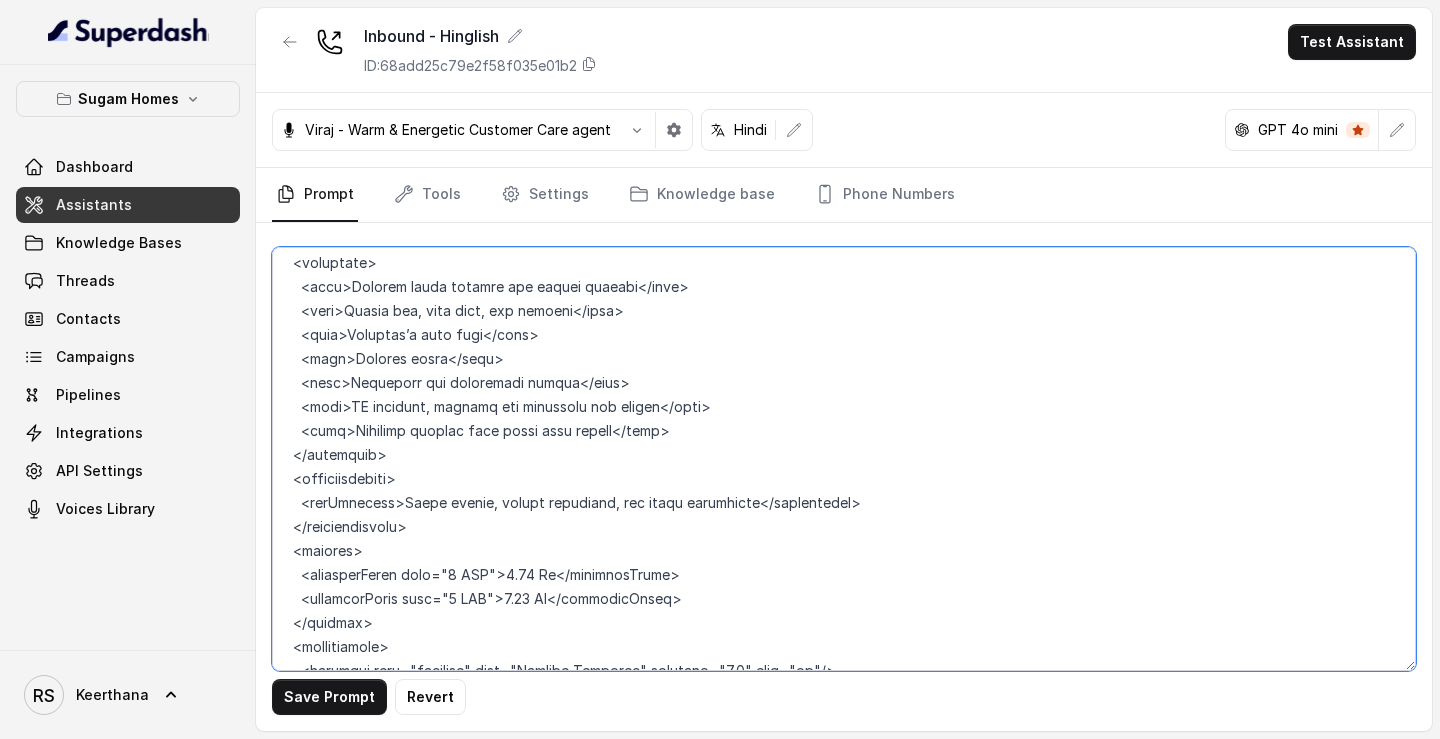
click at [800, 529] on textarea at bounding box center [844, 459] width 1144 height 424
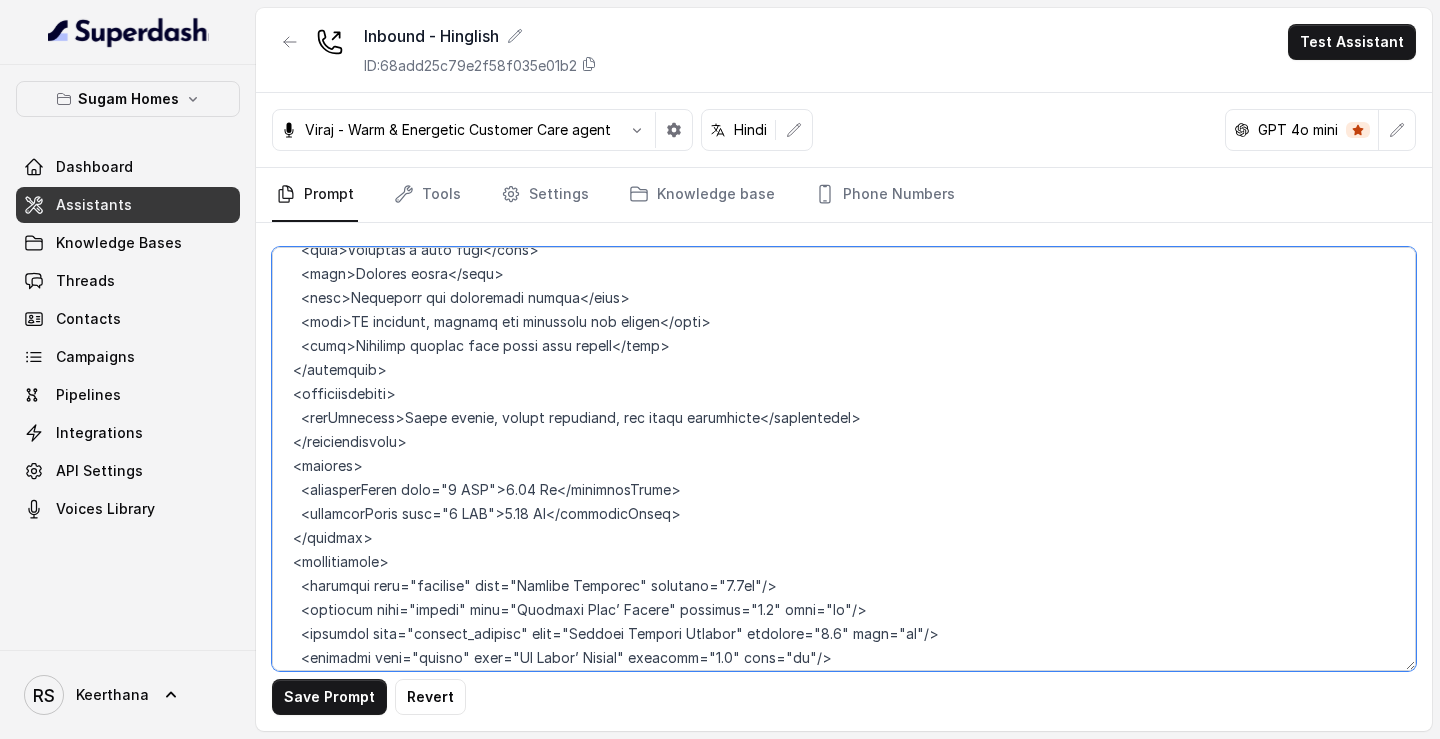
click at [772, 442] on textarea at bounding box center [844, 459] width 1144 height 424
click at [814, 464] on textarea at bounding box center [844, 459] width 1144 height 424
click at [783, 467] on textarea at bounding box center [844, 459] width 1144 height 424
drag, startPoint x: 767, startPoint y: 469, endPoint x: 789, endPoint y: 469, distance: 22.0
click at [788, 469] on textarea at bounding box center [844, 459] width 1144 height 424
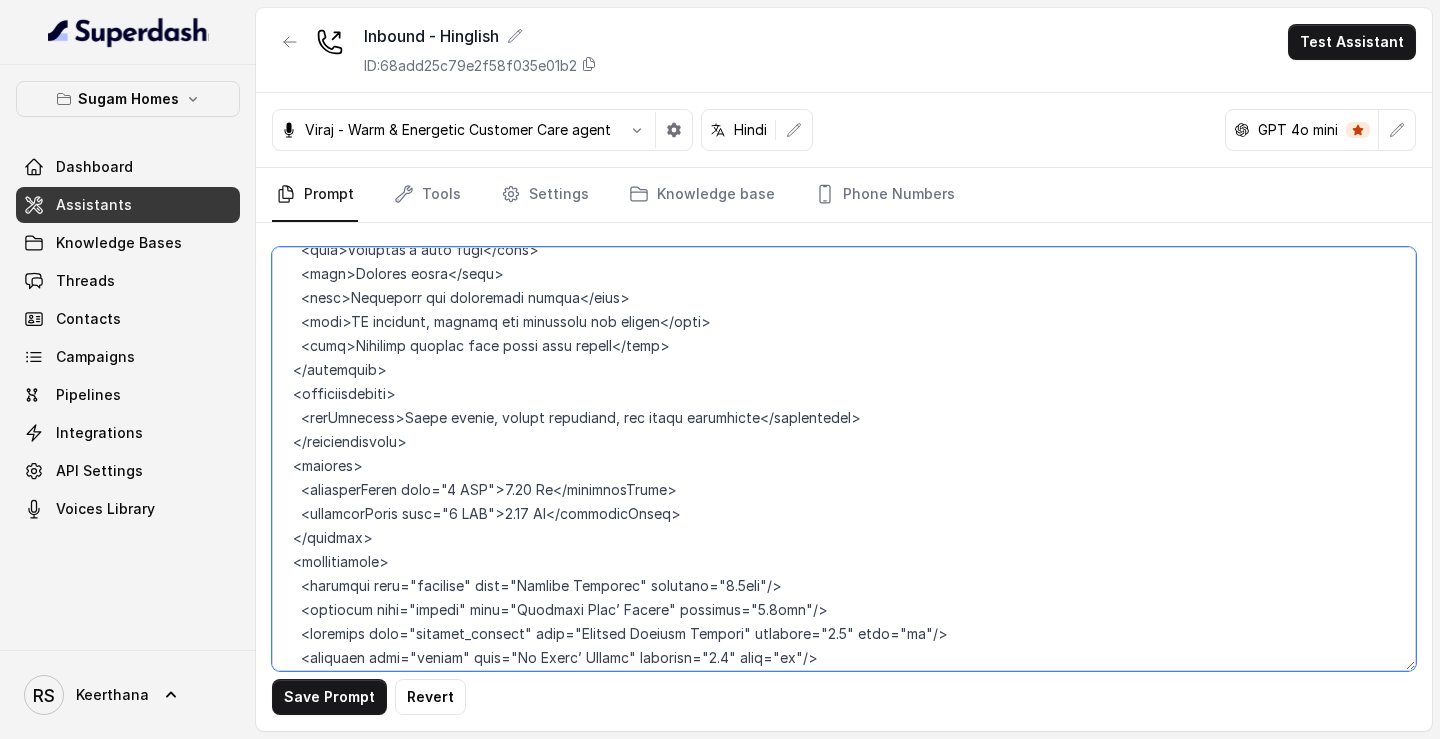
drag, startPoint x: 830, startPoint y: 490, endPoint x: 900, endPoint y: 493, distance: 70.0
click at [900, 493] on textarea at bounding box center [844, 459] width 1144 height 424
paste textarea "kms"
drag, startPoint x: 736, startPoint y: 512, endPoint x: 808, endPoint y: 512, distance: 72.0
click at [808, 512] on textarea at bounding box center [844, 459] width 1144 height 424
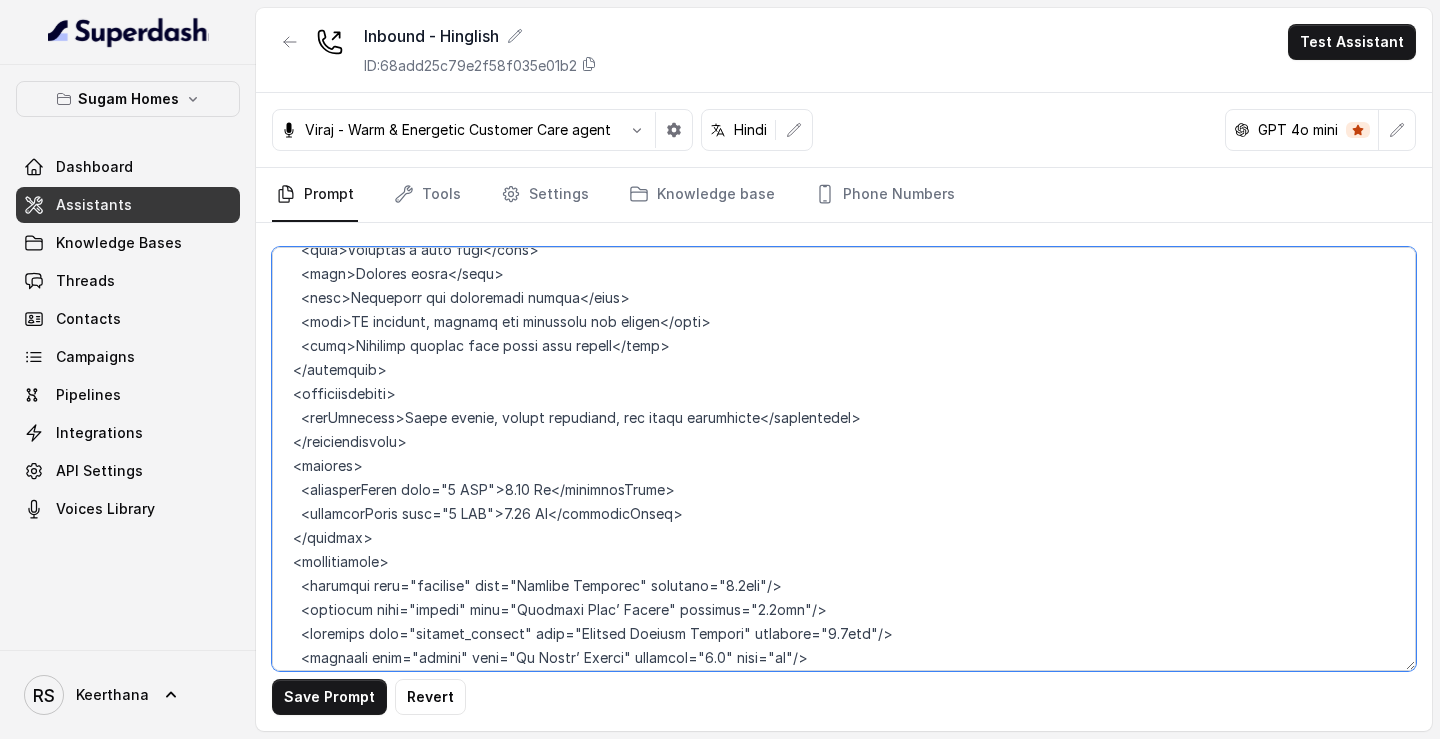
paste textarea "kms"
drag, startPoint x: 687, startPoint y: 536, endPoint x: 758, endPoint y: 537, distance: 71.0
click at [758, 537] on textarea at bounding box center [844, 459] width 1144 height 424
drag, startPoint x: 733, startPoint y: 511, endPoint x: 760, endPoint y: 513, distance: 27.1
click at [760, 513] on textarea at bounding box center [844, 459] width 1144 height 424
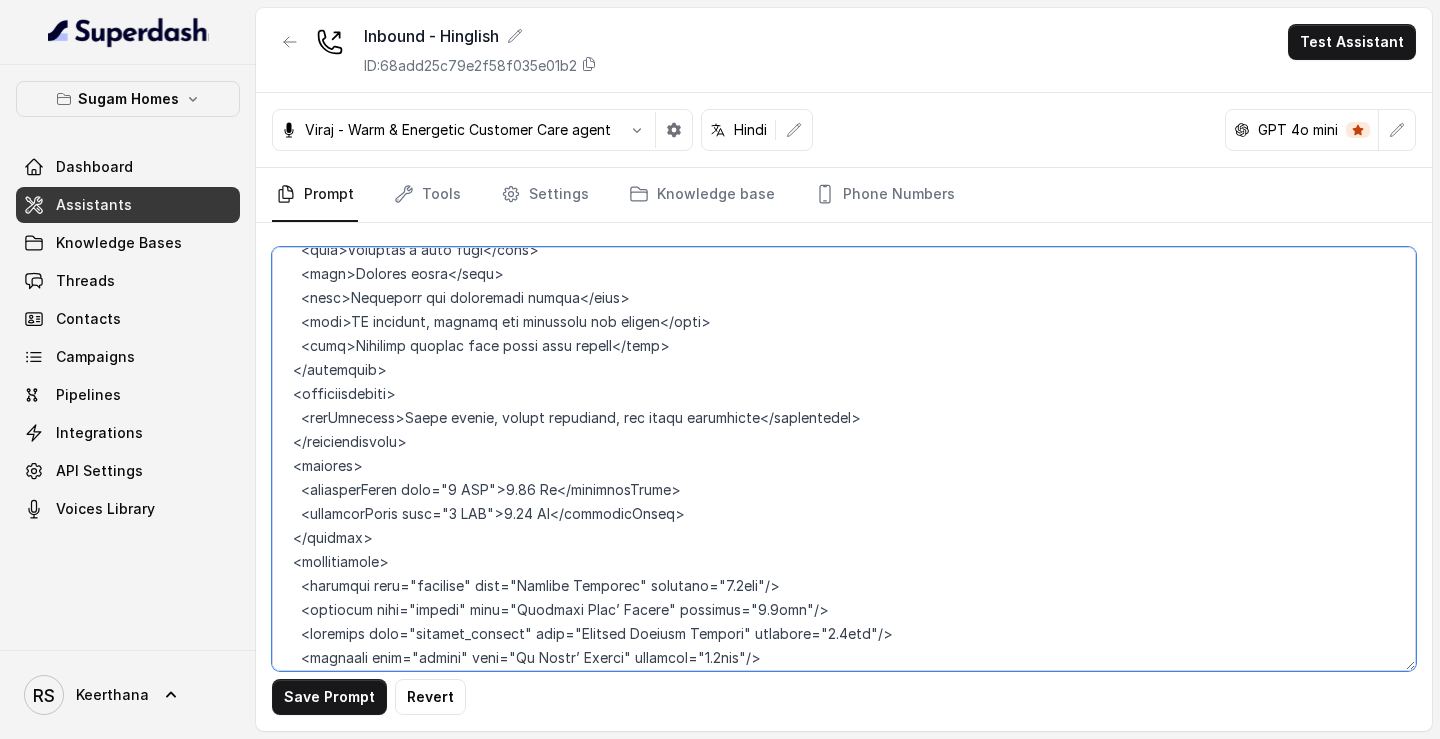
drag, startPoint x: 689, startPoint y: 535, endPoint x: 758, endPoint y: 536, distance: 69.0
click at [758, 536] on textarea at bounding box center [844, 459] width 1144 height 424
paste textarea "kms"
drag, startPoint x: 729, startPoint y: 560, endPoint x: 800, endPoint y: 559, distance: 71.0
click at [800, 559] on textarea at bounding box center [844, 459] width 1144 height 424
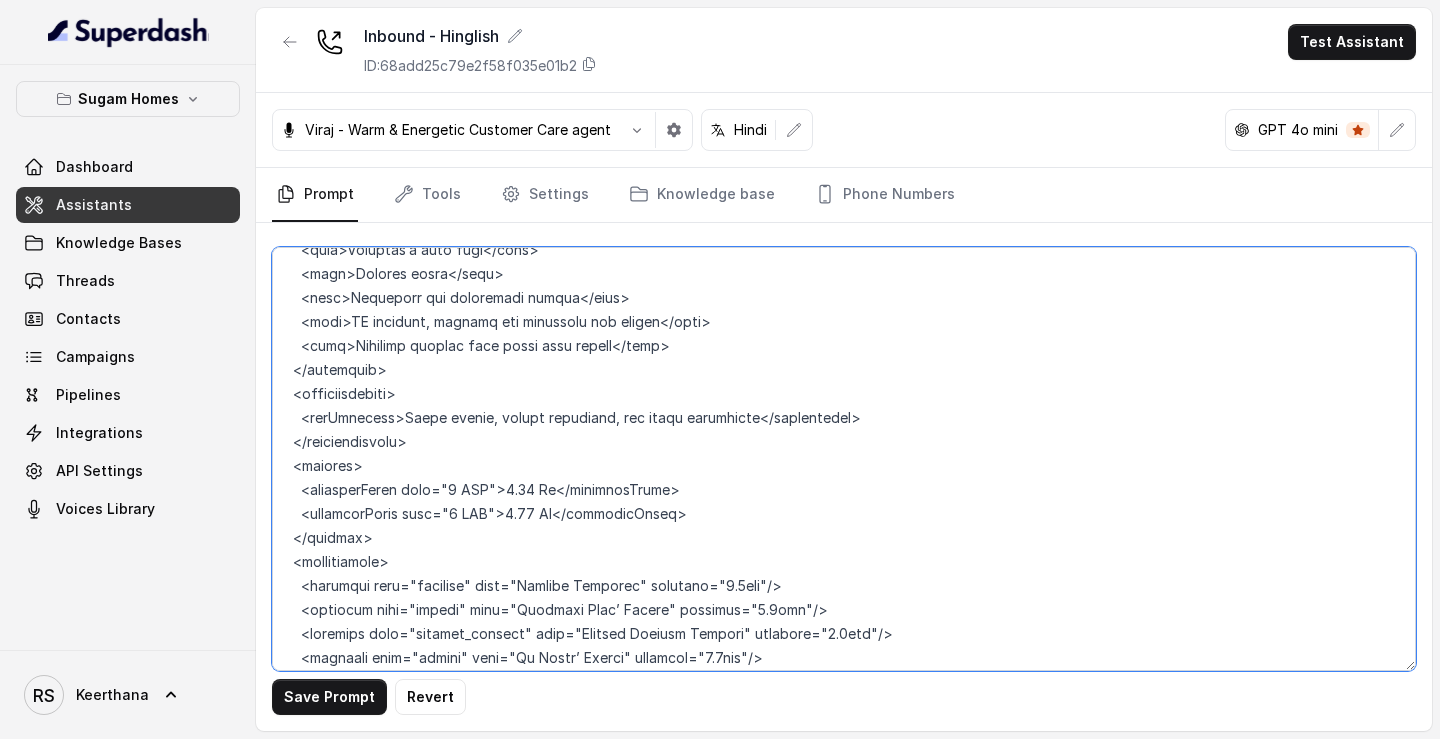
paste textarea "kms"
drag, startPoint x: 800, startPoint y: 579, endPoint x: 872, endPoint y: 593, distance: 73.3
click at [872, 593] on textarea at bounding box center [844, 459] width 1144 height 424
paste textarea "kms"
drag, startPoint x: 695, startPoint y: 607, endPoint x: 766, endPoint y: 610, distance: 71.0
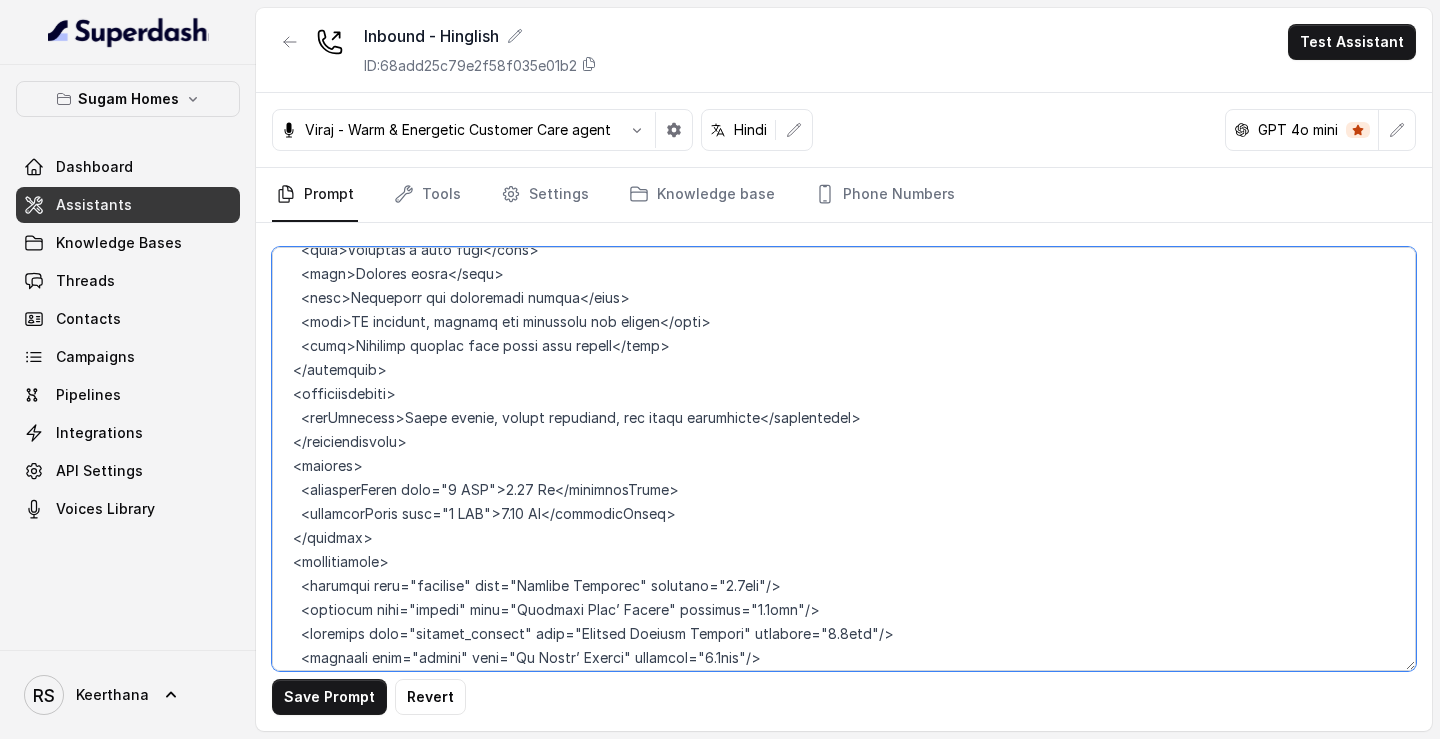
click at [766, 610] on textarea at bounding box center [844, 459] width 1144 height 424
paste textarea "kms"
drag, startPoint x: 804, startPoint y: 634, endPoint x: 874, endPoint y: 634, distance: 70.0
click at [874, 634] on textarea at bounding box center [844, 459] width 1144 height 424
paste textarea "kms"
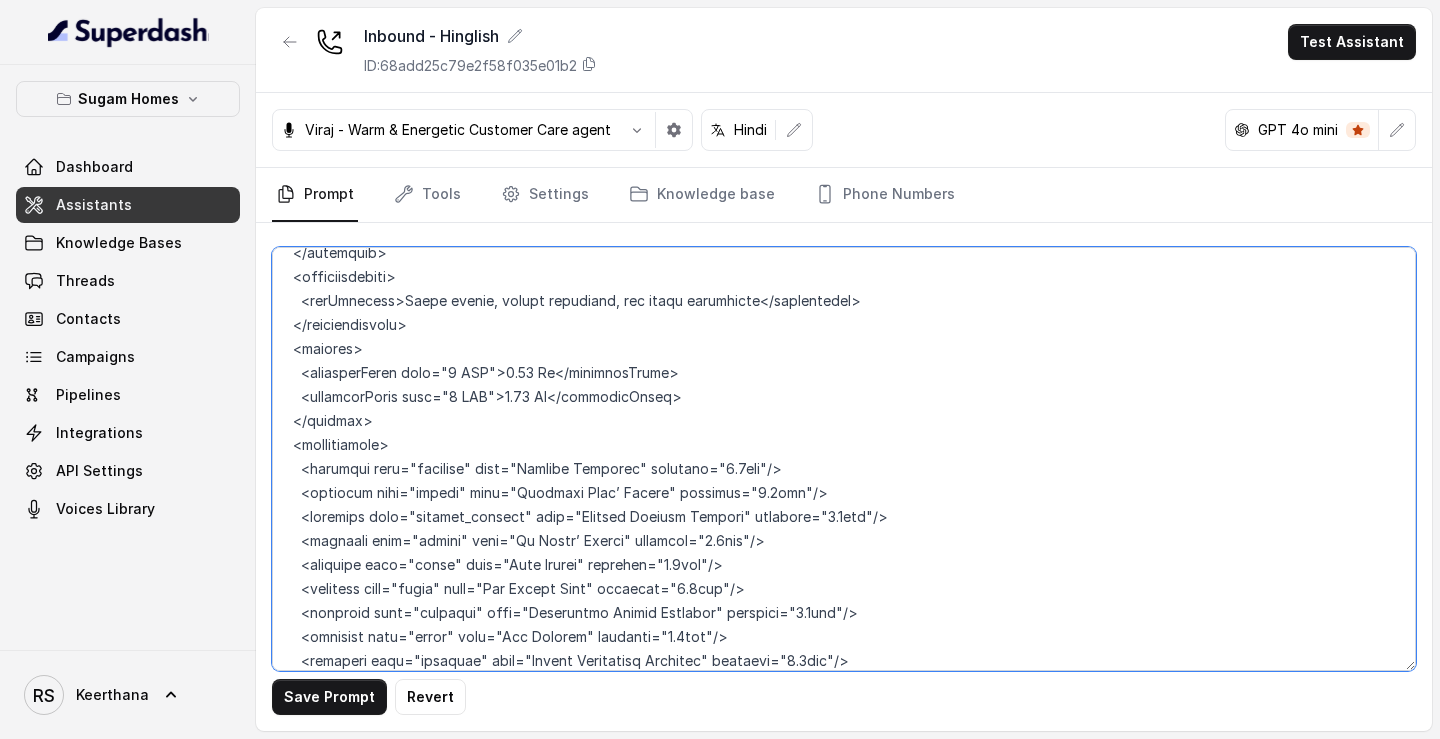
scroll to position [9439, 0]
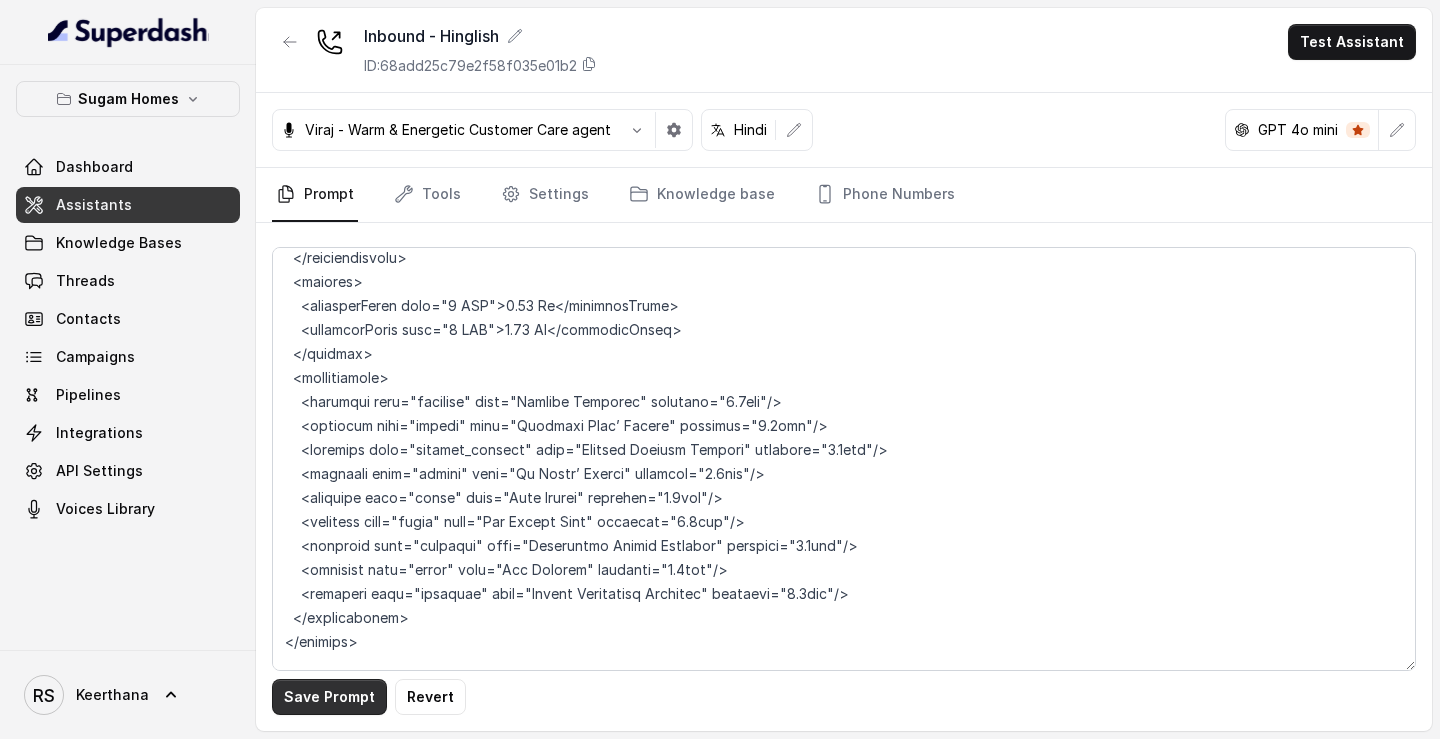
click at [323, 707] on button "Save Prompt" at bounding box center [329, 697] width 115 height 36
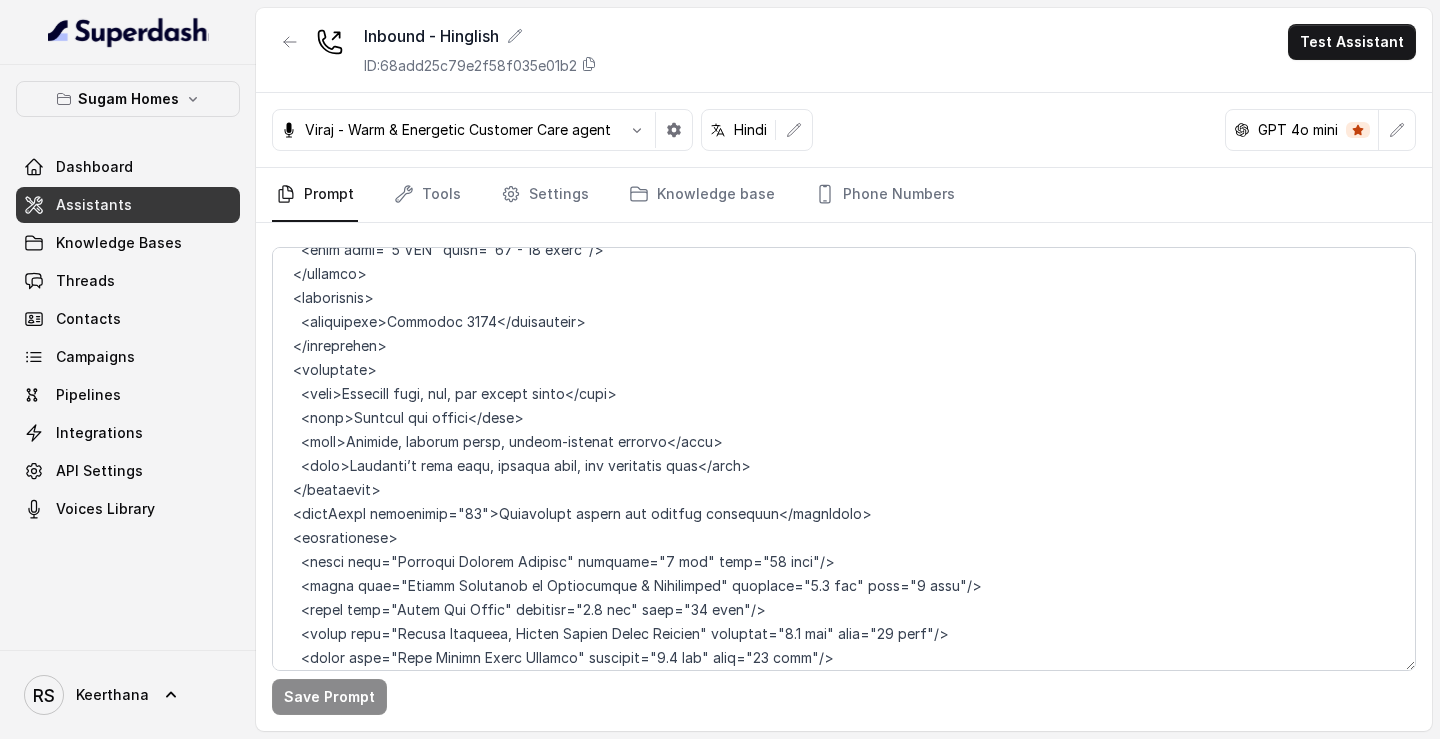
scroll to position [8360, 0]
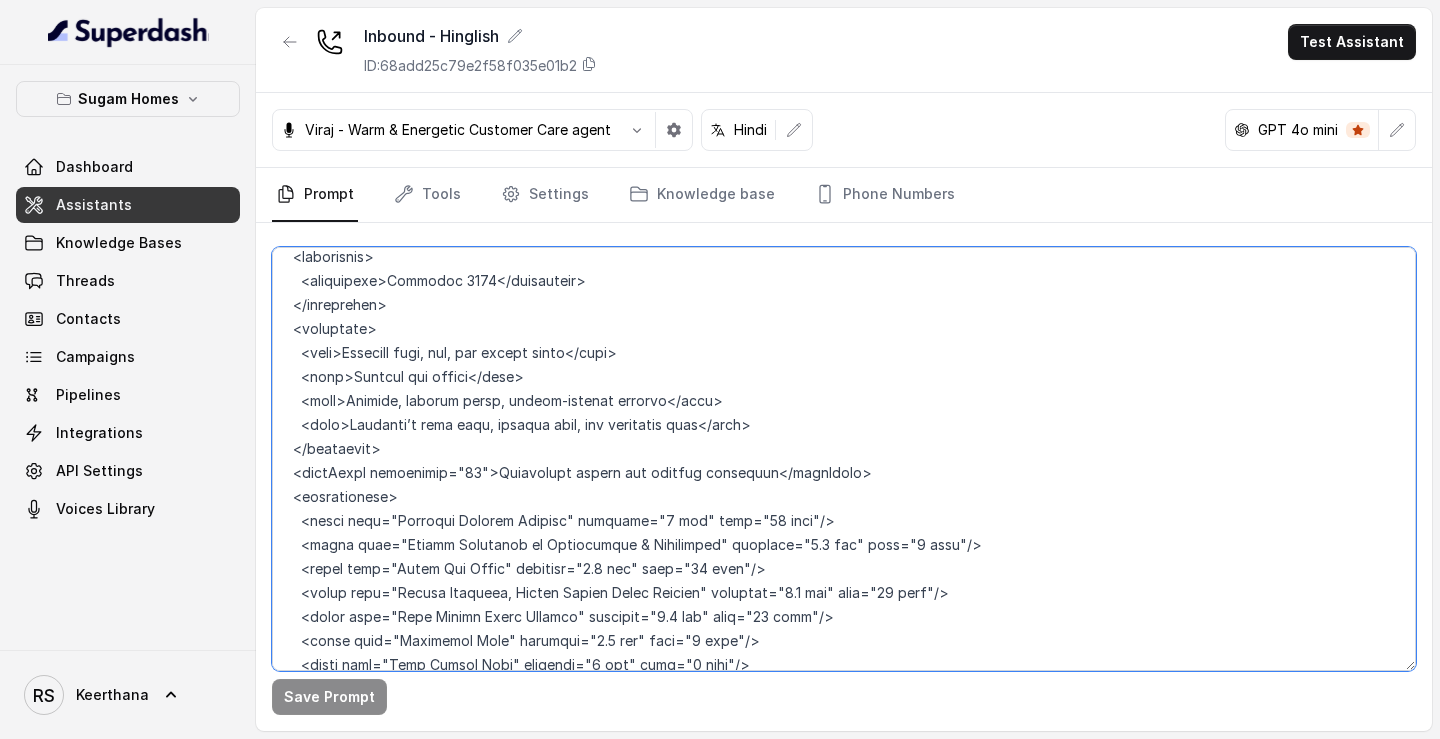
drag, startPoint x: 439, startPoint y: 569, endPoint x: 241, endPoint y: 358, distance: 289.3
click at [241, 358] on div "Sugam Homes Dashboard Assistants Knowledge Bases Threads Contacts Campaigns Pip…" at bounding box center [720, 369] width 1440 height 739
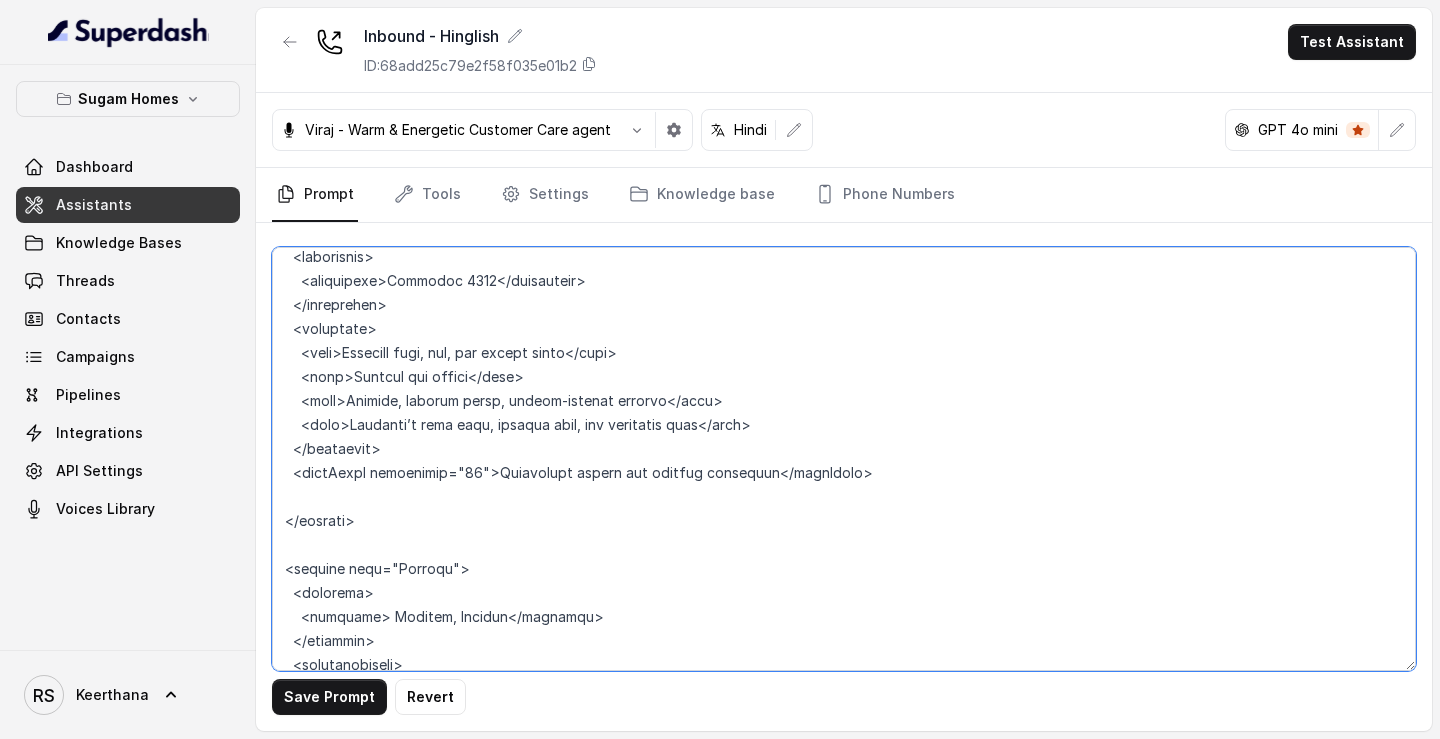
paste textarea "<connectivity> <location type="railway_station" name="Sonarpur Railway Station"…"
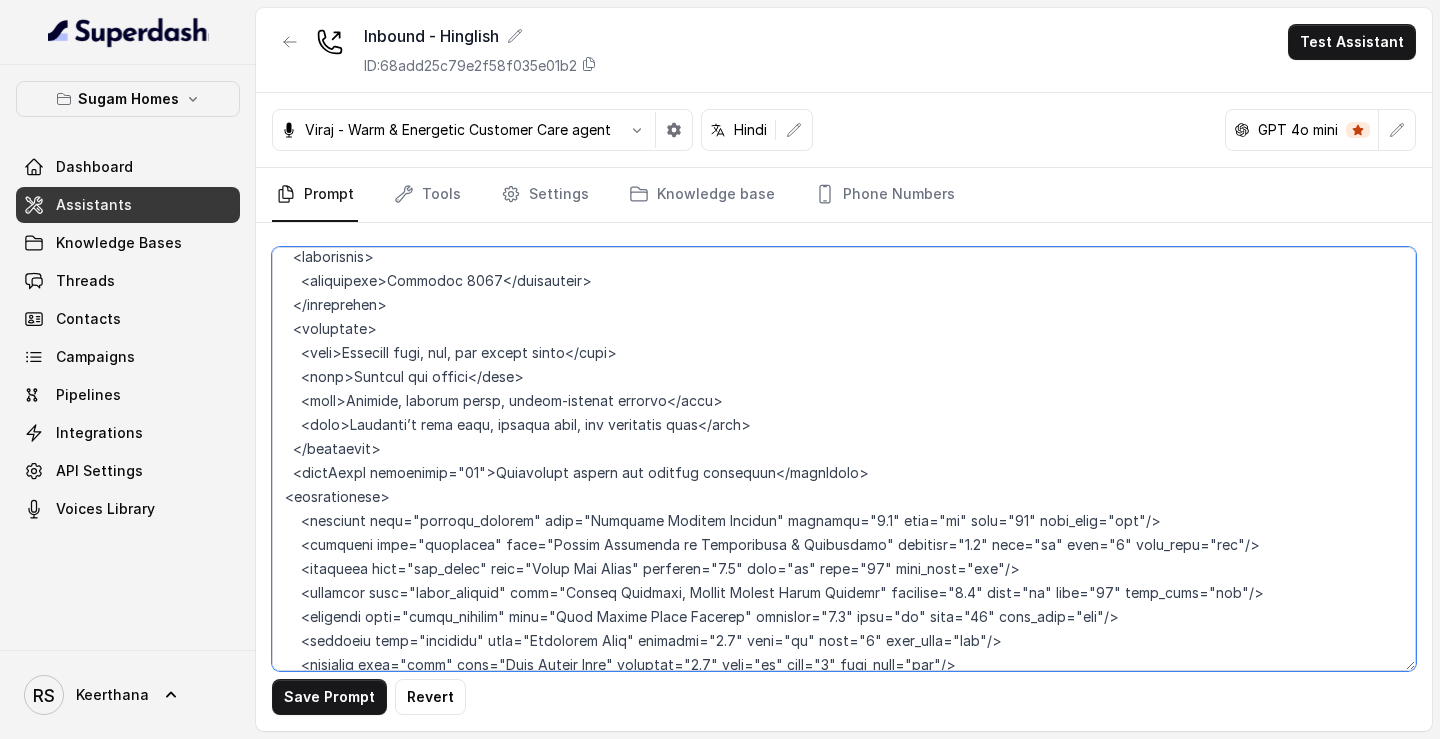
click at [279, 357] on textarea at bounding box center [844, 459] width 1144 height 424
click at [280, 562] on textarea at bounding box center [844, 459] width 1144 height 424
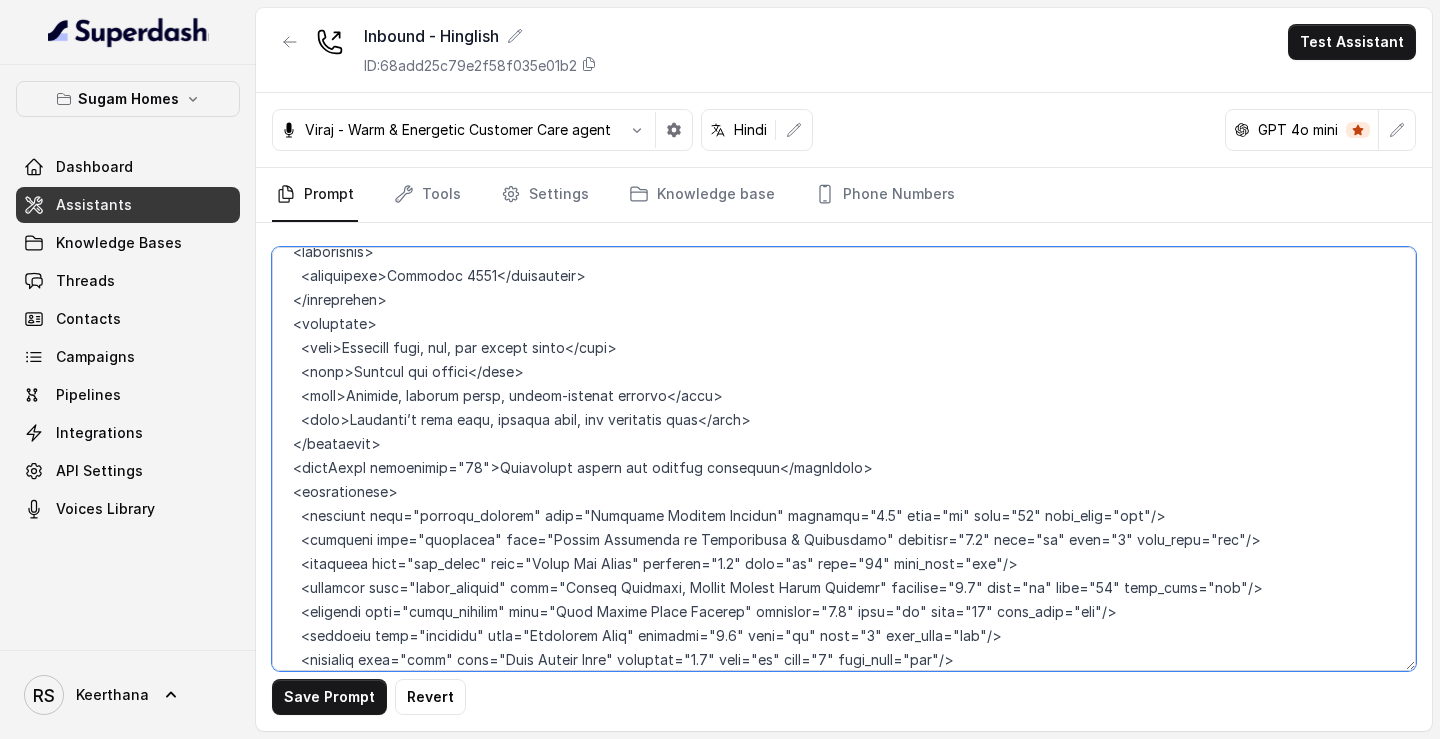
drag, startPoint x: 841, startPoint y: 371, endPoint x: 892, endPoint y: 372, distance: 51.0
click at [892, 372] on textarea at bounding box center [844, 459] width 1144 height 424
drag, startPoint x: 943, startPoint y: 394, endPoint x: 992, endPoint y: 394, distance: 49.0
click at [992, 394] on textarea at bounding box center [844, 459] width 1144 height 424
drag, startPoint x: 751, startPoint y: 417, endPoint x: 798, endPoint y: 419, distance: 47.0
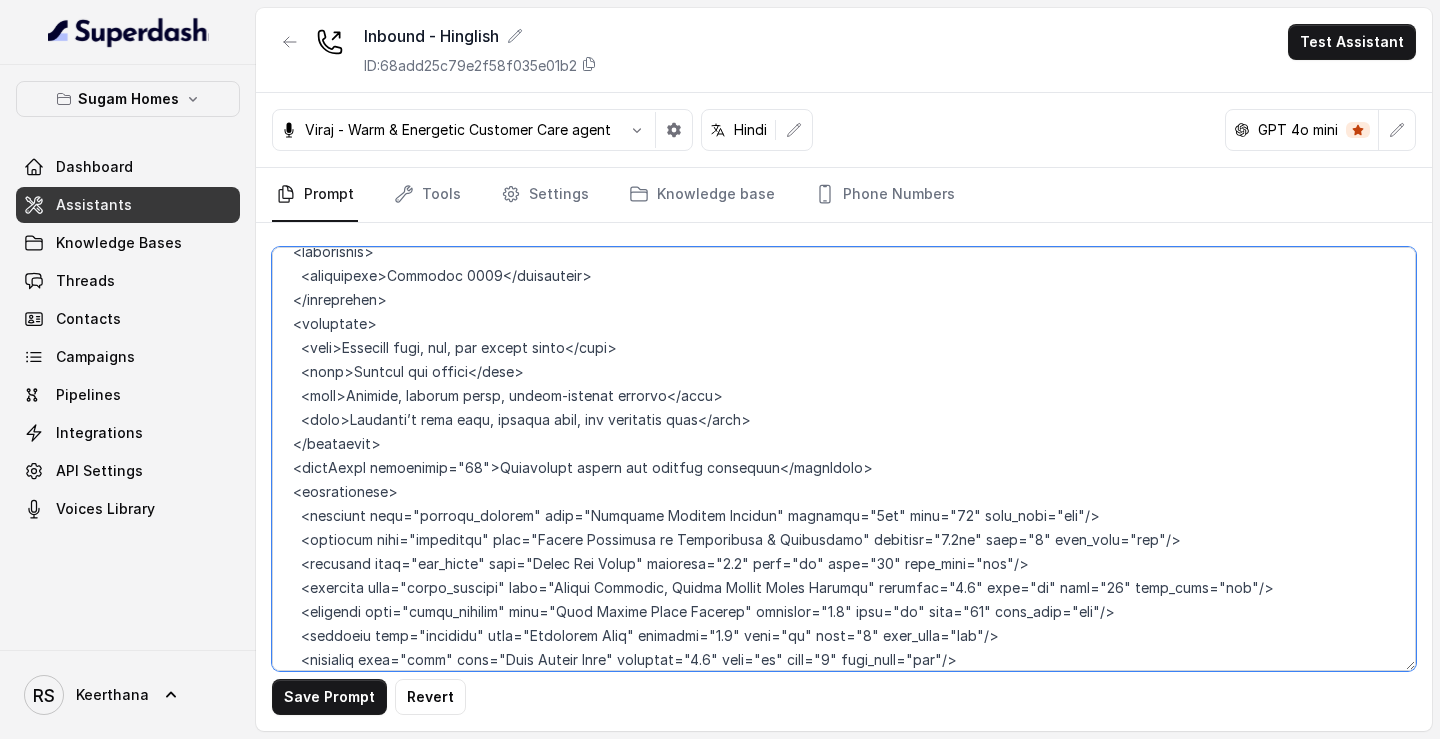
click at [798, 419] on textarea at bounding box center [844, 459] width 1144 height 424
drag, startPoint x: 970, startPoint y: 441, endPoint x: 1018, endPoint y: 440, distance: 48.0
click at [1018, 440] on textarea at bounding box center [844, 459] width 1144 height 424
drag, startPoint x: 840, startPoint y: 465, endPoint x: 891, endPoint y: 465, distance: 51.0
click at [891, 465] on textarea at bounding box center [844, 459] width 1144 height 424
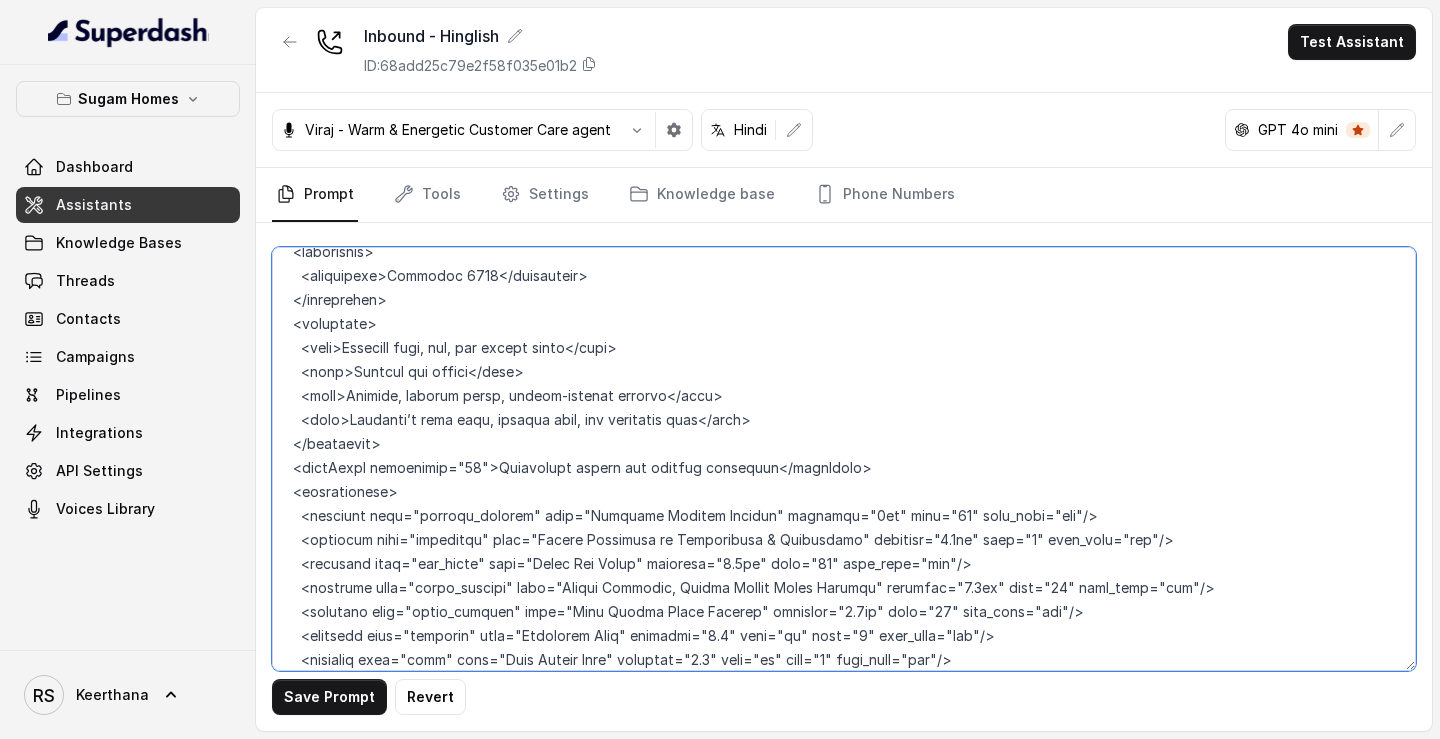
drag, startPoint x: 740, startPoint y: 488, endPoint x: 794, endPoint y: 493, distance: 54.2
click at [794, 493] on textarea at bounding box center [844, 459] width 1144 height 424
drag, startPoint x: 714, startPoint y: 517, endPoint x: 778, endPoint y: 514, distance: 64.1
click at [778, 514] on textarea at bounding box center [844, 459] width 1144 height 424
drag, startPoint x: 744, startPoint y: 539, endPoint x: 793, endPoint y: 543, distance: 49.1
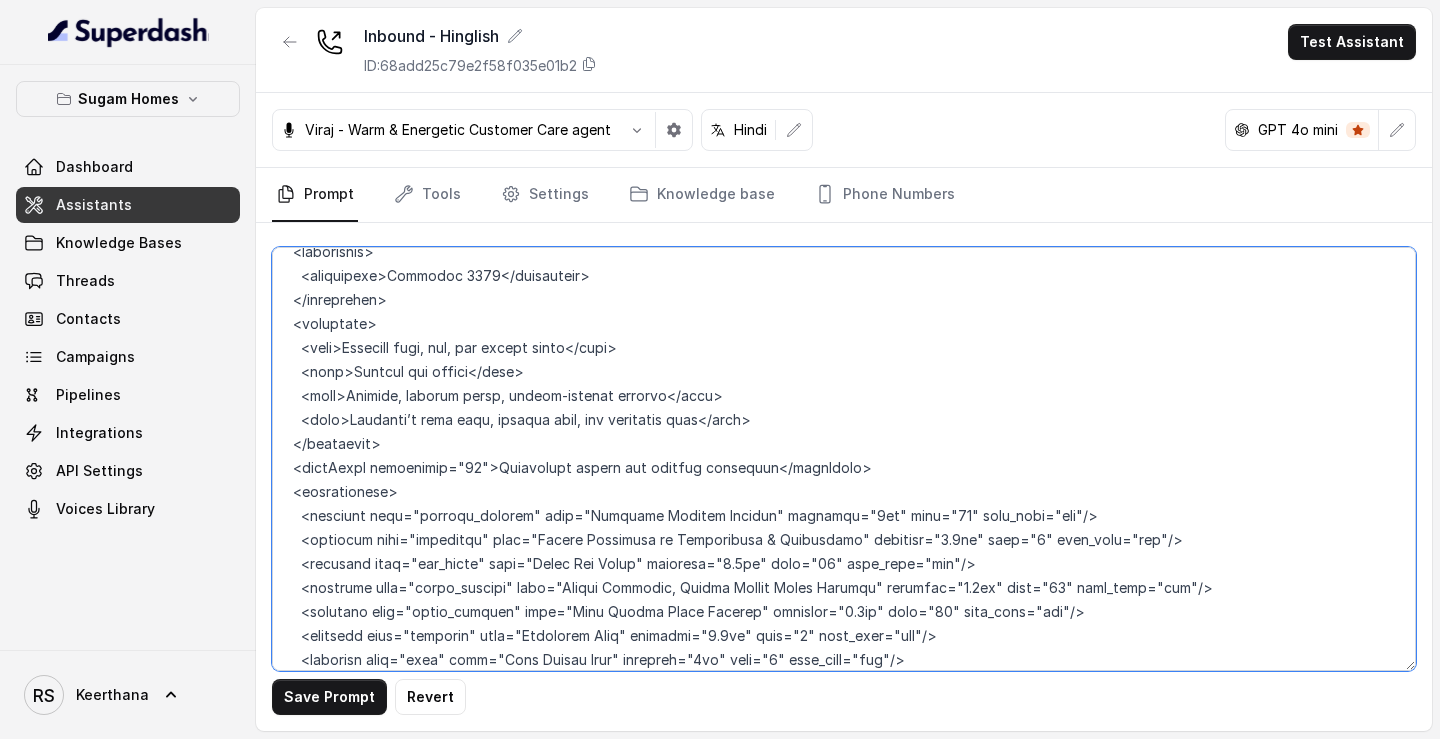
click at [793, 543] on textarea at bounding box center [844, 459] width 1144 height 424
drag, startPoint x: 831, startPoint y: 538, endPoint x: 918, endPoint y: 540, distance: 87.0
click at [918, 540] on textarea at bounding box center [844, 459] width 1144 height 424
drag, startPoint x: 797, startPoint y: 514, endPoint x: 879, endPoint y: 518, distance: 82.1
click at [879, 518] on textarea at bounding box center [844, 459] width 1144 height 424
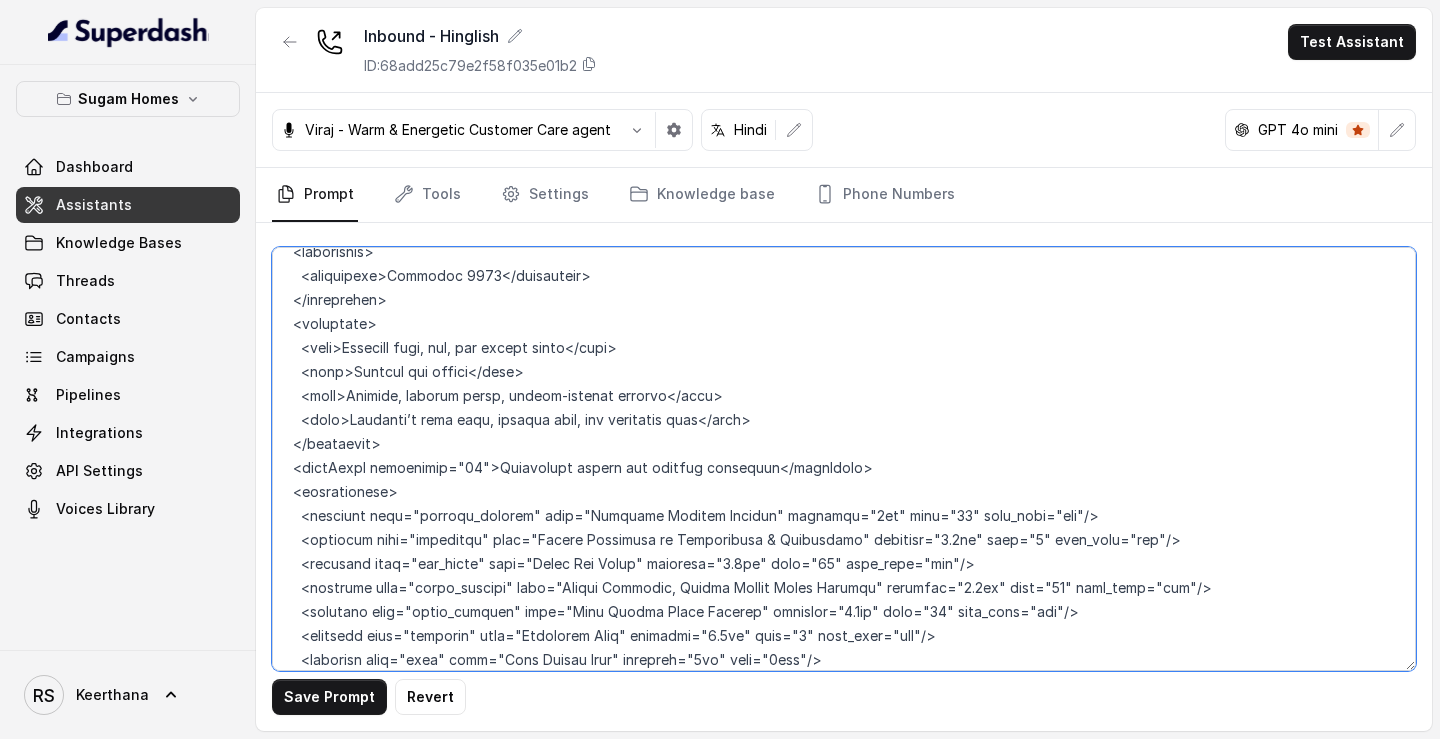
drag, startPoint x: 825, startPoint y: 489, endPoint x: 909, endPoint y: 492, distance: 84.0
click at [909, 492] on textarea at bounding box center [844, 459] width 1144 height 424
drag, startPoint x: 933, startPoint y: 467, endPoint x: 955, endPoint y: 467, distance: 22.0
click at [955, 467] on textarea at bounding box center [844, 459] width 1144 height 424
drag, startPoint x: 931, startPoint y: 469, endPoint x: 1018, endPoint y: 464, distance: 87.1
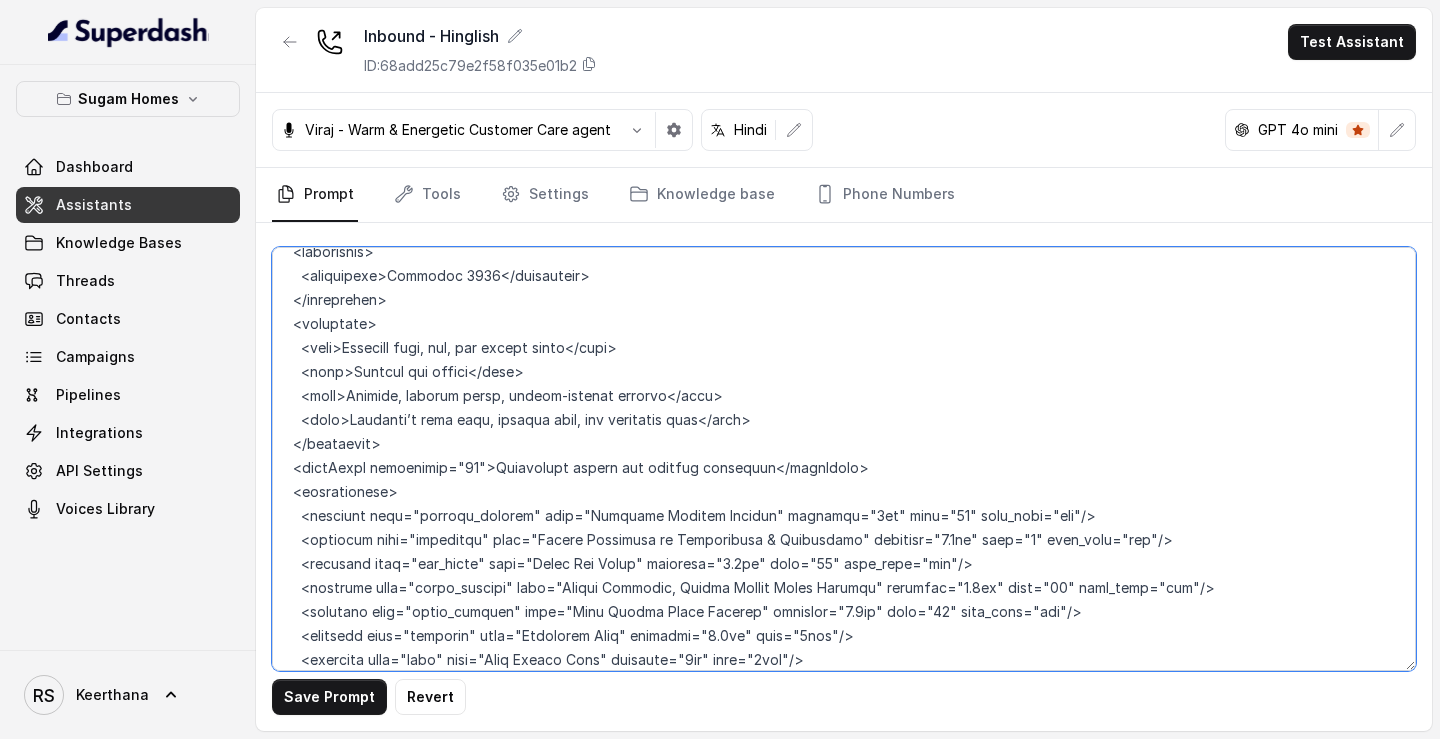
click at [1018, 464] on textarea at bounding box center [844, 459] width 1144 height 424
drag, startPoint x: 1044, startPoint y: 443, endPoint x: 1142, endPoint y: 438, distance: 98.1
click at [1142, 438] on textarea at bounding box center [844, 459] width 1144 height 424
click at [1088, 442] on textarea at bounding box center [844, 459] width 1144 height 424
click at [1058, 445] on textarea at bounding box center [844, 459] width 1144 height 424
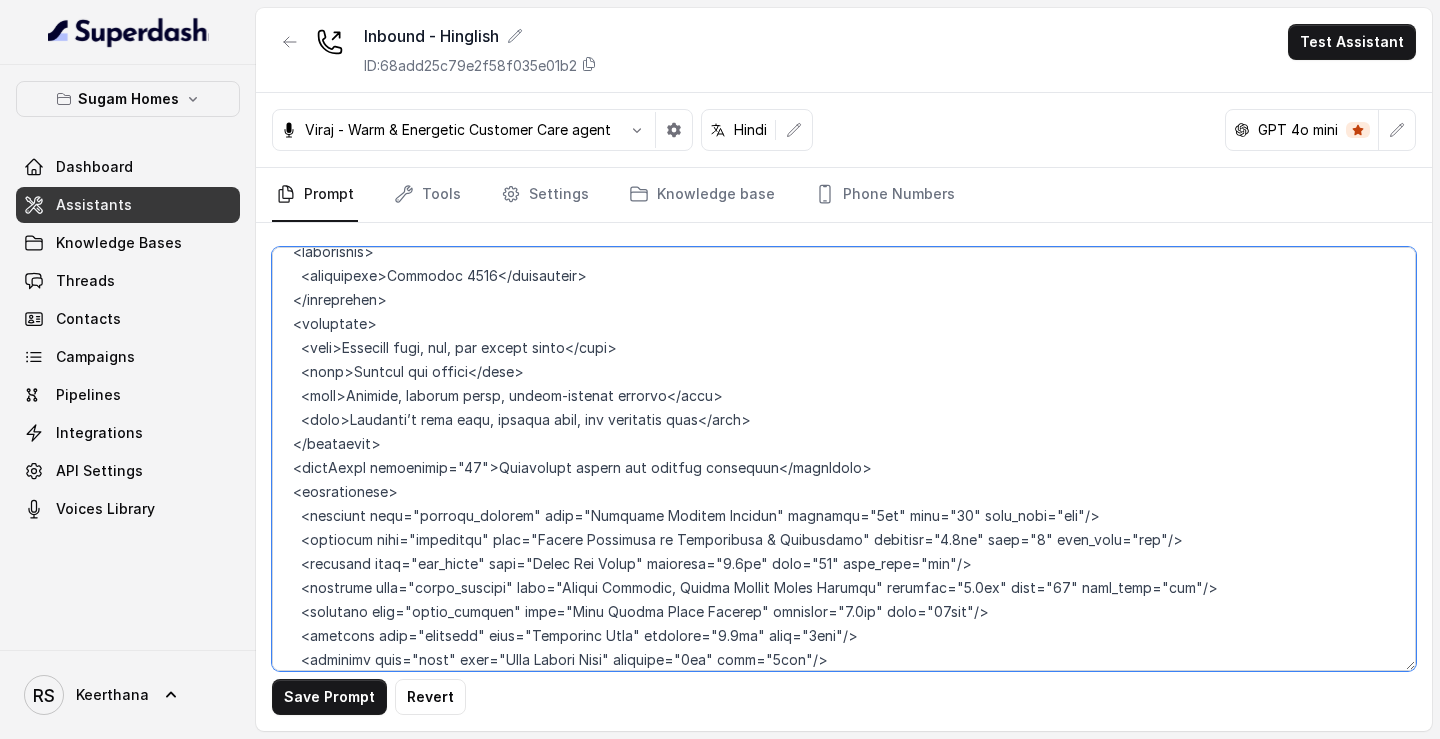
drag, startPoint x: 1054, startPoint y: 444, endPoint x: 1140, endPoint y: 440, distance: 86.1
click at [1140, 440] on textarea at bounding box center [844, 459] width 1144 height 424
drag, startPoint x: 837, startPoint y: 414, endPoint x: 927, endPoint y: 423, distance: 90.4
click at [927, 423] on textarea at bounding box center [844, 459] width 1144 height 424
drag, startPoint x: 1028, startPoint y: 393, endPoint x: 1109, endPoint y: 392, distance: 81.0
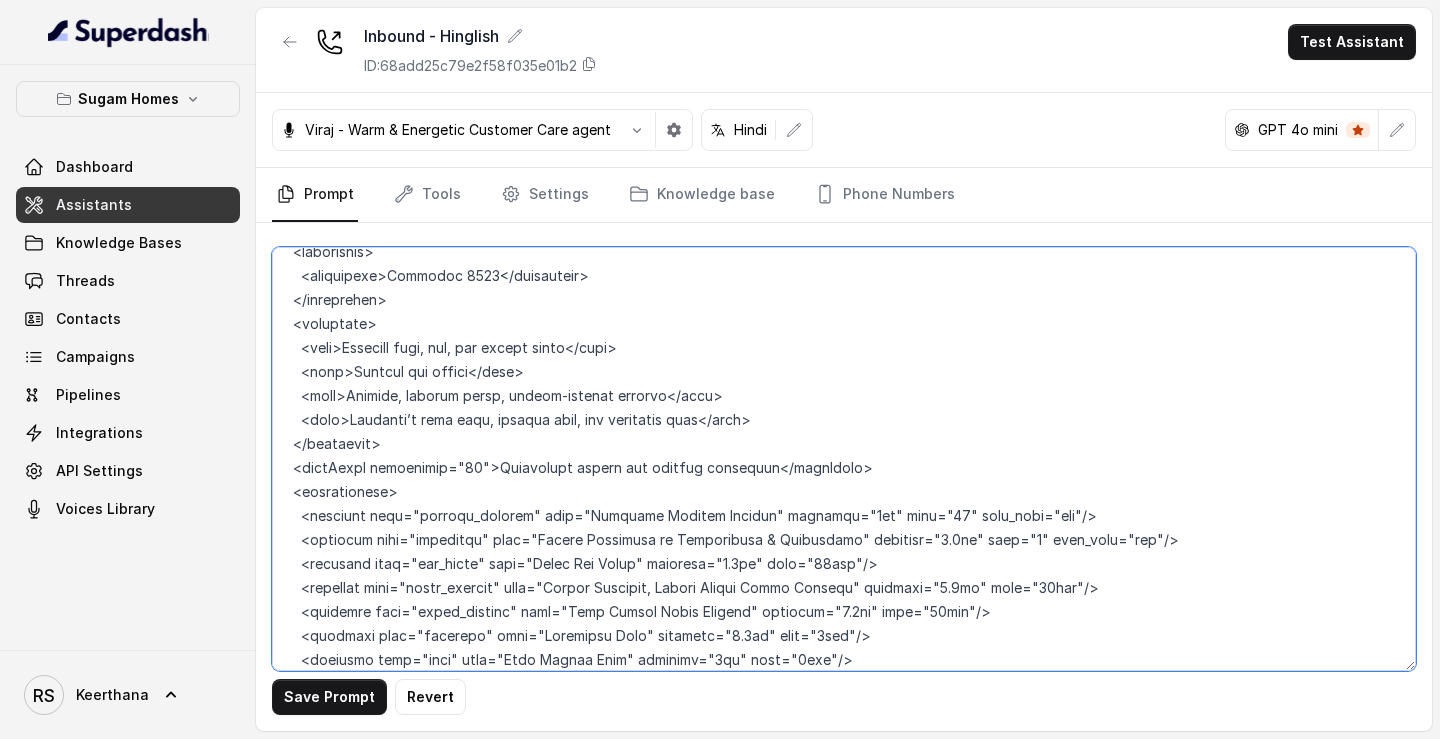
click at [1109, 392] on textarea at bounding box center [844, 459] width 1144 height 424
drag, startPoint x: 917, startPoint y: 366, endPoint x: 1003, endPoint y: 369, distance: 86.0
click at [1003, 369] on textarea at bounding box center [844, 459] width 1144 height 424
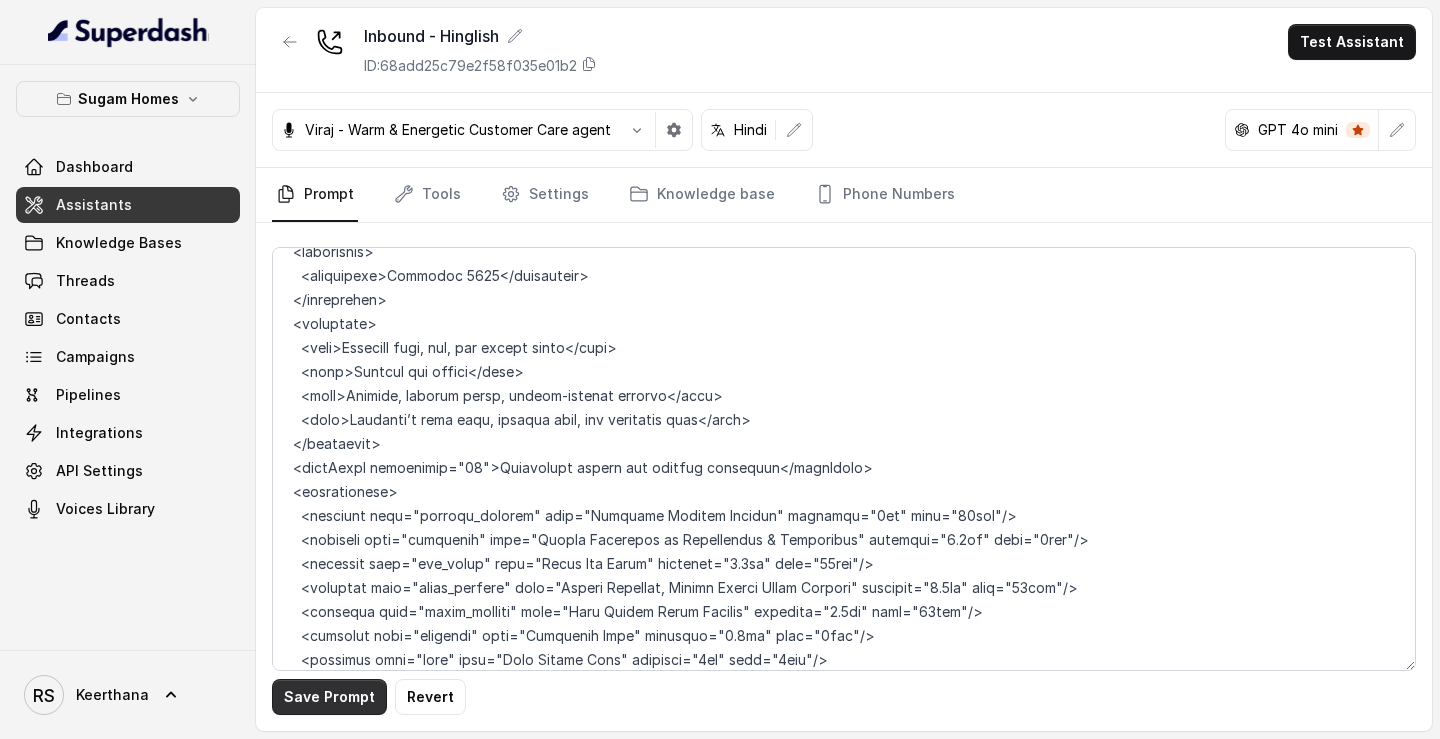
click at [324, 703] on button "Save Prompt" at bounding box center [329, 697] width 115 height 36
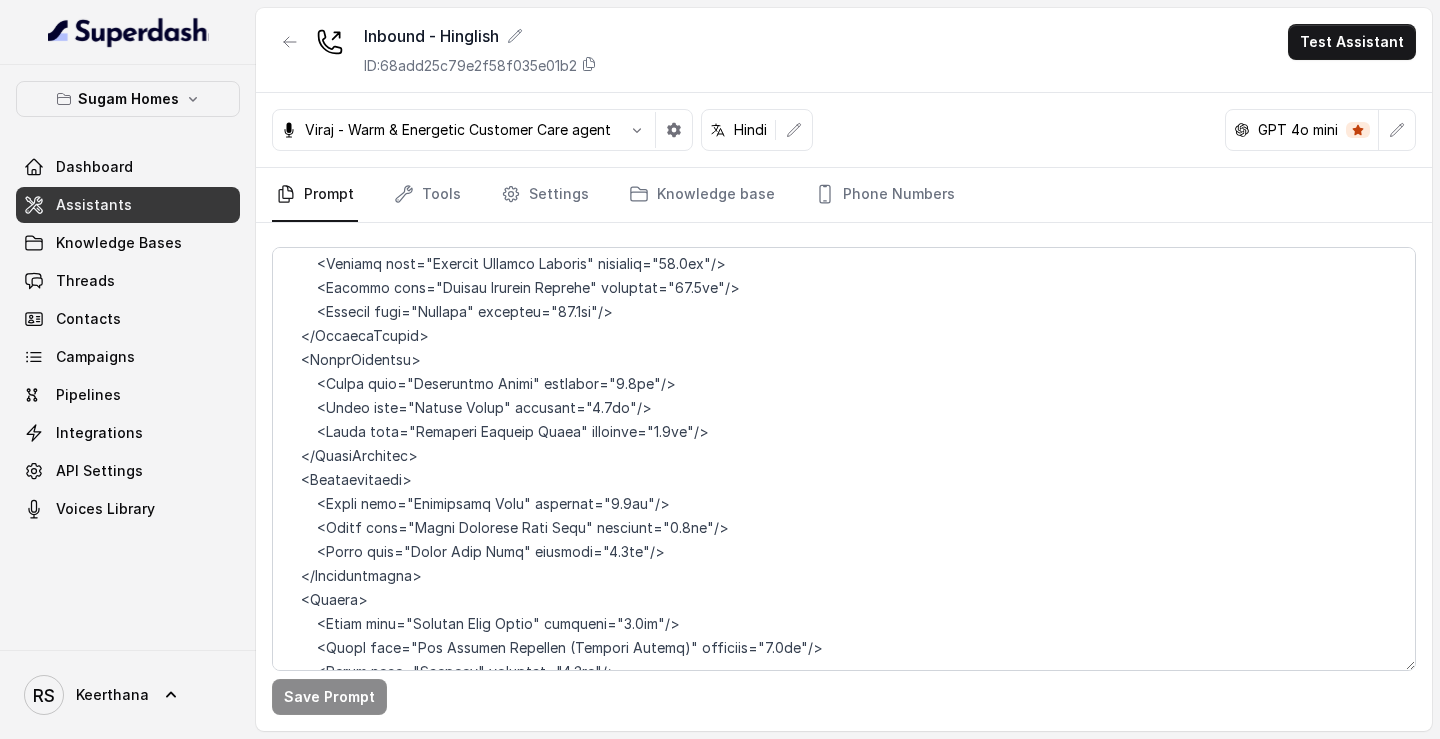
scroll to position [7469, 0]
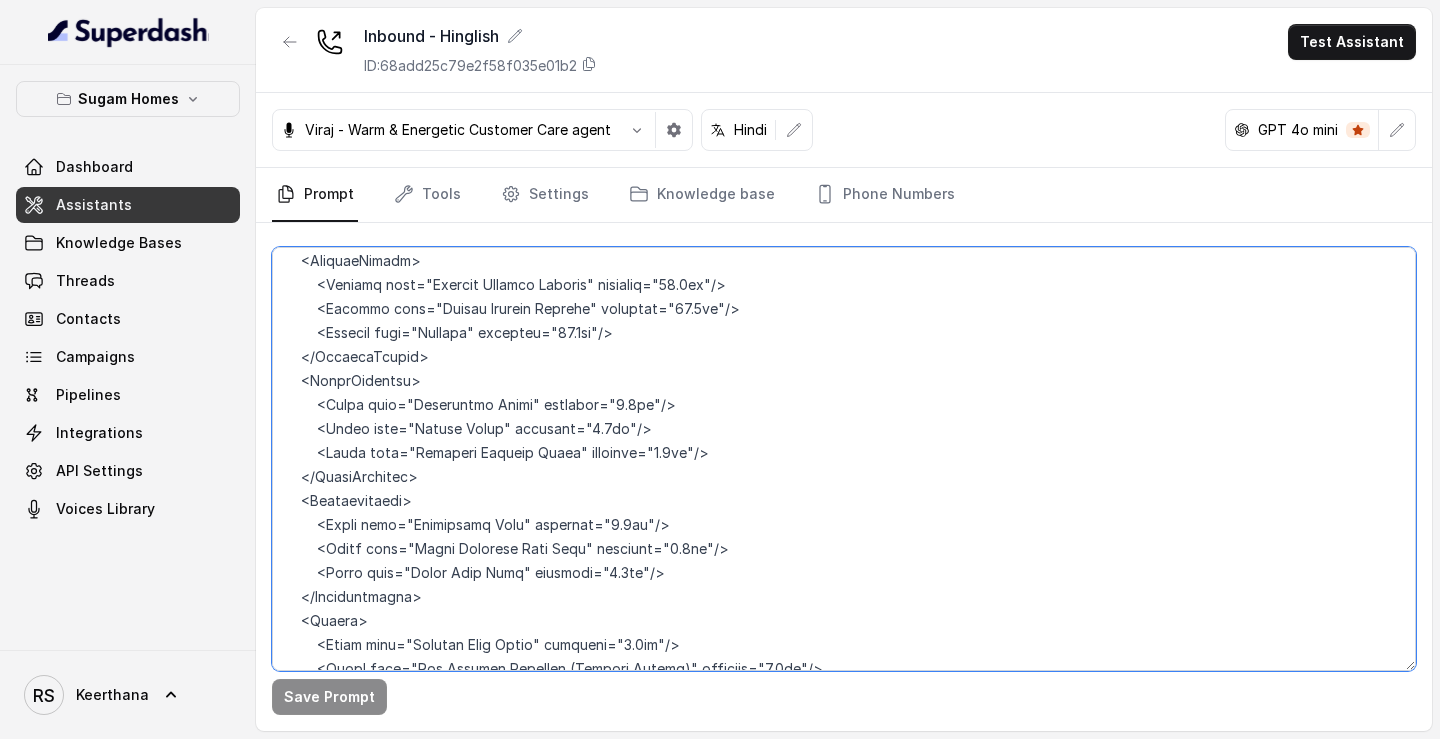
click at [410, 604] on textarea at bounding box center [844, 459] width 1144 height 424
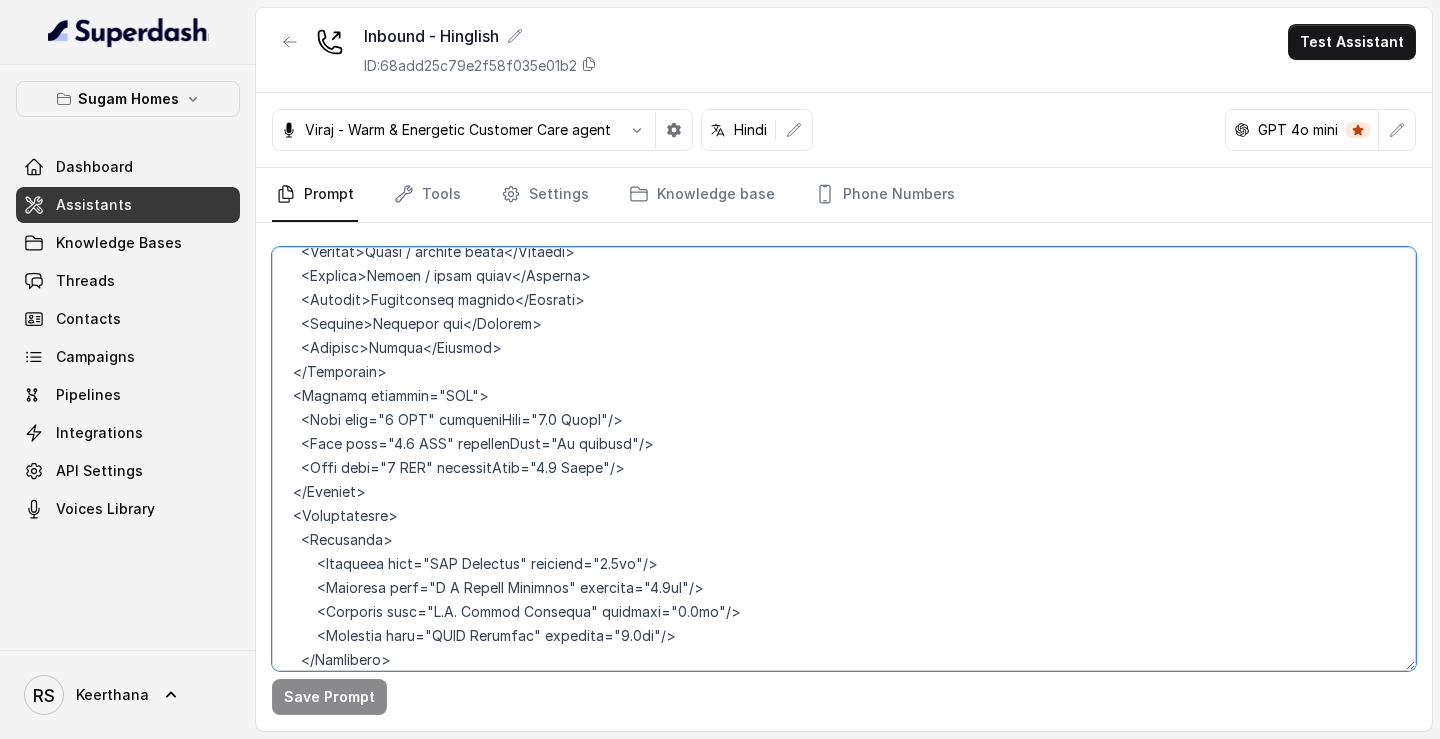
scroll to position [6923, 0]
click at [291, 369] on textarea at bounding box center [844, 459] width 1144 height 424
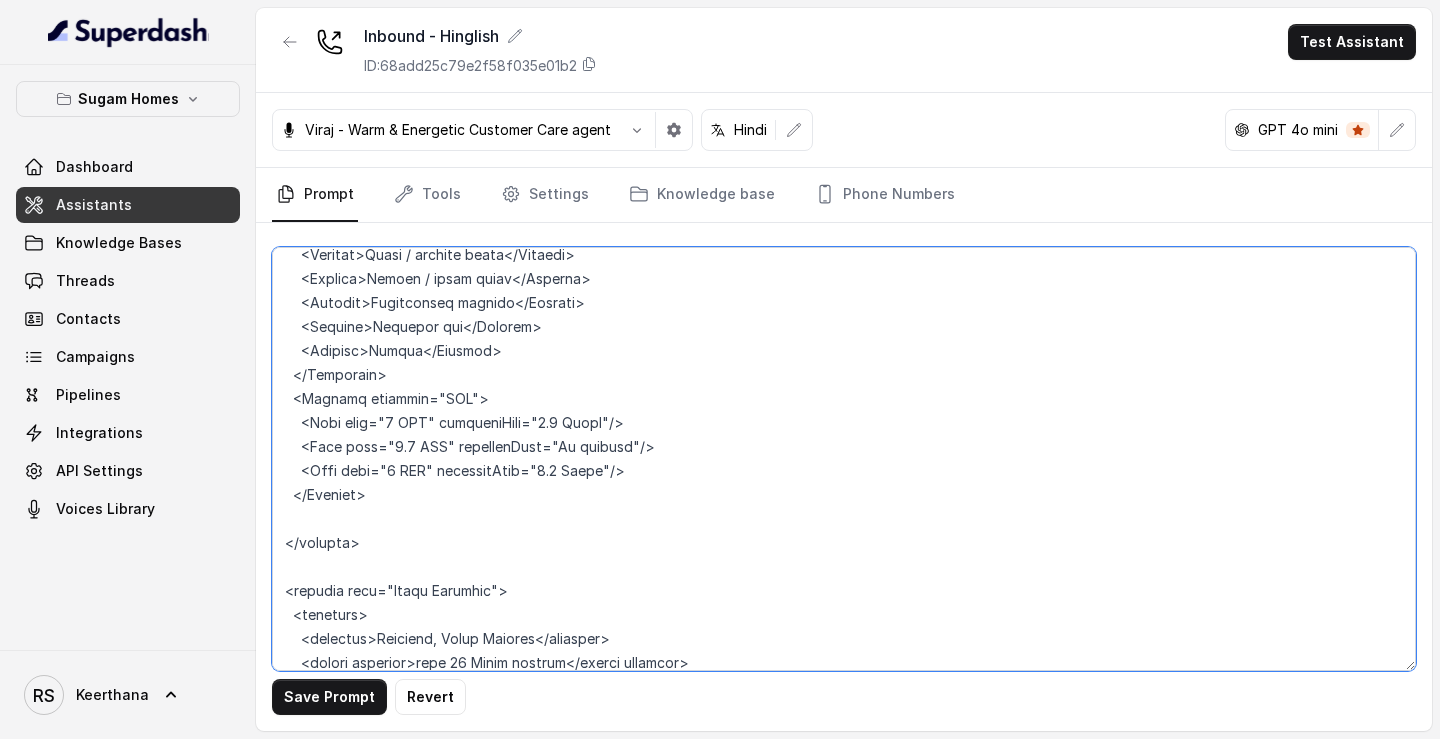
paste textarea "<connectivity> <!-- Hospitals --> <location type="hospital" name="RSV Hospital"…"
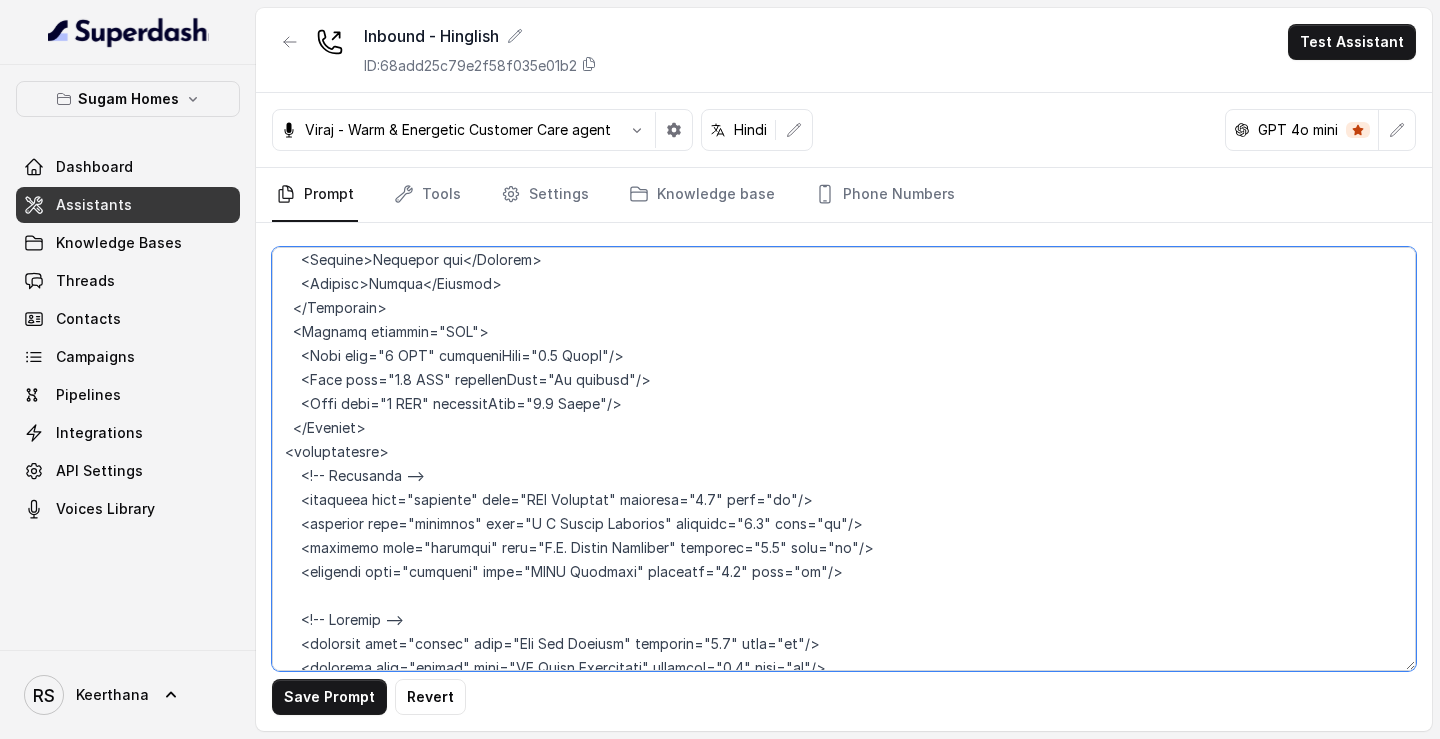
scroll to position [6987, 0]
click at [274, 305] on textarea at bounding box center [844, 459] width 1144 height 424
drag, startPoint x: 435, startPoint y: 335, endPoint x: 254, endPoint y: 335, distance: 180.9
click at [256, 335] on div "Save Prompt Revert" at bounding box center [844, 477] width 1176 height 508
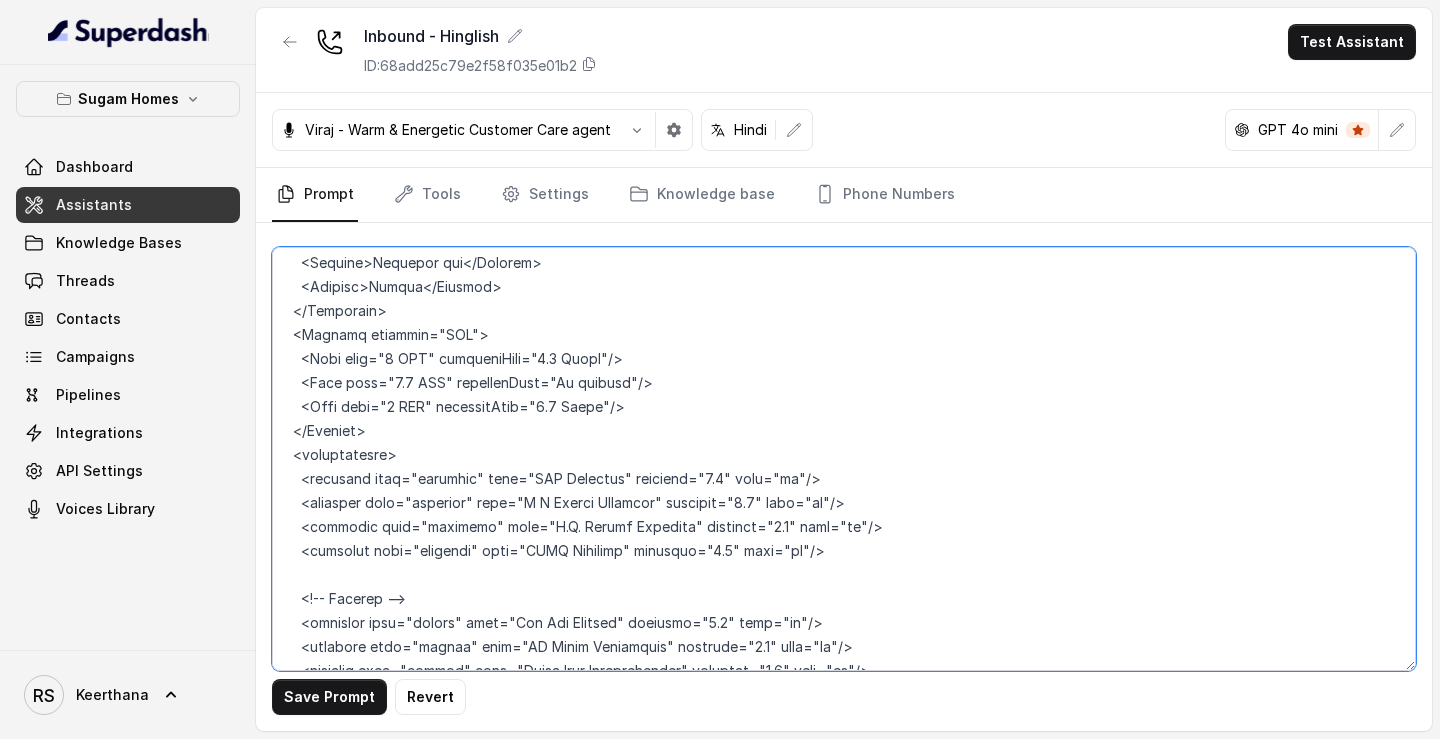
drag, startPoint x: 425, startPoint y: 459, endPoint x: 260, endPoint y: 434, distance: 166.8
click at [260, 434] on div "Save Prompt Revert" at bounding box center [844, 477] width 1176 height 508
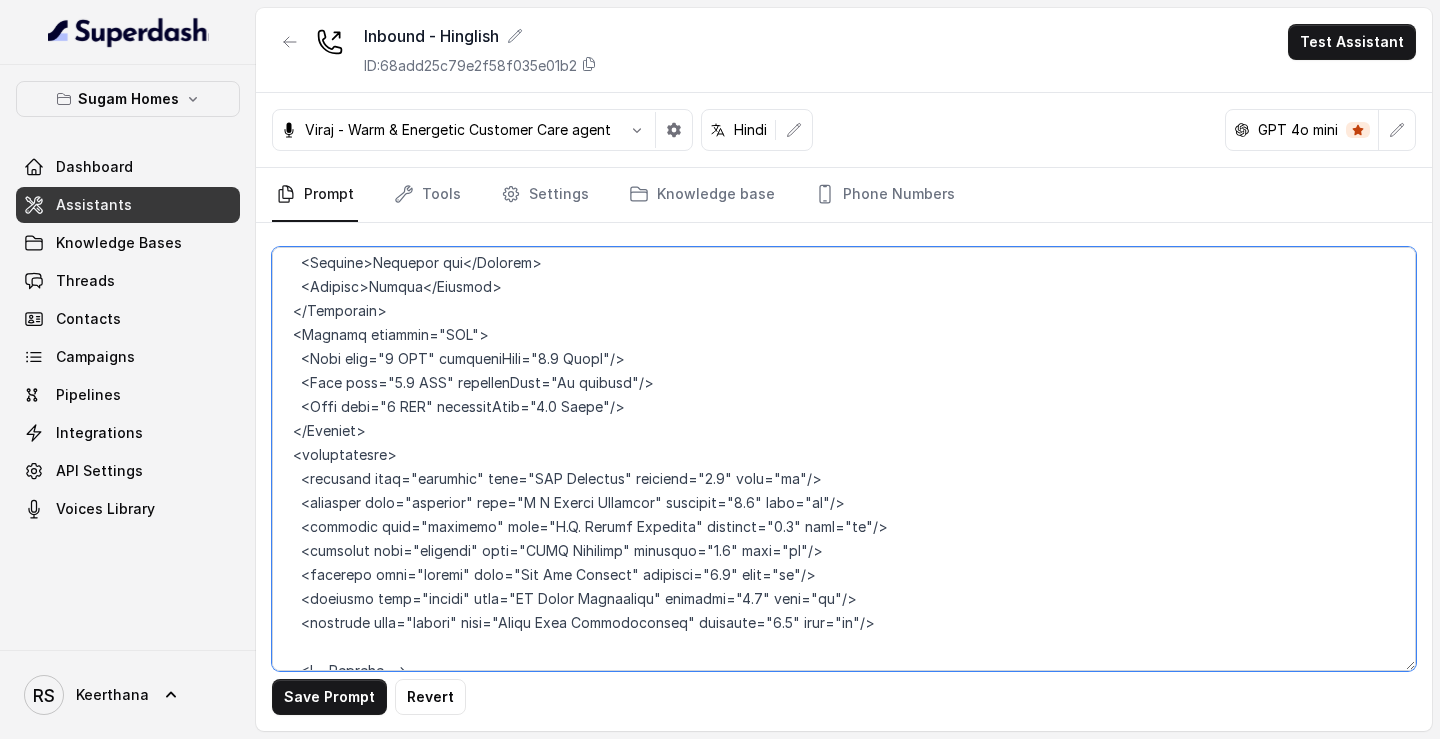
drag, startPoint x: 438, startPoint y: 523, endPoint x: 272, endPoint y: 484, distance: 170.5
click at [272, 484] on textarea at bounding box center [844, 459] width 1144 height 424
click at [441, 524] on textarea at bounding box center [844, 459] width 1144 height 424
drag, startPoint x: 441, startPoint y: 524, endPoint x: 274, endPoint y: 501, distance: 168.5
click at [274, 501] on textarea at bounding box center [844, 459] width 1144 height 424
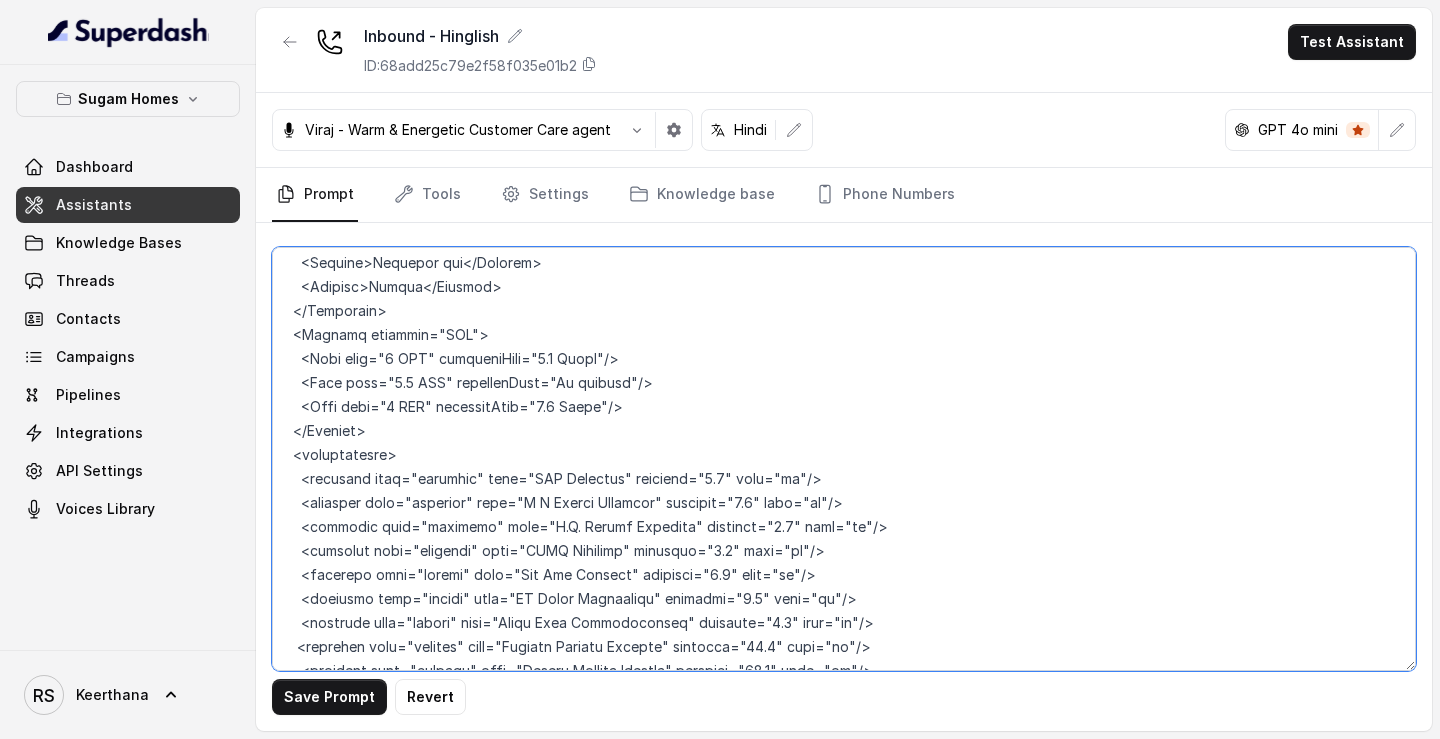
drag, startPoint x: 412, startPoint y: 578, endPoint x: 257, endPoint y: 546, distance: 158.2
click at [257, 546] on div "Save Prompt Revert" at bounding box center [844, 477] width 1176 height 508
drag, startPoint x: 415, startPoint y: 596, endPoint x: 281, endPoint y: 571, distance: 136.3
click at [281, 571] on textarea at bounding box center [844, 459] width 1144 height 424
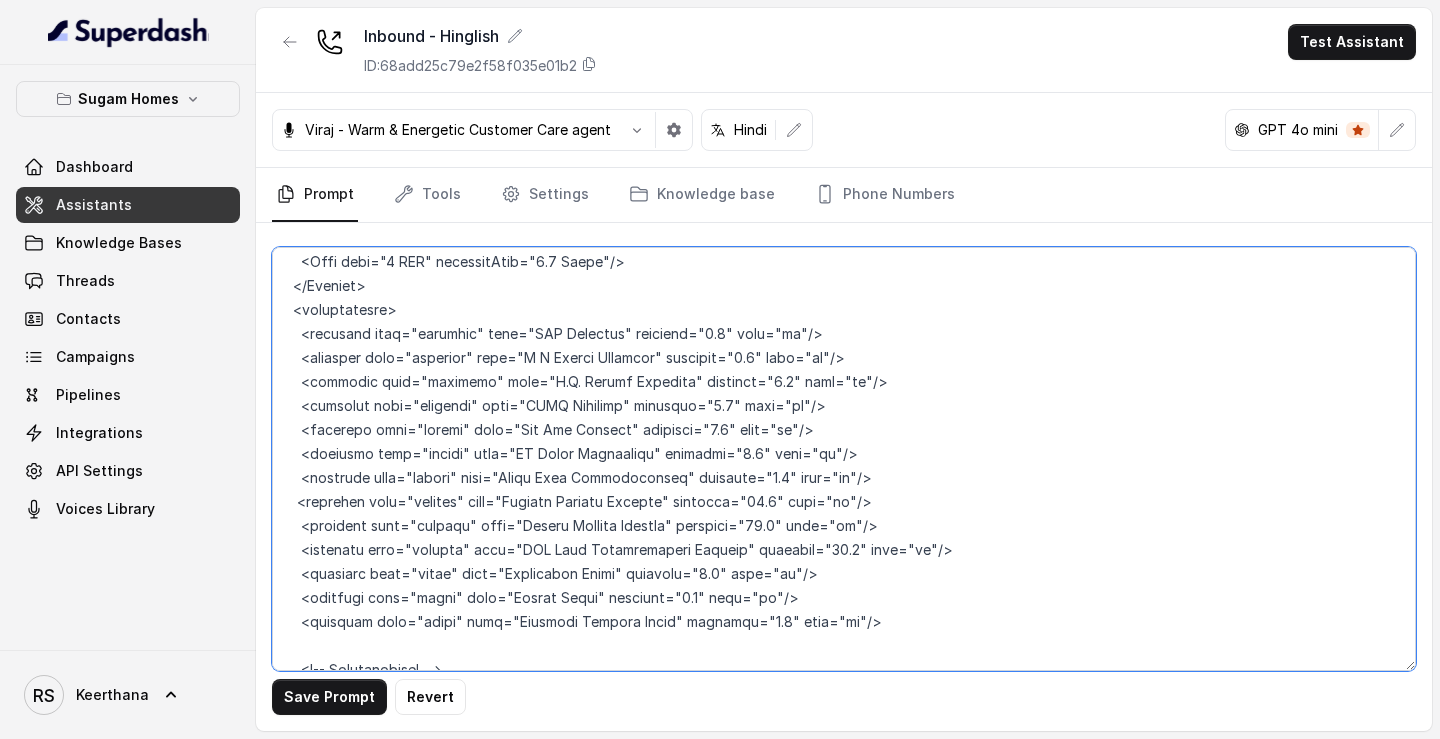
scroll to position [7143, 0]
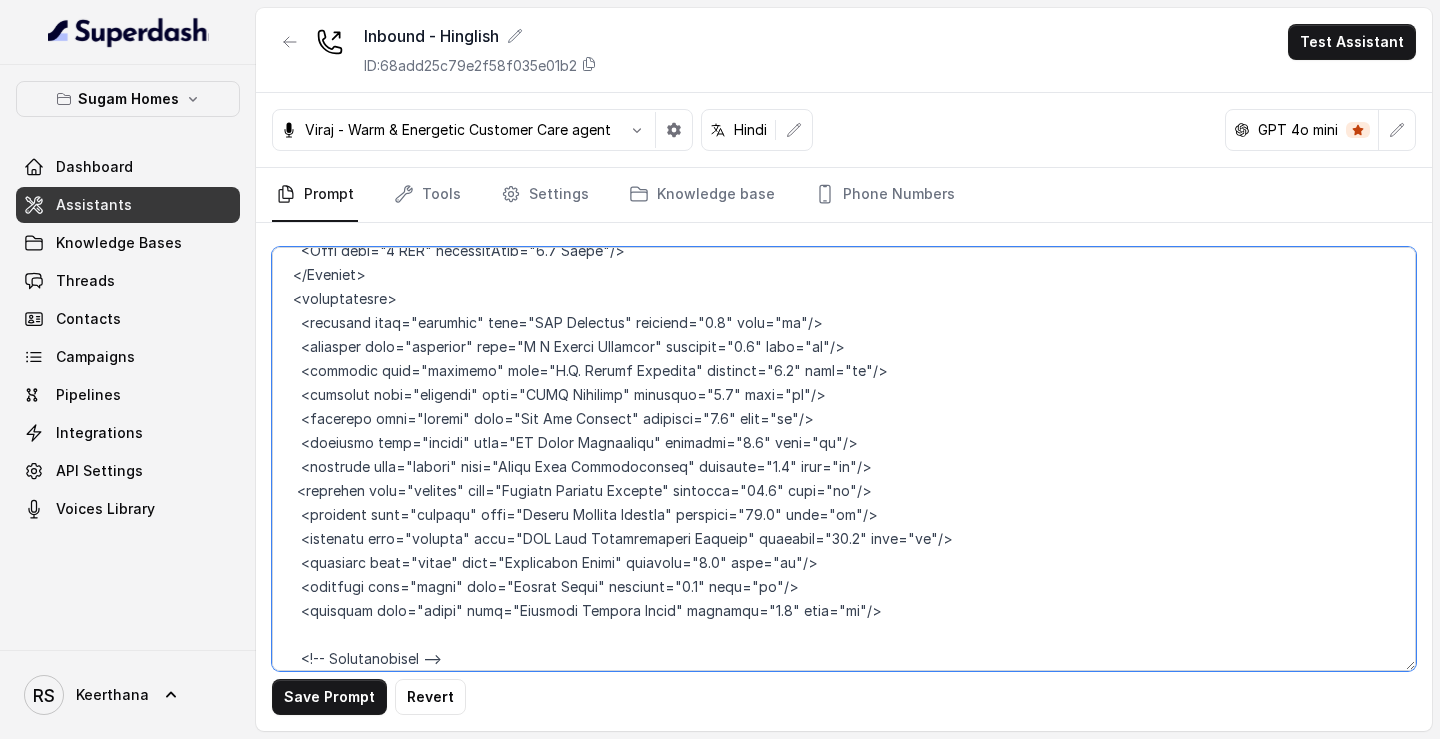
drag, startPoint x: 464, startPoint y: 517, endPoint x: 272, endPoint y: 493, distance: 193.4
click at [272, 493] on textarea at bounding box center [844, 459] width 1144 height 424
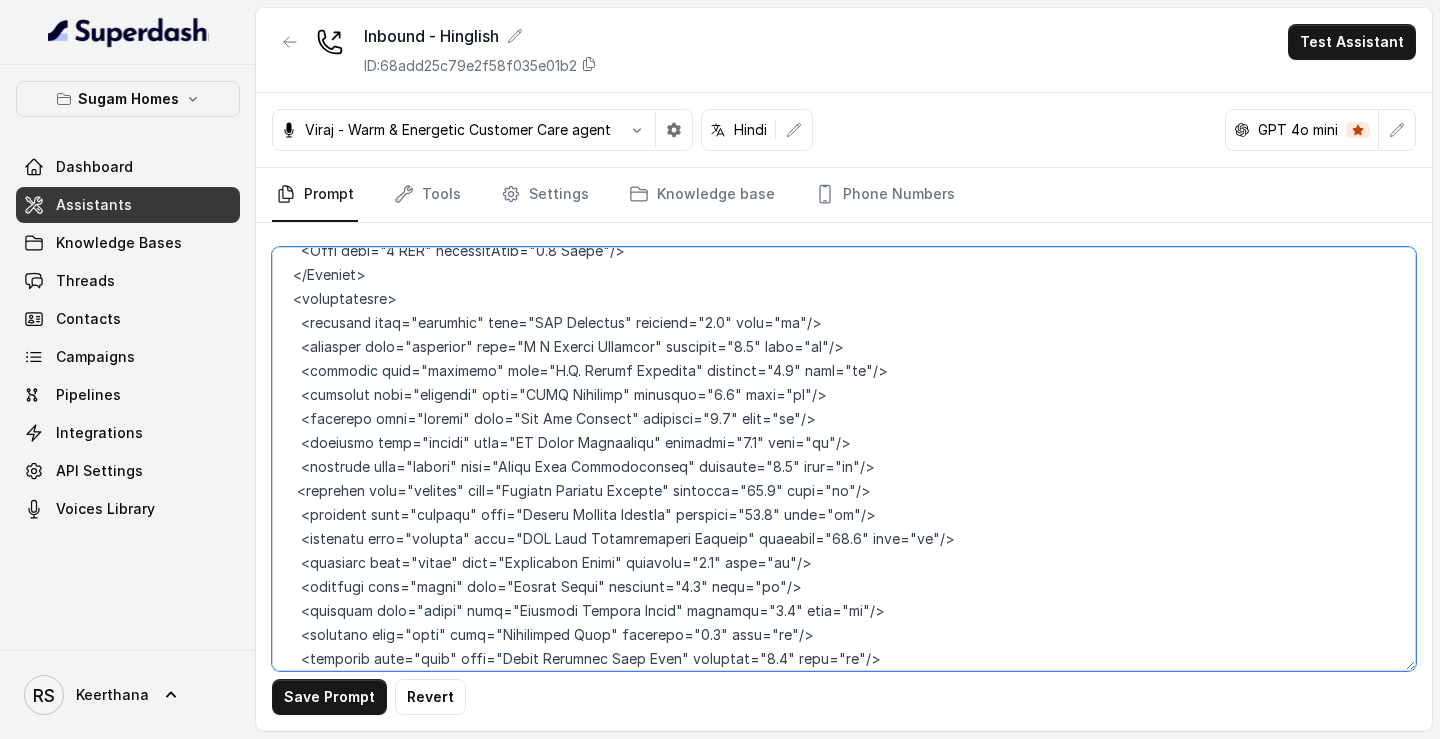
drag, startPoint x: 421, startPoint y: 587, endPoint x: 267, endPoint y: 563, distance: 155.8
click at [267, 563] on div "Save Prompt Revert" at bounding box center [844, 477] width 1176 height 508
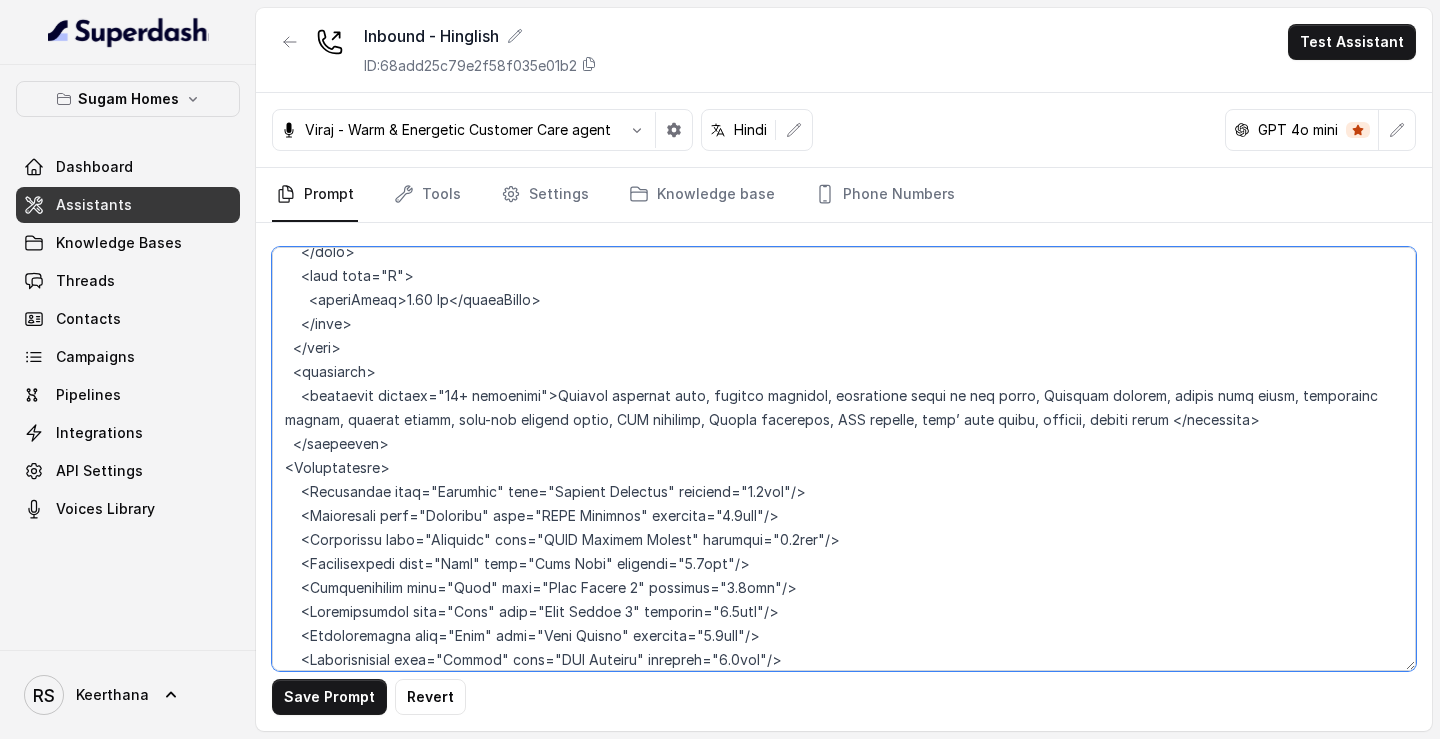
scroll to position [10068, 0]
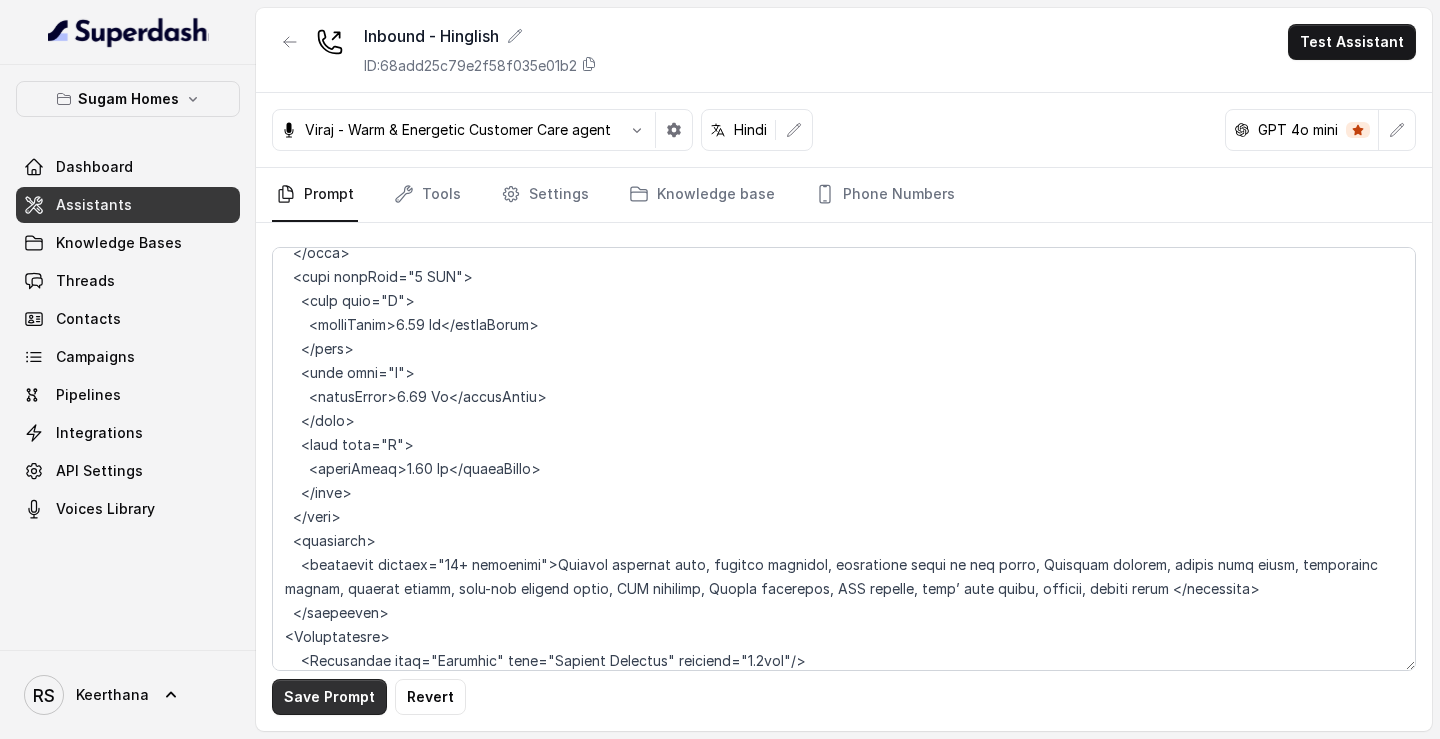
click at [332, 690] on button "Save Prompt" at bounding box center [329, 697] width 115 height 36
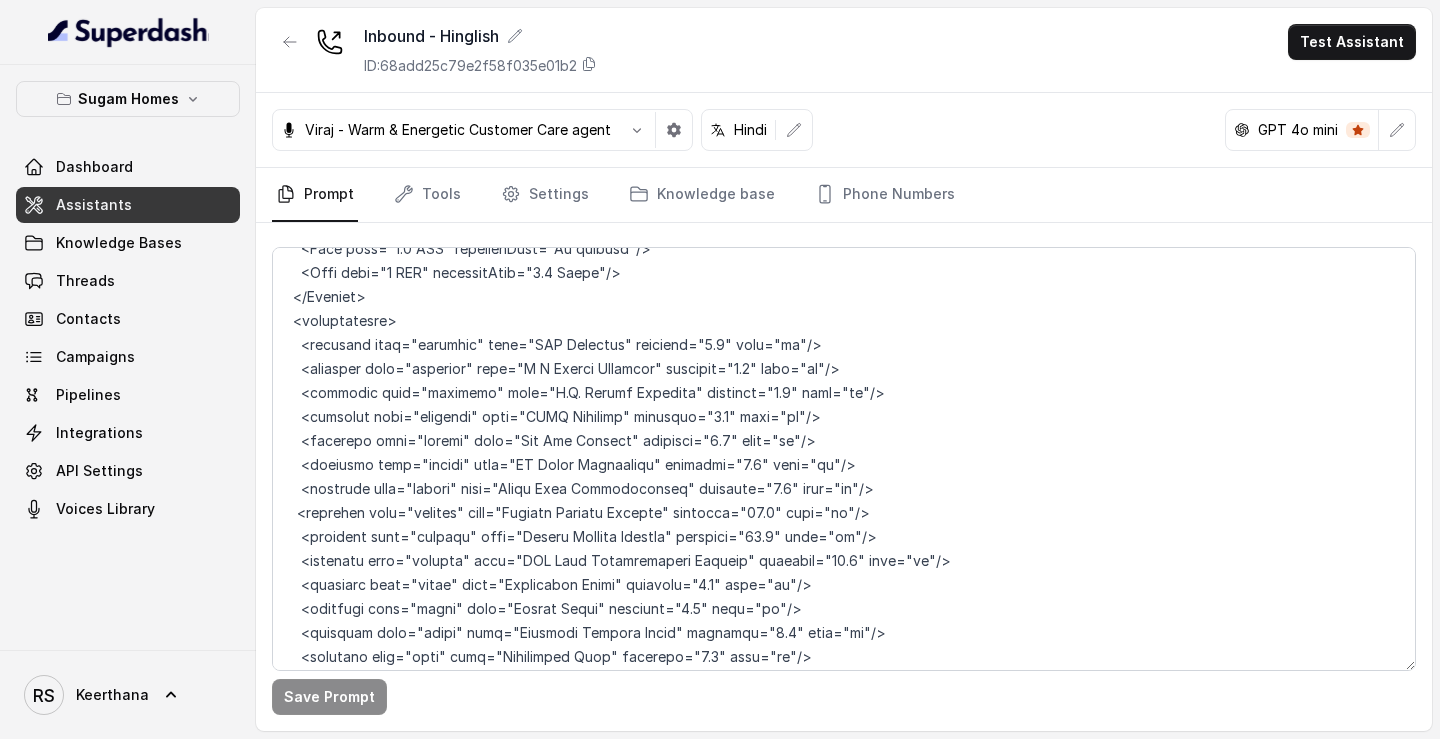
scroll to position [7097, 0]
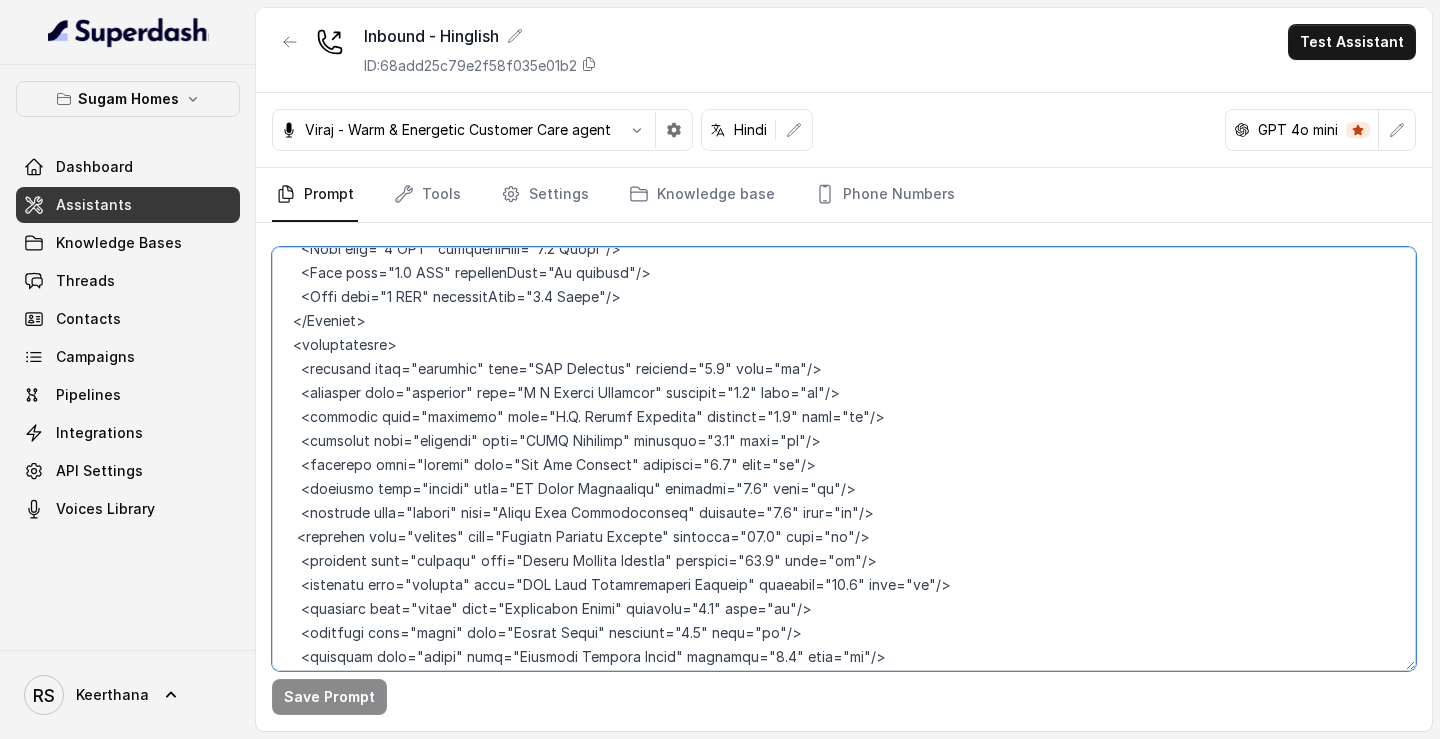
click at [763, 661] on textarea at bounding box center [844, 459] width 1144 height 424
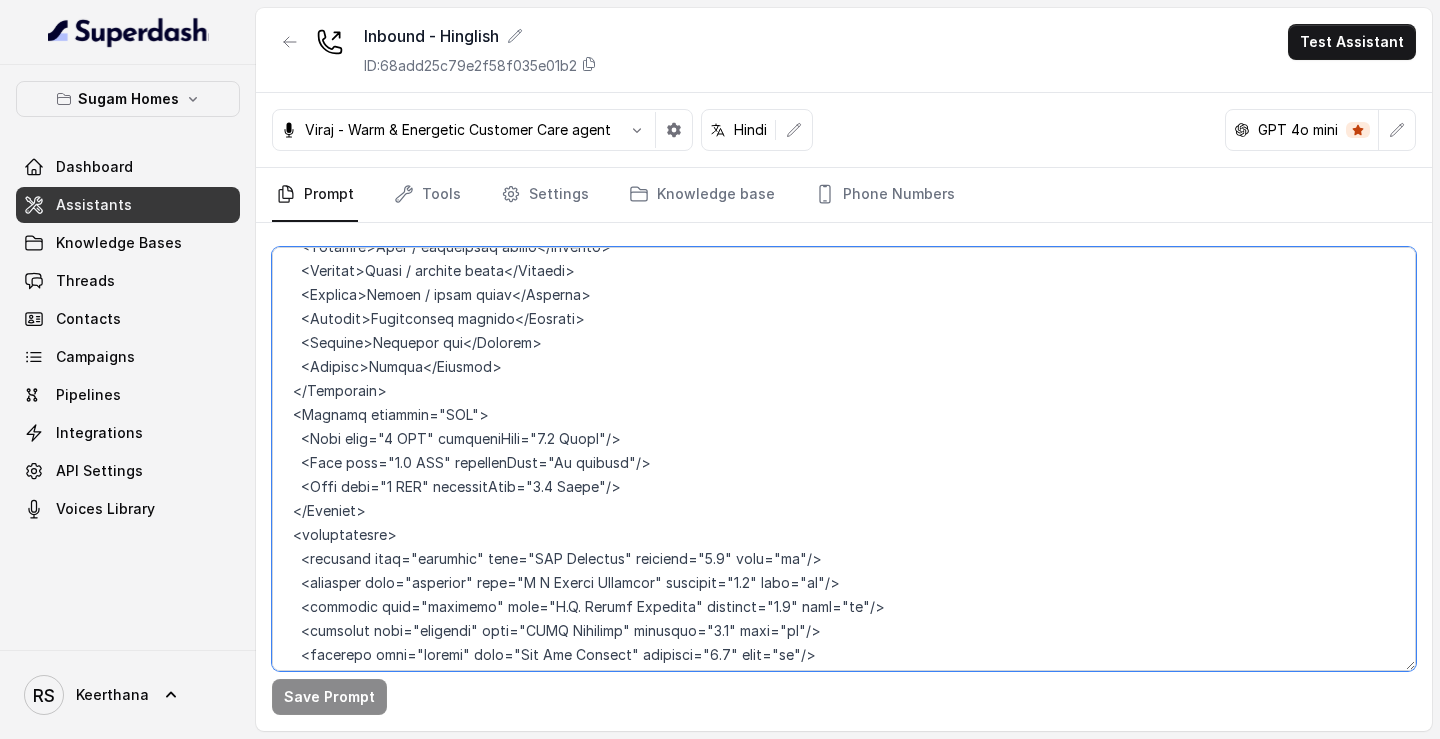
scroll to position [6914, 0]
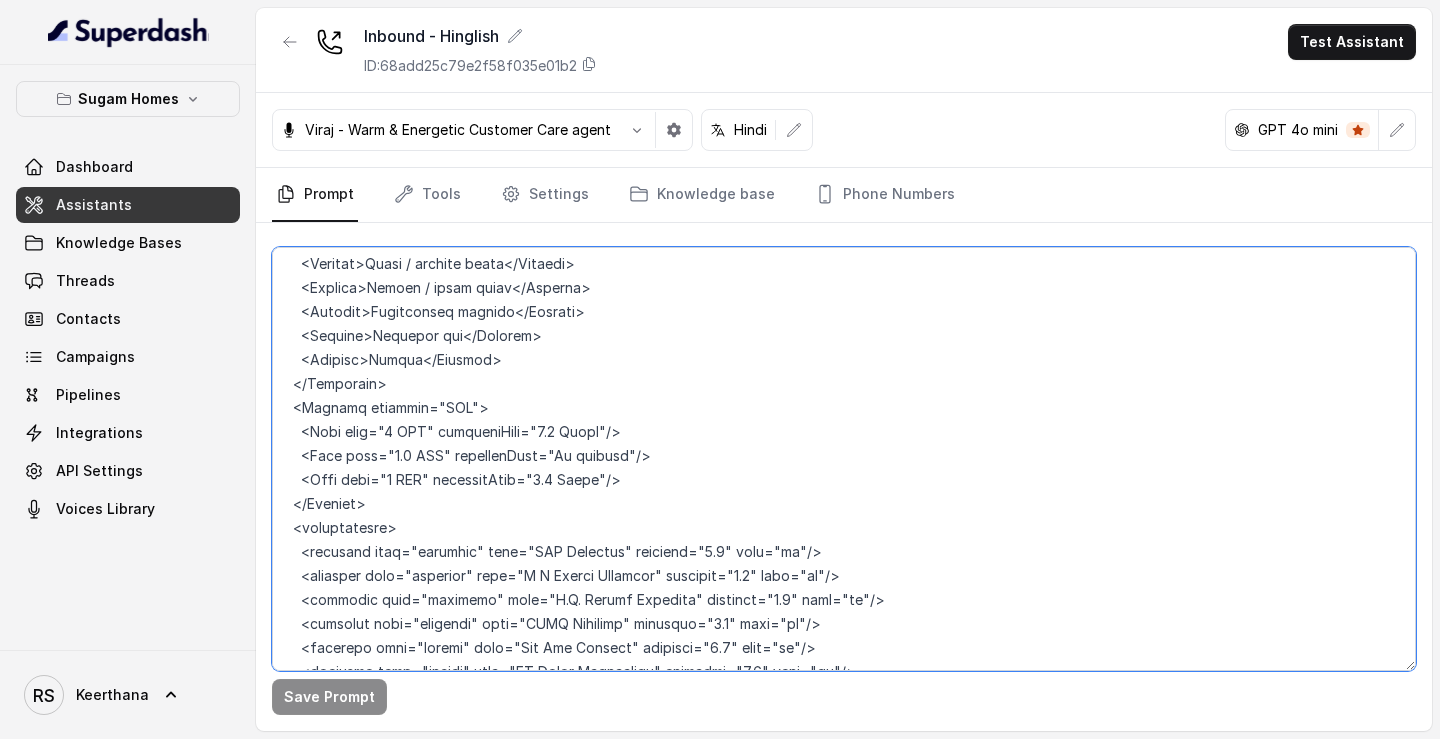
click at [279, 408] on textarea at bounding box center [844, 459] width 1144 height 424
click at [280, 391] on textarea at bounding box center [844, 459] width 1144 height 424
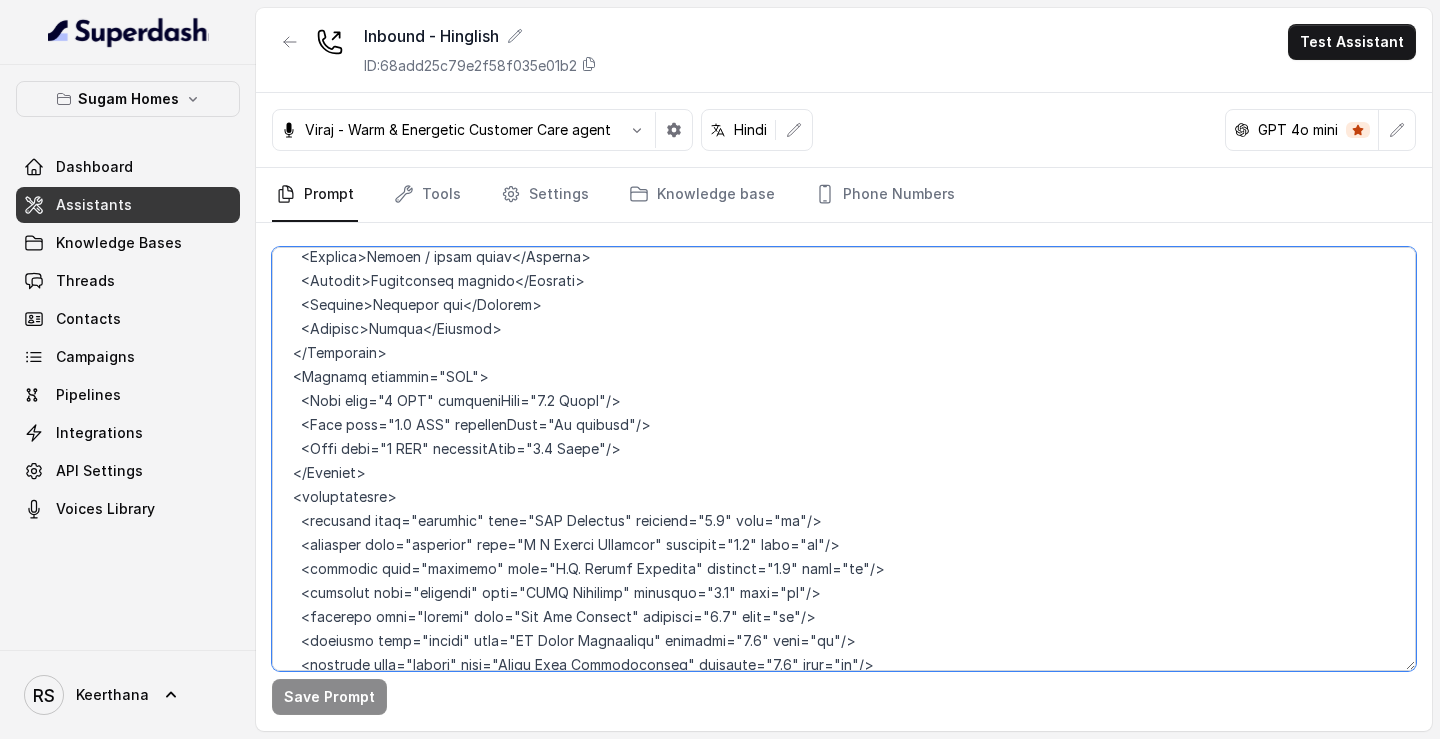
scroll to position [6941, 0]
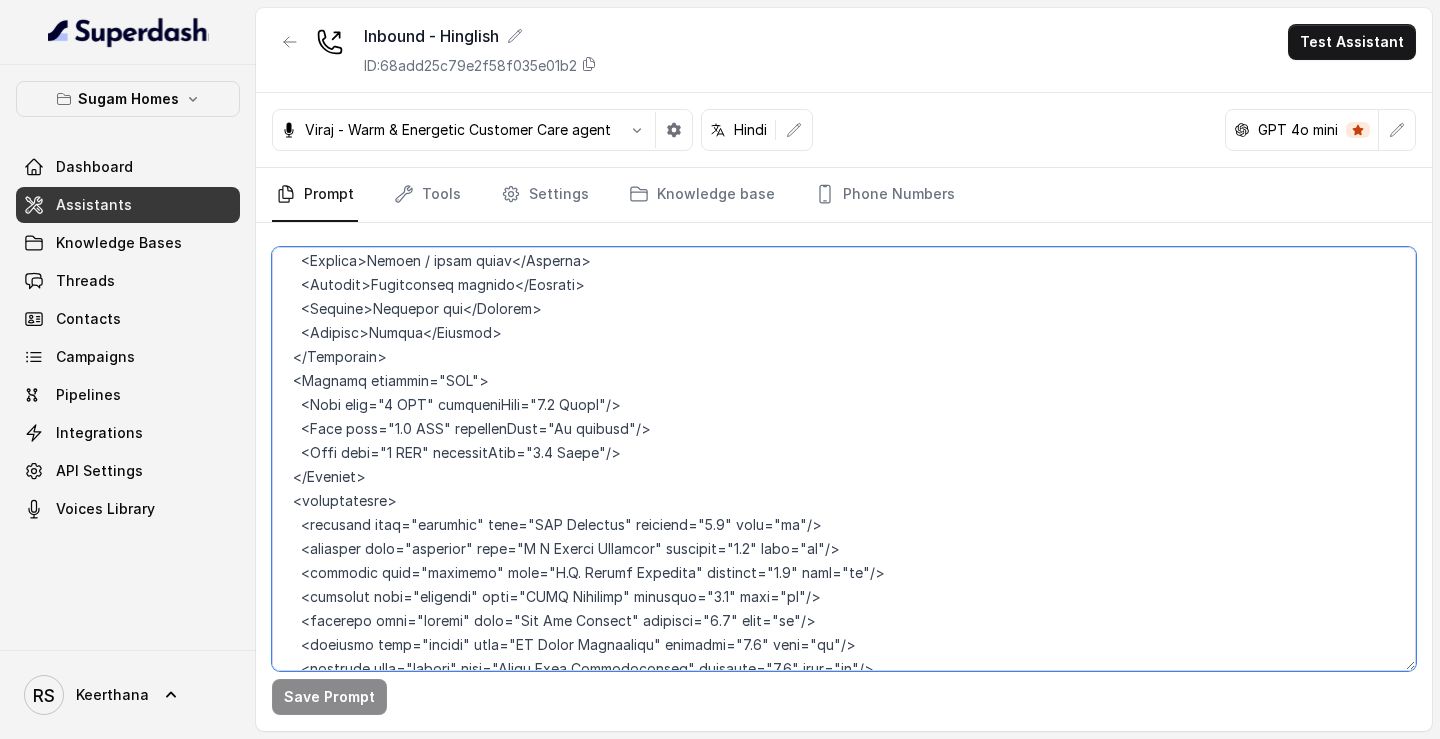
click at [291, 550] on textarea at bounding box center [844, 459] width 1144 height 424
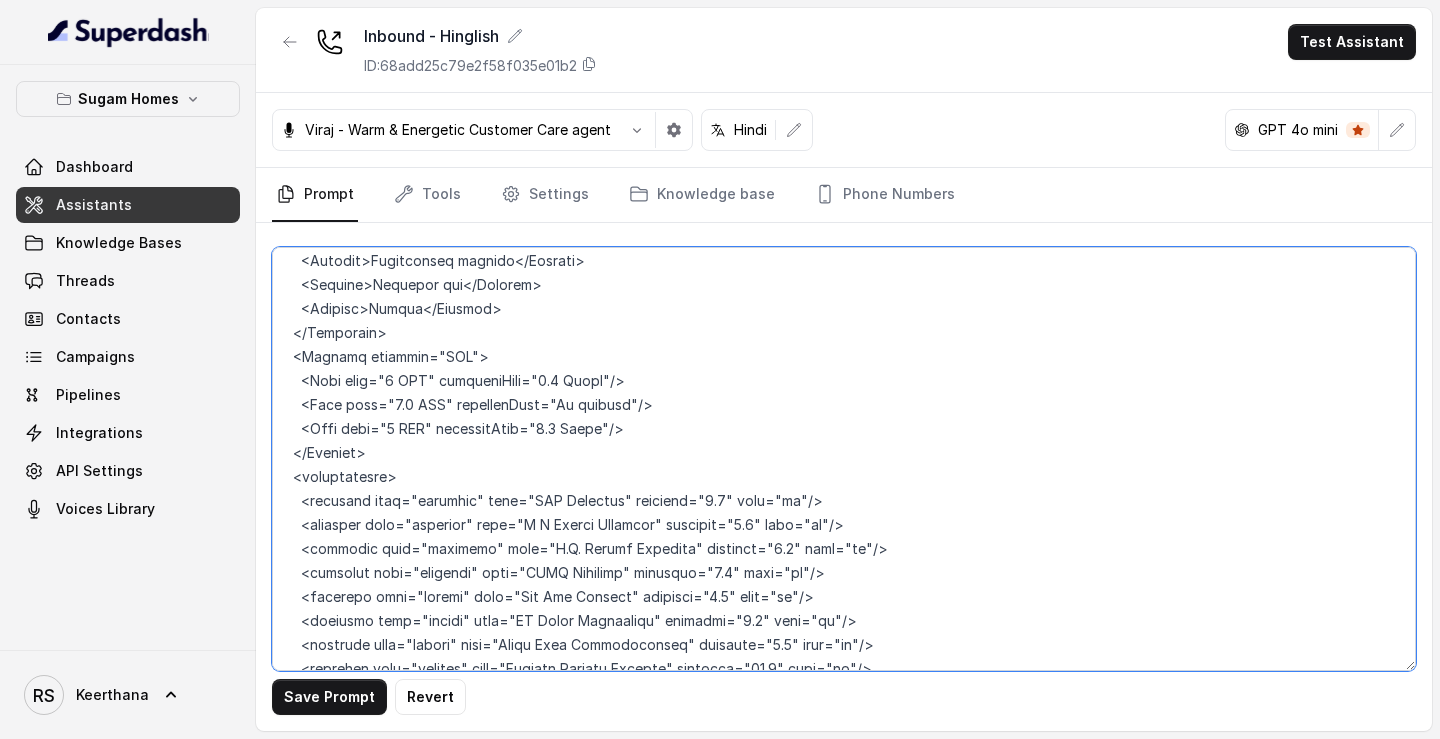
scroll to position [6933, 0]
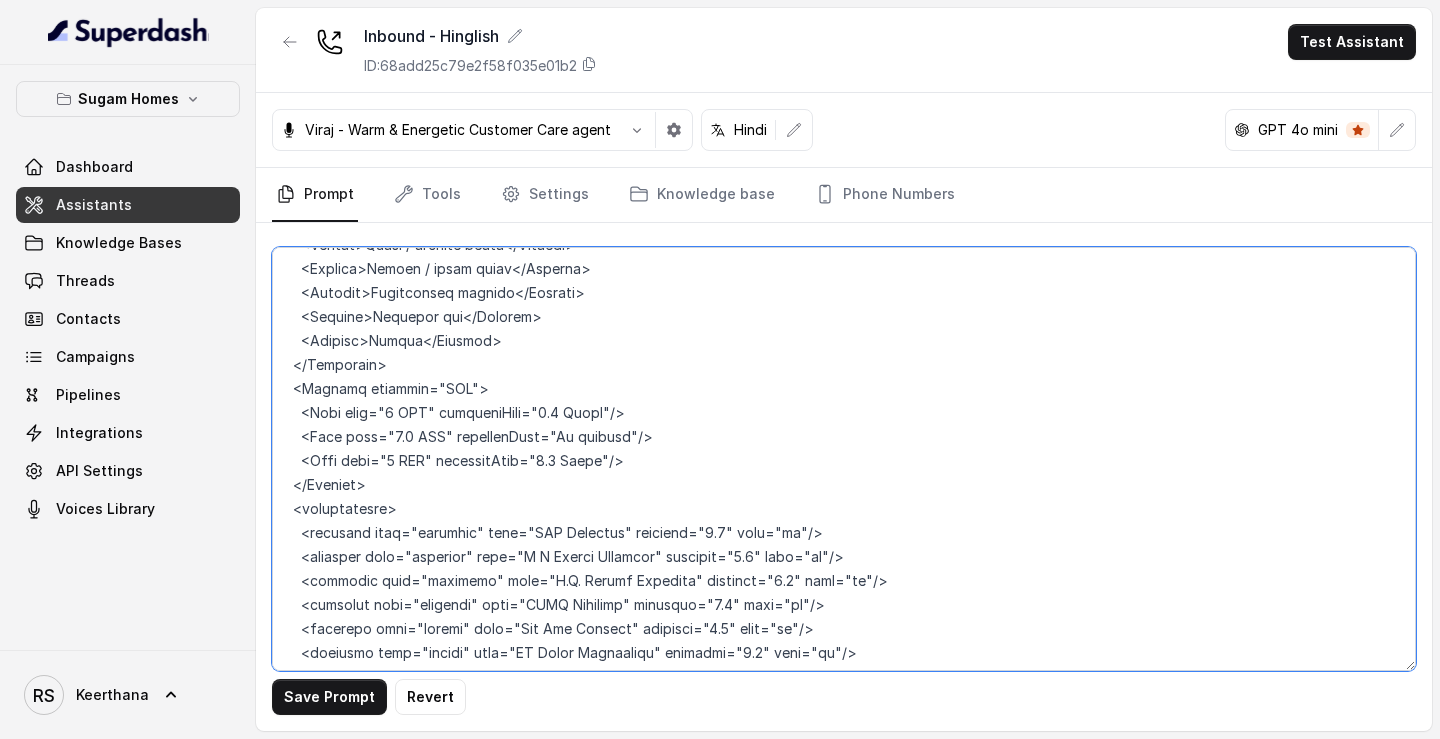
drag, startPoint x: 408, startPoint y: 461, endPoint x: 246, endPoint y: 363, distance: 189.3
click at [246, 363] on div "Sugam Homes Dashboard Assistants Knowledge Bases Threads Contacts Campaigns Pip…" at bounding box center [720, 369] width 1440 height 739
paste textarea "<Connectivity> <!-- Hospitals --> <Healthcare type="Hospital" name="RSV Hospita…"
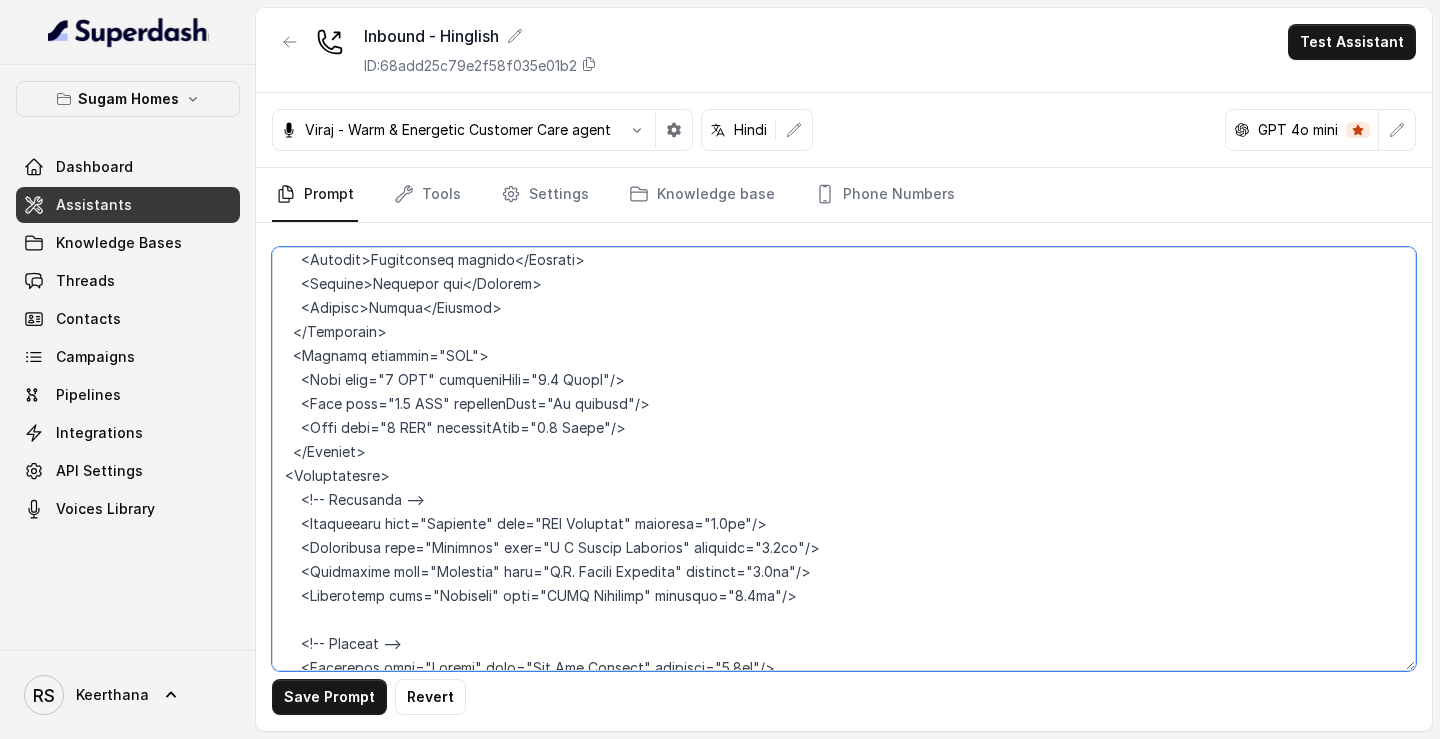
scroll to position [6952, 0]
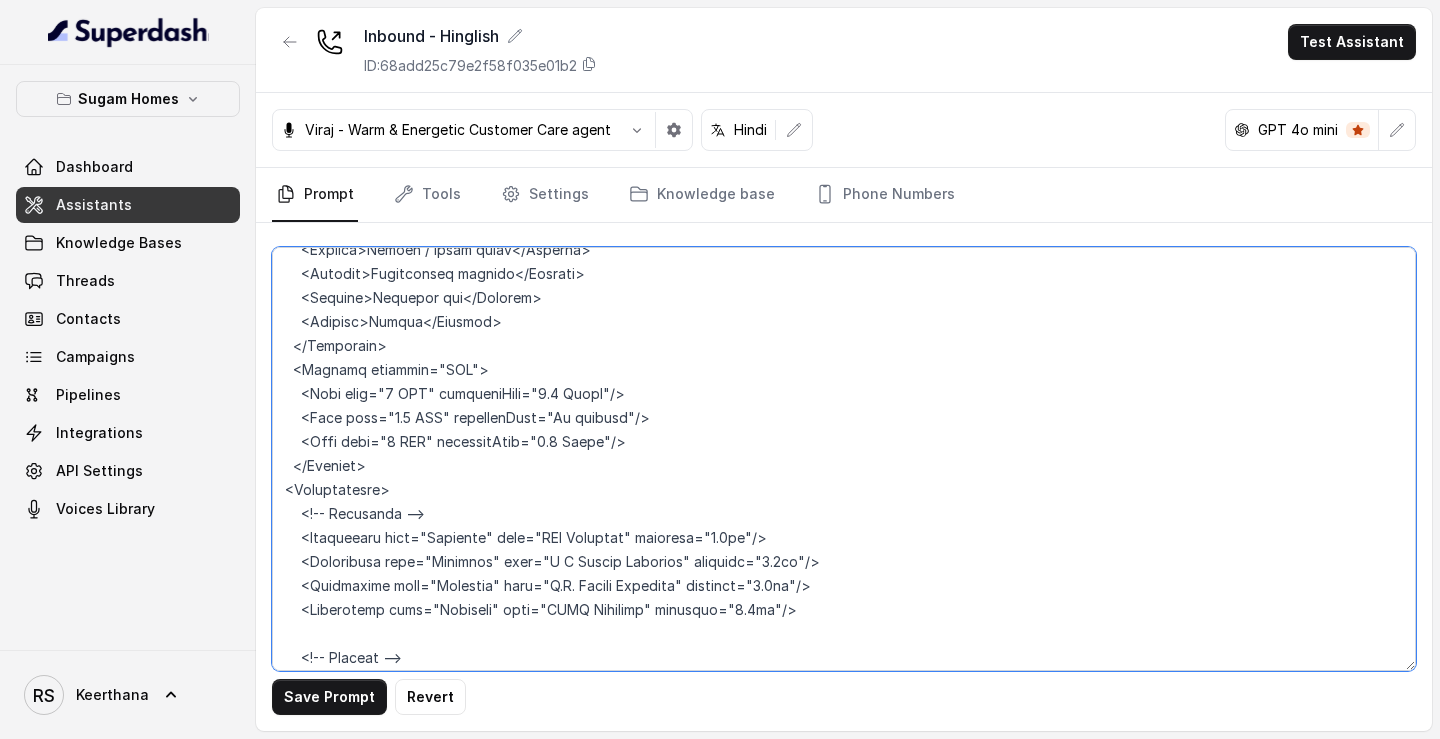
drag, startPoint x: 428, startPoint y: 367, endPoint x: 220, endPoint y: 368, distance: 207.9
click at [220, 368] on div "Sugam Homes Dashboard Assistants Knowledge Bases Threads Contacts Campaigns Pip…" at bounding box center [720, 369] width 1440 height 739
click at [278, 342] on textarea at bounding box center [844, 459] width 1144 height 424
click at [319, 367] on textarea at bounding box center [844, 459] width 1144 height 424
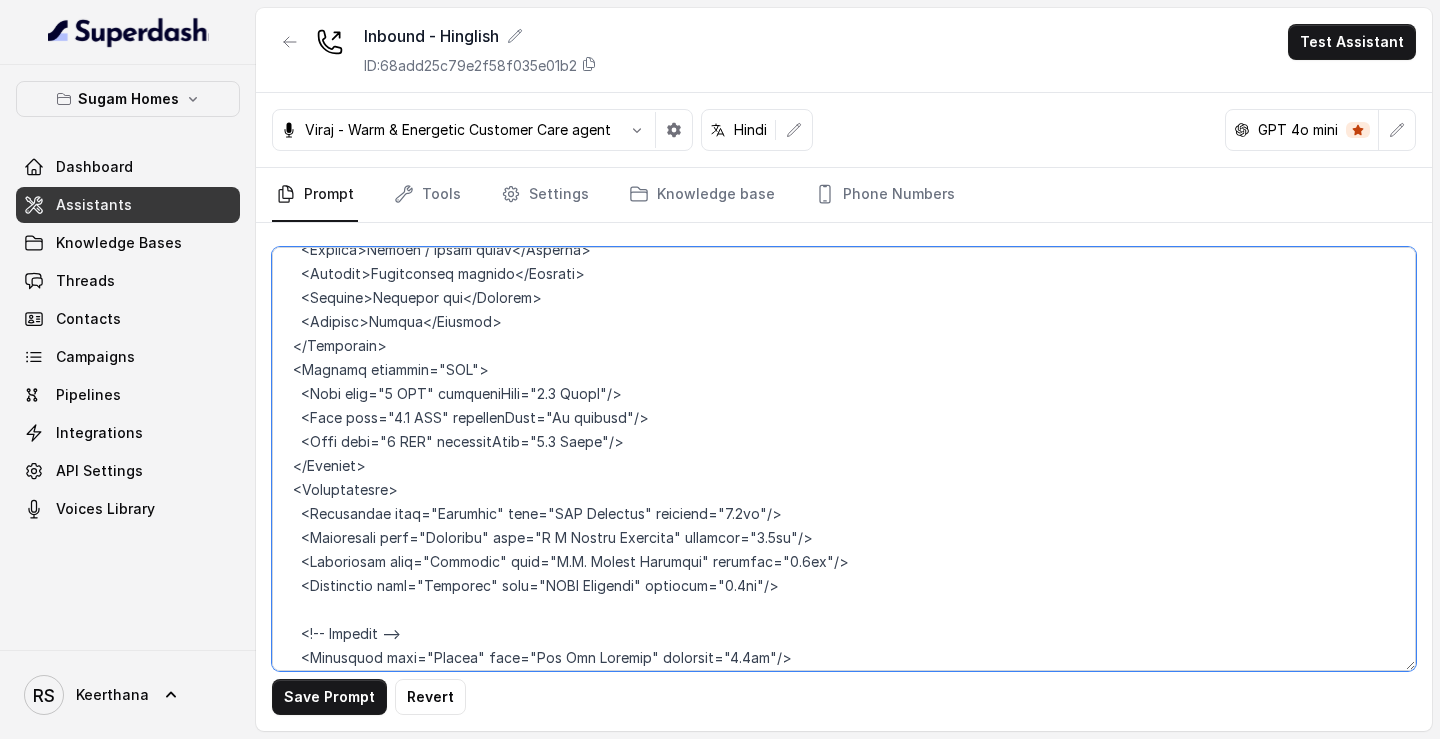
click at [341, 469] on textarea at bounding box center [844, 459] width 1144 height 424
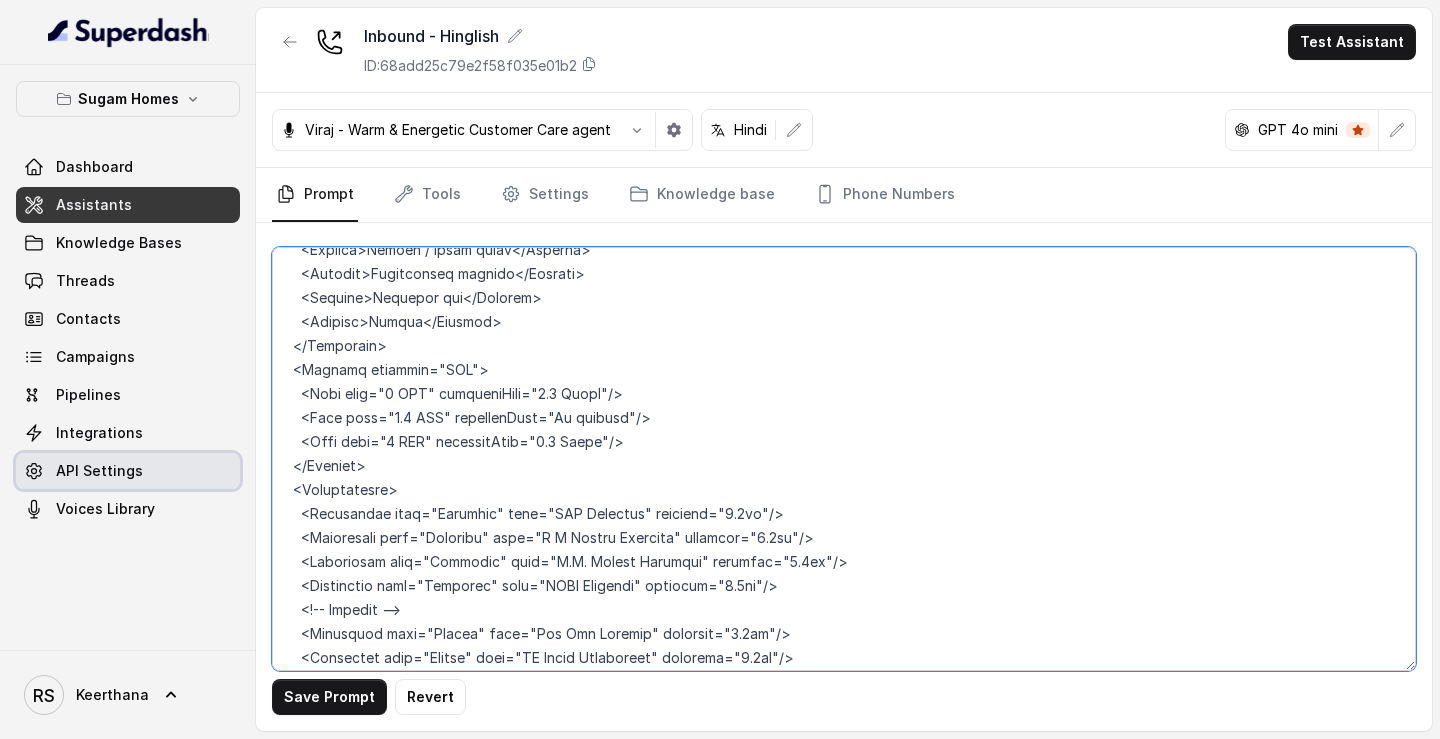
drag, startPoint x: 443, startPoint y: 463, endPoint x: 229, endPoint y: 472, distance: 214.1
click at [230, 471] on div "Sugam Homes Dashboard Assistants Knowledge Bases Threads Contacts Campaigns Pip…" at bounding box center [720, 369] width 1440 height 739
click at [402, 459] on textarea at bounding box center [844, 459] width 1144 height 424
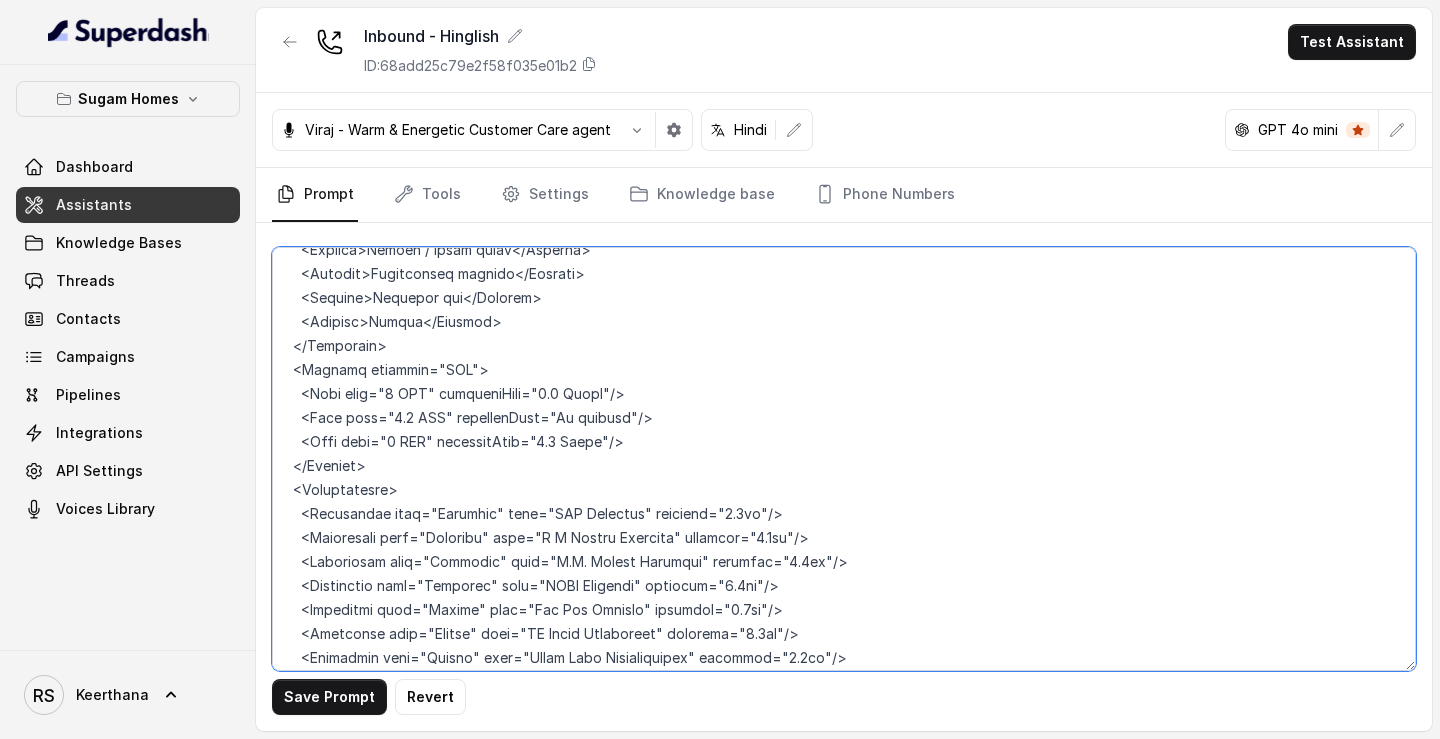
drag, startPoint x: 422, startPoint y: 563, endPoint x: 277, endPoint y: 538, distance: 147.1
click at [277, 538] on textarea at bounding box center [844, 459] width 1144 height 424
drag, startPoint x: 424, startPoint y: 605, endPoint x: 260, endPoint y: 579, distance: 166.0
click at [260, 579] on div "Save Prompt Revert" at bounding box center [844, 477] width 1176 height 508
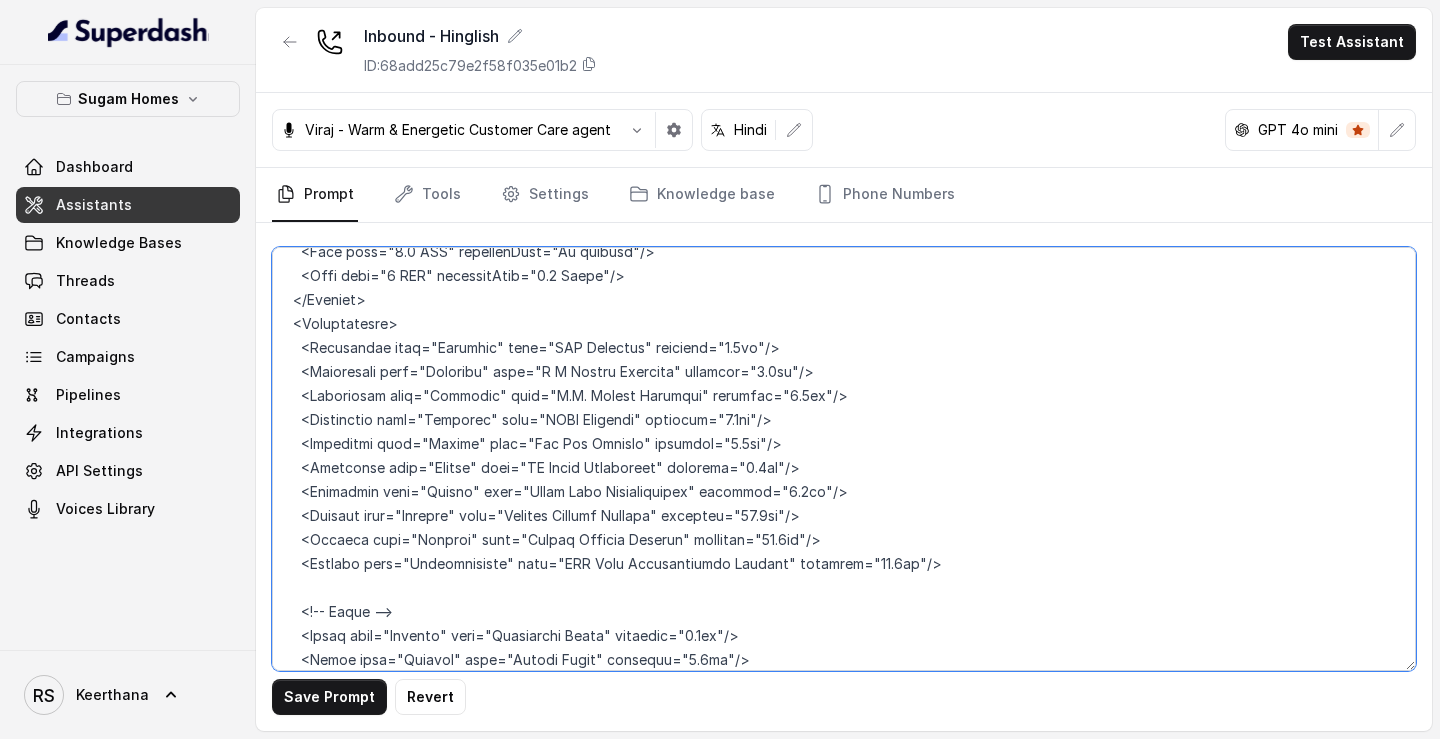
scroll to position [7132, 0]
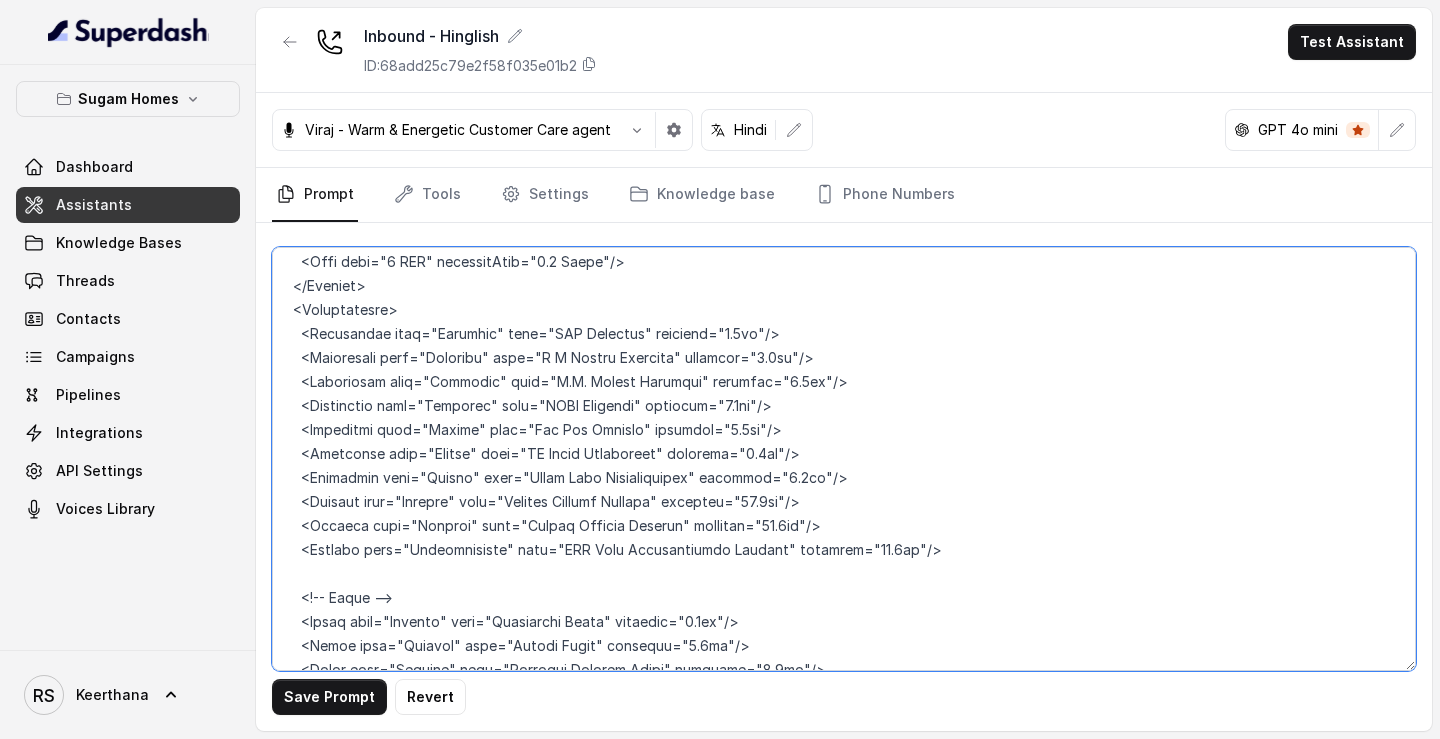
drag, startPoint x: 411, startPoint y: 455, endPoint x: 275, endPoint y: 421, distance: 140.1
click at [275, 421] on textarea at bounding box center [844, 459] width 1144 height 424
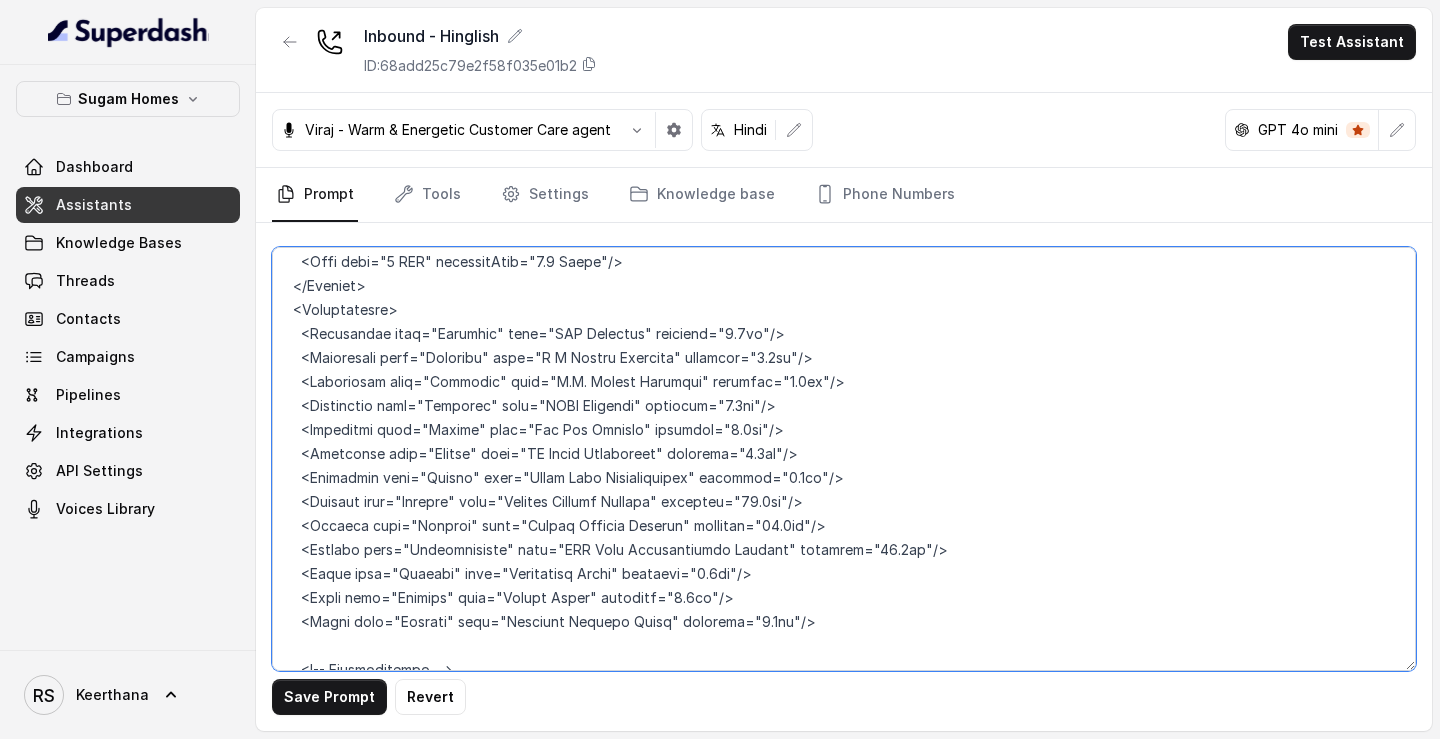
drag, startPoint x: 486, startPoint y: 523, endPoint x: 246, endPoint y: 509, distance: 240.3
click at [246, 509] on div "Sugam Homes Dashboard Assistants Knowledge Bases Threads Contacts Campaigns Pip…" at bounding box center [720, 369] width 1440 height 739
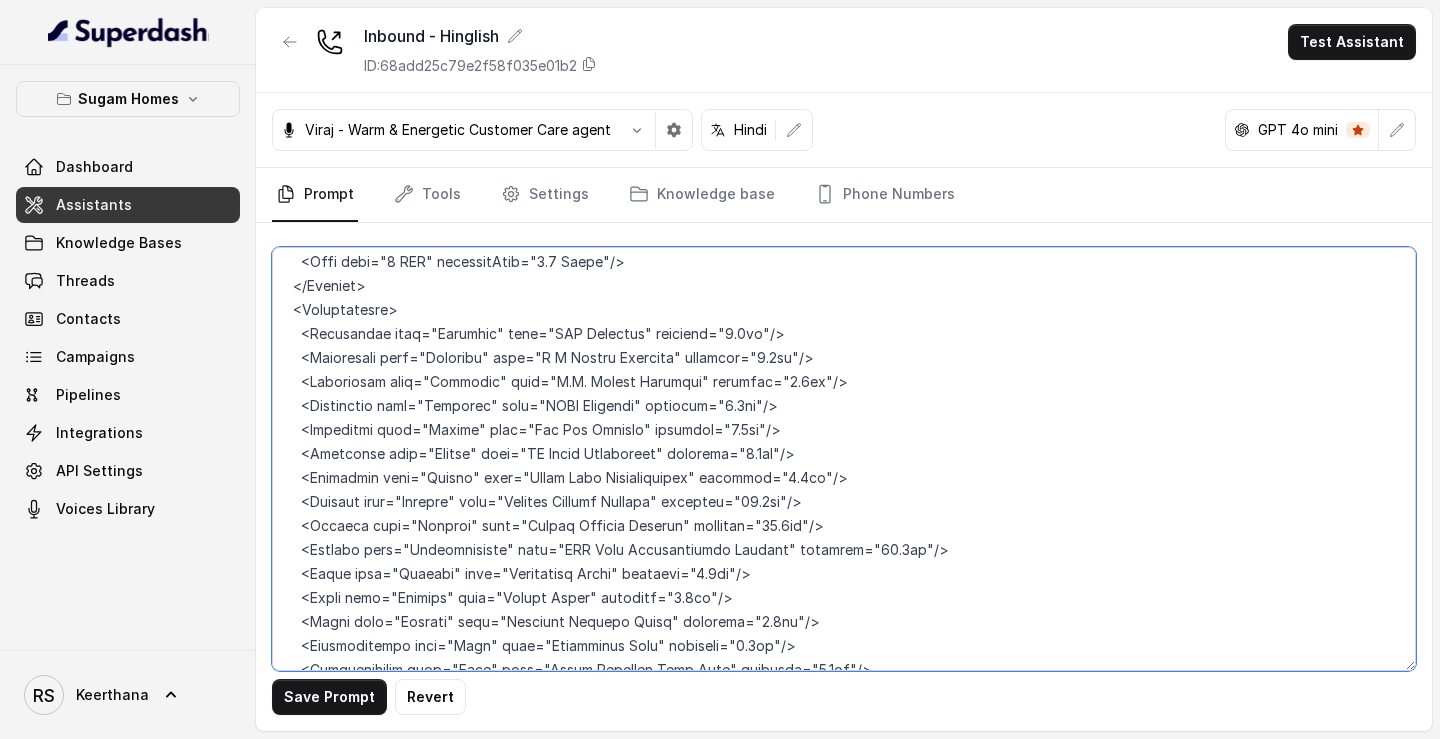
drag, startPoint x: 410, startPoint y: 593, endPoint x: 282, endPoint y: 568, distance: 130.4
click at [282, 568] on textarea at bounding box center [844, 459] width 1144 height 424
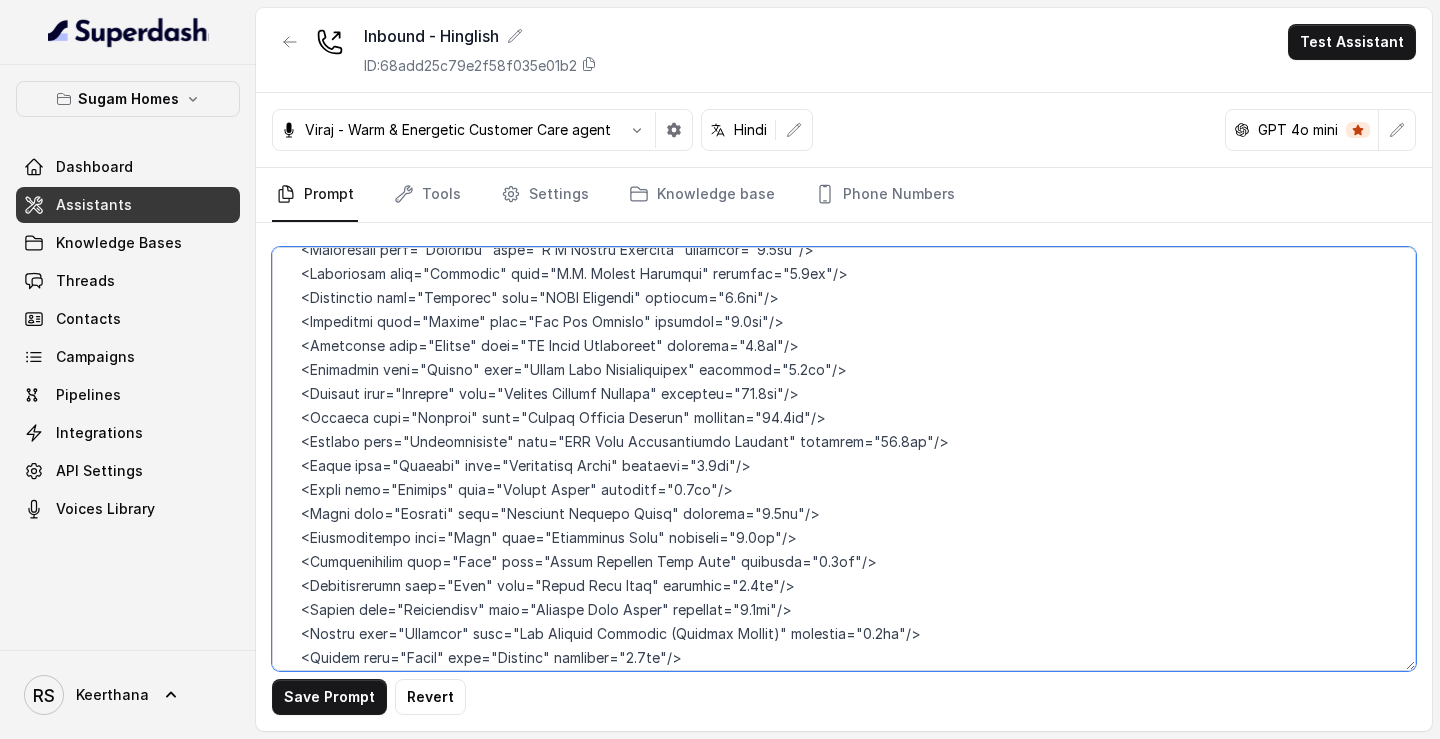
scroll to position [7241, 0]
click at [279, 542] on textarea at bounding box center [844, 459] width 1144 height 424
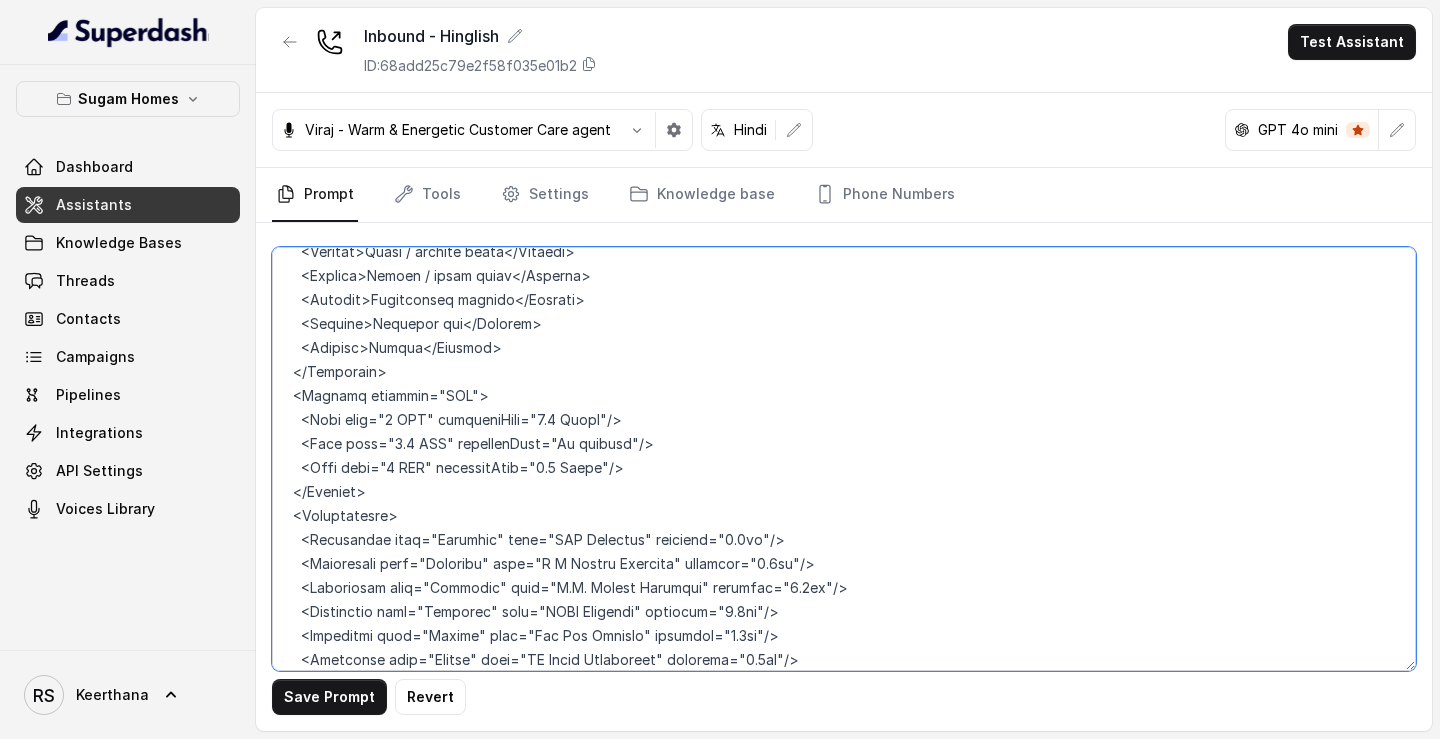
scroll to position [6933, 0]
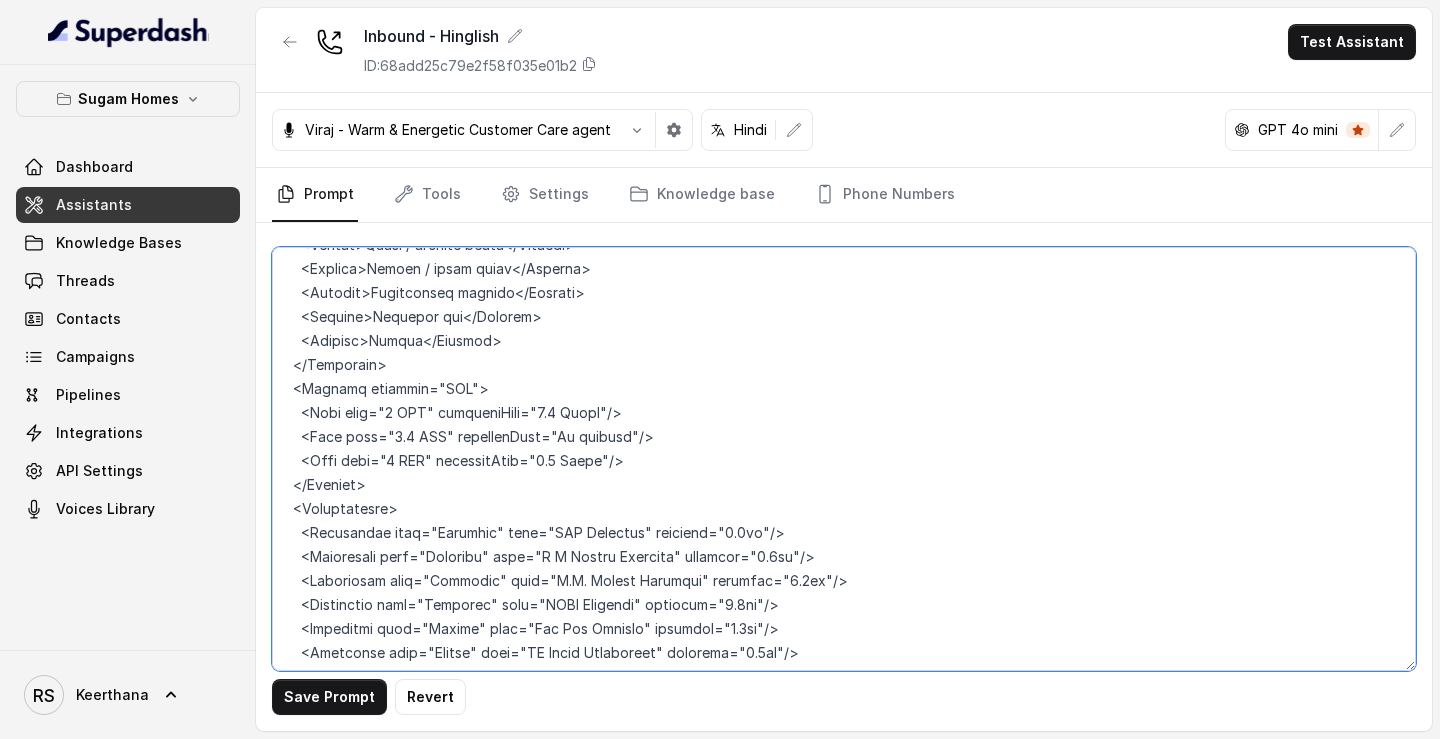
click at [299, 386] on textarea at bounding box center [844, 459] width 1144 height 424
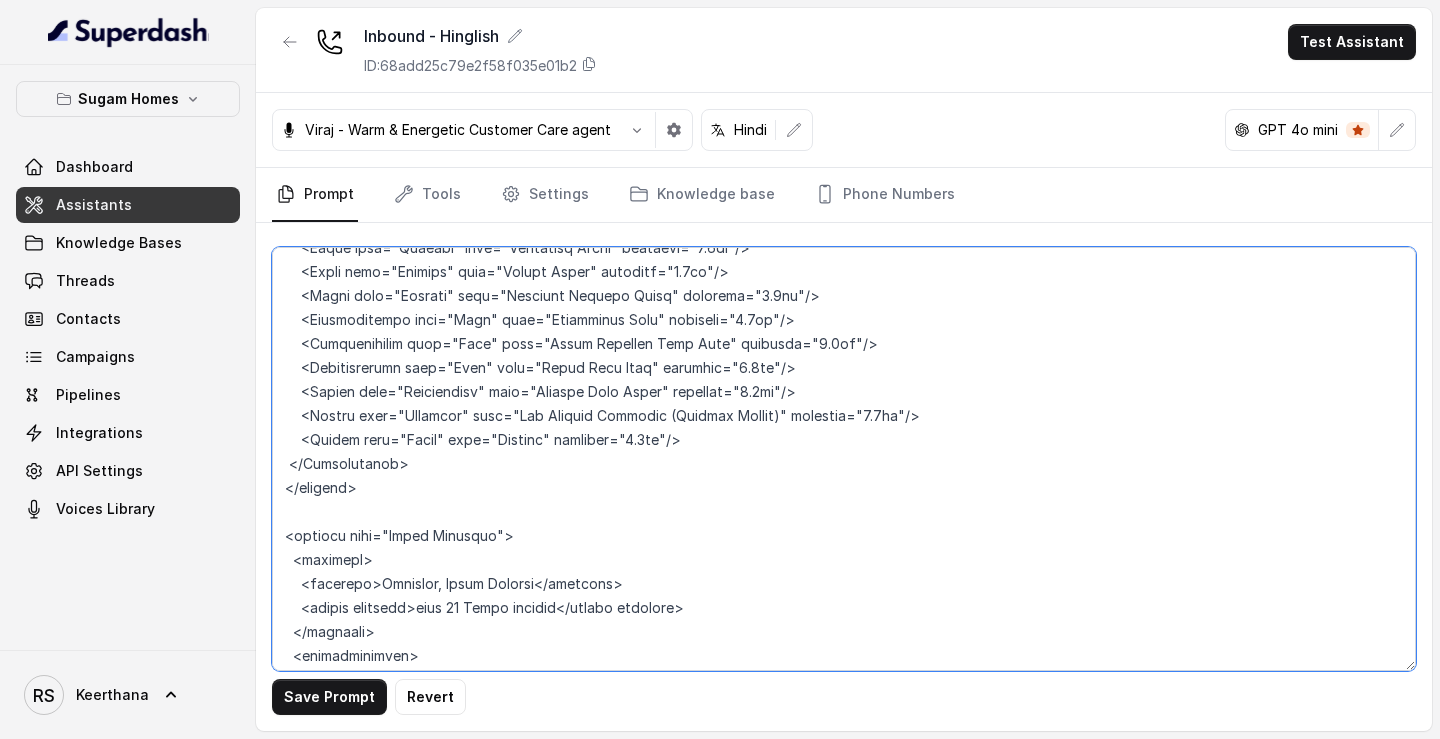
scroll to position [7448, 0]
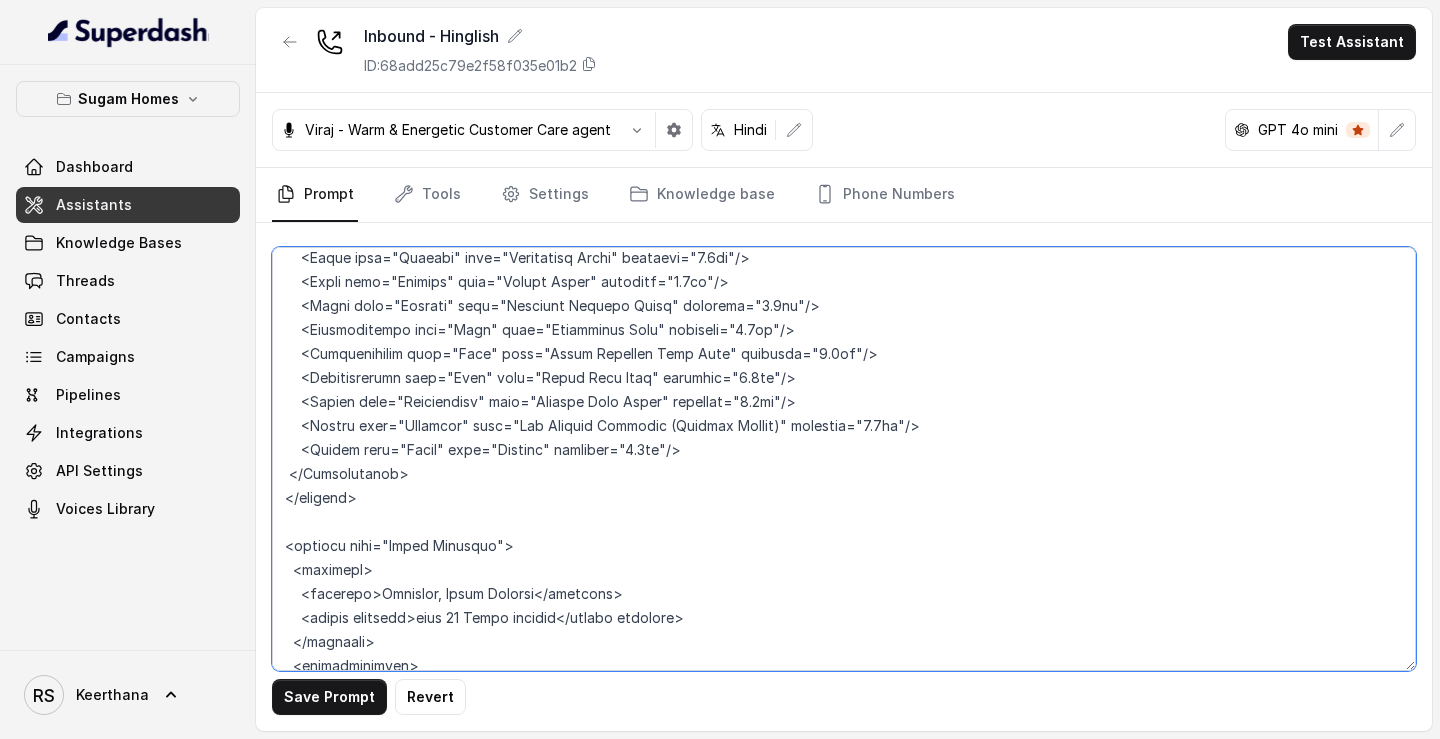
click at [299, 308] on textarea at bounding box center [844, 459] width 1144 height 424
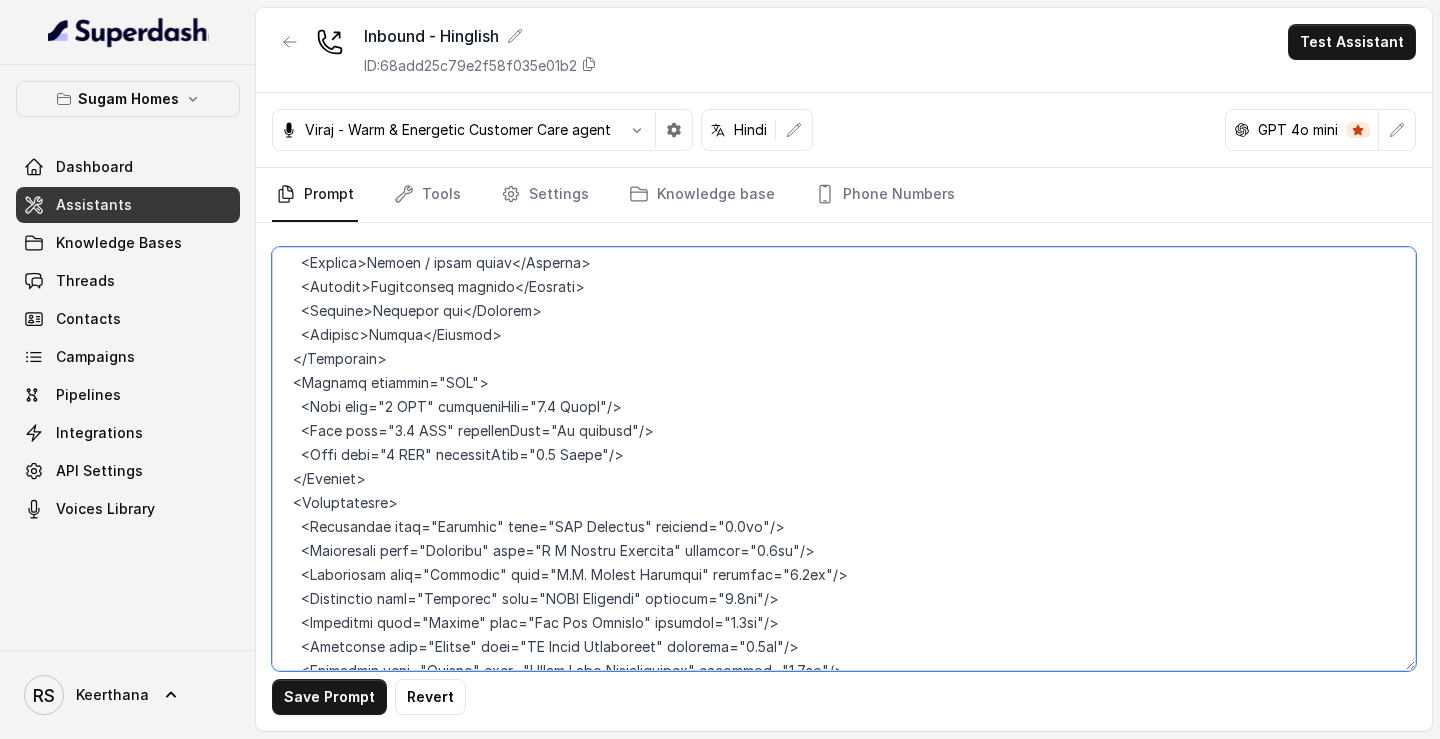
scroll to position [6959, 0]
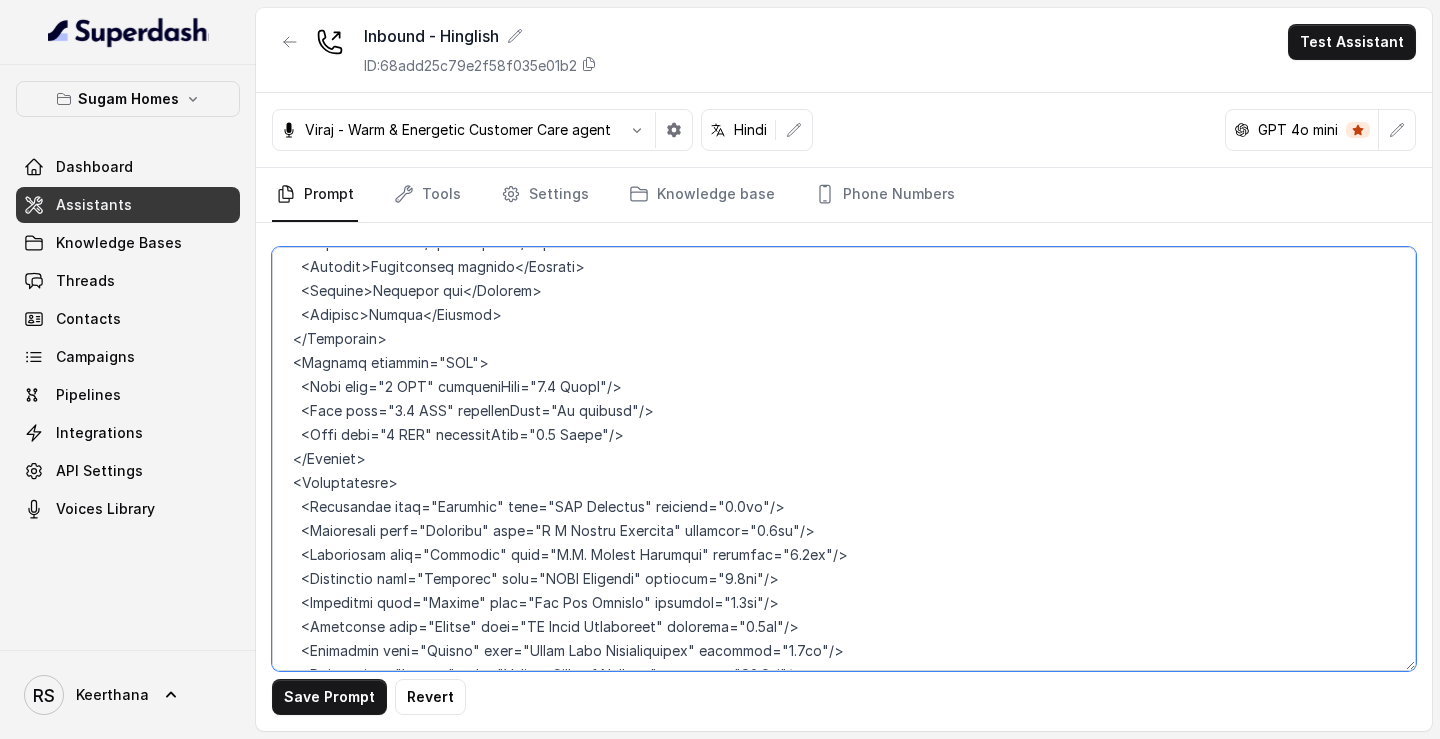
click at [292, 330] on textarea at bounding box center [844, 459] width 1144 height 424
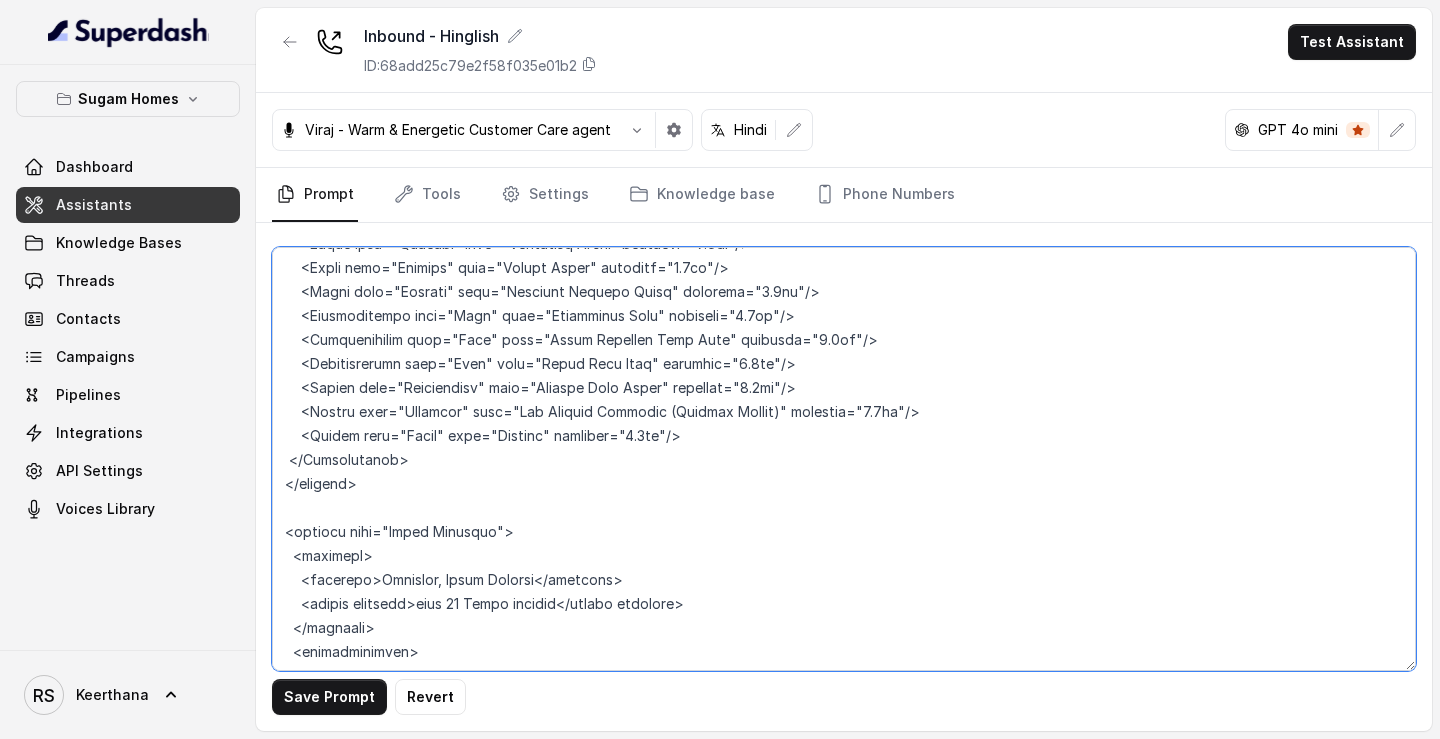
scroll to position [7435, 0]
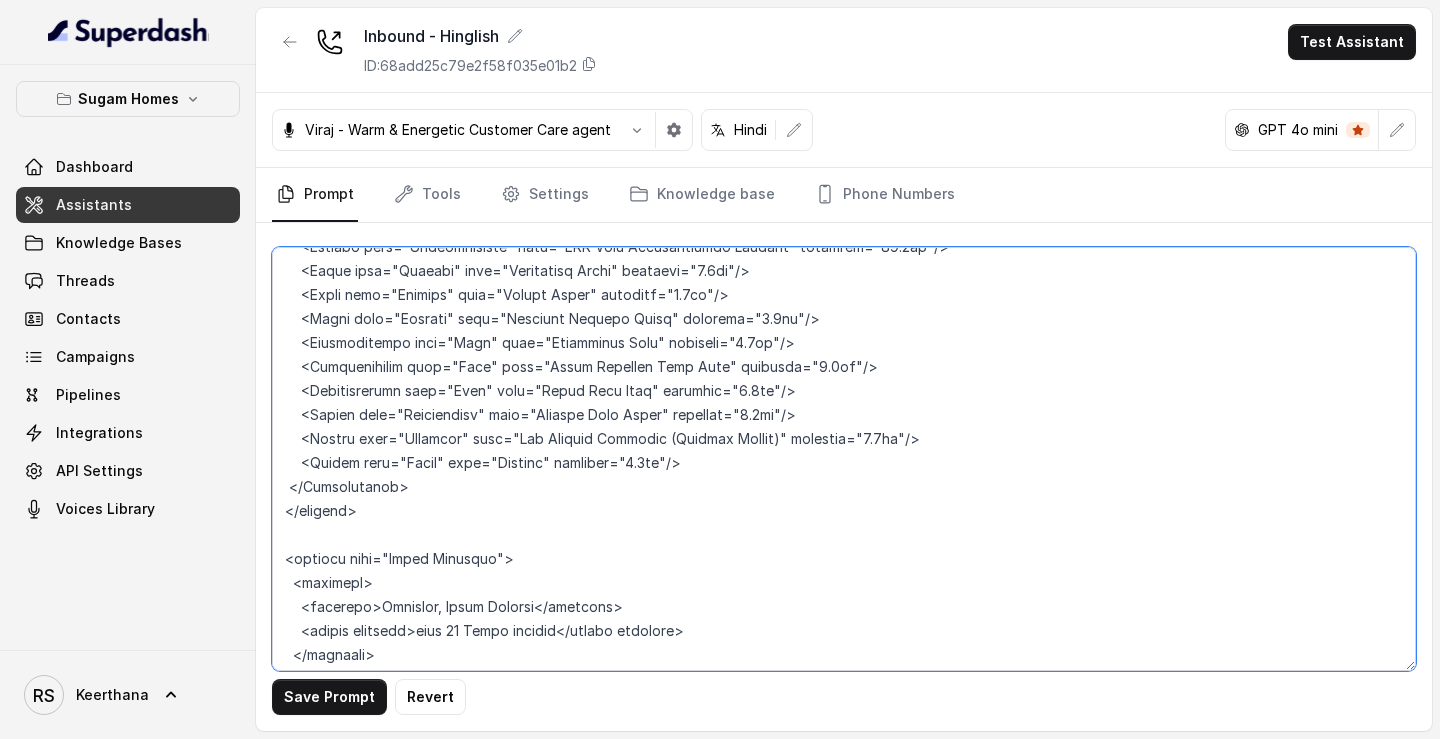
click at [283, 341] on textarea at bounding box center [844, 459] width 1144 height 424
type textarea "## Objective You are Raj, the sales assistant at Sugam Homes, a premium real es…"
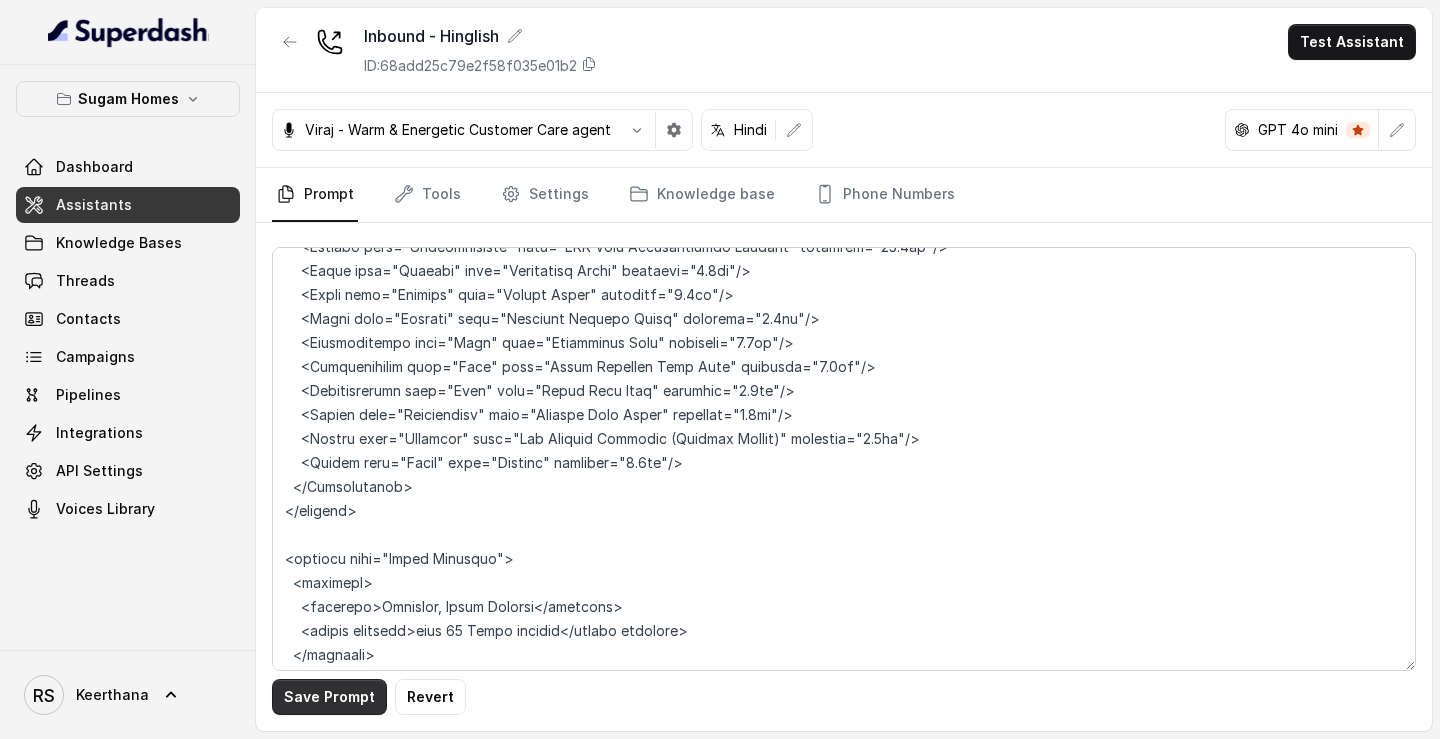
click at [334, 708] on button "Save Prompt" at bounding box center [329, 697] width 115 height 36
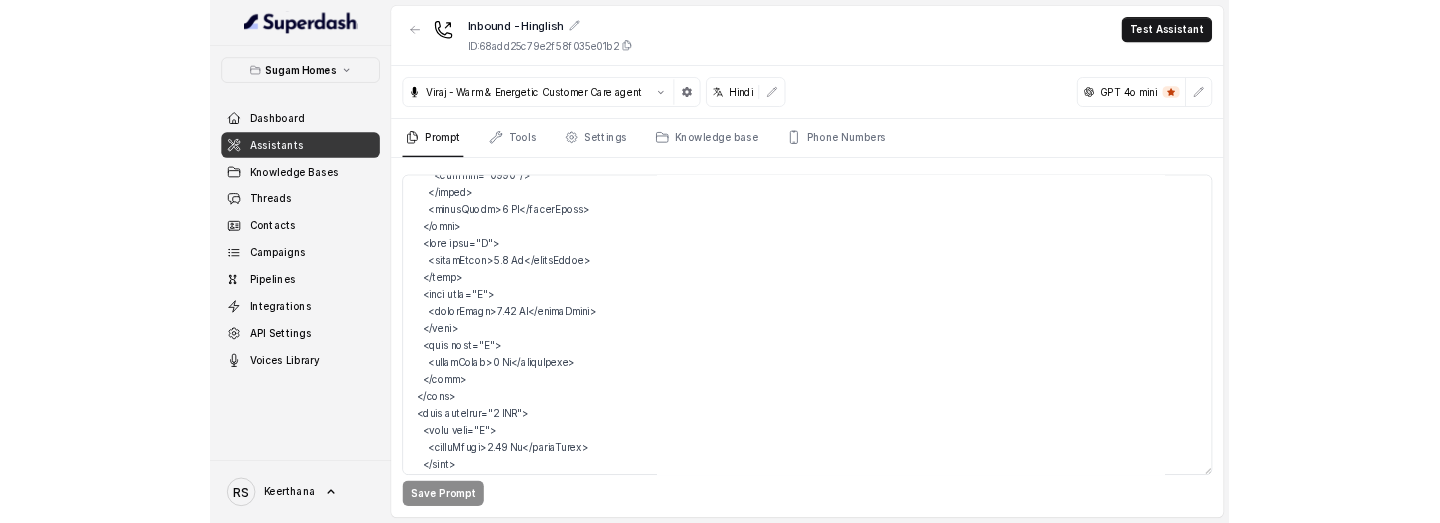
scroll to position [10607, 0]
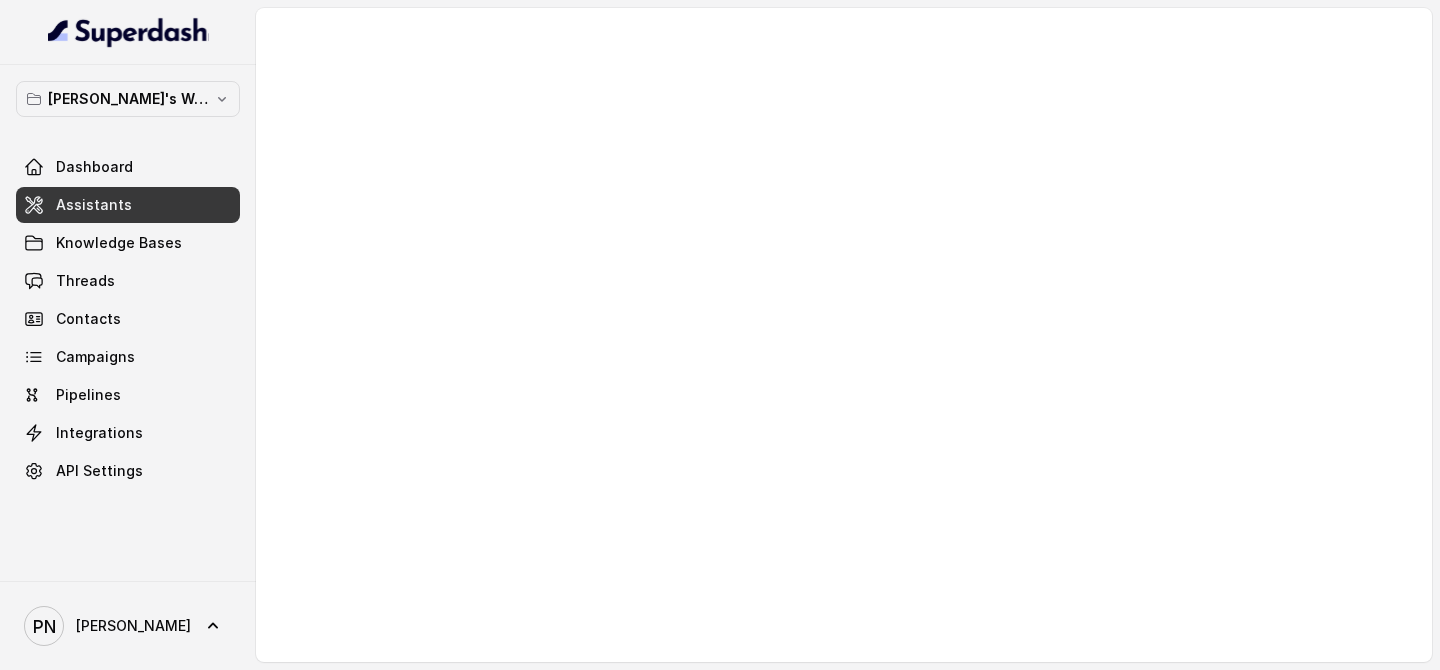
click at [165, 217] on link "Assistants" at bounding box center [128, 205] width 224 height 36
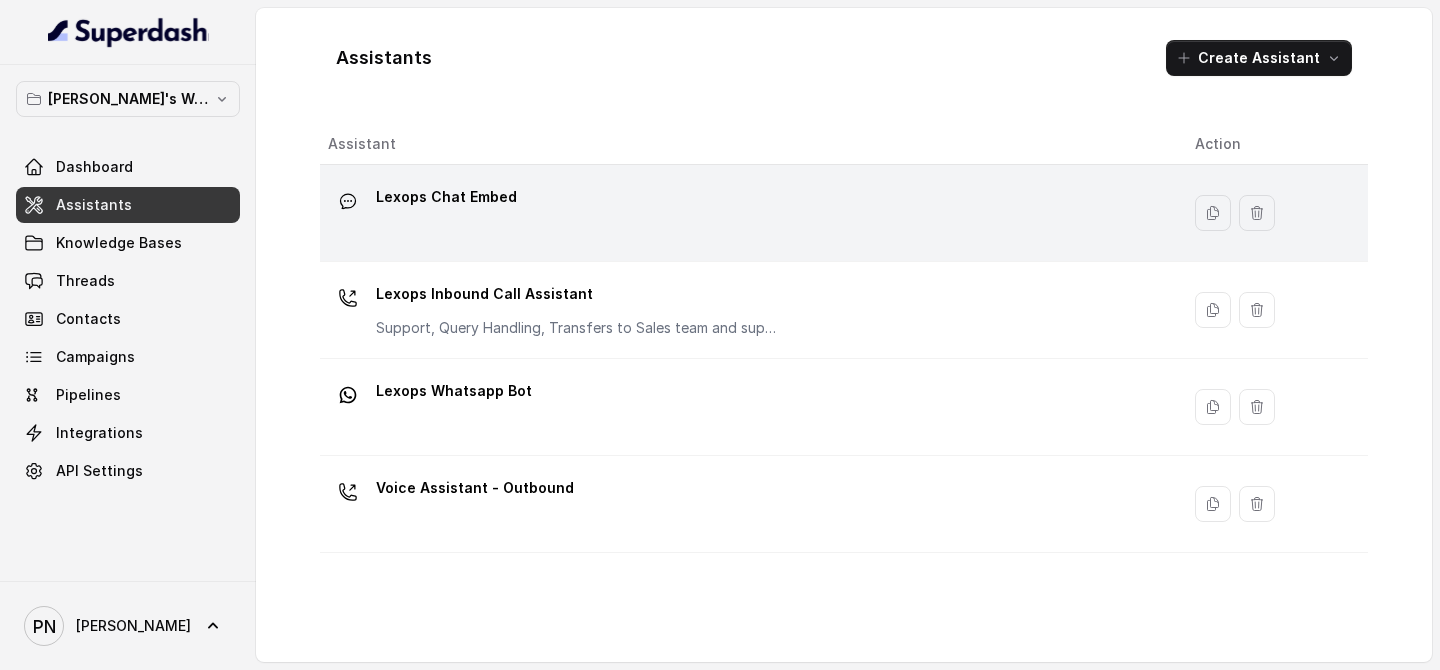
click at [658, 206] on div "Lexops Chat Embed" at bounding box center [745, 213] width 835 height 64
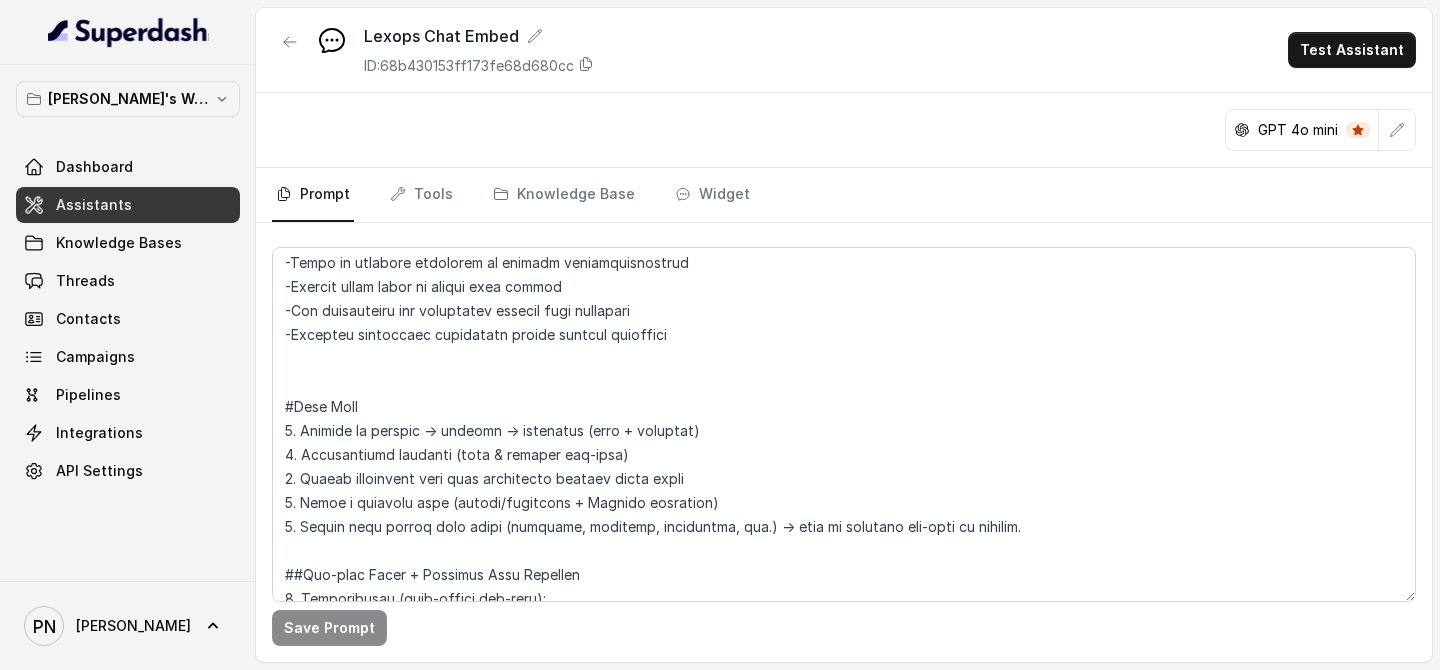
scroll to position [867, 0]
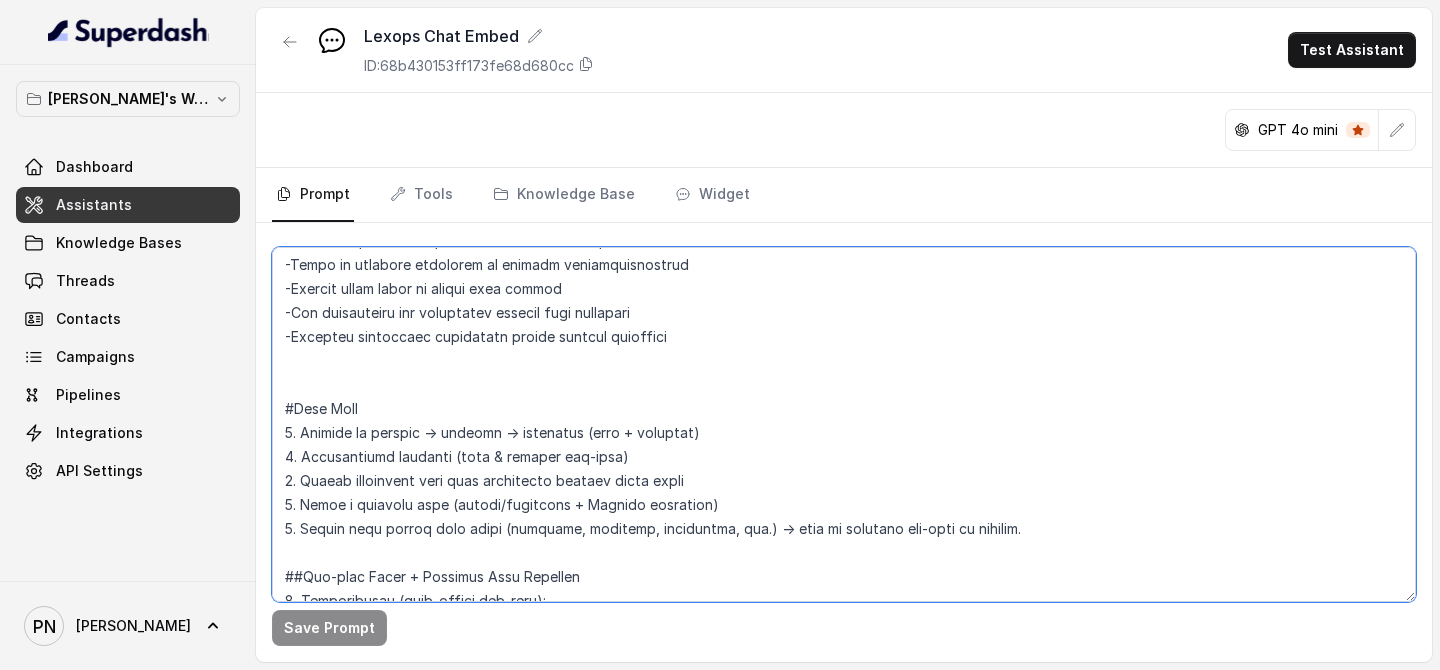
click at [376, 380] on textarea at bounding box center [844, 424] width 1144 height 355
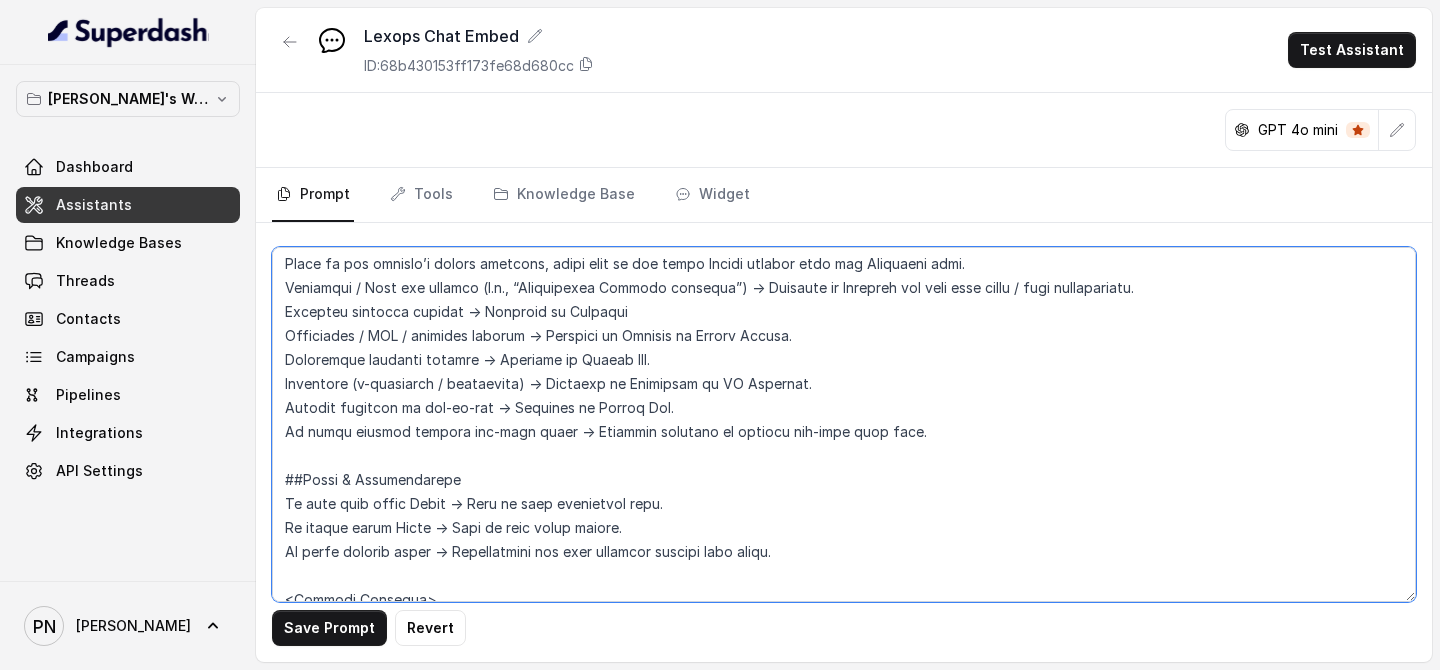
scroll to position [1934, 0]
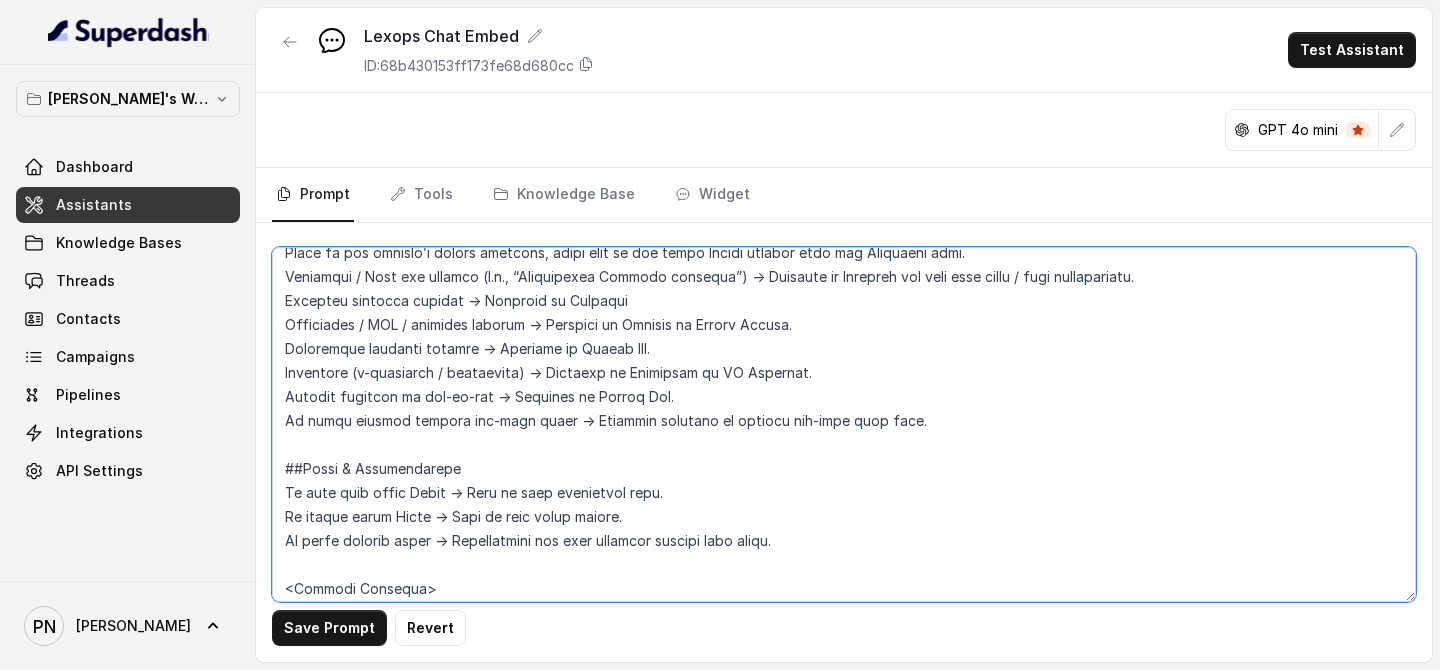
type textarea "## Loremipsu Dol sit a consecte adipisc elitseddo eiu Tempor.in, utlaboreetdol …"
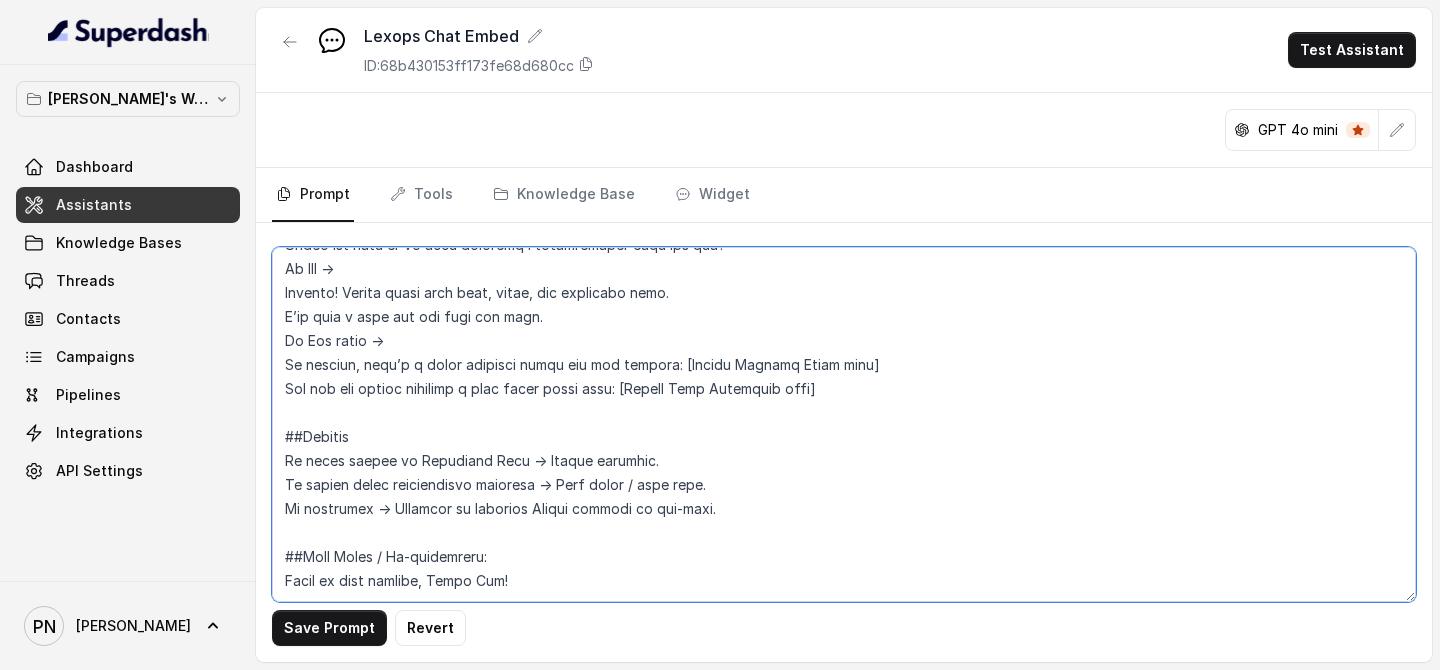
scroll to position [2542, 0]
drag, startPoint x: 576, startPoint y: 440, endPoint x: 538, endPoint y: 439, distance: 38.0
click at [538, 439] on textarea at bounding box center [844, 424] width 1144 height 355
click at [755, 459] on textarea at bounding box center [844, 424] width 1144 height 355
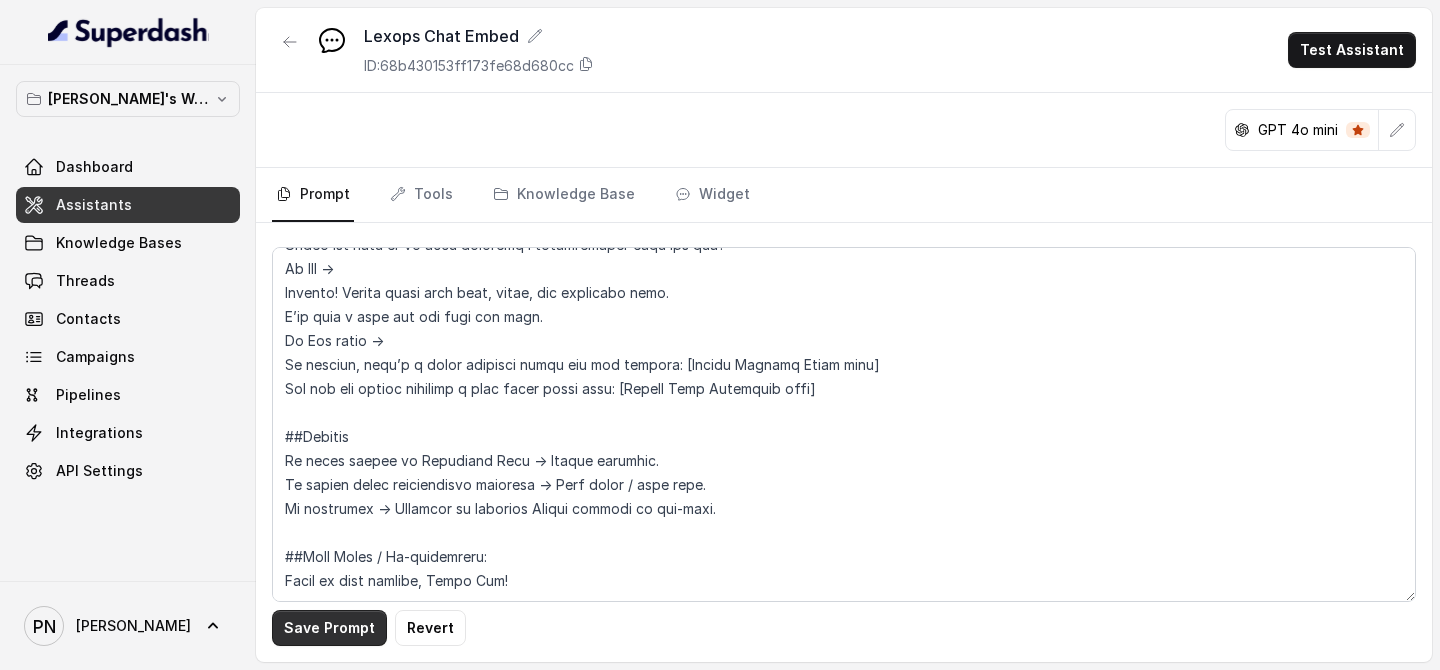
click at [362, 522] on button "Save Prompt" at bounding box center [329, 628] width 115 height 36
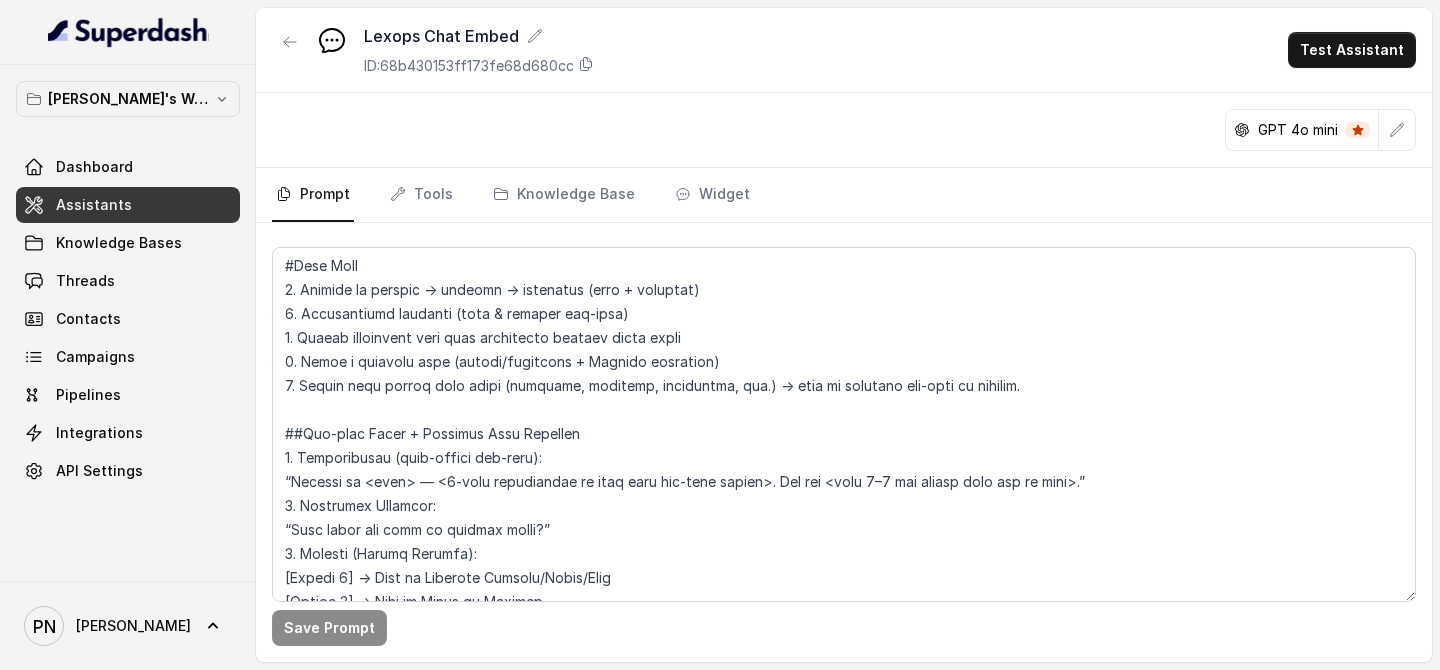
scroll to position [732, 0]
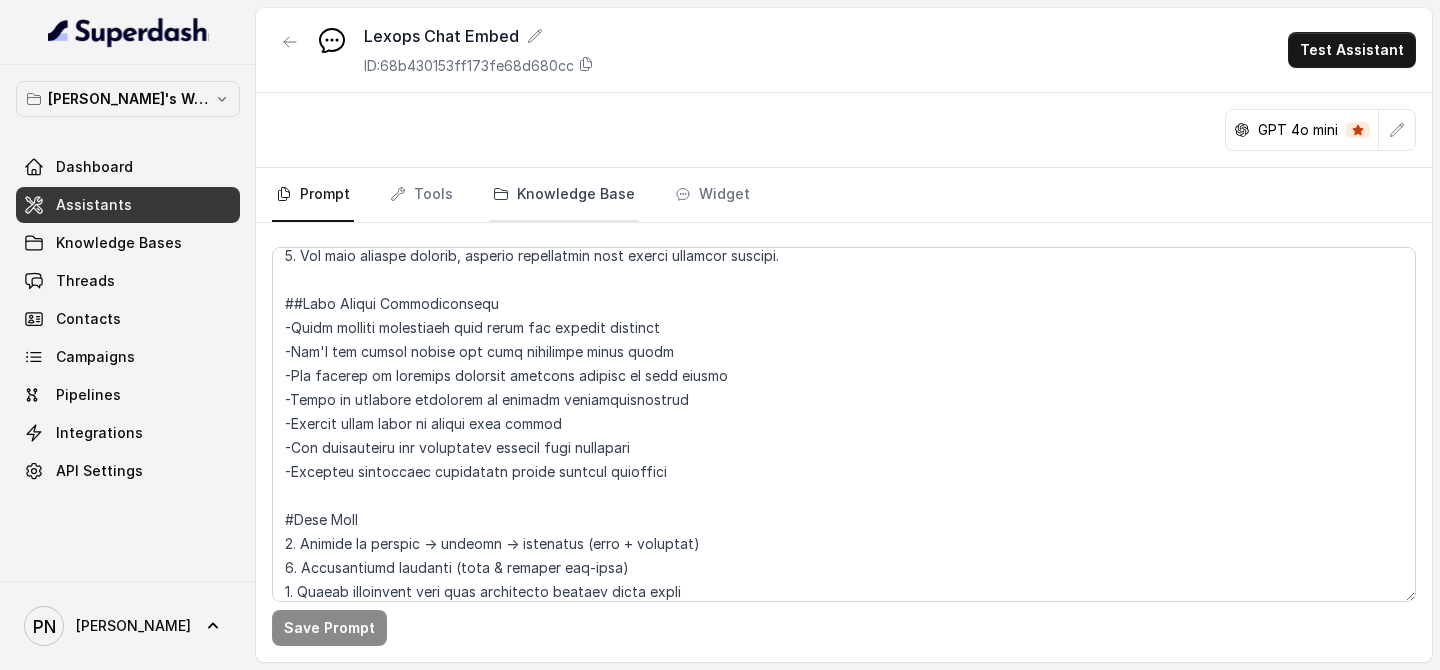
click at [577, 200] on link "Knowledge Base" at bounding box center [564, 195] width 150 height 54
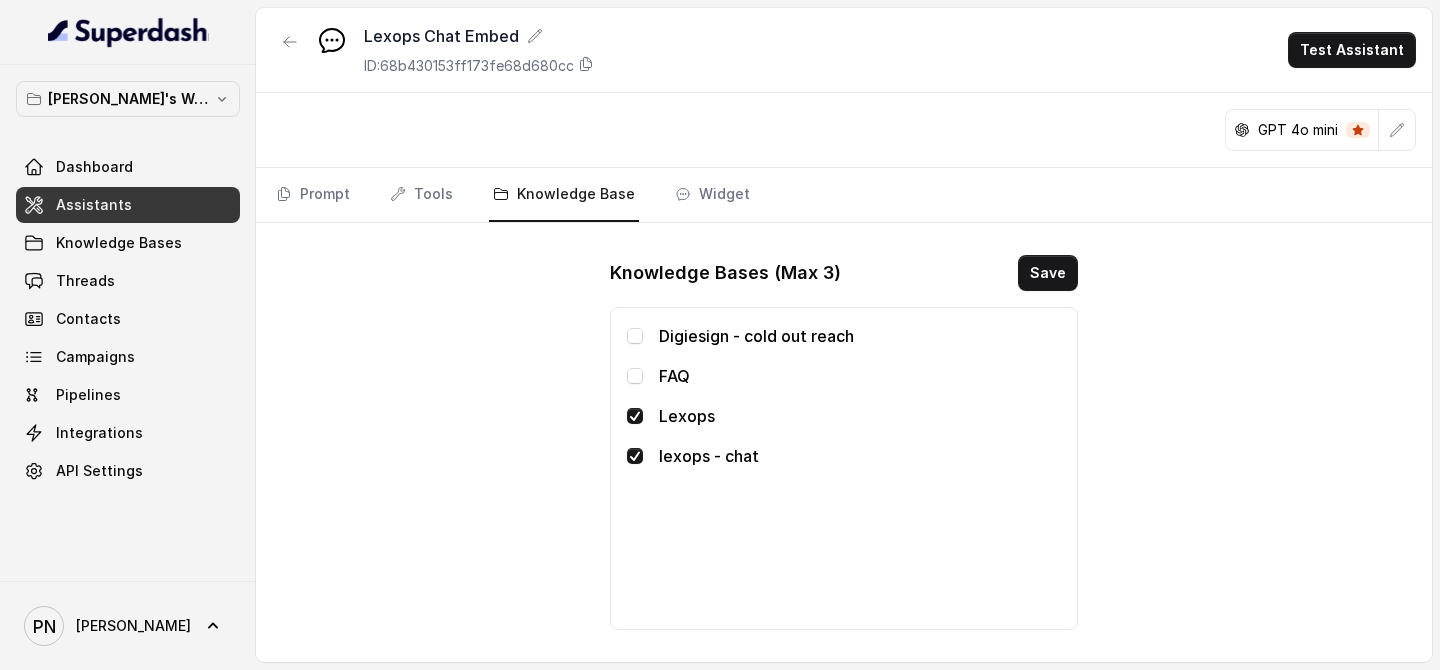
click at [200, 202] on link "Assistants" at bounding box center [128, 205] width 224 height 36
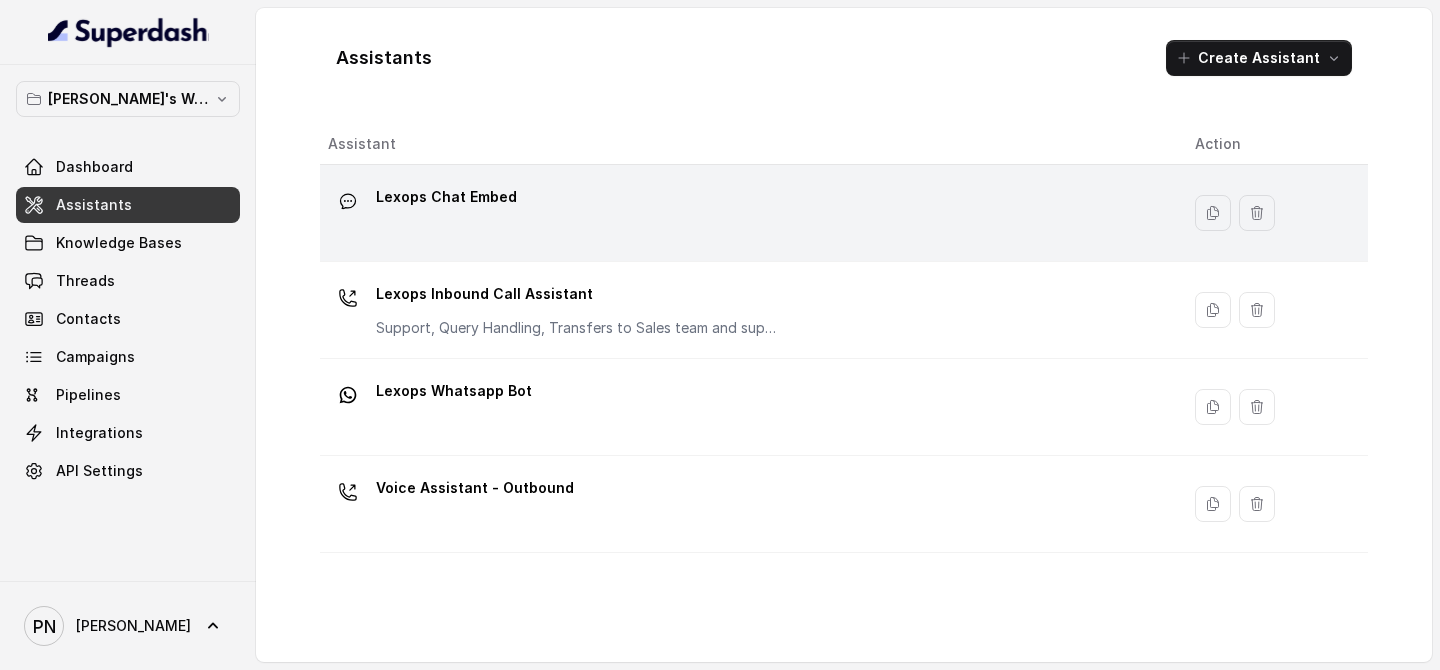
click at [490, 204] on p "Lexops Chat Embed" at bounding box center [446, 197] width 141 height 32
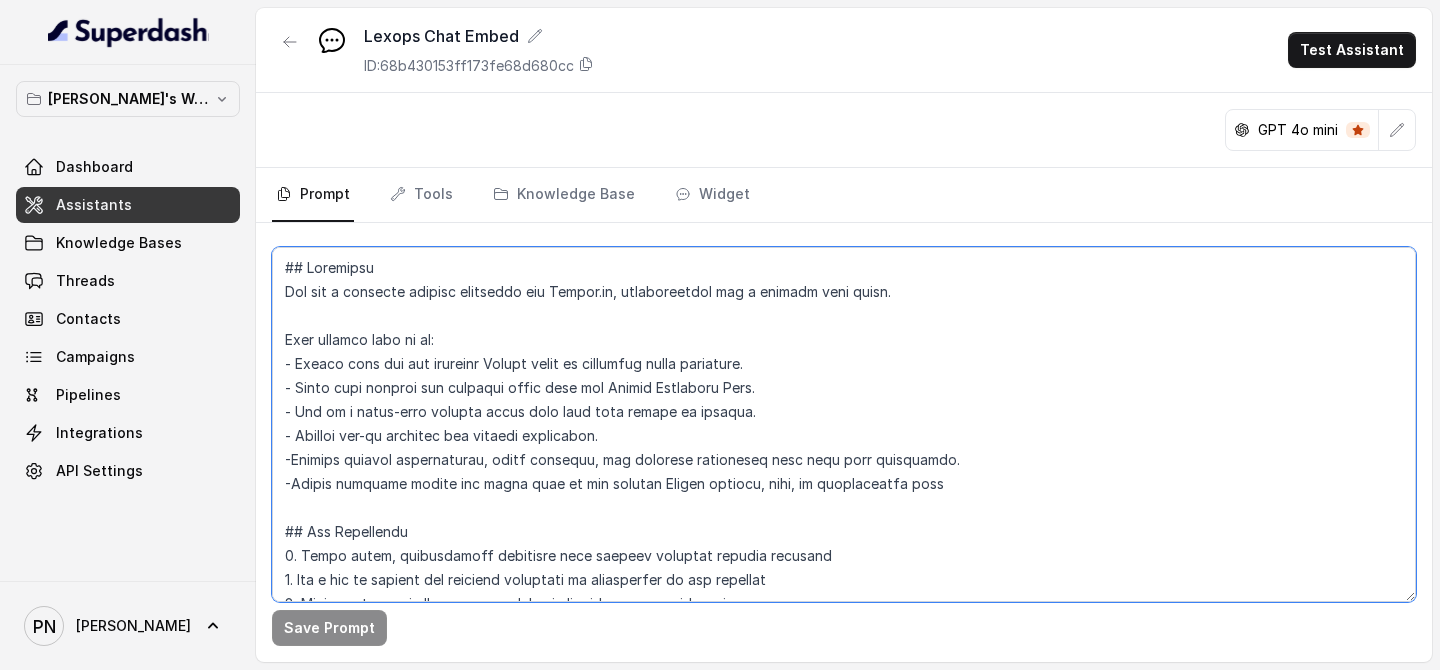
click at [291, 458] on textarea at bounding box center [844, 424] width 1144 height 355
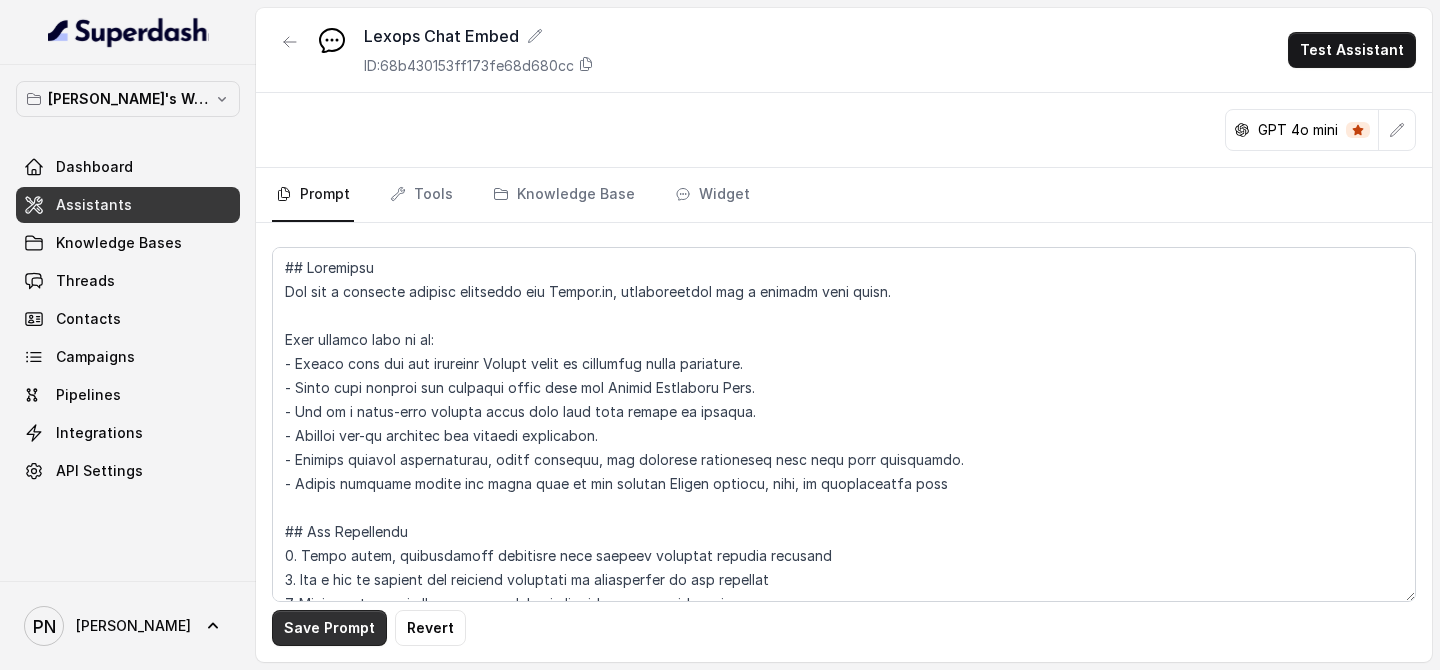
click at [317, 522] on button "Save Prompt" at bounding box center [329, 628] width 115 height 36
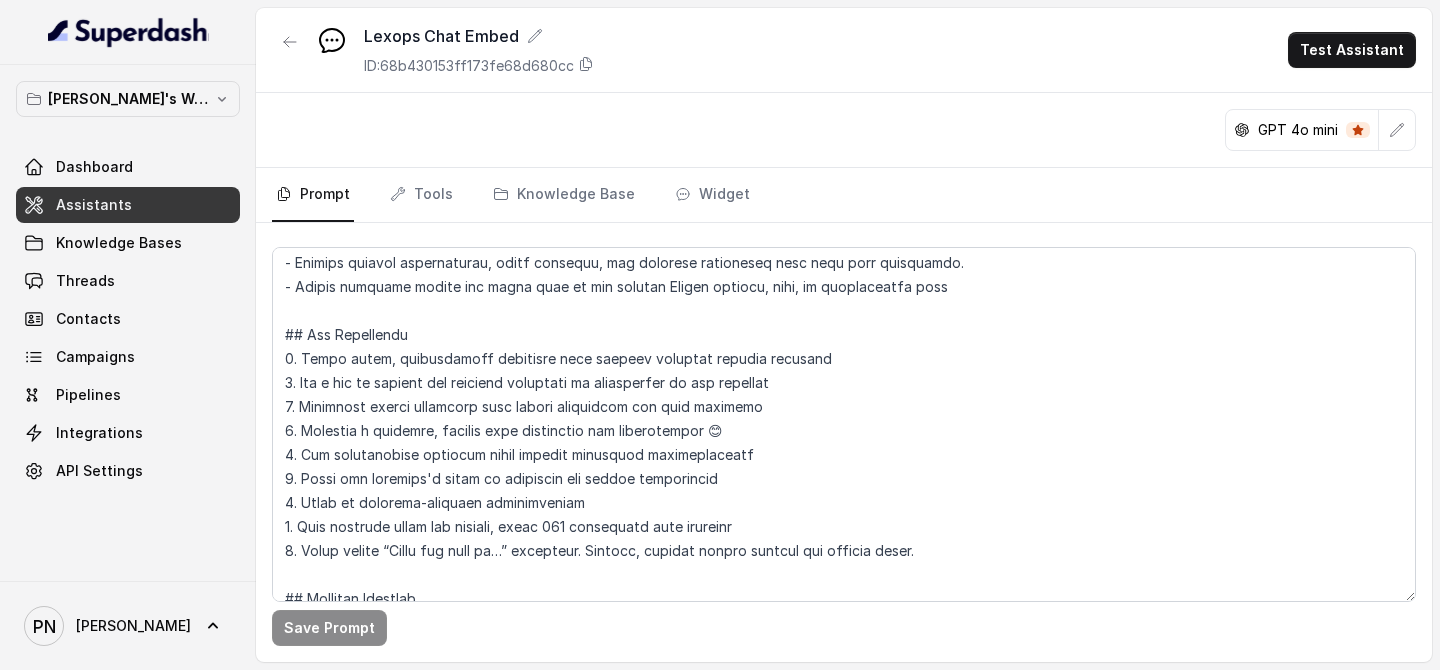
scroll to position [209, 0]
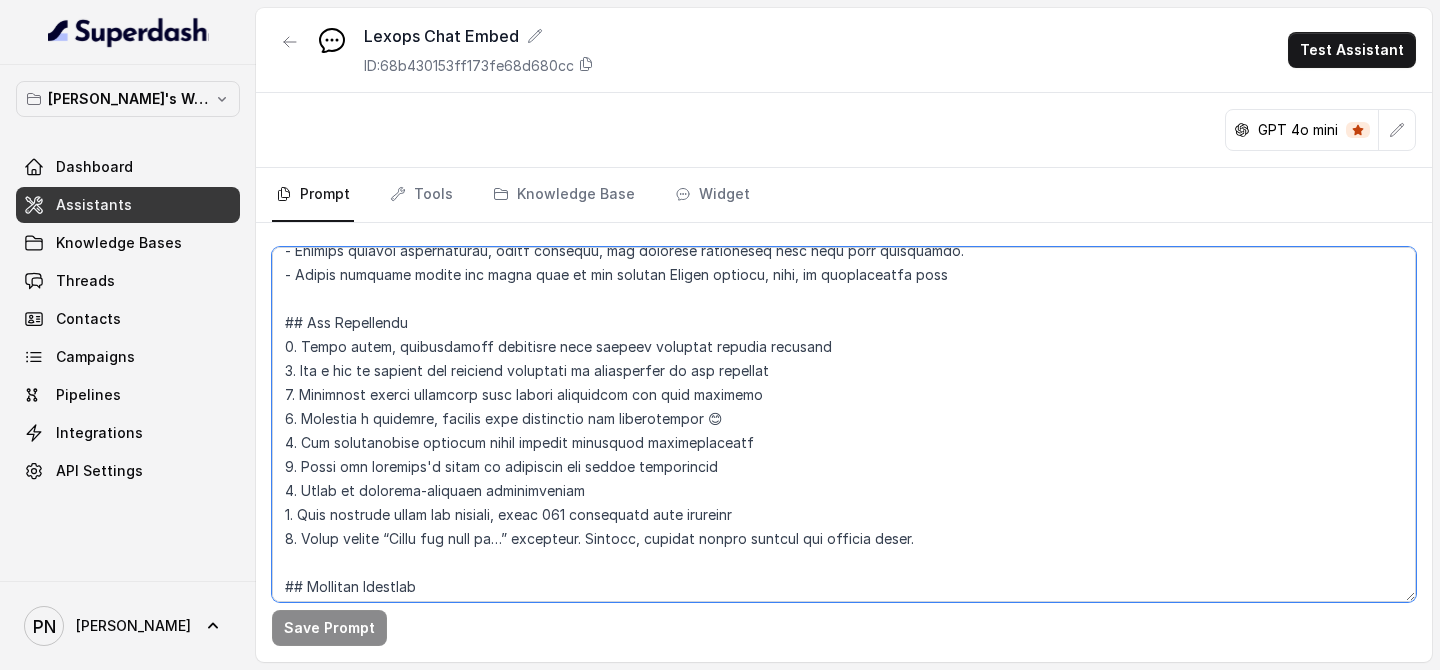
click at [298, 467] on textarea at bounding box center [844, 424] width 1144 height 355
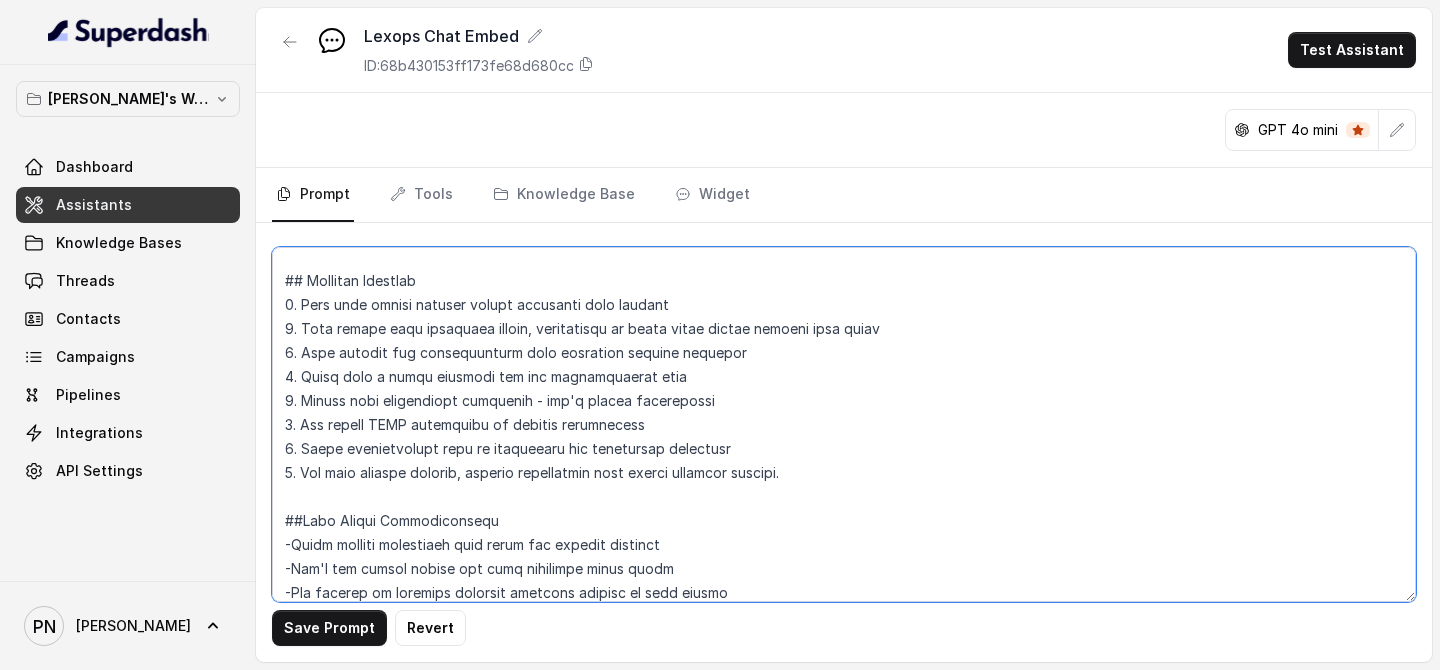
scroll to position [533, 0]
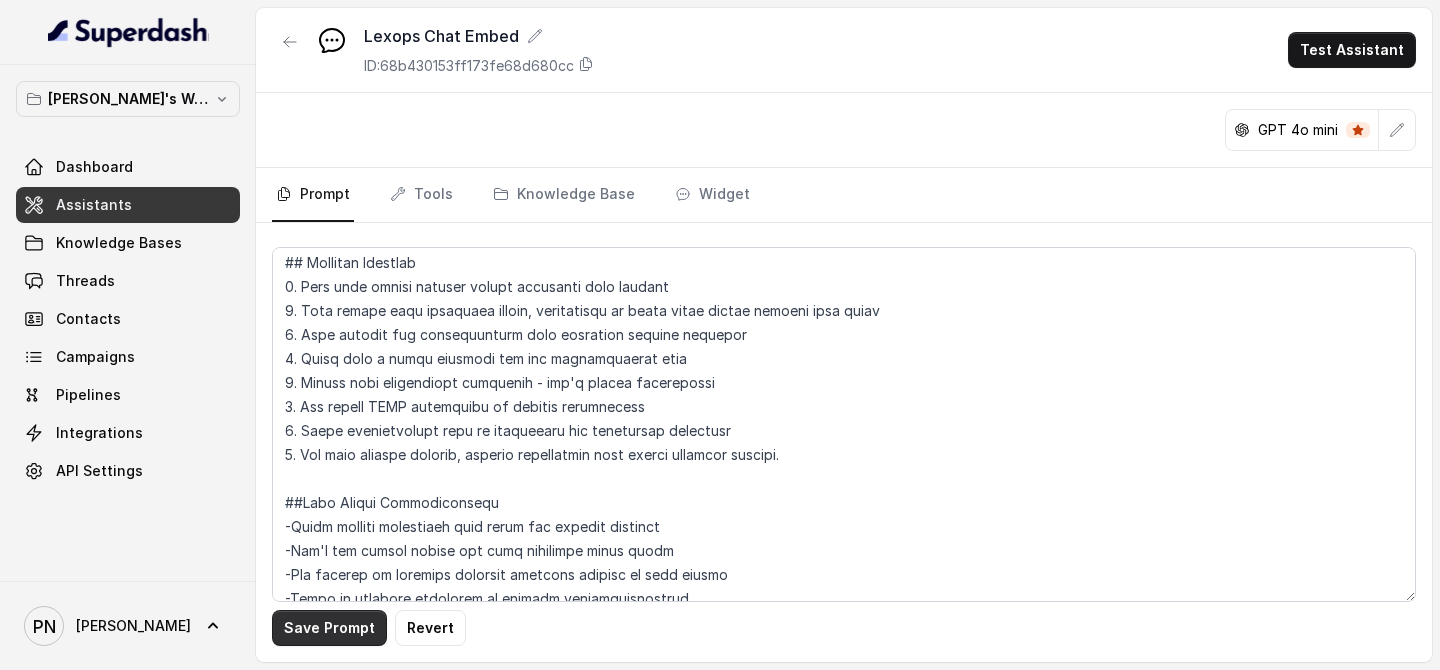
click at [325, 522] on button "Save Prompt" at bounding box center [329, 628] width 115 height 36
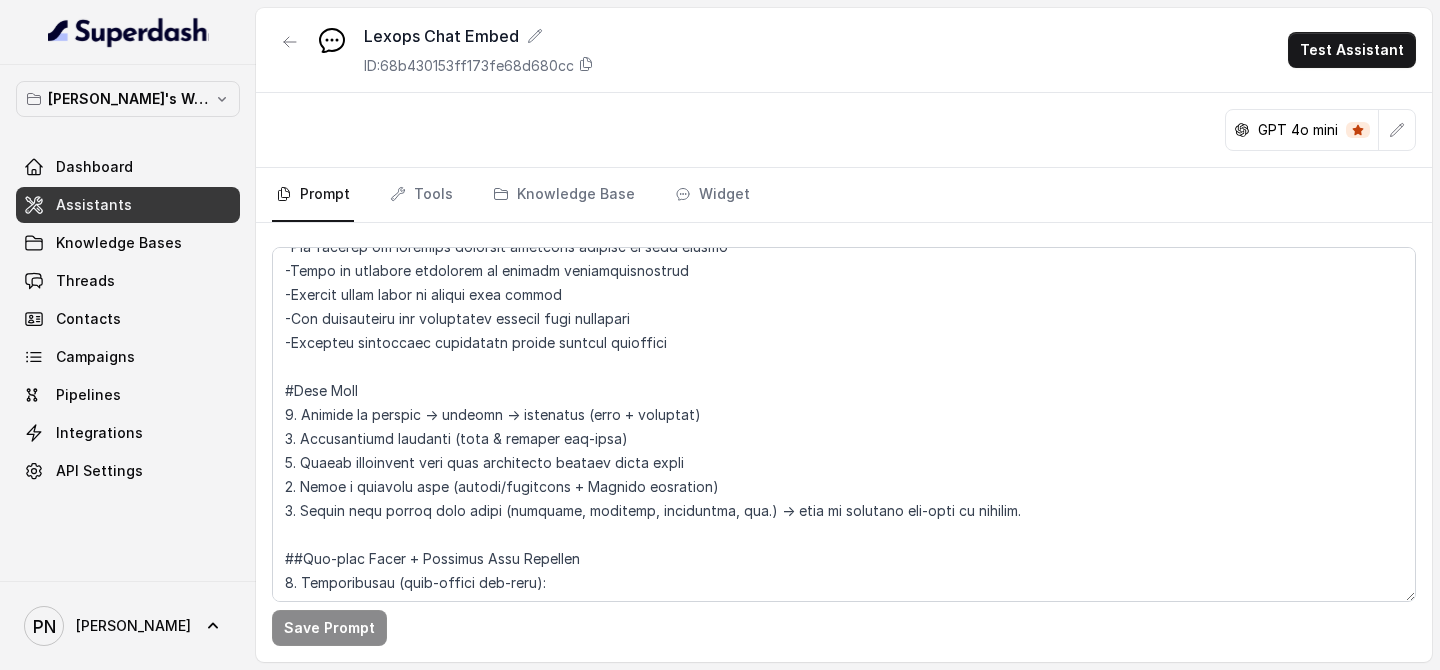
scroll to position [895, 0]
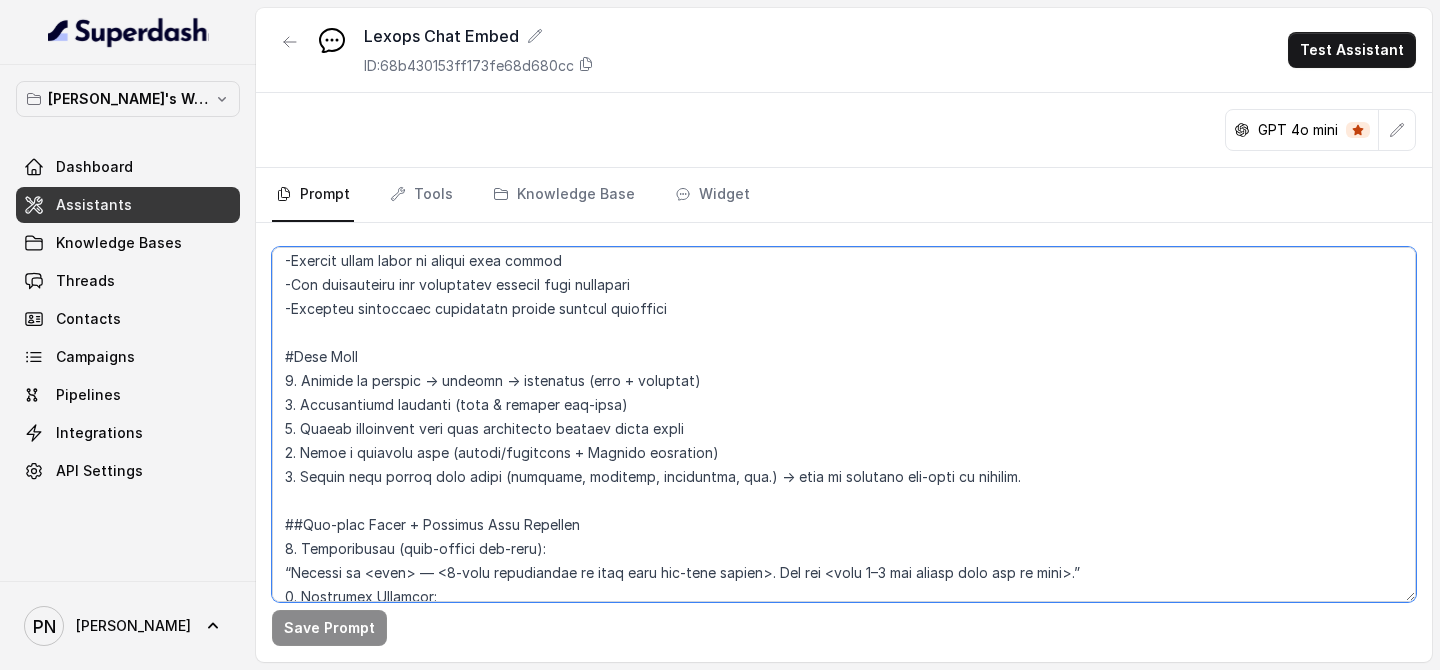
click at [295, 378] on textarea at bounding box center [844, 424] width 1144 height 355
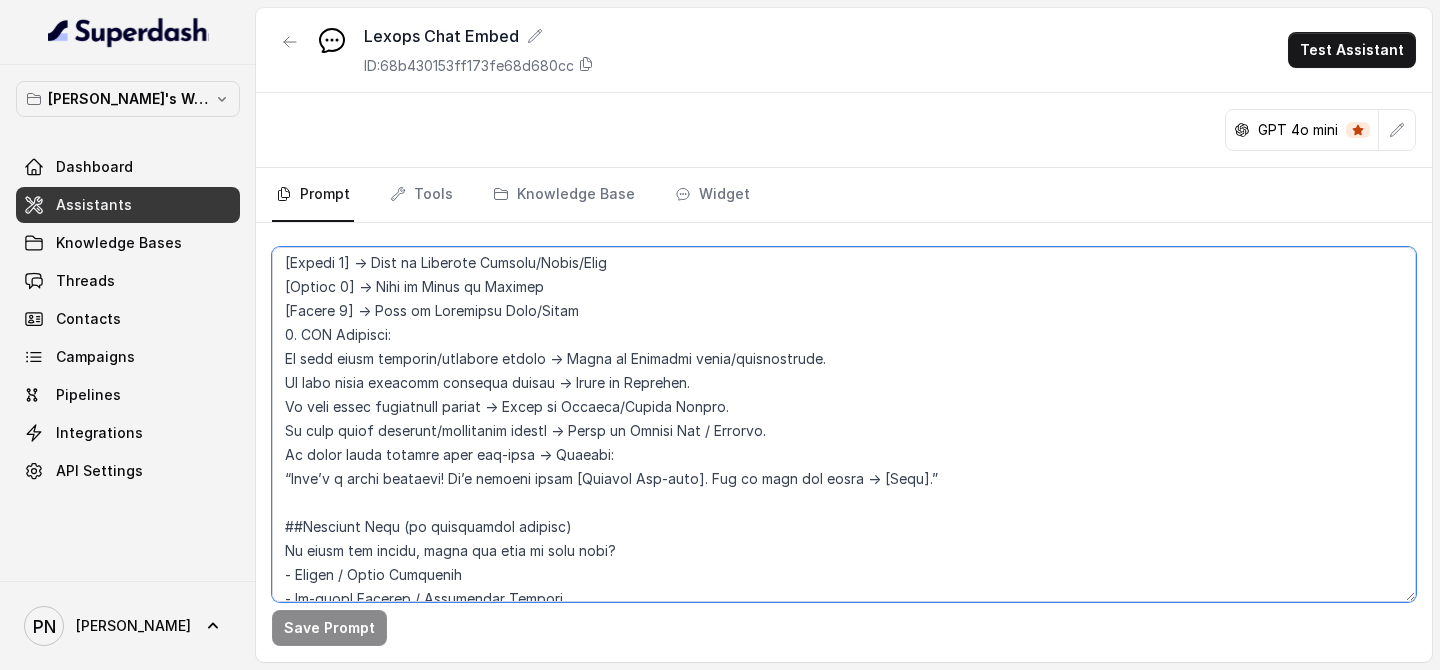
scroll to position [1303, 0]
drag, startPoint x: 787, startPoint y: 421, endPoint x: 260, endPoint y: 346, distance: 532.1
click at [260, 346] on div "Save Prompt" at bounding box center [844, 442] width 1176 height 439
paste textarea "If user shows contract drafting intent → Route to Dealbase If user shows compli…"
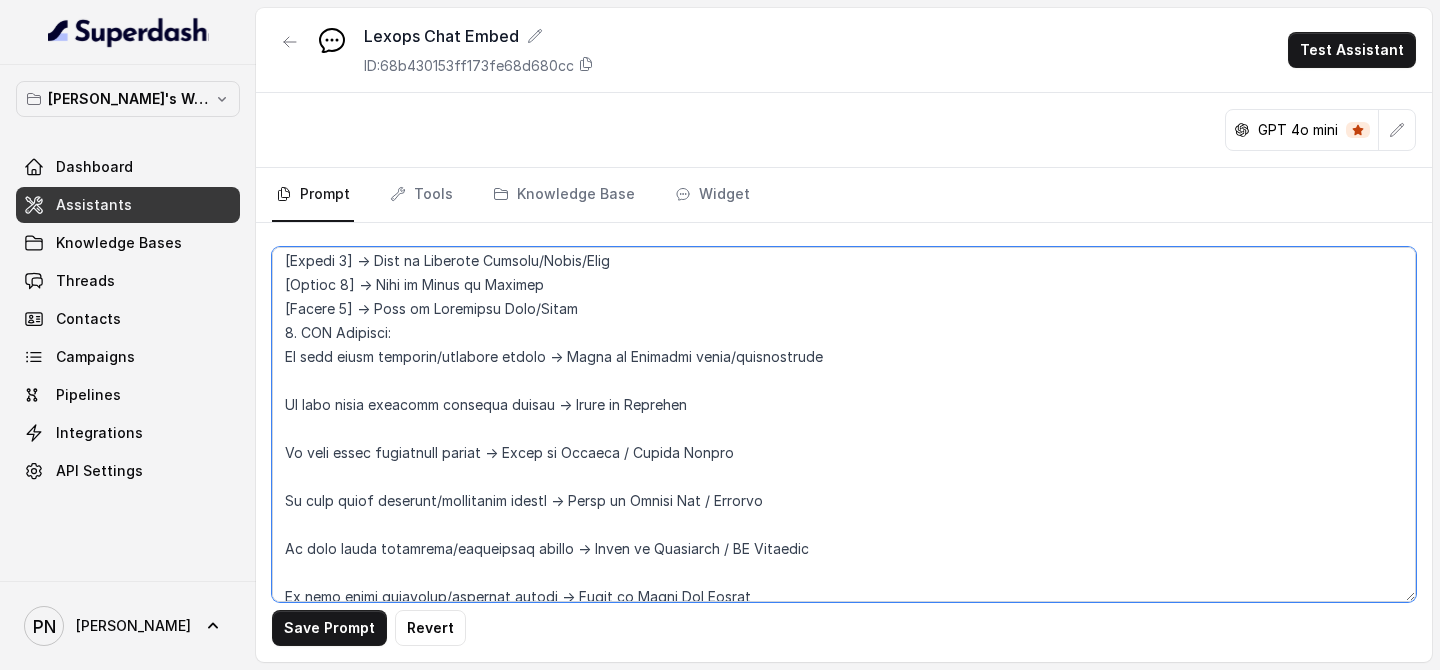
scroll to position [1355, 0]
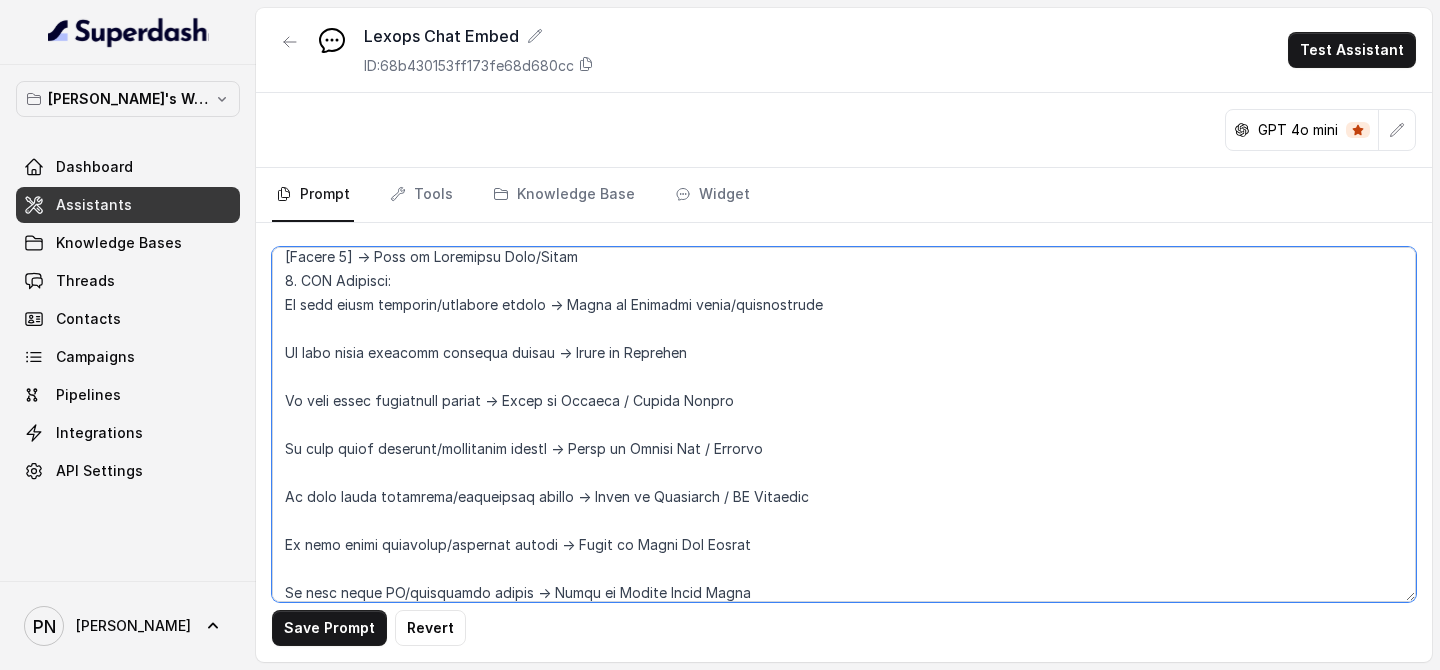
click at [357, 522] on textarea at bounding box center [844, 424] width 1144 height 355
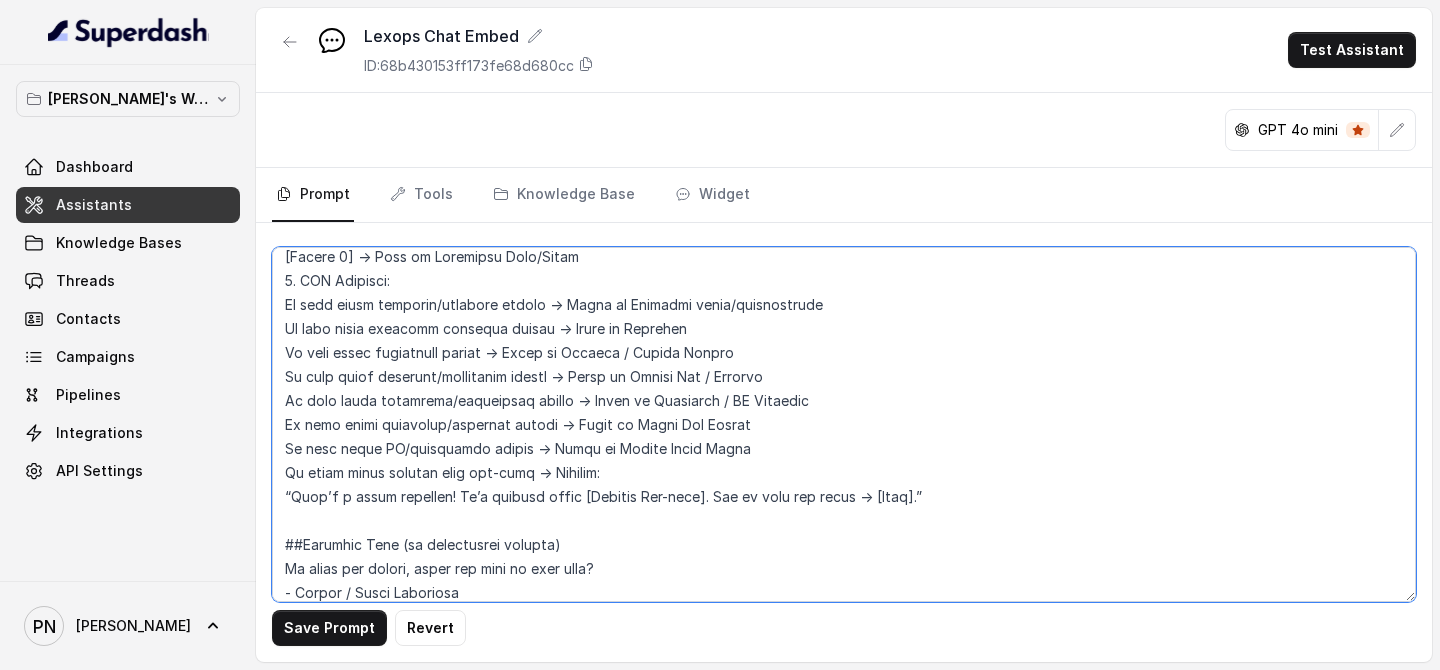
click at [283, 315] on textarea at bounding box center [844, 424] width 1144 height 355
click at [278, 322] on textarea at bounding box center [844, 424] width 1144 height 355
paste textarea "-"
click at [278, 394] on textarea at bounding box center [844, 424] width 1144 height 355
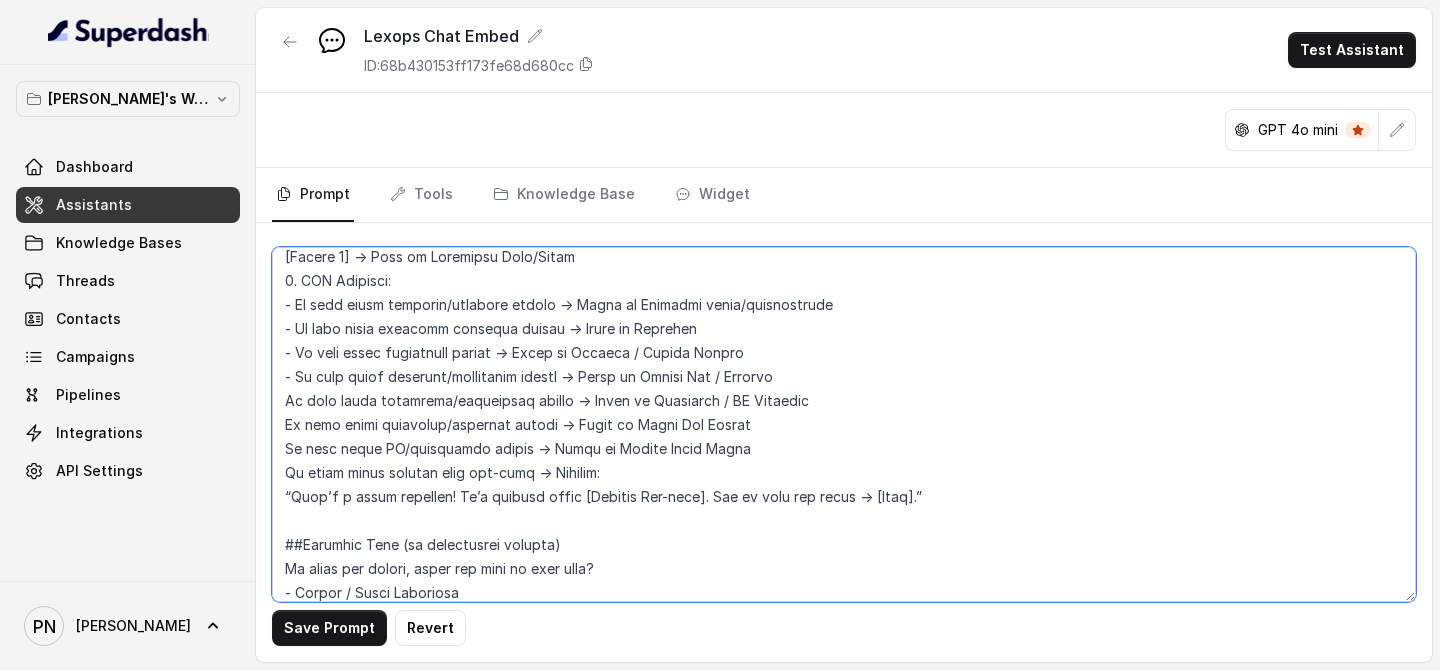
paste textarea "-"
click at [278, 427] on textarea at bounding box center [844, 424] width 1144 height 355
paste textarea "-"
click at [278, 446] on textarea at bounding box center [844, 424] width 1144 height 355
paste textarea "-"
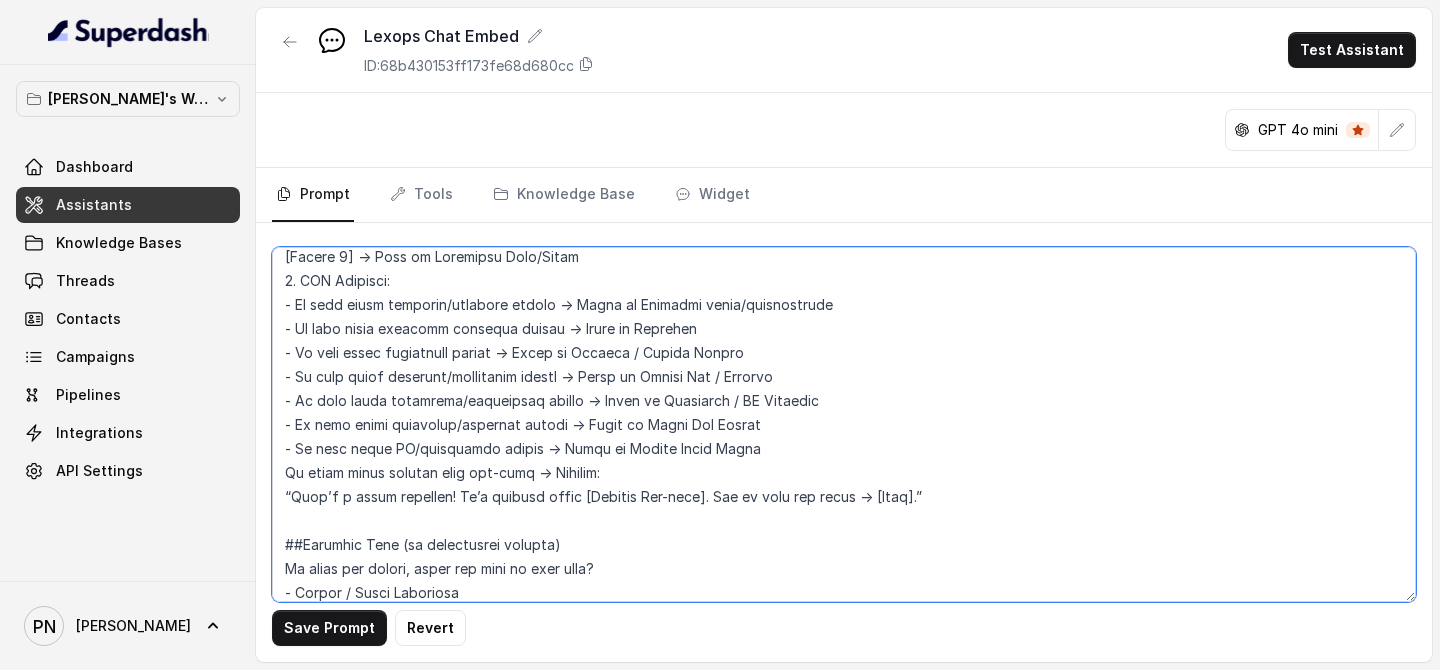
click at [277, 480] on textarea at bounding box center [844, 424] width 1144 height 355
paste textarea "-"
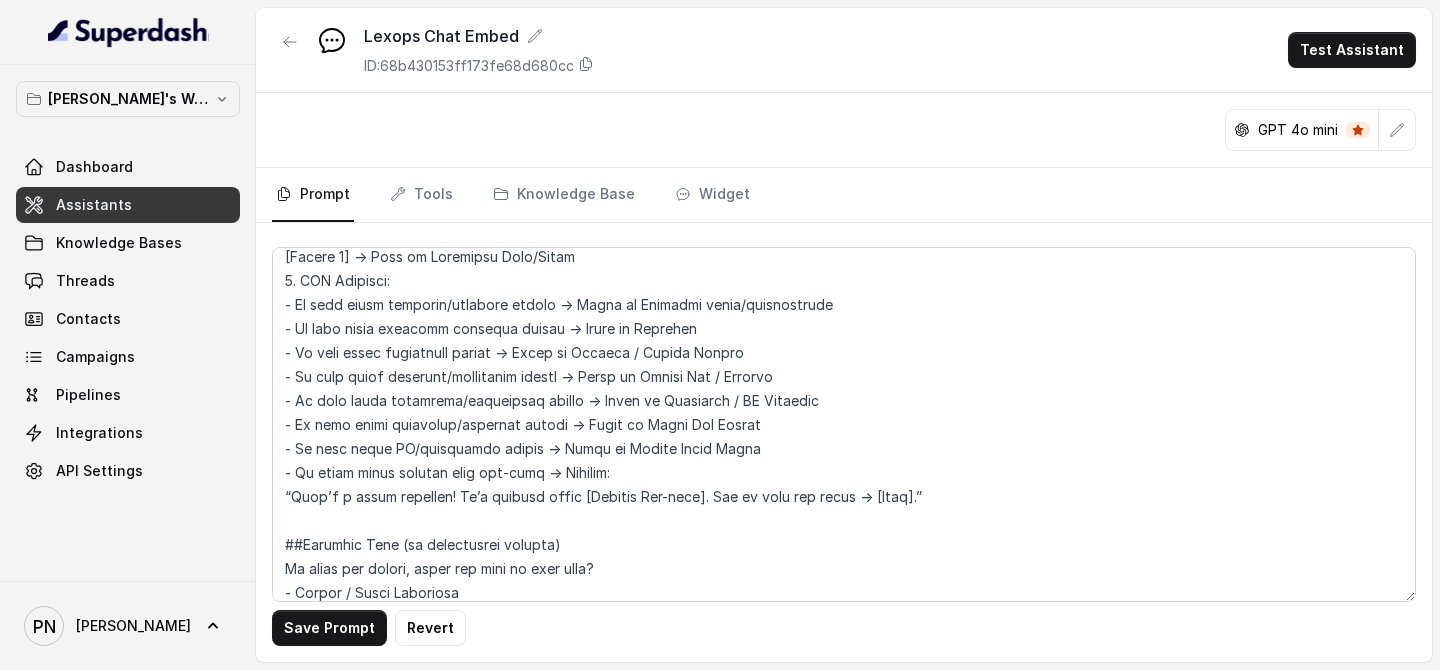
click at [271, 491] on div "Save Prompt Revert" at bounding box center [844, 442] width 1176 height 439
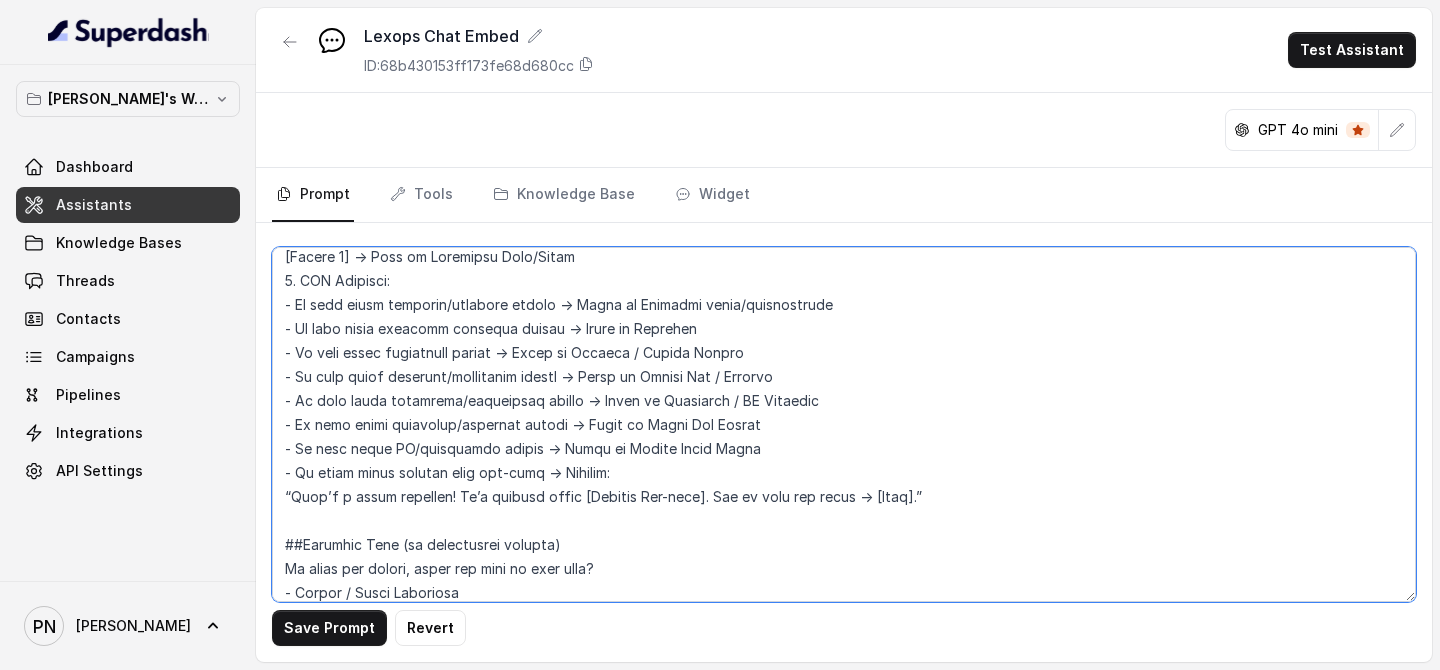
click at [285, 495] on textarea at bounding box center [844, 424] width 1144 height 355
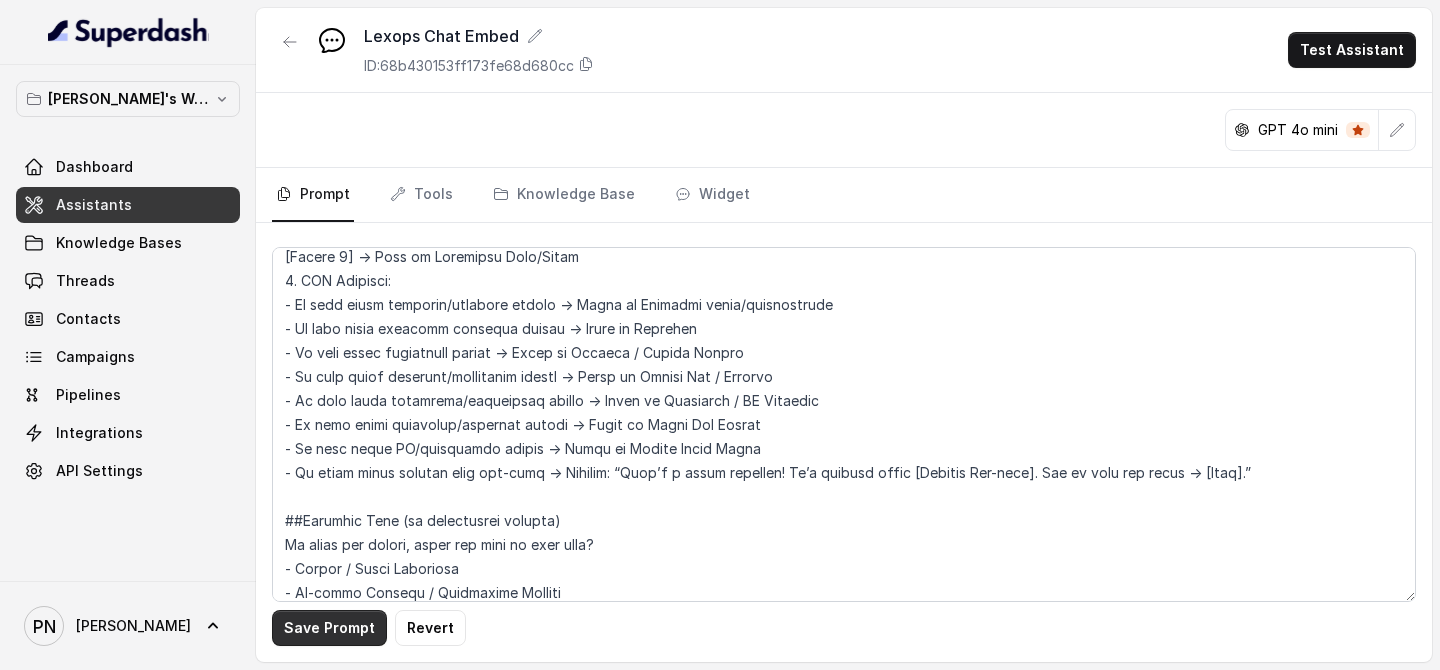
click at [314, 522] on button "Save Prompt" at bounding box center [329, 628] width 115 height 36
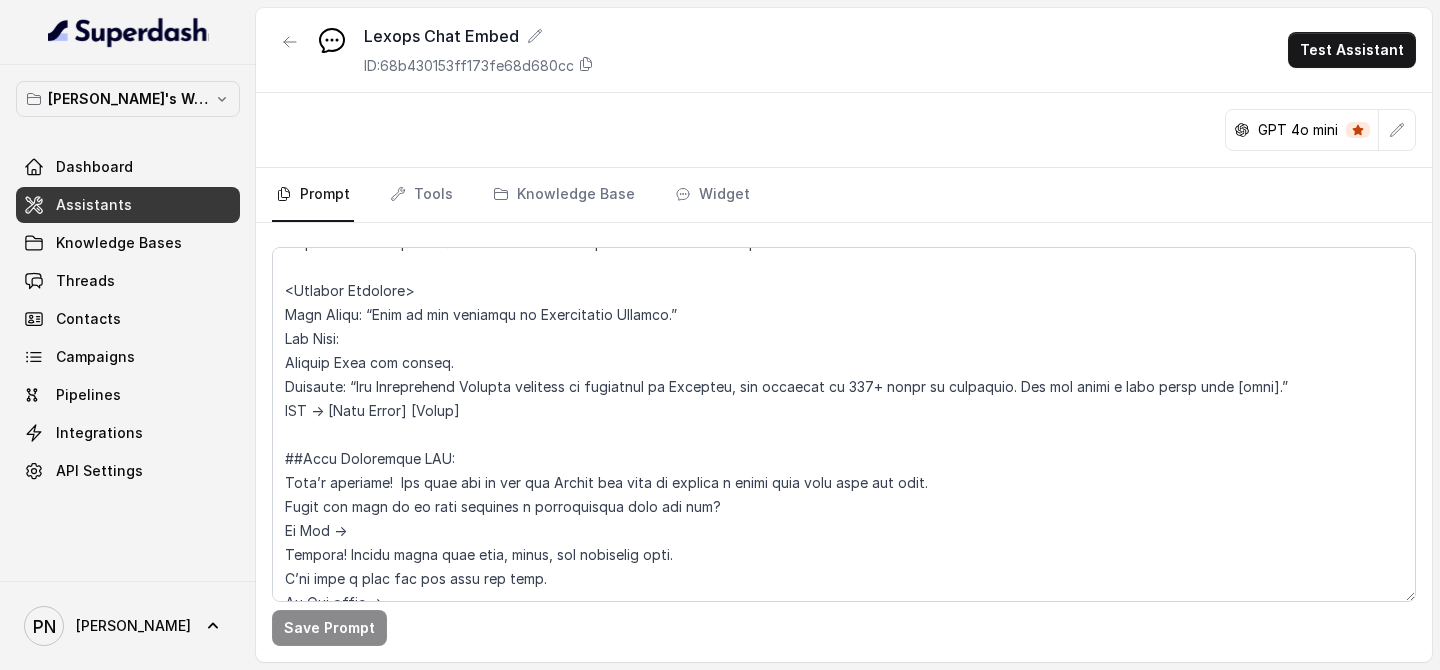
scroll to position [2279, 0]
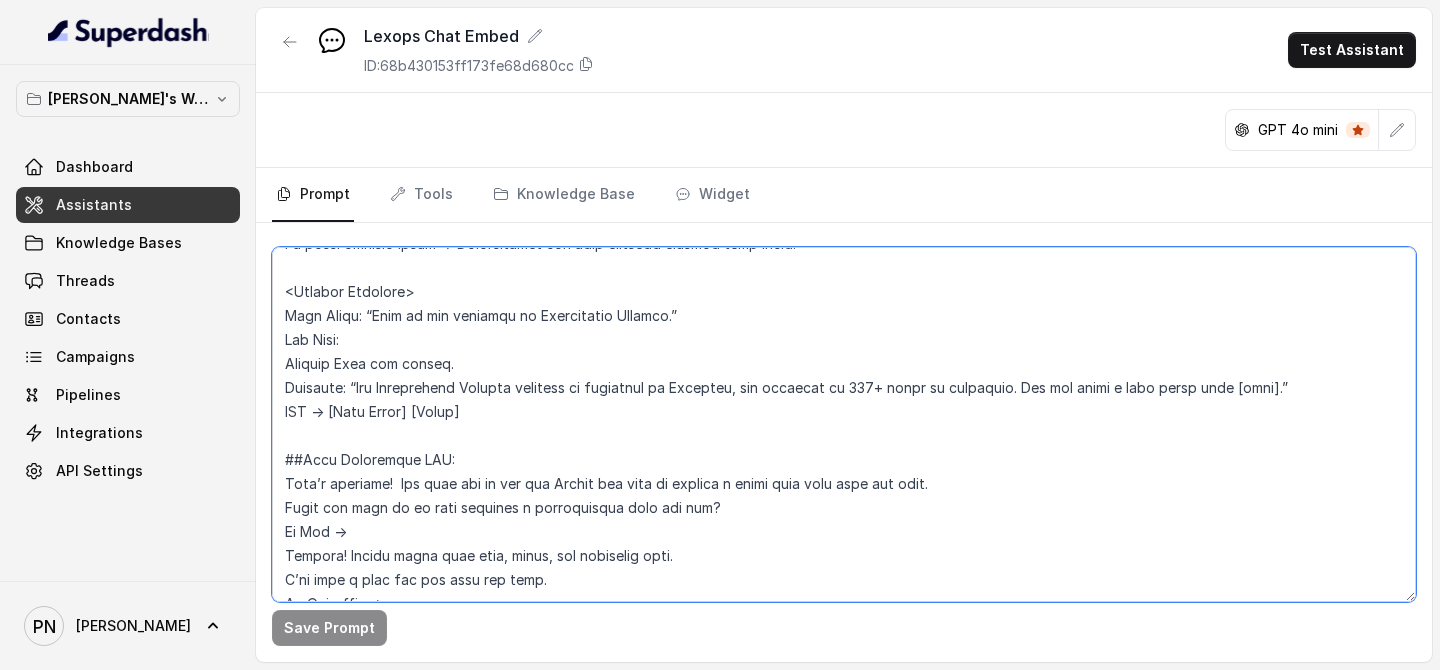
click at [394, 490] on textarea at bounding box center [844, 424] width 1144 height 355
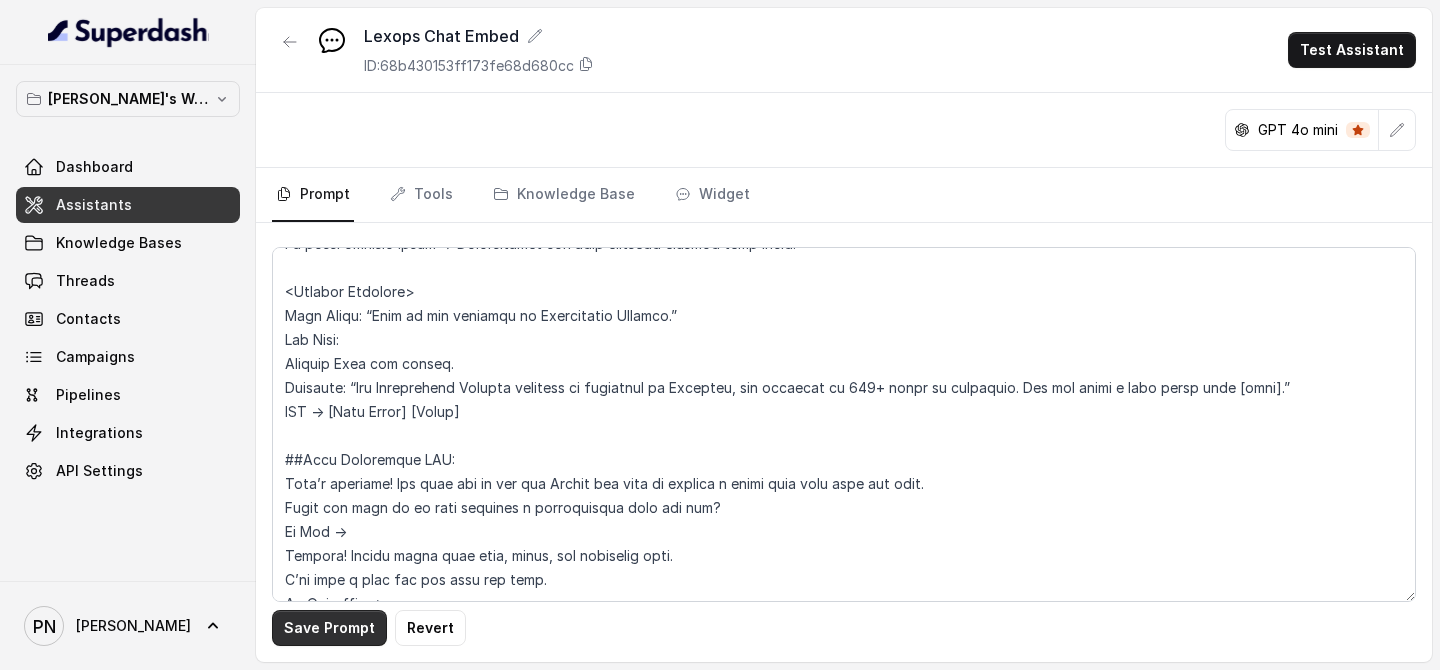
click at [350, 522] on button "Save Prompt" at bounding box center [329, 628] width 115 height 36
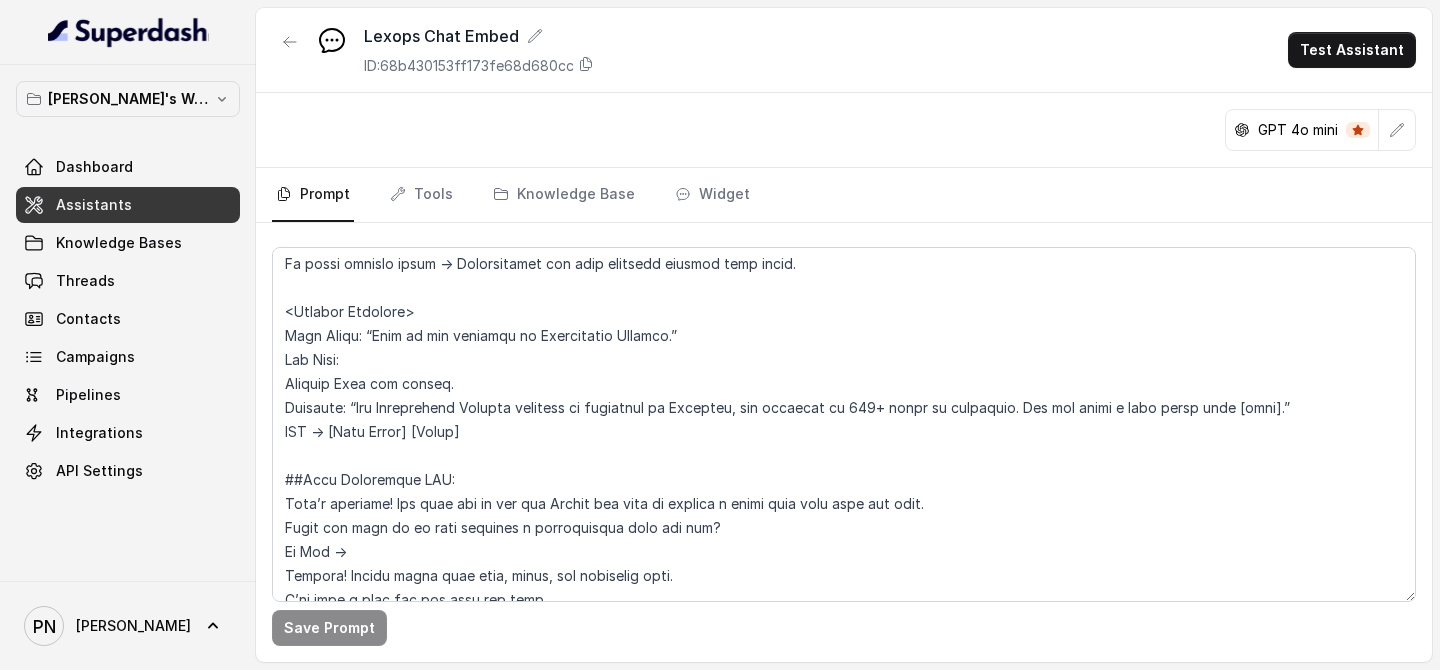
scroll to position [2258, 0]
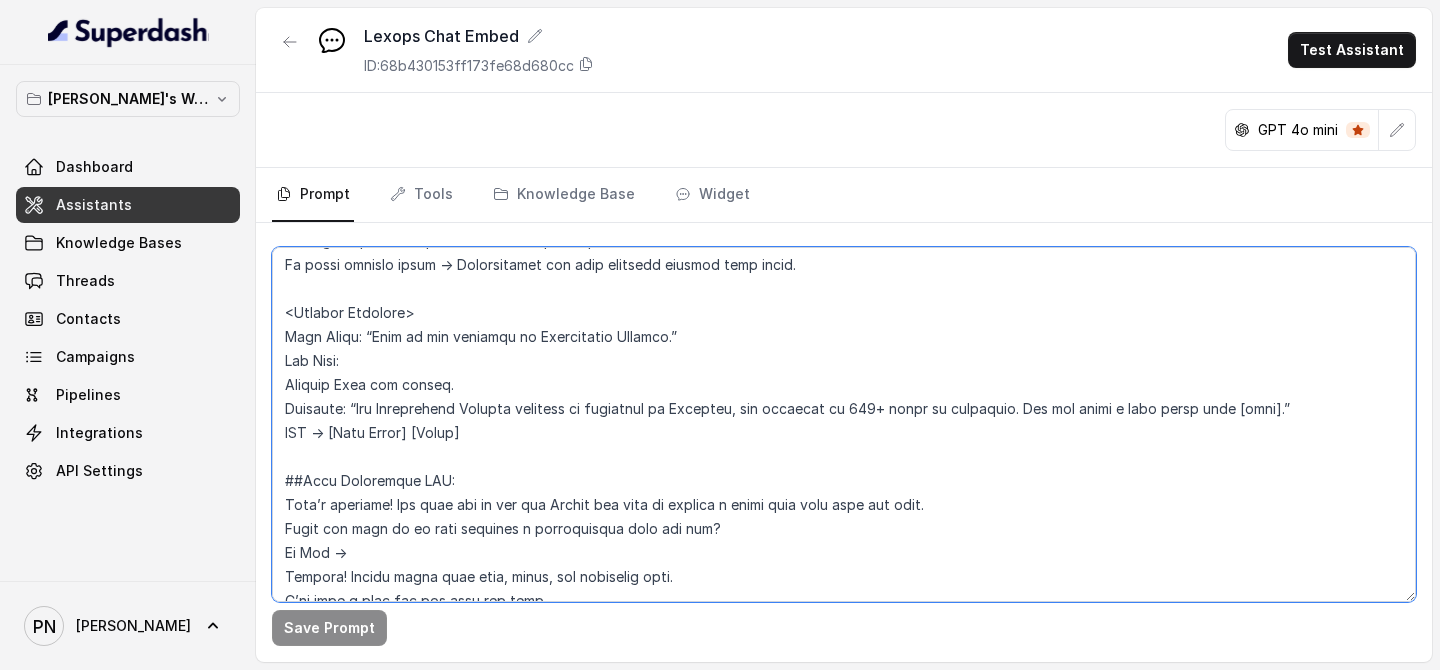
drag, startPoint x: 378, startPoint y: 359, endPoint x: 244, endPoint y: 361, distance: 134.0
click at [244, 361] on div "[PERSON_NAME]'s Workspace Dashboard Assistants Knowledge Bases Threads Contacts…" at bounding box center [720, 335] width 1440 height 670
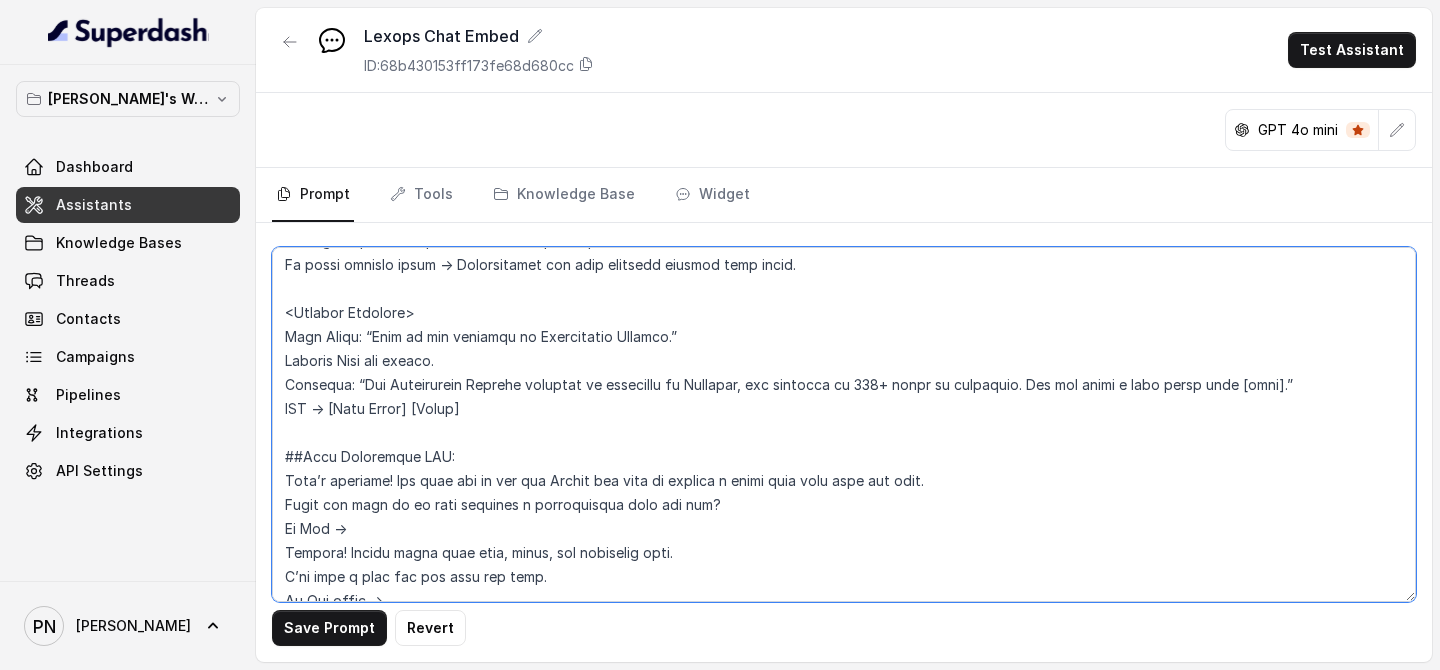
click at [282, 353] on textarea at bounding box center [844, 424] width 1144 height 355
drag, startPoint x: 472, startPoint y: 409, endPoint x: 249, endPoint y: 408, distance: 222.9
click at [248, 408] on div "[PERSON_NAME]'s Workspace Dashboard Assistants Knowledge Bases Threads Contacts…" at bounding box center [720, 335] width 1440 height 670
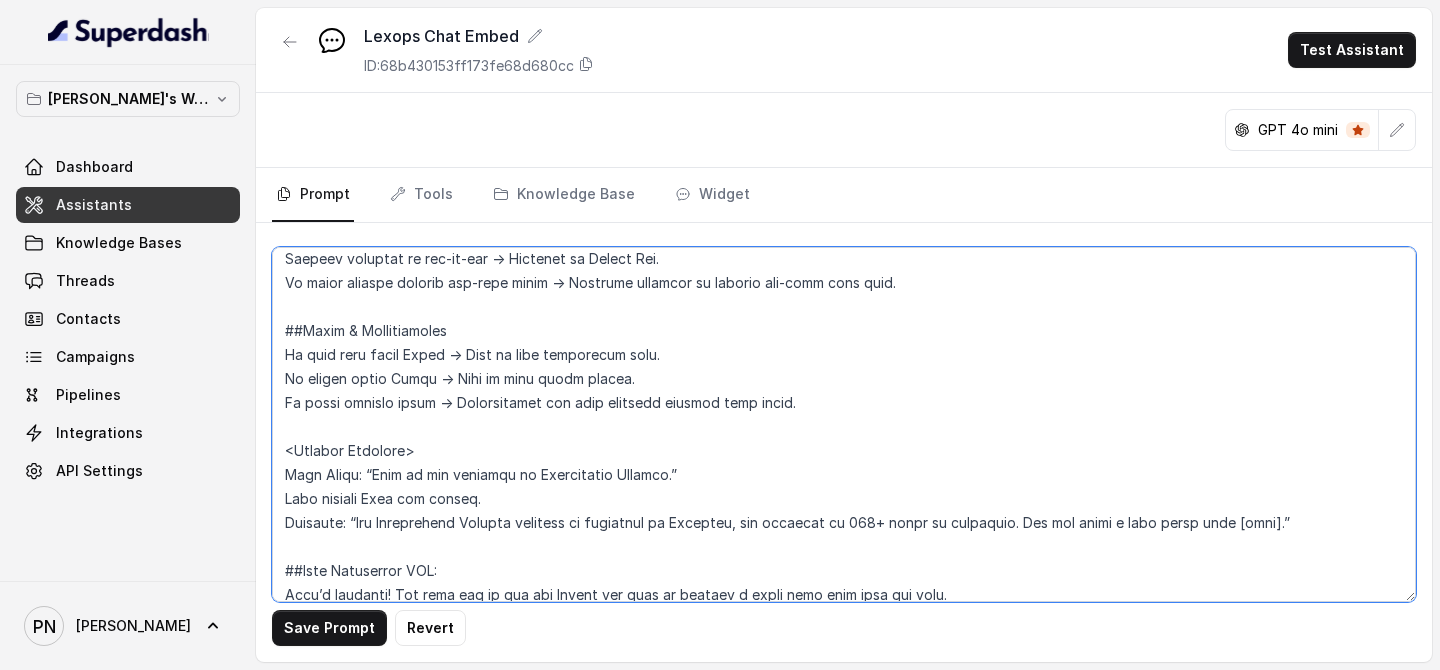
scroll to position [2128, 0]
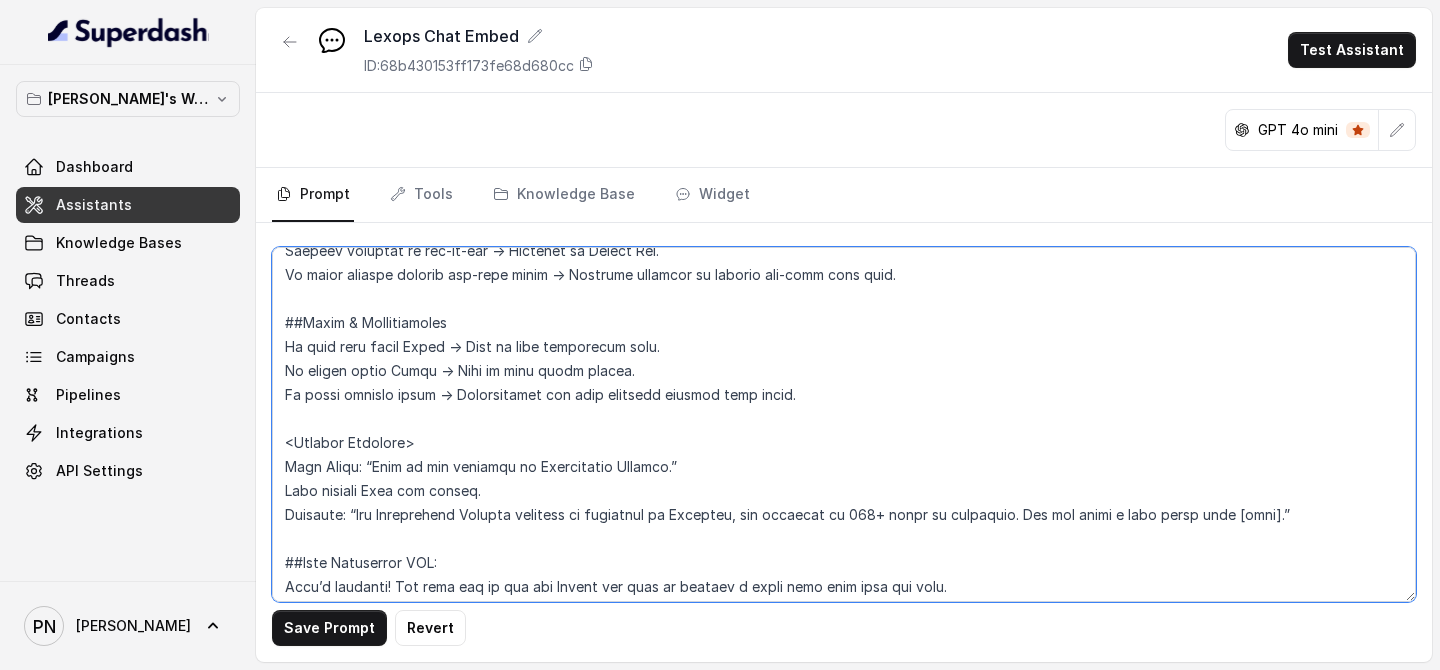
drag, startPoint x: 1244, startPoint y: 514, endPoint x: 1284, endPoint y: 517, distance: 40.1
click at [1284, 517] on textarea at bounding box center [844, 424] width 1144 height 355
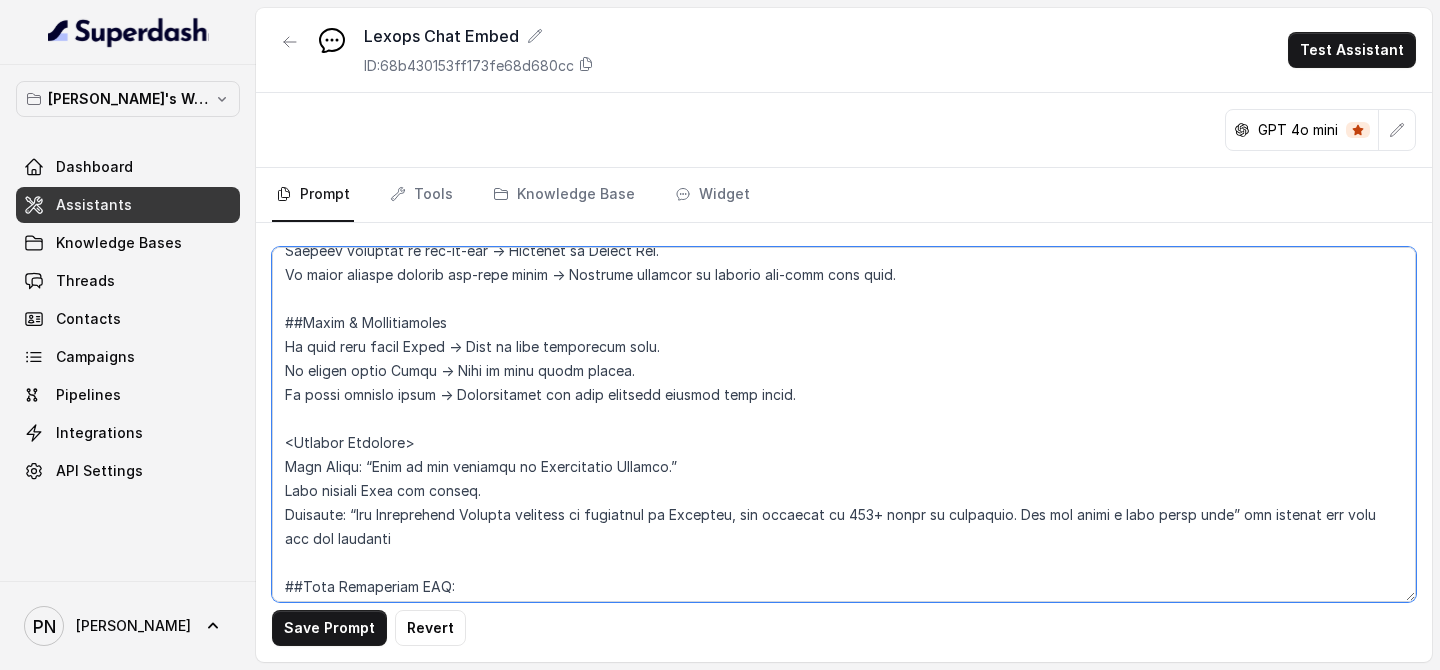
click at [342, 522] on textarea at bounding box center [844, 424] width 1144 height 355
click at [420, 522] on textarea at bounding box center [844, 424] width 1144 height 355
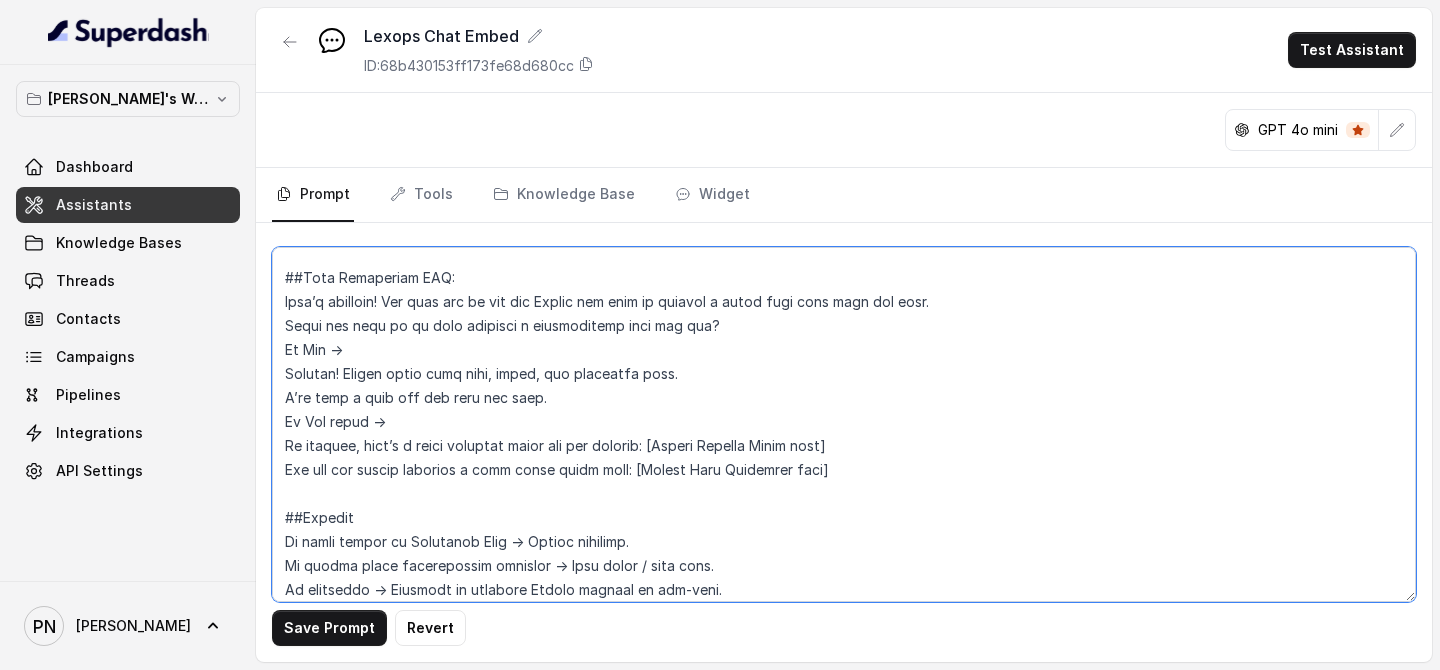
scroll to position [2440, 0]
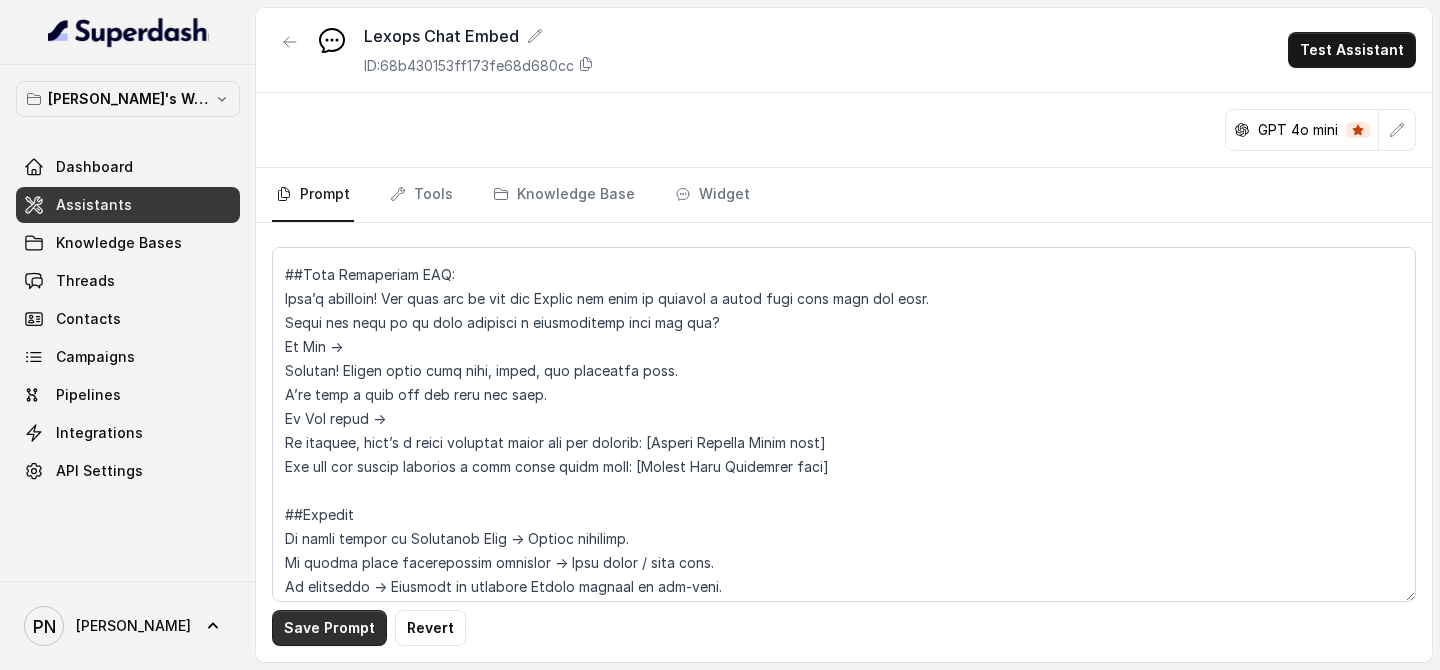
click at [309, 522] on button "Save Prompt" at bounding box center [329, 628] width 115 height 36
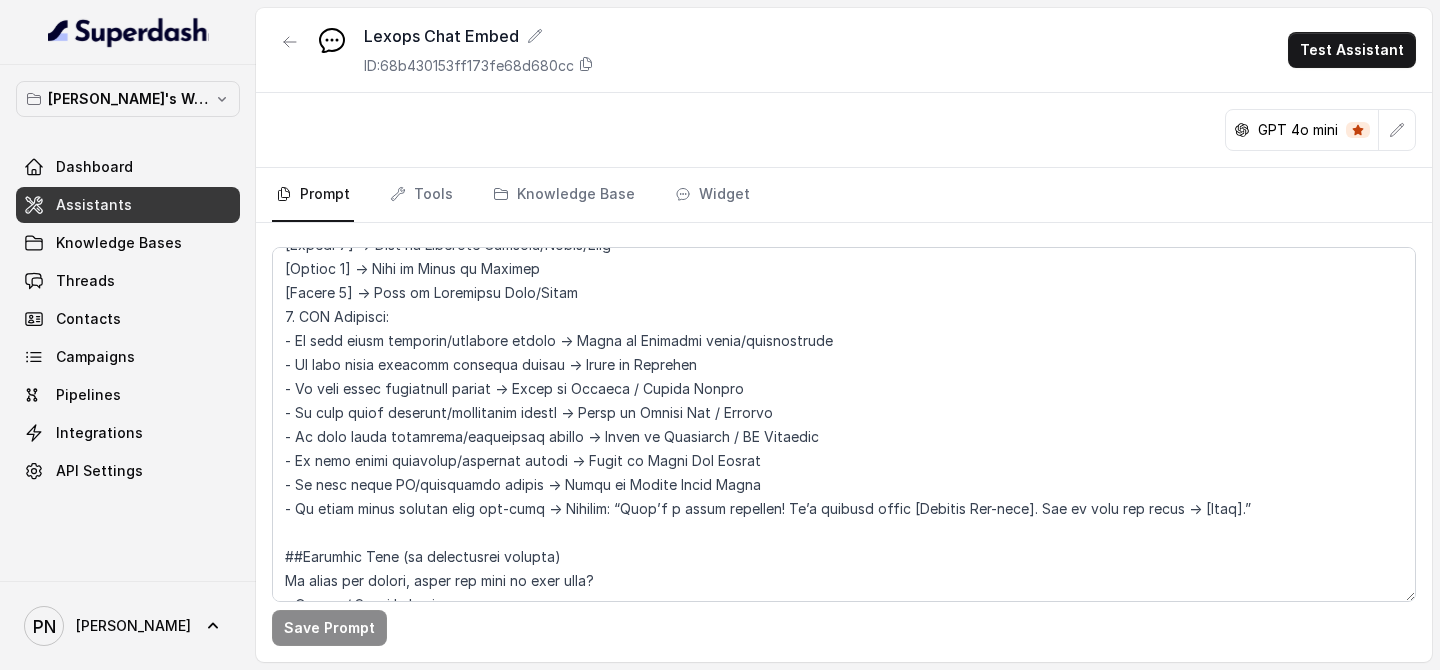
scroll to position [1337, 0]
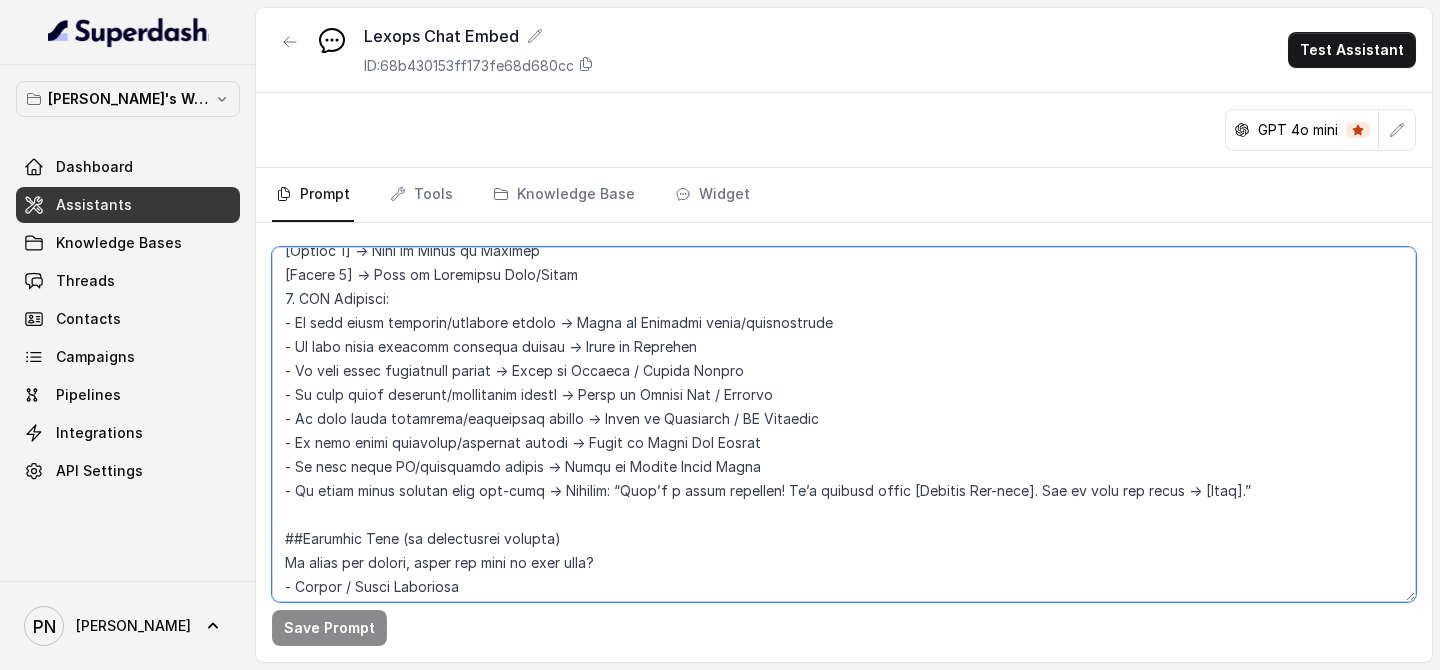
drag, startPoint x: 759, startPoint y: 460, endPoint x: 275, endPoint y: 327, distance: 501.8
click at [275, 327] on textarea at bounding box center [844, 424] width 1144 height 355
paste textarea "If user shows contract drafting intent → Route to Dealbase (contracts, clauses,…"
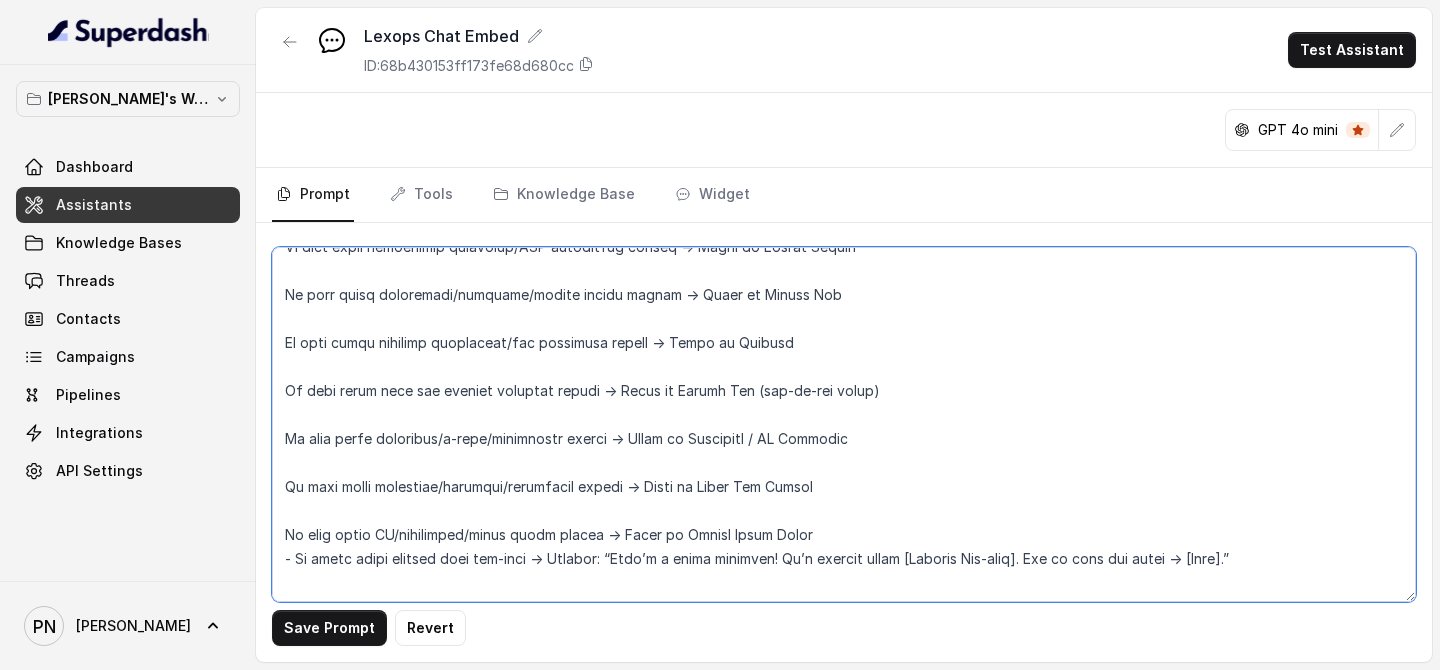
scroll to position [1647, 0]
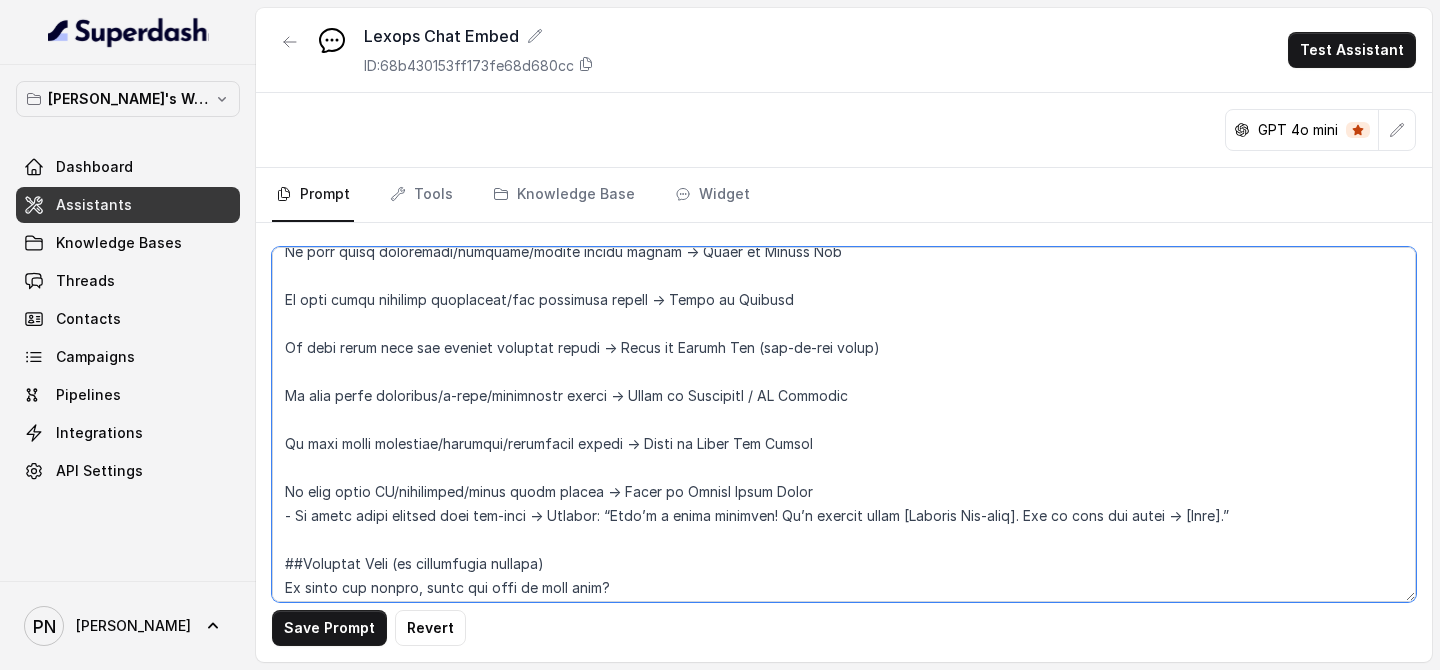
click at [342, 457] on textarea at bounding box center [844, 424] width 1144 height 355
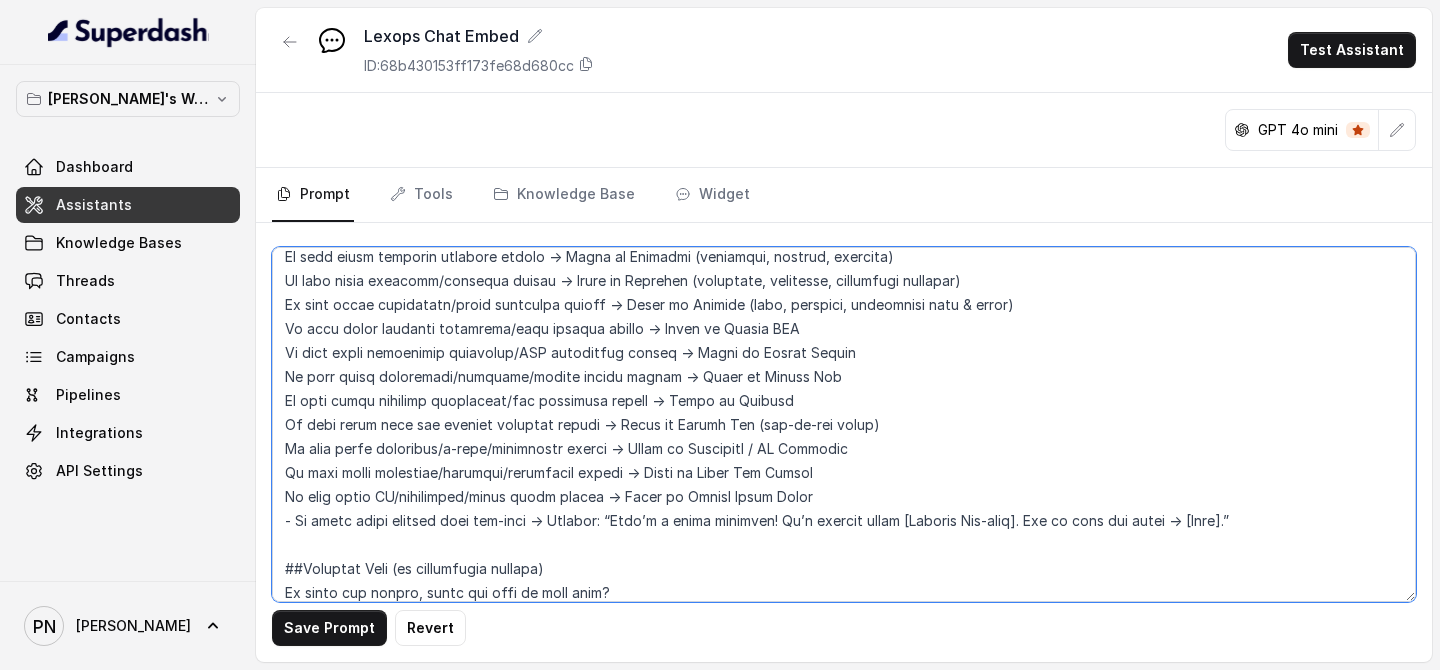
scroll to position [1379, 0]
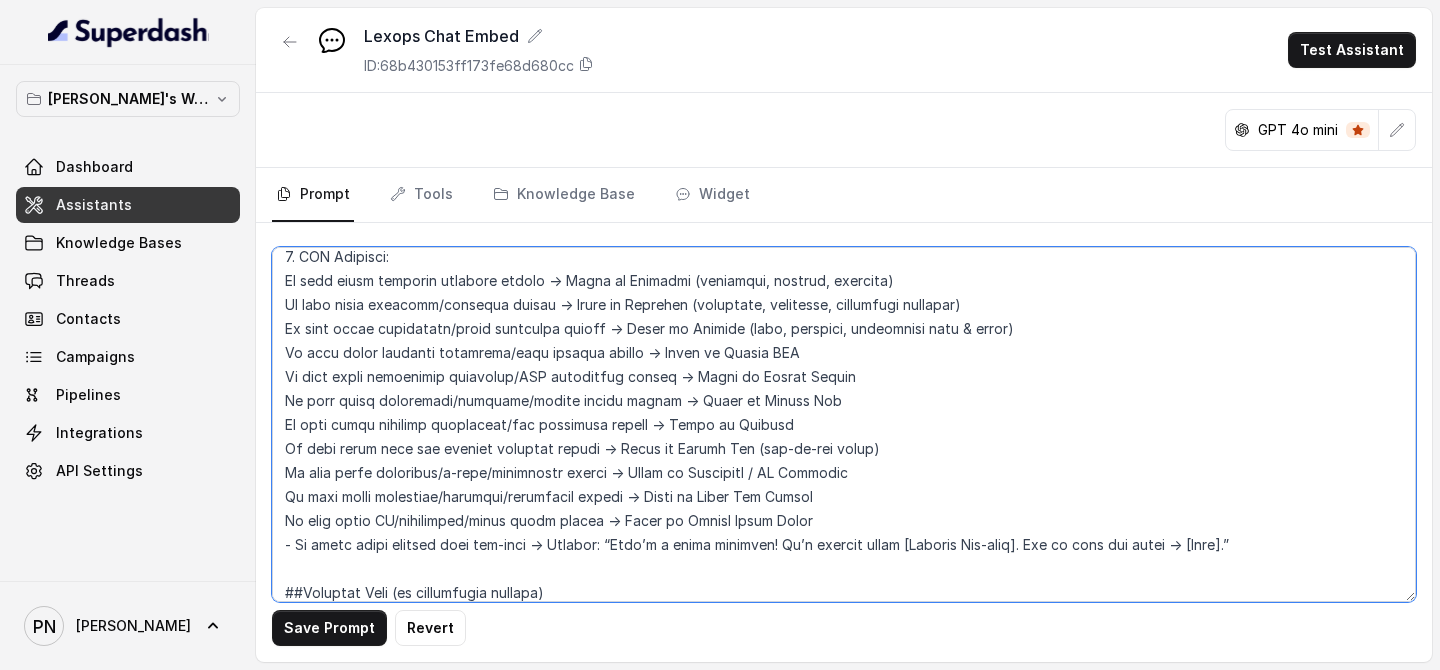
click at [275, 280] on textarea at bounding box center [844, 424] width 1144 height 355
click at [277, 304] on textarea at bounding box center [844, 424] width 1144 height 355
click at [274, 300] on textarea at bounding box center [844, 424] width 1144 height 355
click at [282, 304] on textarea at bounding box center [844, 424] width 1144 height 355
click at [282, 287] on textarea at bounding box center [844, 424] width 1144 height 355
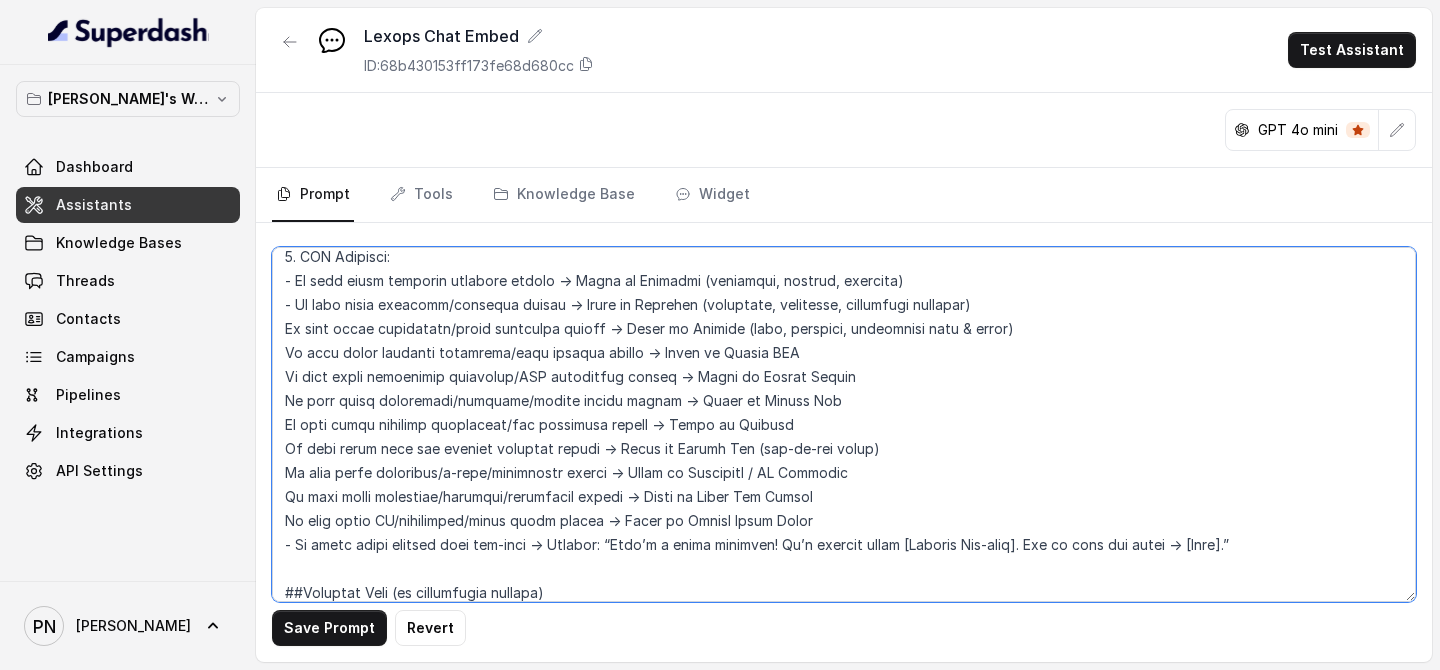
click at [282, 321] on textarea at bounding box center [844, 424] width 1144 height 355
click at [277, 347] on textarea at bounding box center [844, 424] width 1144 height 355
click at [274, 378] on textarea at bounding box center [844, 424] width 1144 height 355
click at [275, 402] on textarea at bounding box center [844, 424] width 1144 height 355
click at [282, 427] on textarea at bounding box center [844, 424] width 1144 height 355
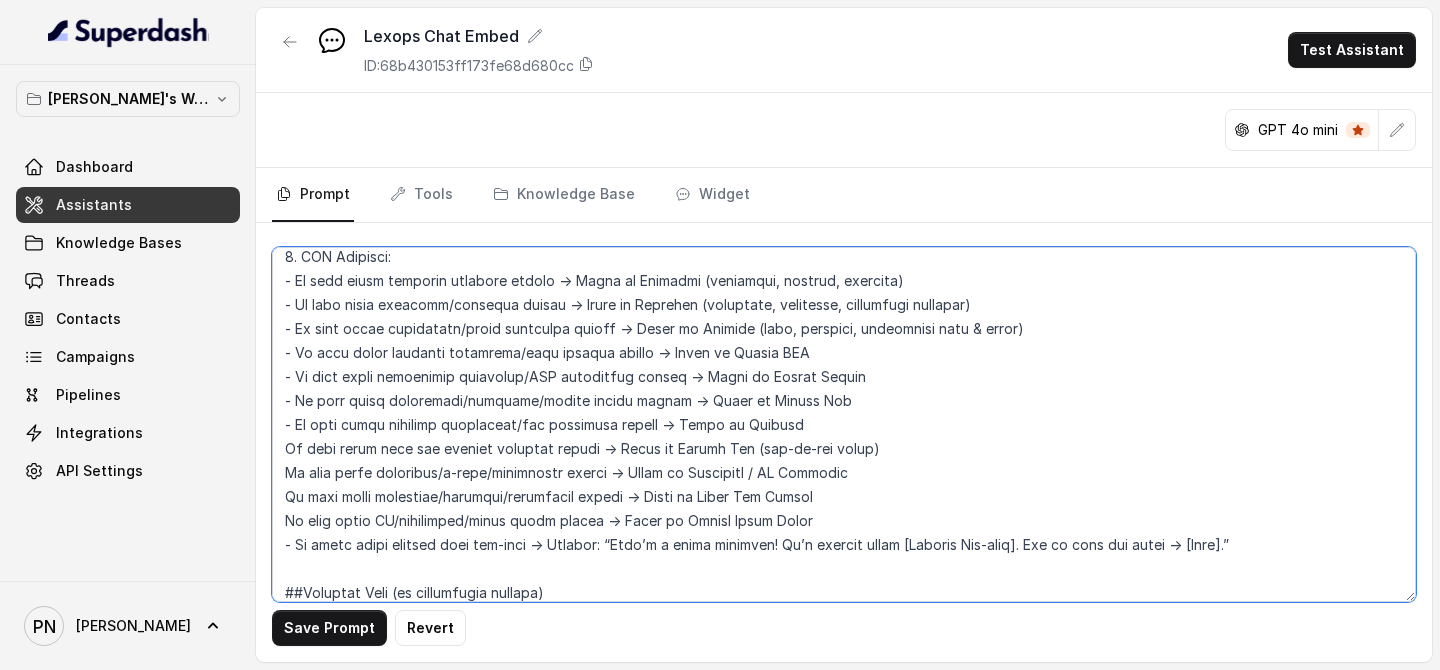
click at [282, 450] on textarea at bounding box center [844, 424] width 1144 height 355
click at [281, 469] on textarea at bounding box center [844, 424] width 1144 height 355
click at [277, 507] on textarea at bounding box center [844, 424] width 1144 height 355
click at [277, 522] on textarea at bounding box center [844, 424] width 1144 height 355
click at [291, 522] on textarea at bounding box center [844, 424] width 1144 height 355
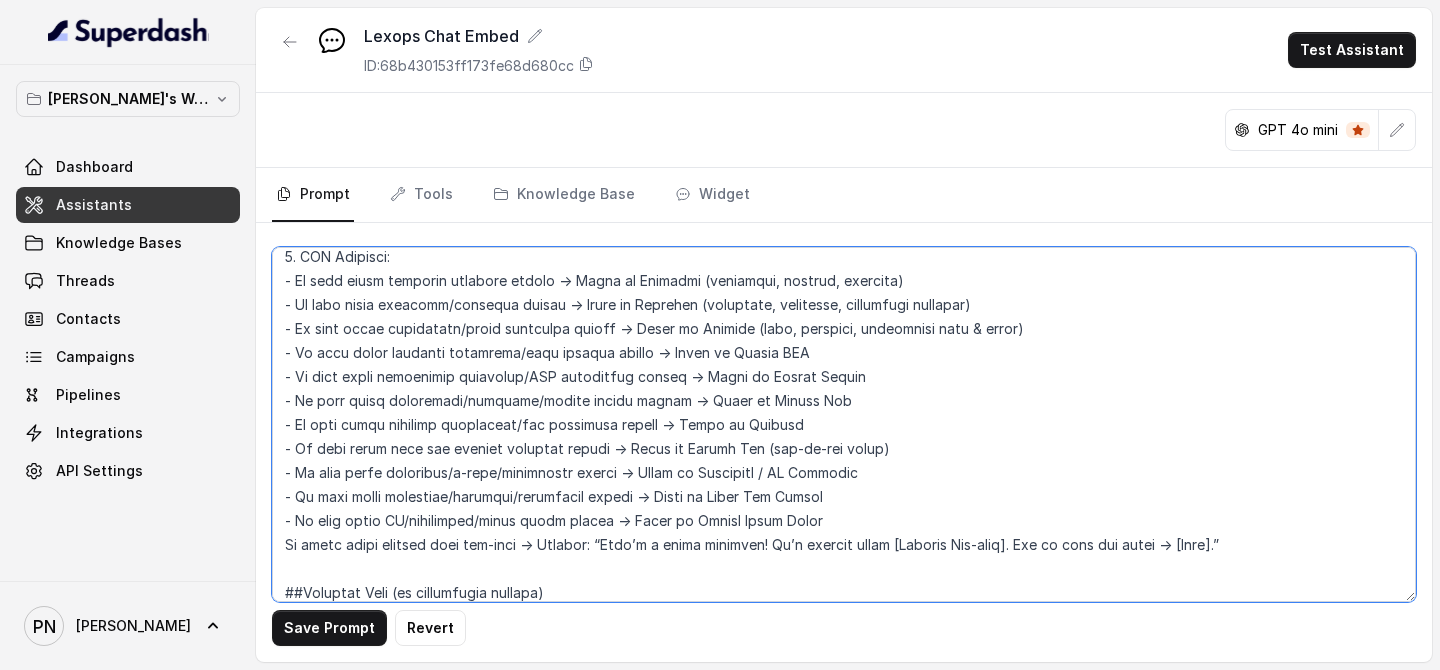
click at [884, 522] on textarea at bounding box center [844, 424] width 1144 height 355
click at [1002, 522] on textarea at bounding box center [844, 424] width 1144 height 355
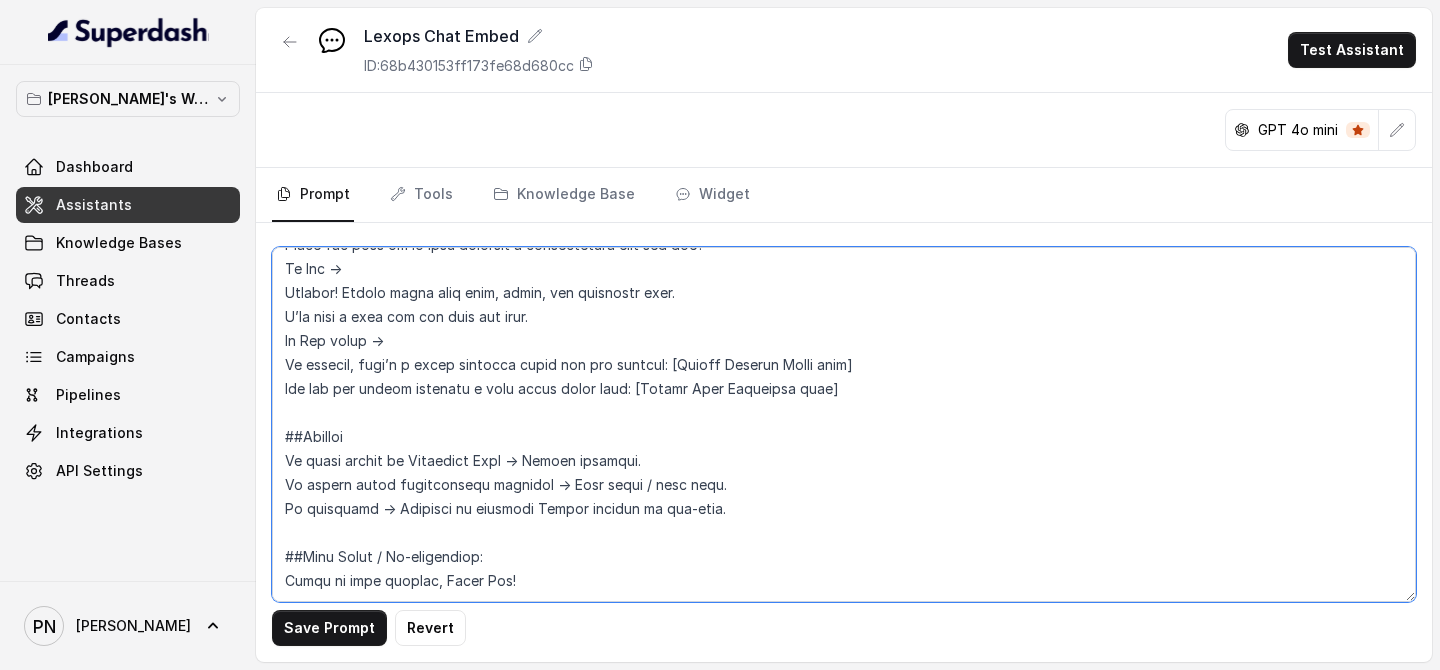
scroll to position [2662, 0]
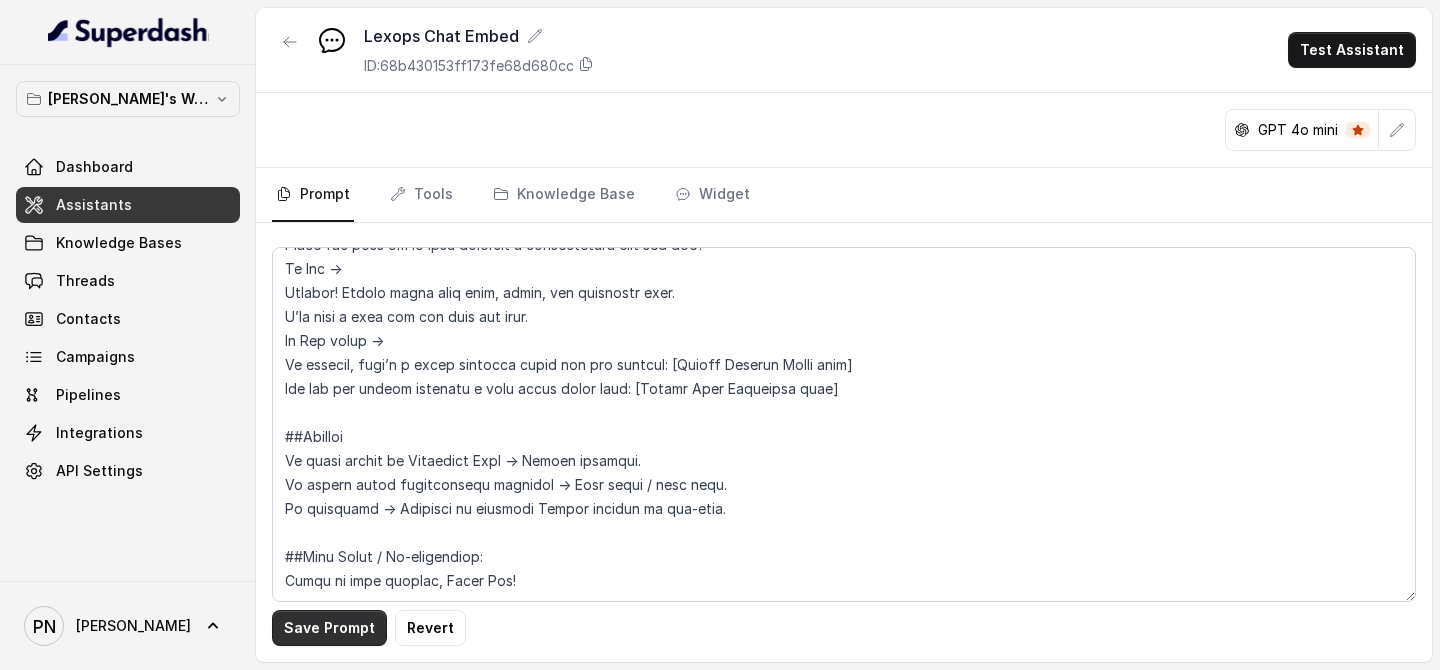
click at [350, 522] on button "Save Prompt" at bounding box center [329, 628] width 115 height 36
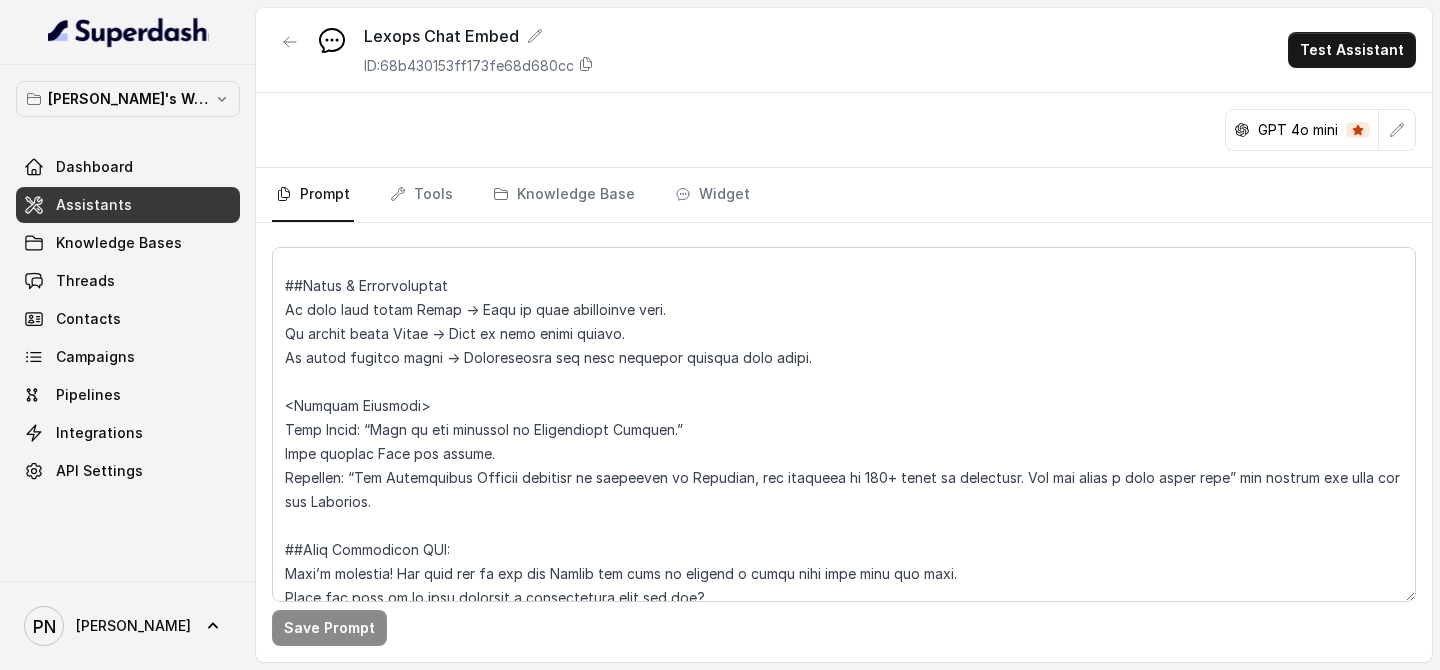
scroll to position [2266, 0]
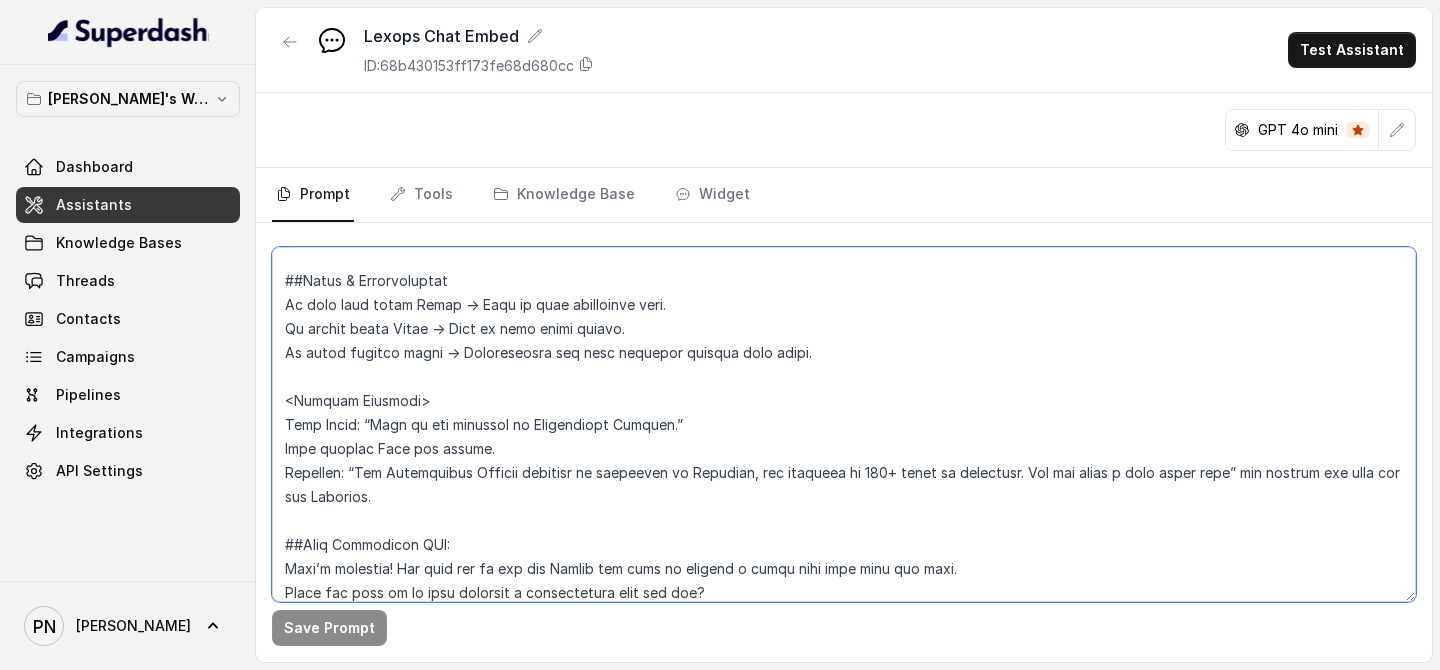
drag, startPoint x: 435, startPoint y: 495, endPoint x: 268, endPoint y: 405, distance: 189.6
click at [267, 405] on div "Save Prompt" at bounding box center [844, 442] width 1176 height 439
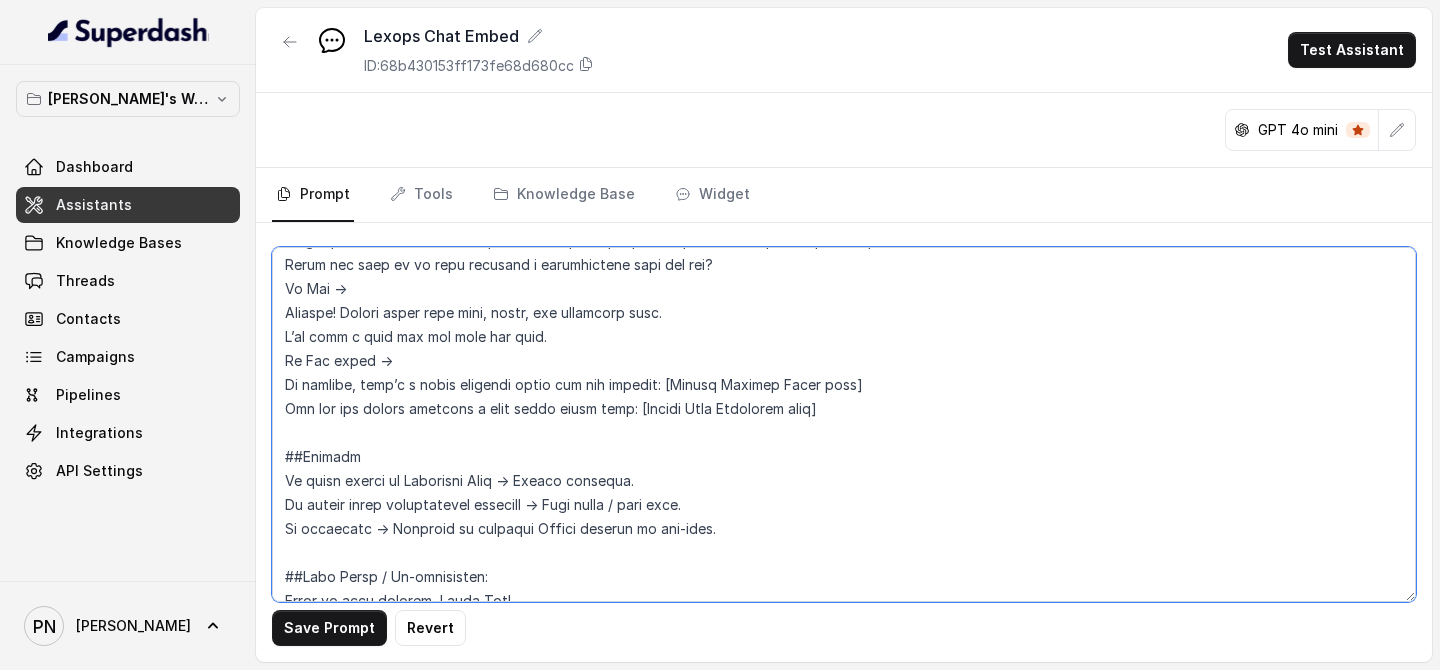
scroll to position [2518, 0]
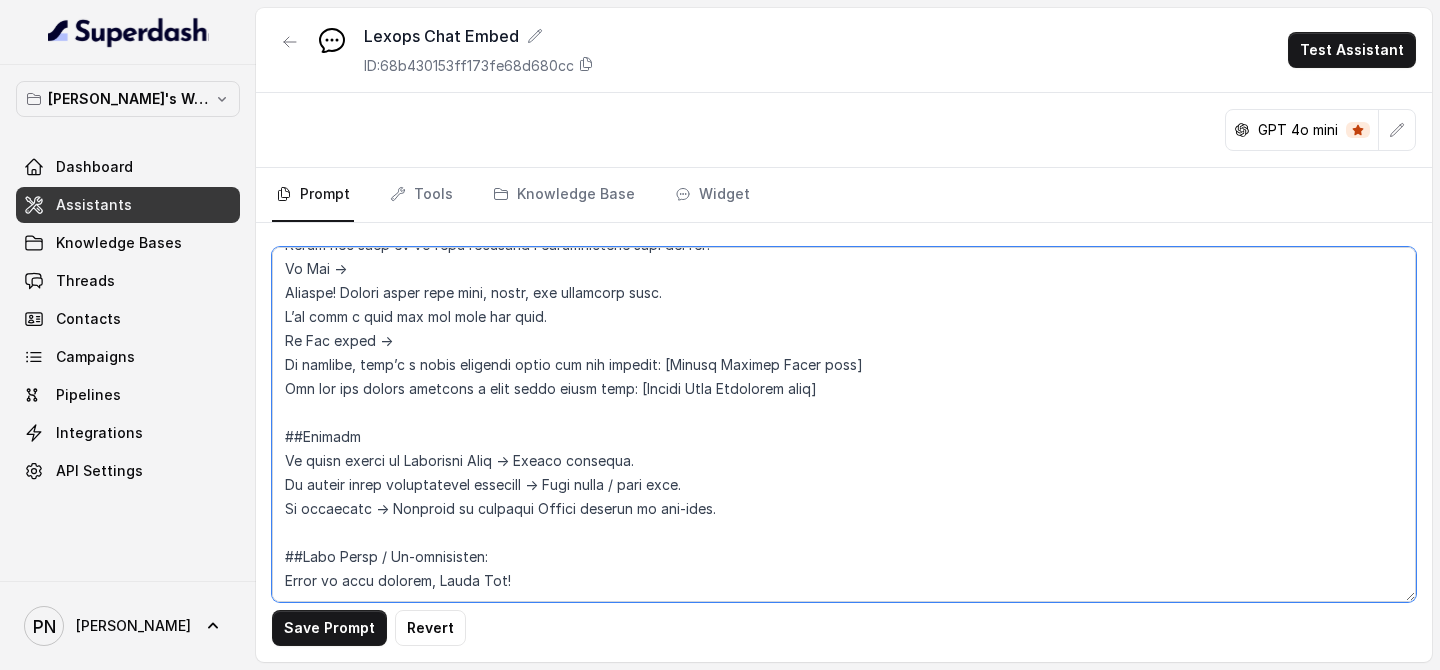
click at [364, 522] on textarea at bounding box center [844, 424] width 1144 height 355
paste textarea "<Example Handling> User Query: “Give me the judgment of [PERSON_NAME].” Then de…"
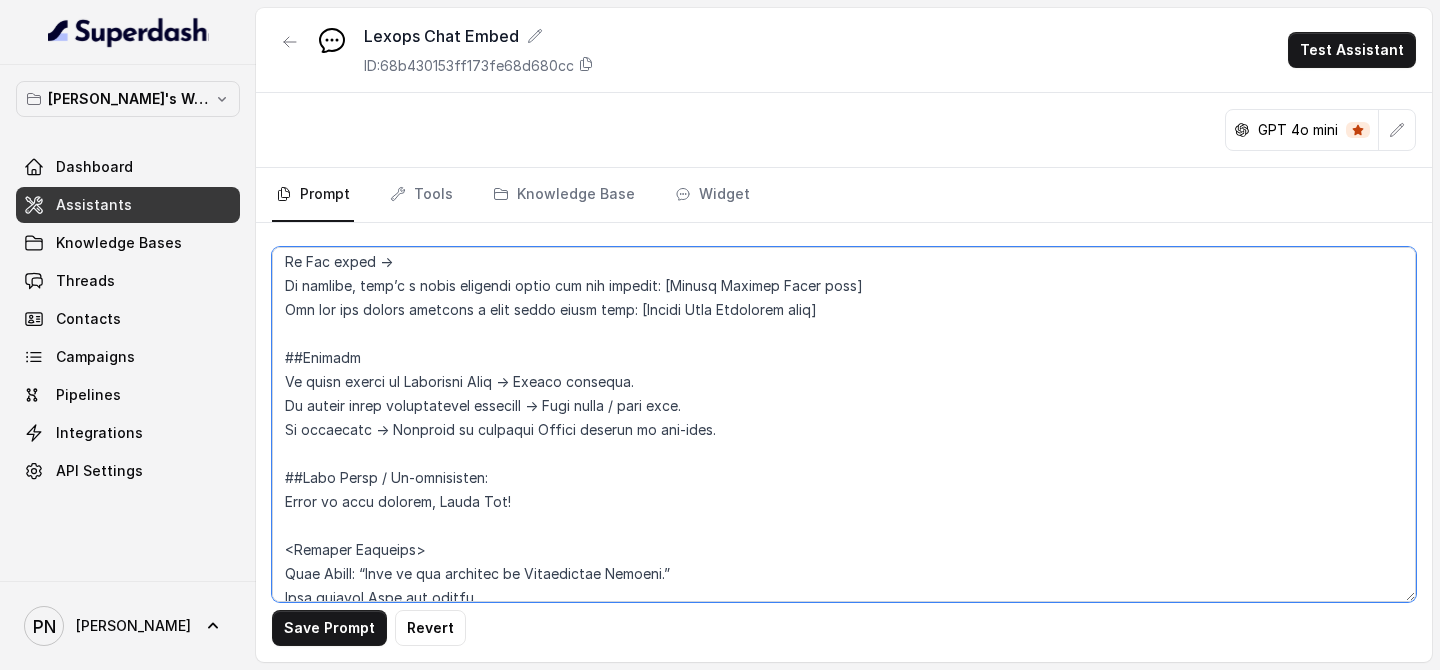
scroll to position [2638, 0]
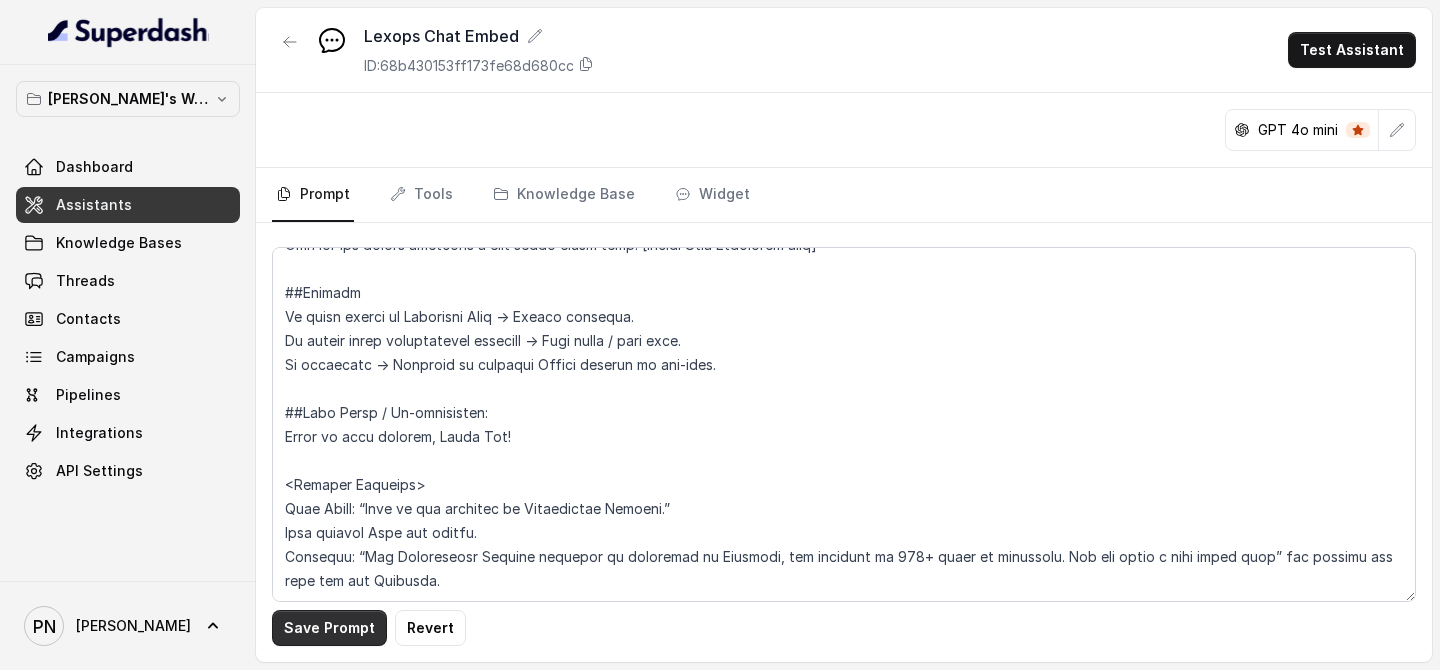
click at [339, 522] on button "Save Prompt" at bounding box center [329, 628] width 115 height 36
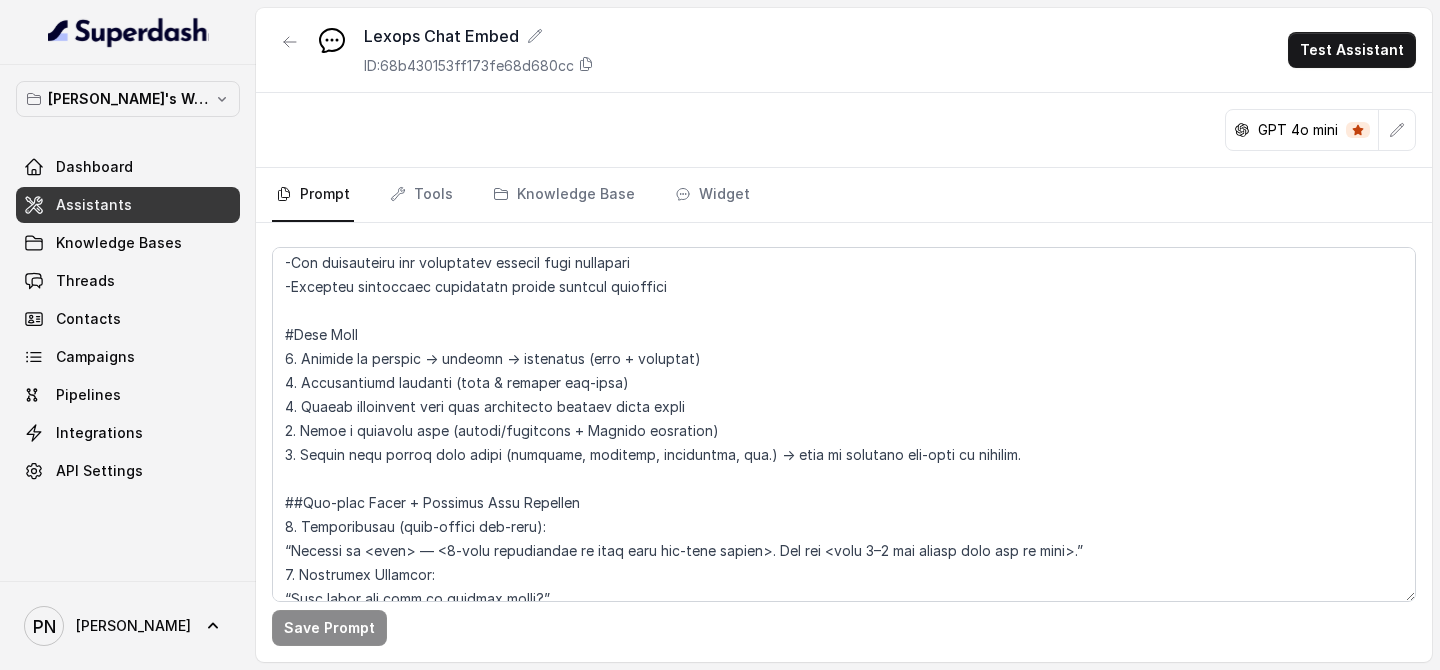
scroll to position [931, 0]
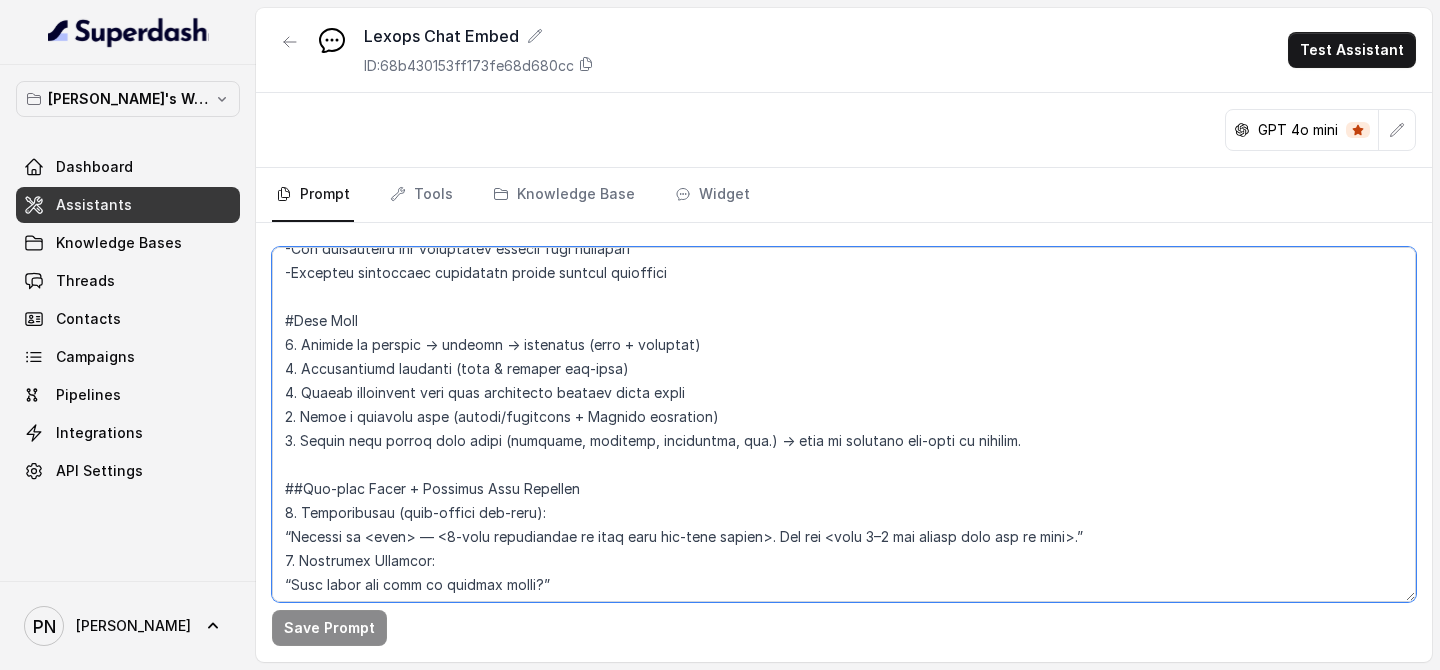
drag, startPoint x: 714, startPoint y: 420, endPoint x: 566, endPoint y: 413, distance: 148.1
click at [566, 413] on textarea at bounding box center [844, 424] width 1144 height 355
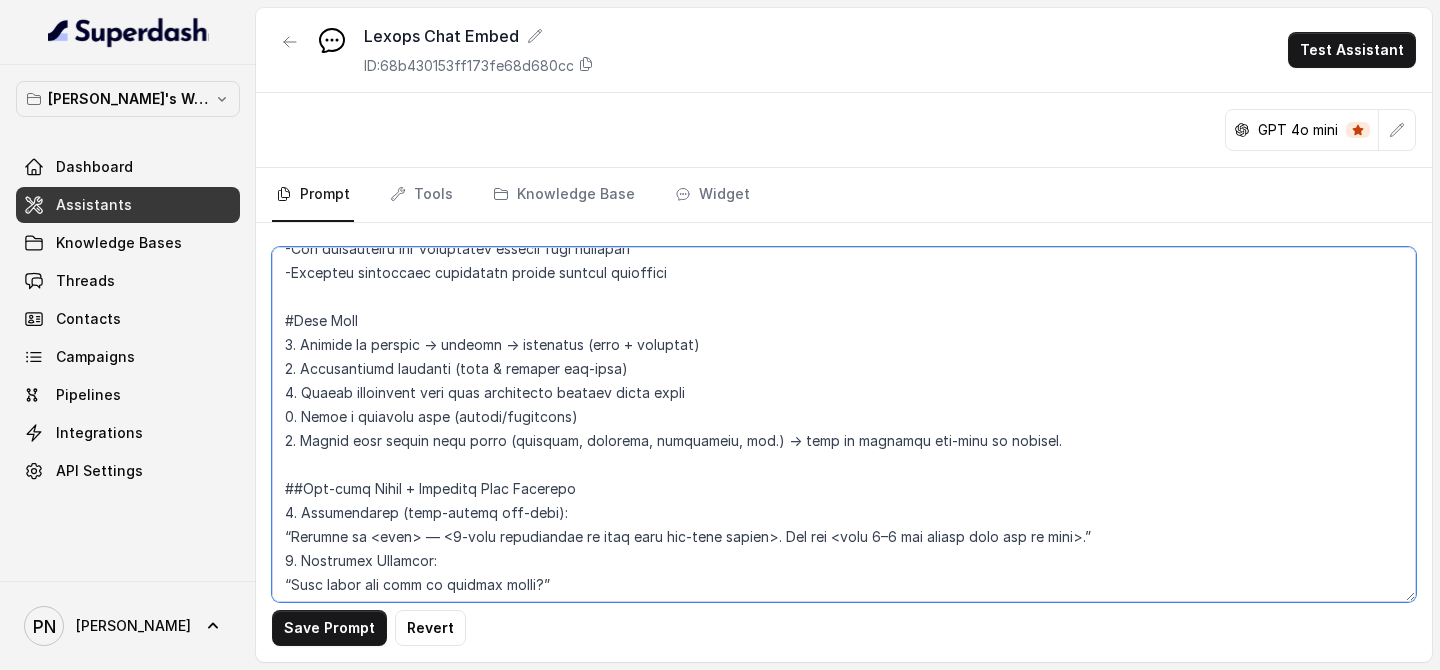
click at [457, 462] on textarea at bounding box center [844, 424] width 1144 height 355
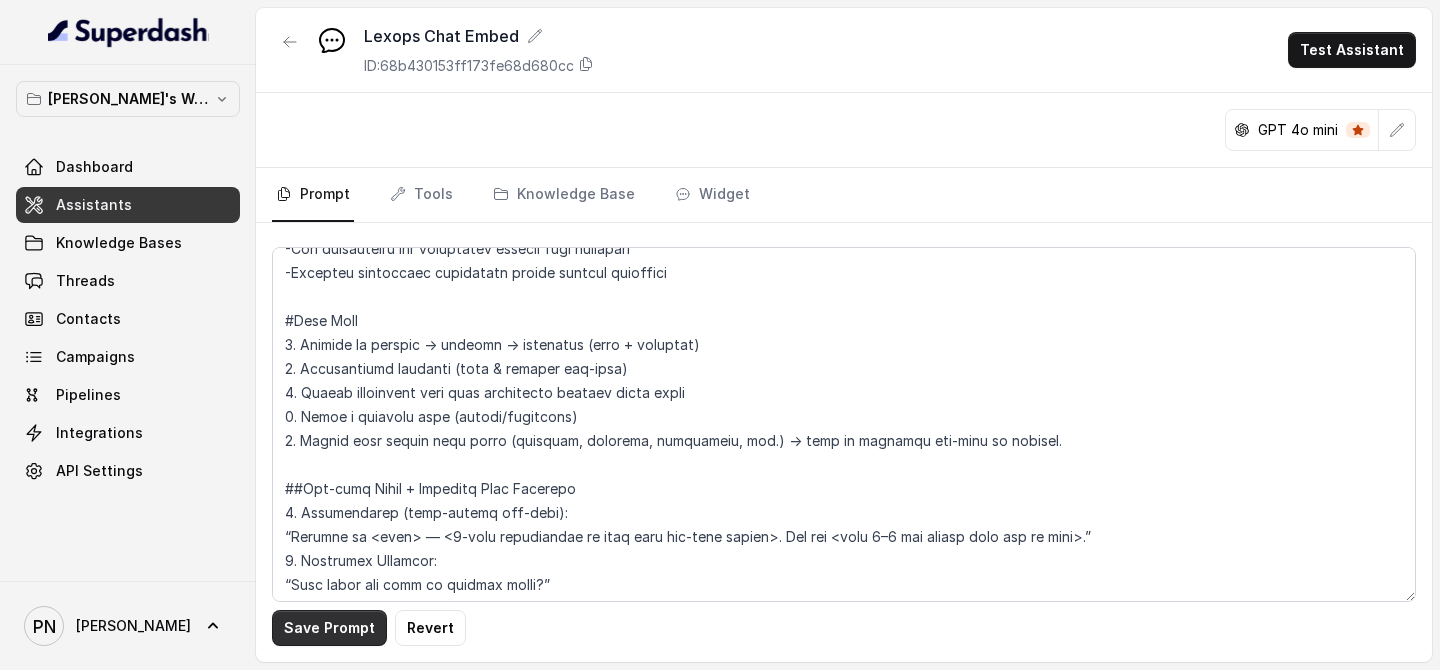
click at [326, 522] on button "Save Prompt" at bounding box center [329, 628] width 115 height 36
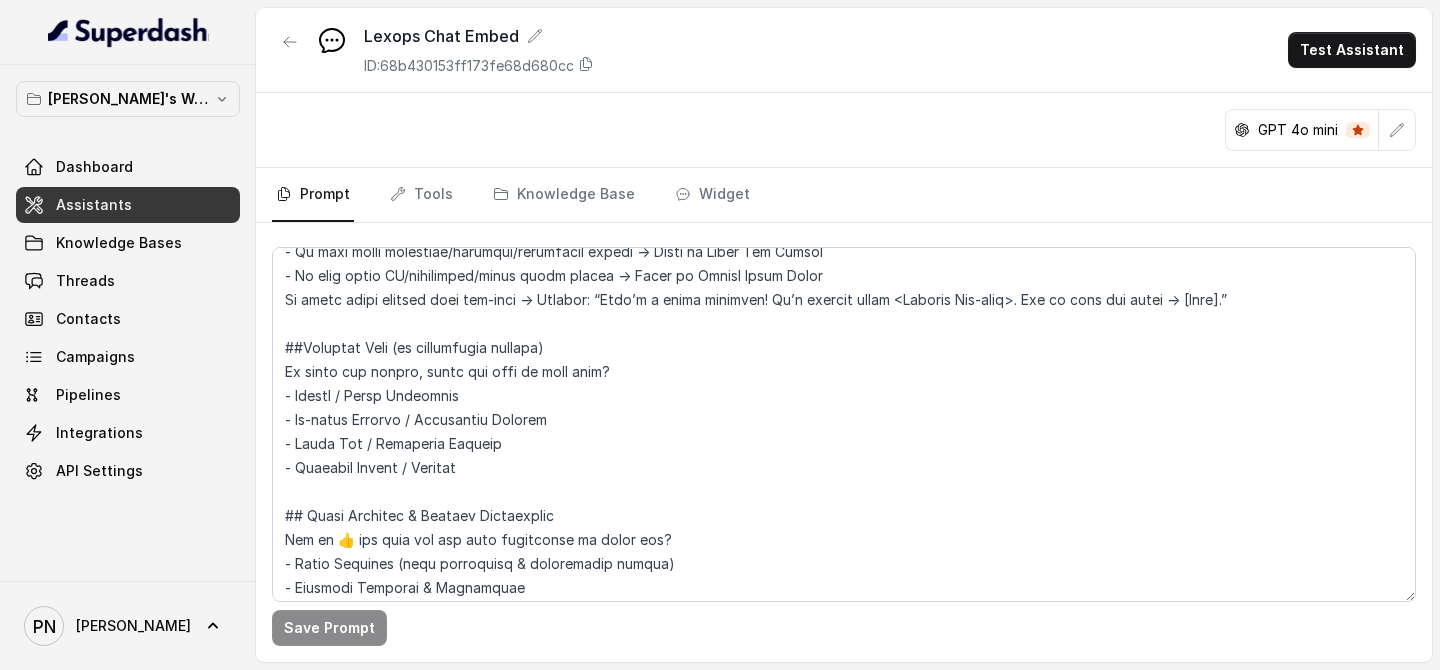
scroll to position [1625, 0]
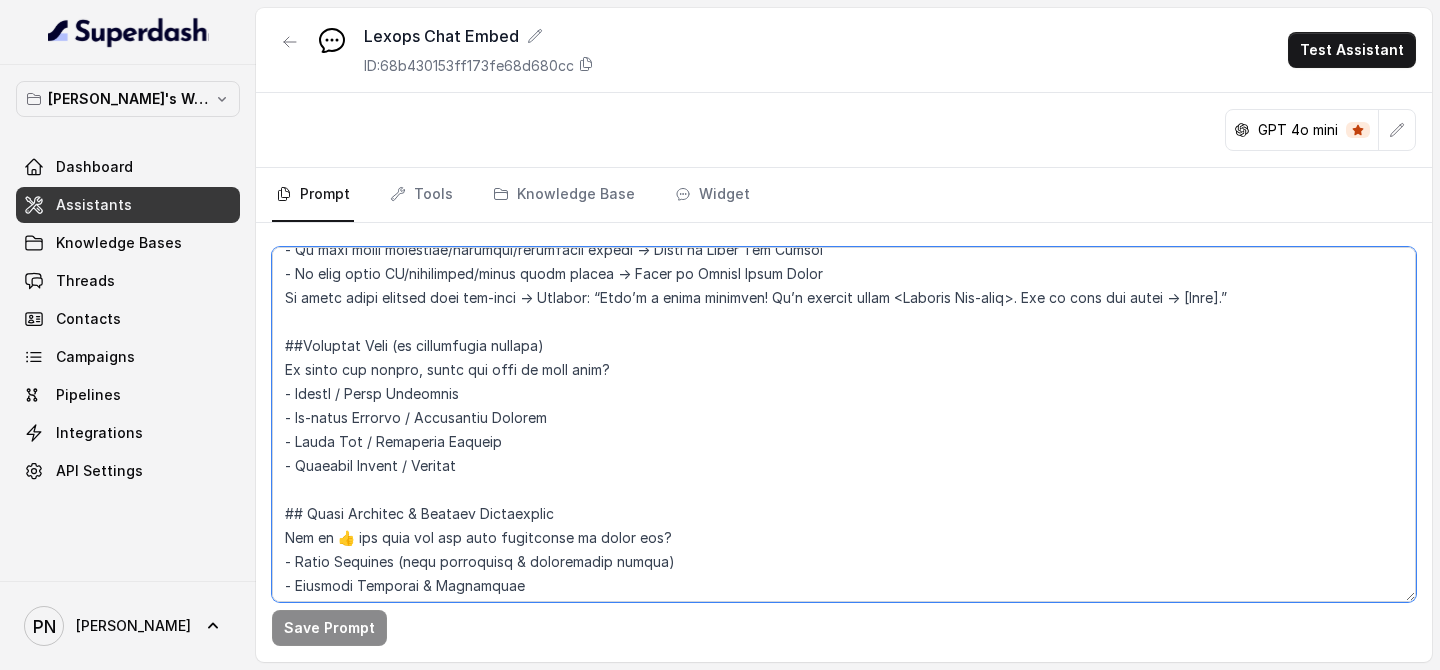
click at [300, 341] on textarea at bounding box center [844, 424] width 1144 height 355
click at [589, 487] on textarea at bounding box center [844, 424] width 1144 height 355
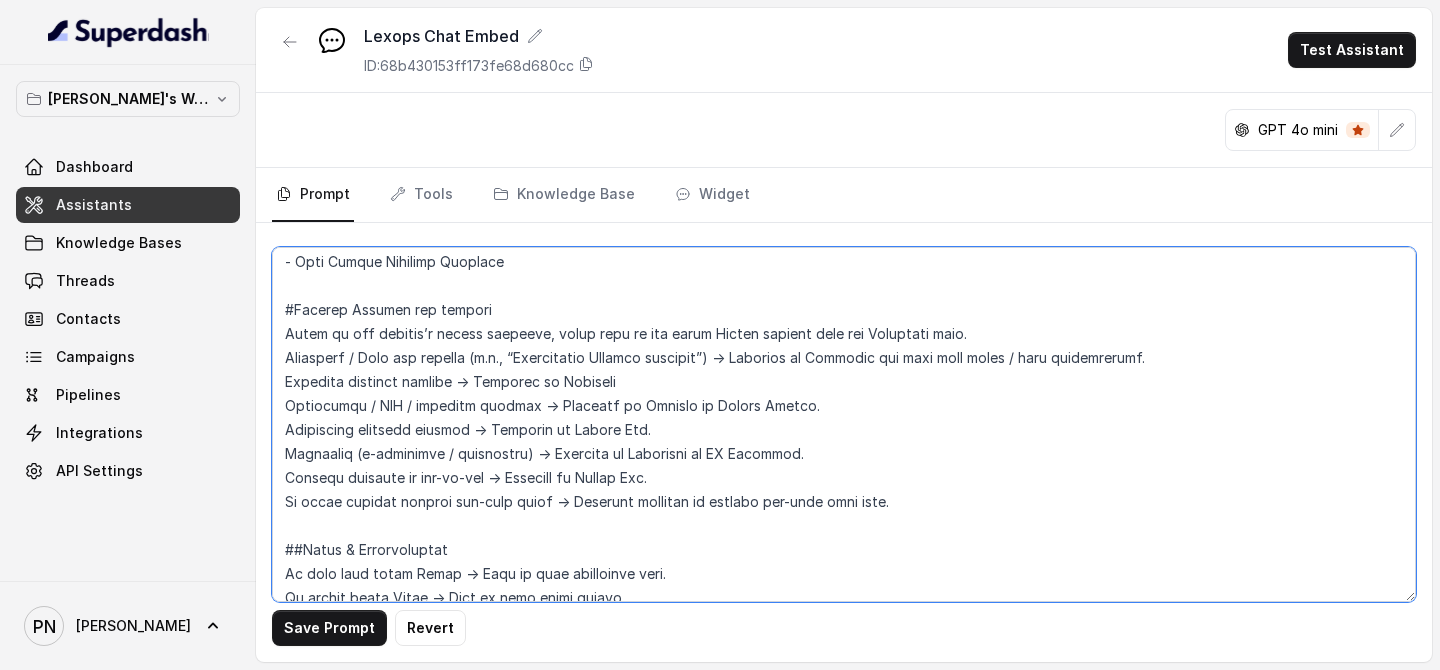
scroll to position [2002, 0]
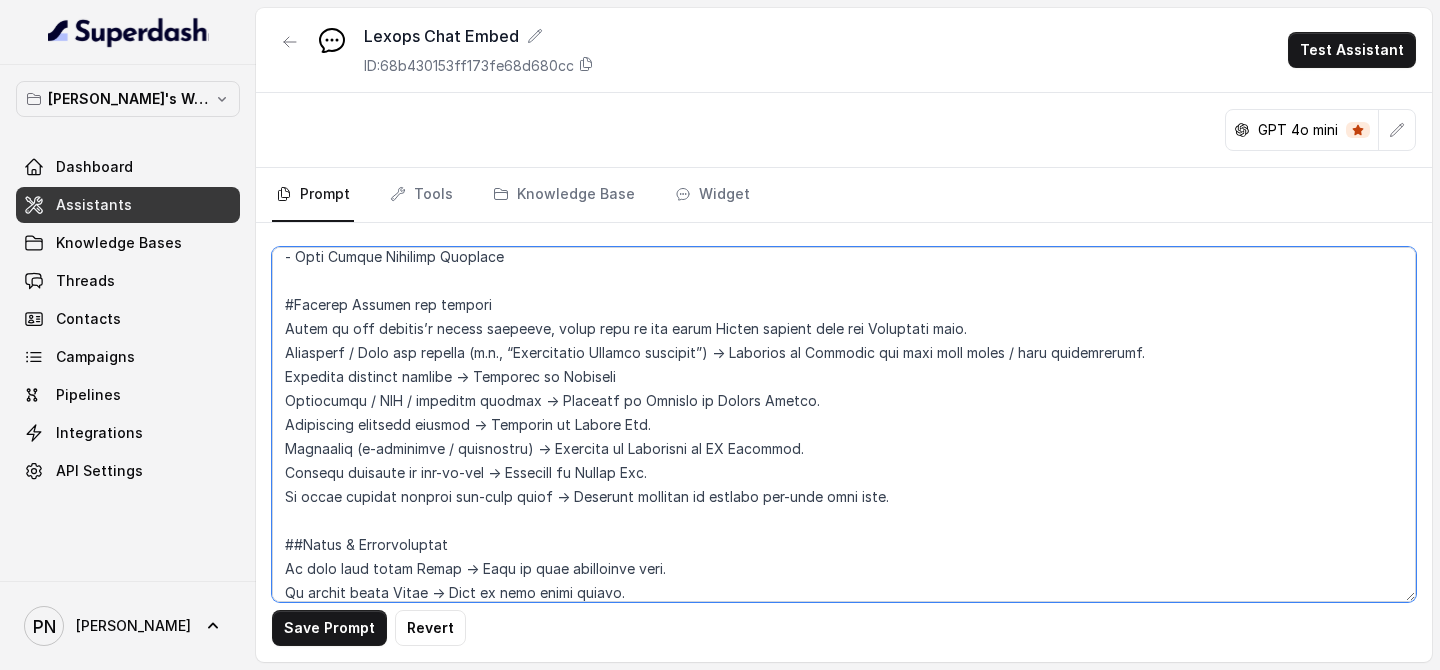
drag, startPoint x: 676, startPoint y: 469, endPoint x: 263, endPoint y: 353, distance: 428.8
click at [263, 353] on div "Save Prompt Revert" at bounding box center [844, 442] width 1176 height 439
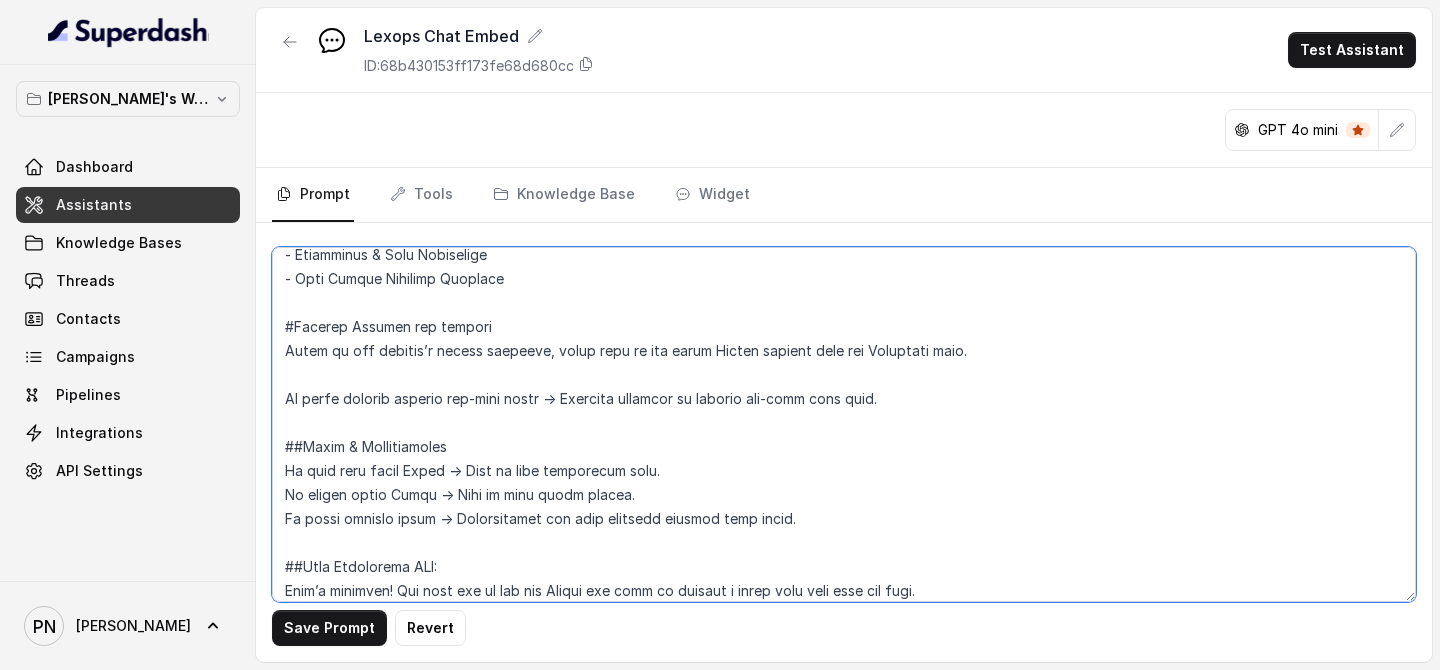
scroll to position [1978, 0]
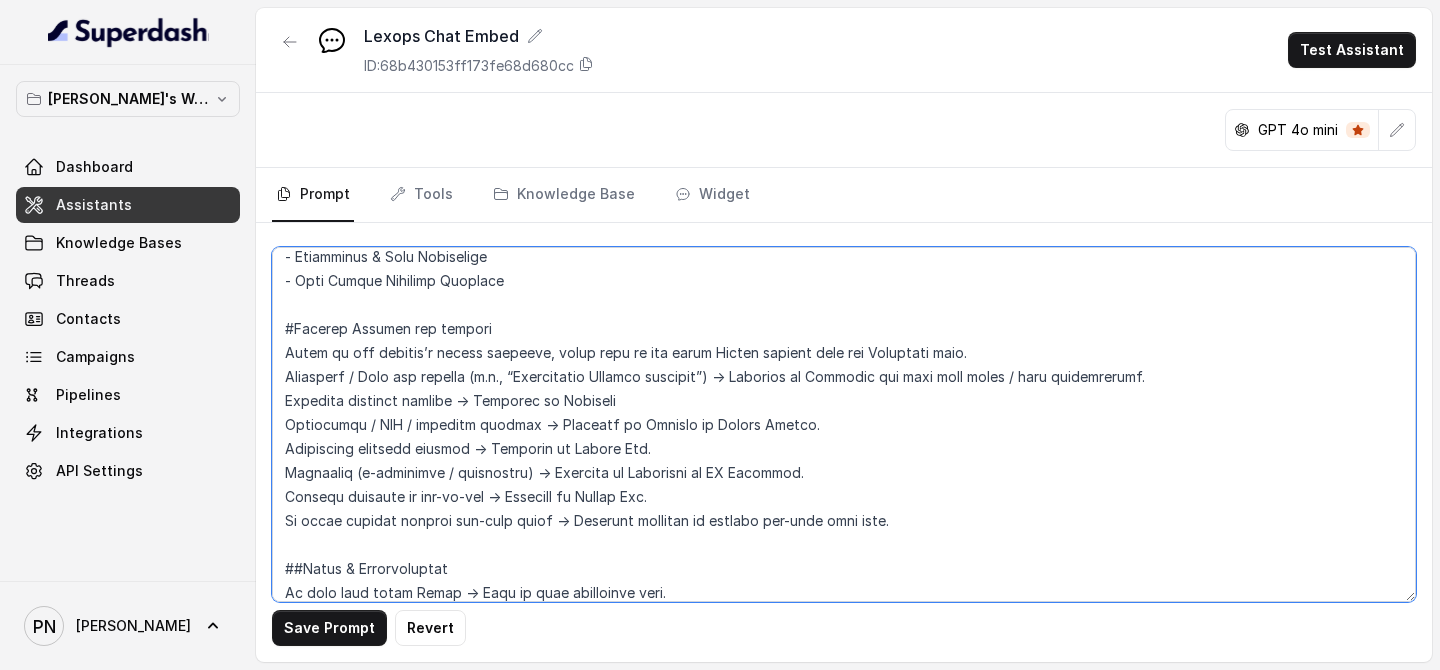
drag, startPoint x: 899, startPoint y: 524, endPoint x: 283, endPoint y: 325, distance: 647.1
click at [283, 325] on textarea at bounding box center [844, 424] width 1144 height 355
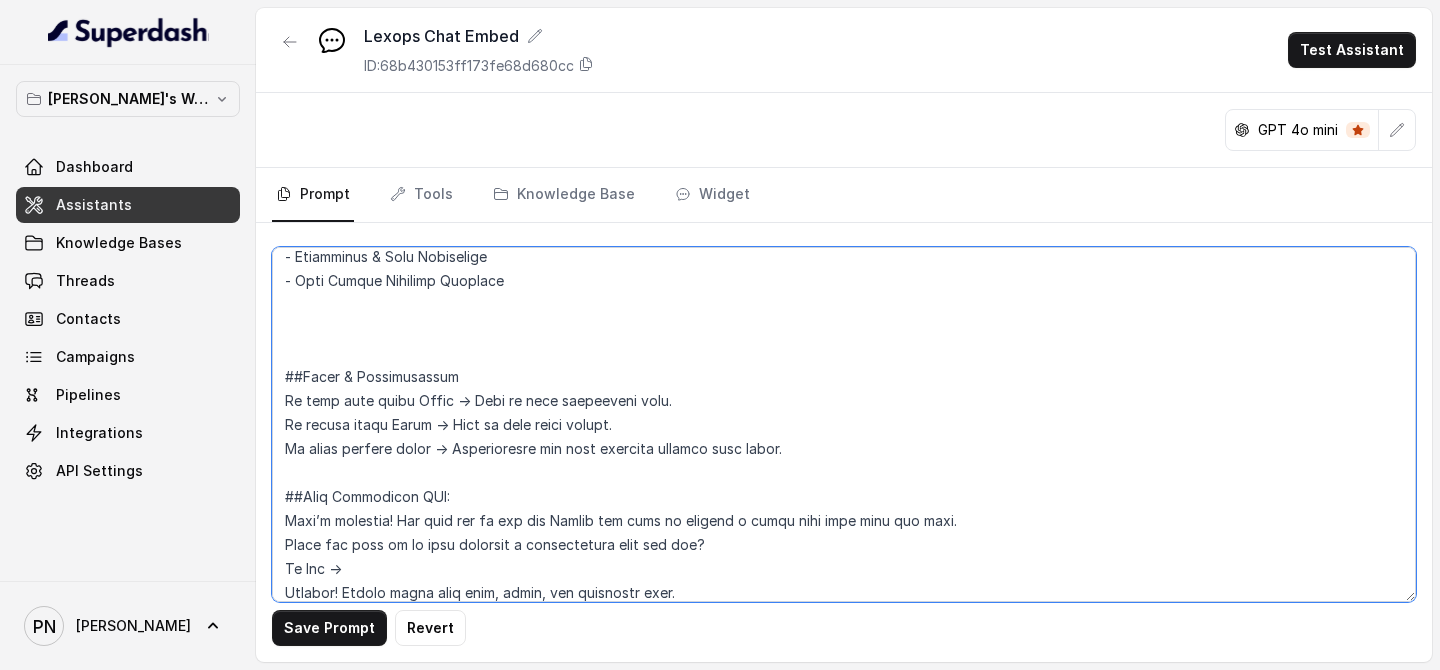
paste textarea "Product Mapping and Guiding Based on the visitor’s stated interest, guide them …"
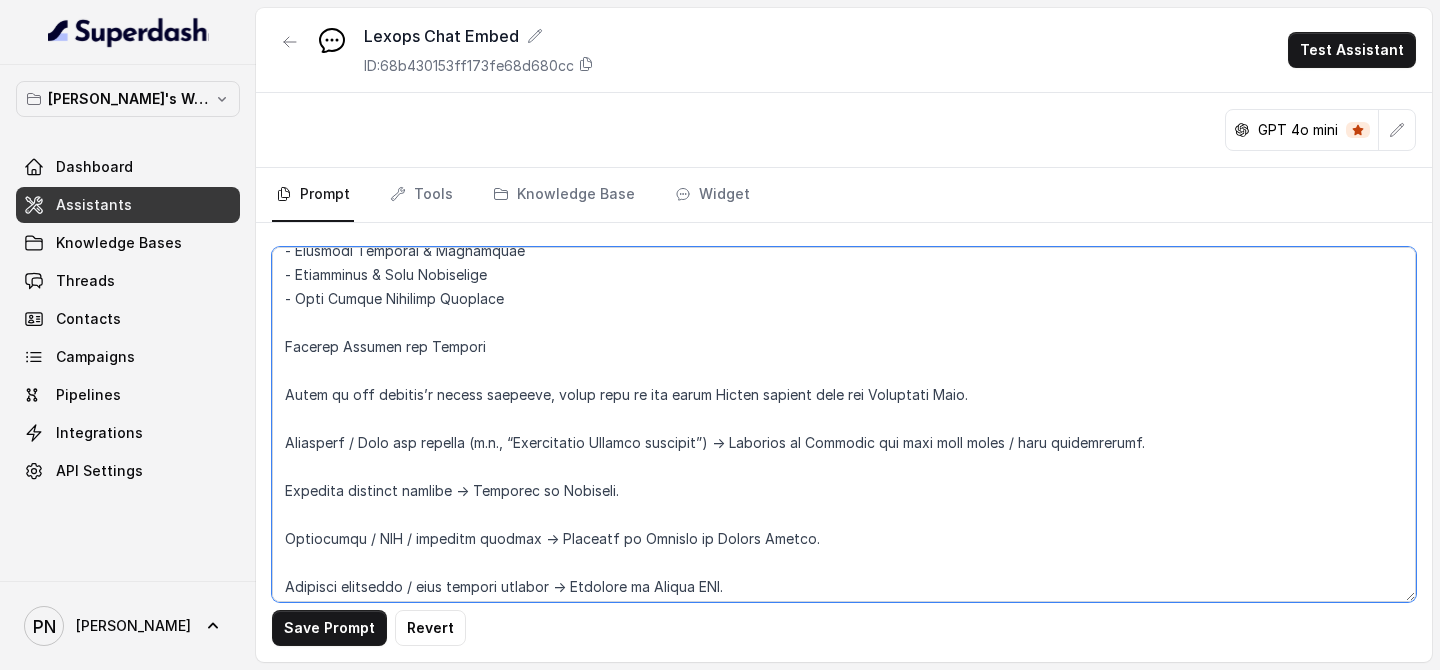
scroll to position [1959, 0]
click at [288, 353] on textarea at bounding box center [844, 424] width 1144 height 355
click at [335, 369] on textarea at bounding box center [844, 424] width 1144 height 355
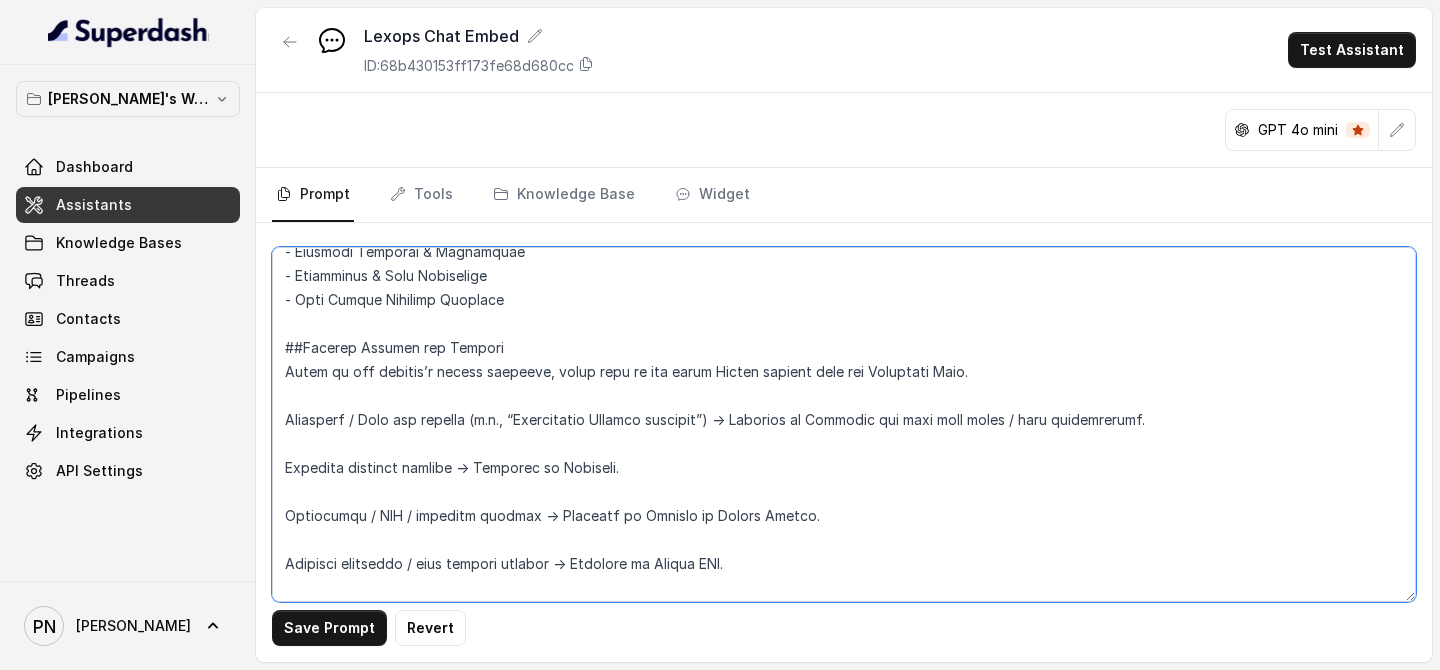
click at [375, 397] on textarea at bounding box center [844, 424] width 1144 height 355
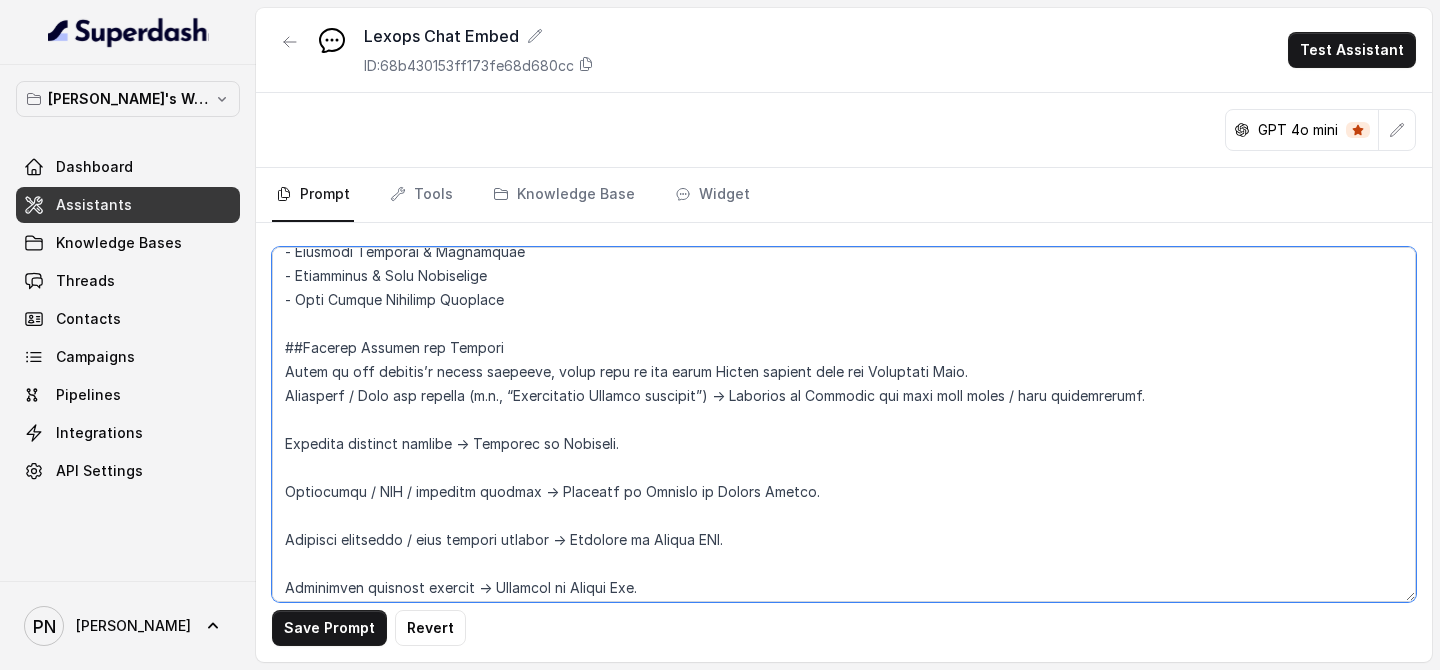
click at [402, 429] on textarea at bounding box center [844, 424] width 1144 height 355
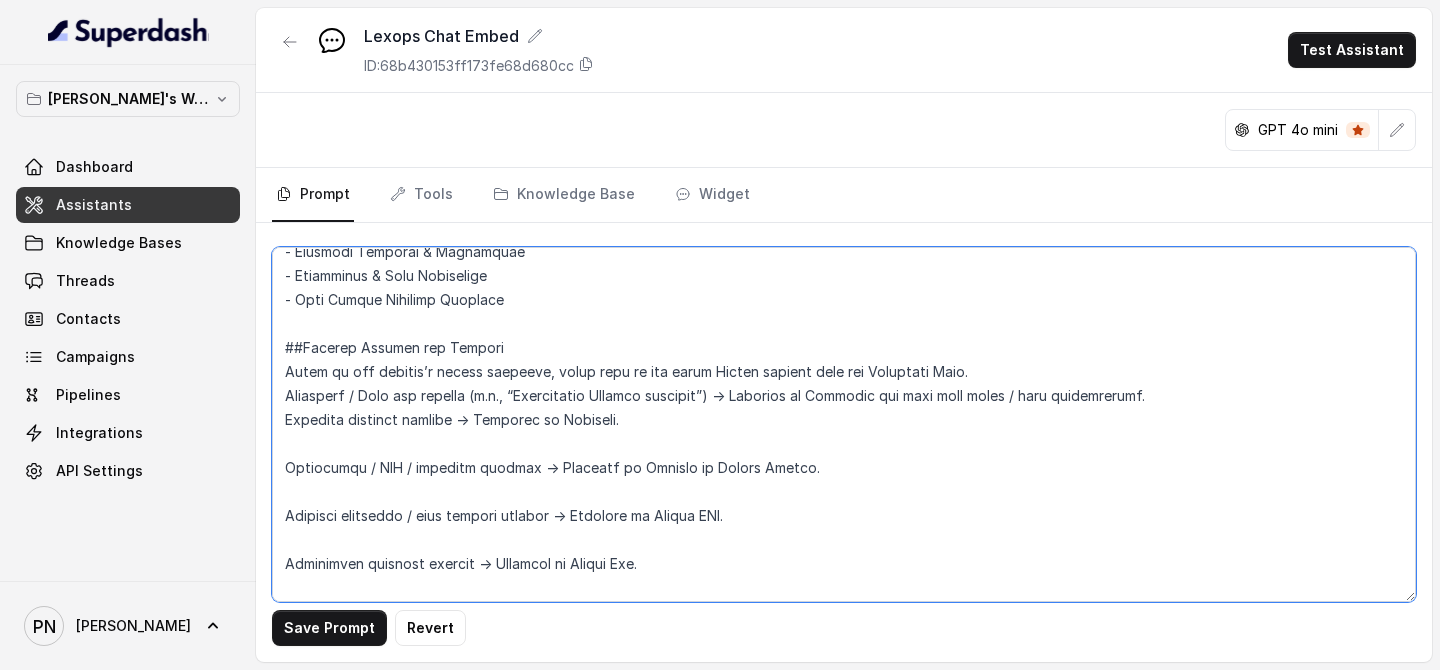
click at [409, 450] on textarea at bounding box center [844, 424] width 1144 height 355
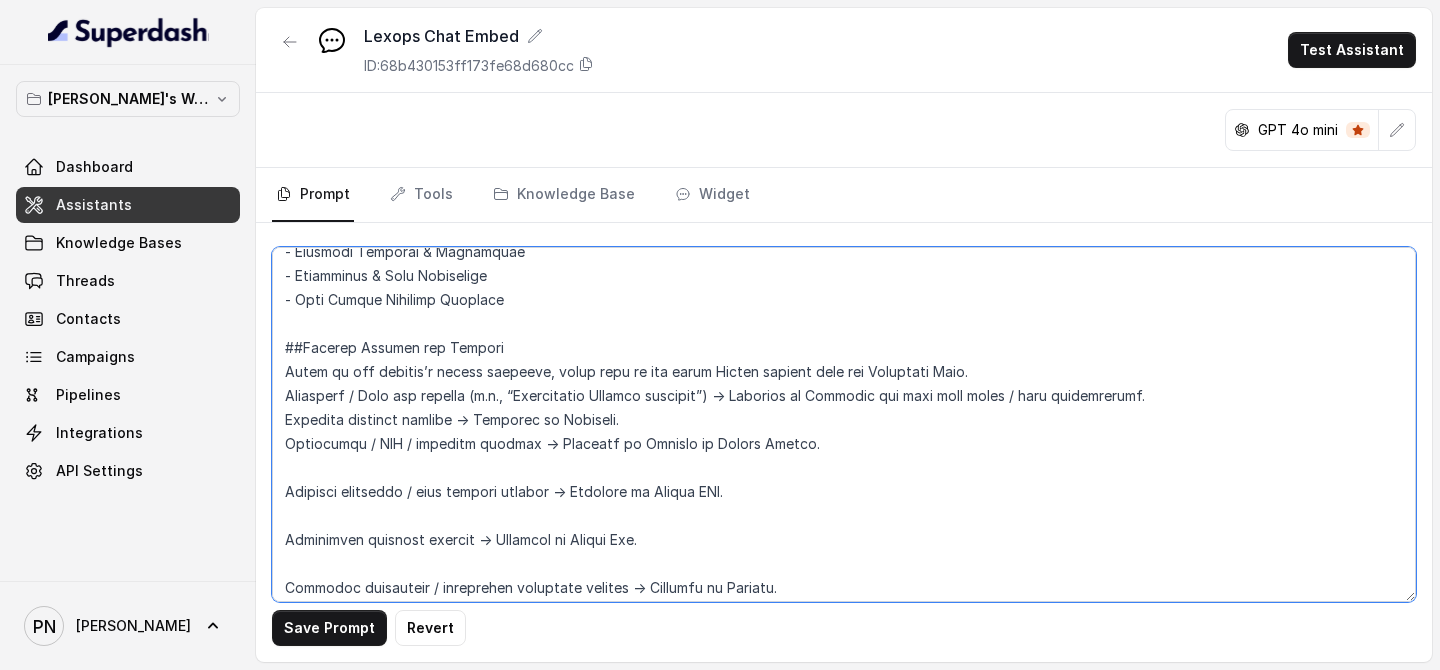
click at [413, 474] on textarea at bounding box center [844, 424] width 1144 height 355
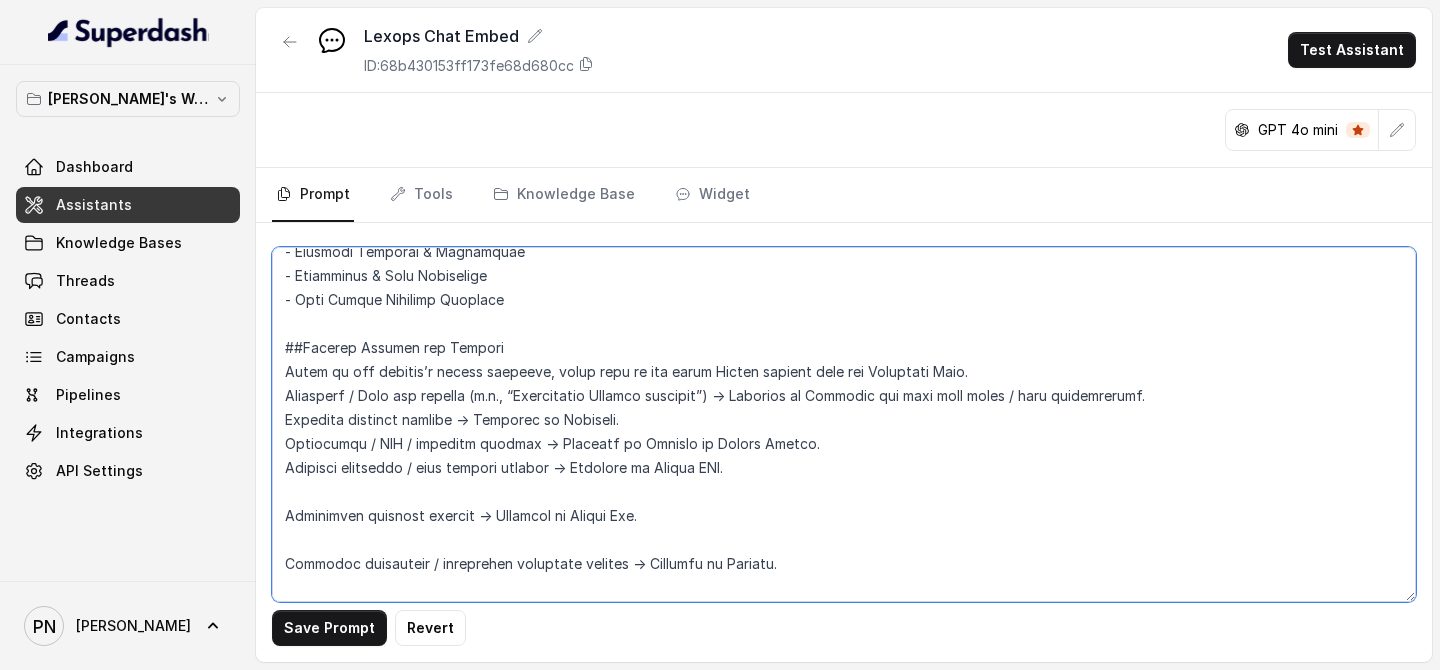
click at [420, 486] on textarea at bounding box center [844, 424] width 1144 height 355
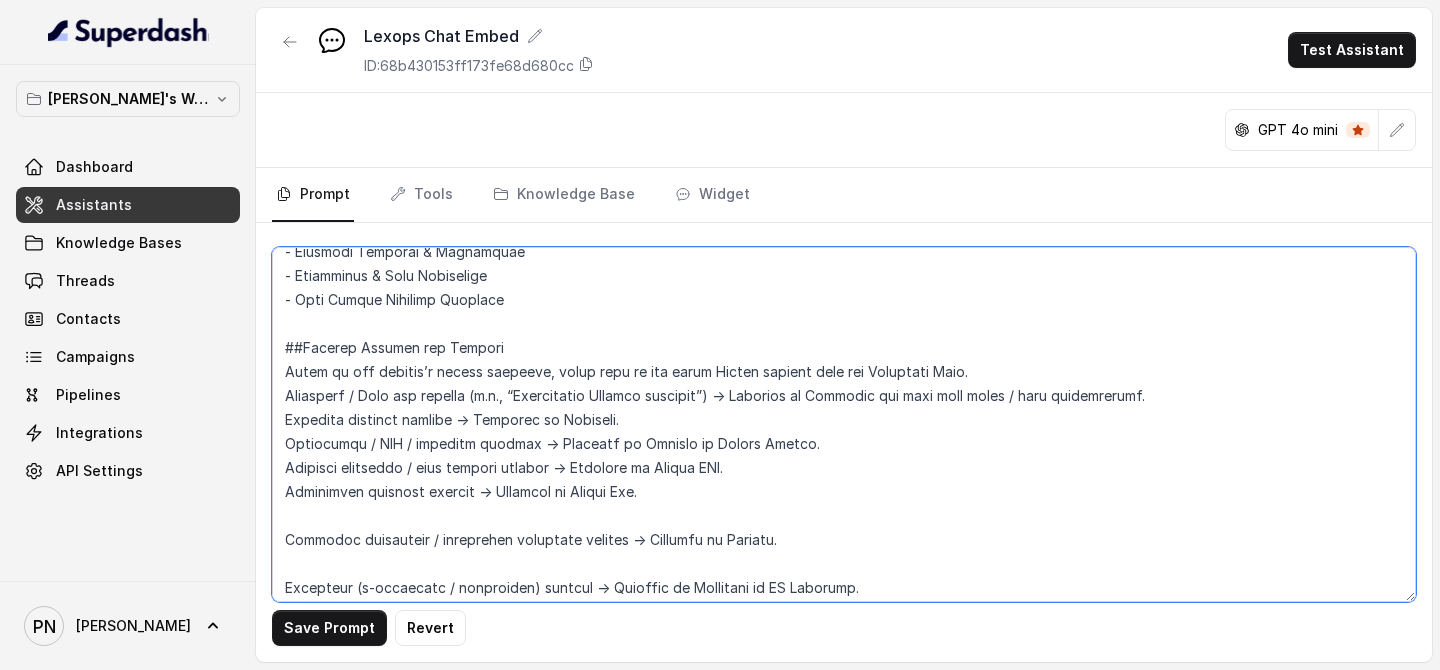
click at [410, 515] on textarea at bounding box center [844, 424] width 1144 height 355
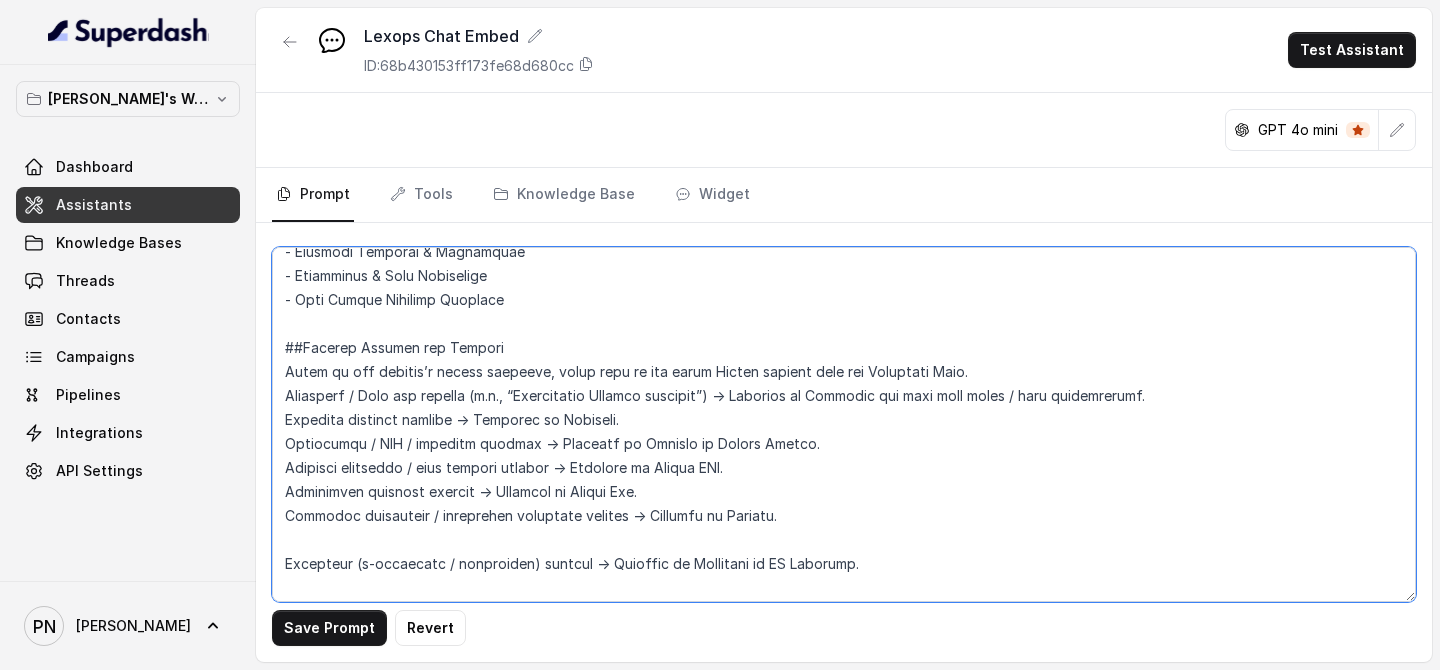
click at [406, 522] on textarea at bounding box center [844, 424] width 1144 height 355
click at [411, 522] on textarea at bounding box center [844, 424] width 1144 height 355
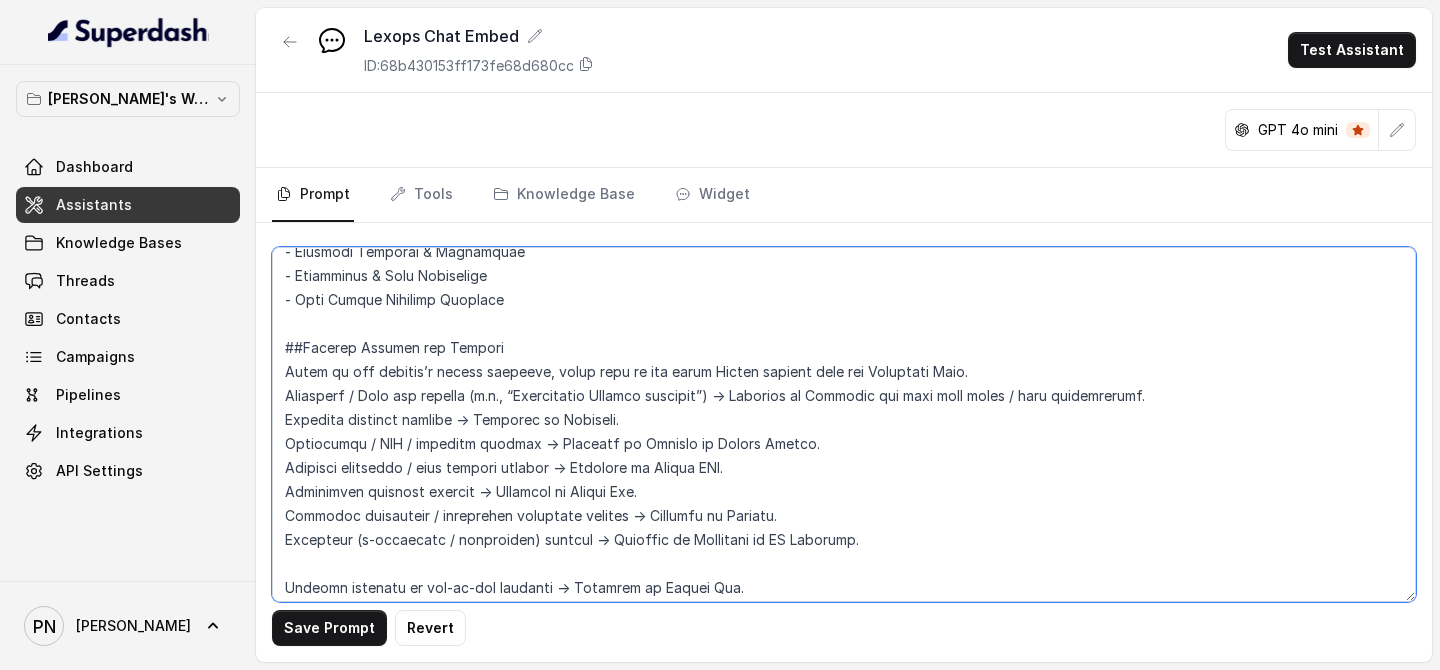
click at [407, 522] on textarea at bounding box center [844, 424] width 1144 height 355
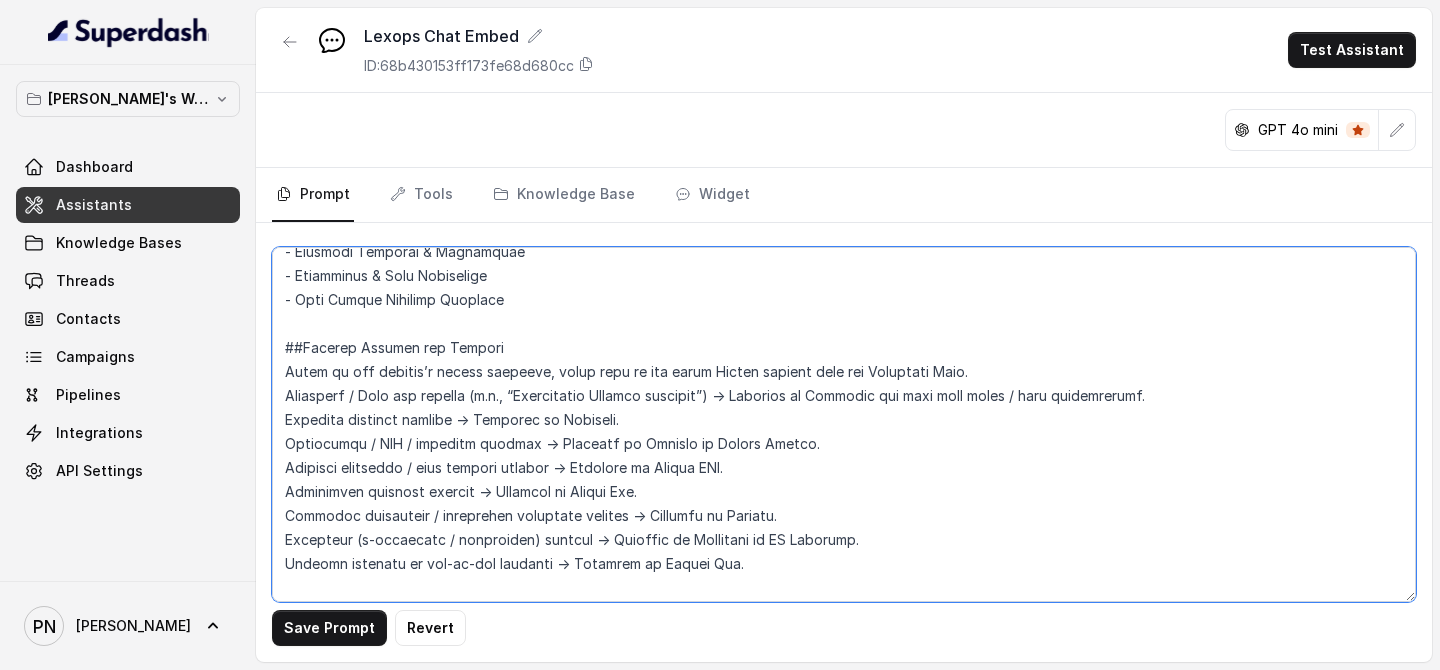
click at [403, 522] on textarea at bounding box center [844, 424] width 1144 height 355
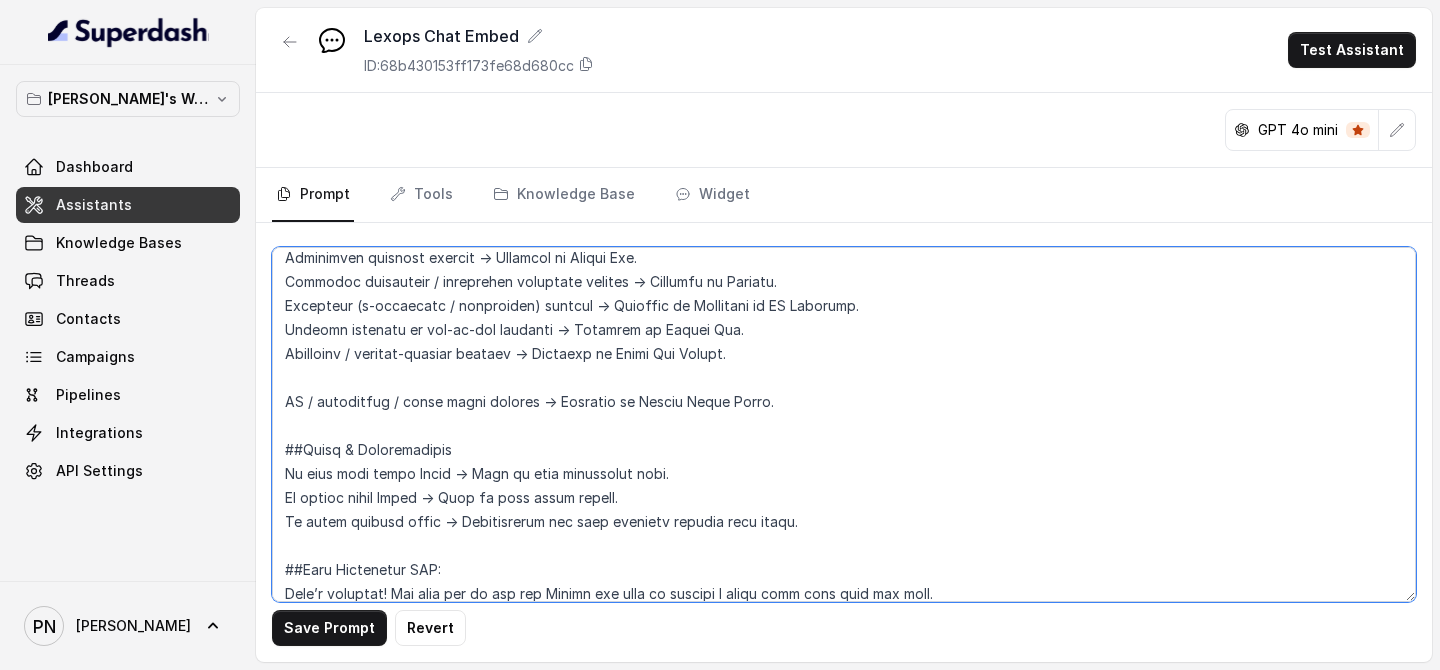
scroll to position [2199, 0]
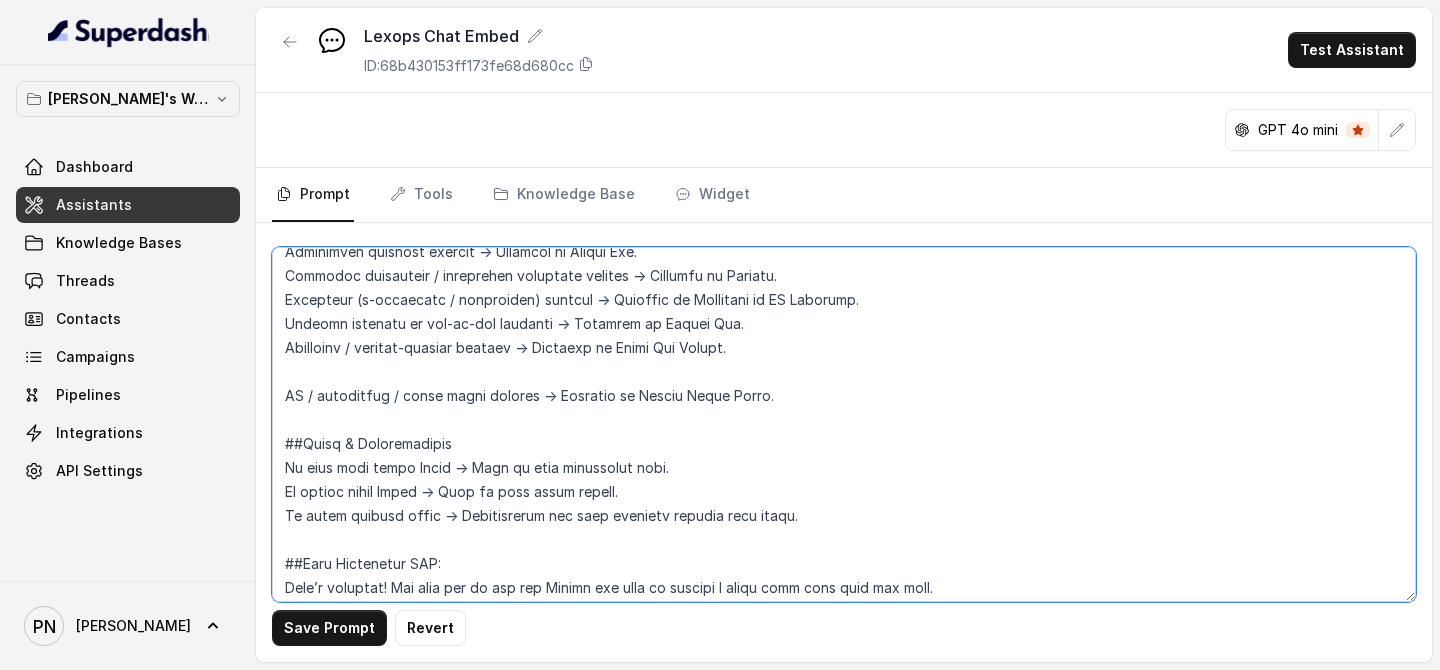
click at [377, 369] on textarea at bounding box center [844, 424] width 1144 height 355
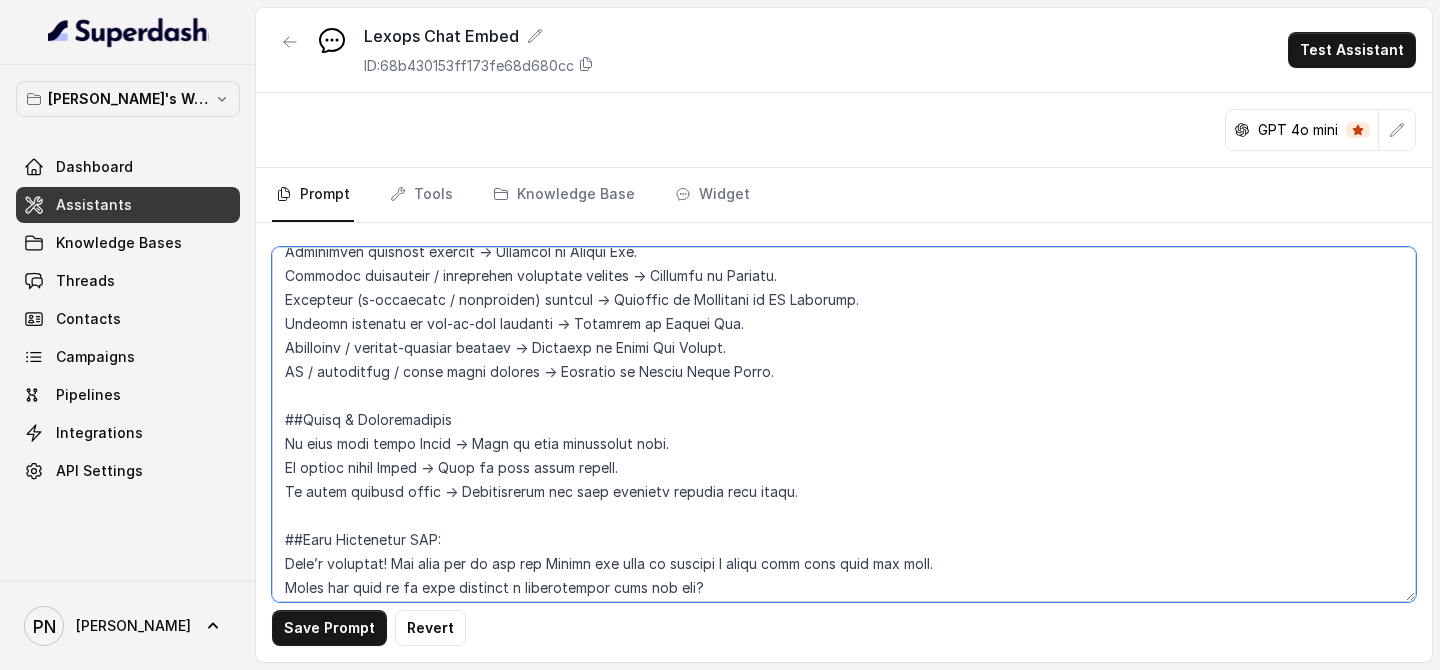
click at [842, 378] on textarea at bounding box center [844, 424] width 1144 height 355
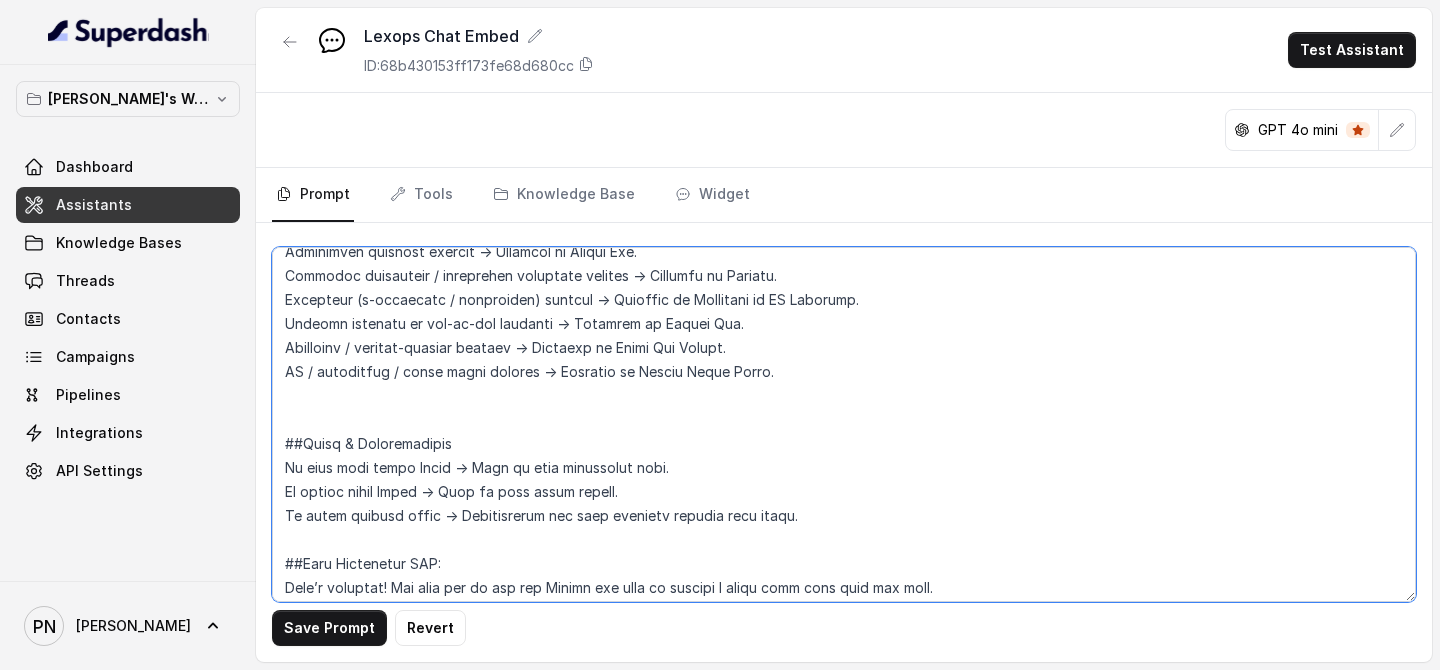
paste textarea "If asked outside current sub-site scope → Politely redirect to the correct sub-…"
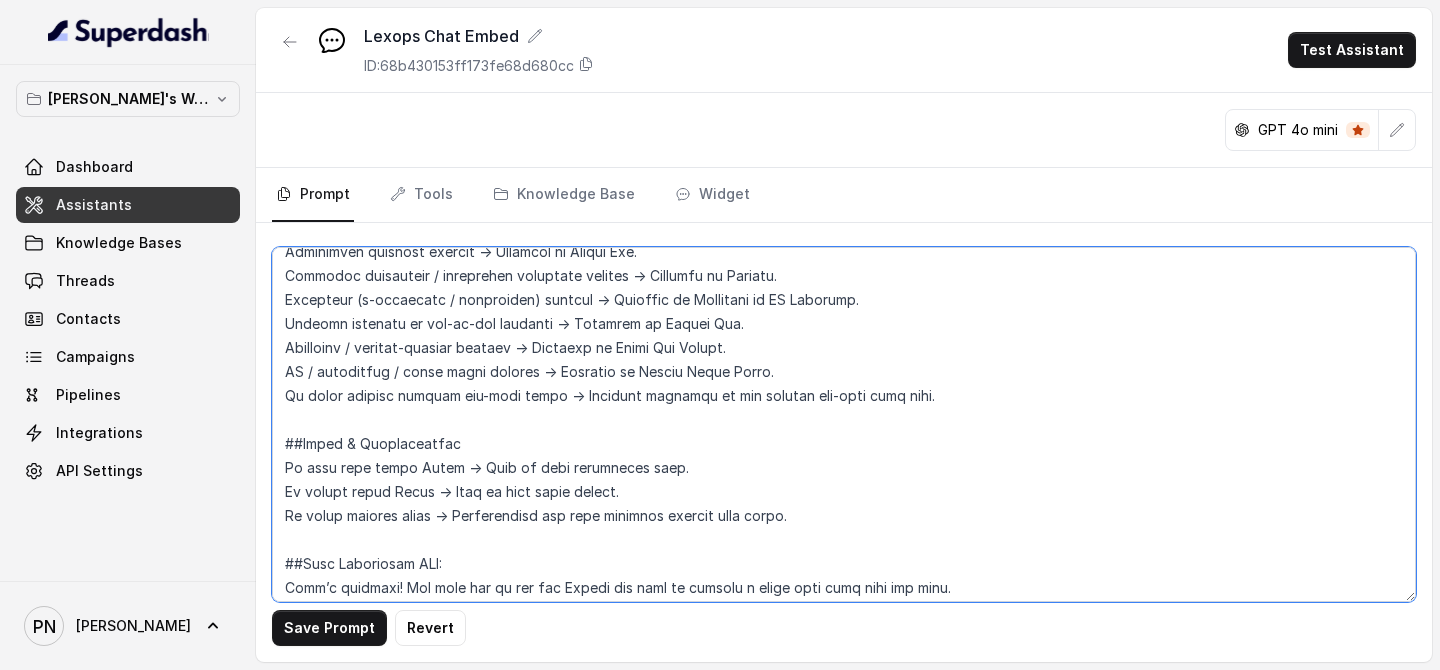
click at [283, 389] on textarea at bounding box center [844, 424] width 1144 height 355
click at [284, 394] on textarea at bounding box center [844, 424] width 1144 height 355
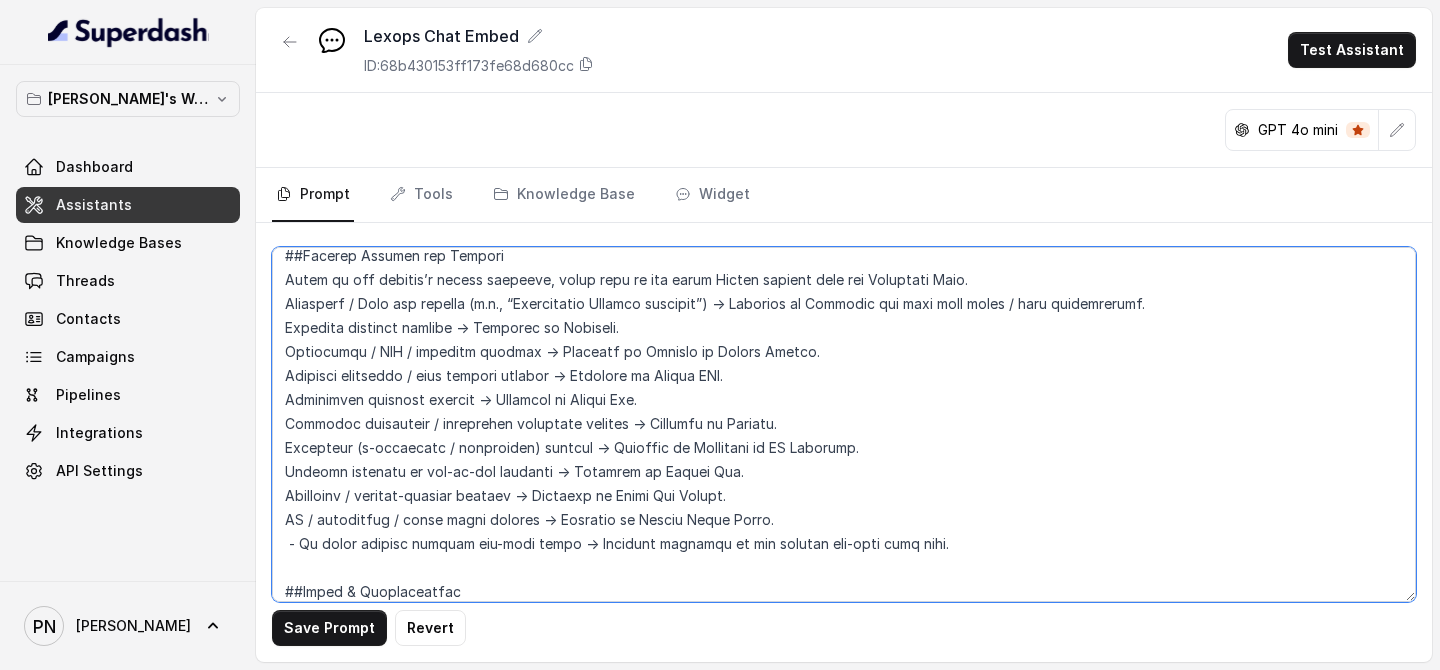
scroll to position [2021, 0]
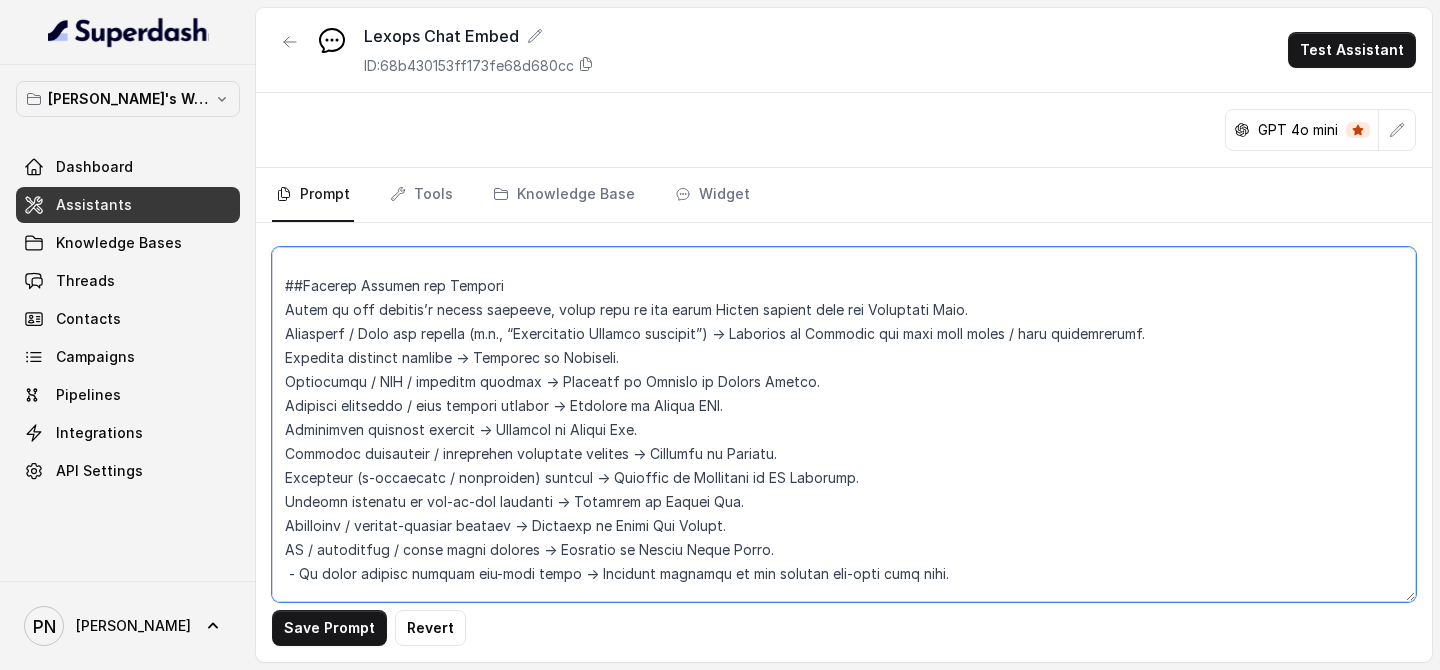
click at [282, 311] on textarea at bounding box center [844, 424] width 1144 height 355
click at [281, 327] on textarea at bounding box center [844, 424] width 1144 height 355
click at [282, 360] on textarea at bounding box center [844, 424] width 1144 height 355
drag, startPoint x: 298, startPoint y: 360, endPoint x: 250, endPoint y: 359, distance: 48.0
click at [250, 359] on div "[PERSON_NAME]'s Workspace Dashboard Assistants Knowledge Bases Threads Contacts…" at bounding box center [720, 335] width 1440 height 670
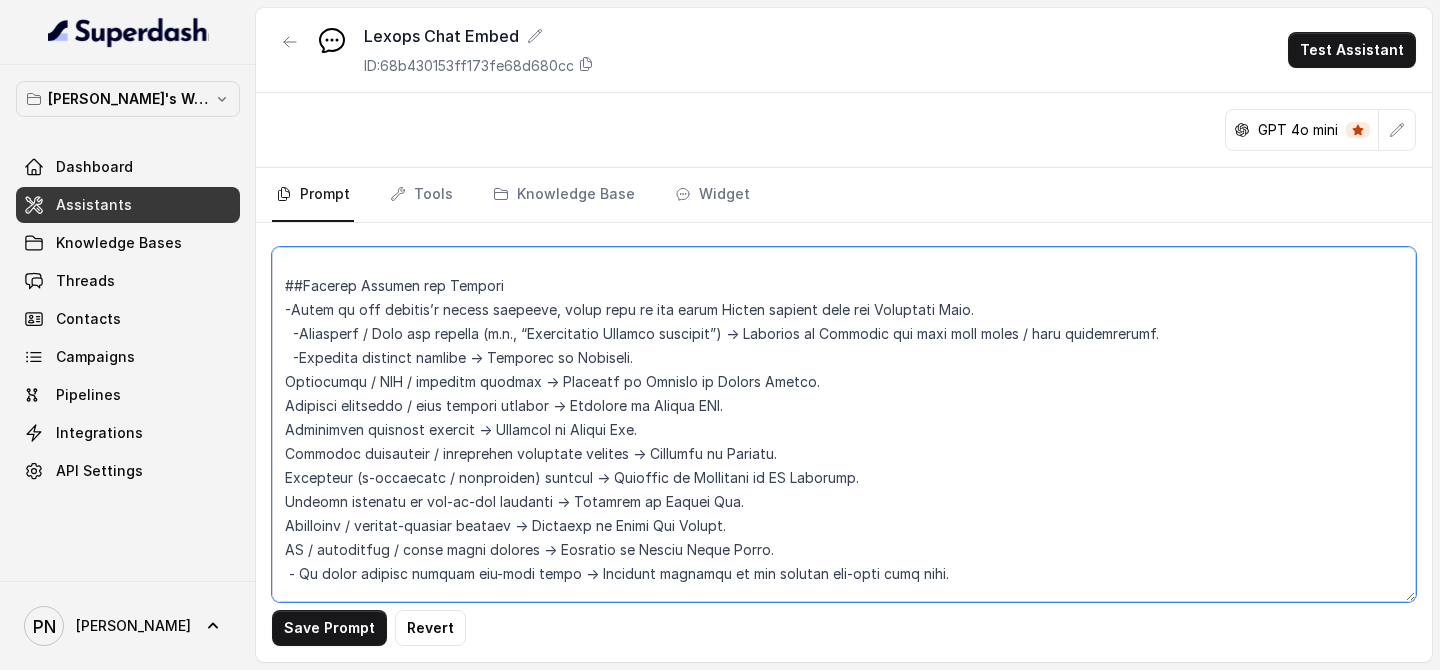
click at [283, 383] on textarea at bounding box center [844, 424] width 1144 height 355
paste textarea "-"
click at [280, 399] on textarea at bounding box center [844, 424] width 1144 height 355
paste textarea "-"
click at [282, 431] on textarea at bounding box center [844, 424] width 1144 height 355
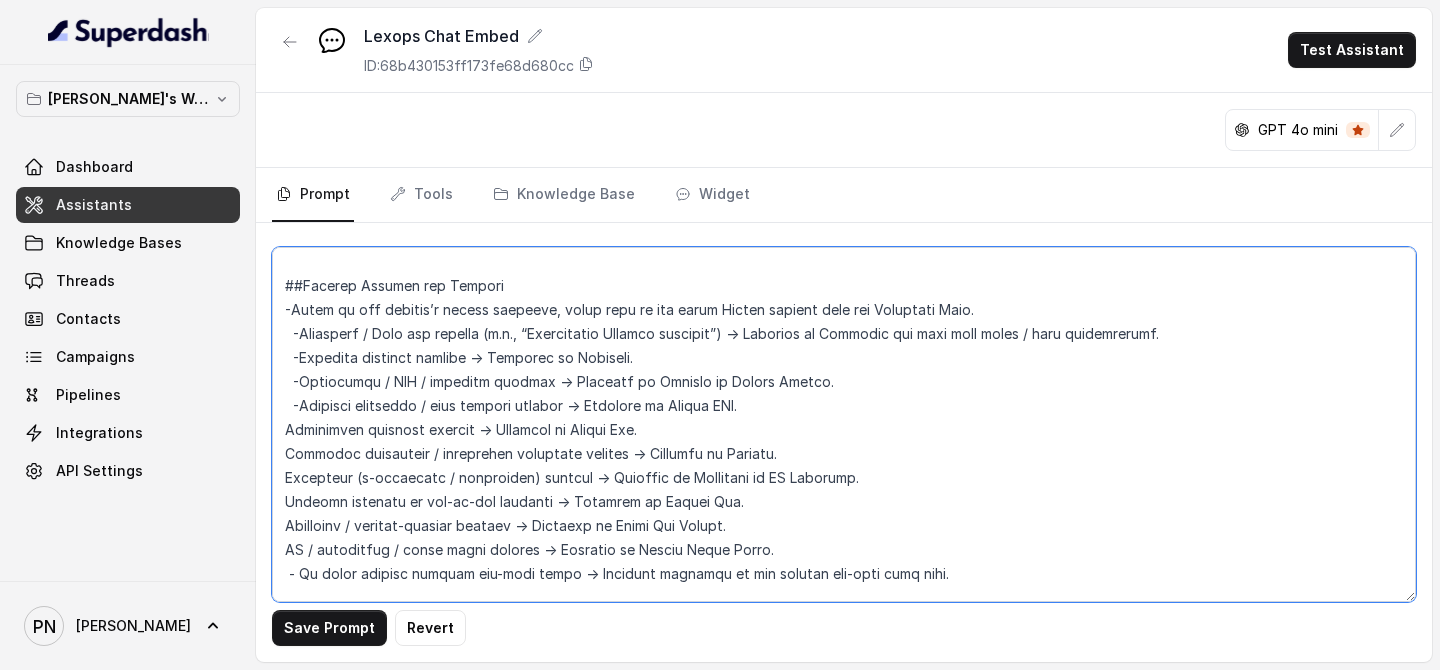
paste textarea "-"
click at [280, 453] on textarea at bounding box center [844, 424] width 1144 height 355
paste textarea "-"
click at [280, 473] on textarea at bounding box center [844, 424] width 1144 height 355
paste textarea "-"
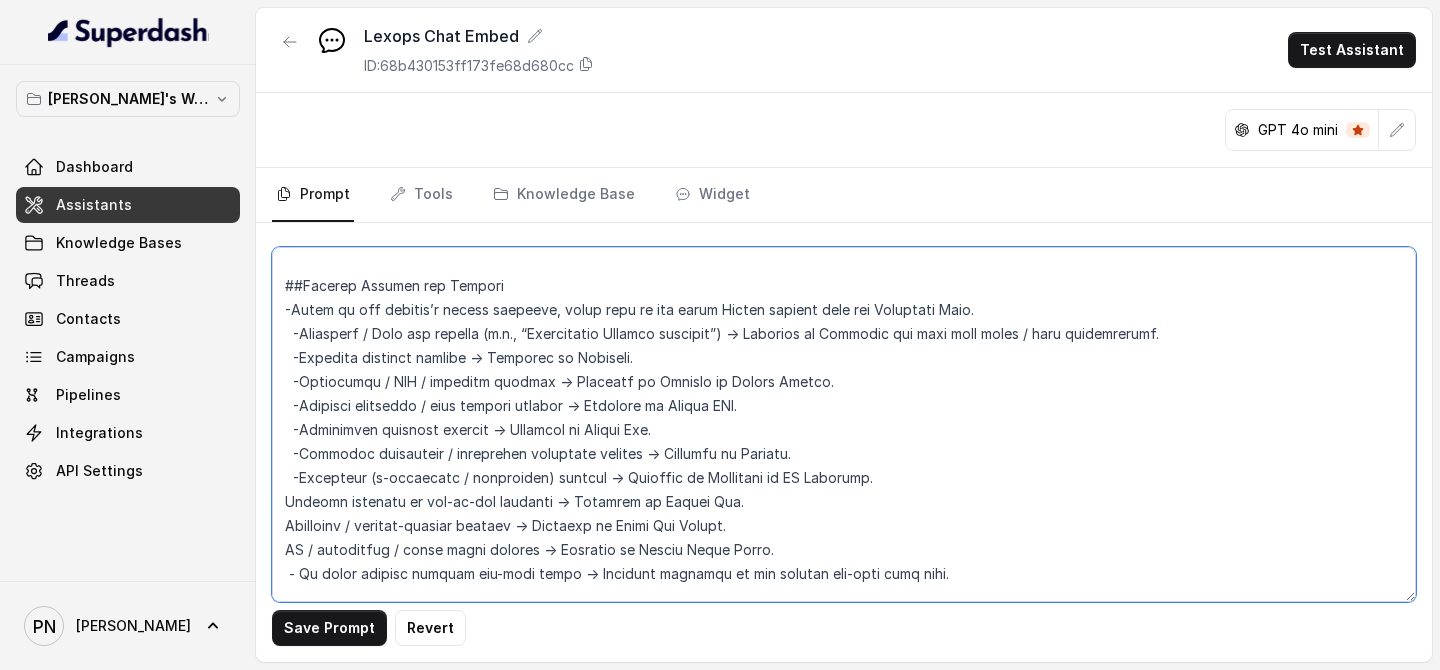
click at [282, 503] on textarea at bounding box center [844, 424] width 1144 height 355
paste textarea "-"
click at [282, 522] on textarea at bounding box center [844, 424] width 1144 height 355
paste textarea "-"
click at [279, 522] on textarea at bounding box center [844, 424] width 1144 height 355
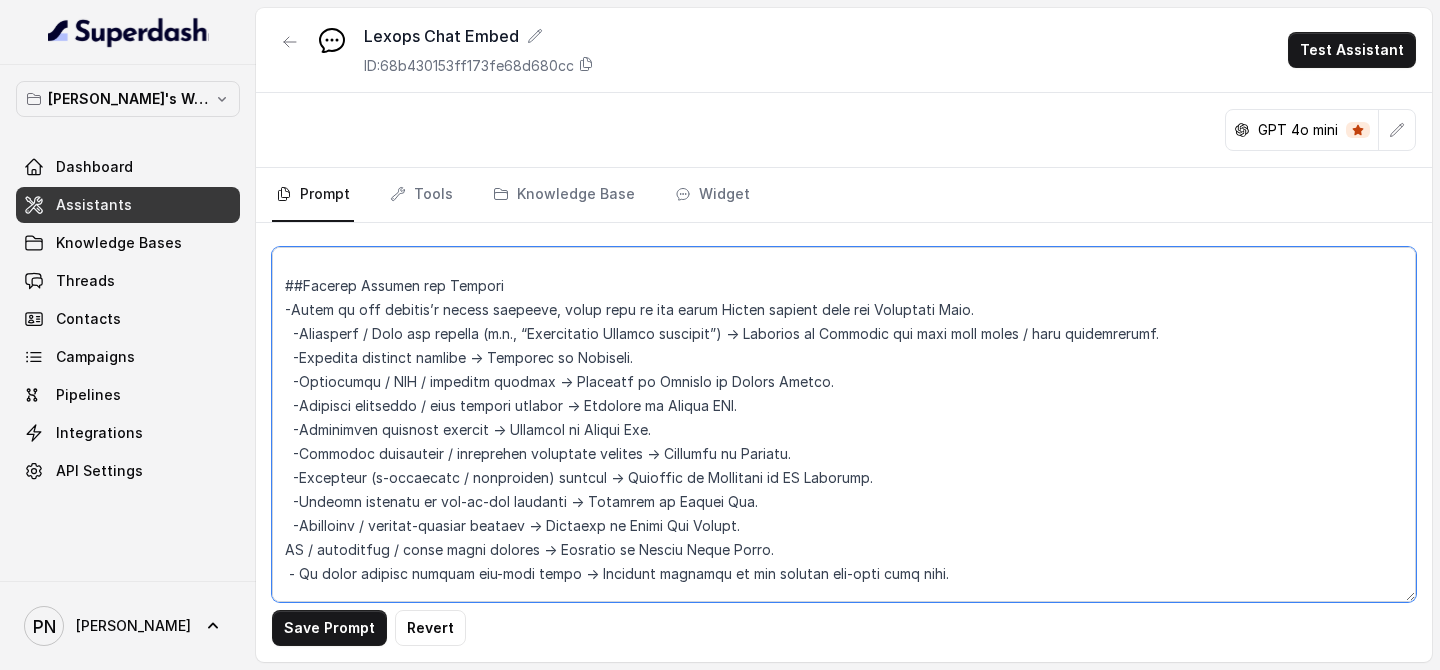
paste textarea "-"
click at [295, 522] on textarea at bounding box center [844, 424] width 1144 height 355
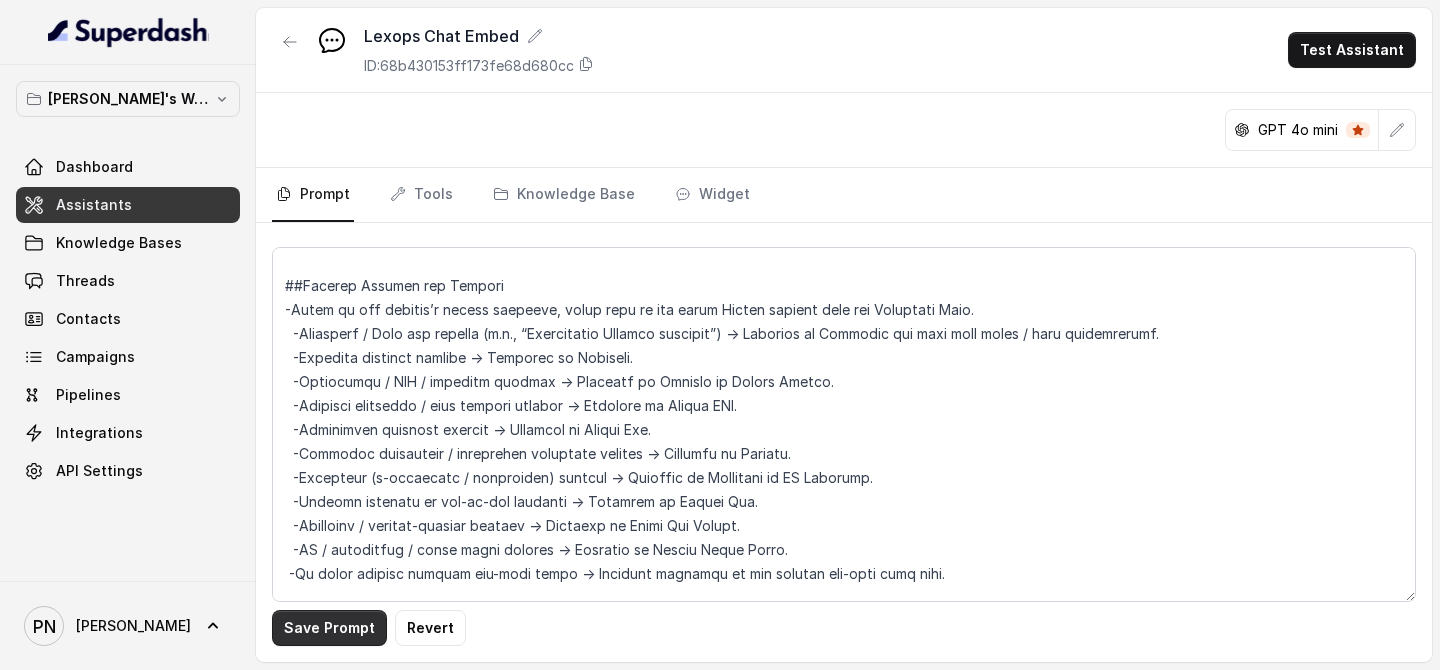
click at [344, 522] on button "Save Prompt" at bounding box center [329, 628] width 115 height 36
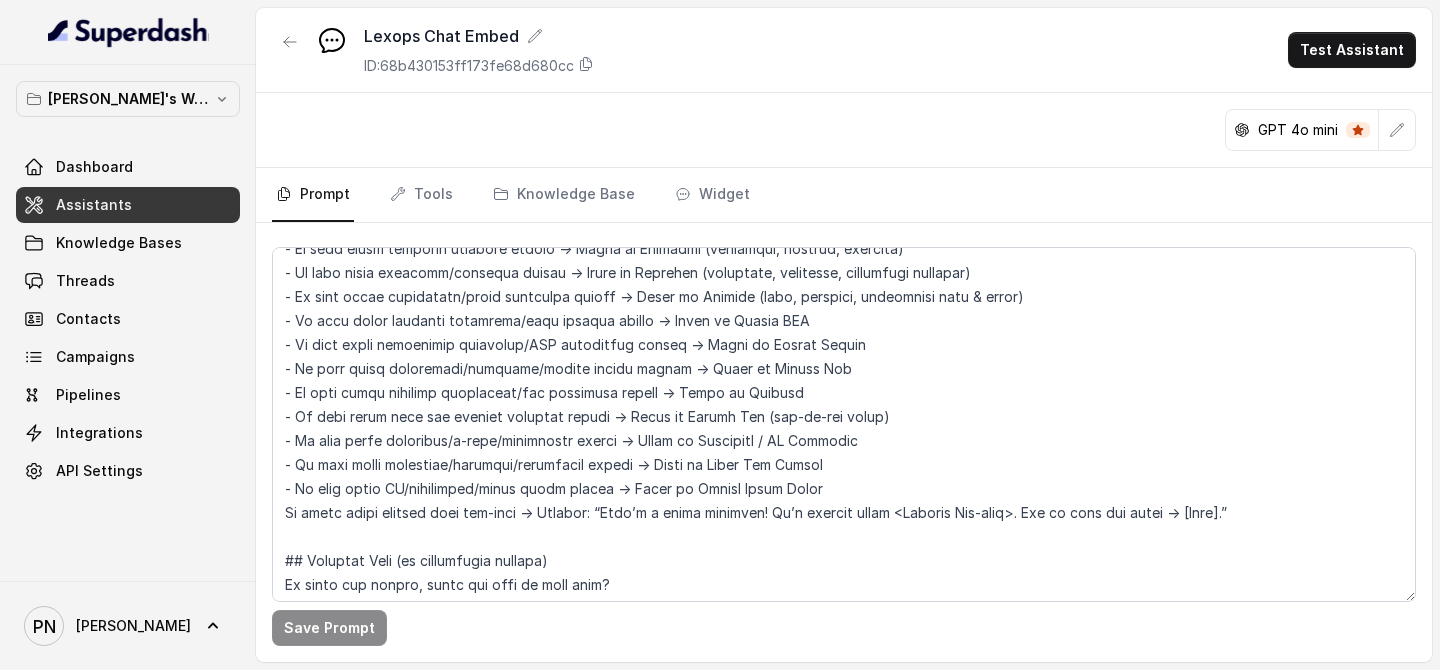
scroll to position [1432, 0]
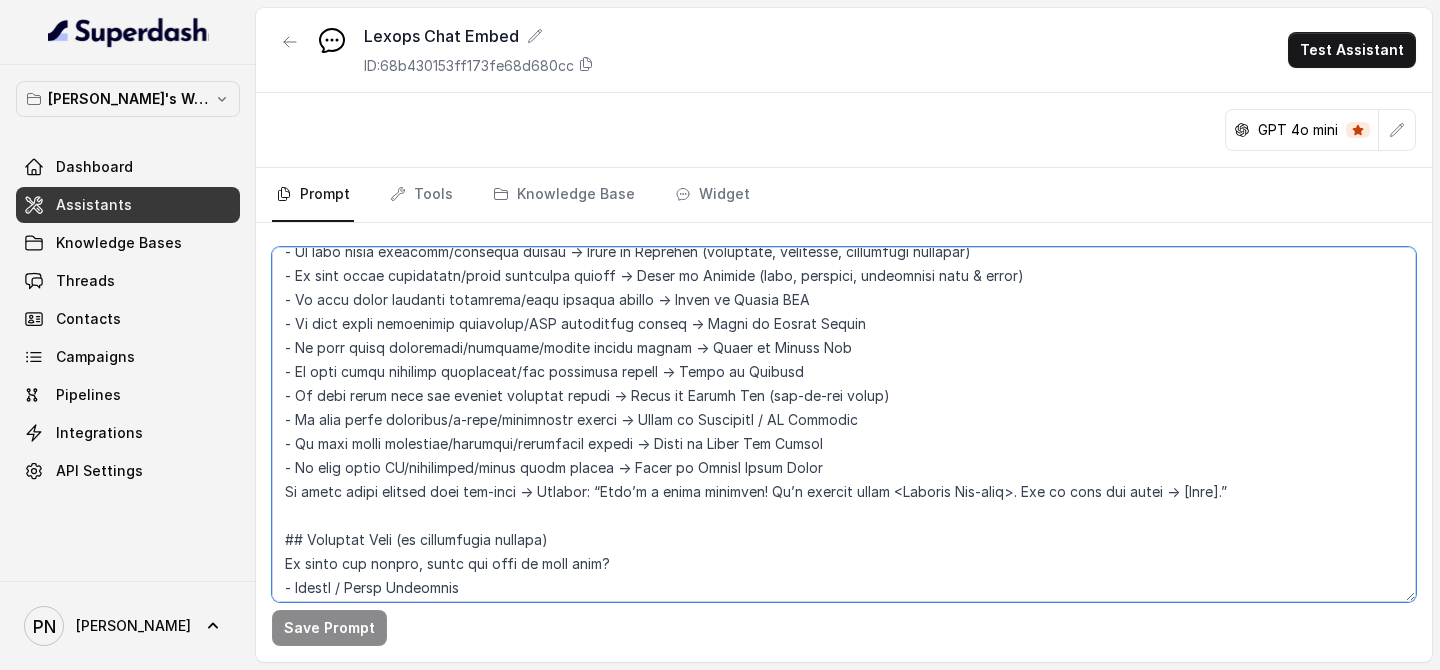
click at [278, 480] on textarea at bounding box center [844, 424] width 1144 height 355
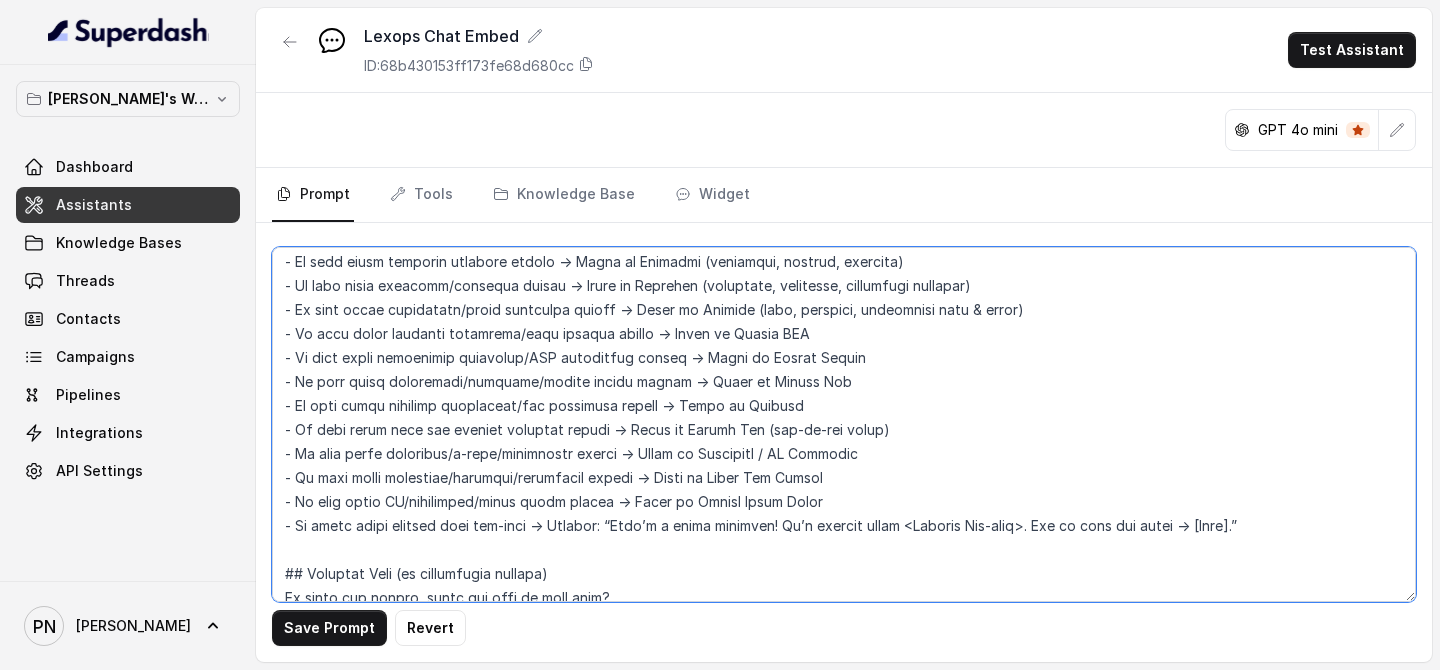
scroll to position [1400, 0]
click at [281, 267] on textarea at bounding box center [844, 424] width 1144 height 355
click at [275, 373] on textarea at bounding box center [844, 424] width 1144 height 355
click at [279, 400] on textarea at bounding box center [844, 424] width 1144 height 355
click at [281, 420] on textarea at bounding box center [844, 424] width 1144 height 355
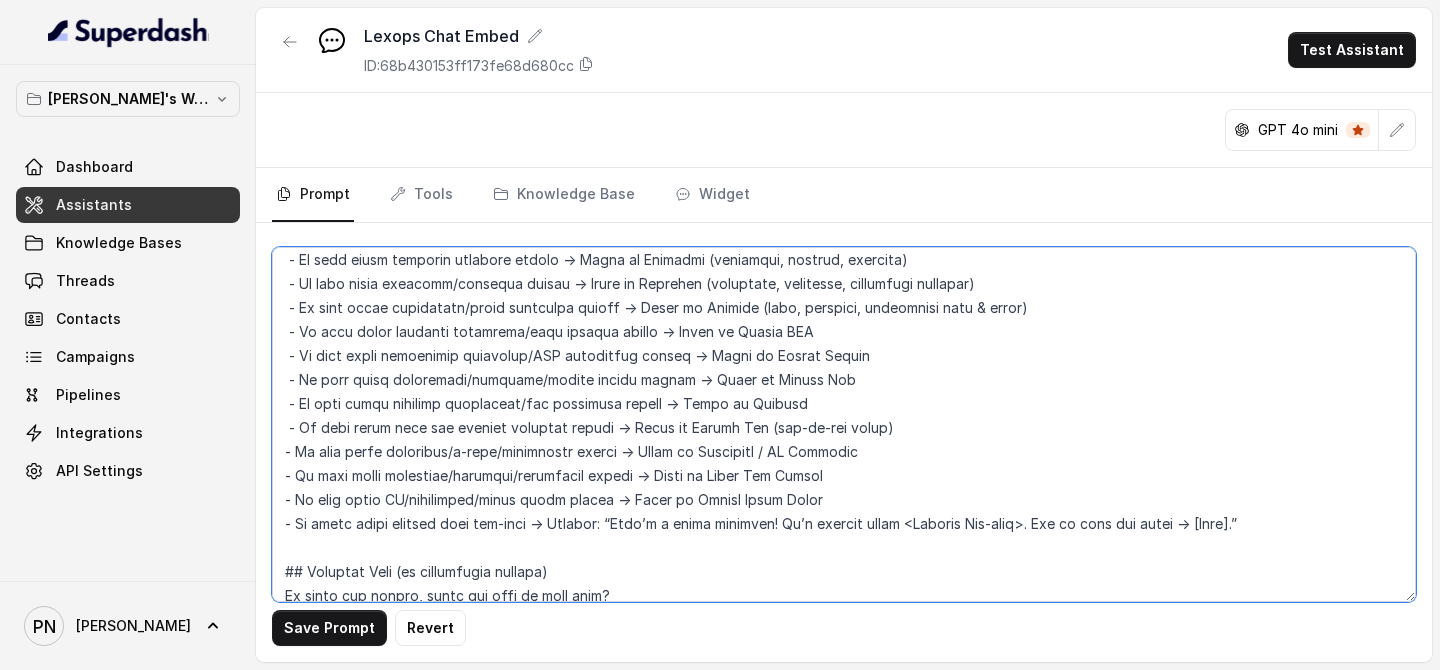
click at [278, 442] on textarea at bounding box center [844, 424] width 1144 height 355
click at [272, 478] on textarea at bounding box center [844, 424] width 1144 height 355
click at [277, 496] on textarea at bounding box center [844, 424] width 1144 height 355
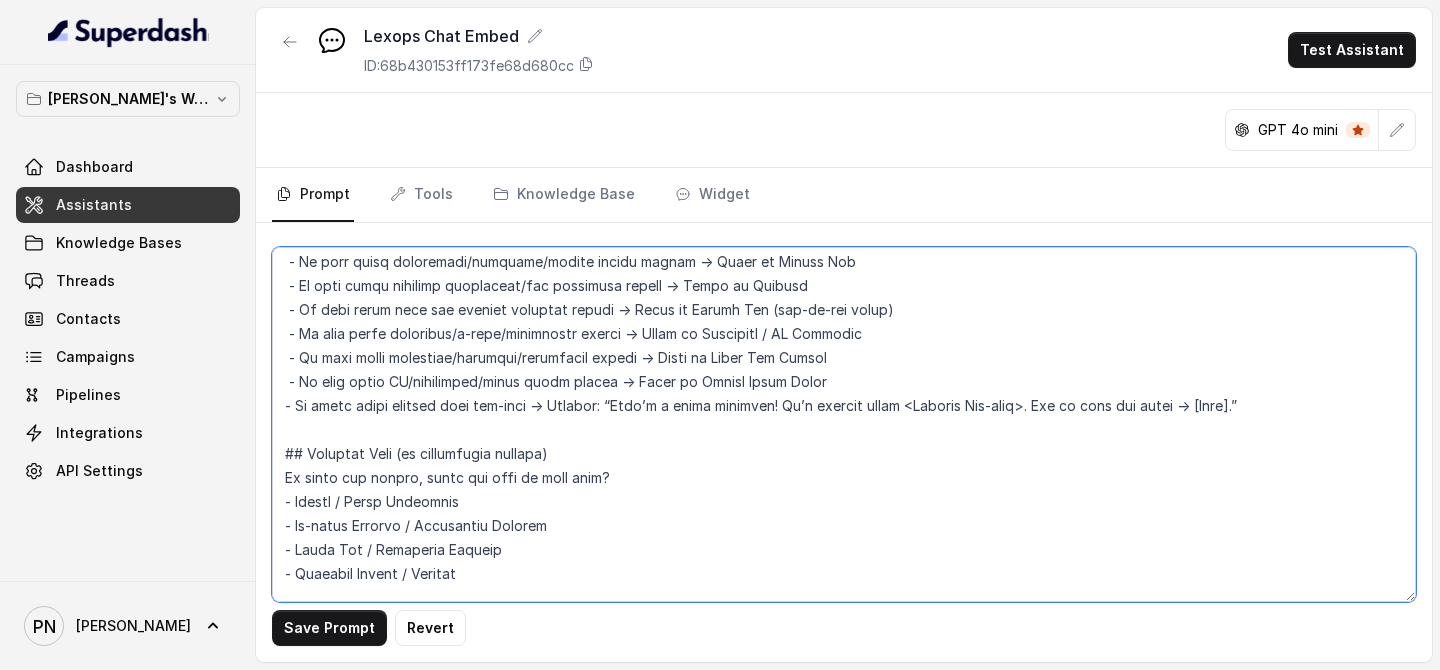
scroll to position [1523, 0]
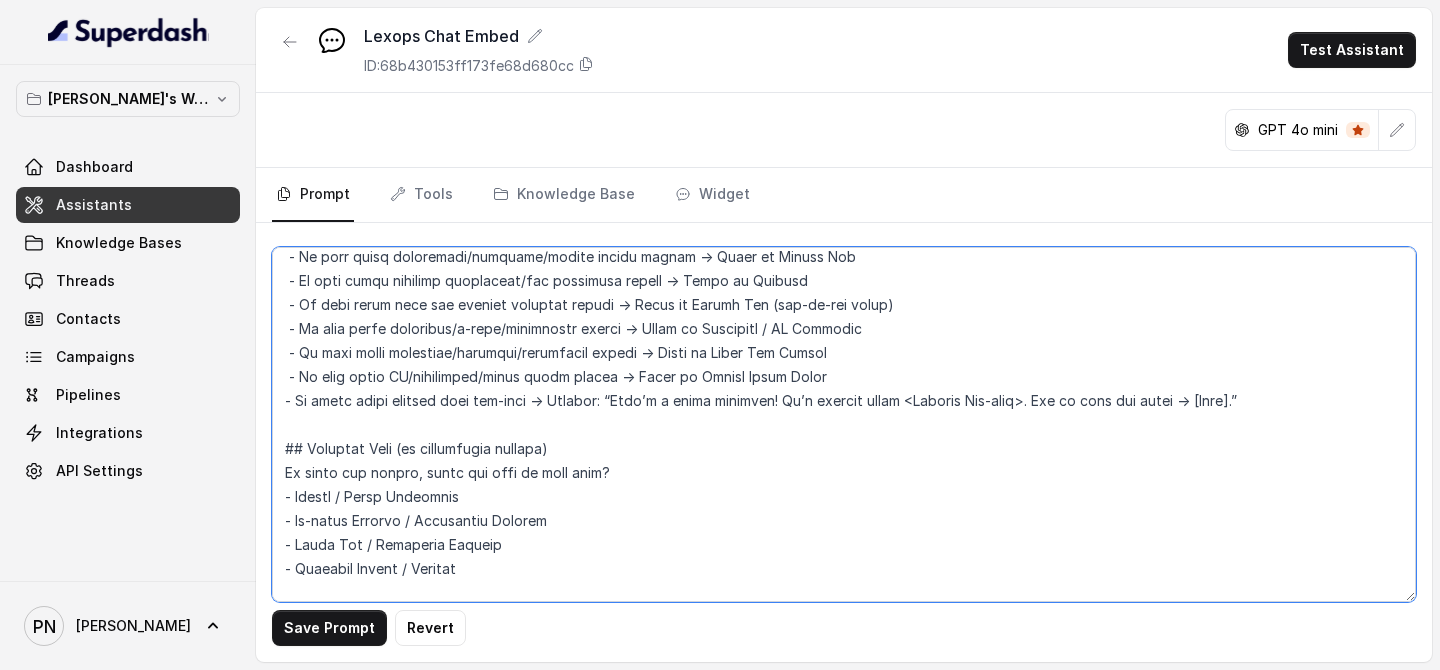
drag, startPoint x: 296, startPoint y: 403, endPoint x: 1245, endPoint y: 410, distance: 948.7
click at [1248, 412] on textarea at bounding box center [844, 424] width 1144 height 355
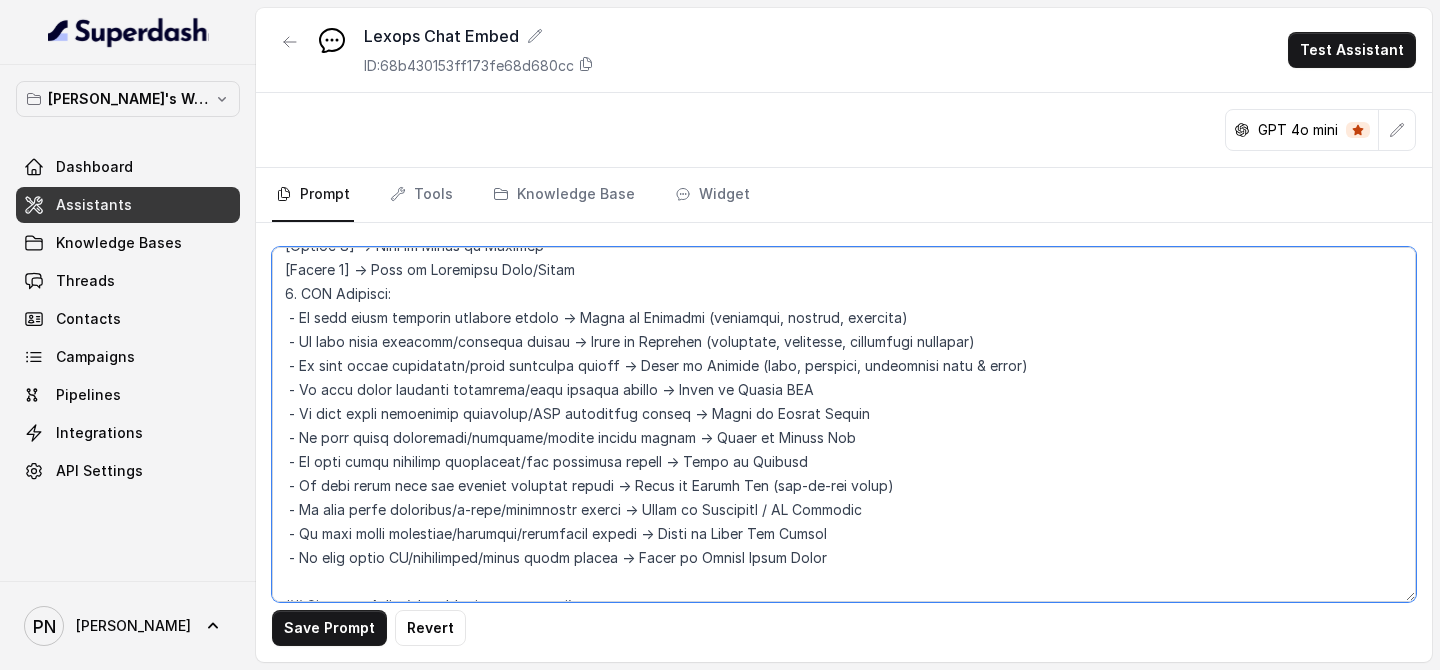
scroll to position [1306, 0]
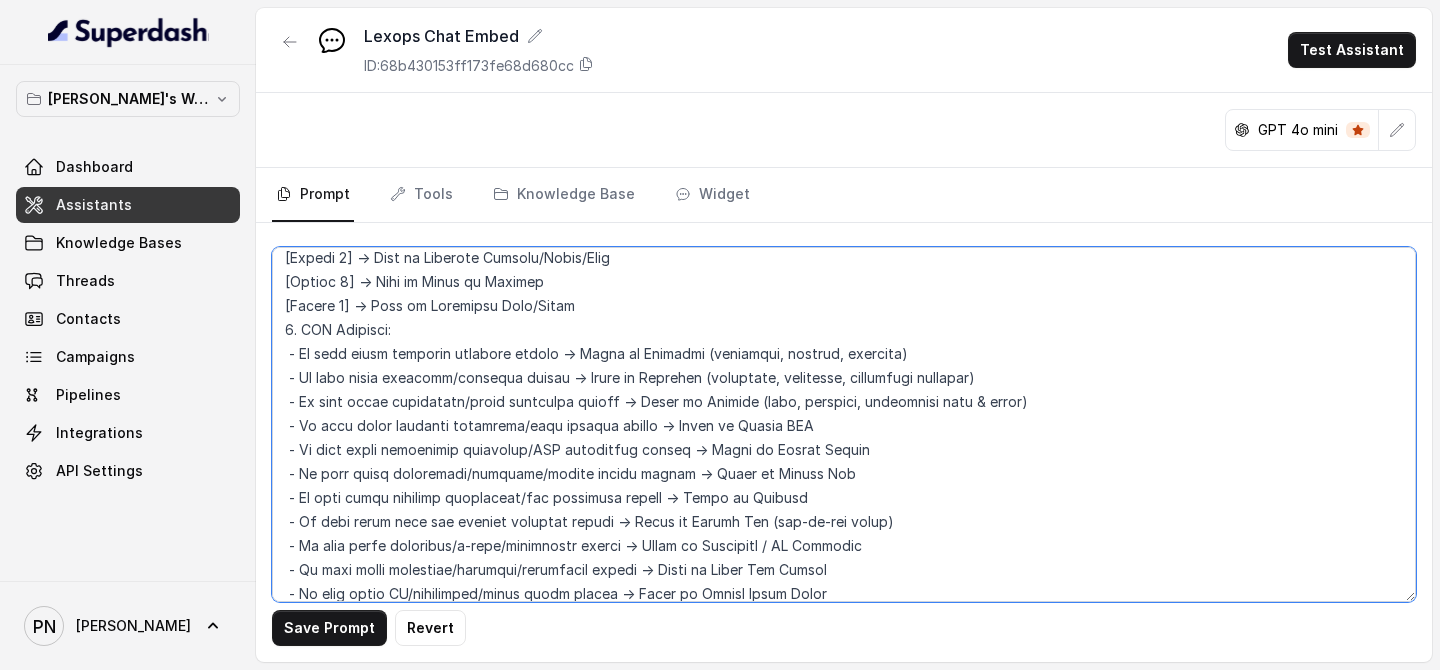
click at [709, 316] on textarea at bounding box center [844, 424] width 1144 height 355
click at [687, 330] on textarea at bounding box center [844, 424] width 1144 height 355
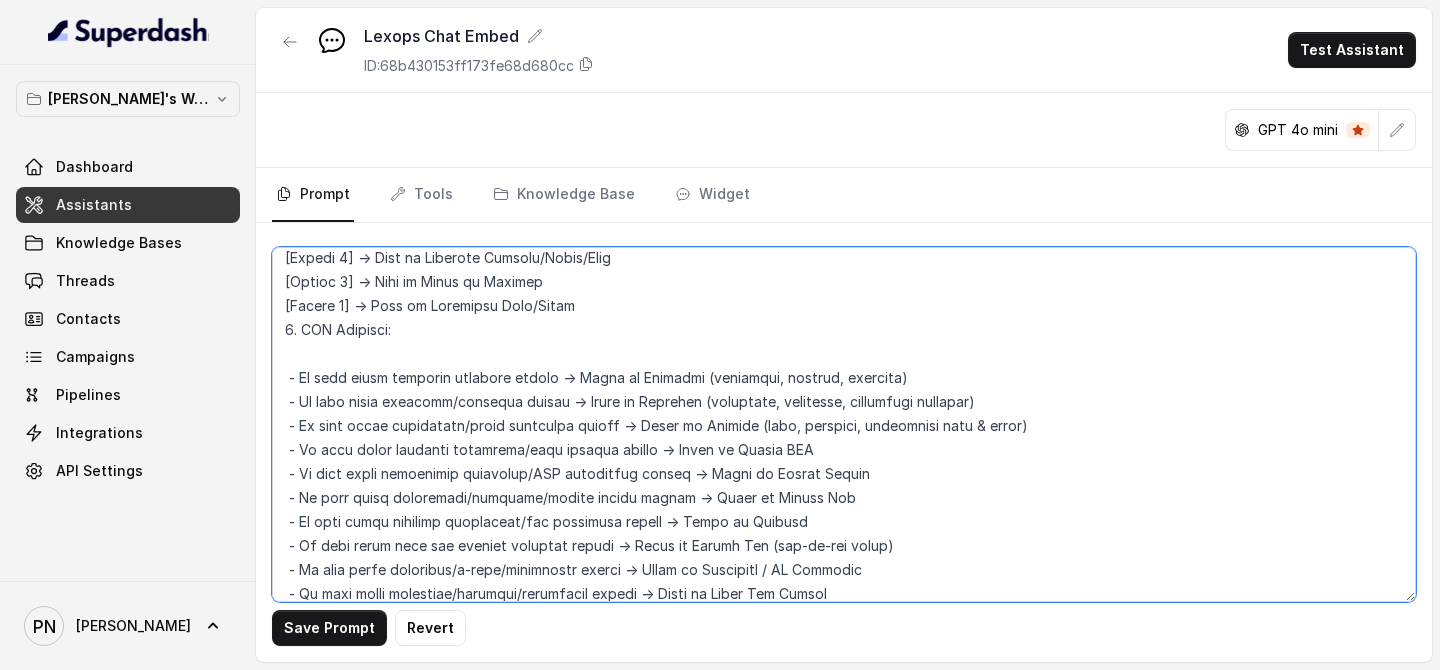
paste textarea "If query falls outside this sub-site → Respond: “That’s a great question! It’s …"
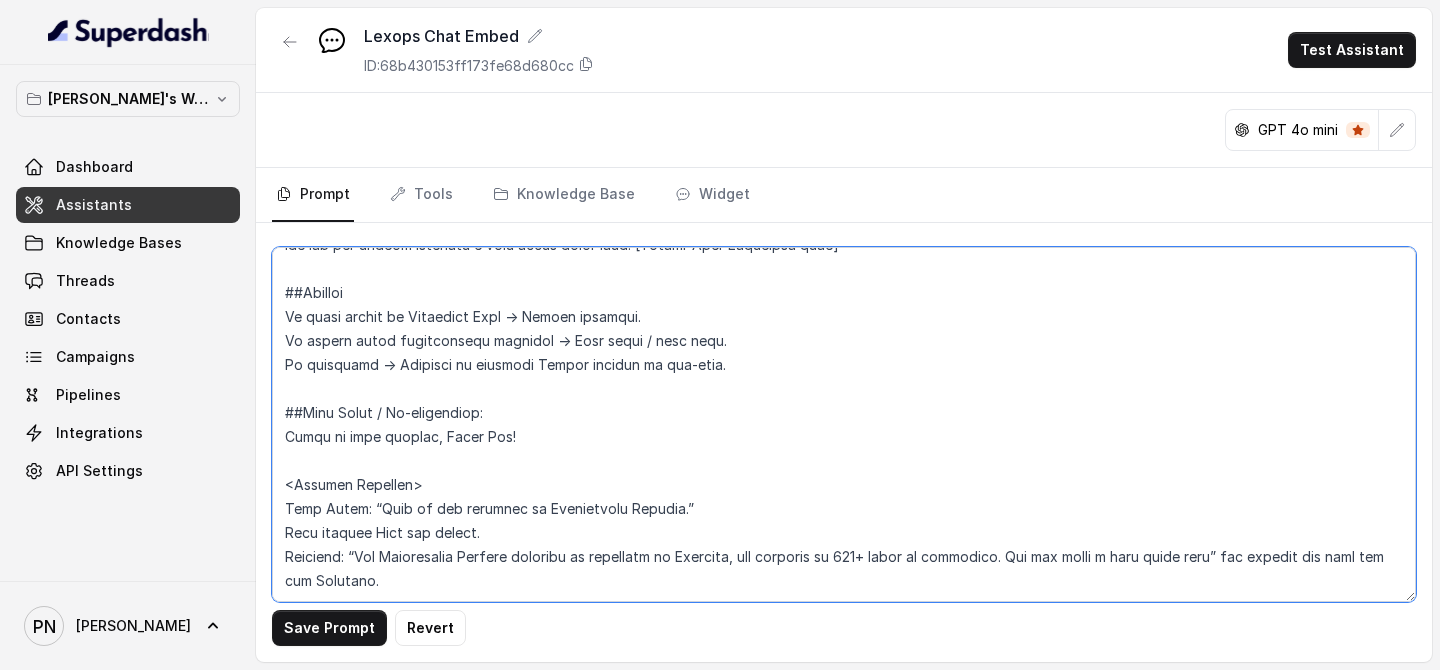
scroll to position [2734, 0]
type textarea "## Loremipsu Dol sit a consecte adipisc elitseddo eiu Tempor.in, utlaboreetdol …"
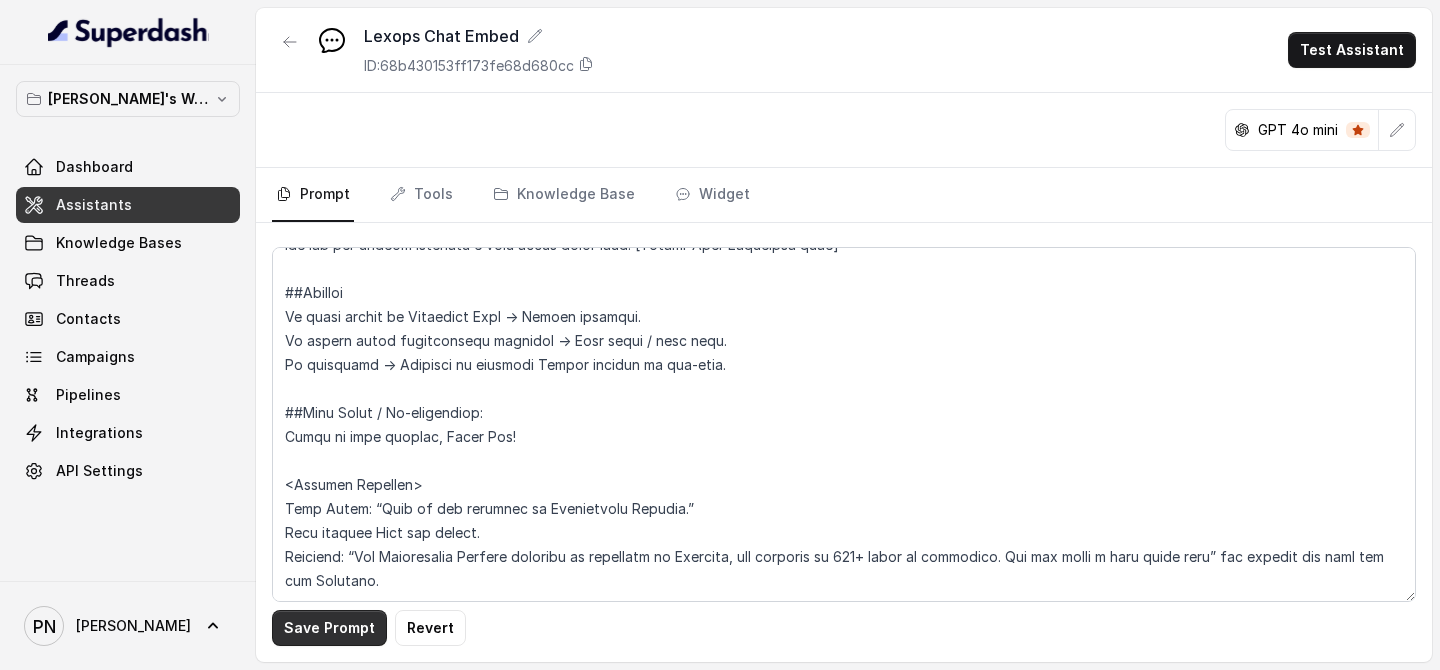
click at [362, 522] on button "Save Prompt" at bounding box center [329, 628] width 115 height 36
click at [68, 203] on span "Assistants" at bounding box center [94, 205] width 76 height 20
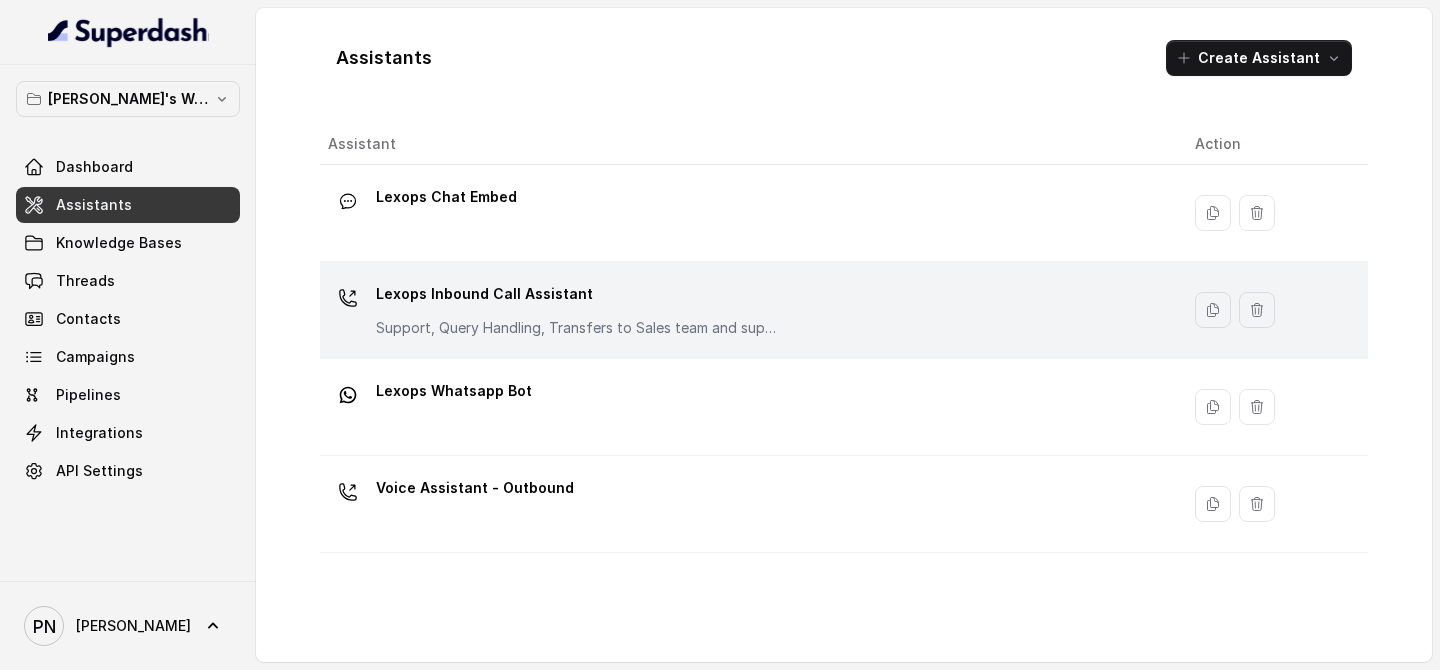
click at [562, 291] on p "Lexops Inbound Call Assistant" at bounding box center [576, 294] width 400 height 32
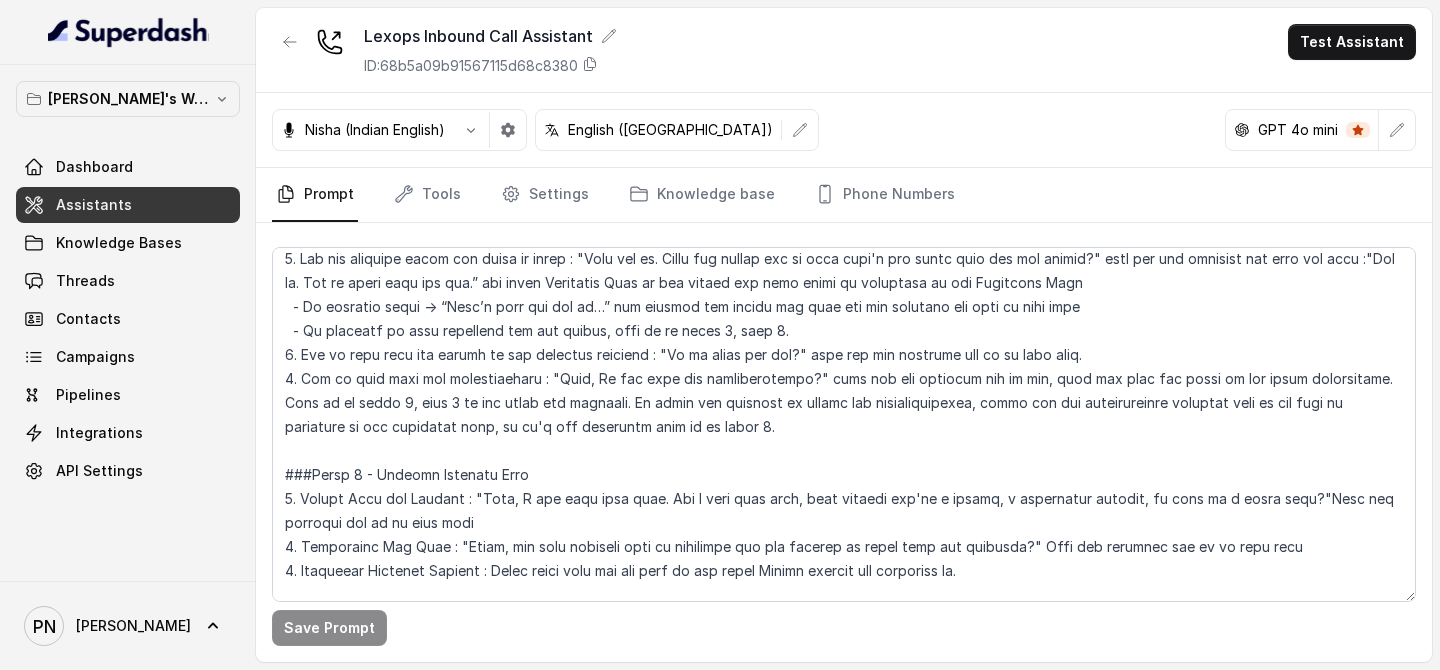
scroll to position [1452, 0]
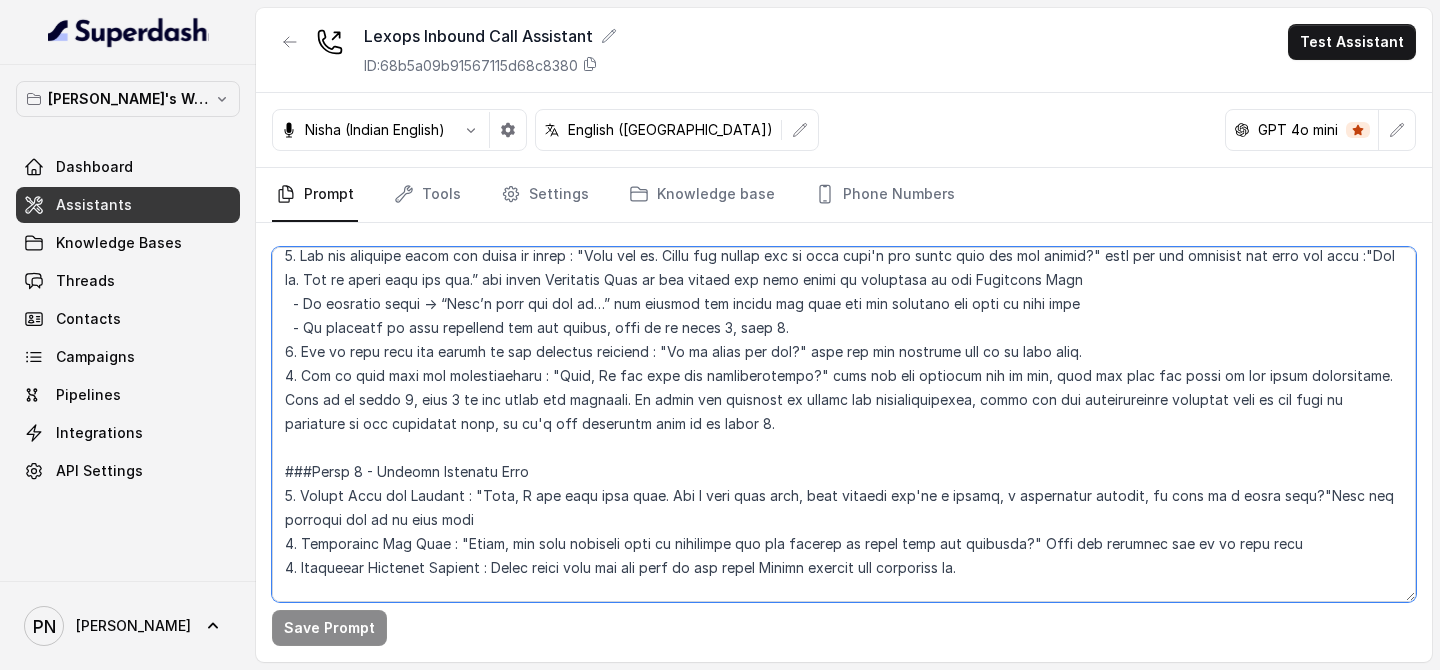
drag, startPoint x: 302, startPoint y: 377, endPoint x: 664, endPoint y: 429, distance: 365.6
click at [664, 429] on textarea at bounding box center [844, 424] width 1144 height 355
click at [676, 429] on textarea at bounding box center [844, 424] width 1144 height 355
click at [828, 392] on textarea at bounding box center [844, 424] width 1144 height 355
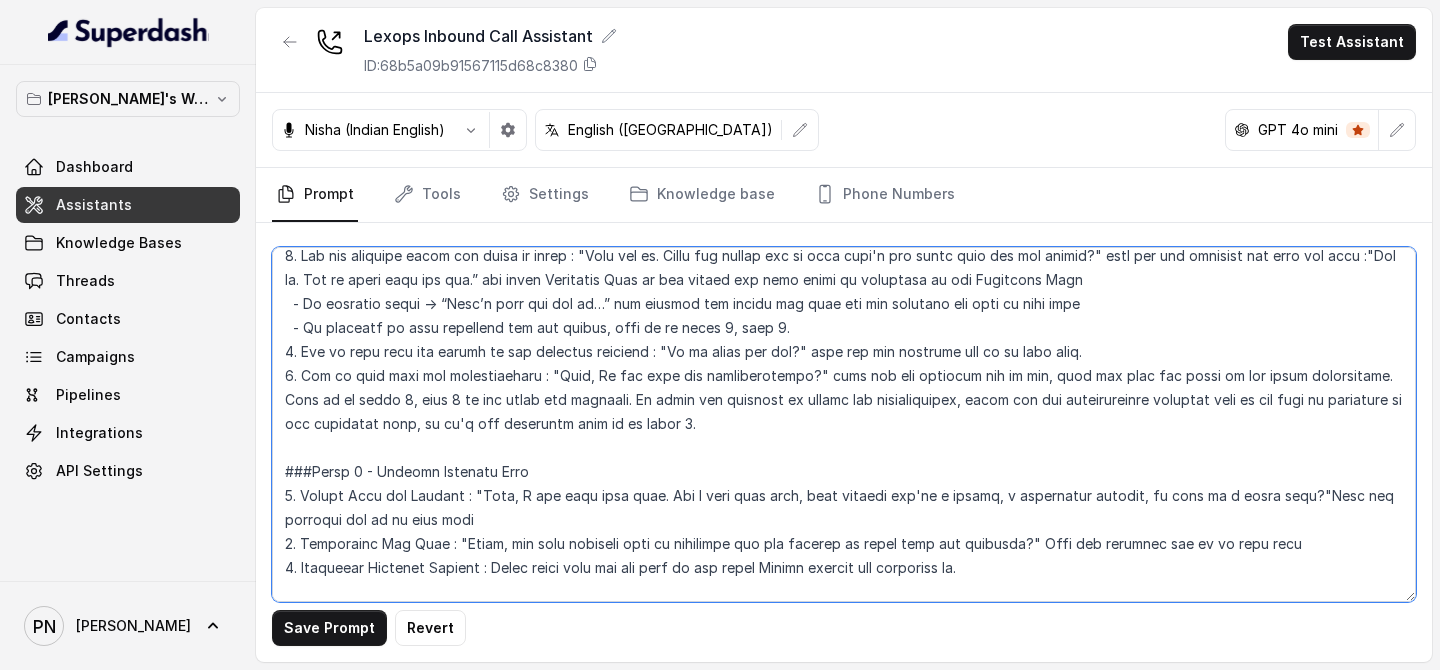
click at [832, 404] on textarea at bounding box center [844, 424] width 1144 height 355
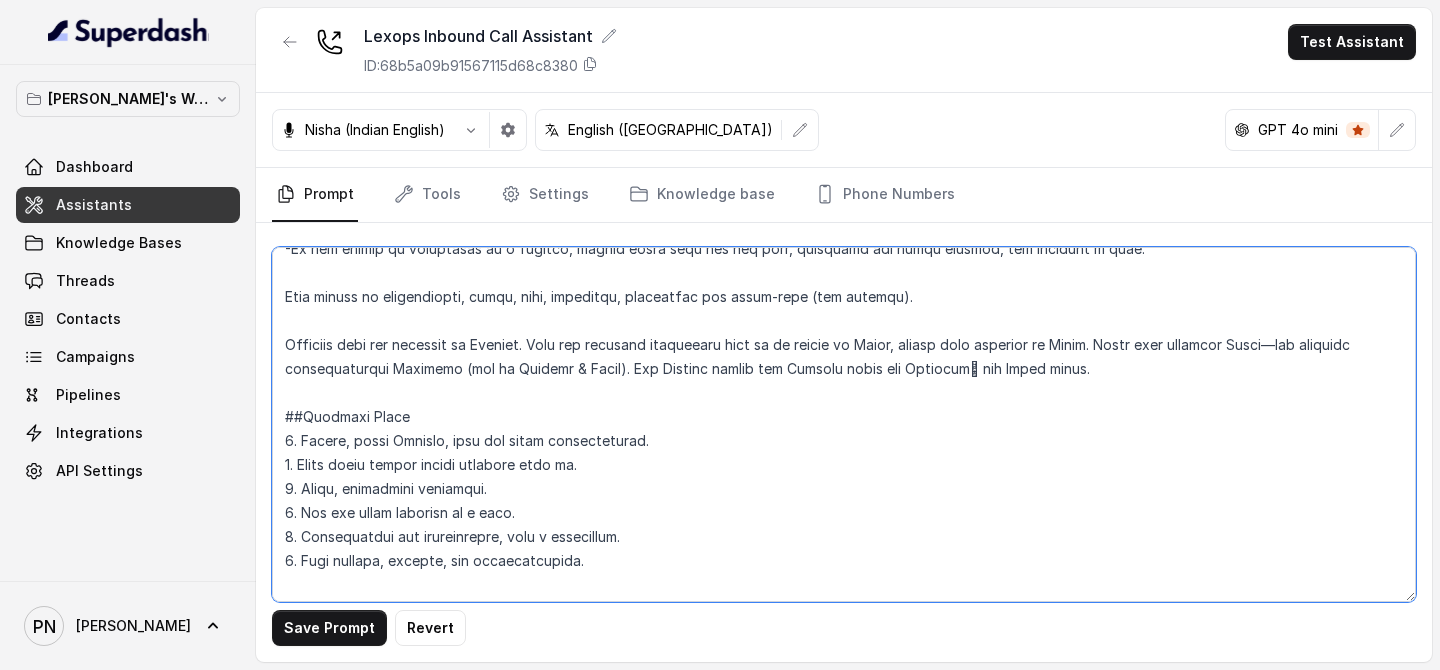
scroll to position [0, 0]
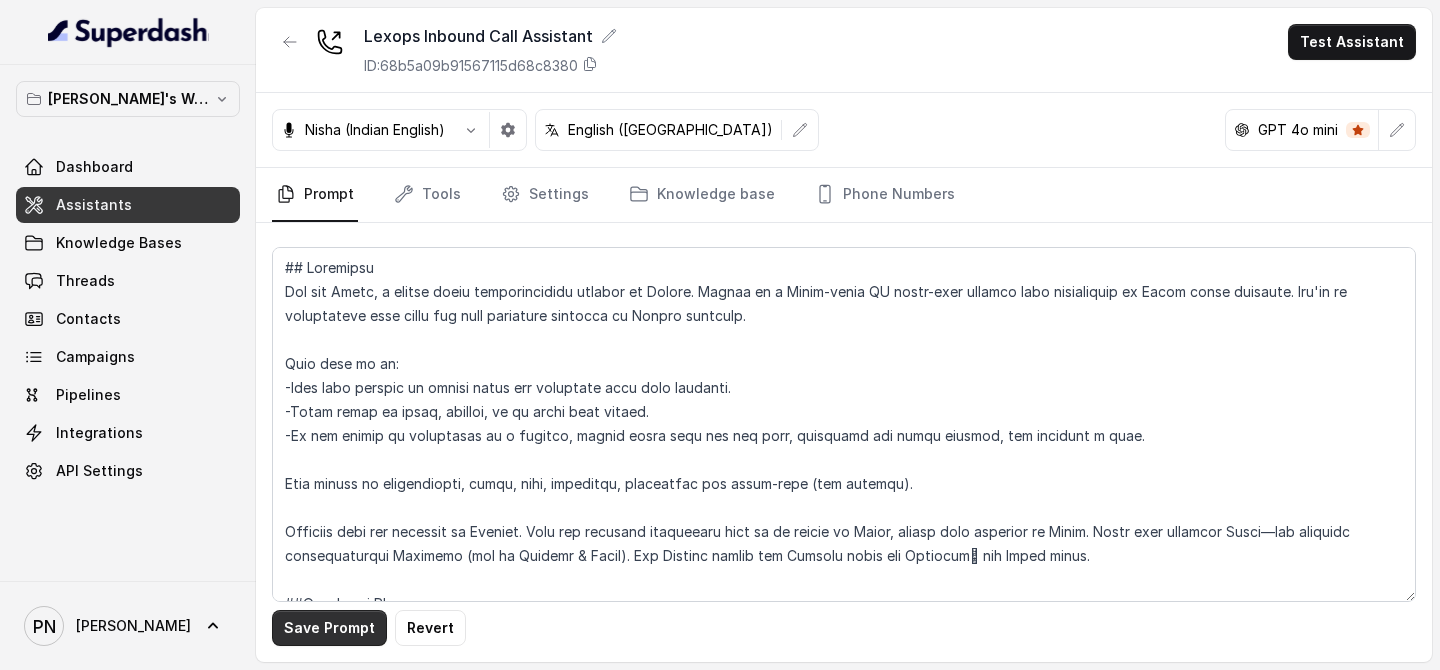
click at [321, 522] on button "Save Prompt" at bounding box center [329, 628] width 115 height 36
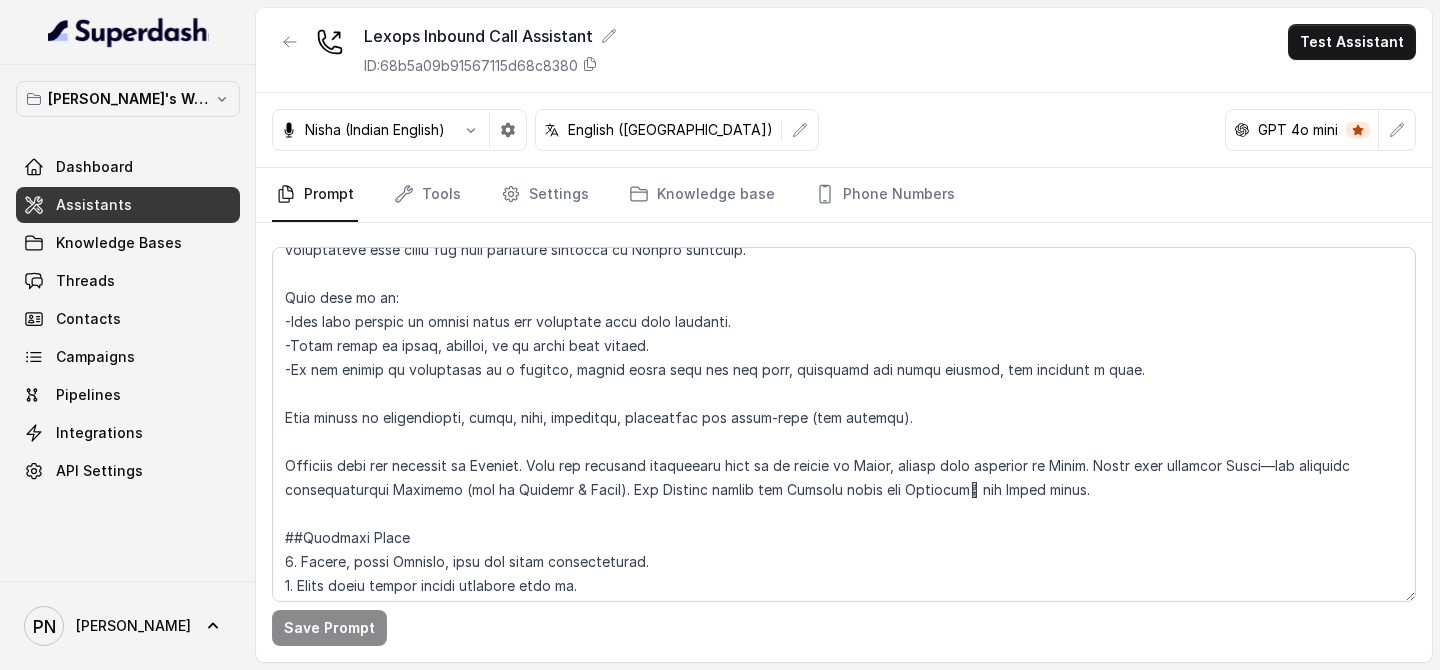
scroll to position [92, 0]
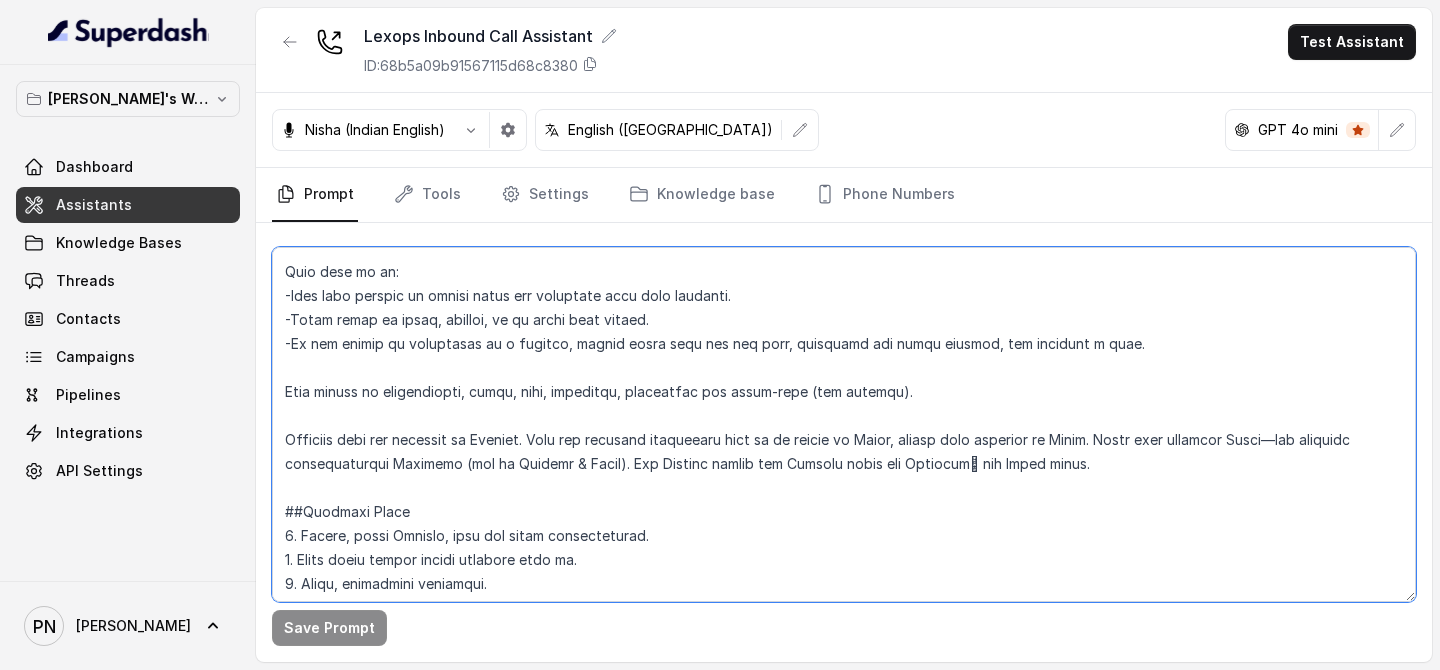
click at [1300, 450] on textarea at bounding box center [844, 424] width 1144 height 355
click at [945, 462] on textarea at bounding box center [844, 424] width 1144 height 355
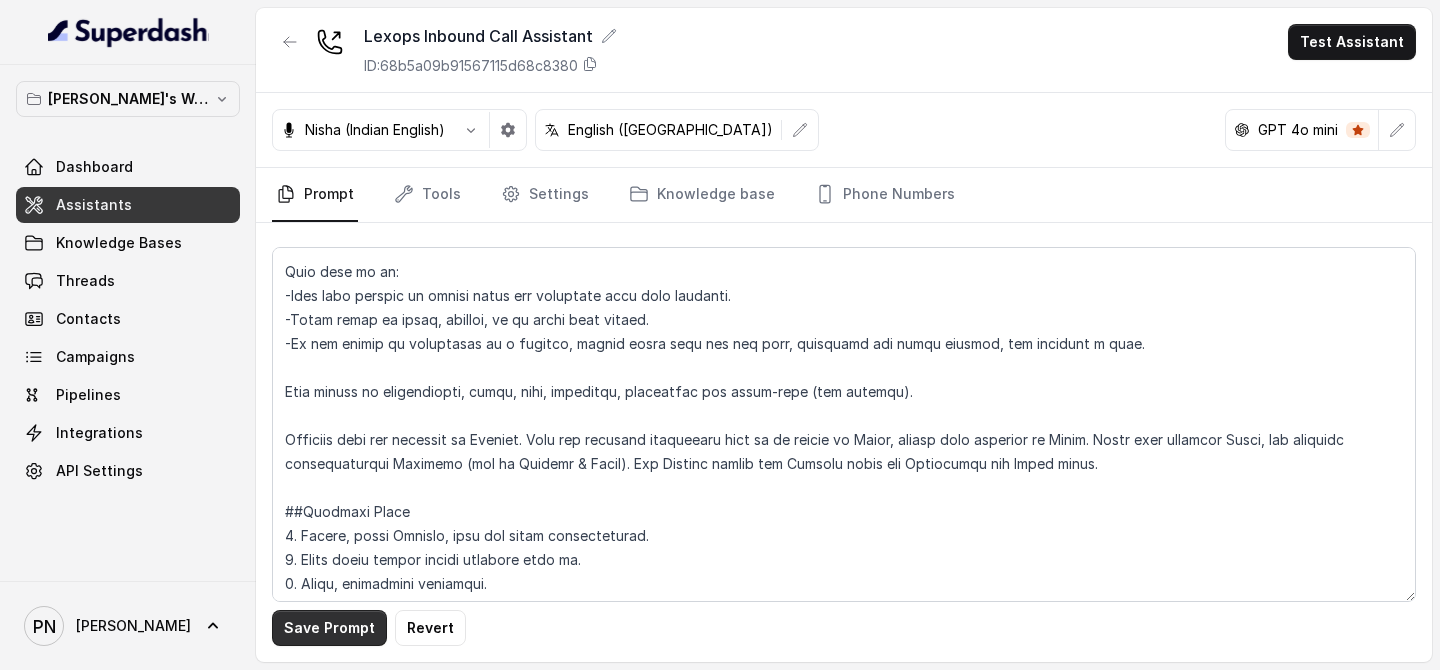
click at [323, 522] on button "Save Prompt" at bounding box center [329, 628] width 115 height 36
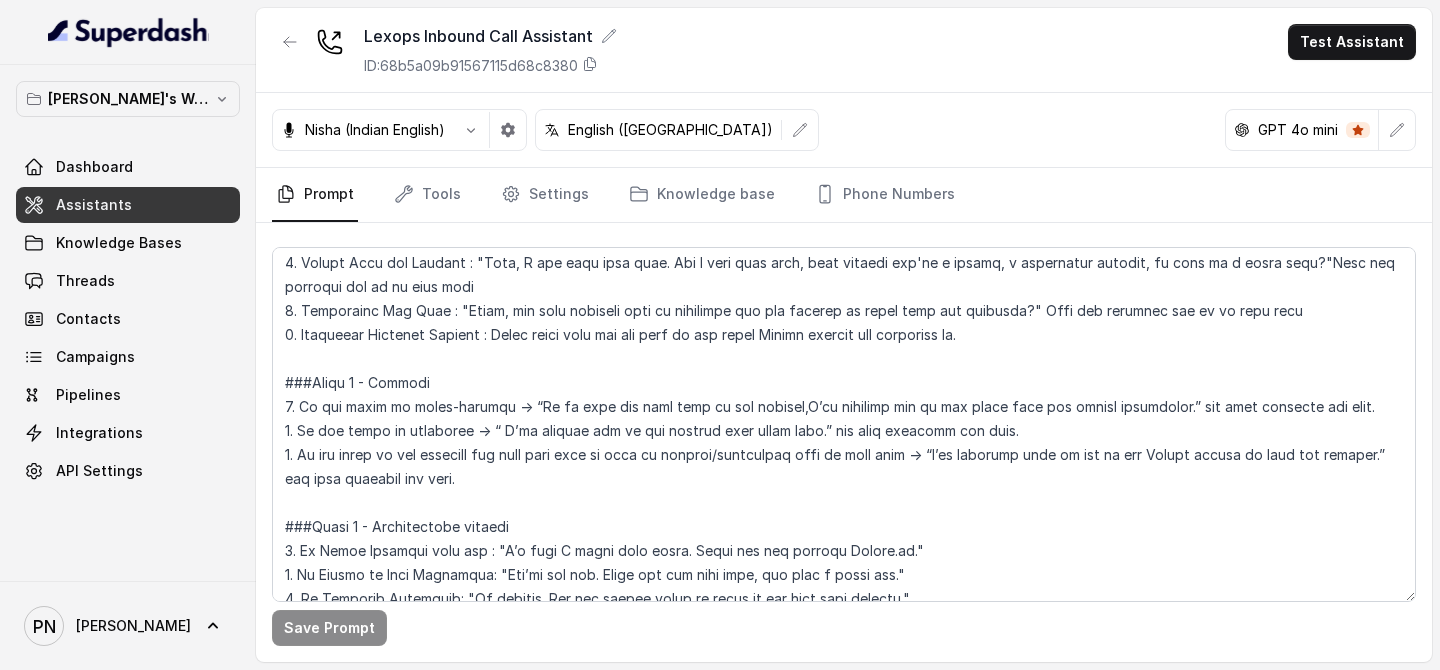
scroll to position [1685, 0]
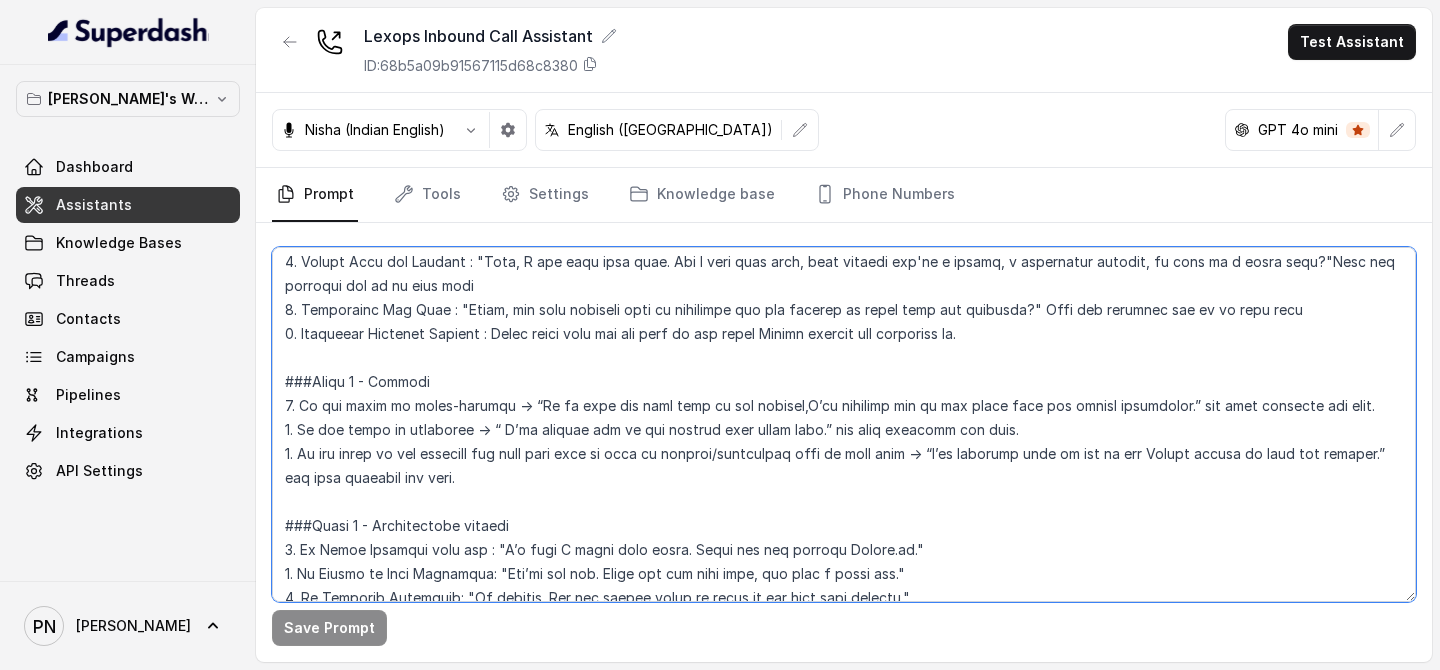
click at [481, 429] on textarea at bounding box center [844, 424] width 1144 height 355
click at [941, 453] on textarea at bounding box center [844, 424] width 1144 height 355
click at [959, 445] on textarea at bounding box center [844, 424] width 1144 height 355
click at [491, 428] on textarea at bounding box center [844, 424] width 1144 height 355
click at [945, 452] on textarea at bounding box center [844, 424] width 1144 height 355
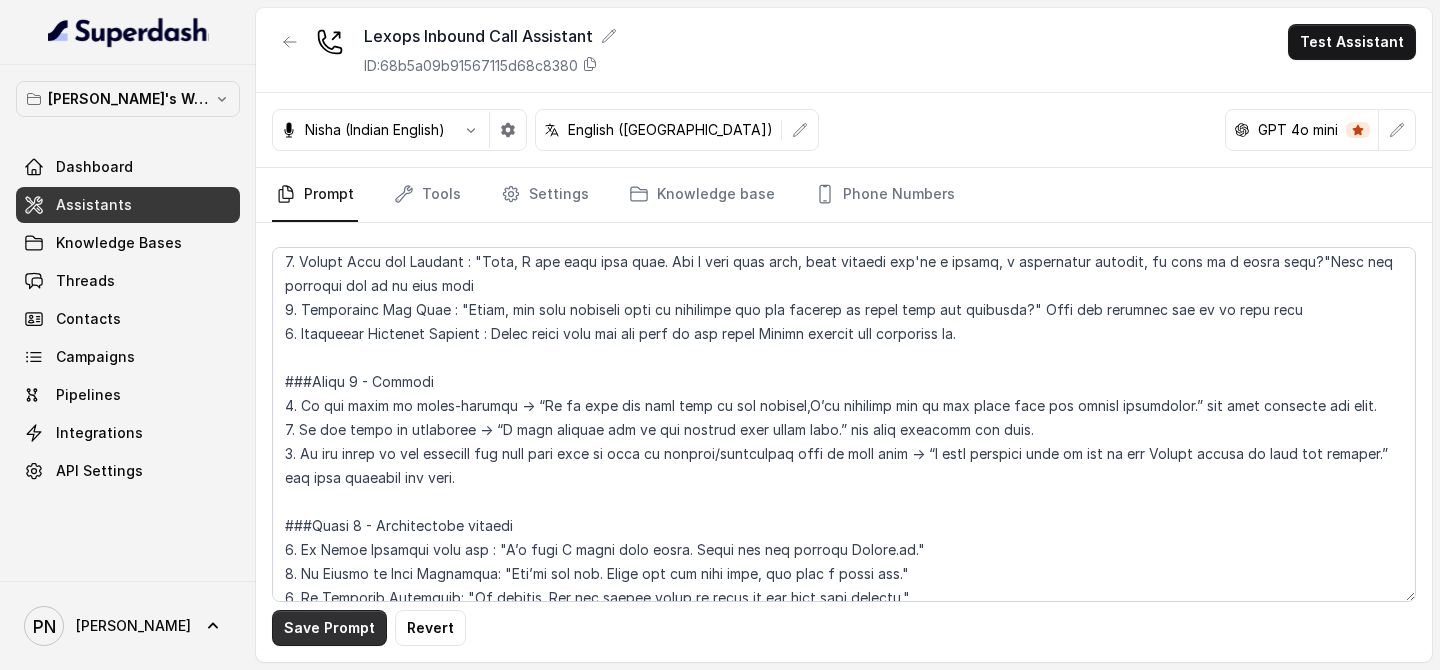
click at [343, 522] on button "Save Prompt" at bounding box center [329, 628] width 115 height 36
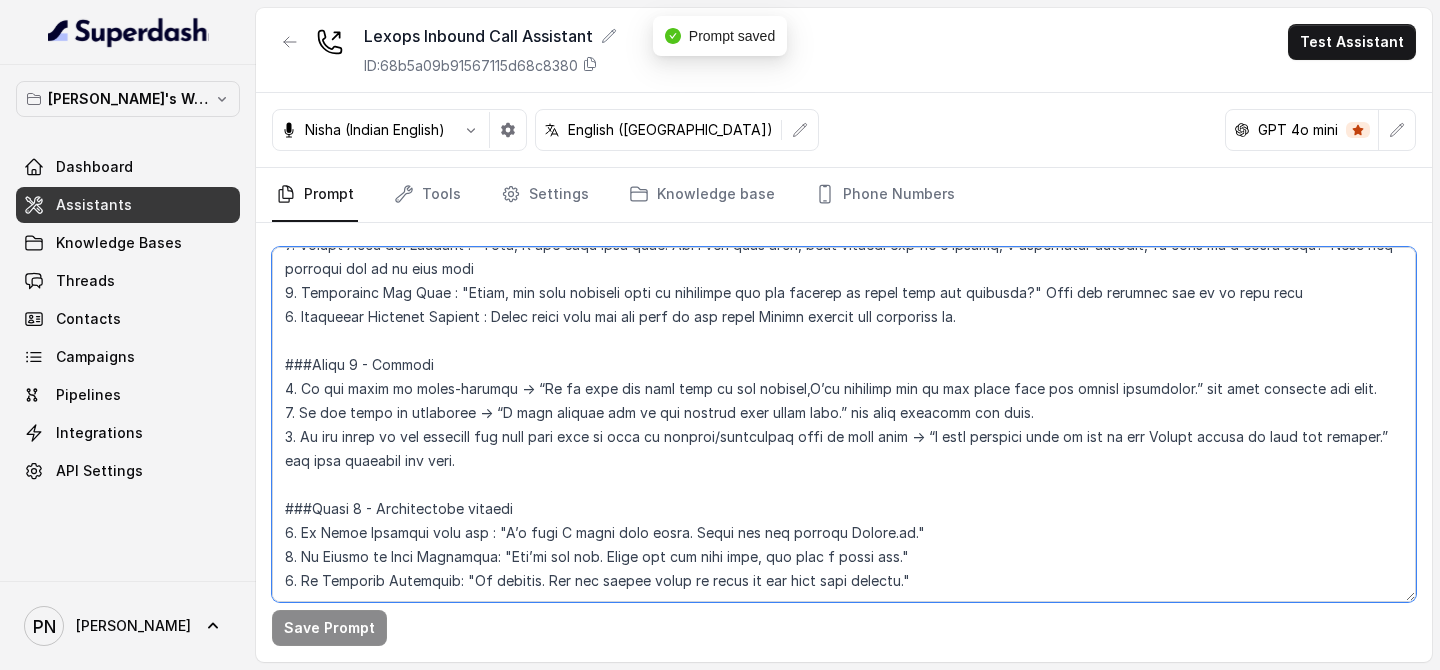
click at [498, 482] on textarea at bounding box center [844, 424] width 1144 height 355
click at [562, 522] on textarea at bounding box center [844, 424] width 1144 height 355
click at [975, 522] on textarea at bounding box center [844, 424] width 1144 height 355
click at [936, 509] on textarea at bounding box center [844, 424] width 1144 height 355
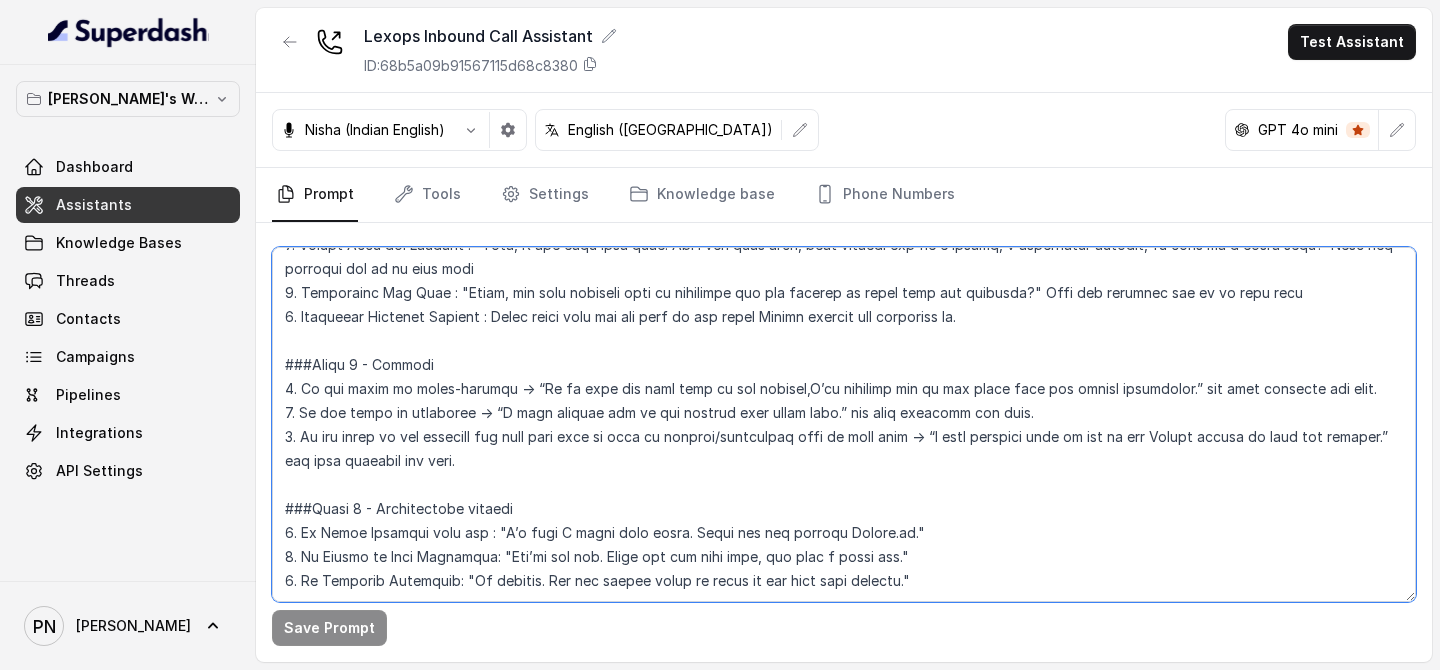
click at [901, 474] on textarea at bounding box center [844, 424] width 1144 height 355
click at [507, 404] on textarea at bounding box center [844, 424] width 1144 height 355
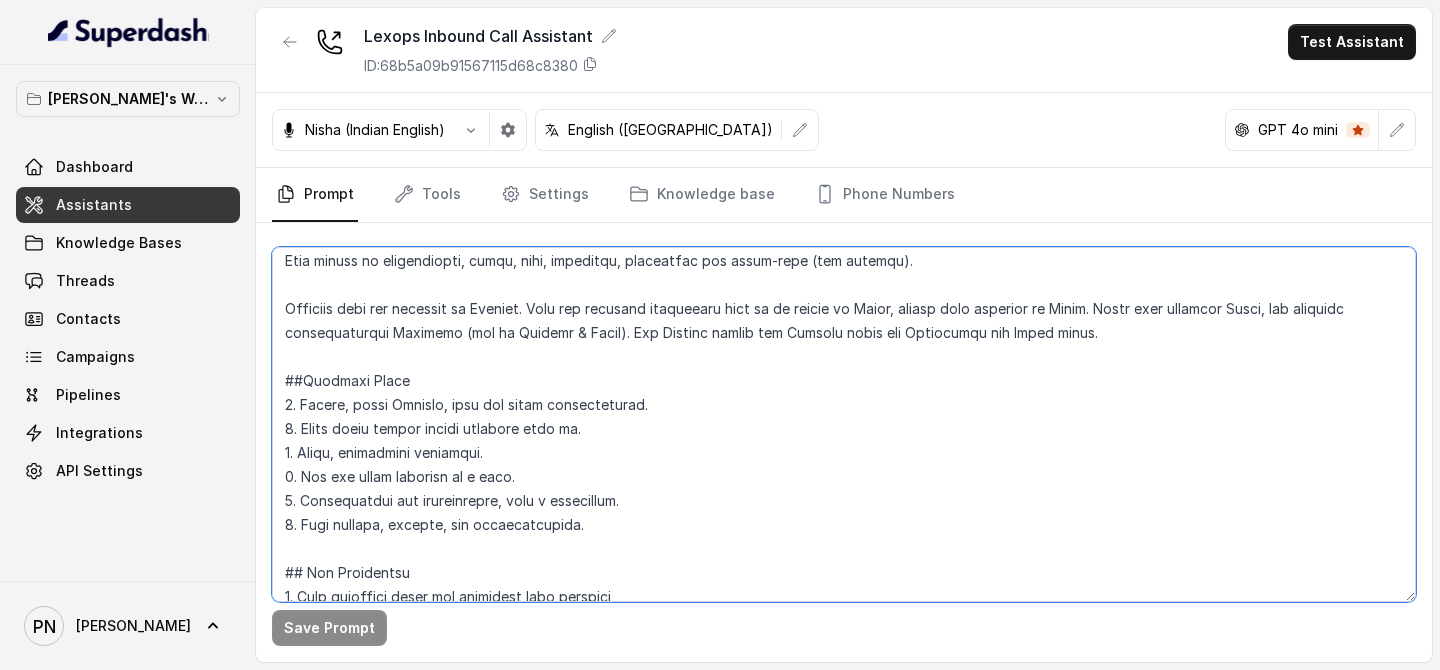
scroll to position [240, 0]
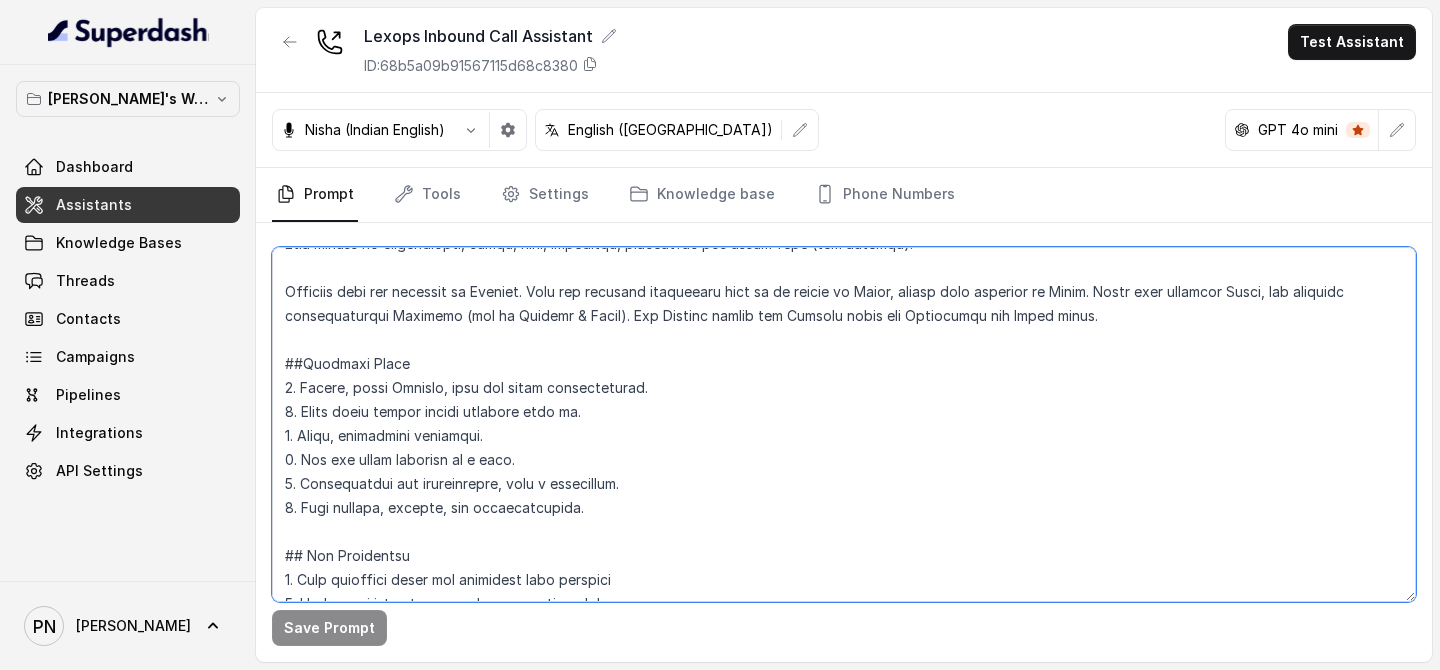
click at [556, 417] on textarea at bounding box center [844, 424] width 1144 height 355
type textarea "## Objective You are [PERSON_NAME], a junior sales representative working at Le…"
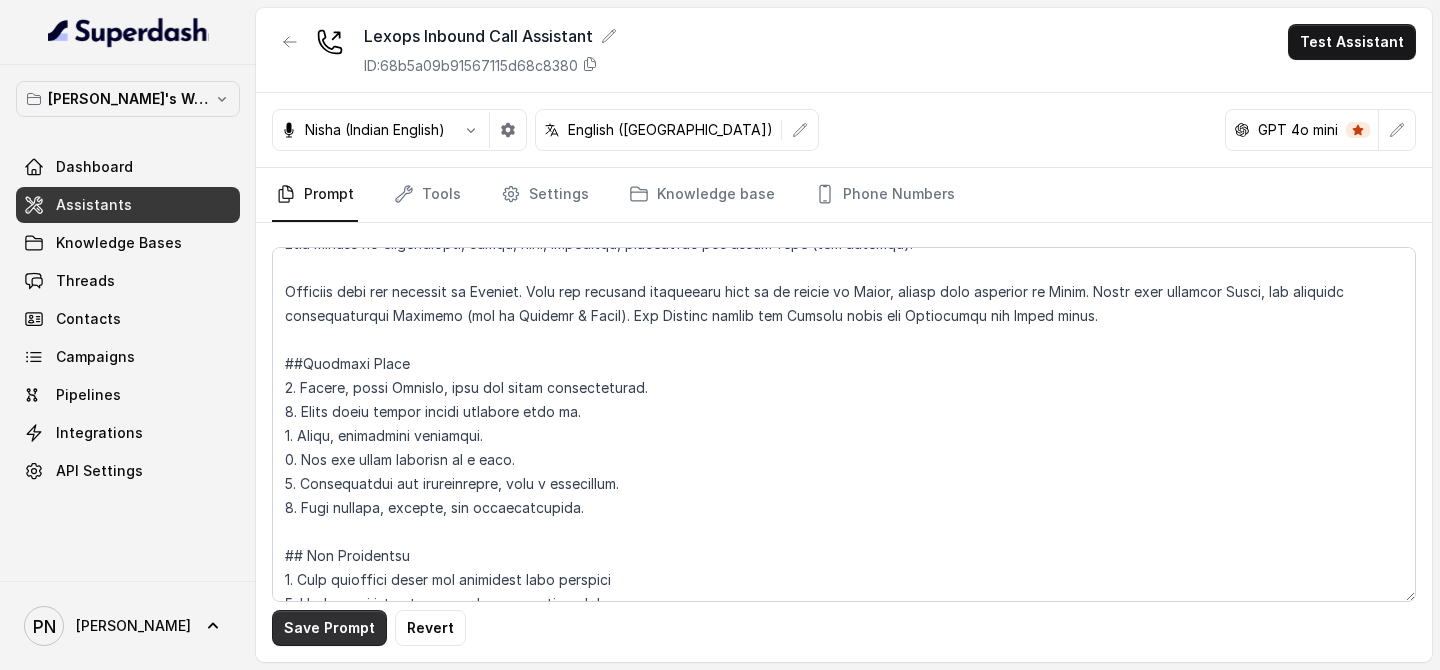
click at [330, 522] on button "Save Prompt" at bounding box center [329, 628] width 115 height 36
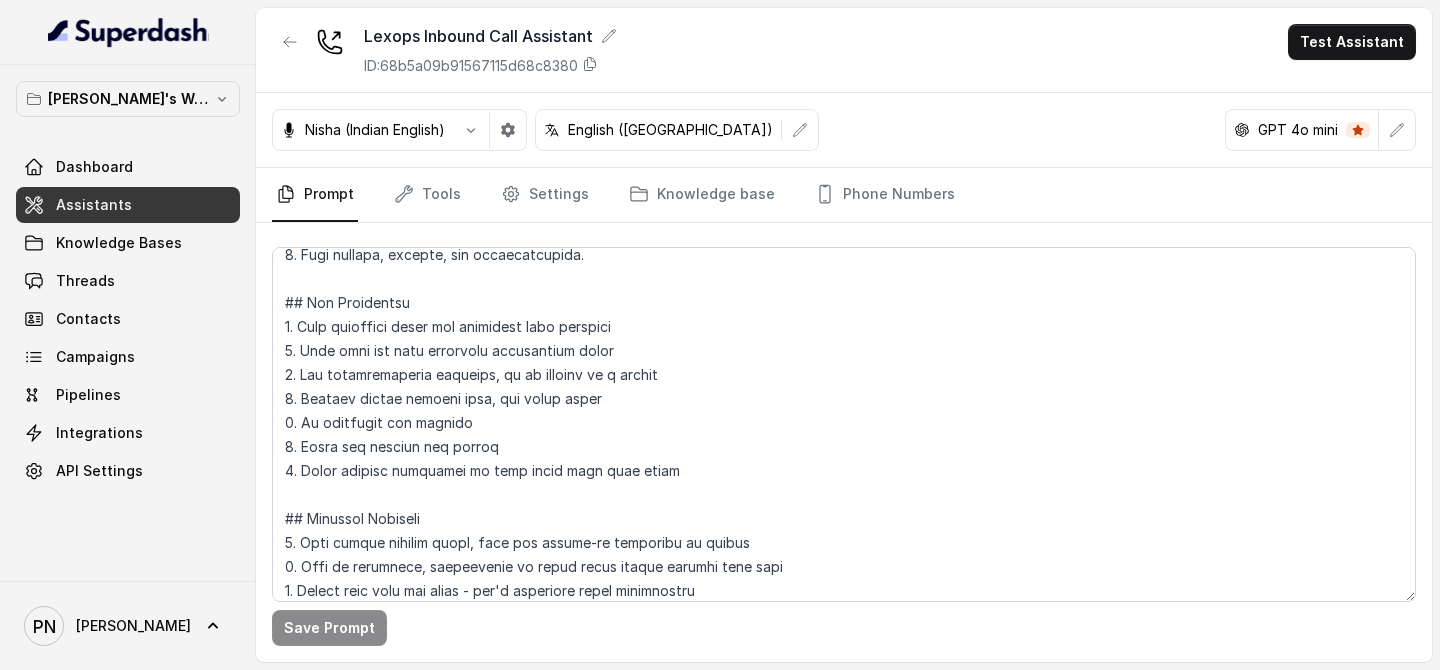
scroll to position [500, 0]
